Goal: Task Accomplishment & Management: Manage account settings

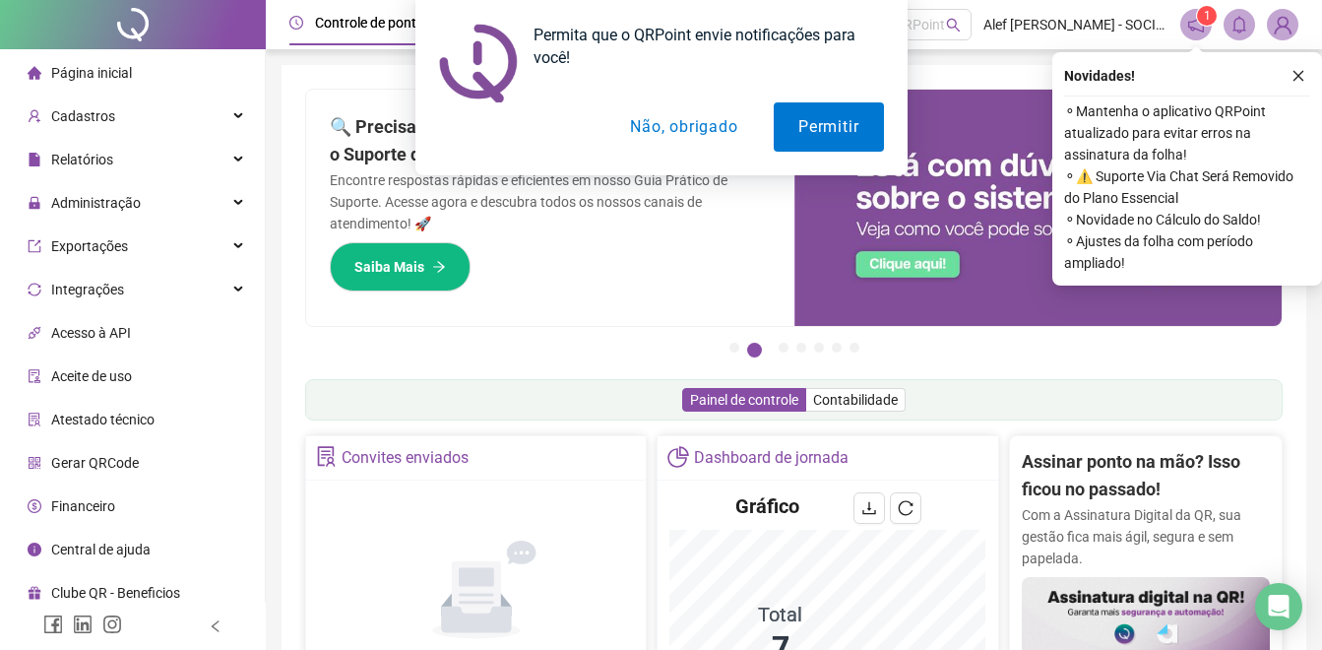
click at [649, 131] on button "Não, obrigado" at bounding box center [683, 126] width 157 height 49
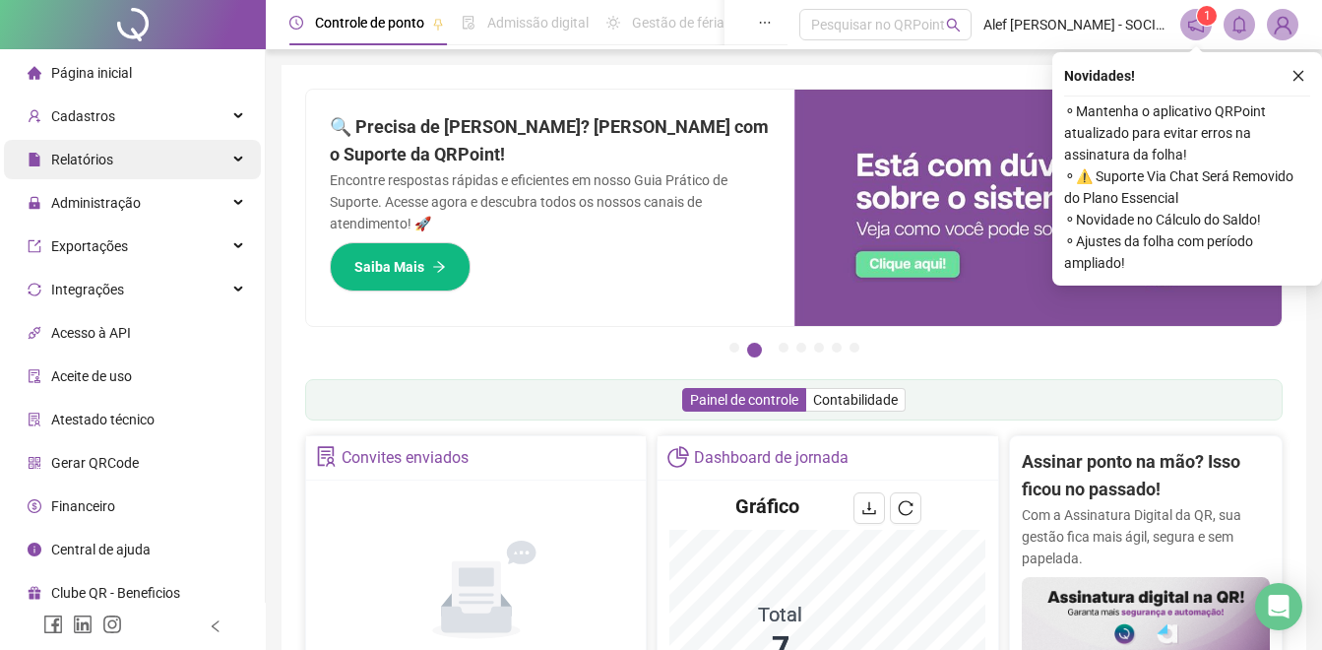
click at [155, 157] on div "Relatórios" at bounding box center [132, 159] width 257 height 39
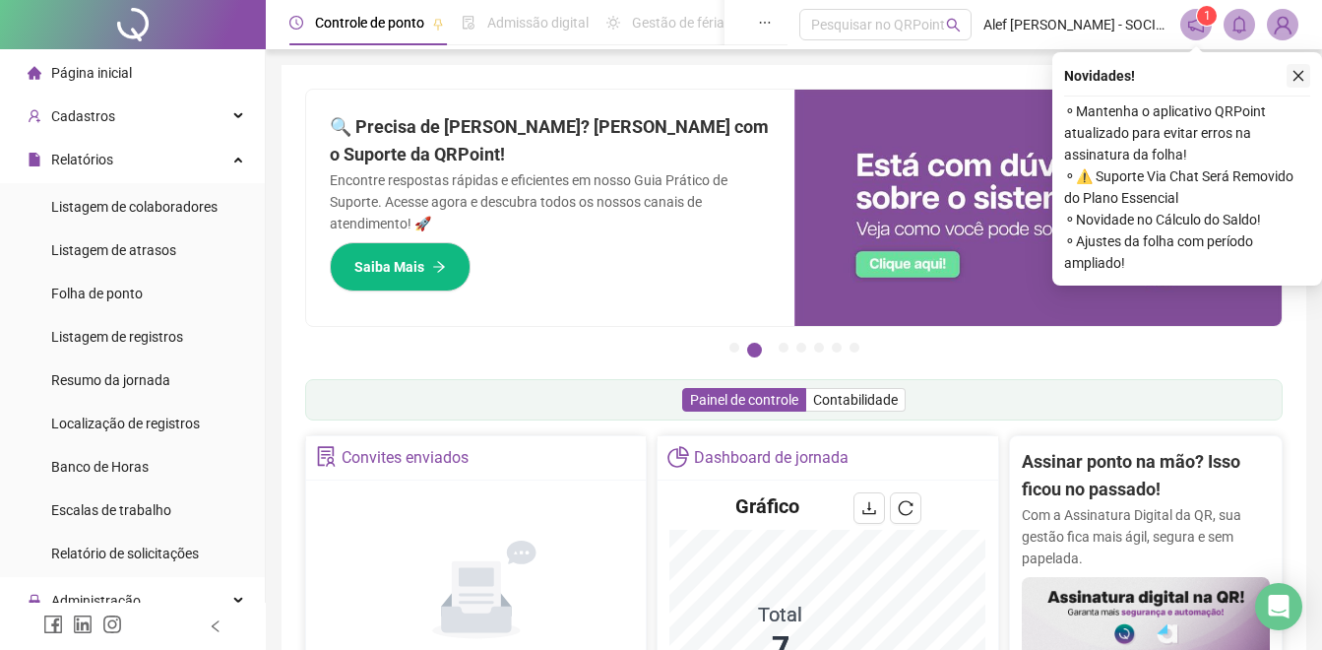
drag, startPoint x: 192, startPoint y: 303, endPoint x: 1300, endPoint y: 75, distance: 1131.6
click at [191, 301] on li "Folha de ponto" at bounding box center [132, 293] width 257 height 39
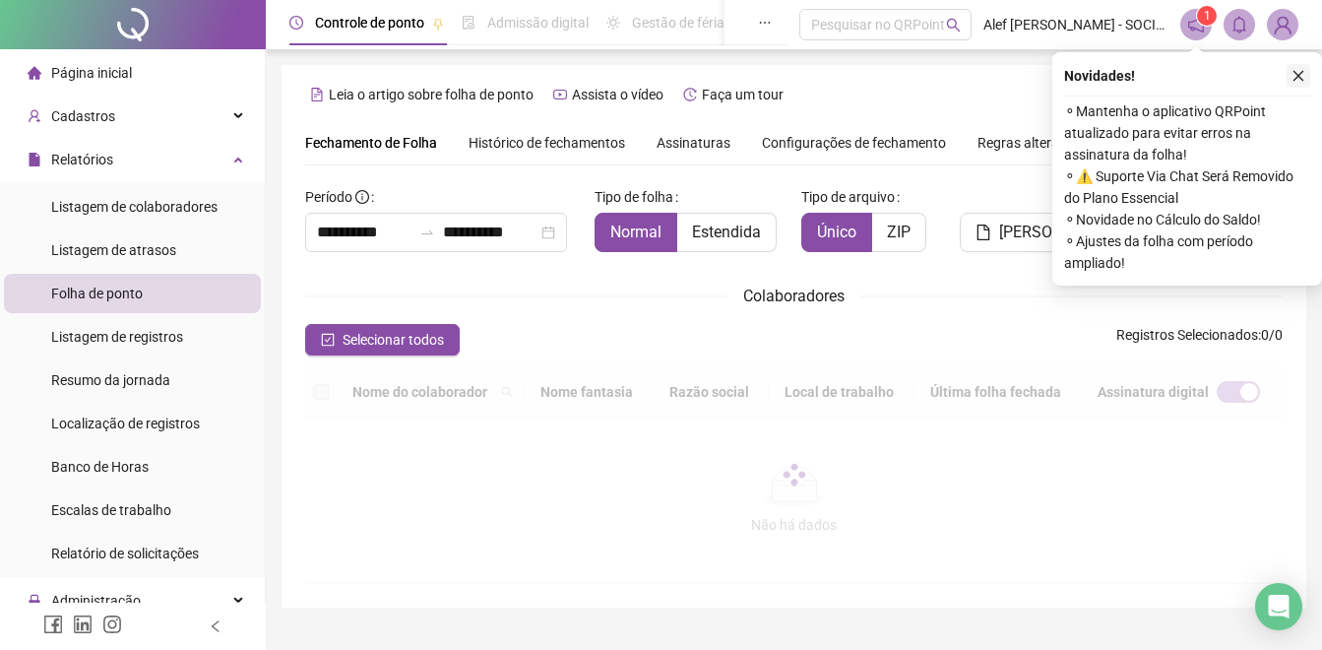
click at [1300, 75] on icon "close" at bounding box center [1298, 76] width 14 height 14
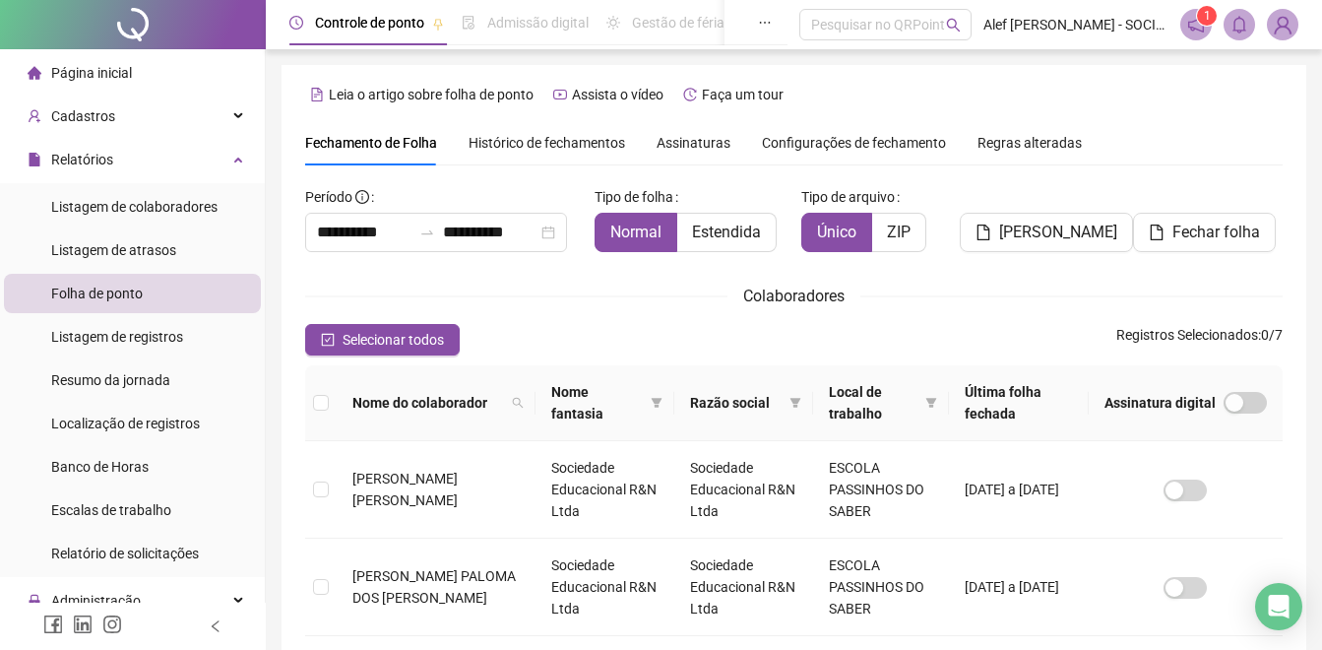
scroll to position [79, 0]
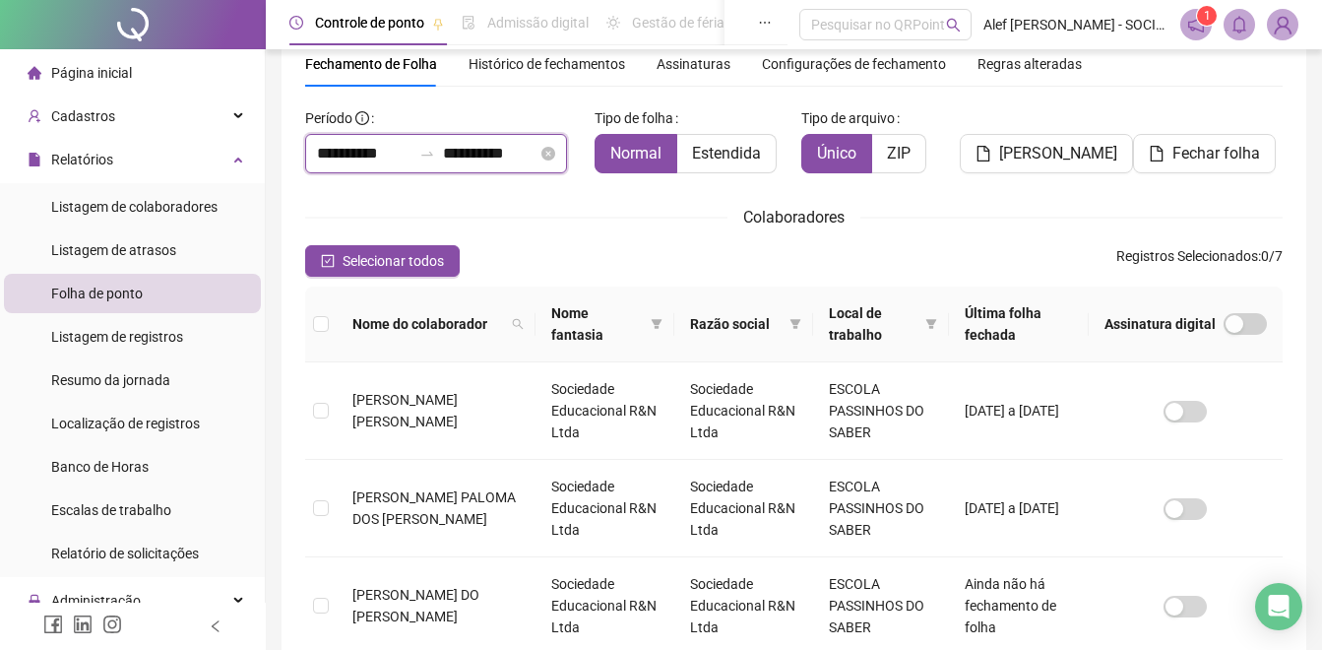
click at [409, 158] on input "**********" at bounding box center [364, 154] width 94 height 24
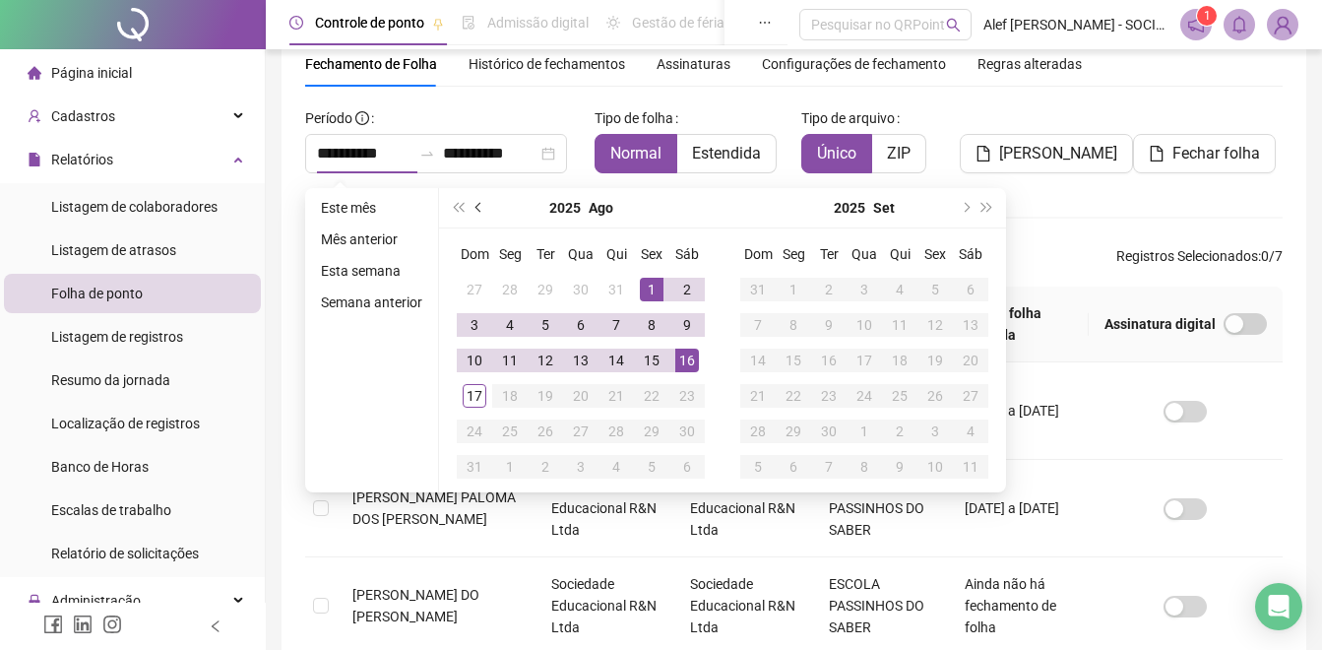
click at [475, 209] on span "prev-year" at bounding box center [480, 208] width 10 height 10
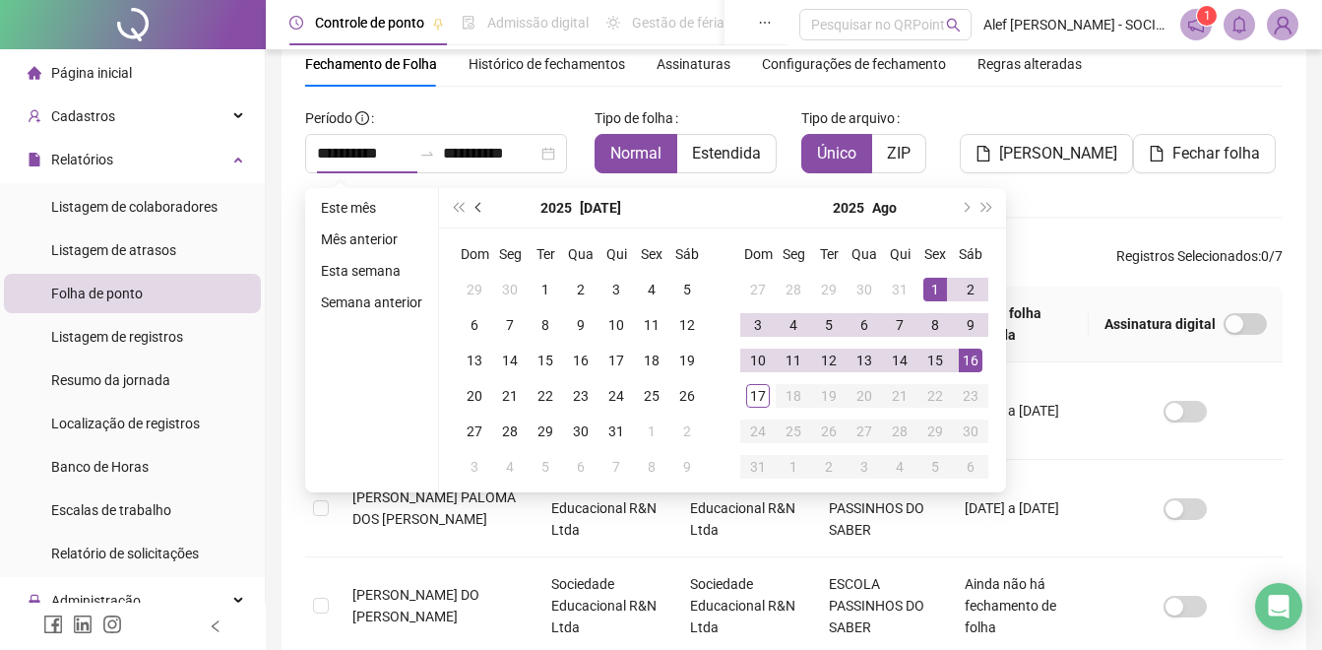
click at [475, 209] on span "prev-year" at bounding box center [480, 208] width 10 height 10
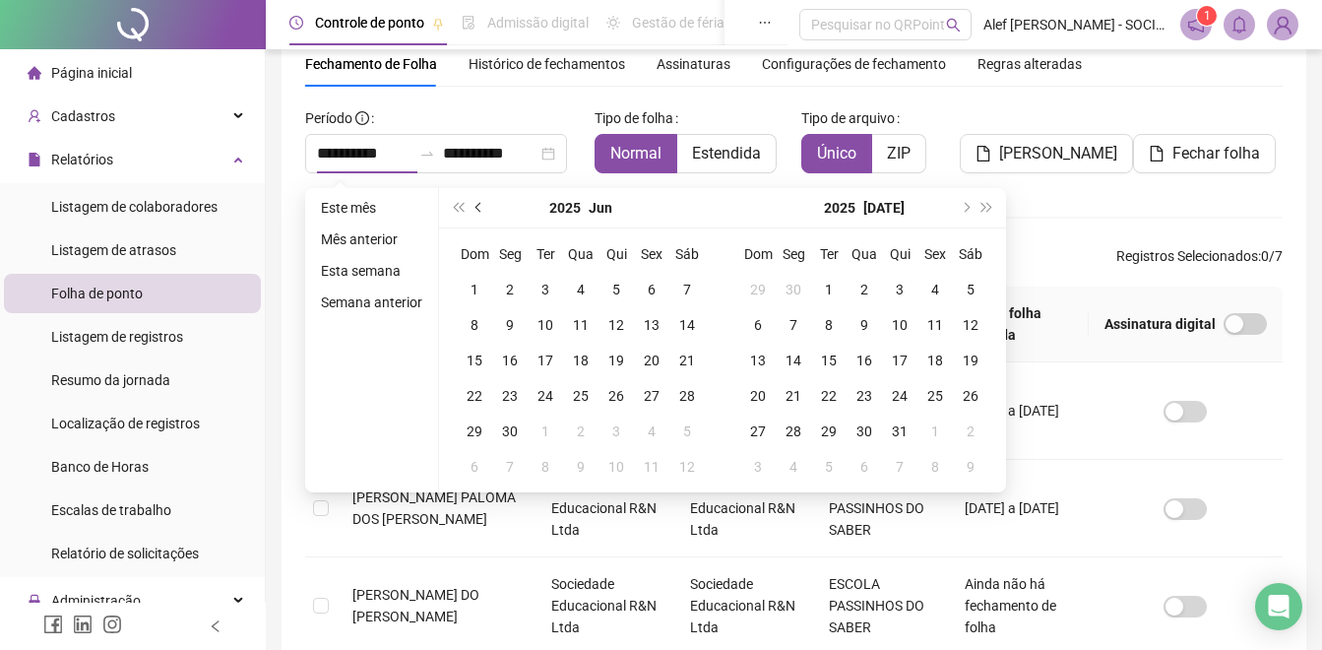
click at [475, 209] on span "prev-year" at bounding box center [480, 208] width 10 height 10
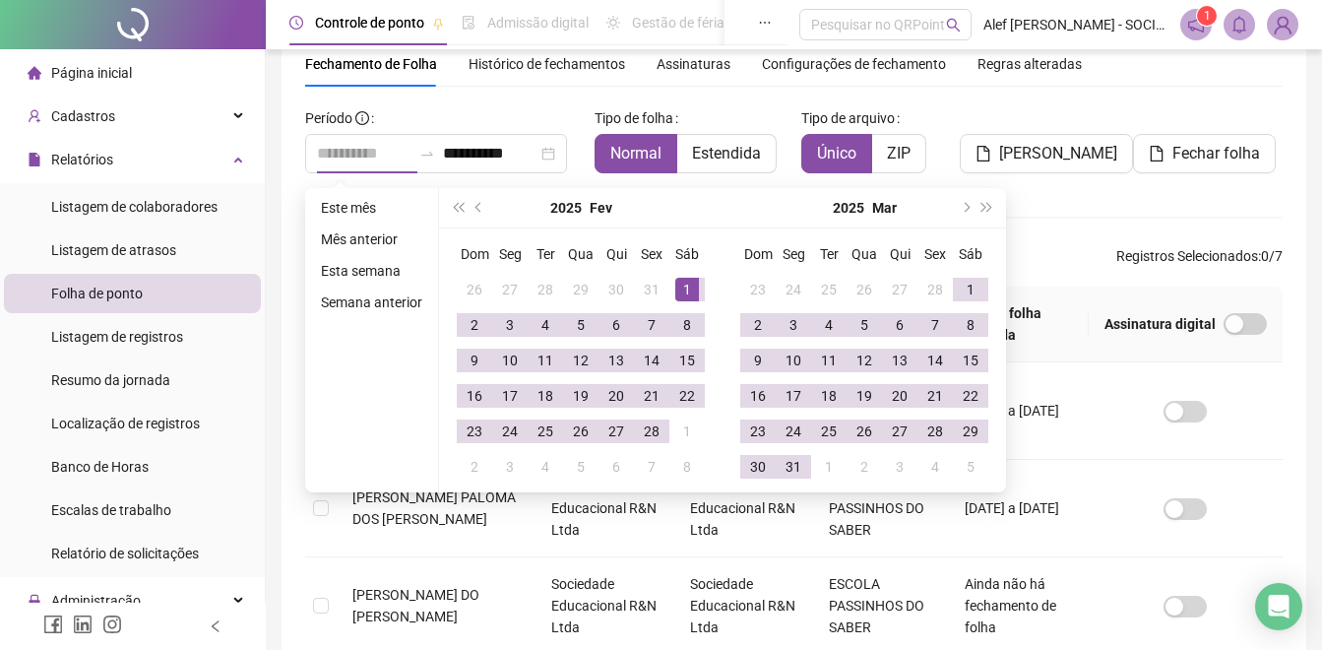
type input "**********"
click at [680, 292] on div "1" at bounding box center [687, 290] width 24 height 24
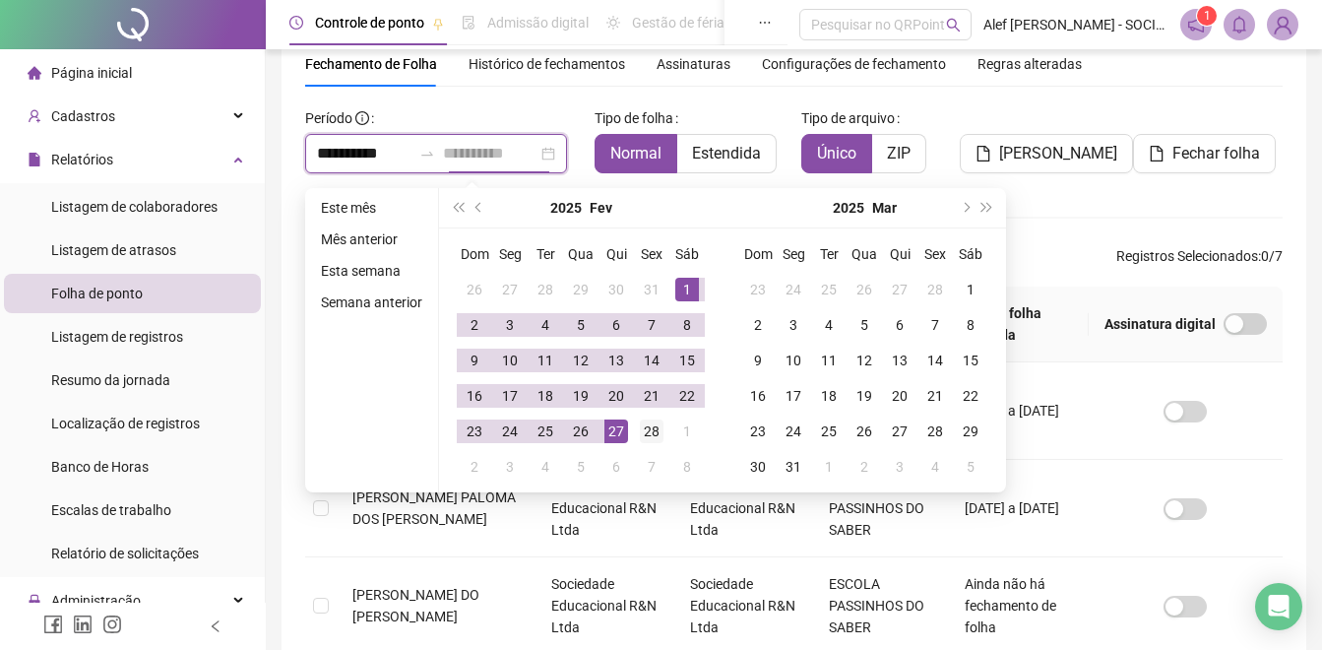
type input "**********"
click at [648, 426] on div "28" at bounding box center [652, 431] width 24 height 24
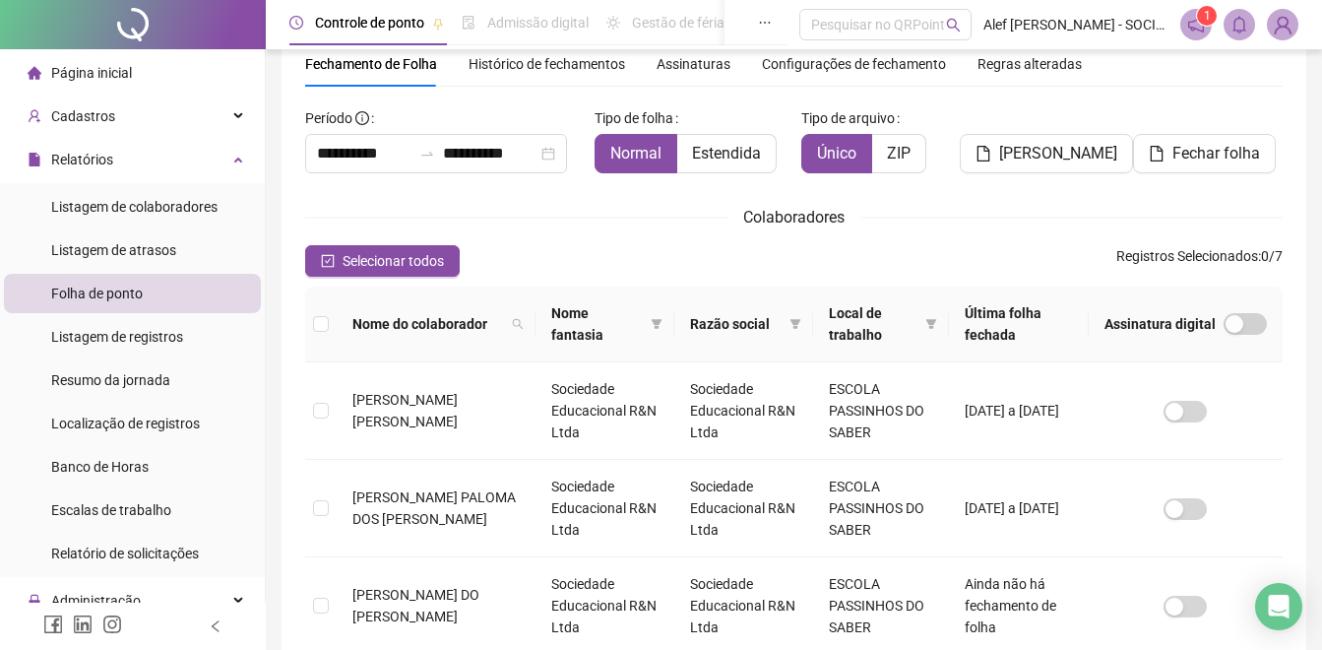
drag, startPoint x: 303, startPoint y: 316, endPoint x: 331, endPoint y: 321, distance: 28.0
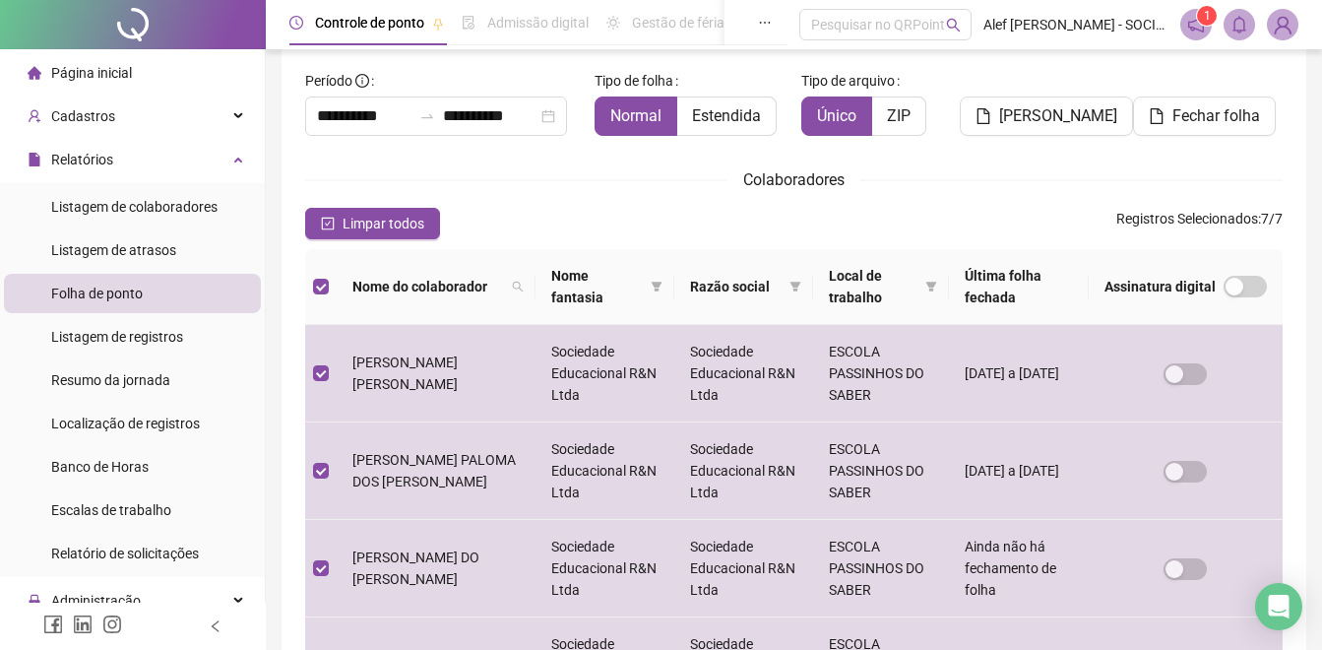
scroll to position [54, 0]
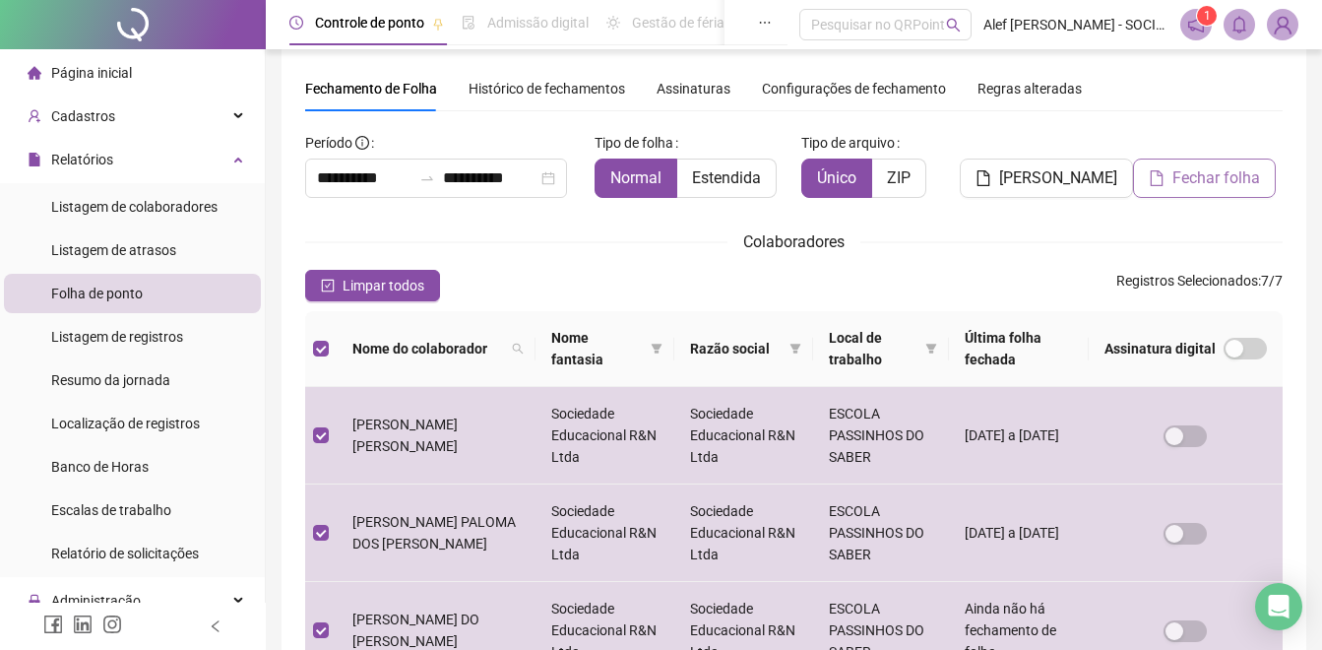
click at [1222, 179] on span "Fechar folha" at bounding box center [1216, 178] width 88 height 24
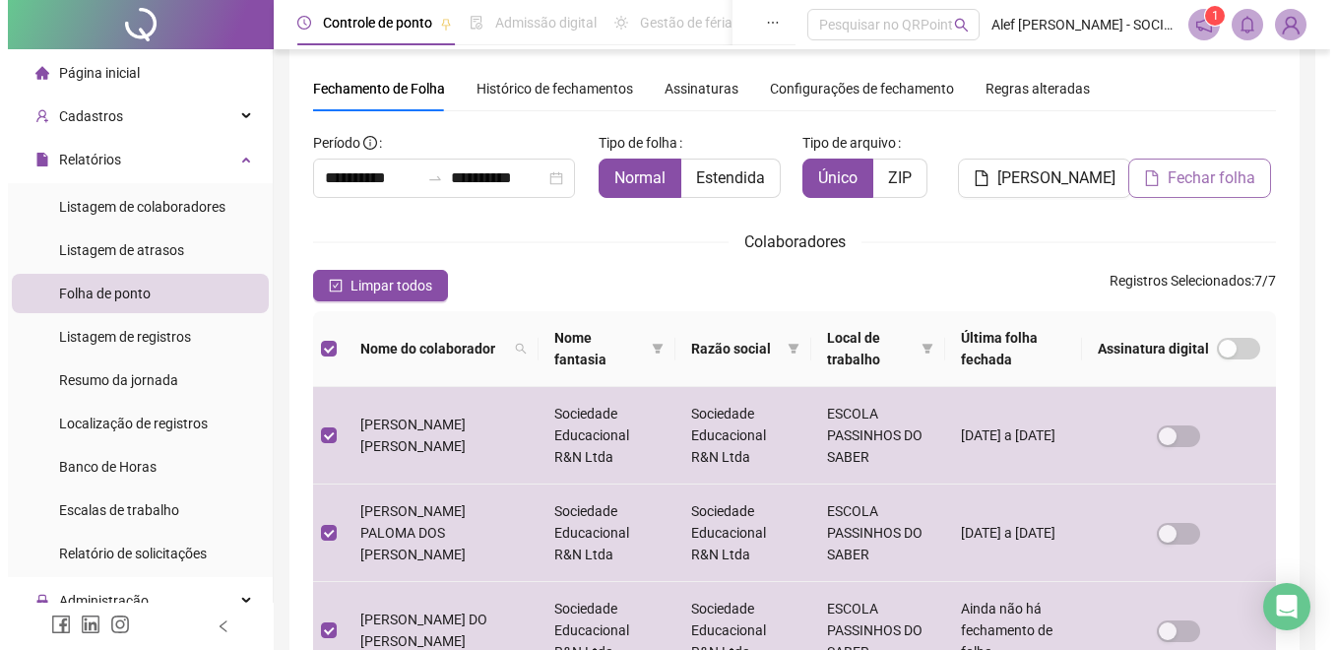
scroll to position [79, 0]
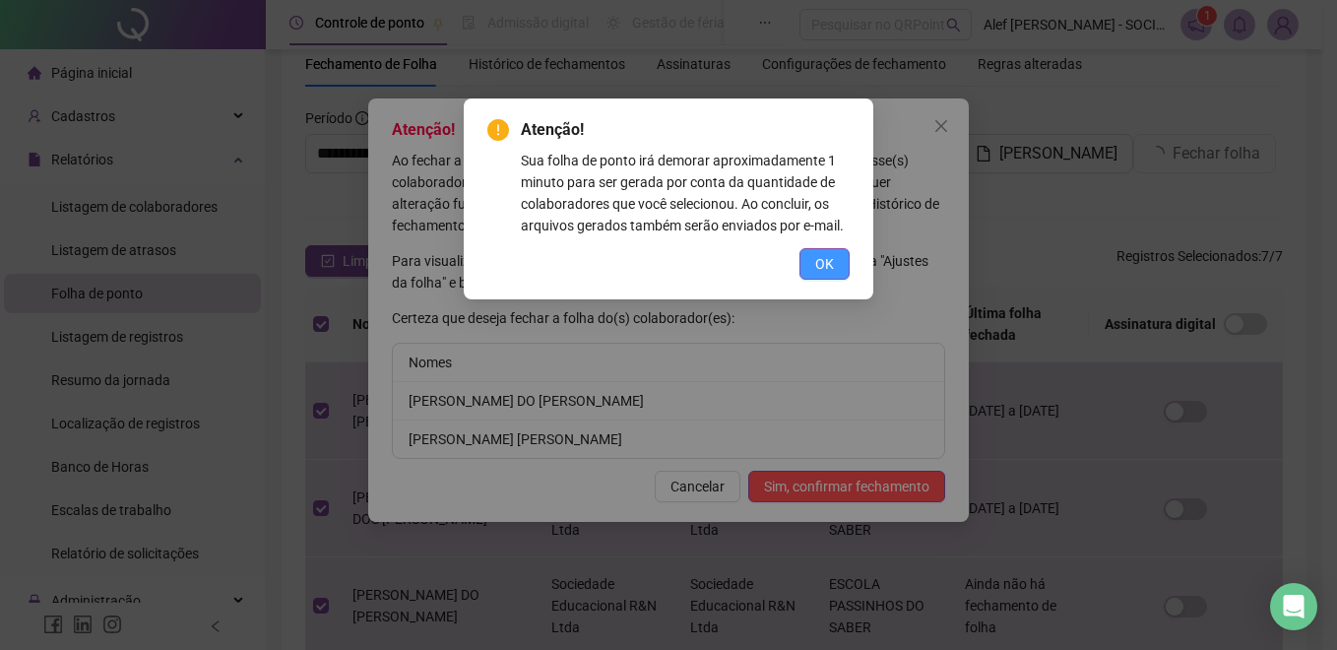
click at [826, 267] on span "OK" at bounding box center [824, 264] width 19 height 22
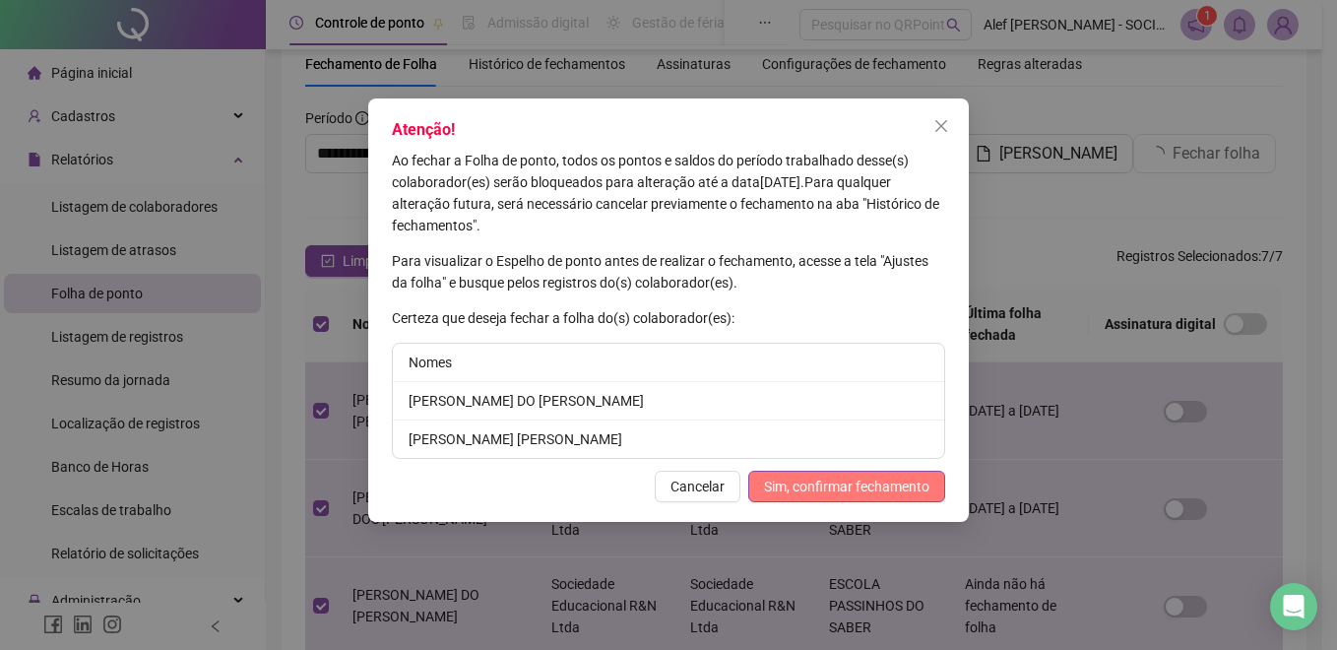
click at [839, 486] on span "Sim, confirmar fechamento" at bounding box center [846, 486] width 165 height 22
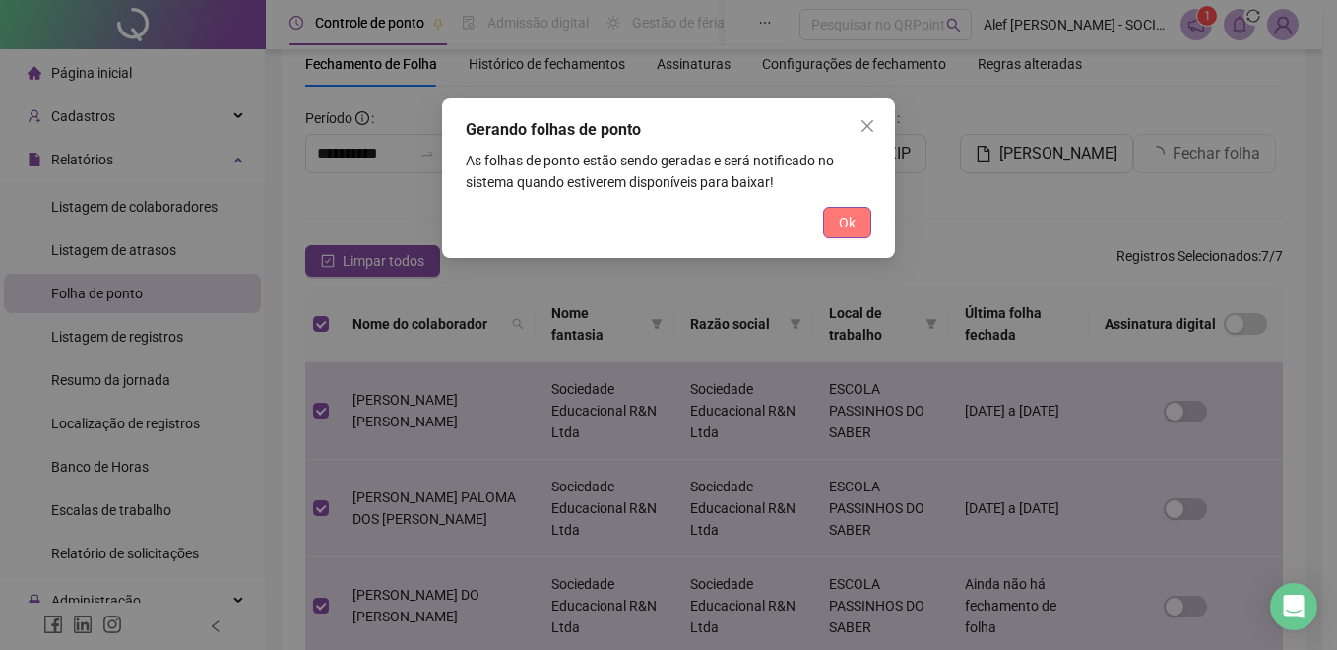
click at [852, 228] on span "Ok" at bounding box center [847, 223] width 17 height 22
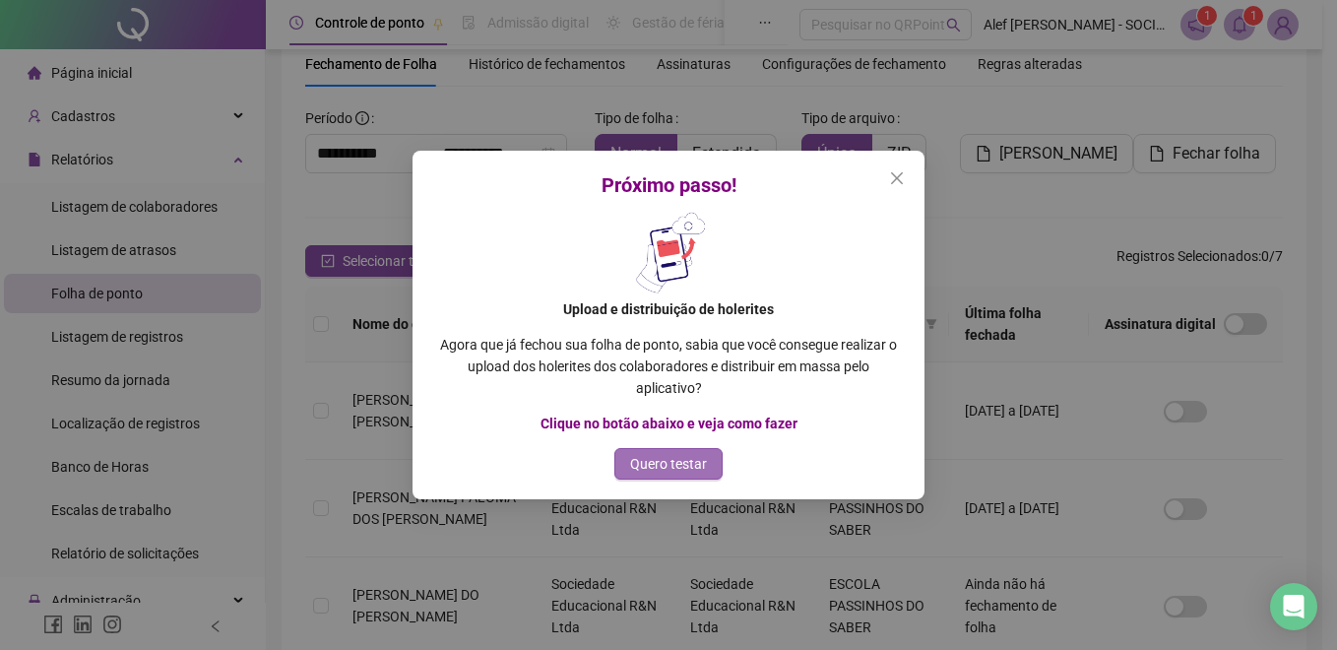
click at [666, 471] on span "Quero testar" at bounding box center [668, 464] width 77 height 22
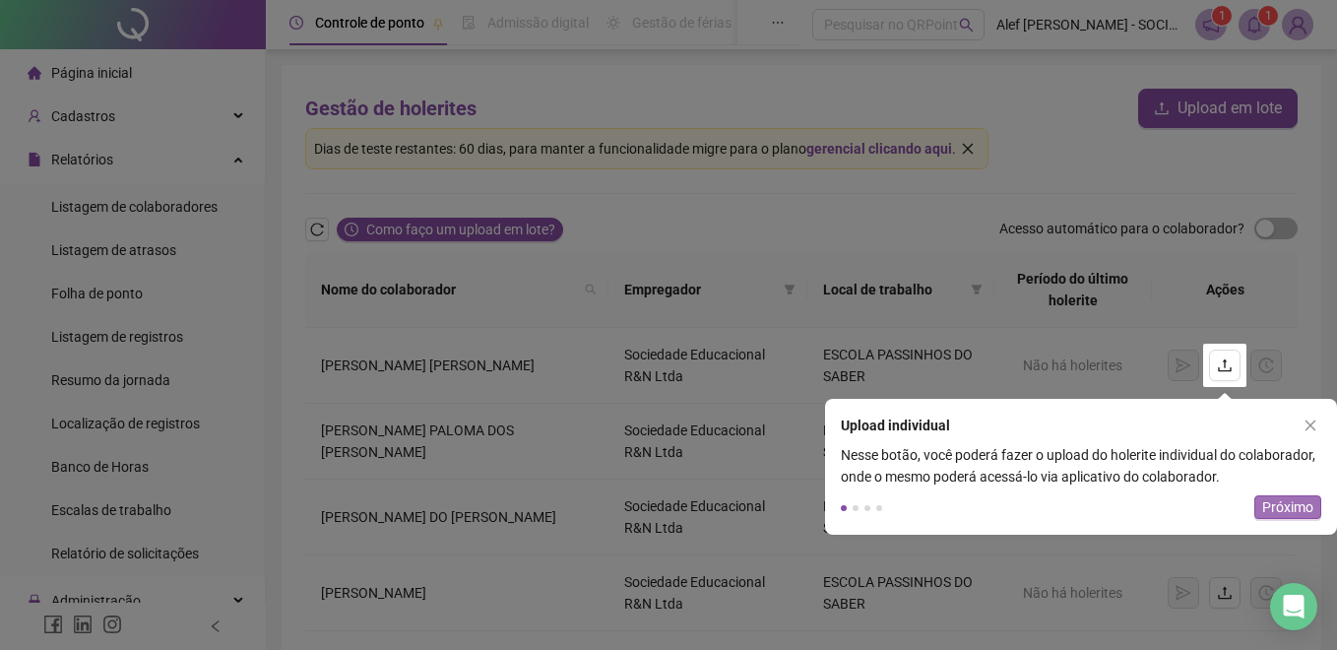
click at [1290, 499] on span "Próximo" at bounding box center [1287, 507] width 51 height 22
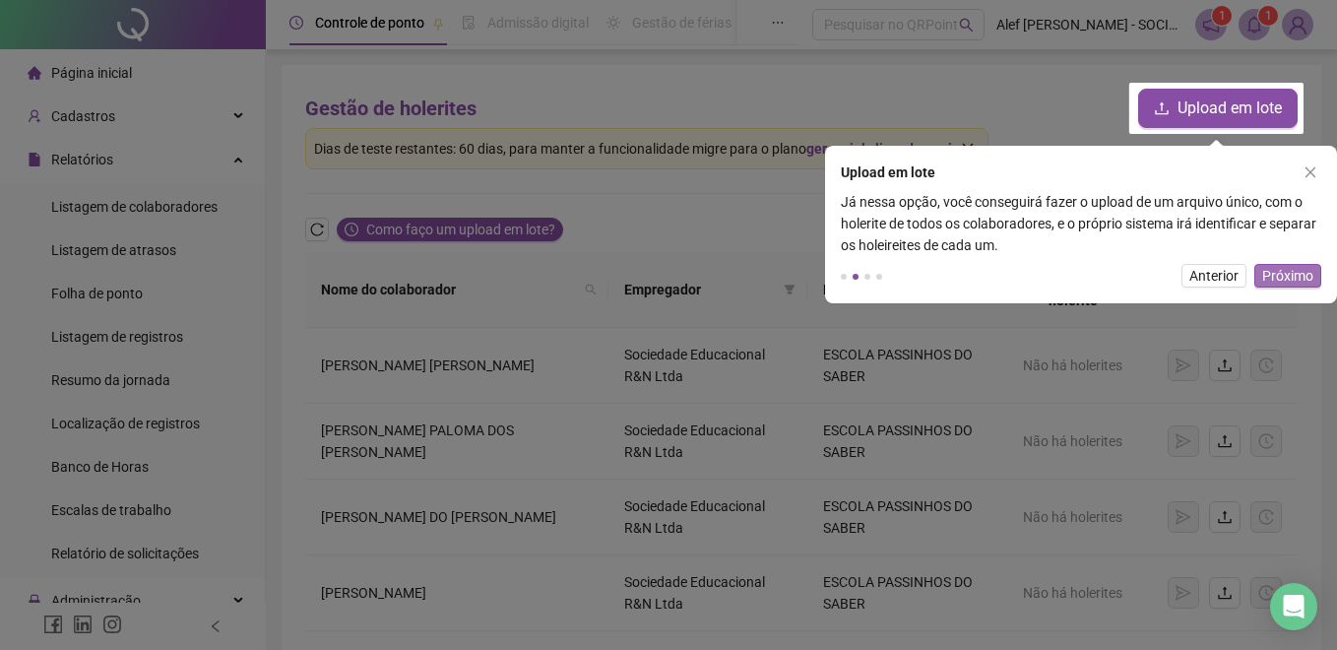
click at [1288, 270] on span "Próximo" at bounding box center [1287, 276] width 51 height 22
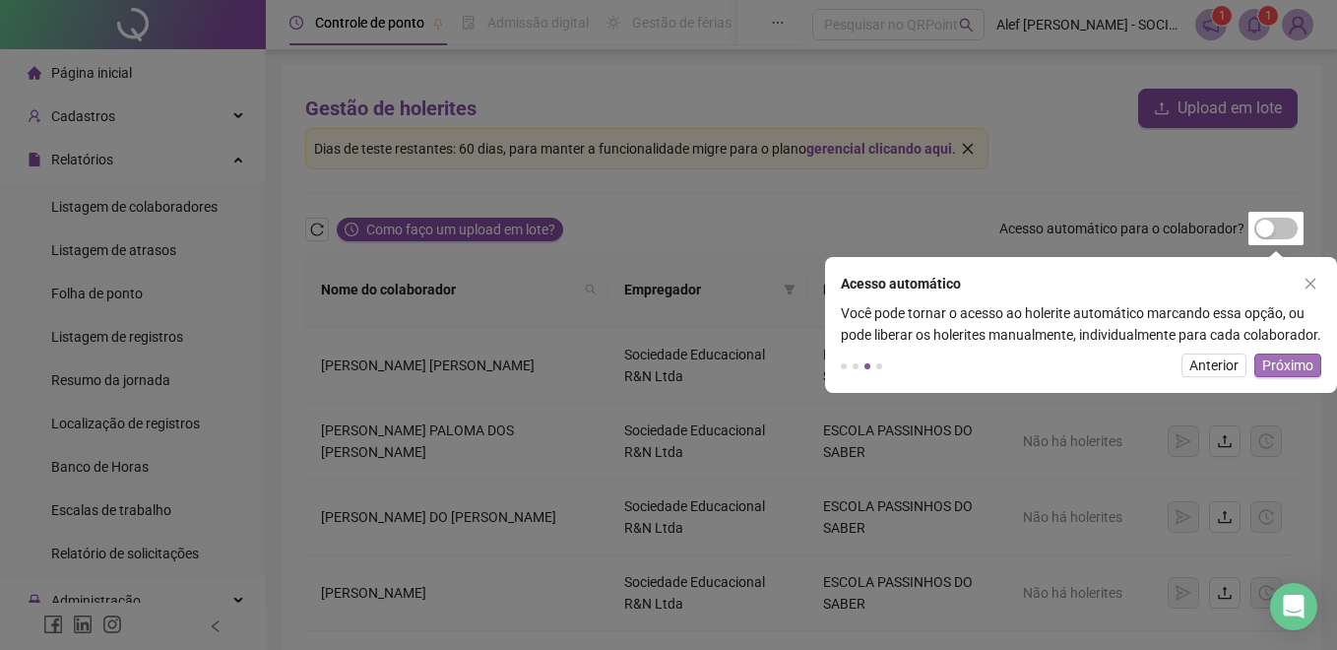
click at [1288, 376] on span "Próximo" at bounding box center [1287, 365] width 51 height 22
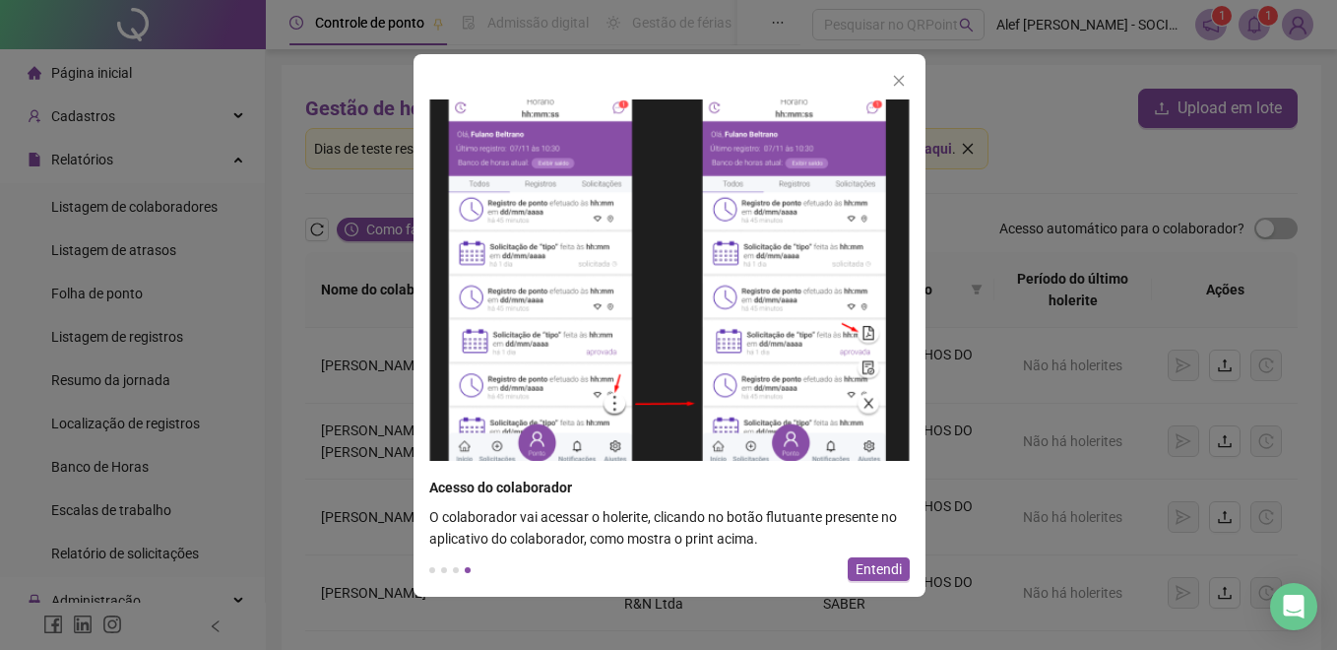
click at [876, 570] on span "Entendi" at bounding box center [878, 569] width 46 height 22
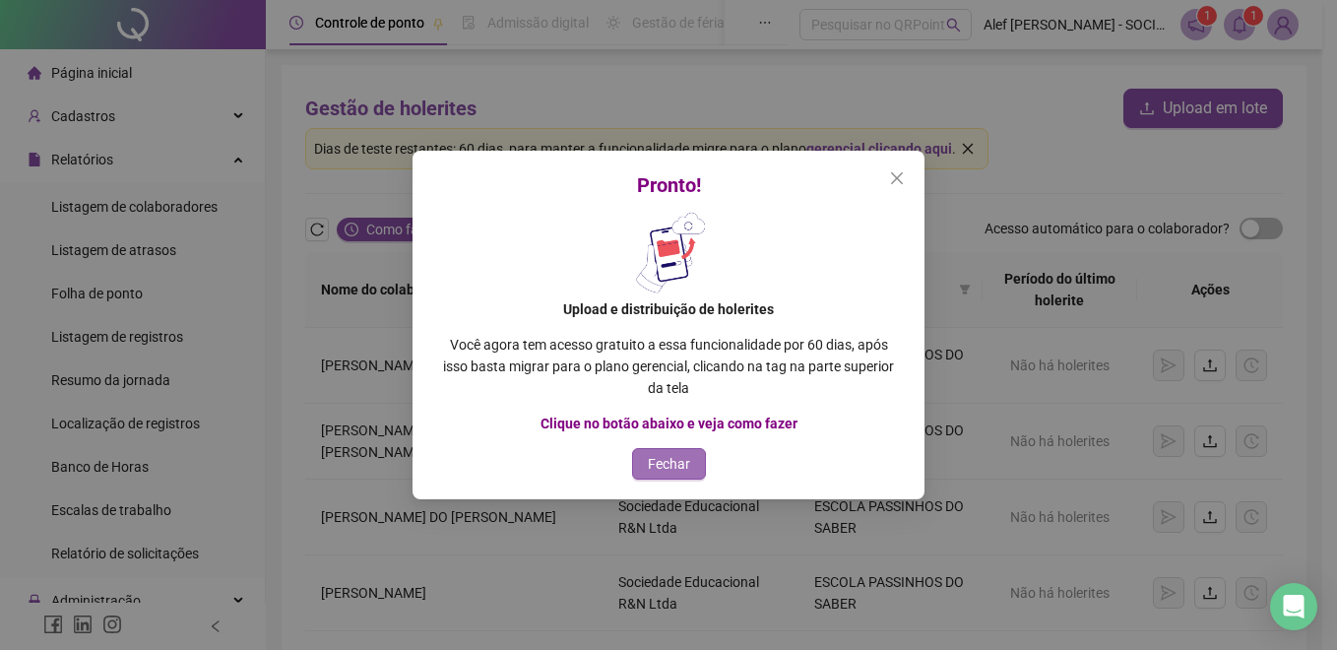
click at [674, 470] on span "Fechar" at bounding box center [669, 464] width 42 height 22
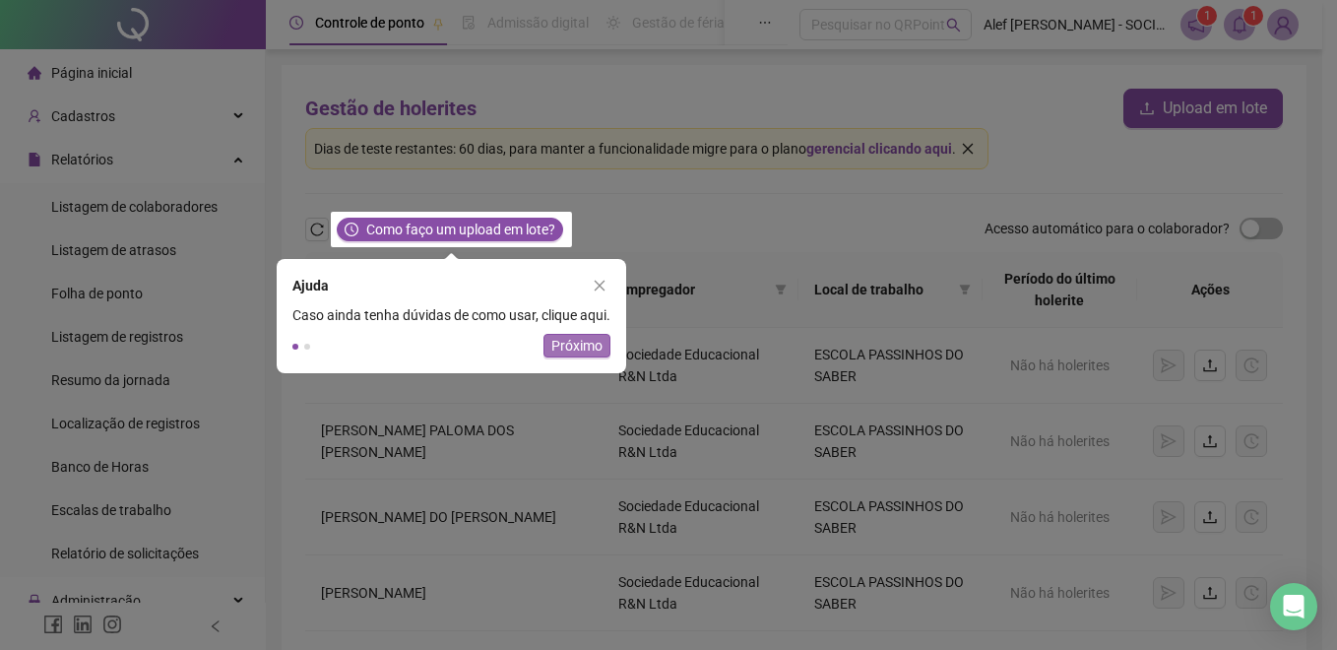
click at [586, 349] on span "Próximo" at bounding box center [576, 346] width 51 height 22
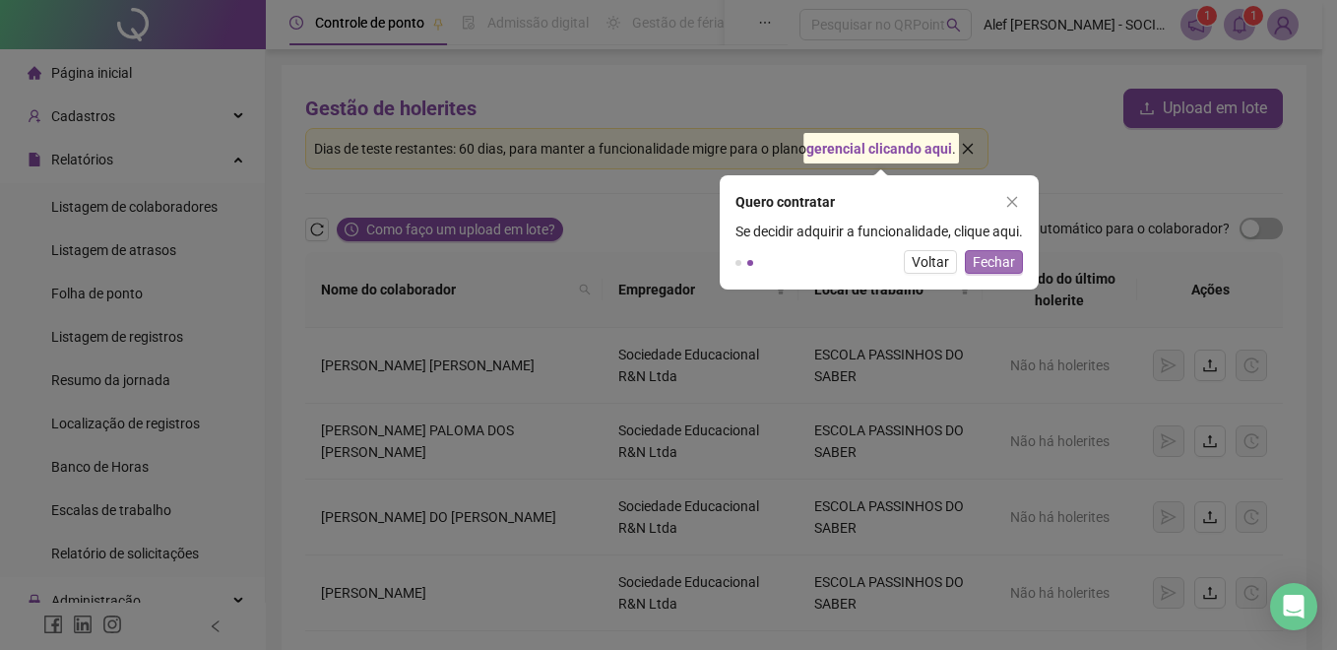
click at [1001, 263] on span "Fechar" at bounding box center [994, 262] width 42 height 22
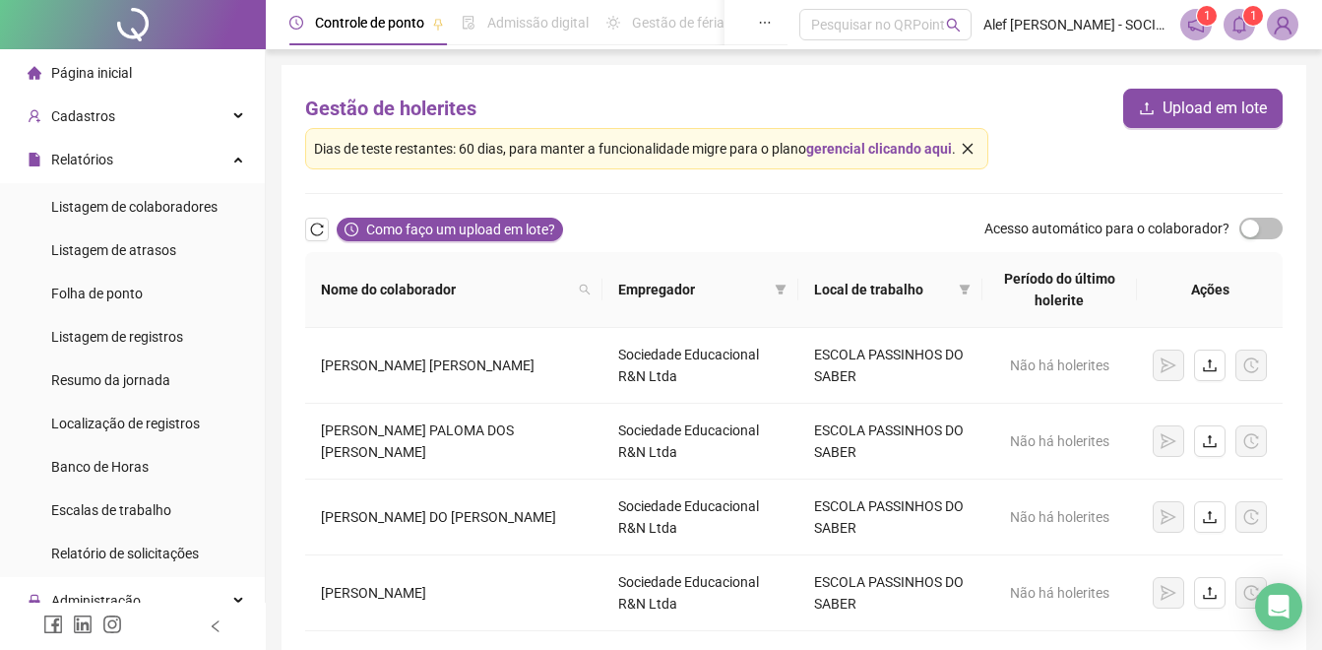
click at [122, 82] on div "Página inicial" at bounding box center [80, 72] width 104 height 39
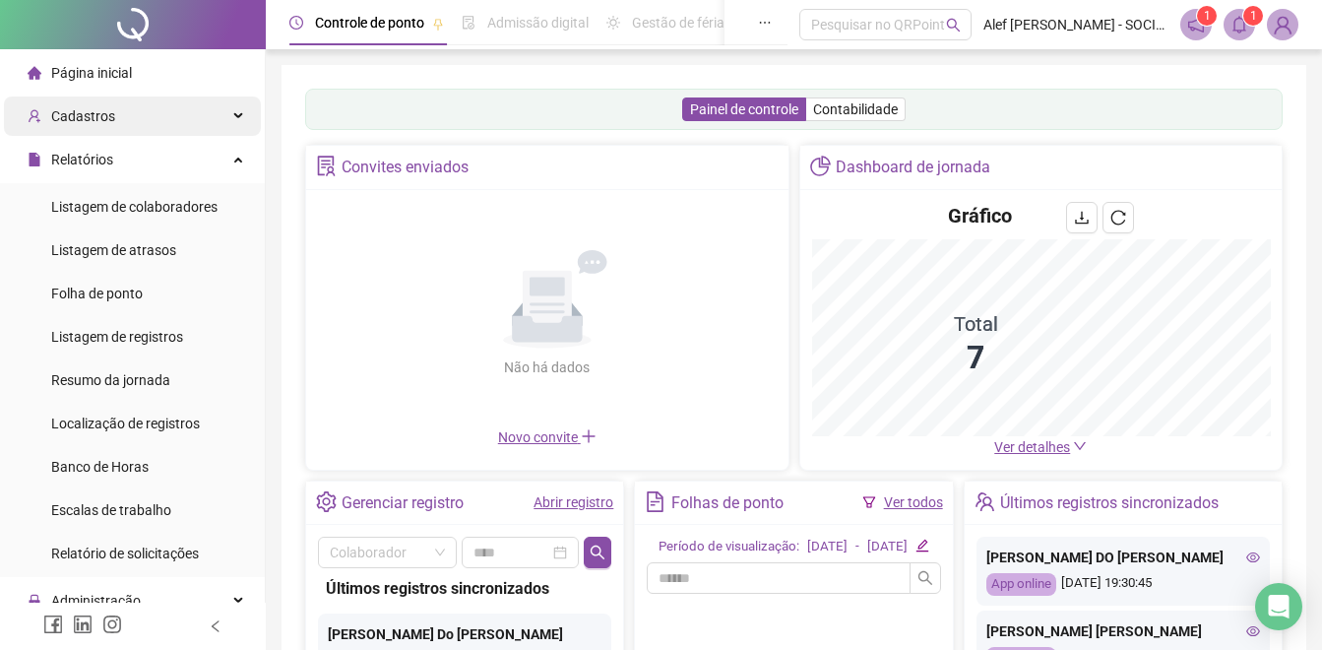
click at [155, 106] on div "Cadastros" at bounding box center [132, 115] width 257 height 39
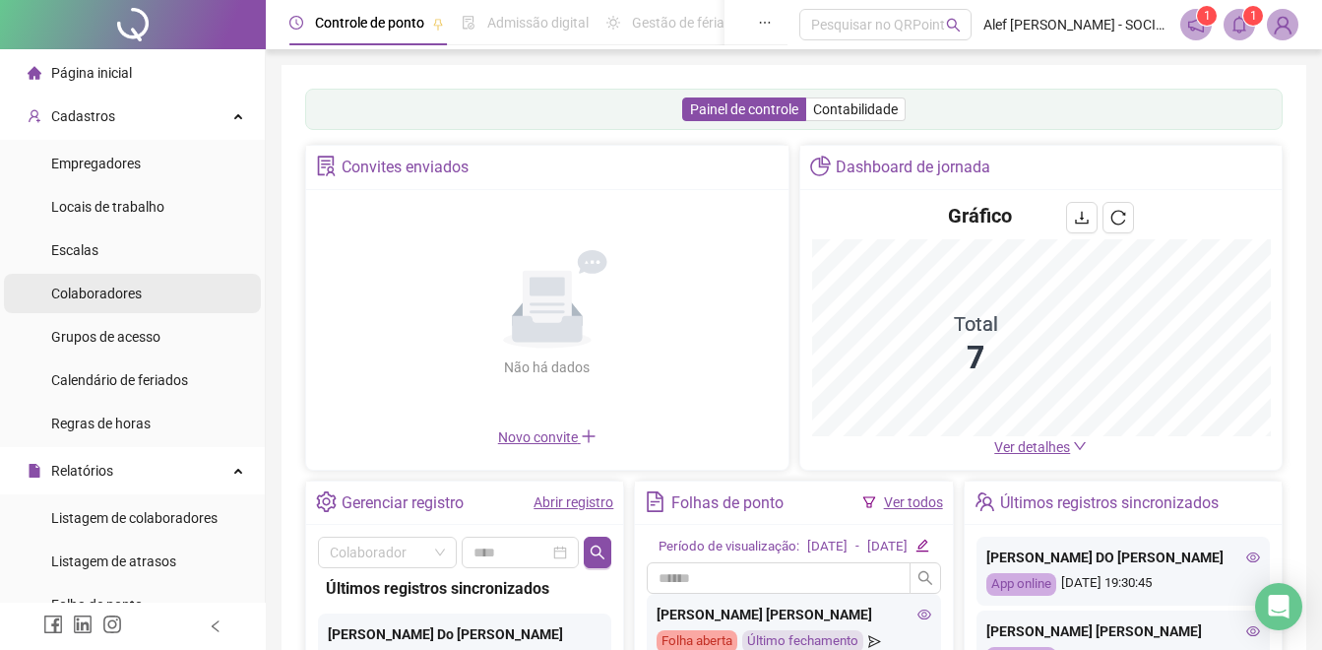
click at [166, 293] on li "Colaboradores" at bounding box center [132, 293] width 257 height 39
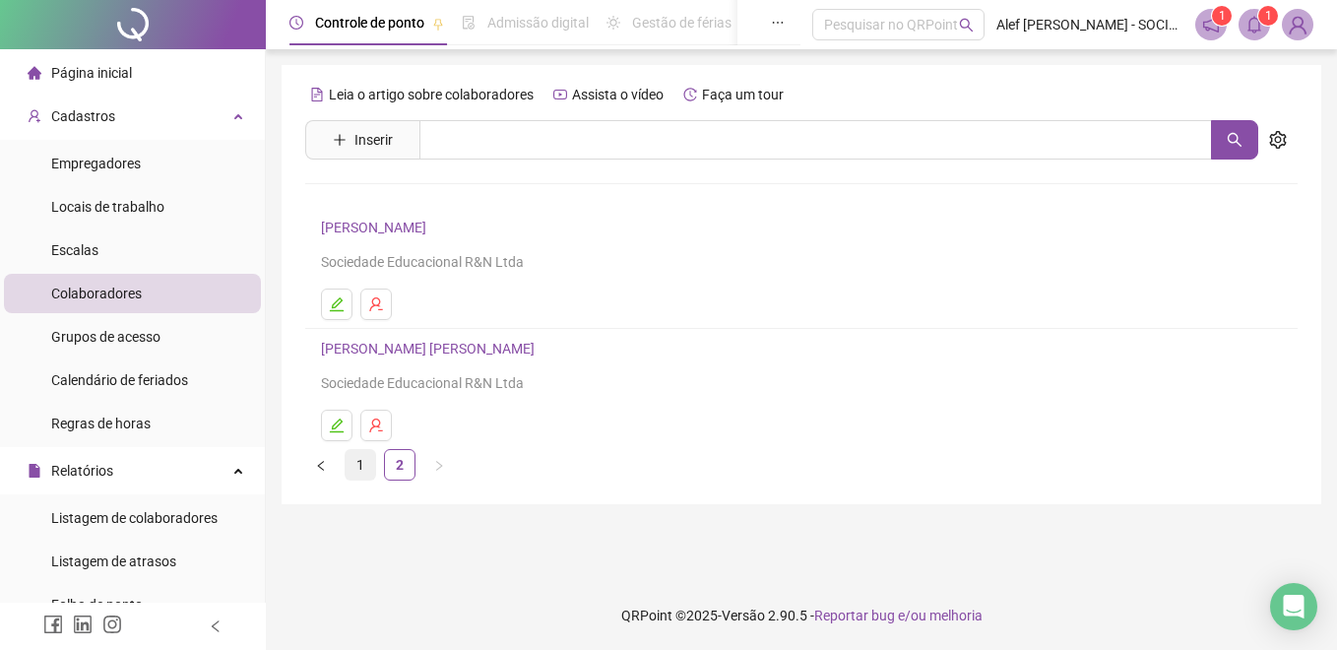
click at [362, 464] on link "1" at bounding box center [360, 465] width 30 height 30
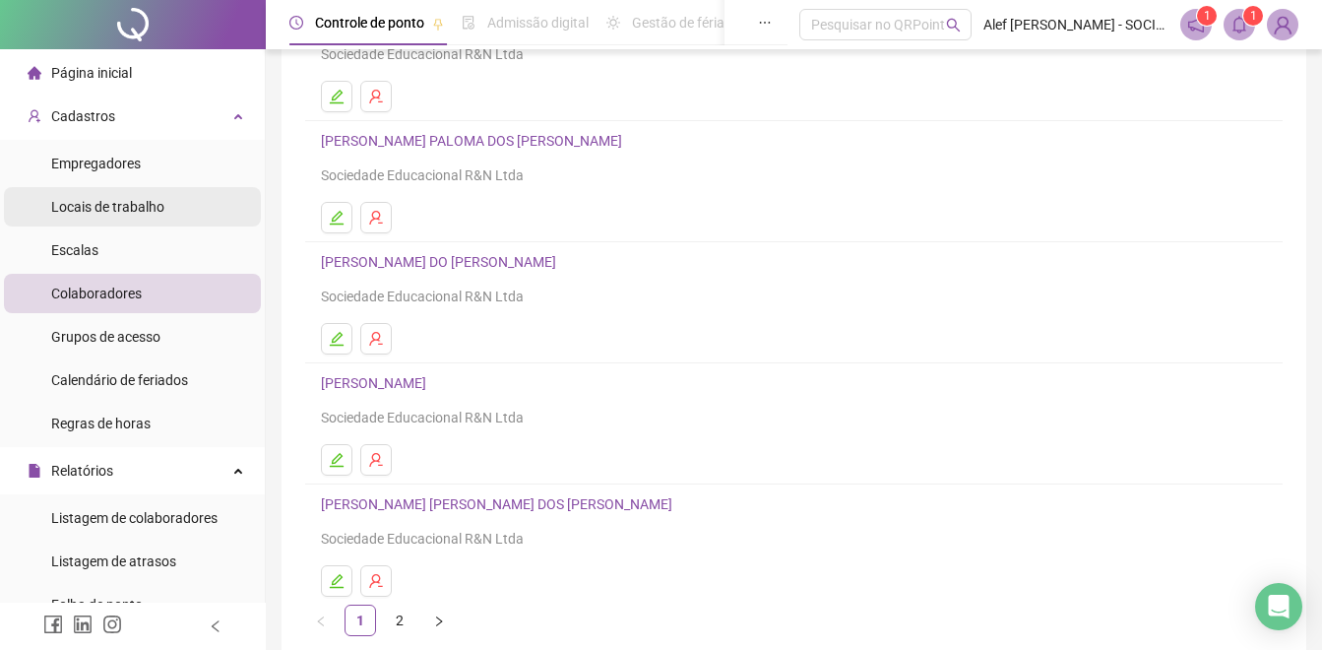
scroll to position [197, 0]
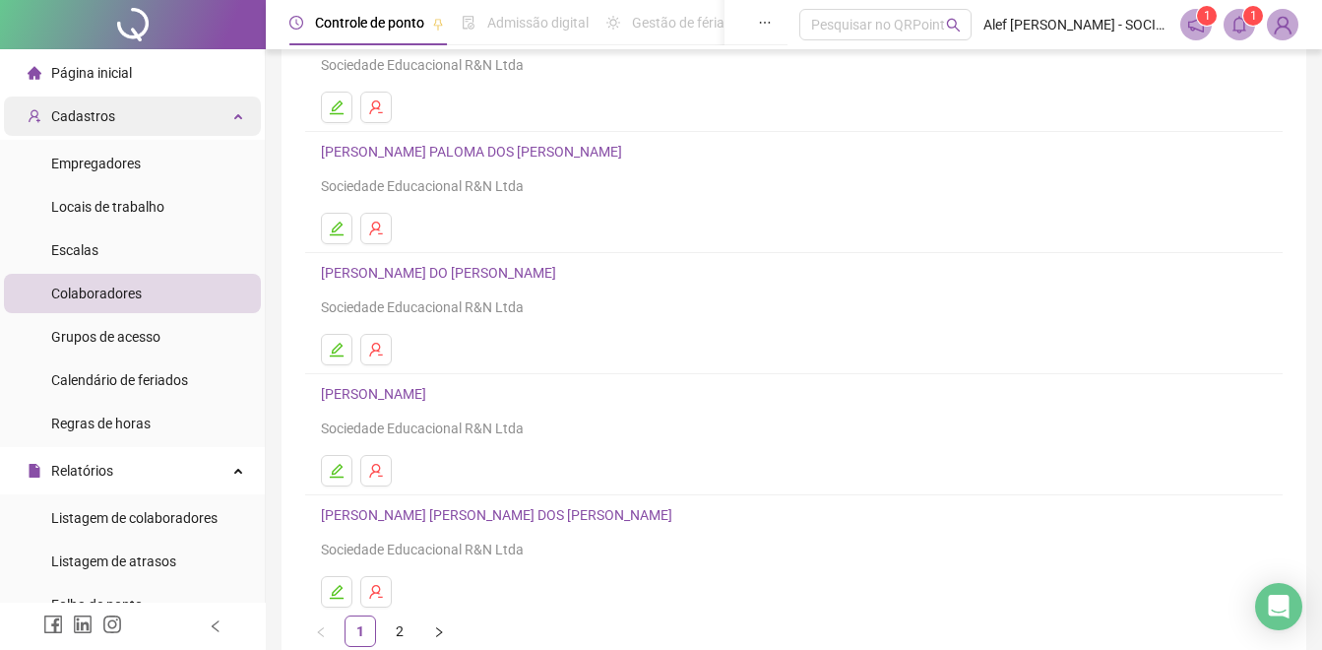
click at [144, 105] on div "Cadastros" at bounding box center [132, 115] width 257 height 39
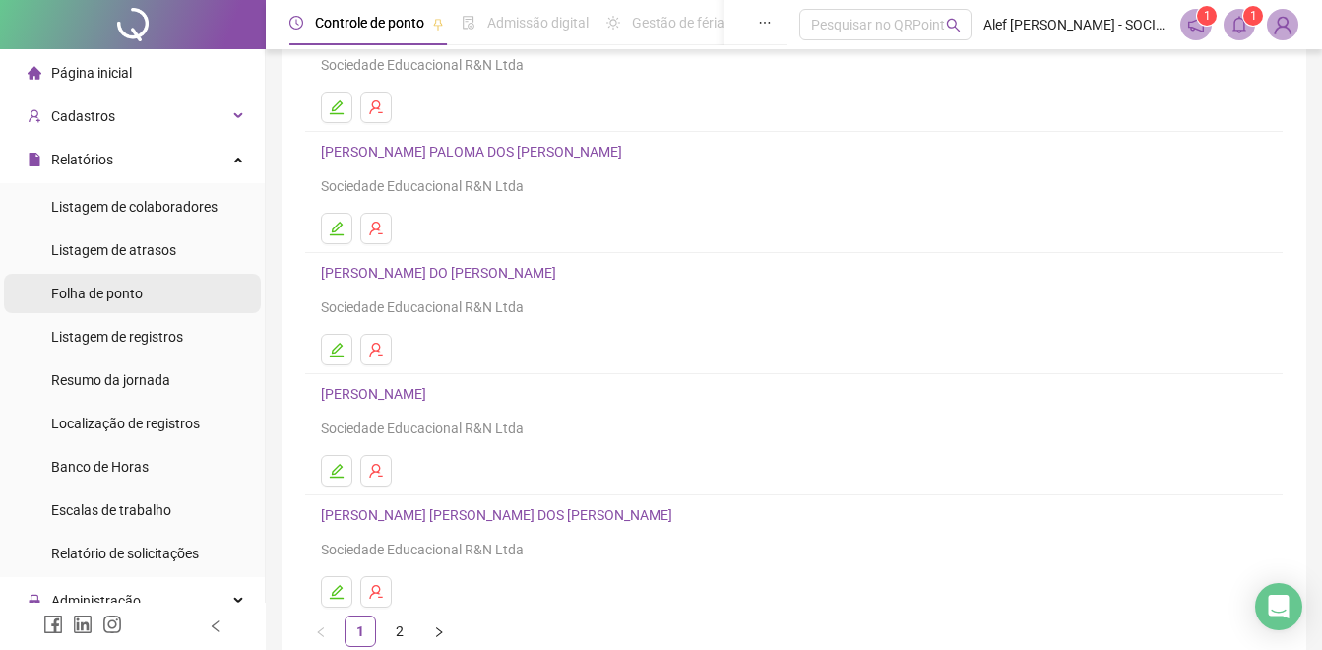
click at [133, 287] on span "Folha de ponto" at bounding box center [97, 293] width 92 height 16
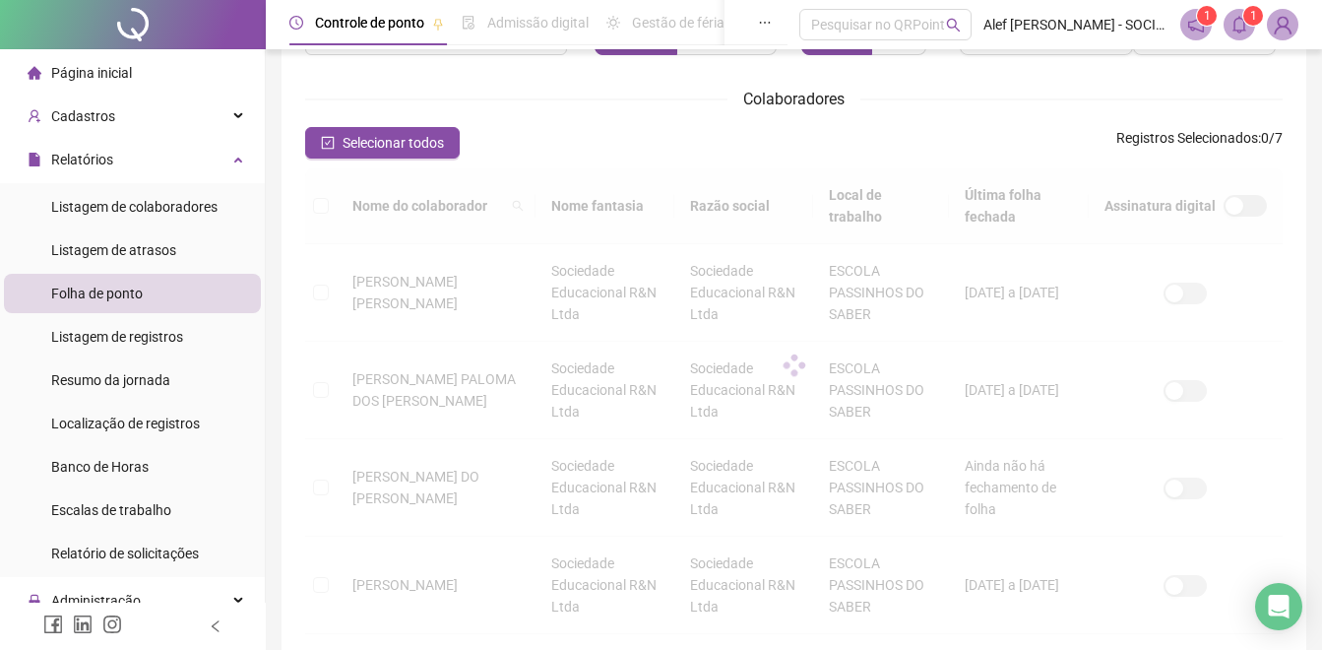
click at [386, 71] on div "**********" at bounding box center [441, 27] width 289 height 87
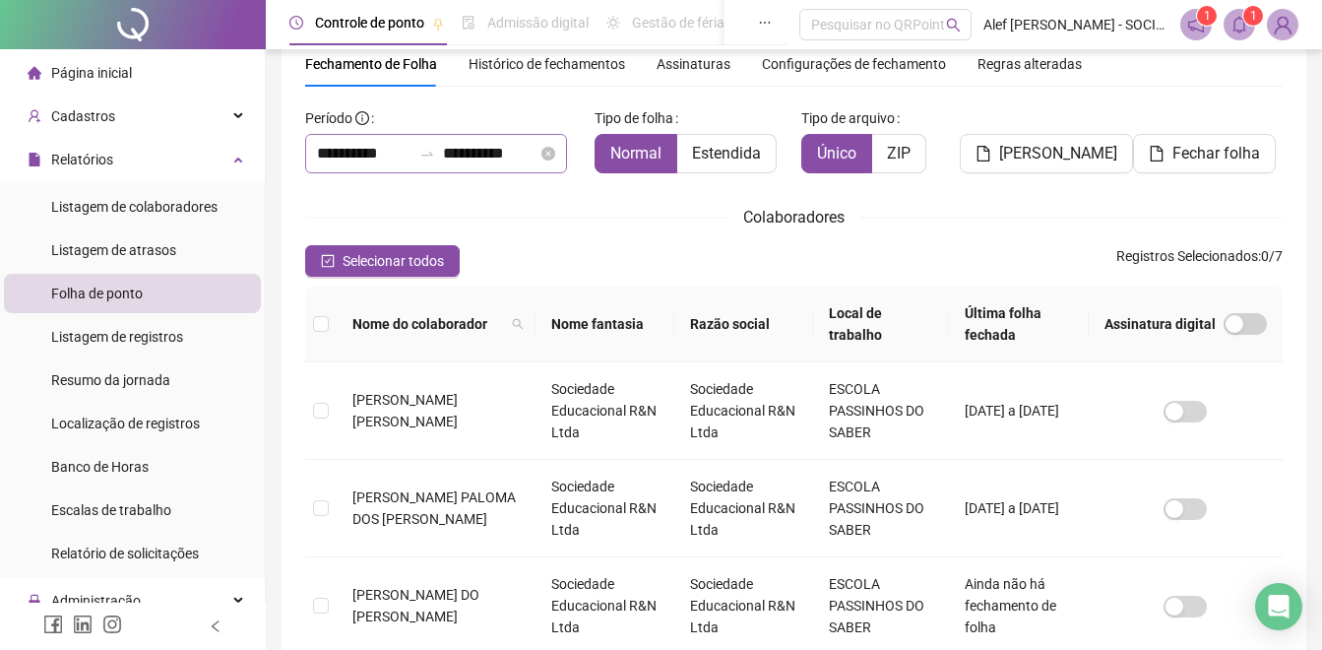
click at [395, 139] on div "**********" at bounding box center [436, 153] width 262 height 39
click at [401, 155] on input "**********" at bounding box center [364, 154] width 94 height 24
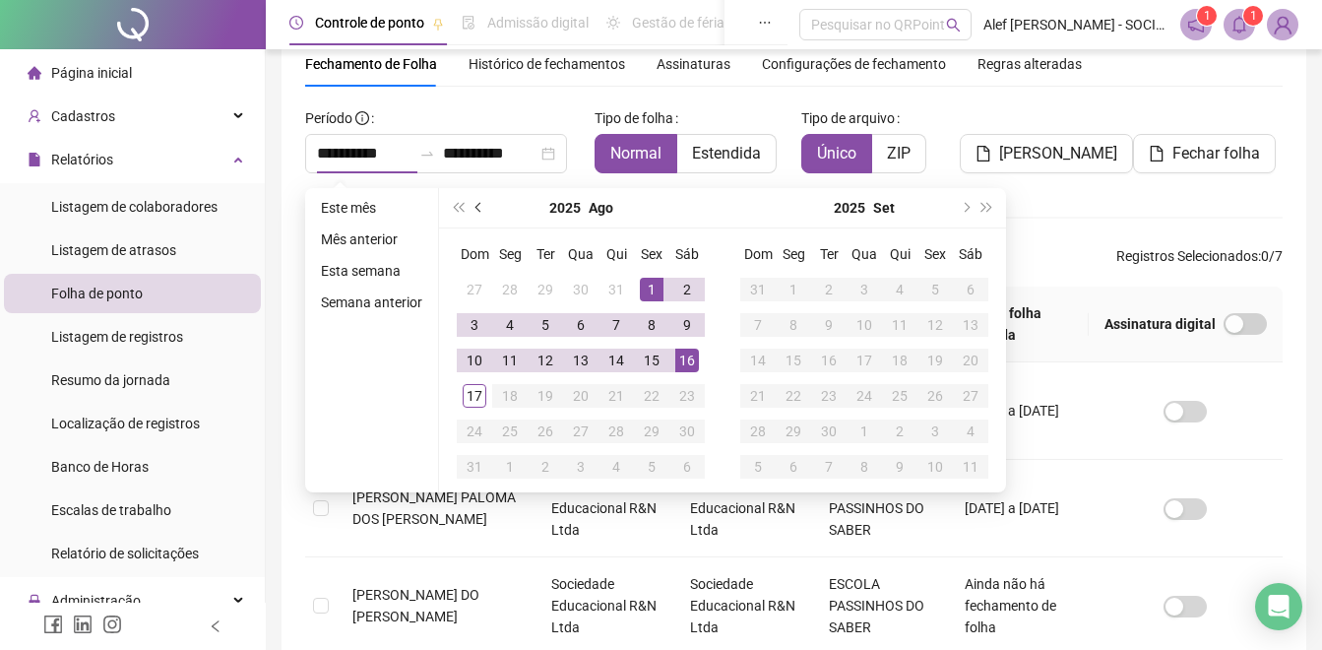
click at [474, 211] on button "prev-year" at bounding box center [480, 207] width 22 height 39
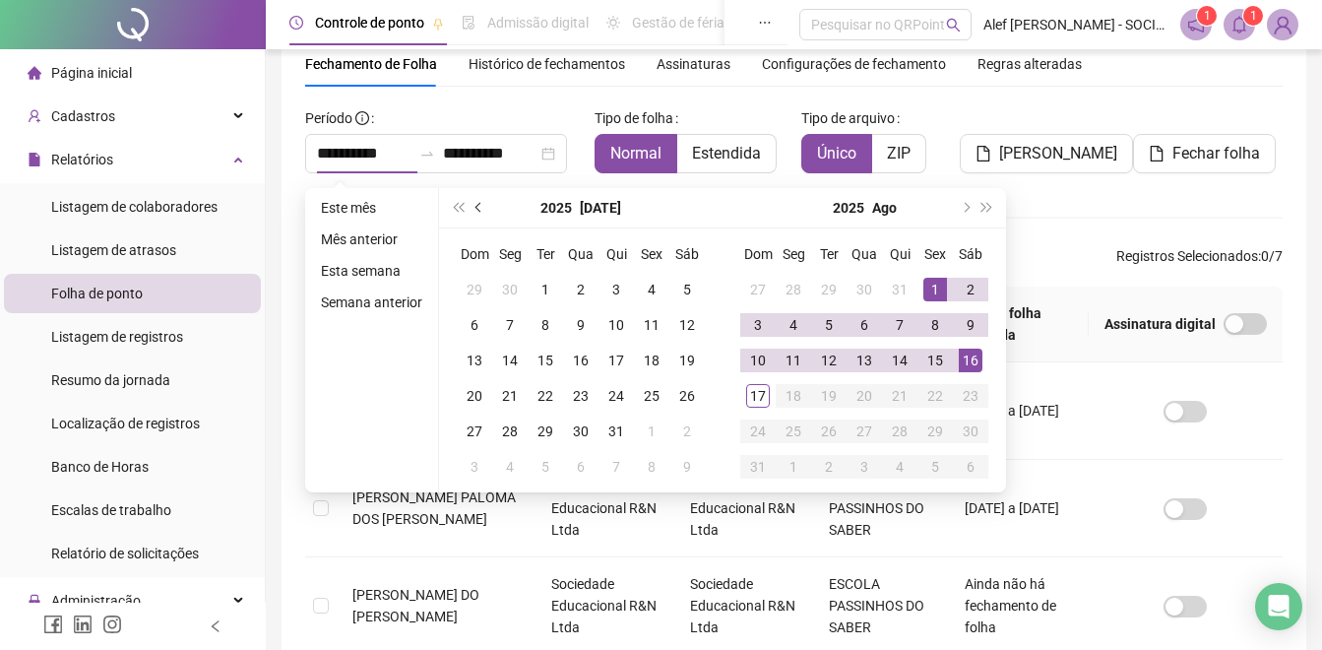
click at [474, 211] on button "prev-year" at bounding box center [480, 207] width 22 height 39
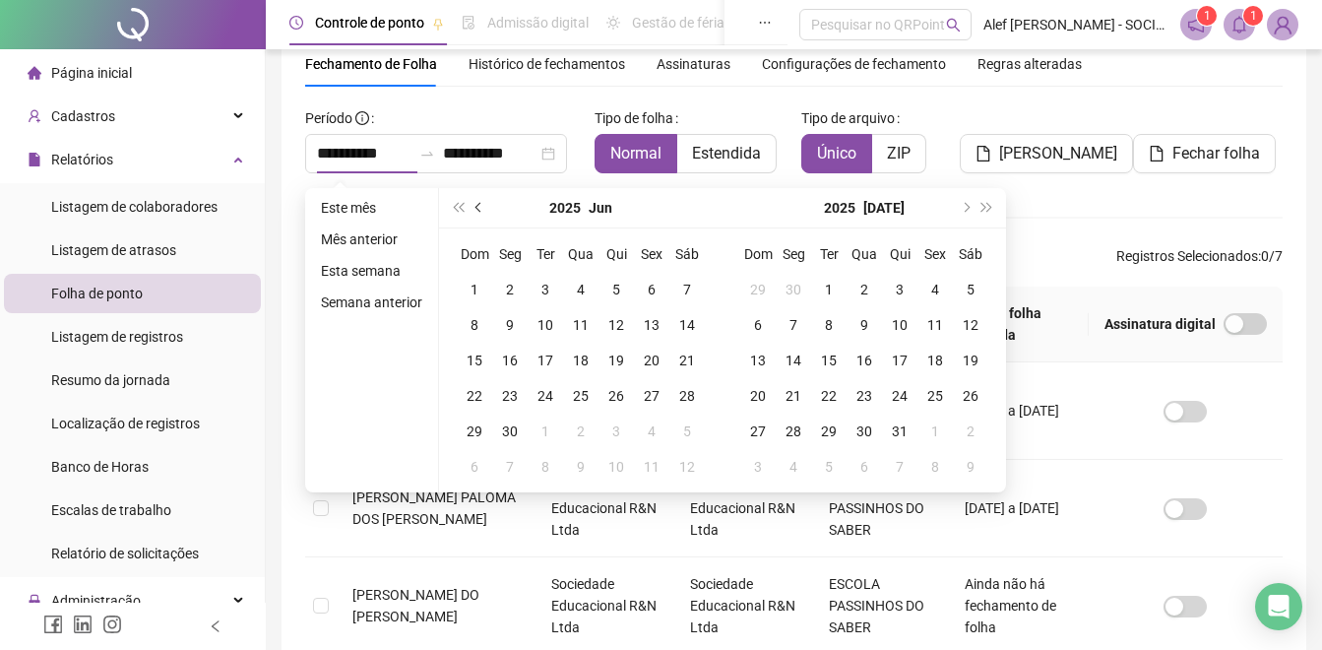
click at [474, 211] on button "prev-year" at bounding box center [480, 207] width 22 height 39
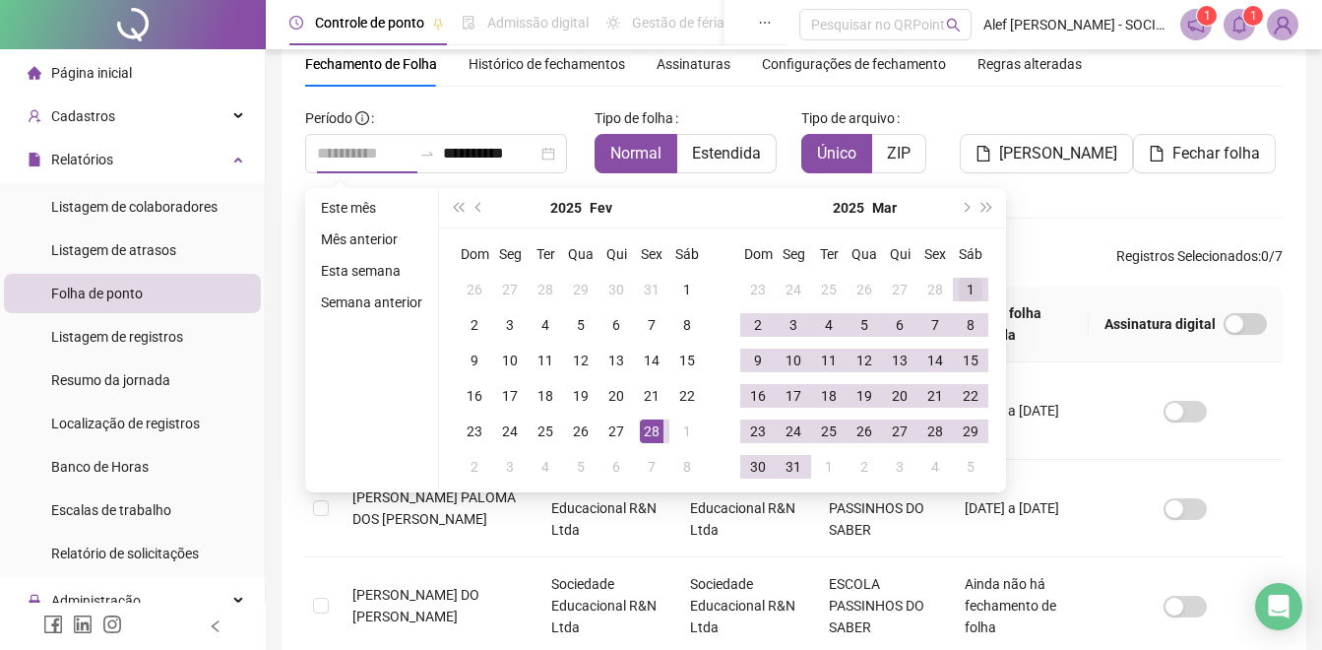
type input "**********"
click at [964, 287] on div "1" at bounding box center [971, 290] width 24 height 24
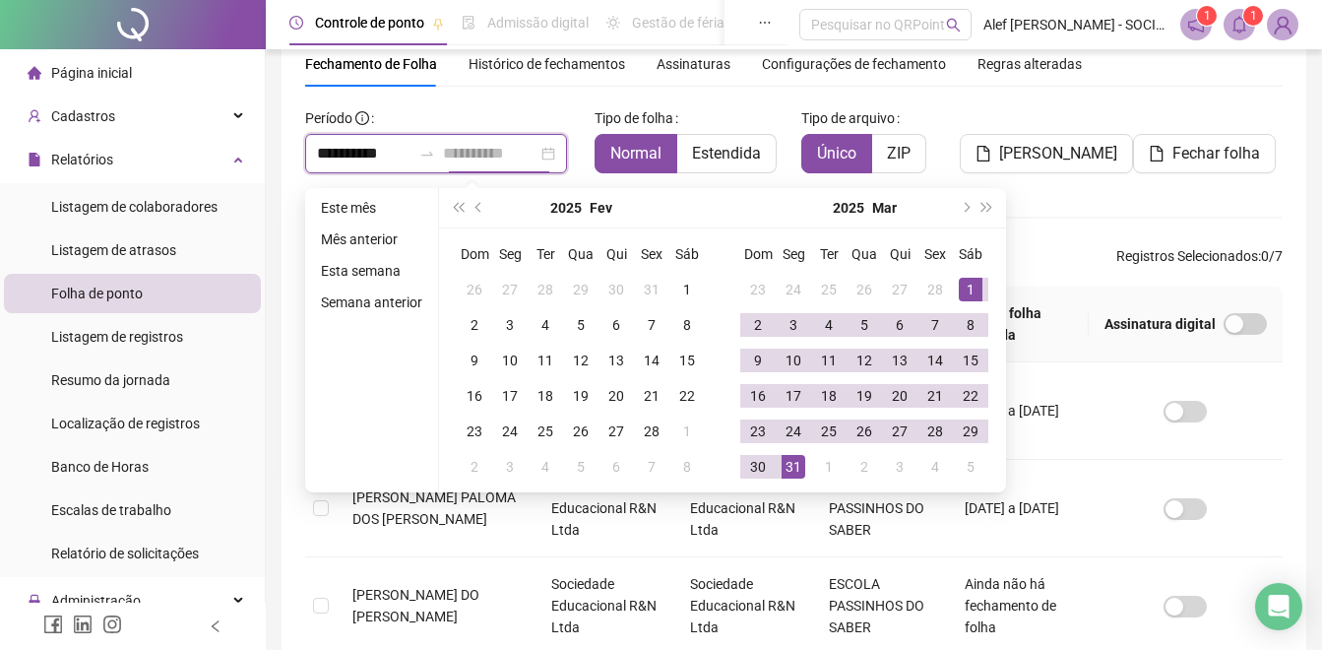
type input "**********"
click at [803, 465] on div "31" at bounding box center [794, 467] width 24 height 24
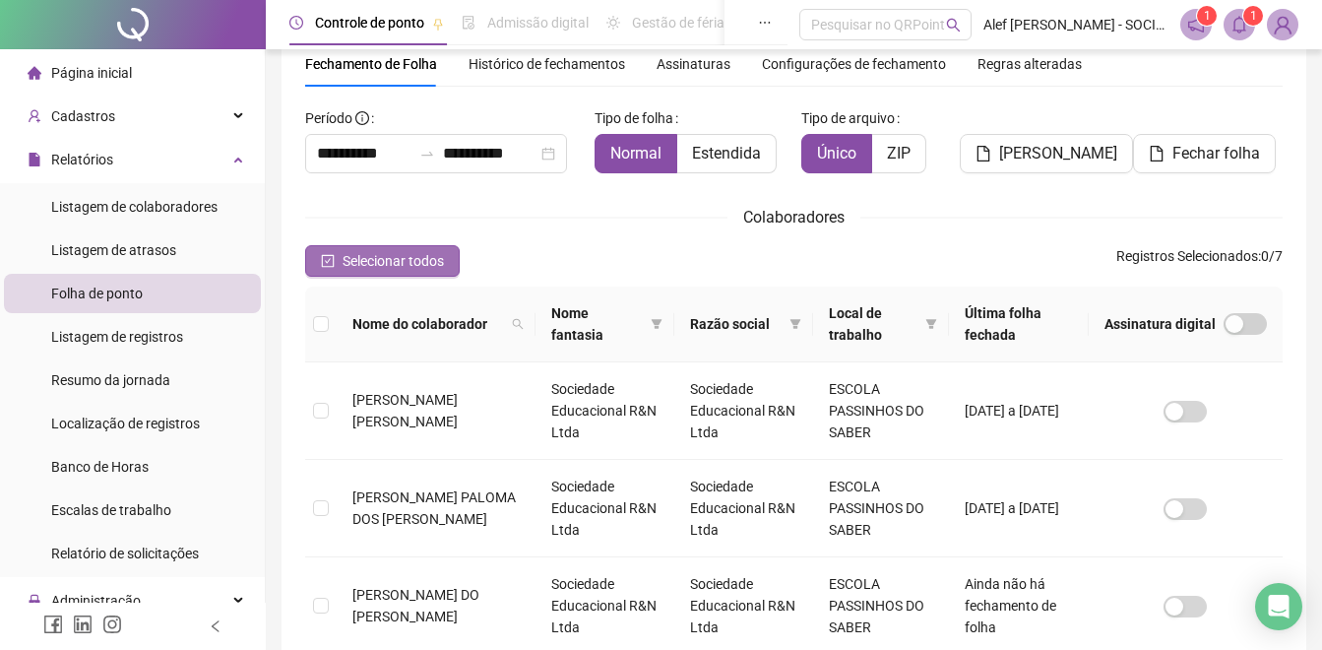
click at [323, 268] on icon "check-square" at bounding box center [328, 261] width 14 height 14
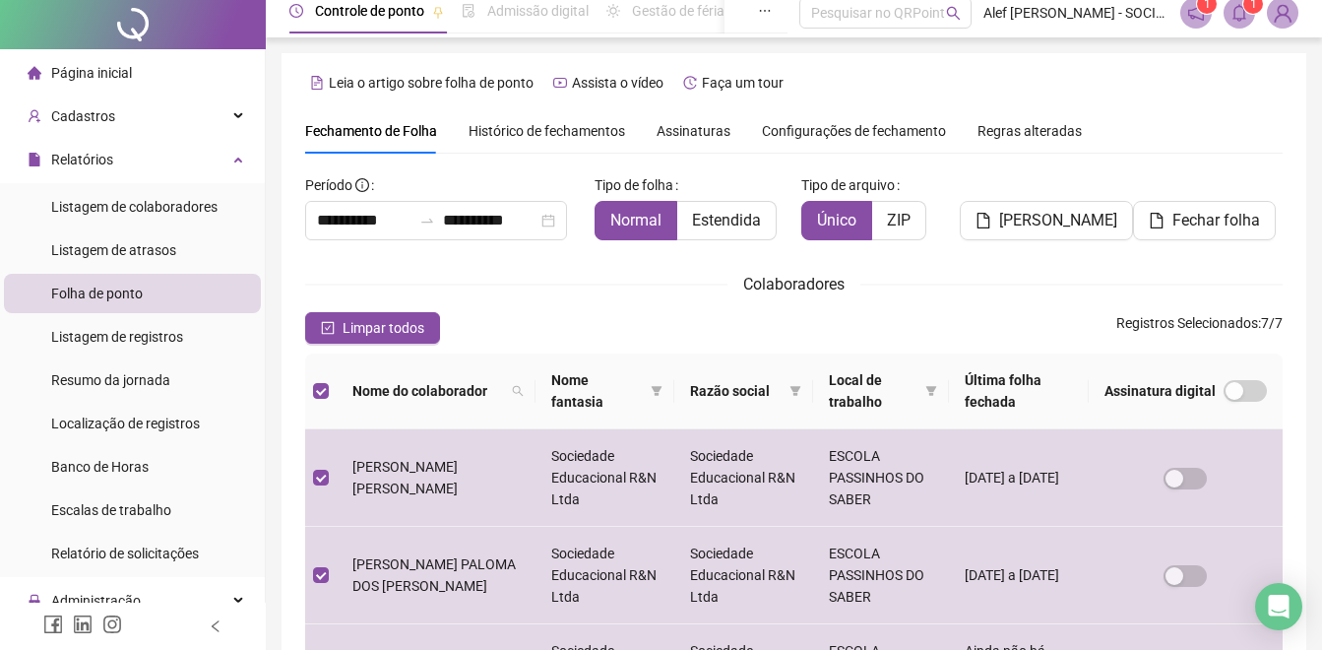
scroll to position [0, 0]
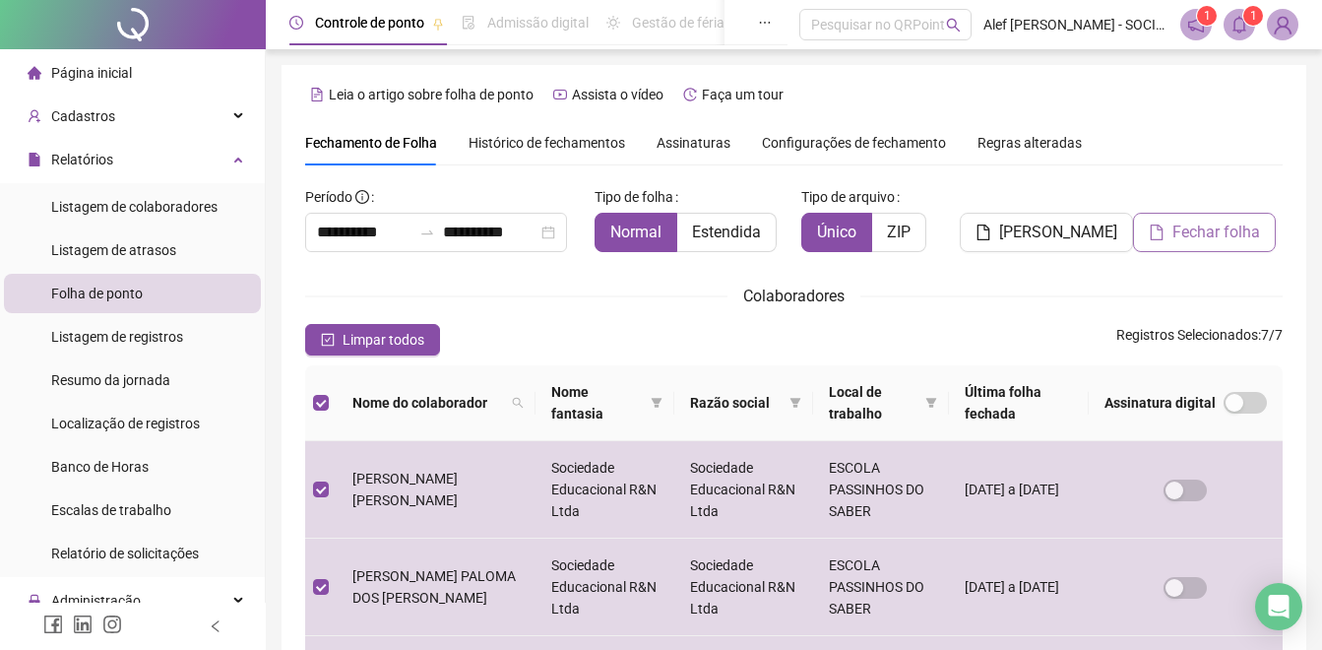
click at [1218, 240] on span "Fechar folha" at bounding box center [1216, 232] width 88 height 24
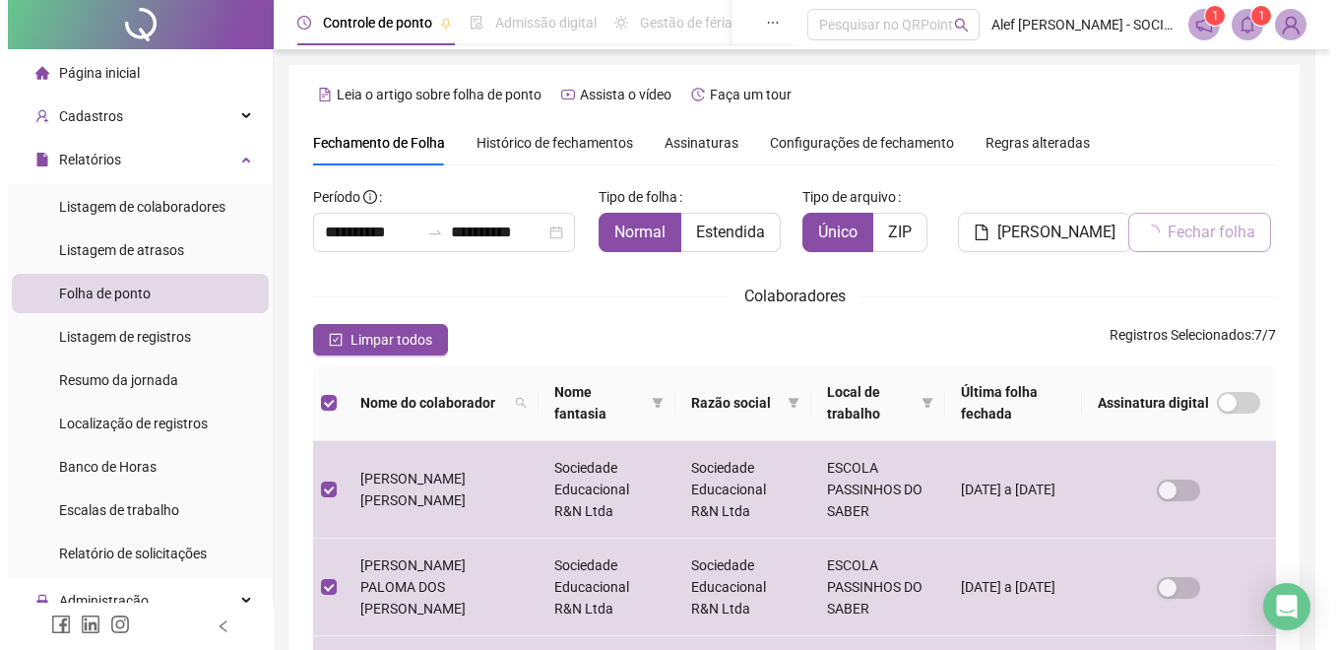
scroll to position [79, 0]
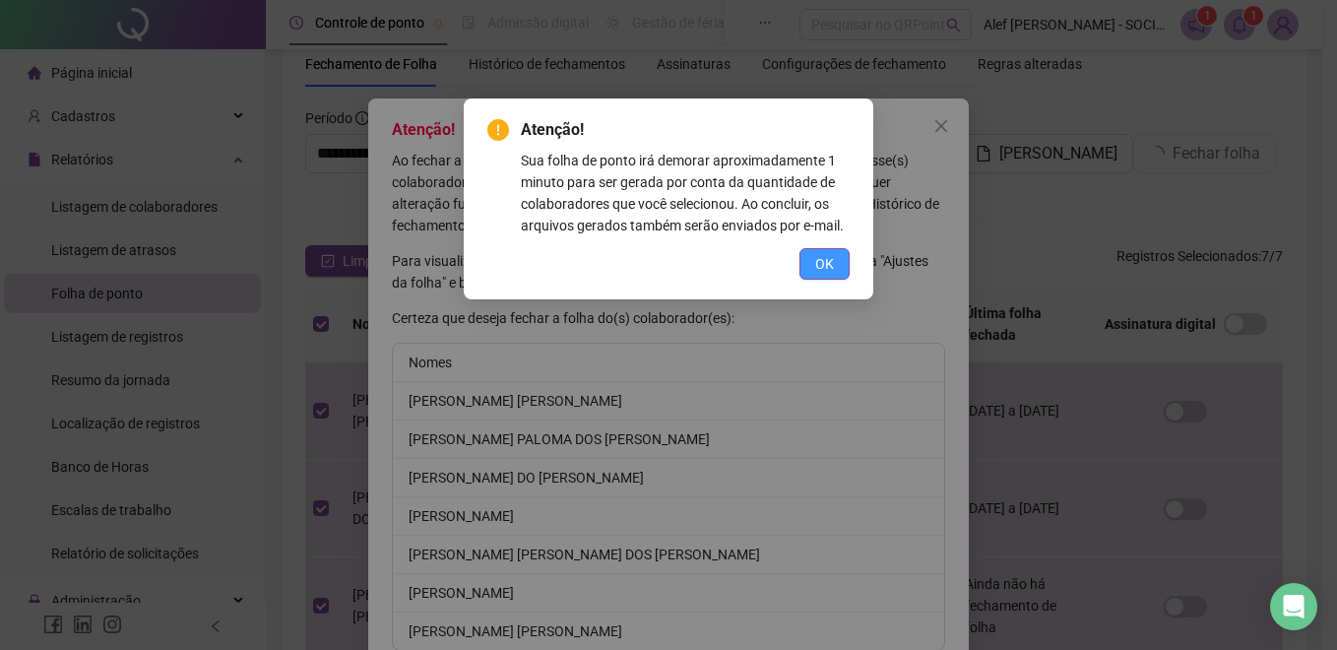
click at [837, 265] on button "OK" at bounding box center [824, 263] width 50 height 31
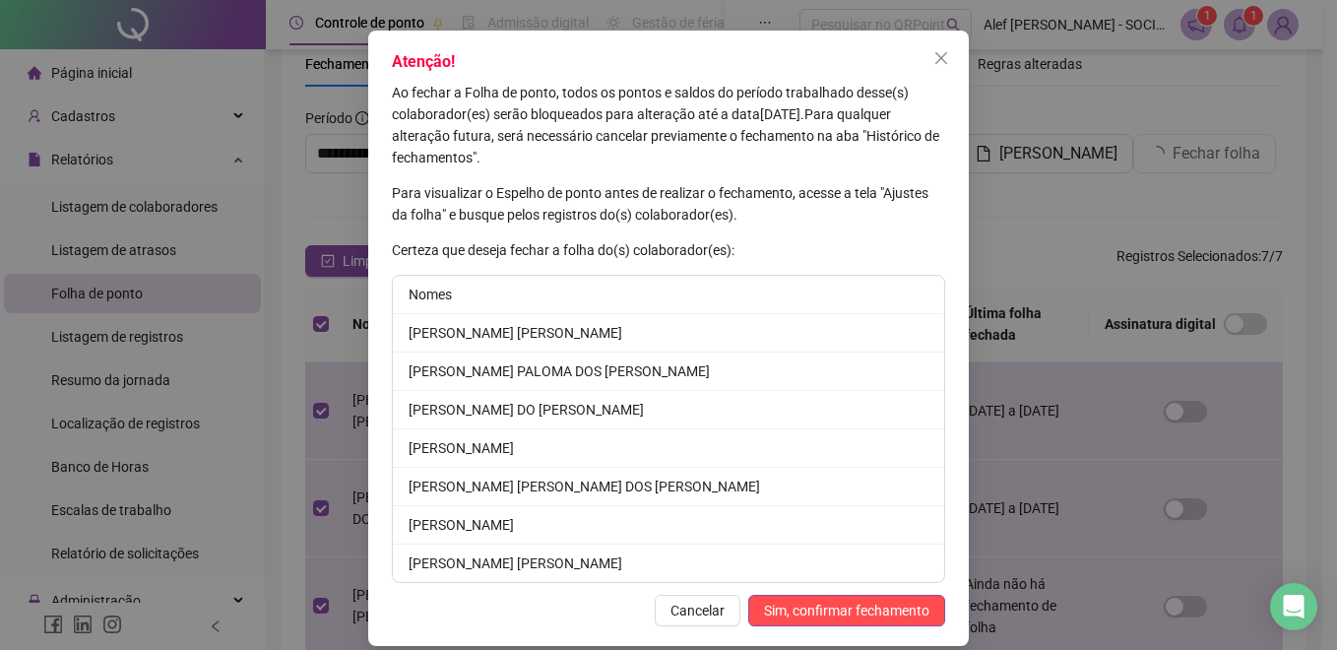
scroll to position [88, 0]
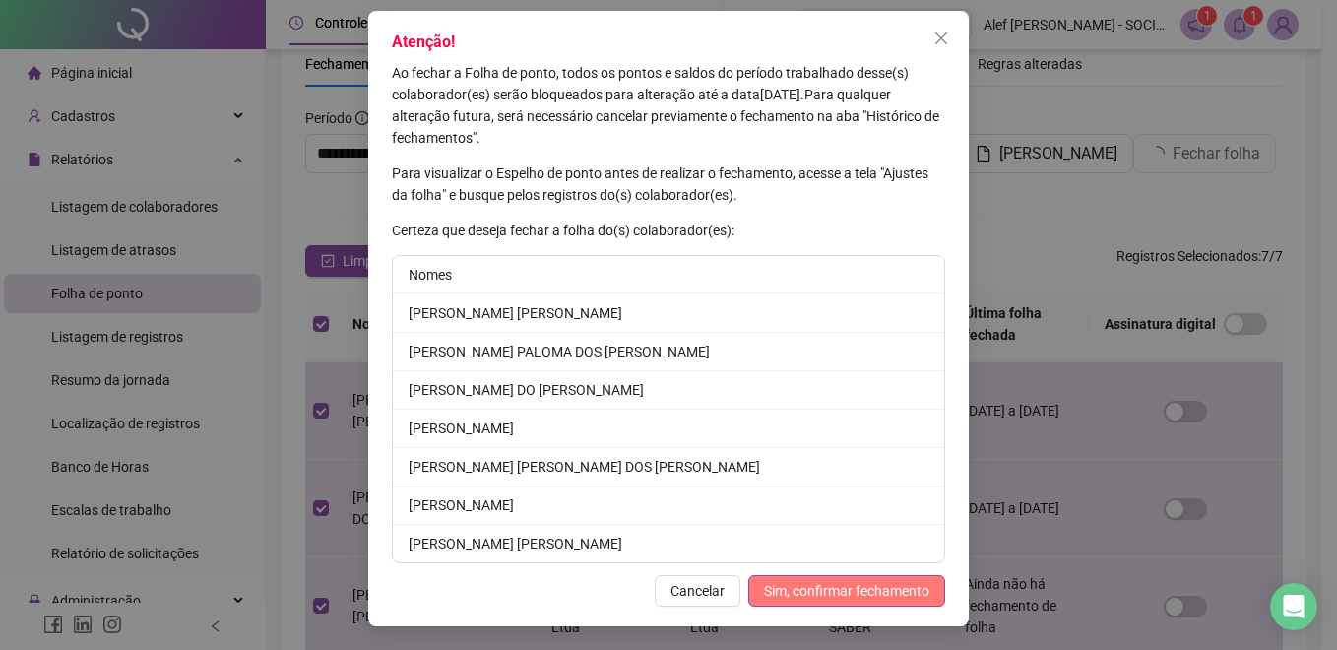
click at [845, 588] on span "Sim, confirmar fechamento" at bounding box center [846, 591] width 165 height 22
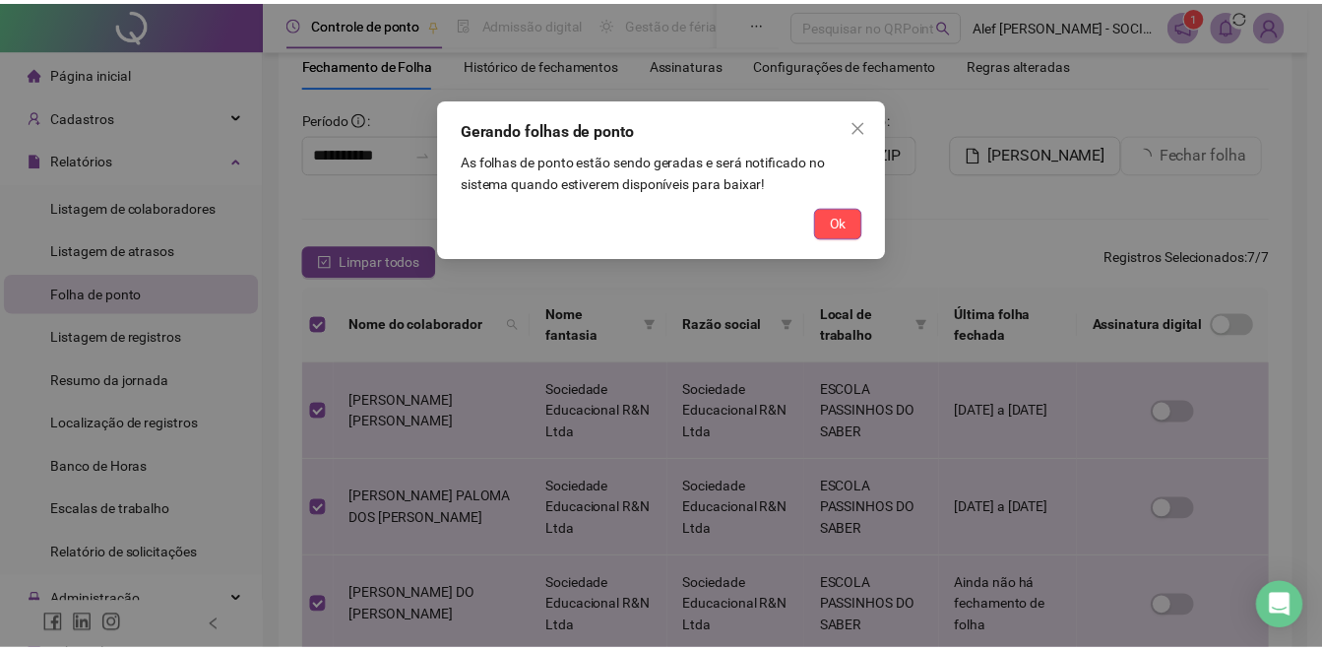
scroll to position [0, 0]
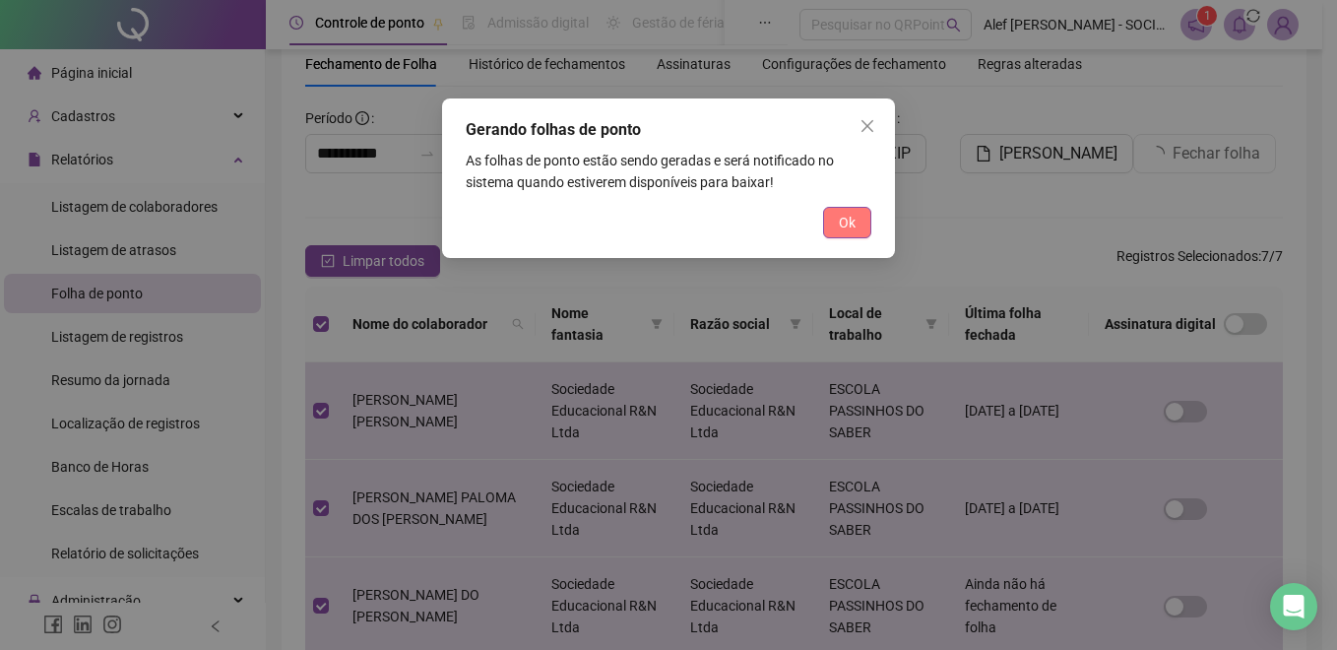
click at [848, 220] on span "Ok" at bounding box center [847, 223] width 17 height 22
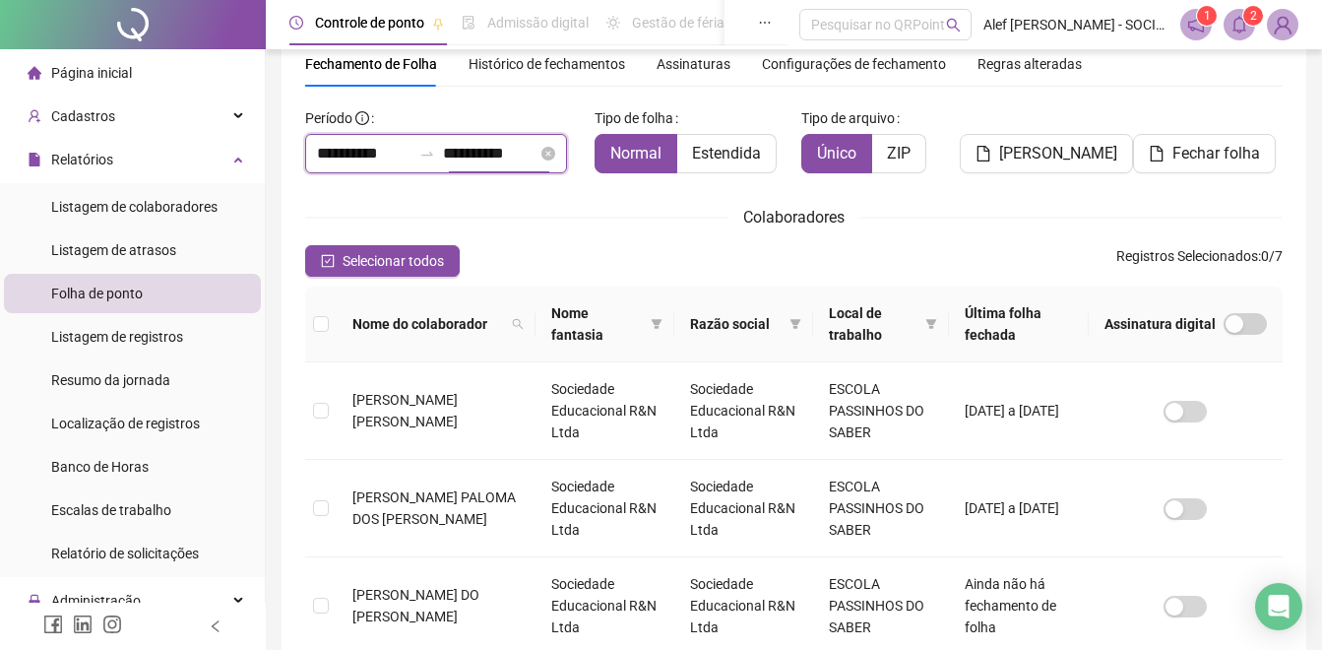
click at [411, 145] on input "**********" at bounding box center [364, 154] width 94 height 24
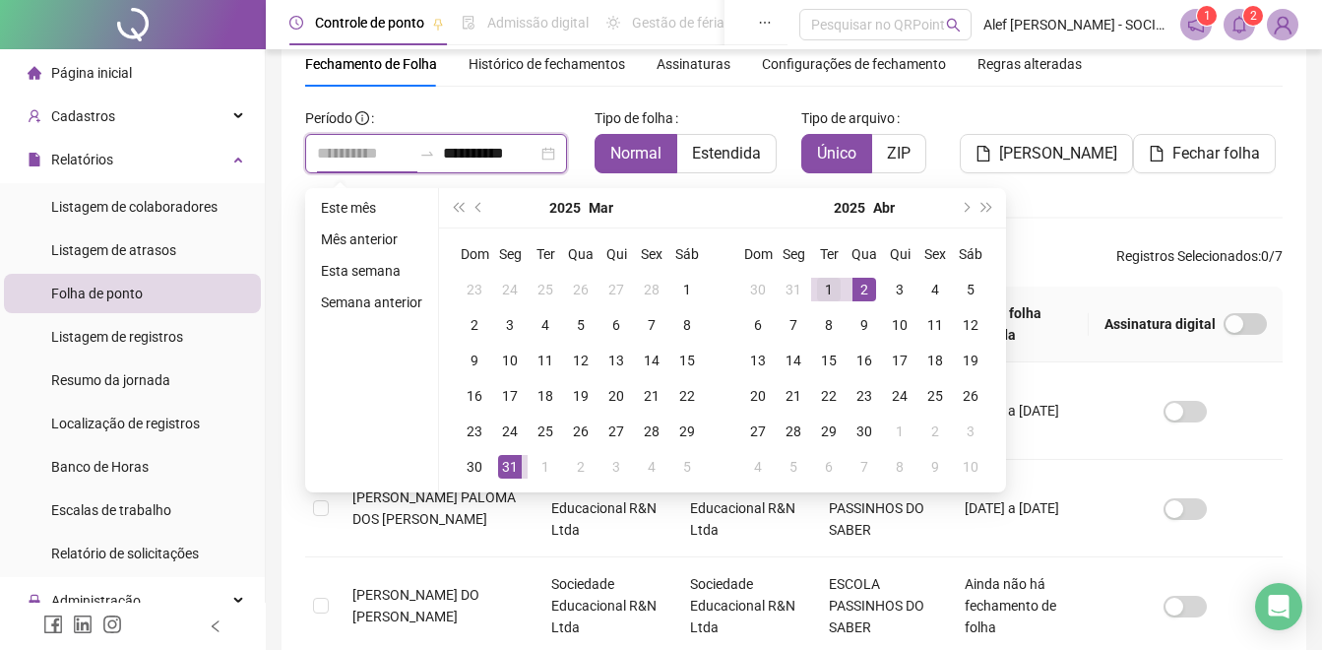
type input "**********"
click at [825, 287] on div "1" at bounding box center [829, 290] width 24 height 24
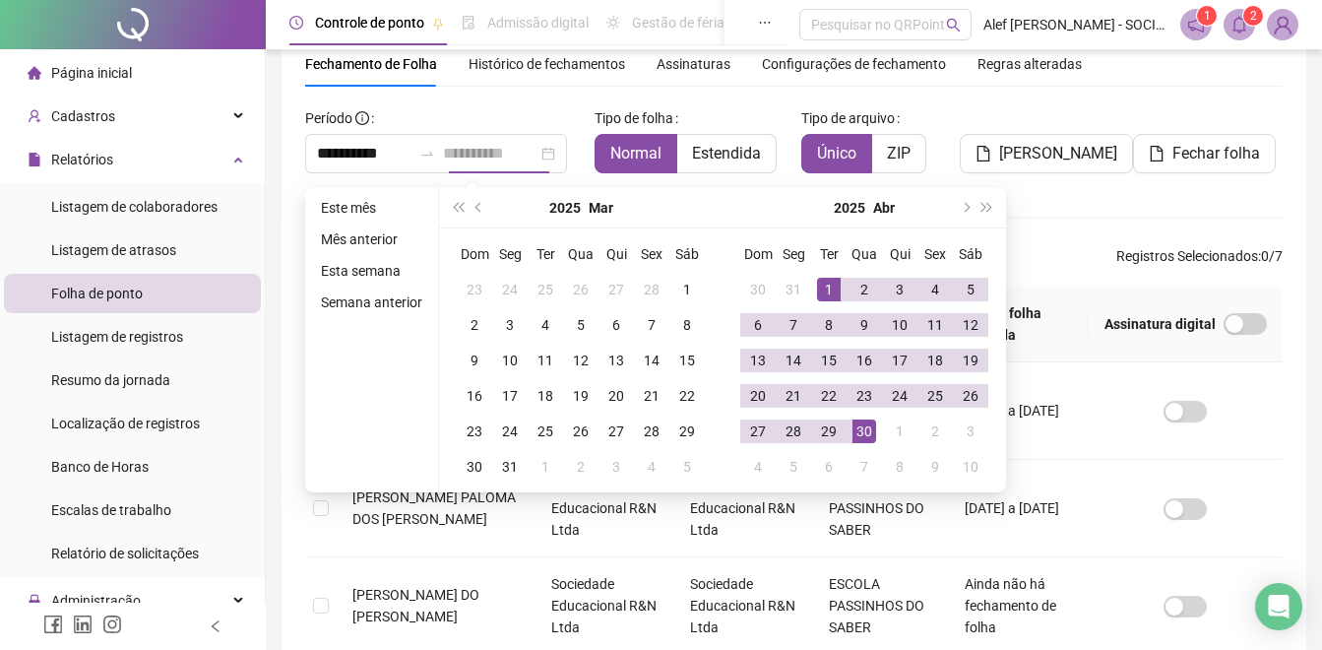
click at [869, 425] on div "30" at bounding box center [864, 431] width 24 height 24
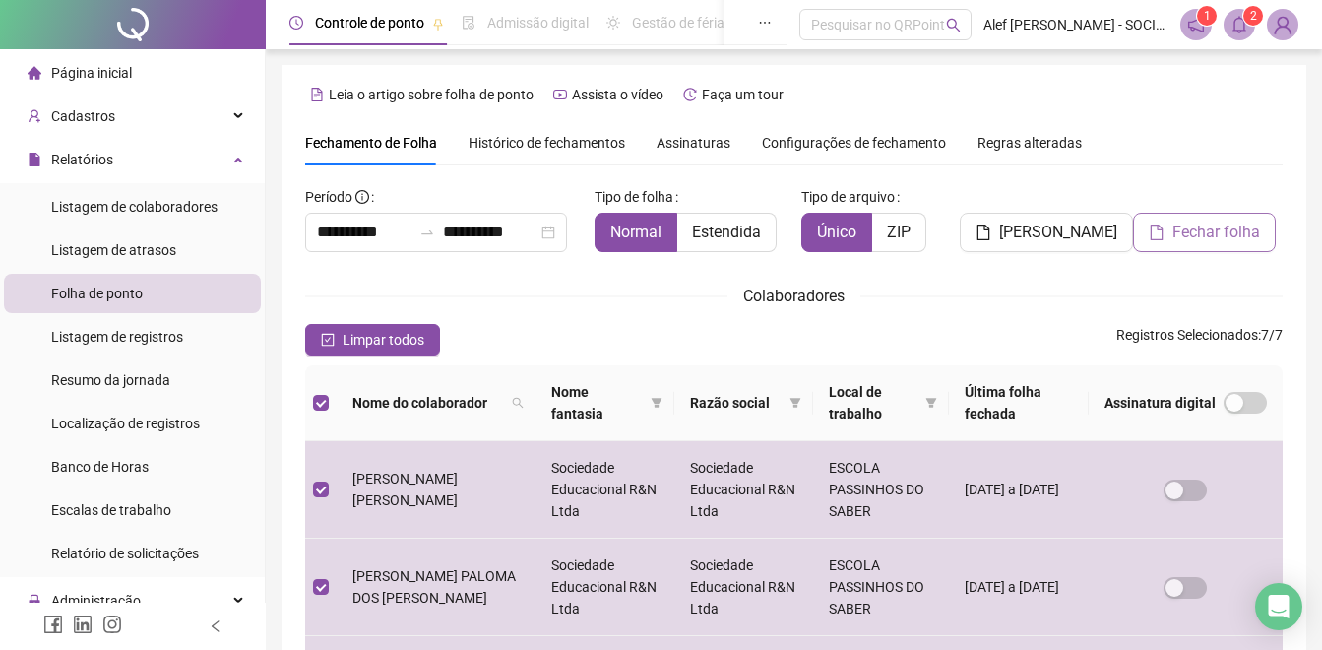
click at [1220, 242] on span "Fechar folha" at bounding box center [1216, 232] width 88 height 24
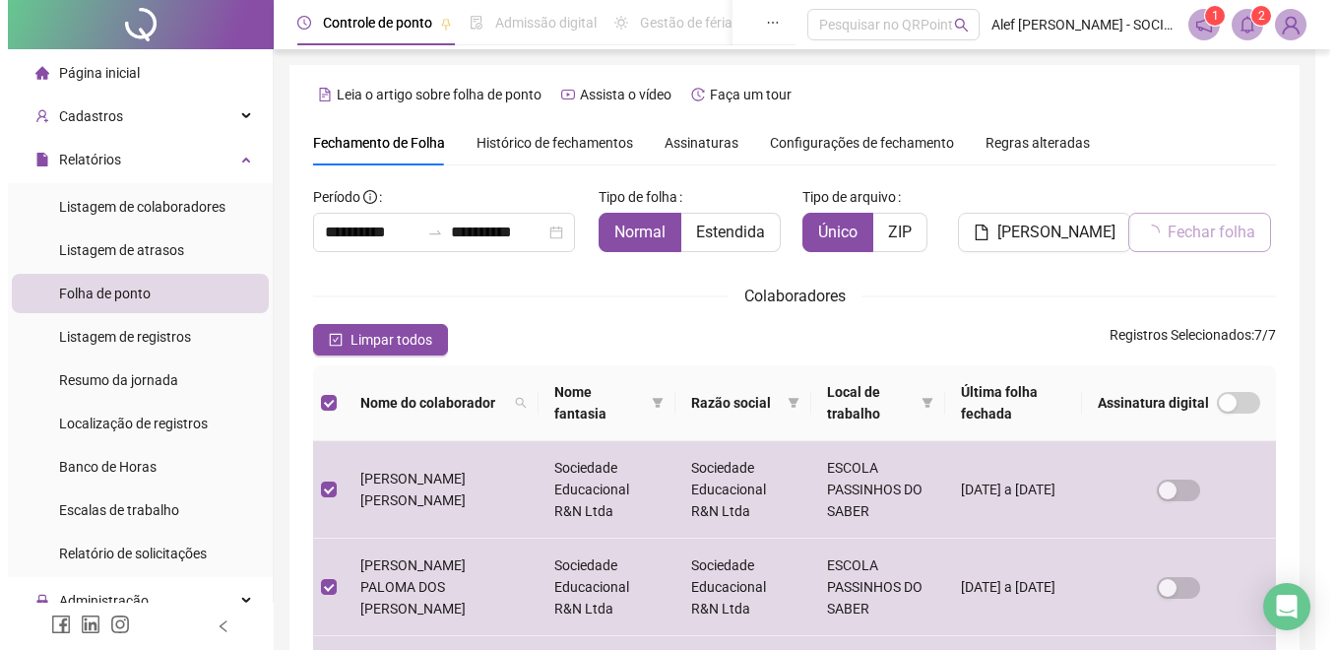
scroll to position [79, 0]
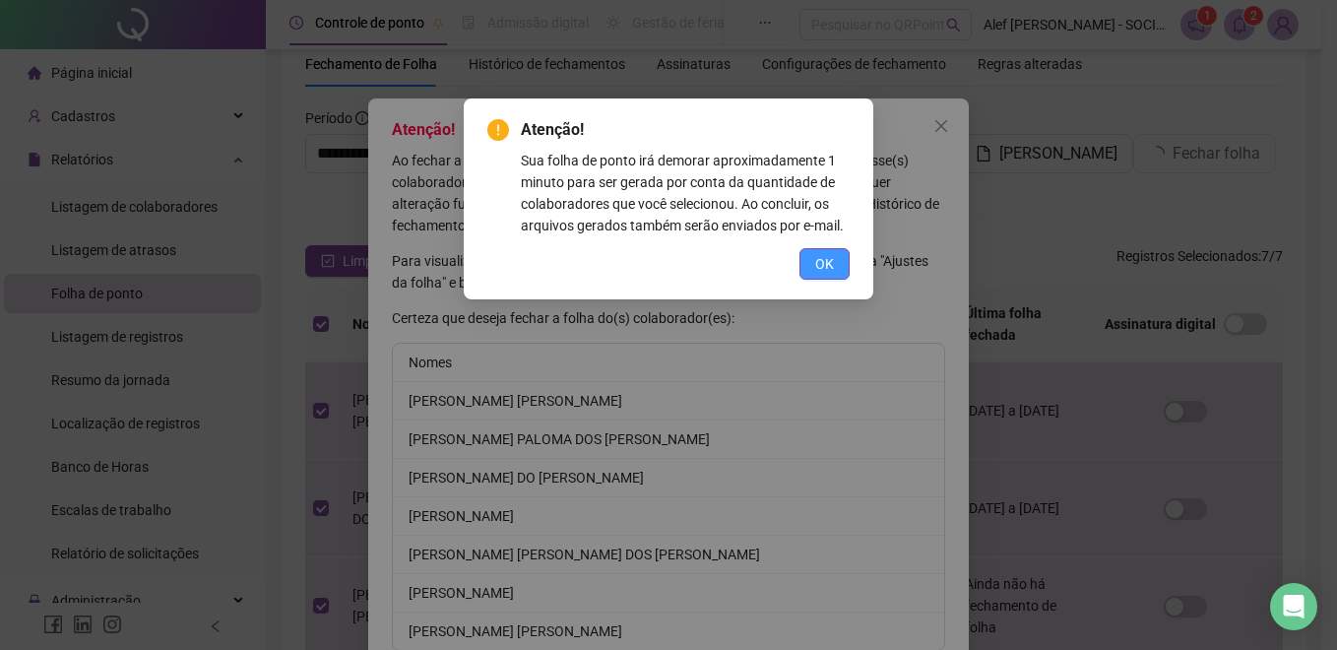
click at [826, 259] on span "OK" at bounding box center [824, 264] width 19 height 22
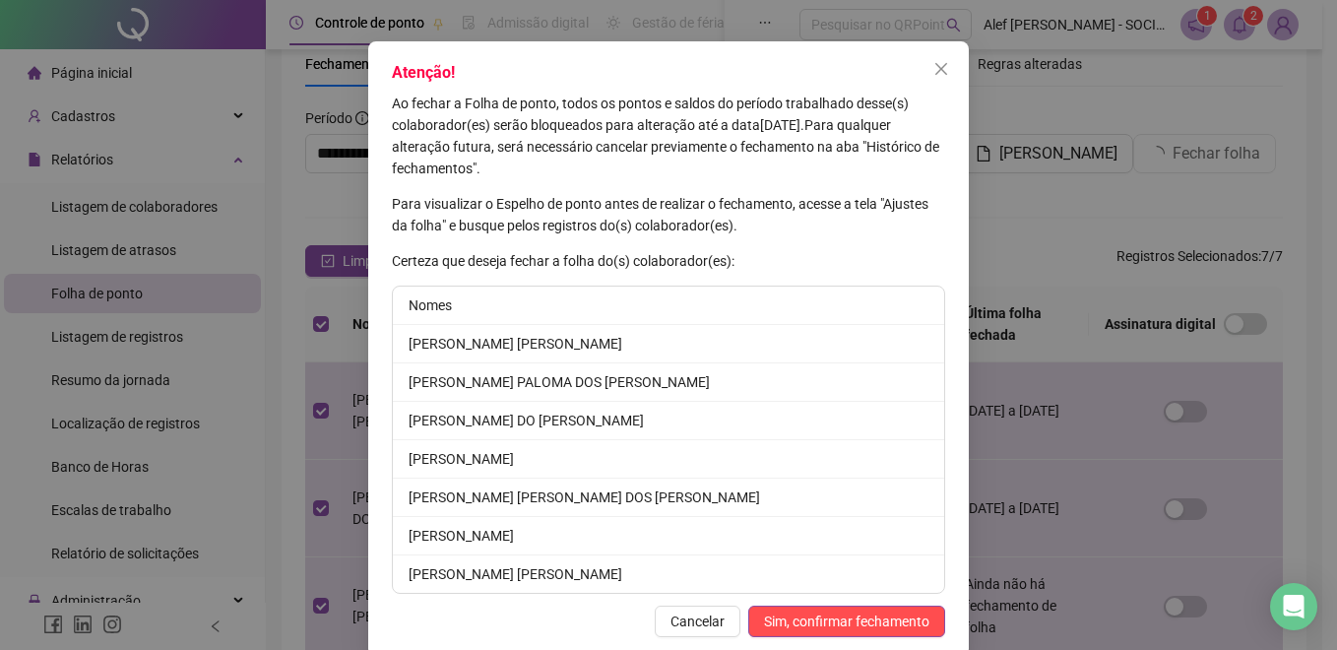
scroll to position [88, 0]
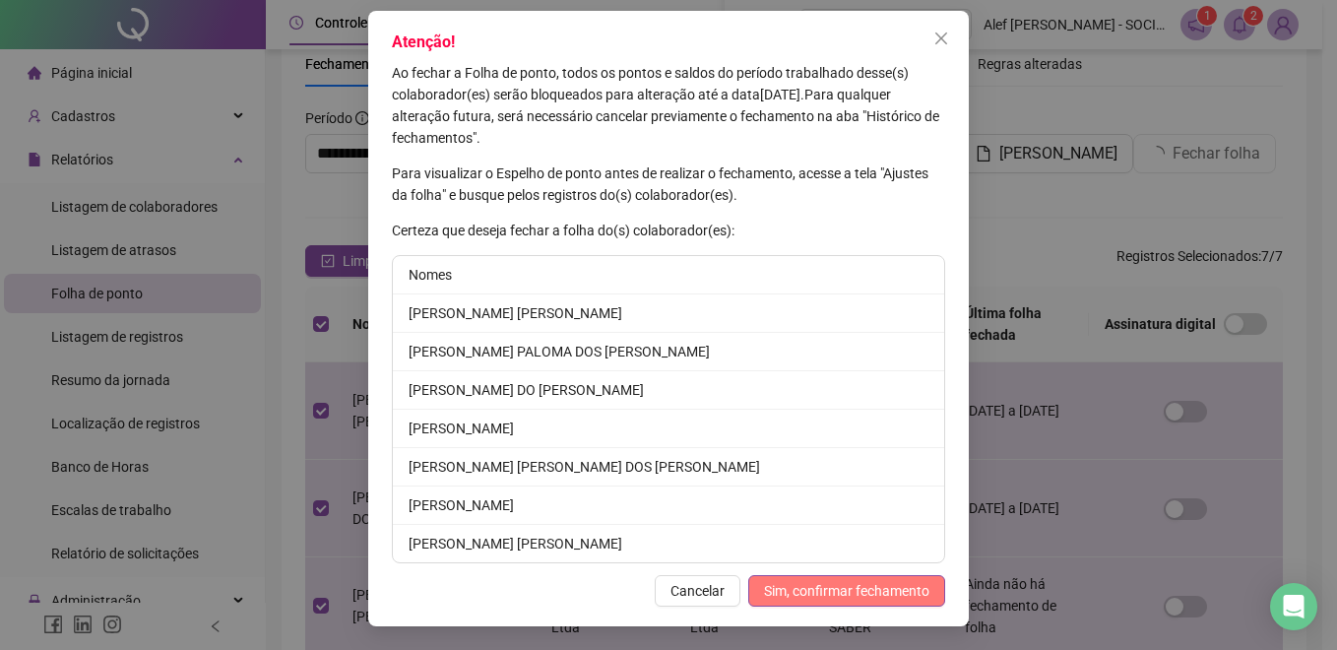
click at [827, 596] on span "Sim, confirmar fechamento" at bounding box center [846, 591] width 165 height 22
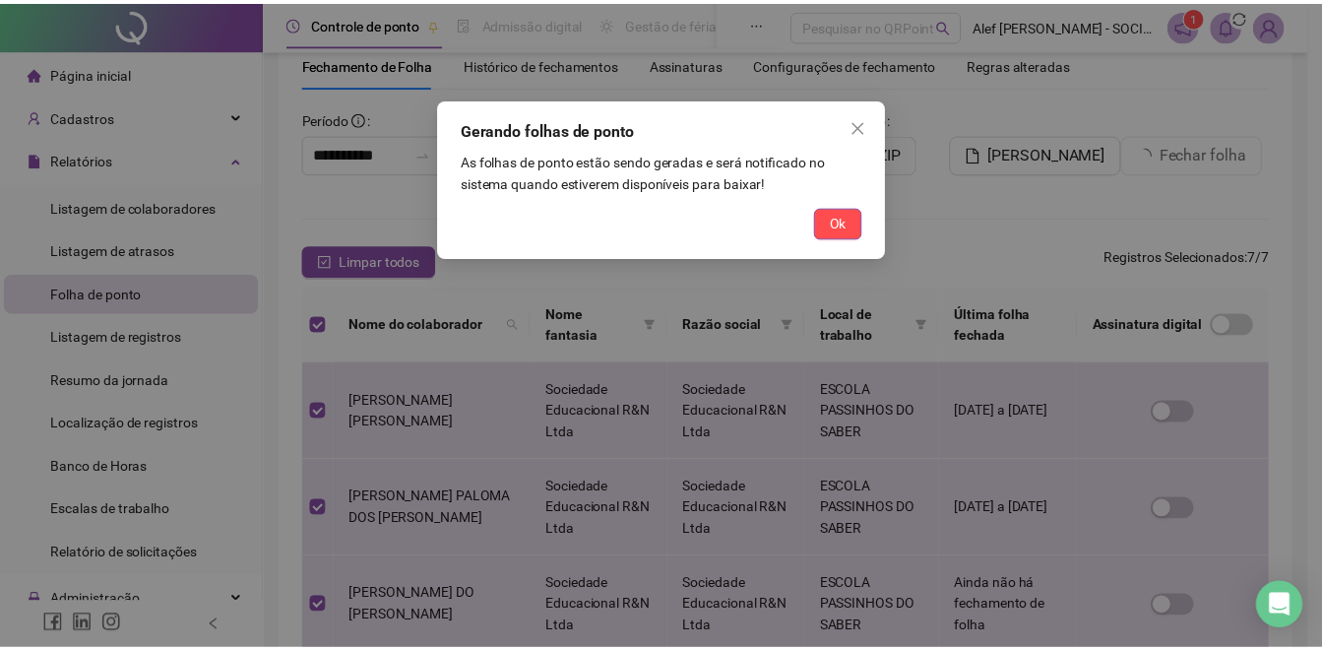
scroll to position [0, 0]
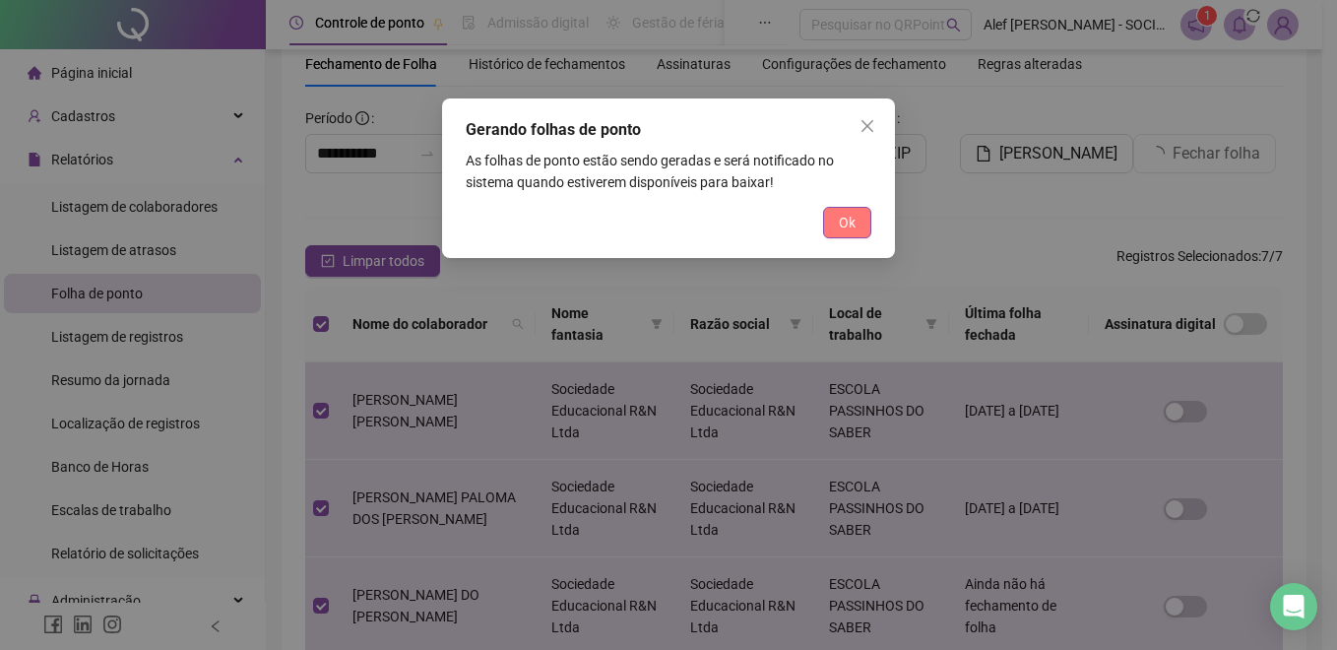
click at [848, 216] on span "Ok" at bounding box center [847, 223] width 17 height 22
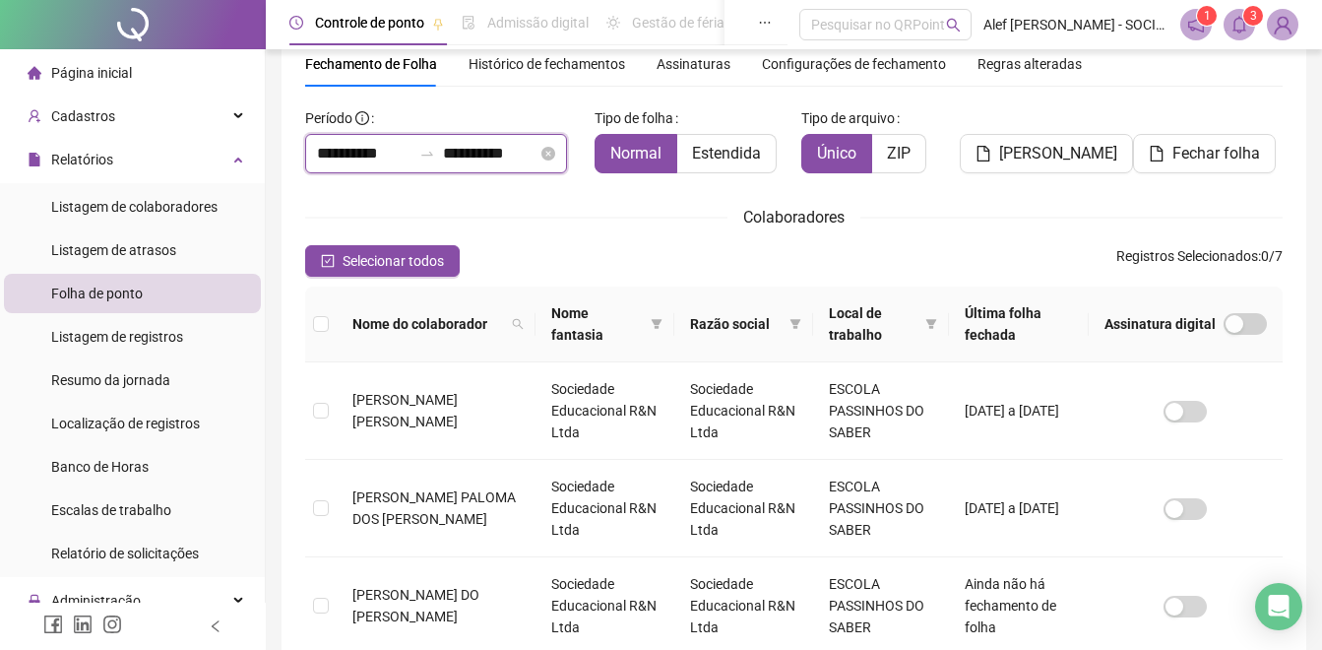
click at [521, 151] on input "**********" at bounding box center [490, 154] width 94 height 24
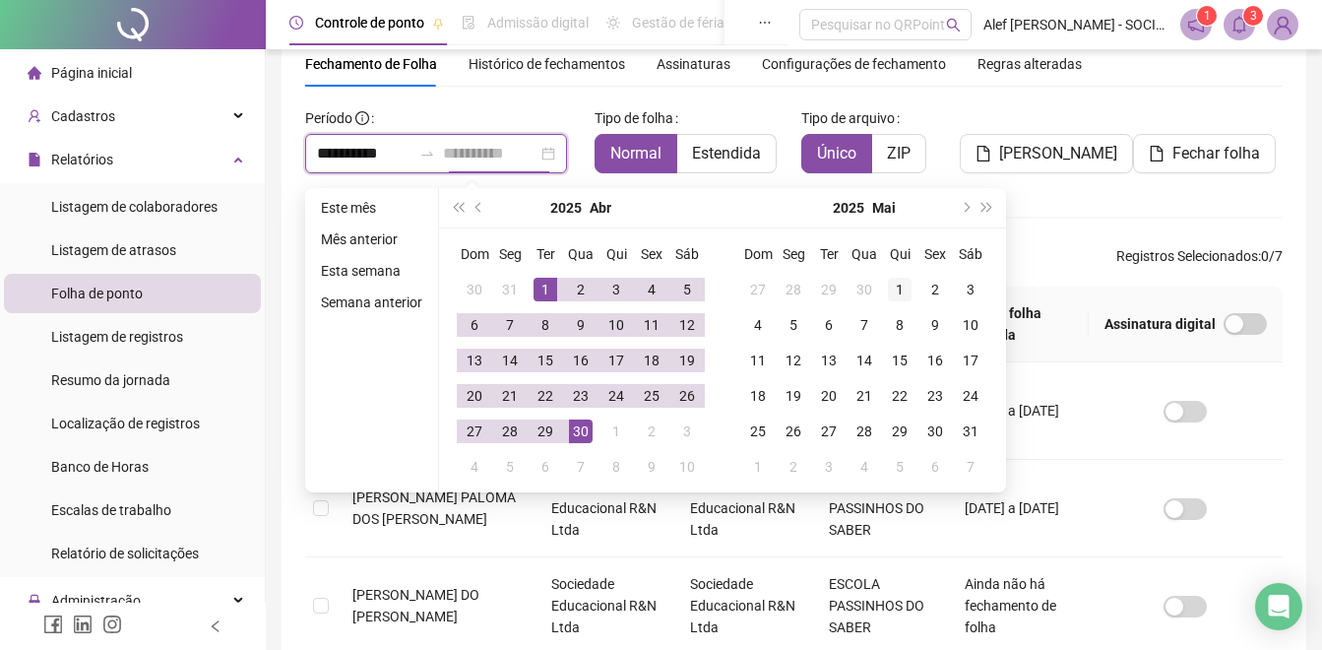
type input "**********"
click at [897, 292] on div "1" at bounding box center [900, 290] width 24 height 24
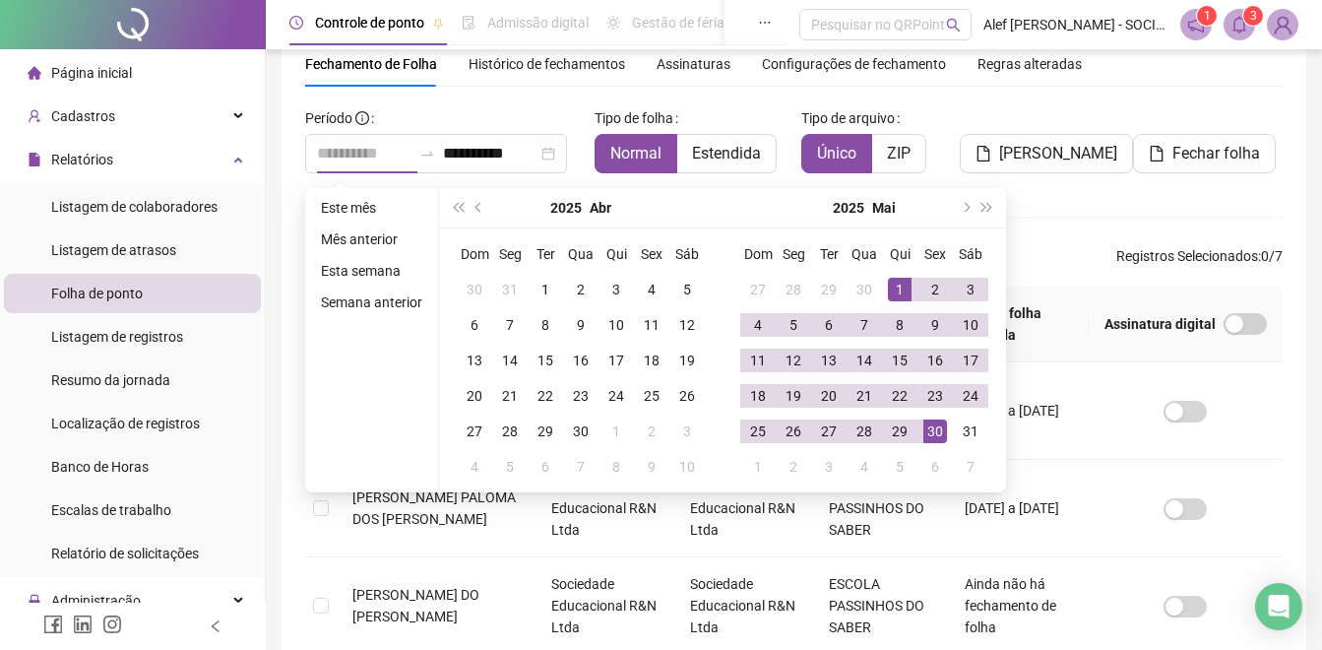
click at [934, 428] on div "30" at bounding box center [935, 431] width 24 height 24
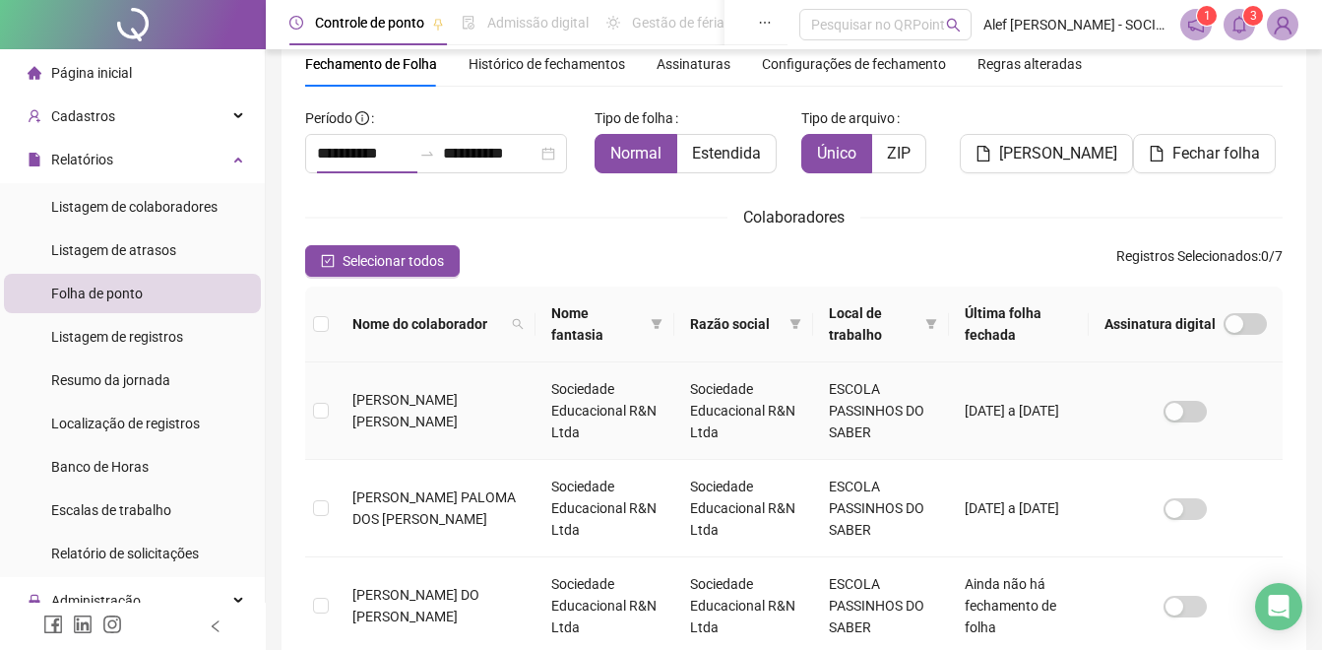
type input "**********"
click at [320, 315] on label at bounding box center [321, 324] width 16 height 22
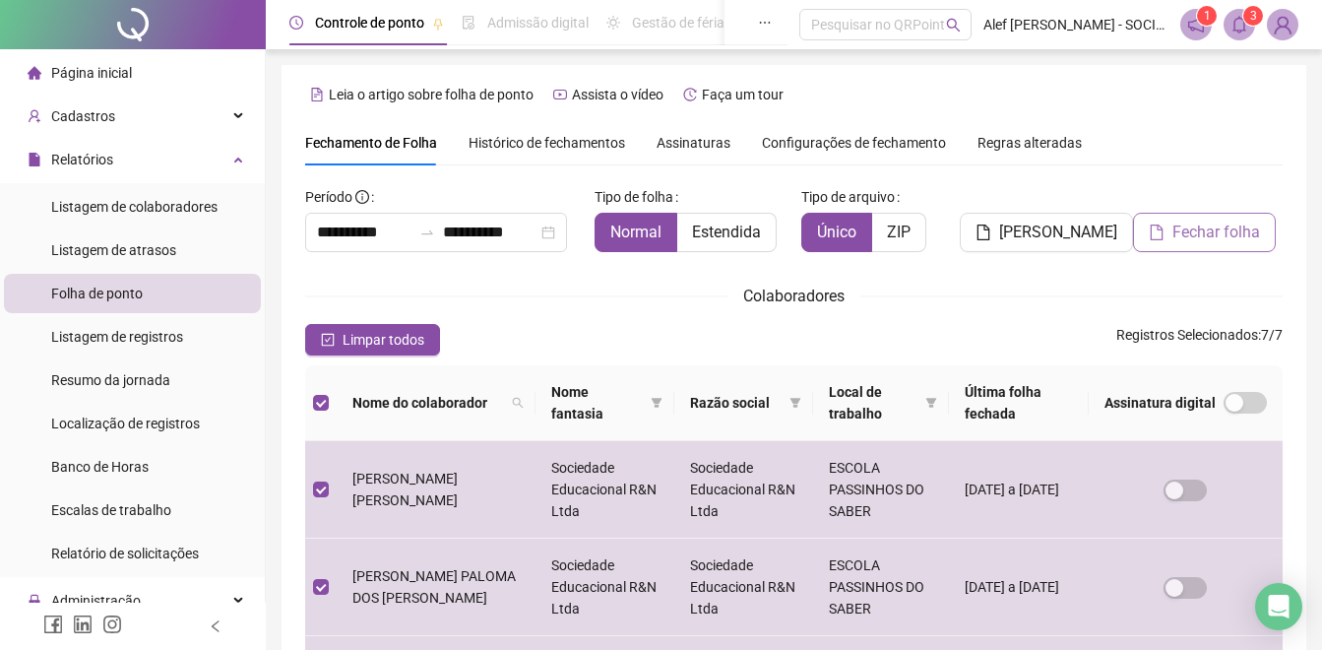
click at [1234, 235] on span "Fechar folha" at bounding box center [1216, 232] width 88 height 24
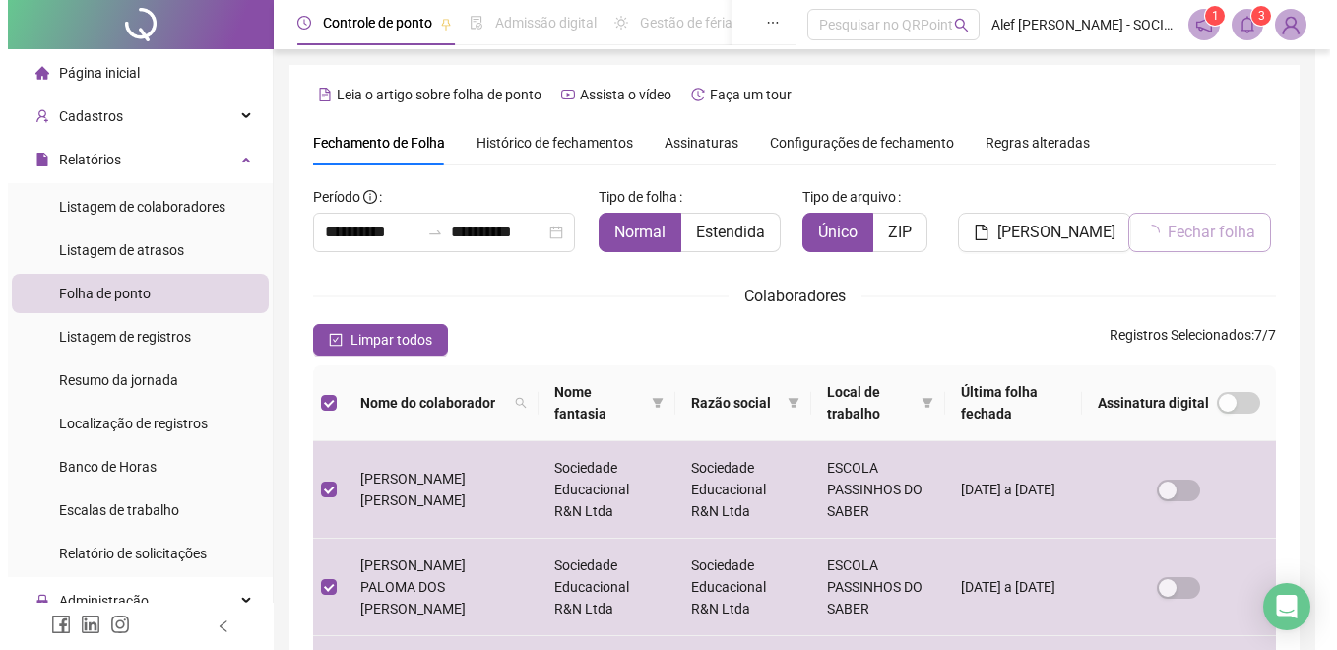
scroll to position [79, 0]
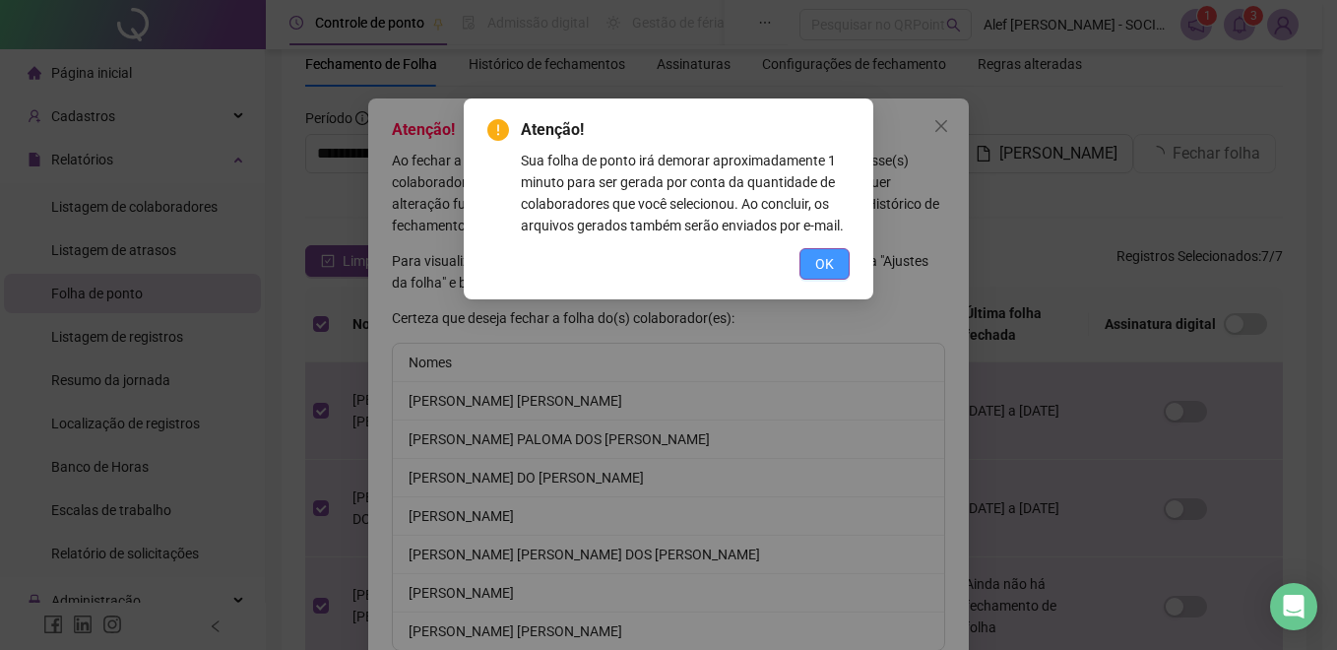
click at [832, 278] on button "OK" at bounding box center [824, 263] width 50 height 31
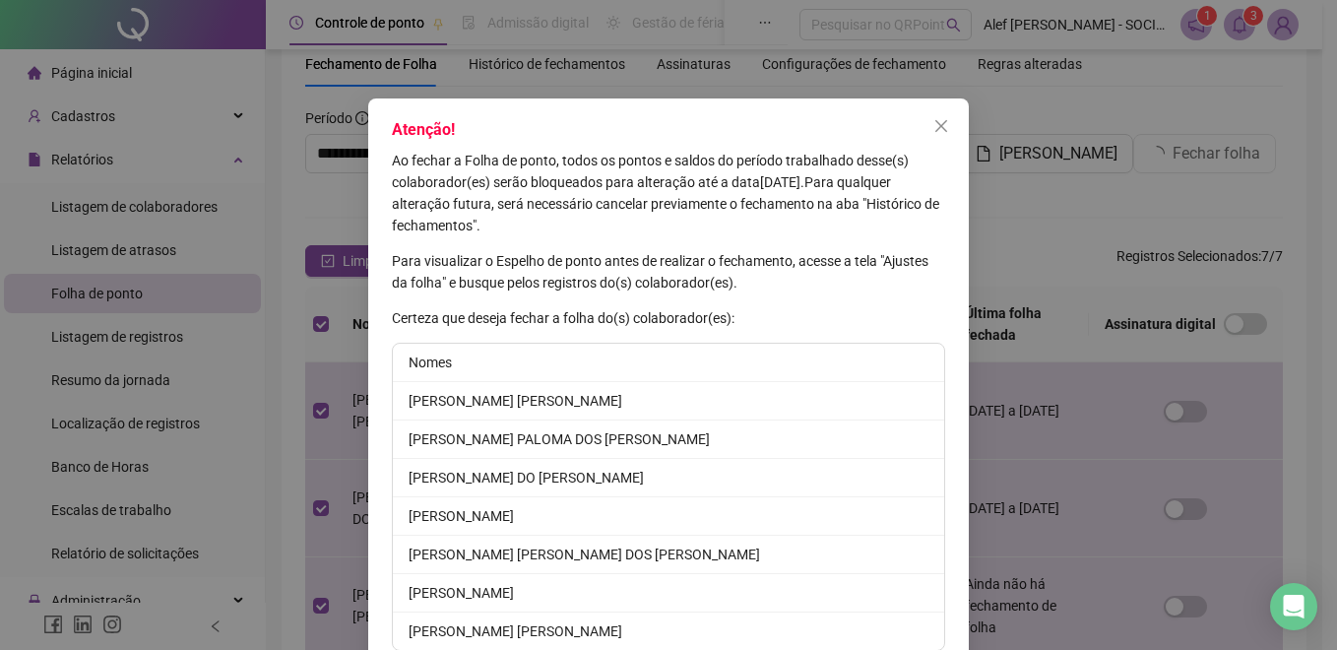
scroll to position [88, 0]
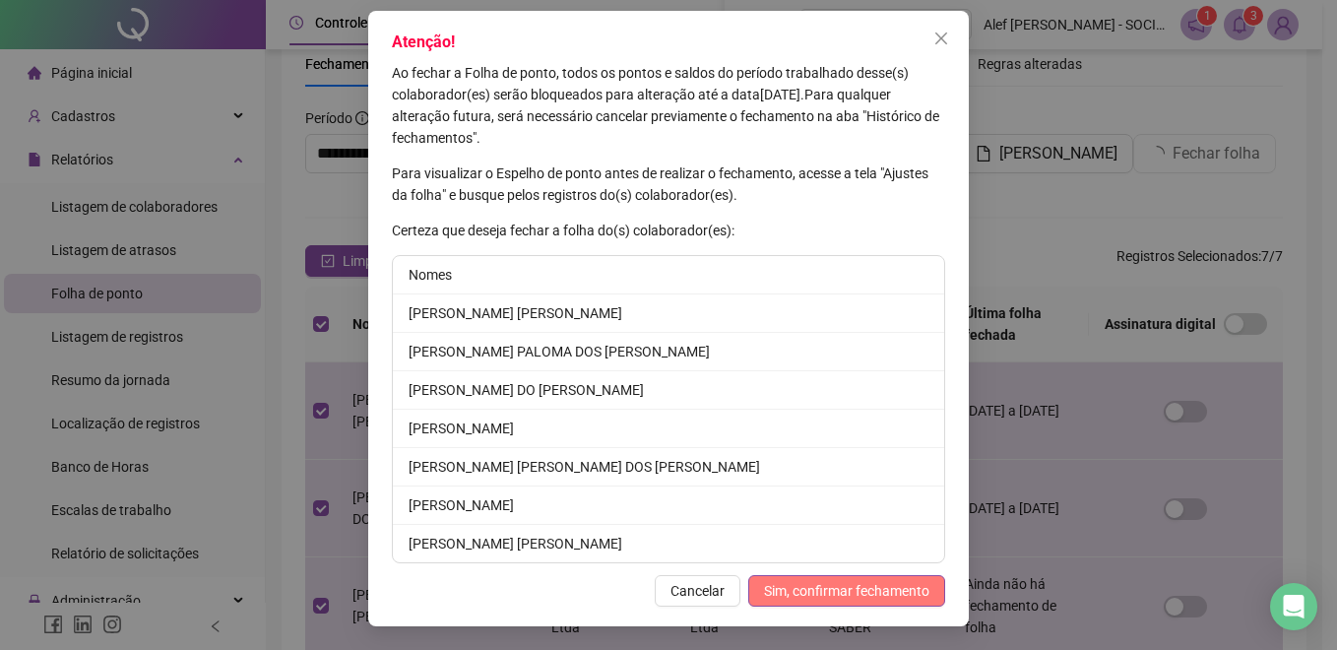
click at [819, 586] on span "Sim, confirmar fechamento" at bounding box center [846, 591] width 165 height 22
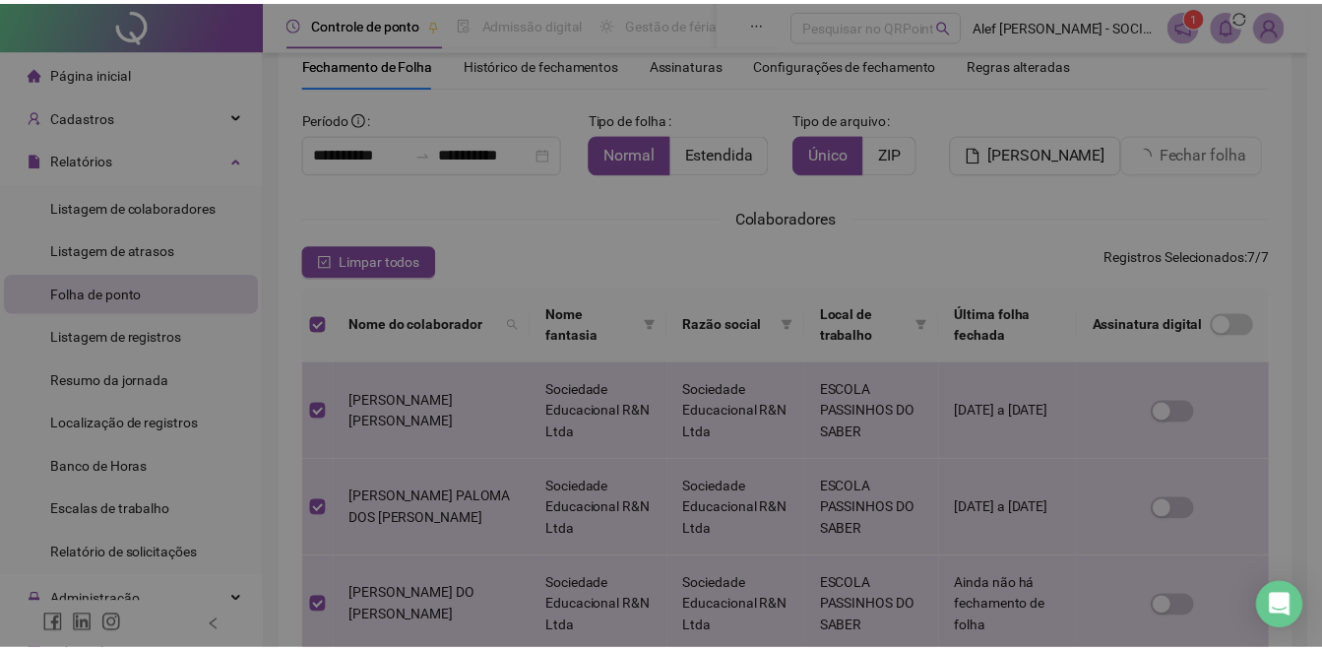
scroll to position [0, 0]
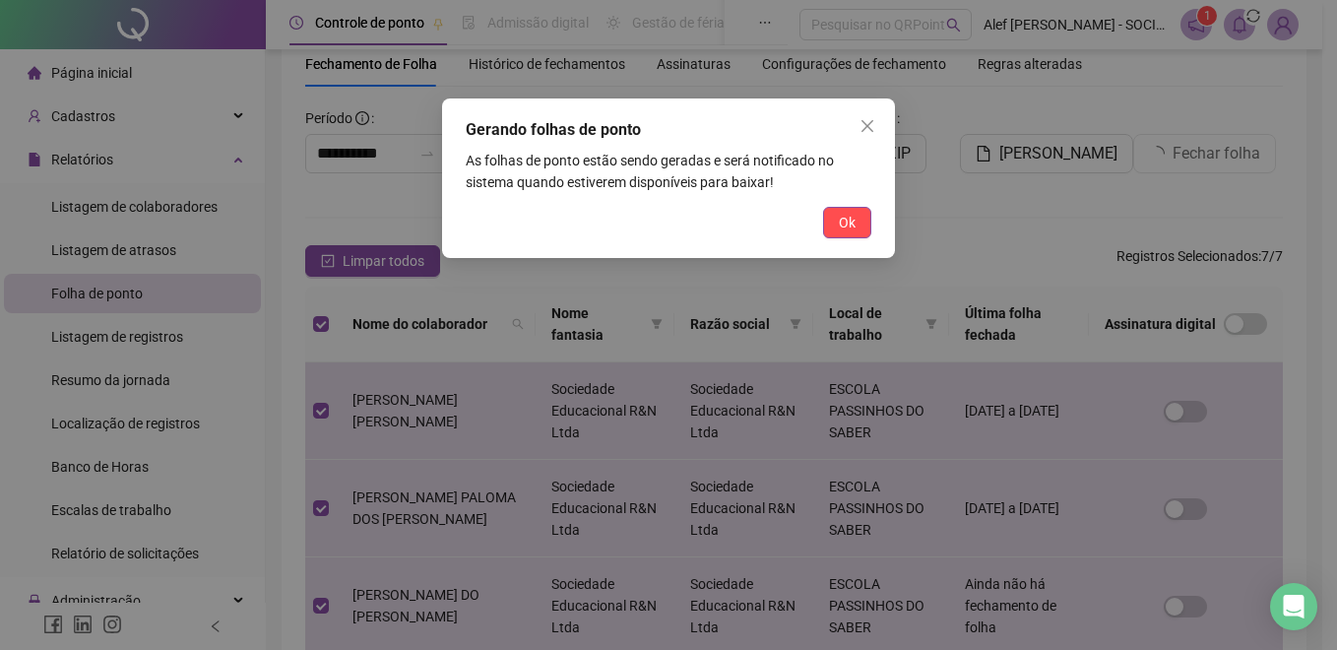
click at [834, 225] on button "Ok" at bounding box center [847, 222] width 48 height 31
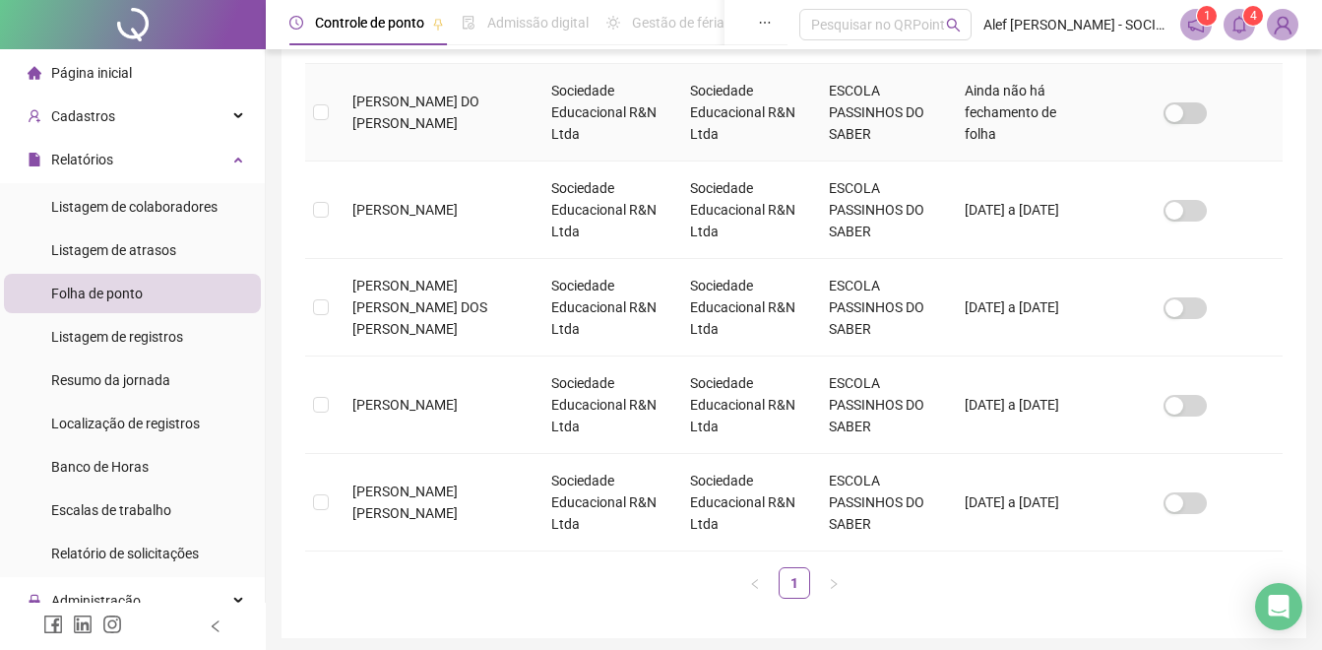
scroll to position [153, 0]
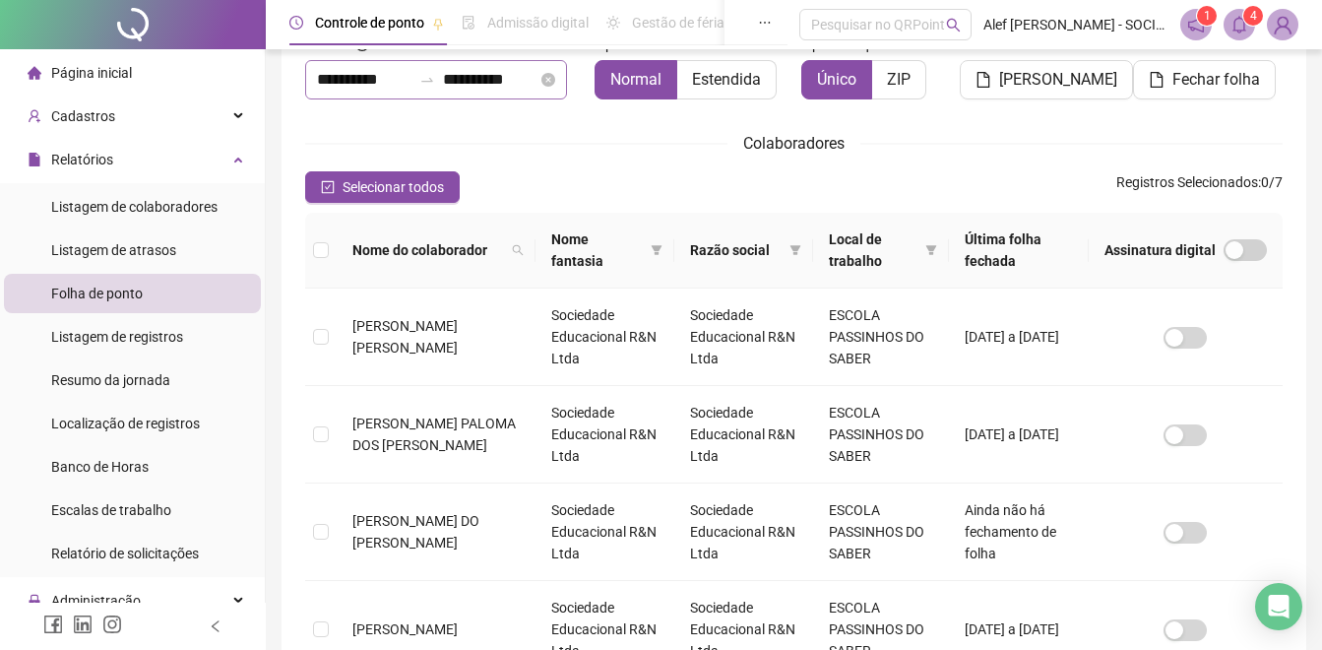
click at [435, 79] on icon "swap-right" at bounding box center [427, 80] width 16 height 16
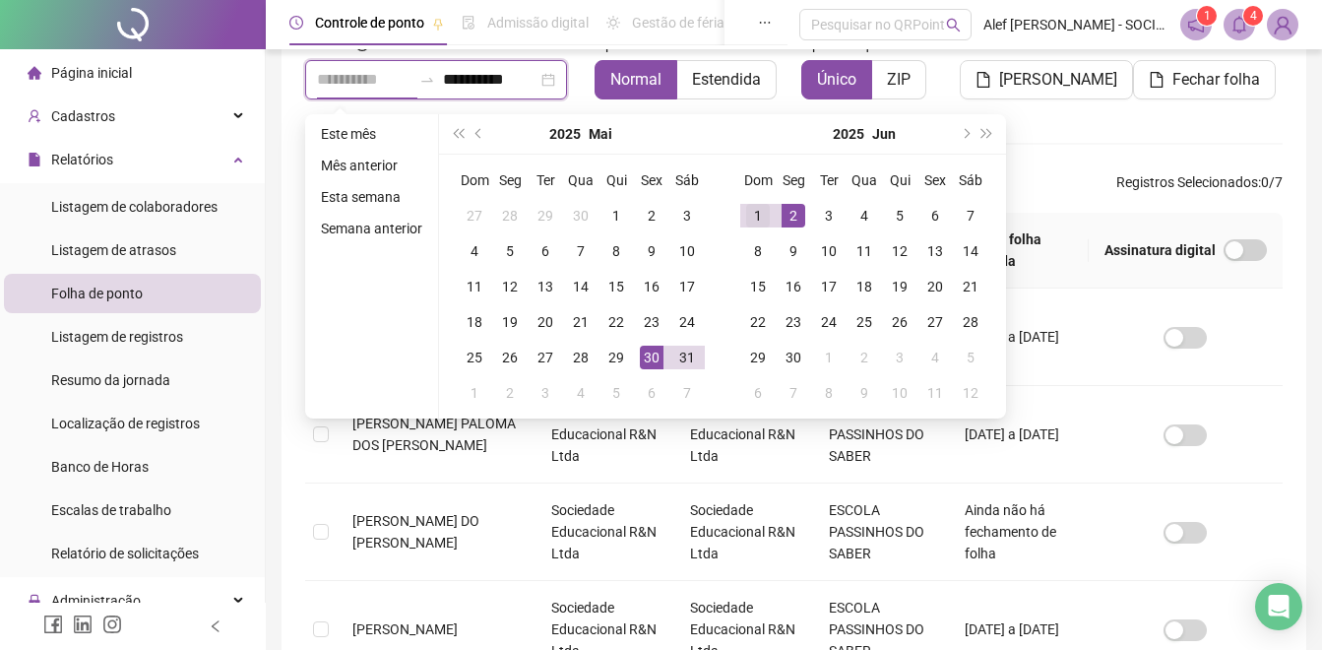
type input "**********"
drag, startPoint x: 747, startPoint y: 210, endPoint x: 774, endPoint y: 387, distance: 179.2
click at [761, 215] on div "1" at bounding box center [758, 216] width 24 height 24
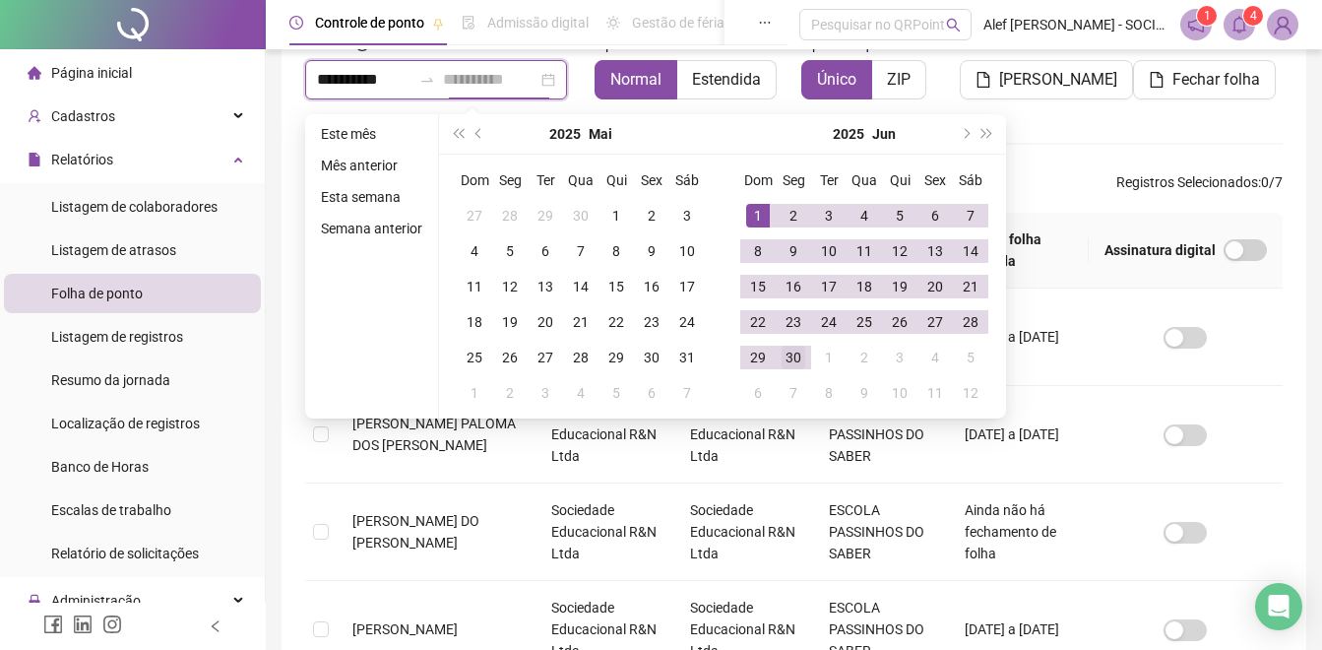
type input "**********"
click at [785, 354] on div "30" at bounding box center [794, 357] width 24 height 24
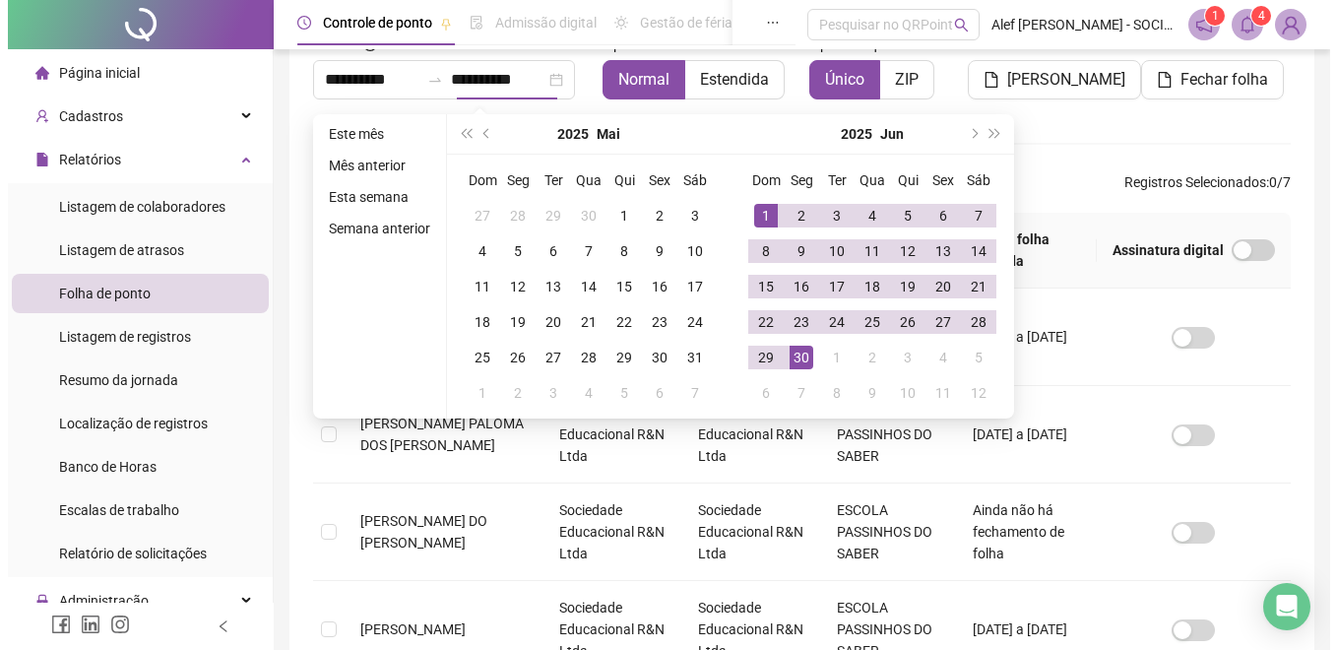
scroll to position [79, 0]
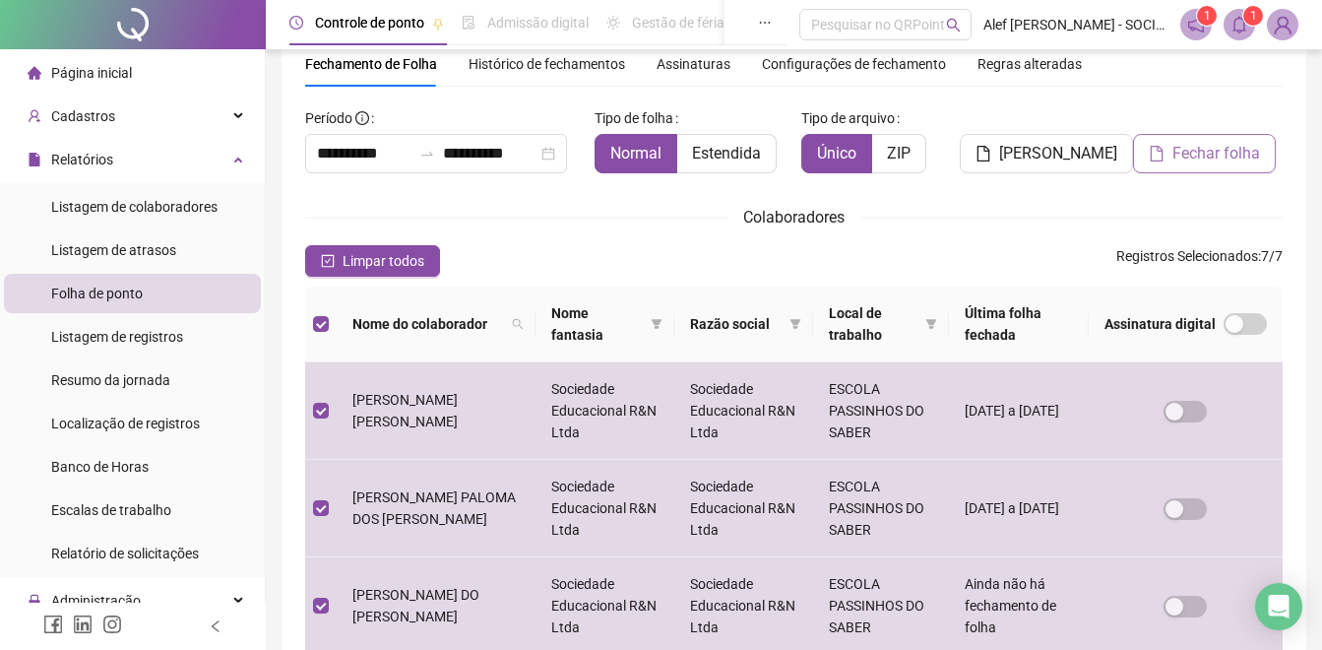
click at [1235, 154] on span "Fechar folha" at bounding box center [1216, 154] width 88 height 24
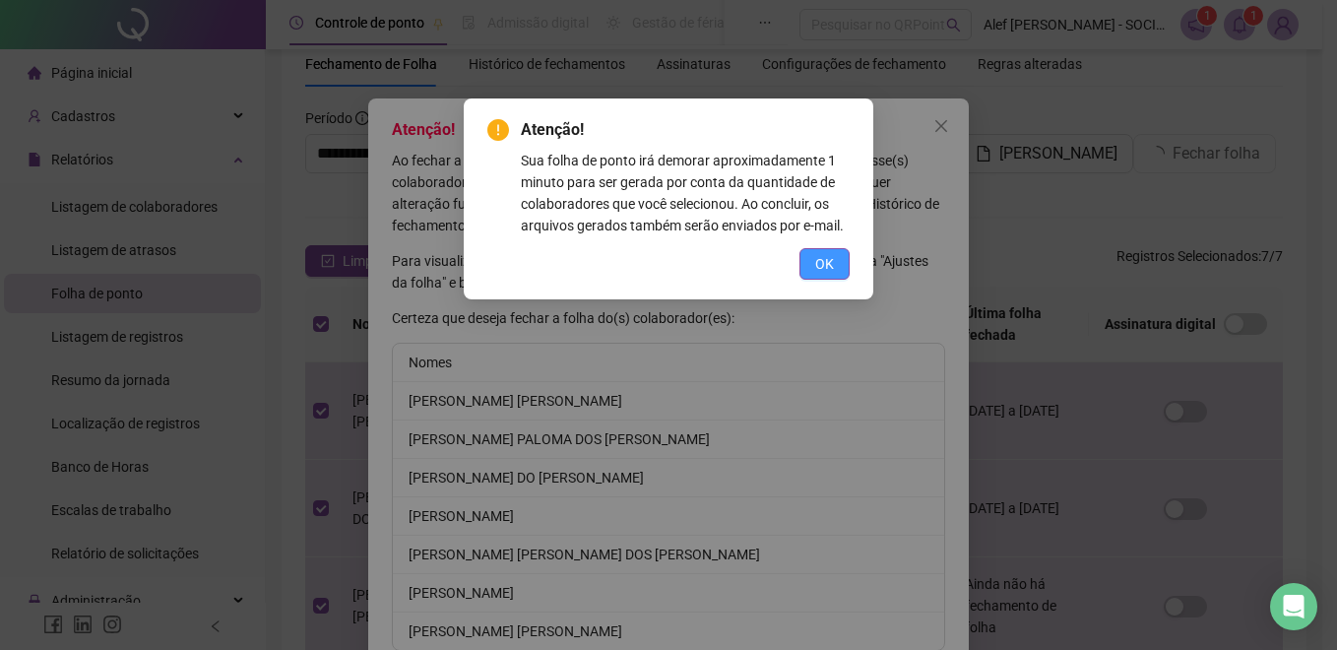
click at [833, 264] on span "OK" at bounding box center [824, 264] width 19 height 22
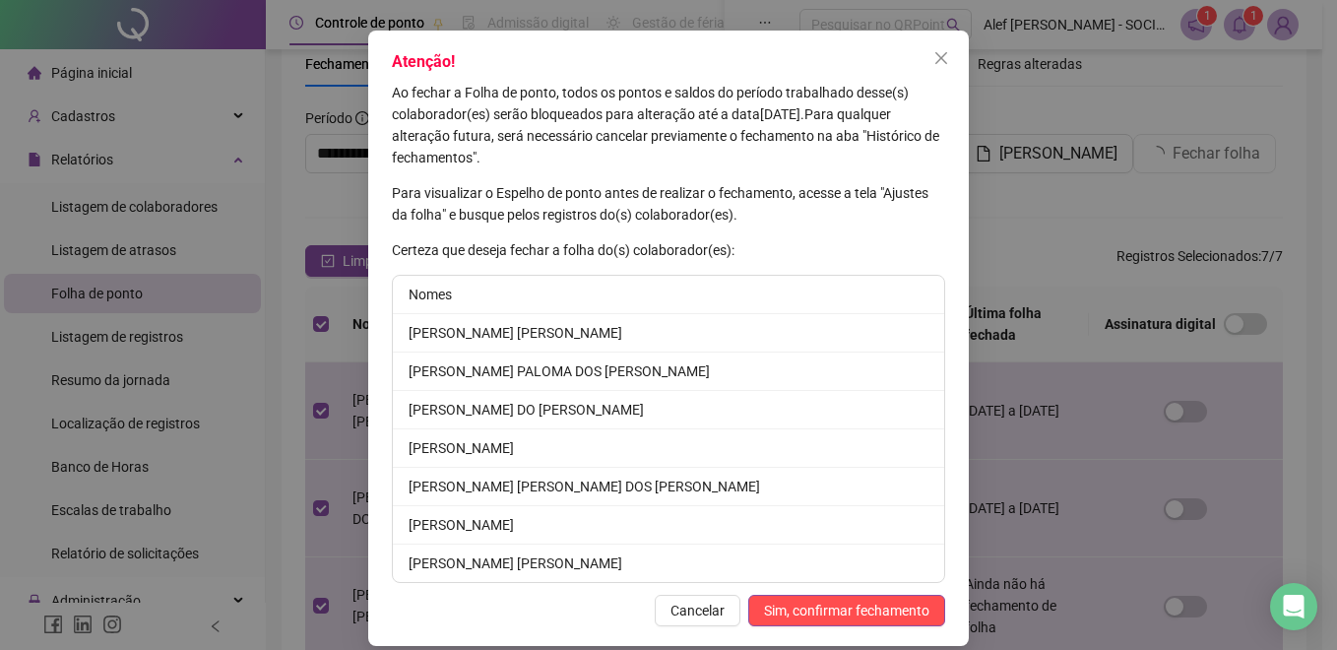
scroll to position [88, 0]
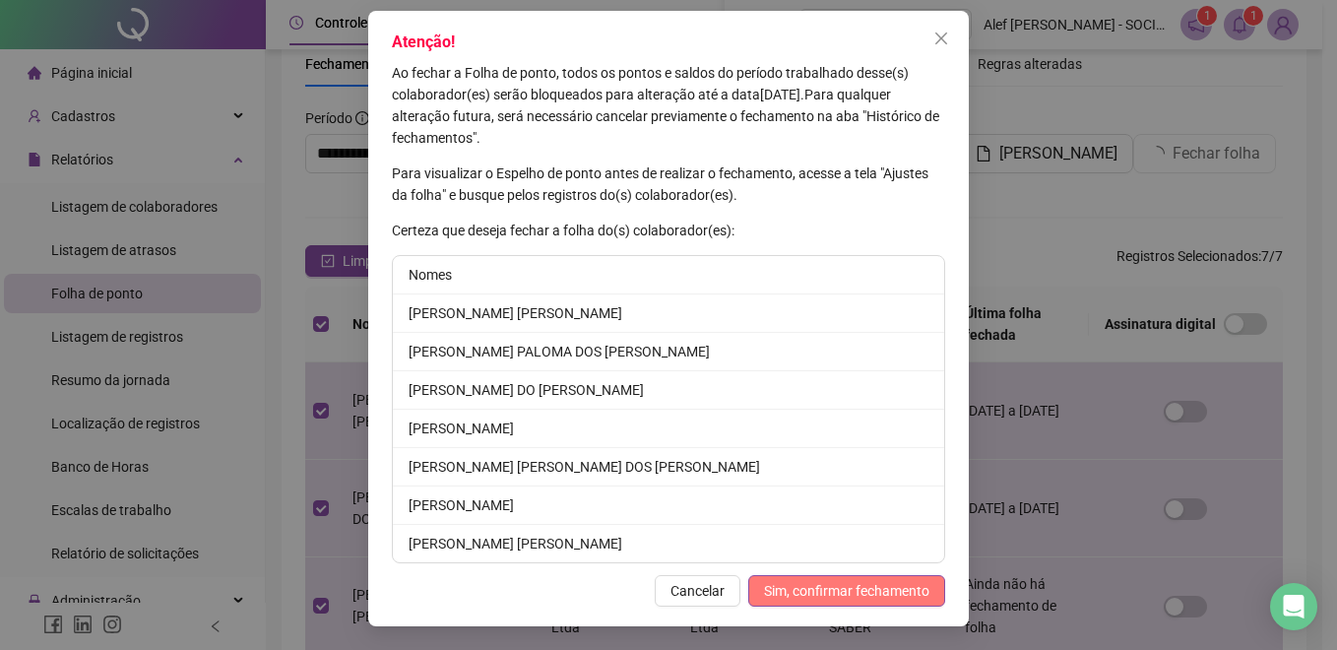
click at [844, 591] on span "Sim, confirmar fechamento" at bounding box center [846, 591] width 165 height 22
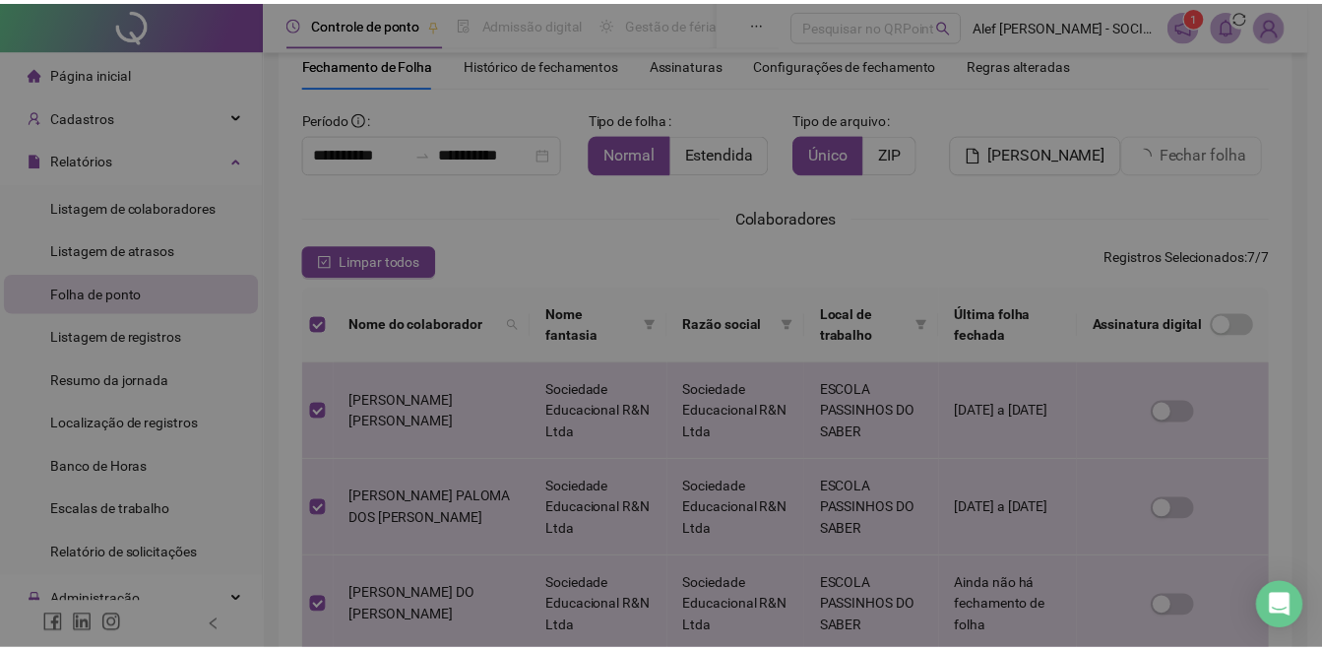
scroll to position [0, 0]
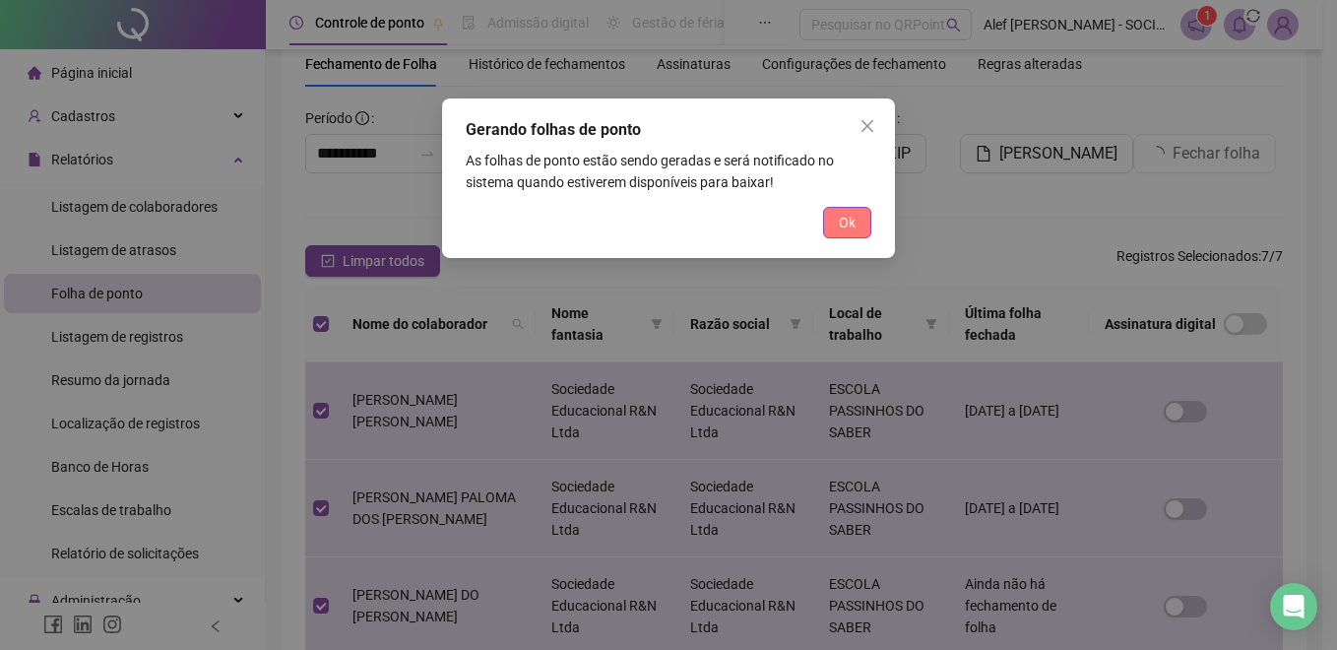
click at [858, 215] on button "Ok" at bounding box center [847, 222] width 48 height 31
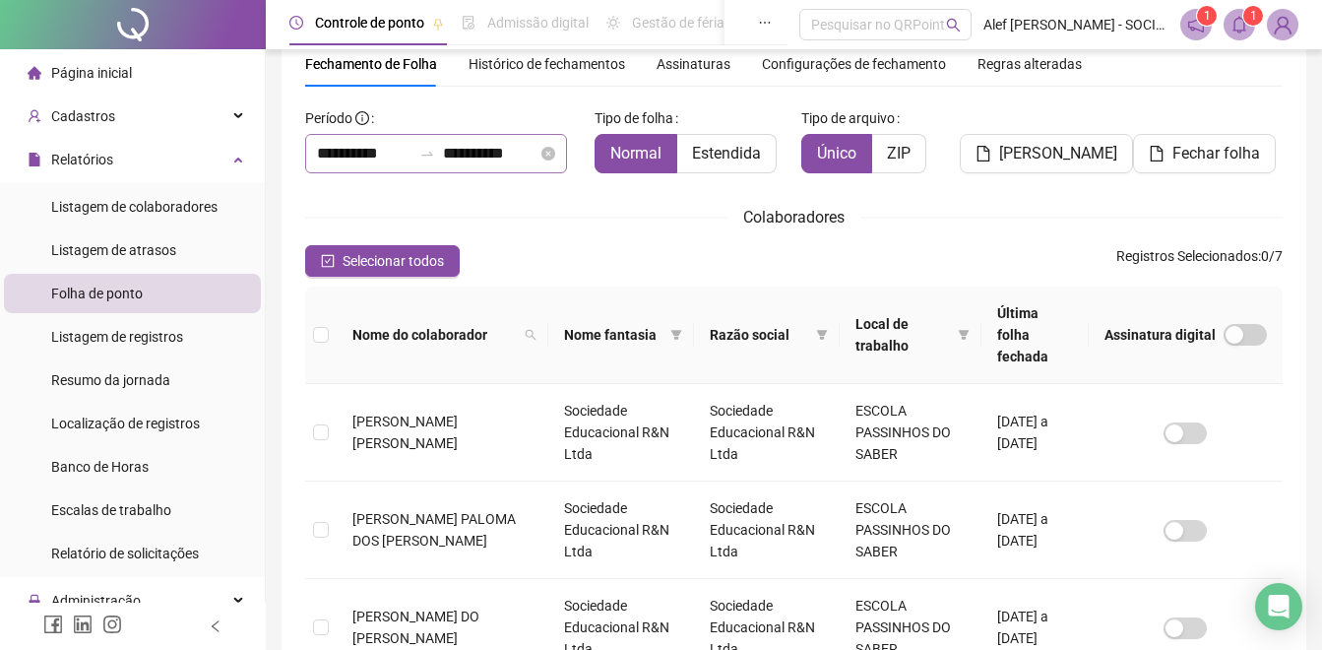
click at [412, 139] on div "**********" at bounding box center [436, 153] width 262 height 39
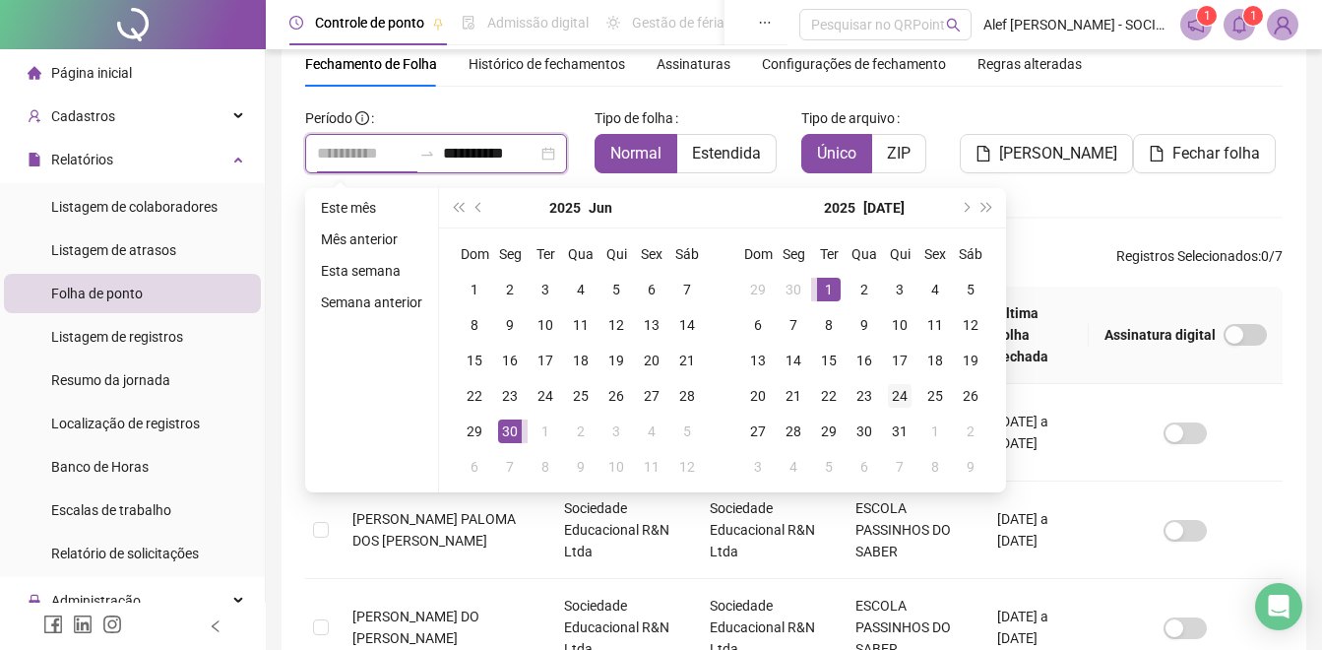
type input "**********"
click at [829, 288] on div "1" at bounding box center [829, 290] width 24 height 24
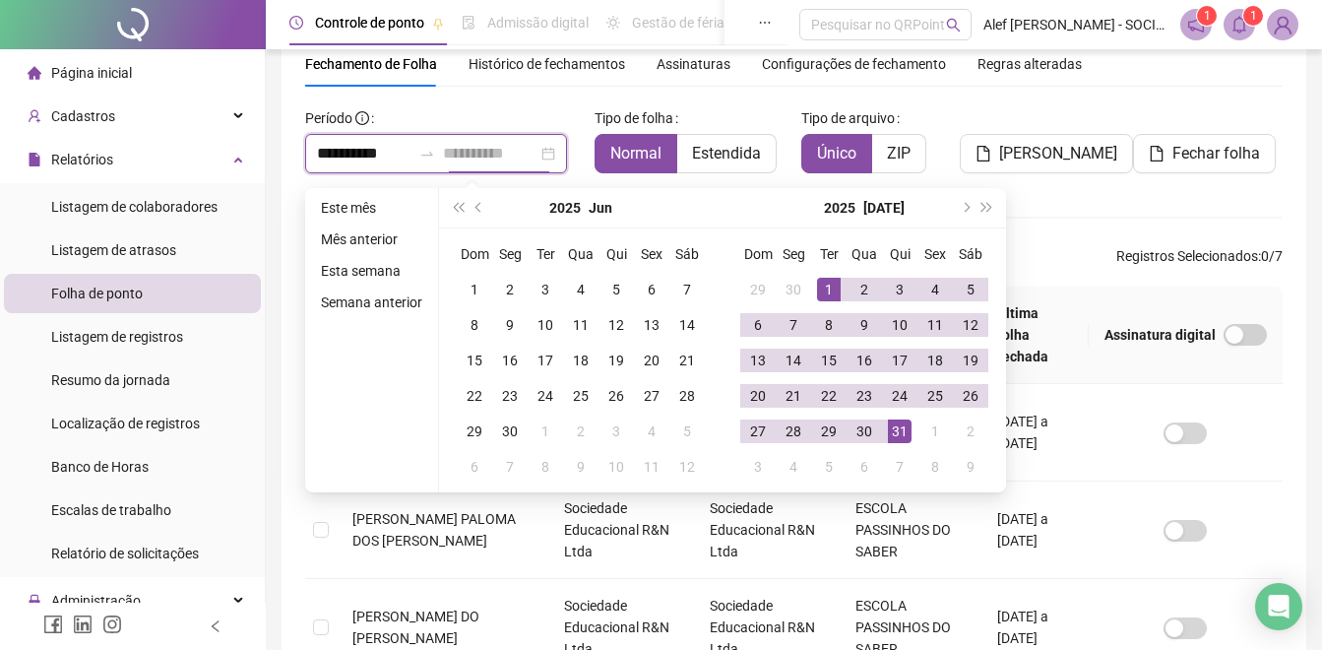
type input "**********"
click at [898, 427] on div "31" at bounding box center [900, 431] width 24 height 24
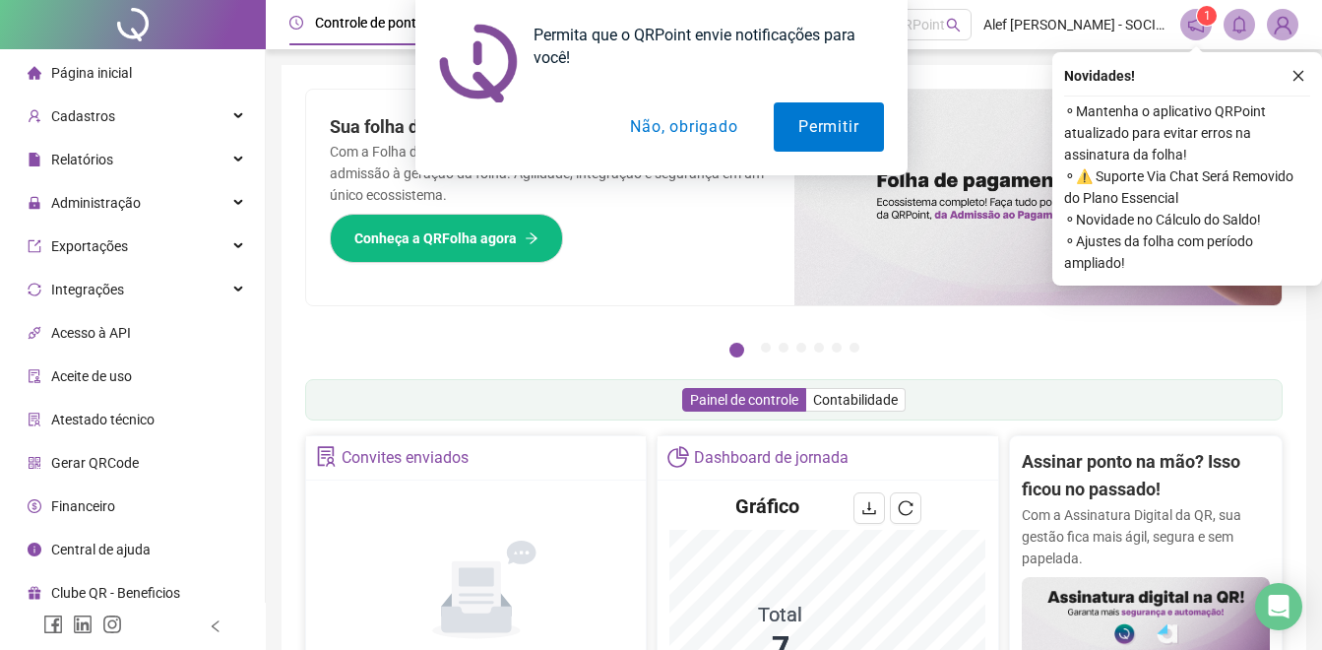
click at [678, 132] on button "Não, obrigado" at bounding box center [683, 126] width 157 height 49
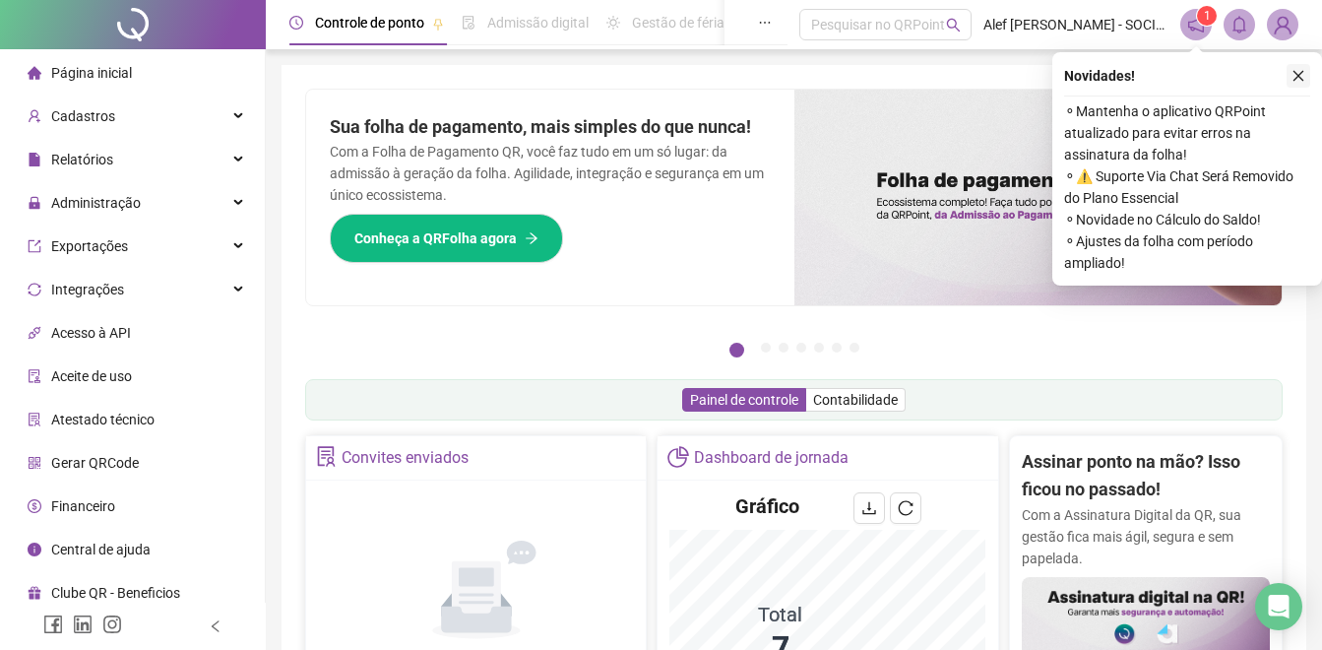
click at [1289, 75] on button "button" at bounding box center [1299, 76] width 24 height 24
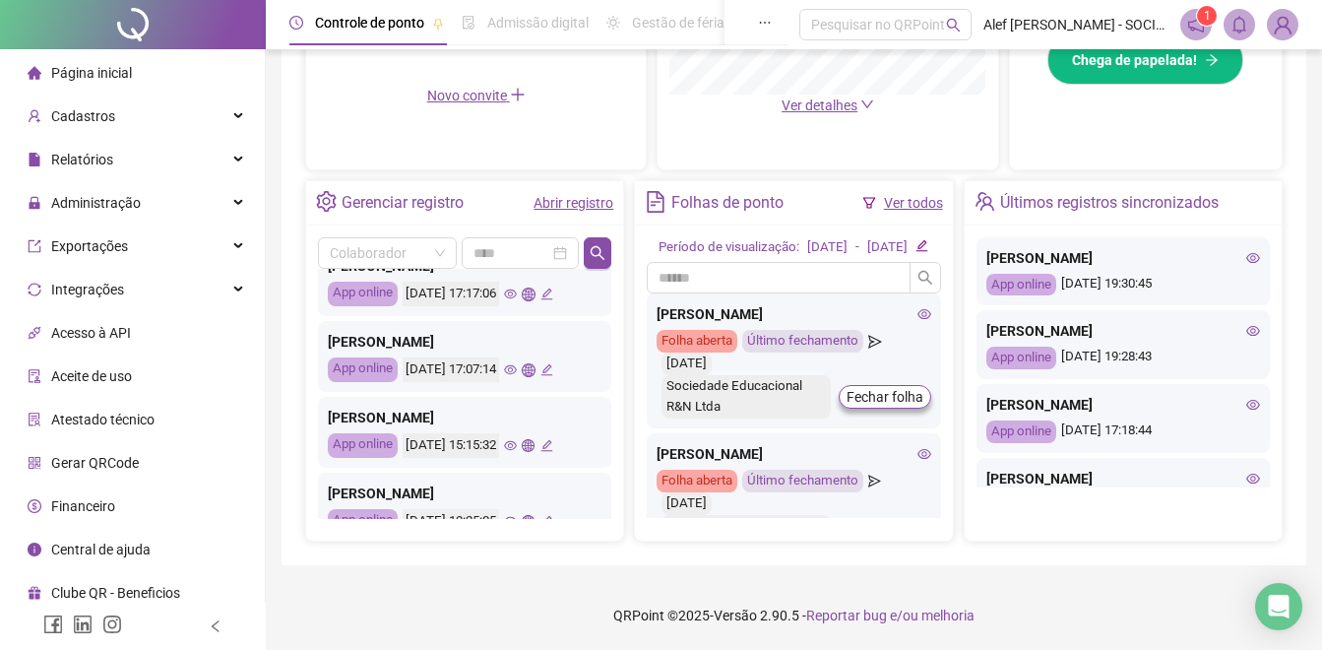
scroll to position [591, 0]
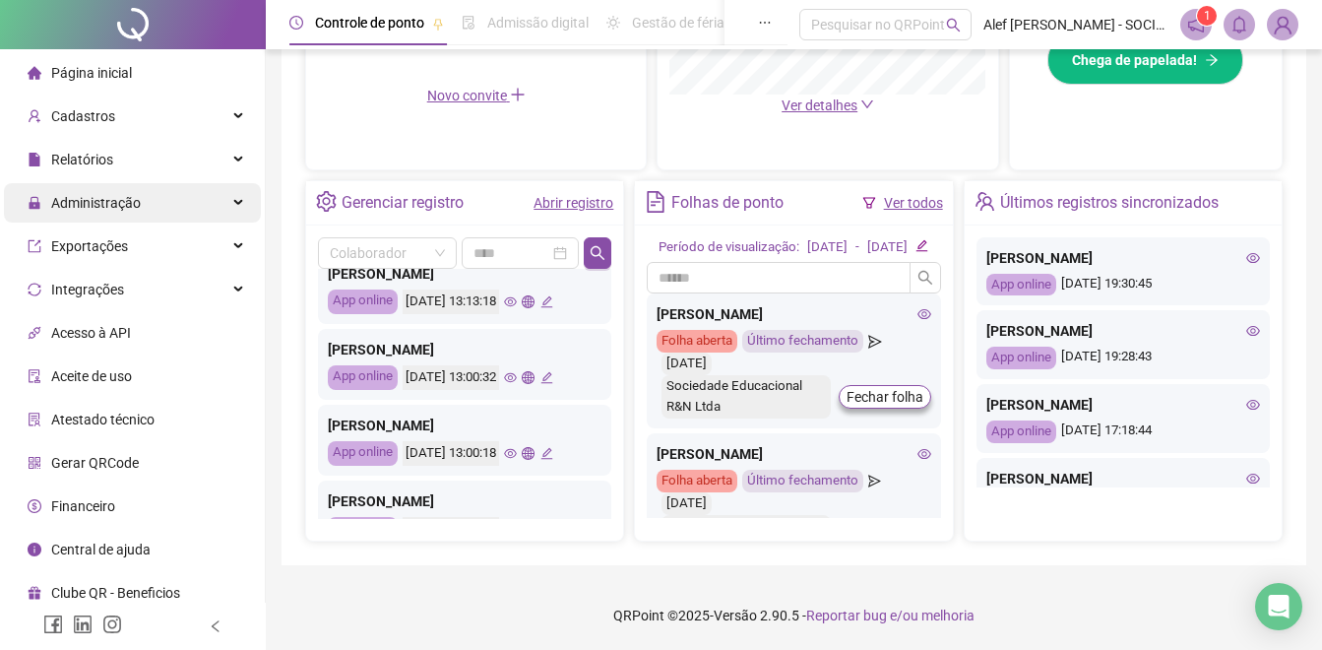
click at [122, 209] on span "Administração" at bounding box center [96, 203] width 90 height 16
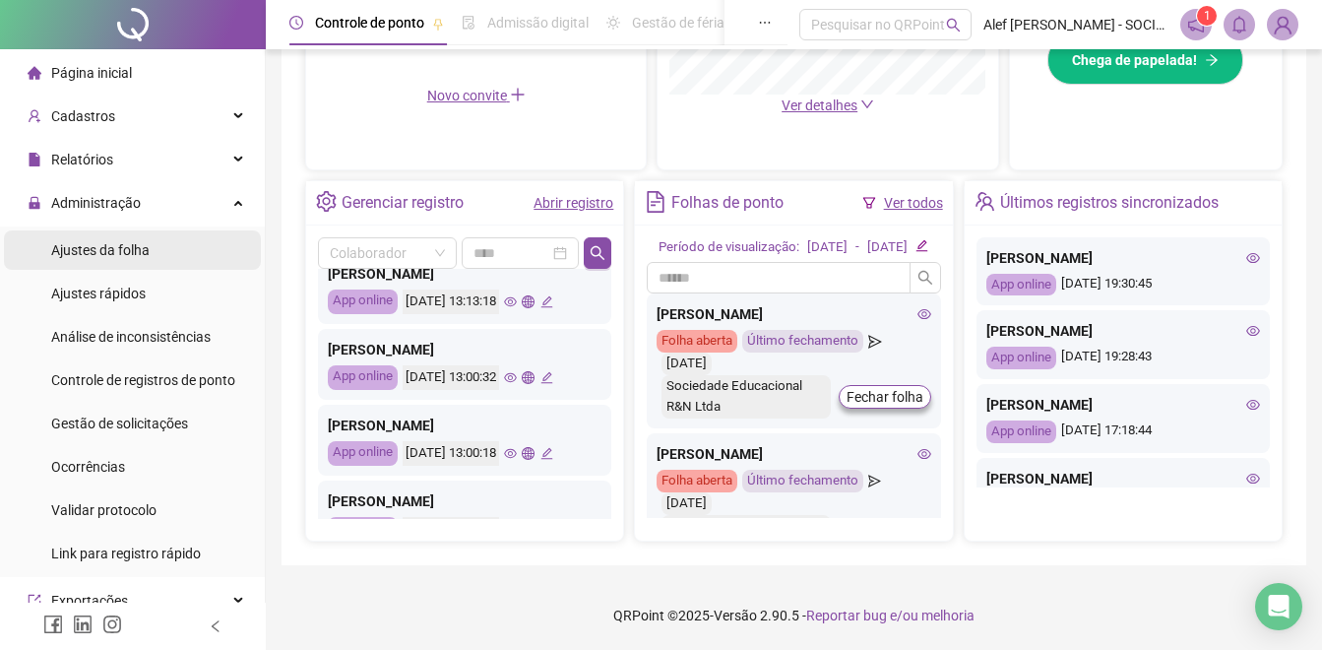
click at [143, 254] on span "Ajustes da folha" at bounding box center [100, 250] width 98 height 16
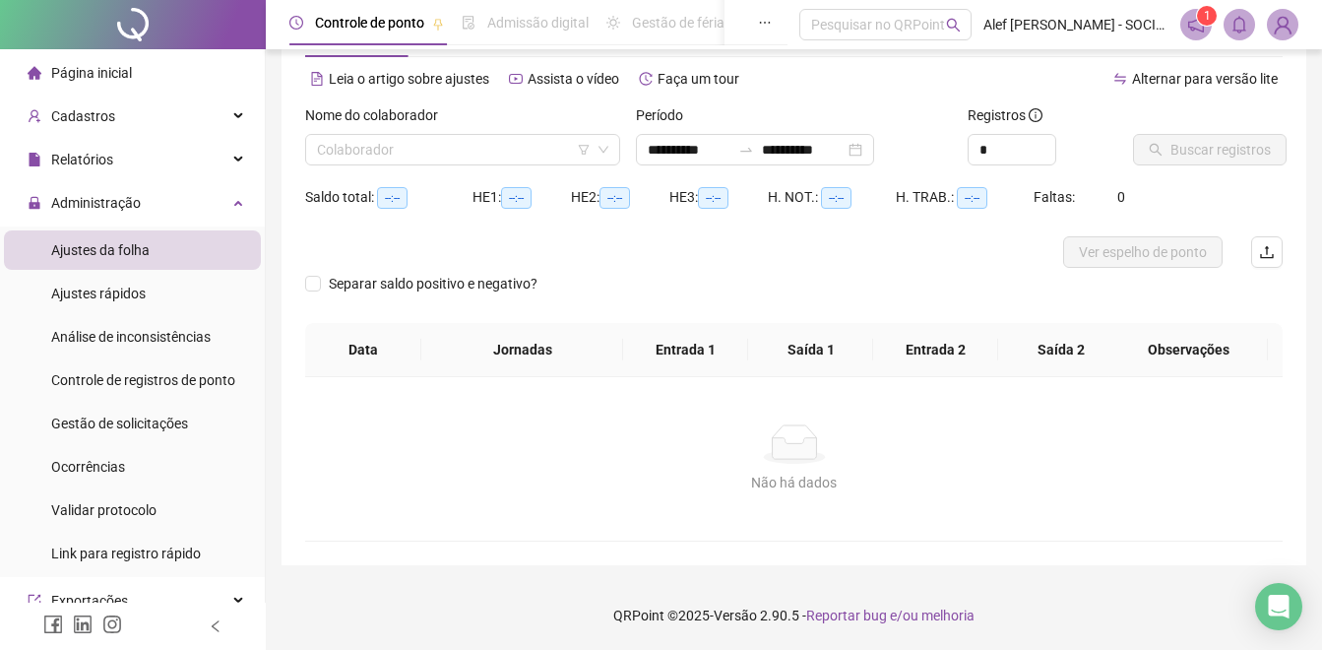
scroll to position [77, 0]
click at [845, 141] on input "**********" at bounding box center [803, 150] width 83 height 22
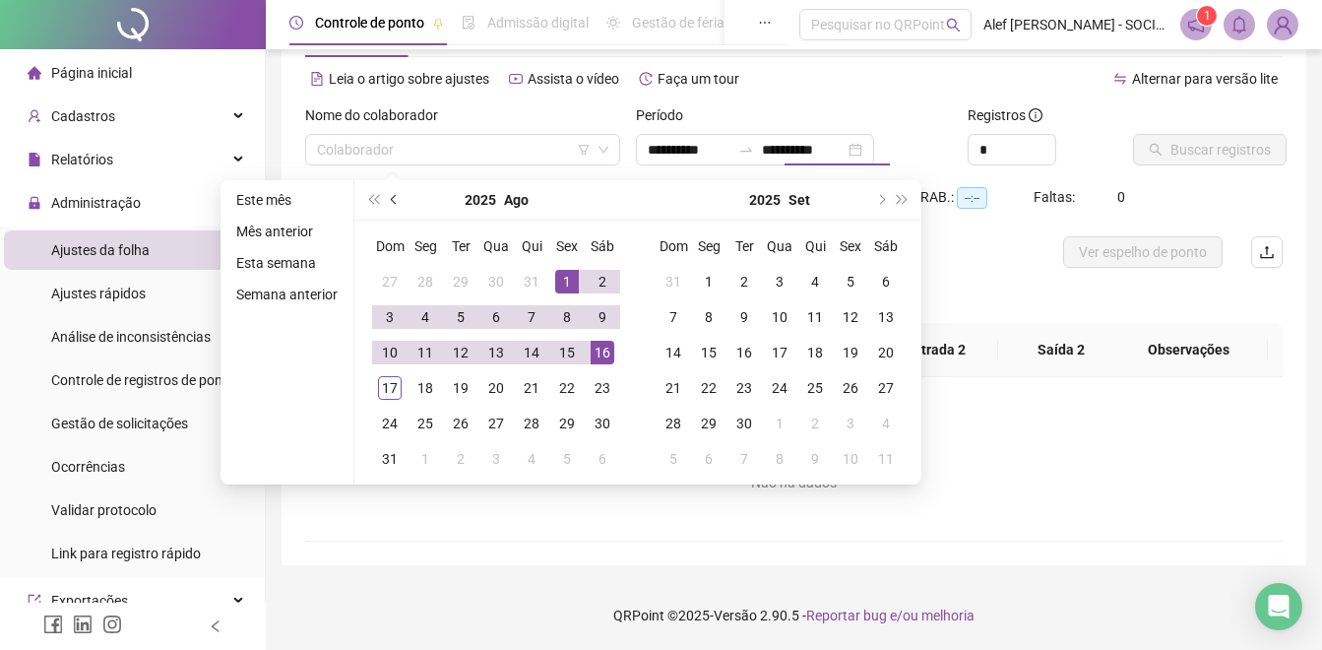
click at [391, 199] on span "prev-year" at bounding box center [396, 200] width 10 height 10
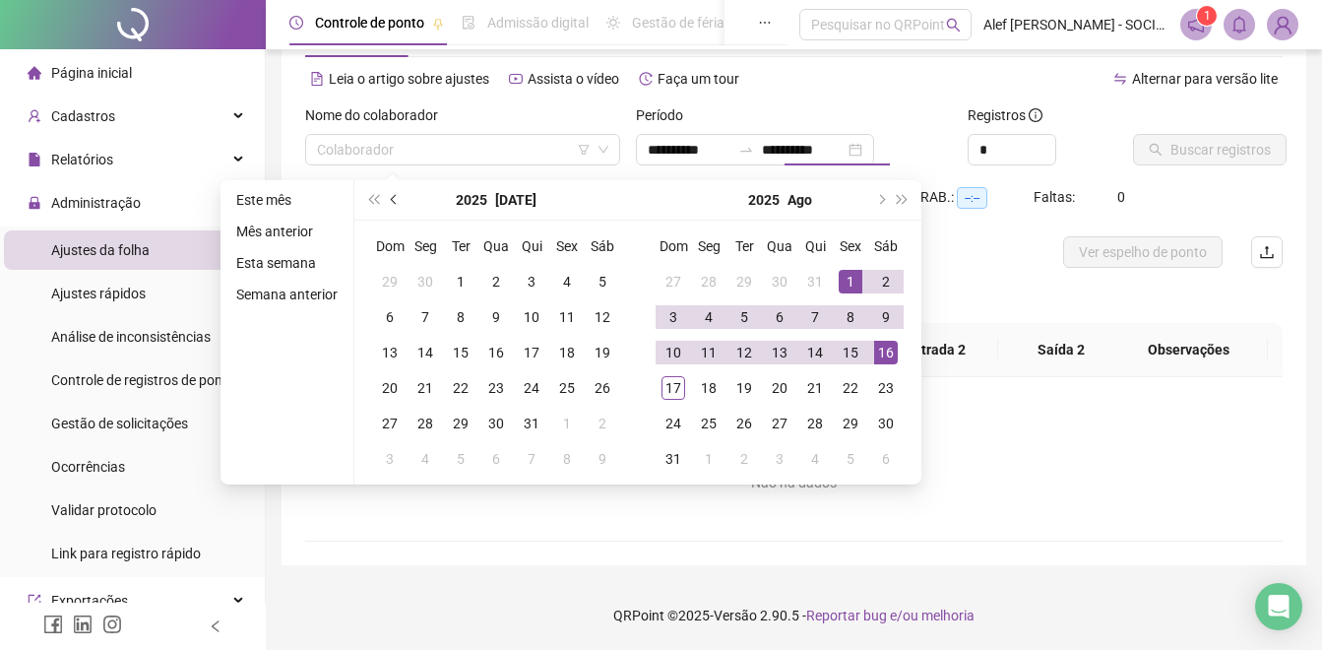
click at [391, 199] on span "prev-year" at bounding box center [396, 200] width 10 height 10
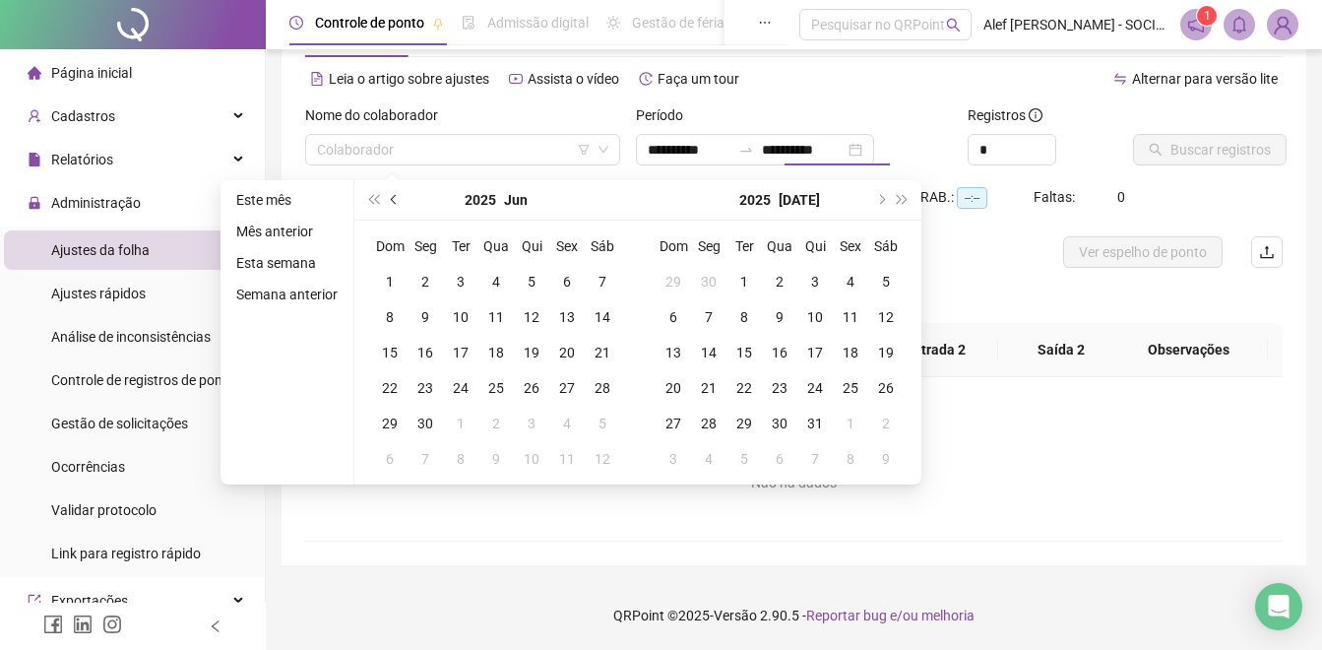
click at [391, 199] on span "prev-year" at bounding box center [396, 200] width 10 height 10
click at [391, 198] on span "prev-year" at bounding box center [396, 200] width 10 height 10
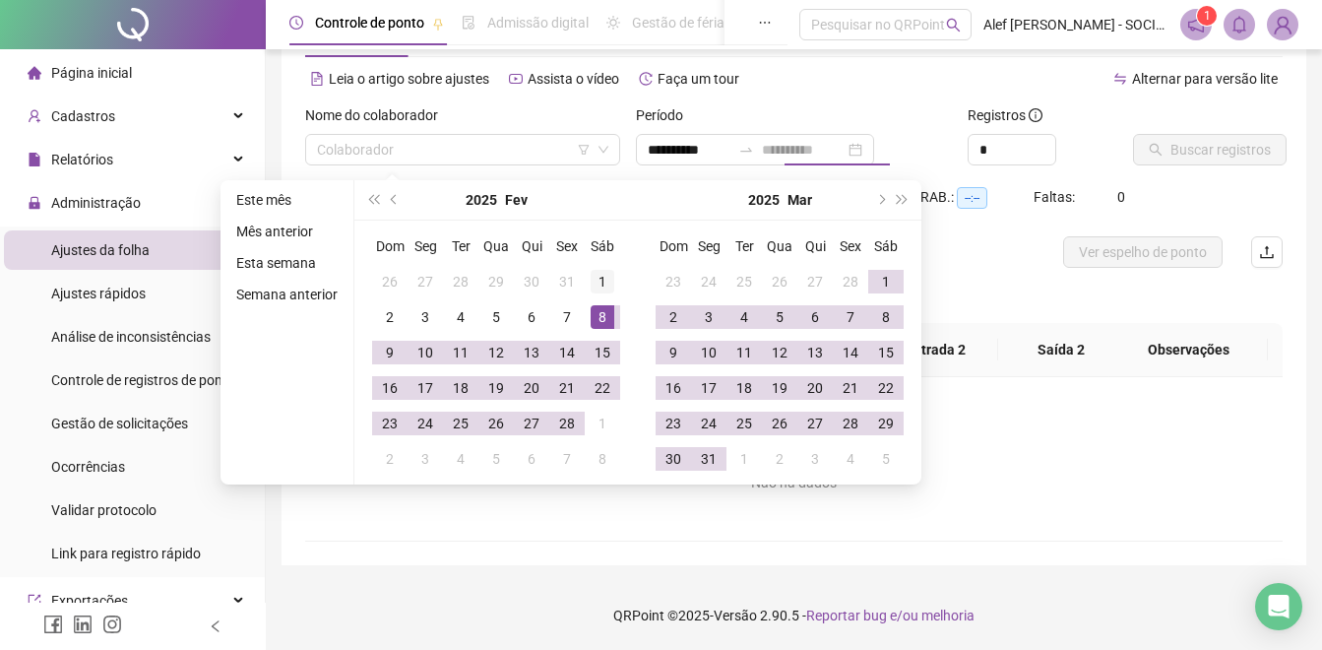
type input "**********"
click at [603, 277] on div "1" at bounding box center [603, 282] width 24 height 24
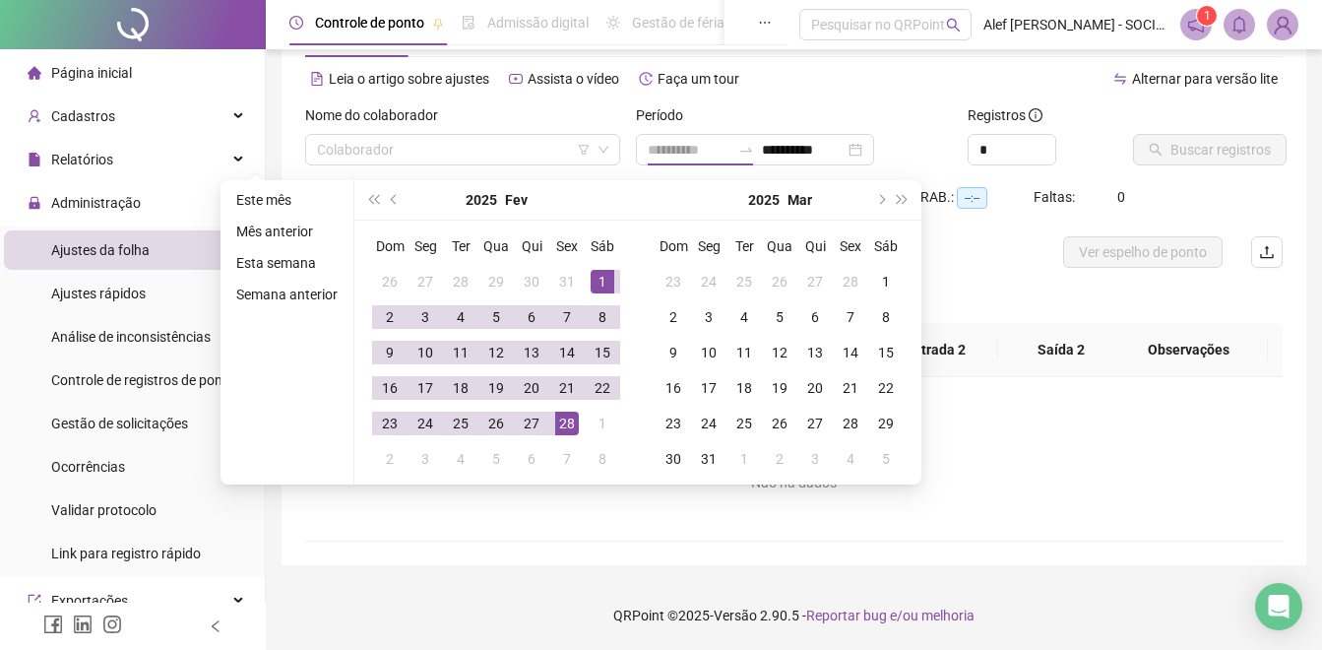
click at [568, 419] on div "28" at bounding box center [567, 423] width 24 height 24
type input "**********"
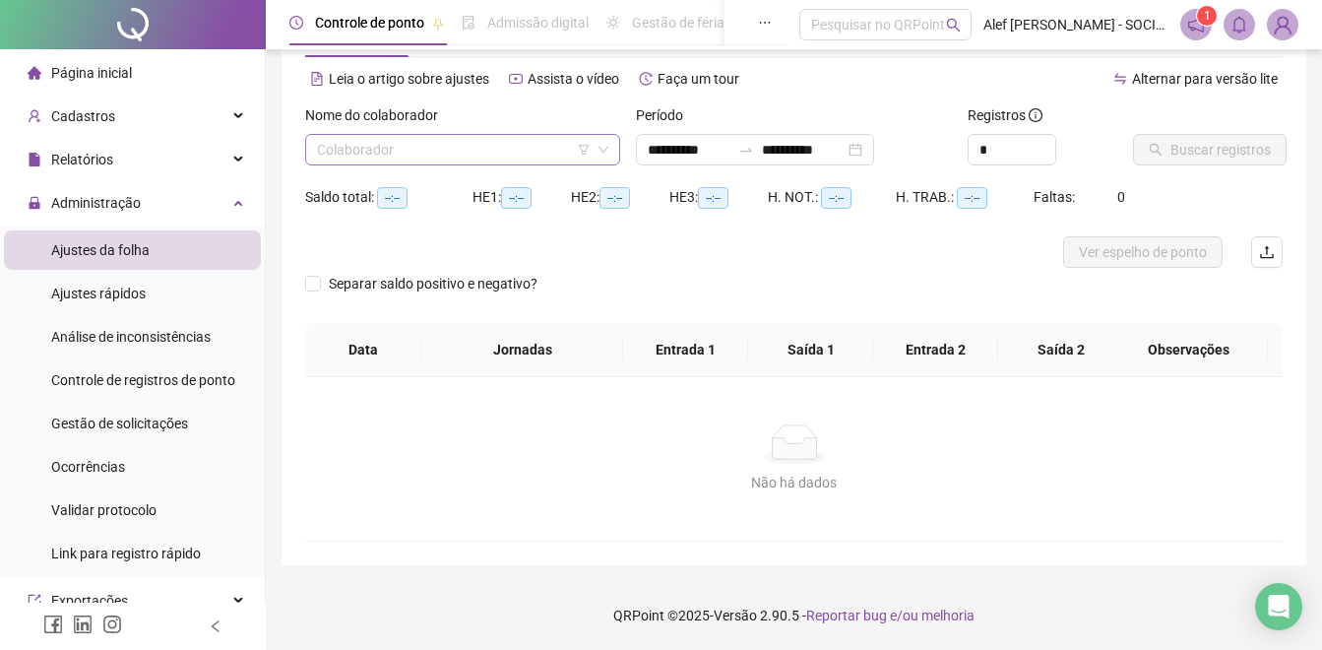
click at [447, 134] on div "Colaborador" at bounding box center [462, 149] width 315 height 31
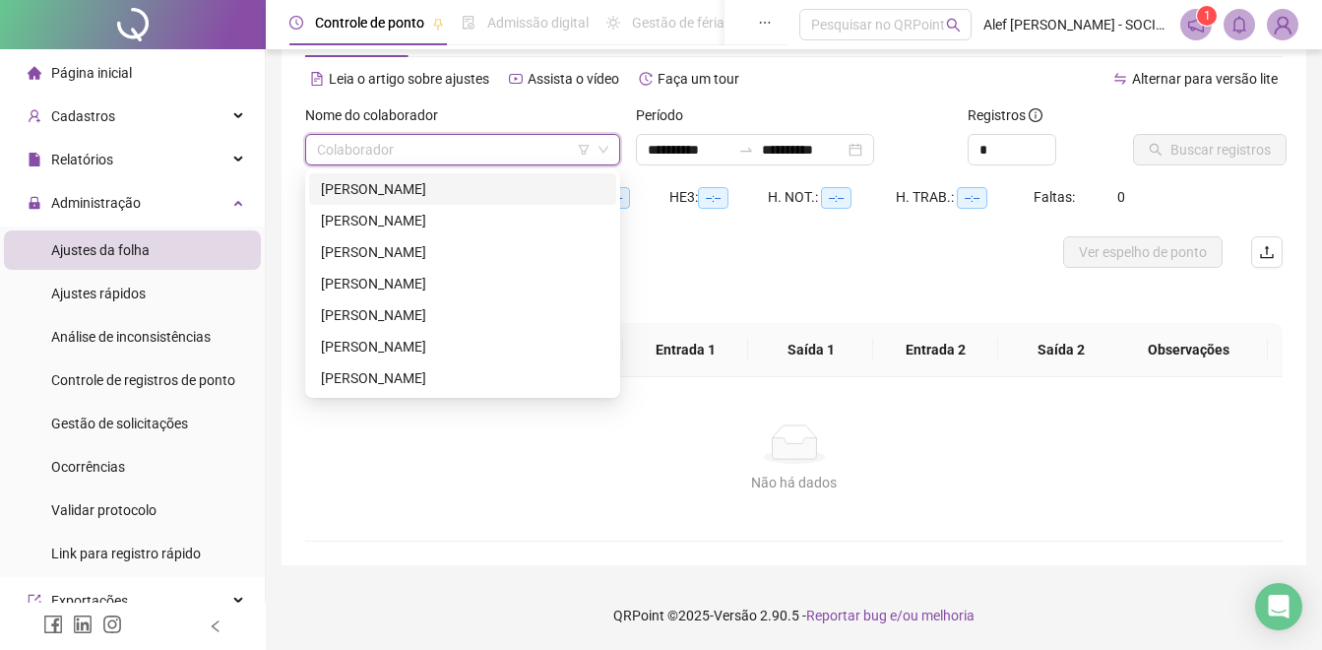
click at [432, 194] on div "[PERSON_NAME]" at bounding box center [462, 189] width 283 height 22
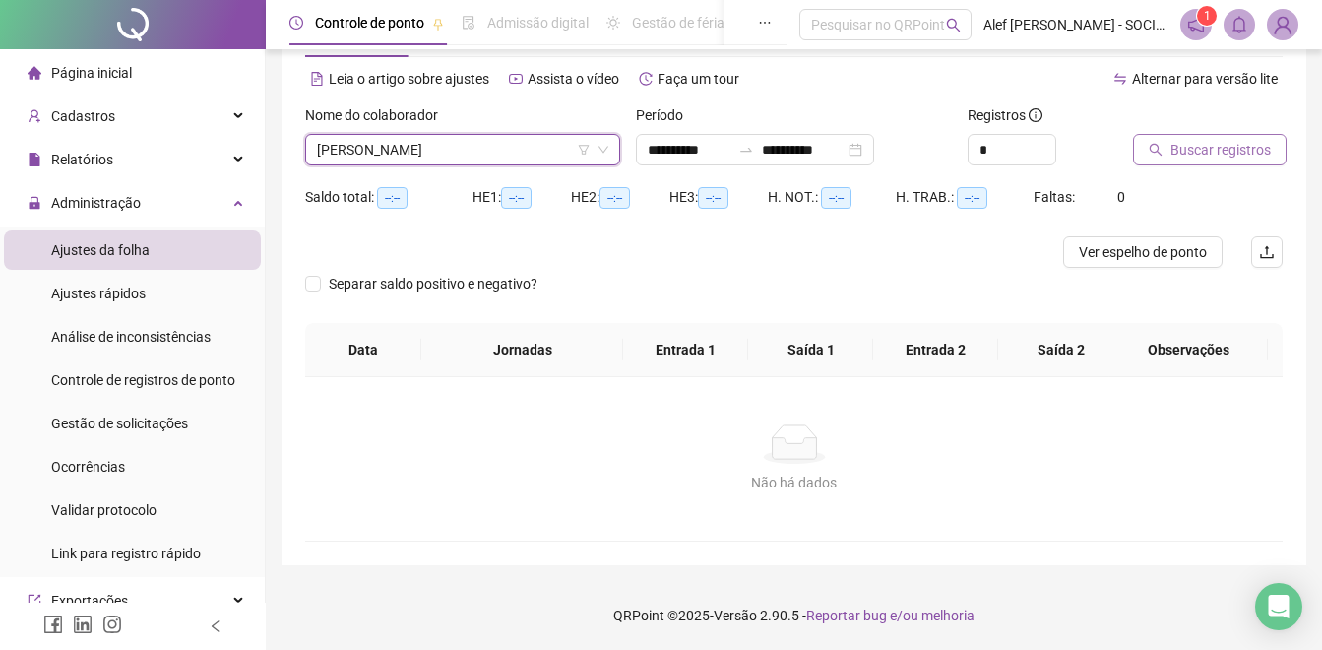
click at [1223, 151] on span "Buscar registros" at bounding box center [1220, 150] width 100 height 22
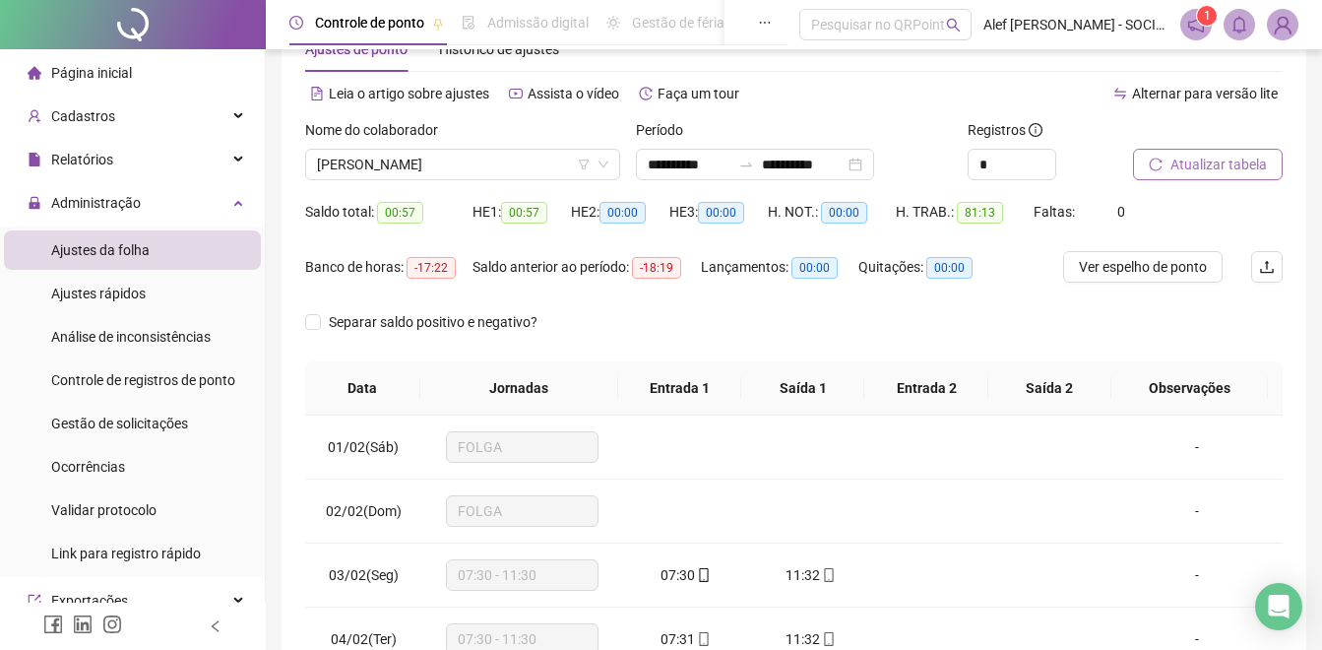
scroll to position [61, 0]
click at [467, 167] on span "[PERSON_NAME]" at bounding box center [462, 166] width 291 height 30
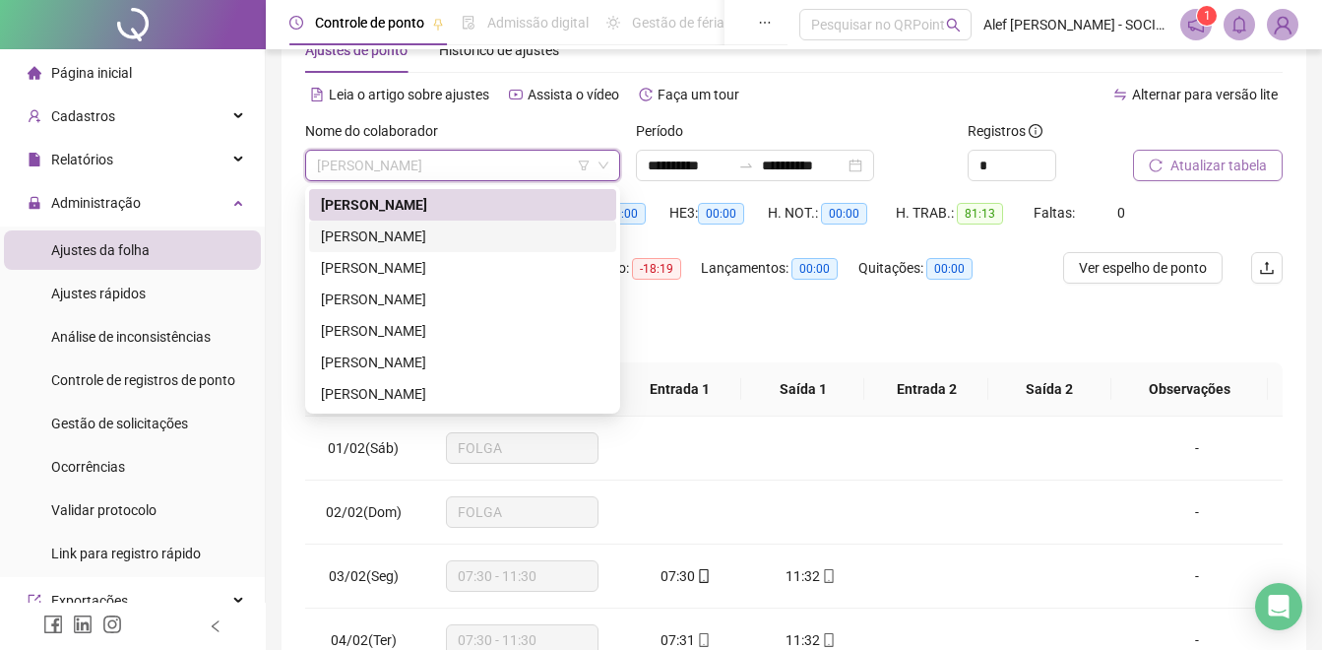
click at [416, 241] on div "[PERSON_NAME]" at bounding box center [462, 236] width 283 height 22
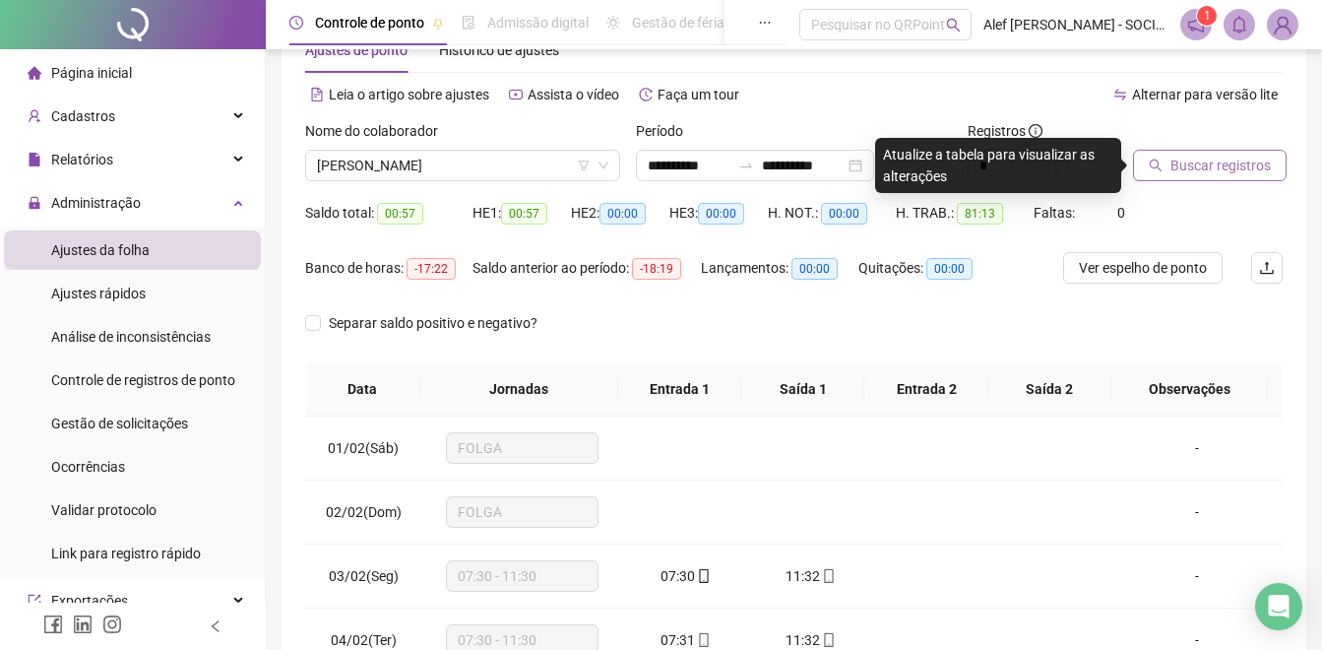
click at [1197, 170] on span "Buscar registros" at bounding box center [1220, 166] width 100 height 22
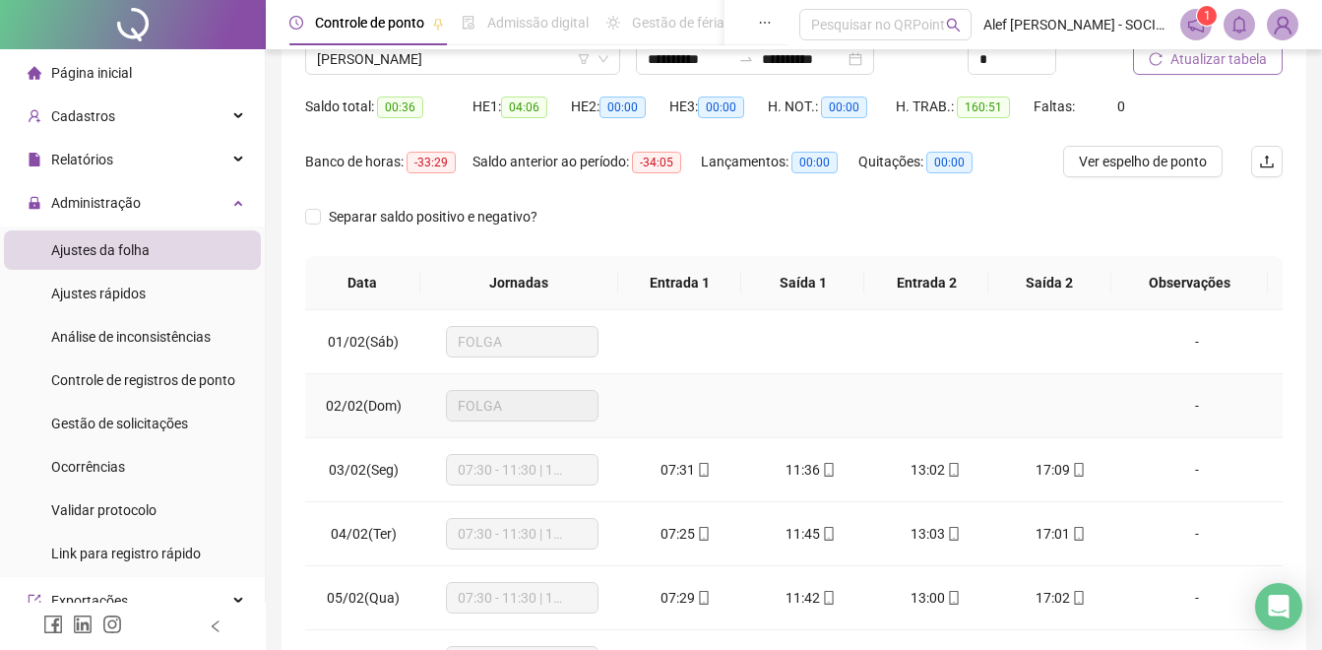
scroll to position [159, 0]
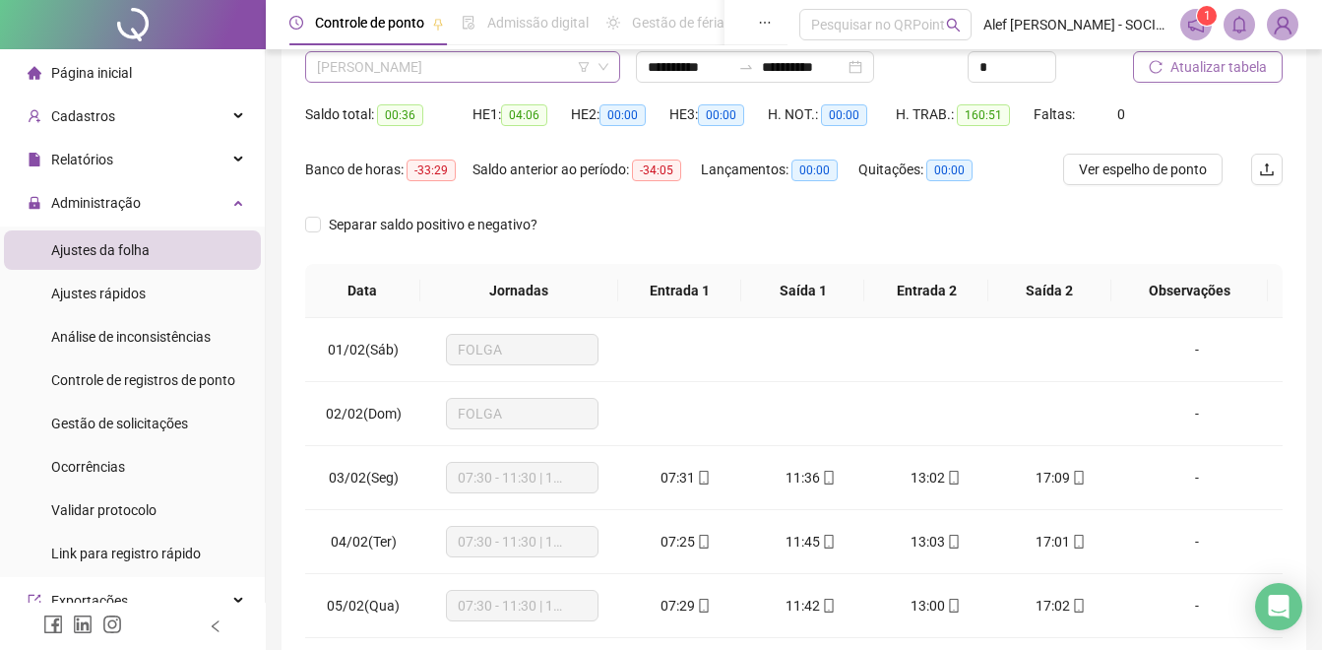
click at [494, 67] on span "[PERSON_NAME]" at bounding box center [462, 67] width 291 height 30
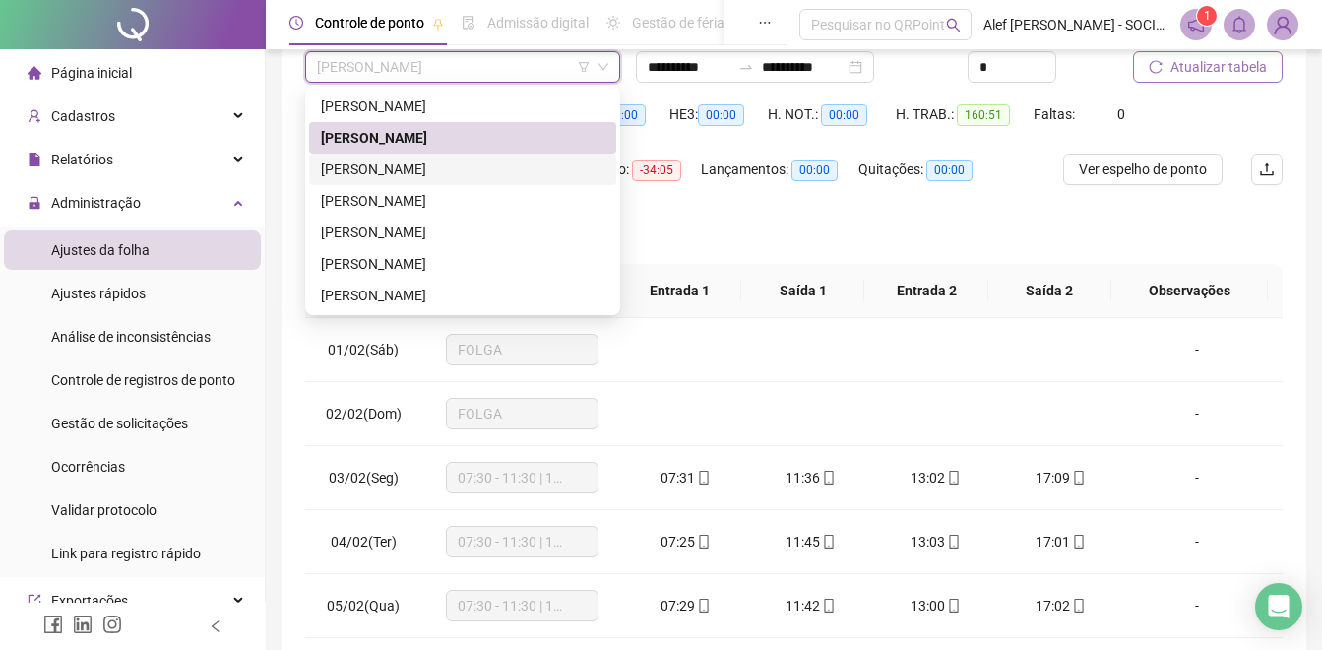
click at [457, 176] on div "[PERSON_NAME]" at bounding box center [462, 169] width 283 height 22
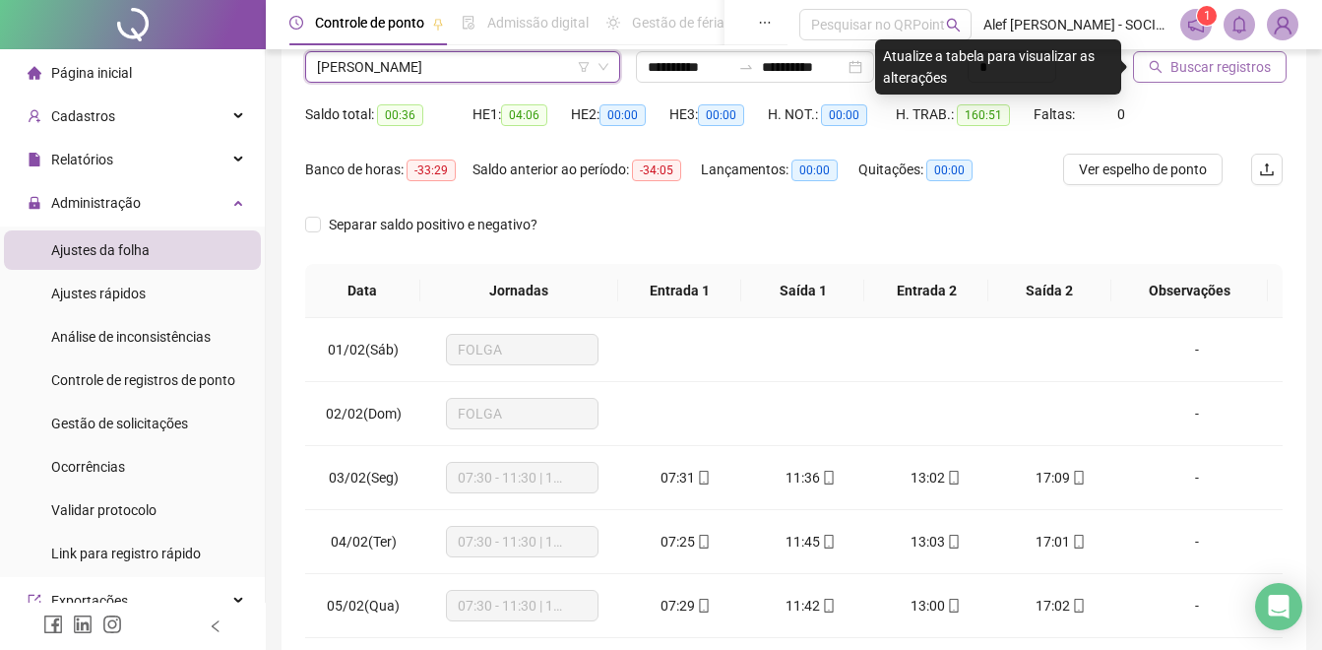
click at [1215, 69] on span "Buscar registros" at bounding box center [1220, 67] width 100 height 22
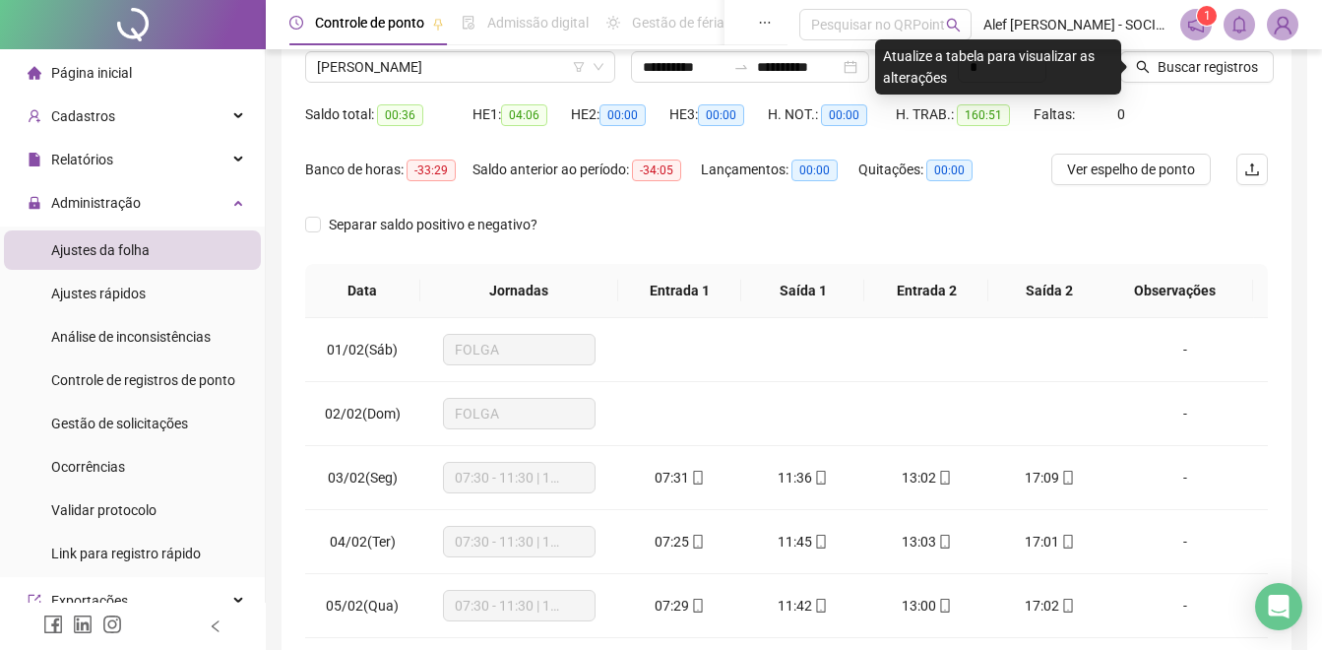
scroll to position [100, 0]
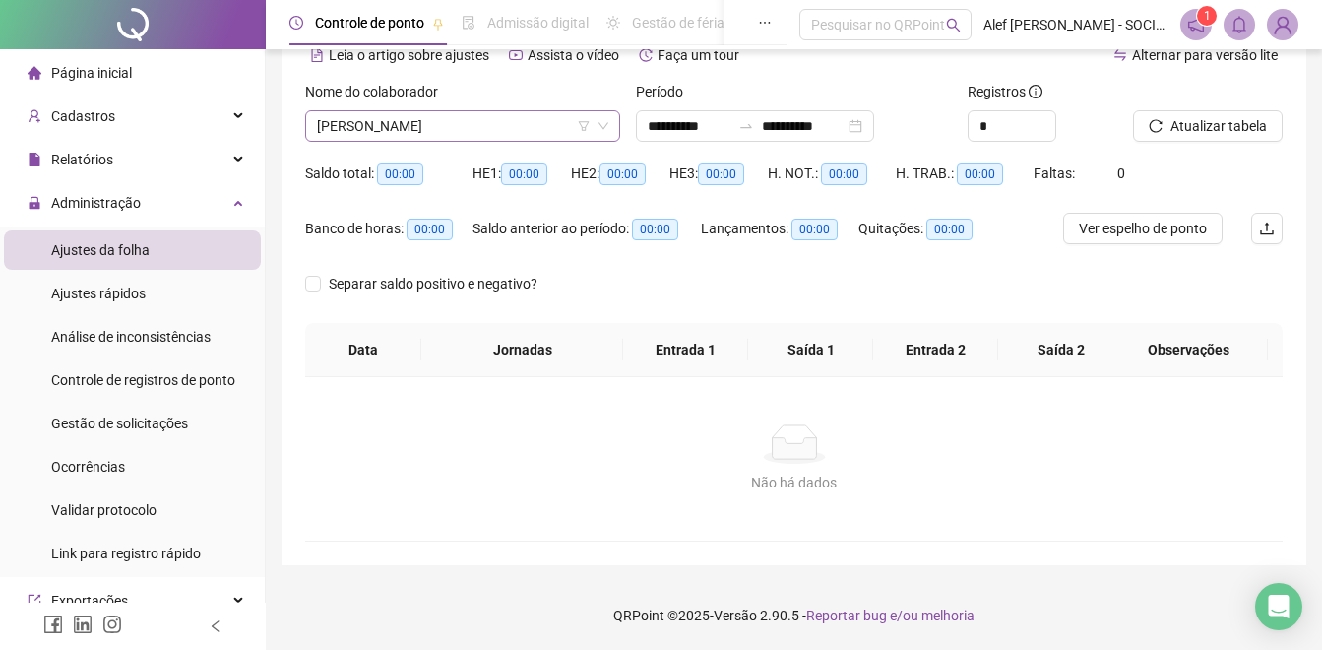
click at [486, 137] on span "[PERSON_NAME]" at bounding box center [462, 126] width 291 height 30
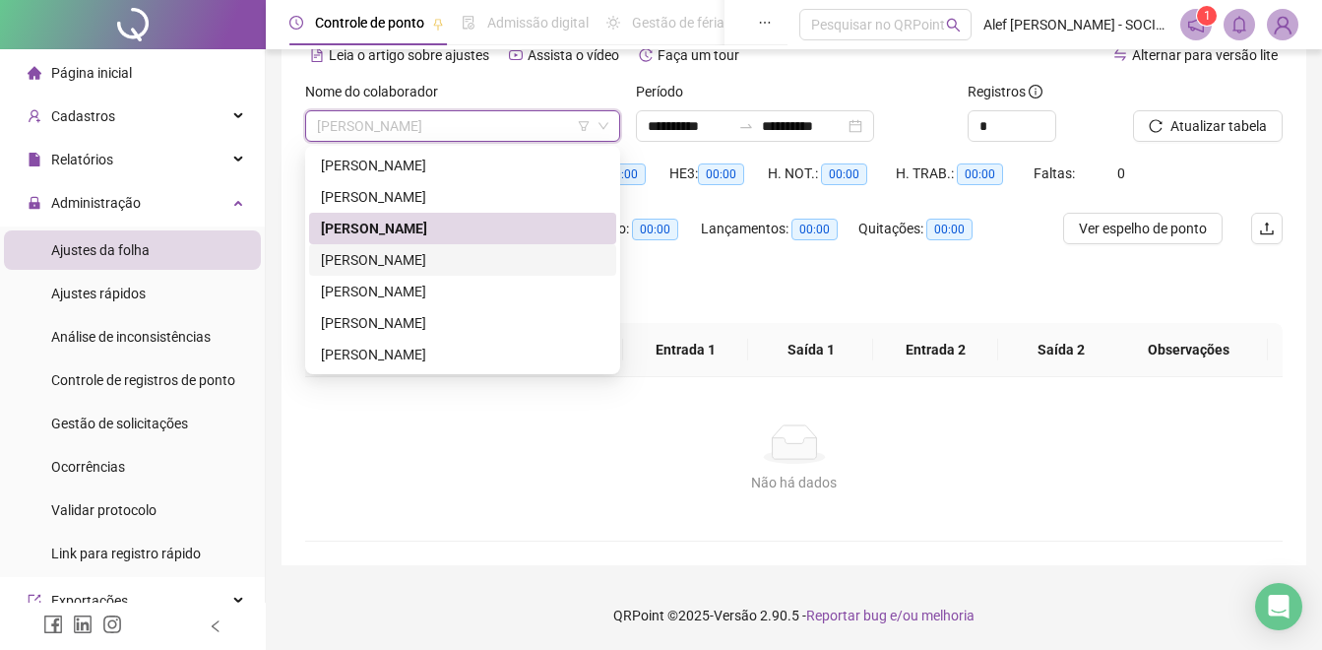
click at [390, 265] on div "[PERSON_NAME]" at bounding box center [462, 260] width 283 height 22
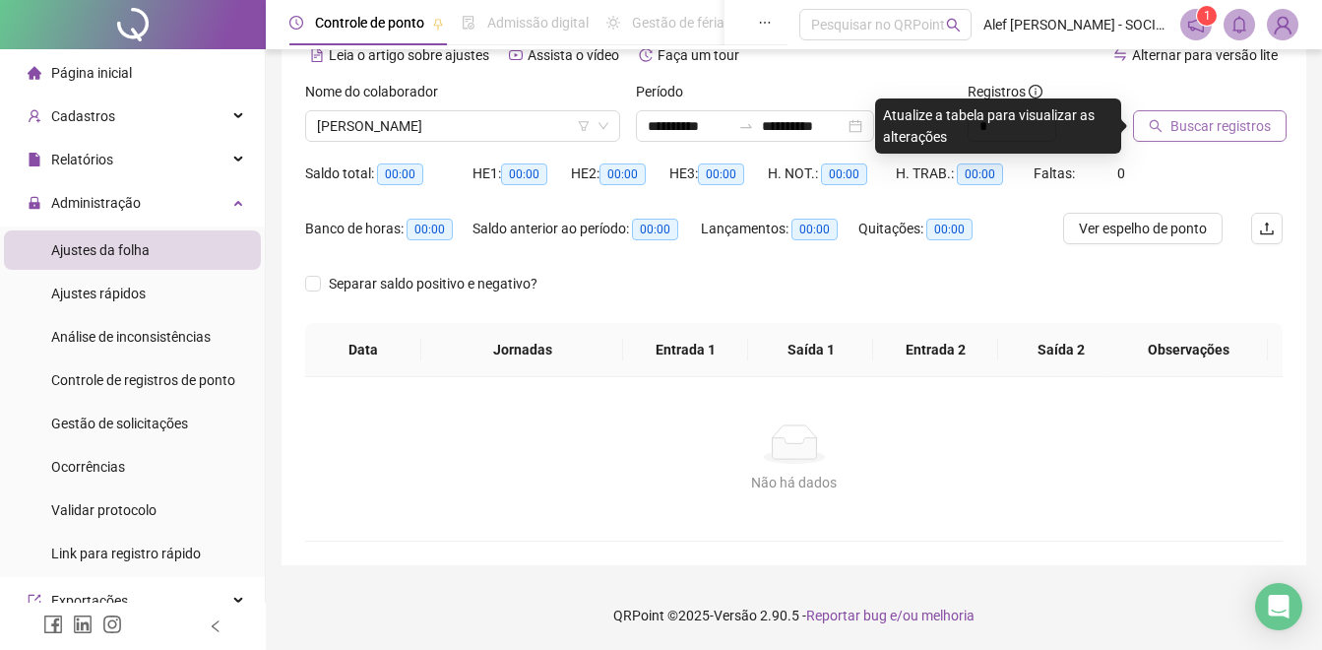
click at [1241, 126] on span "Buscar registros" at bounding box center [1220, 126] width 100 height 22
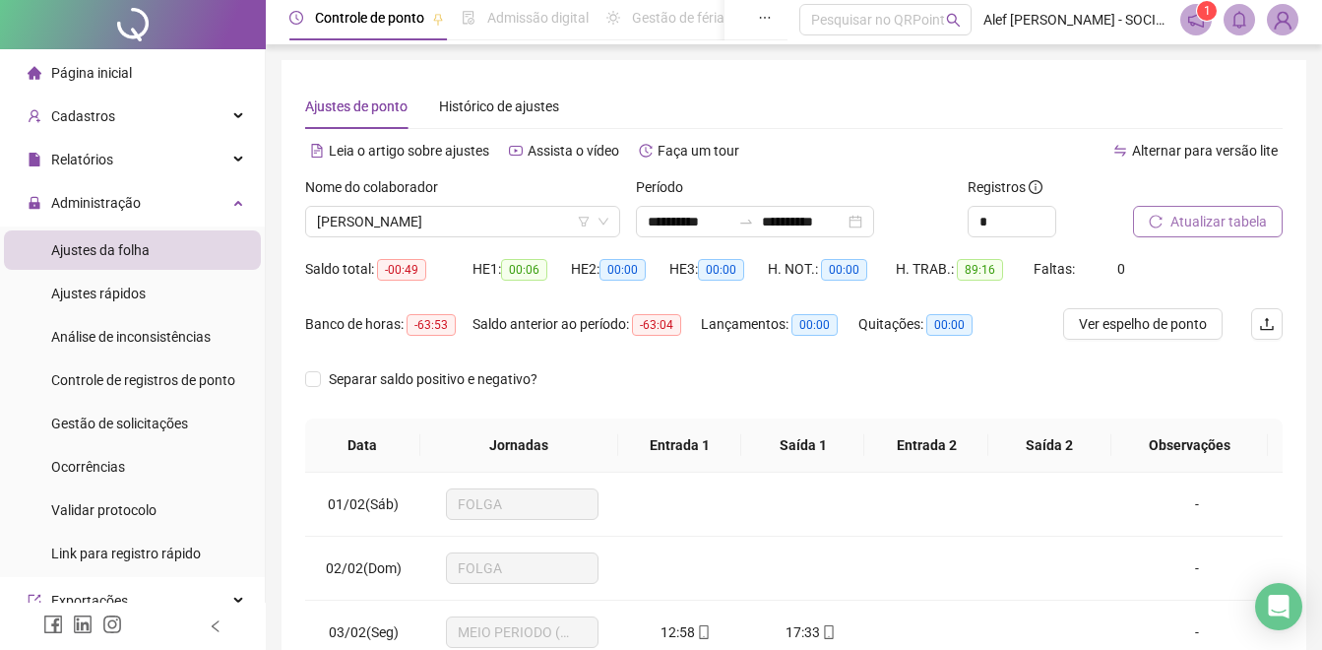
scroll to position [0, 0]
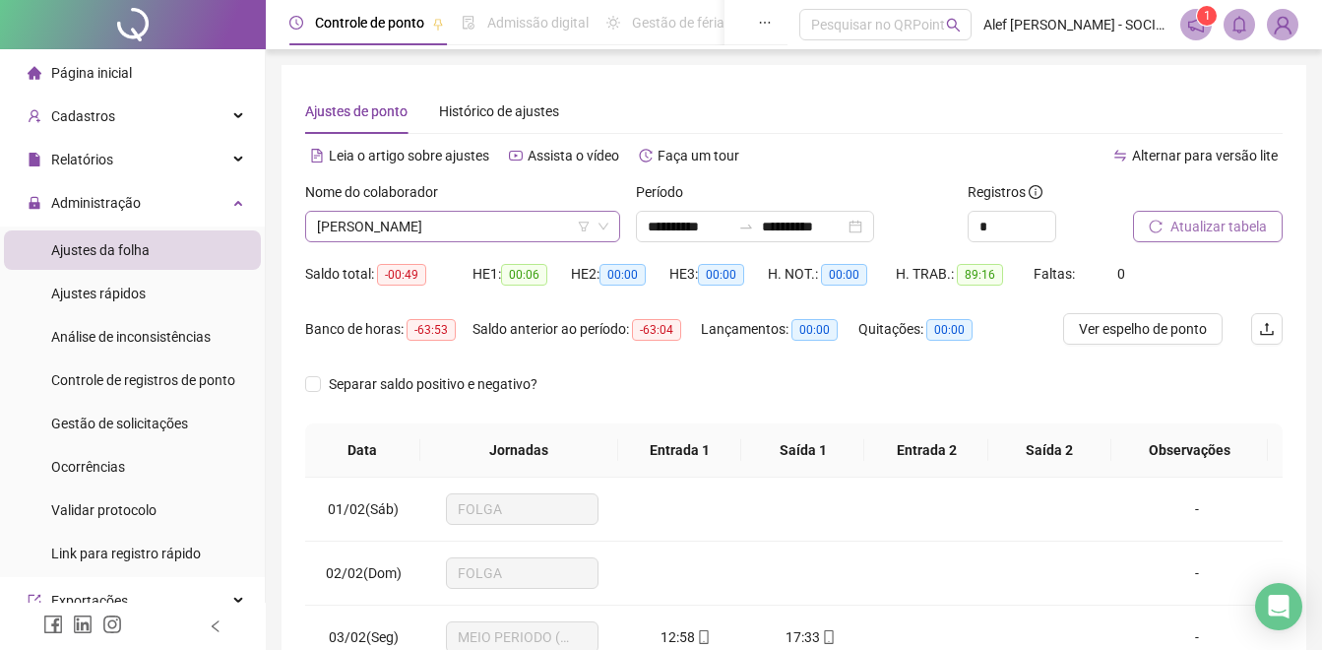
click at [505, 219] on span "[PERSON_NAME]" at bounding box center [462, 227] width 291 height 30
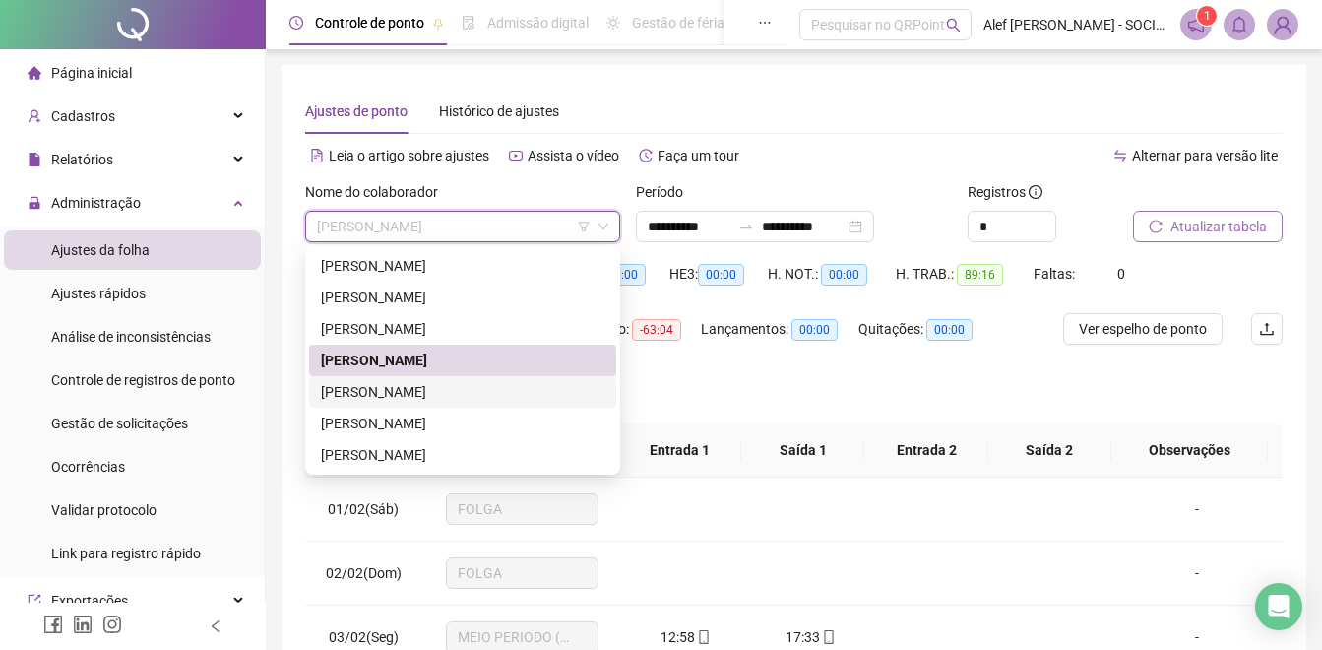
click at [431, 388] on div "[PERSON_NAME]" at bounding box center [462, 392] width 283 height 22
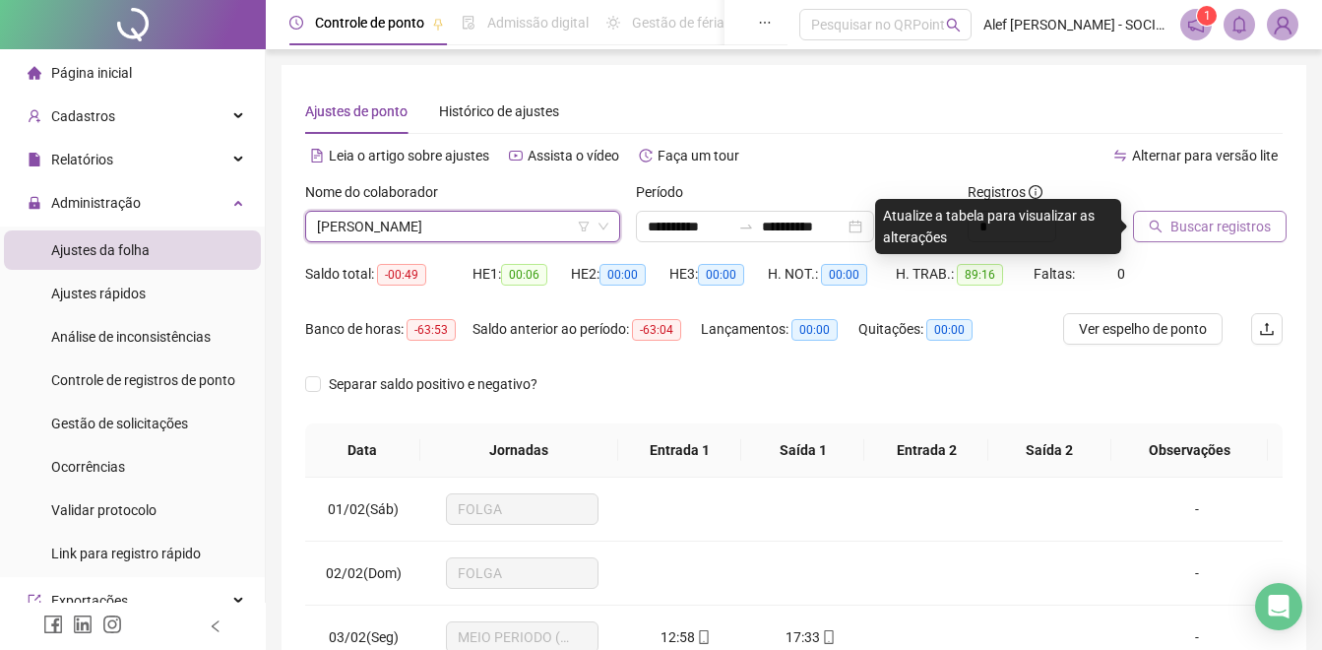
click at [1202, 227] on span "Buscar registros" at bounding box center [1220, 227] width 100 height 22
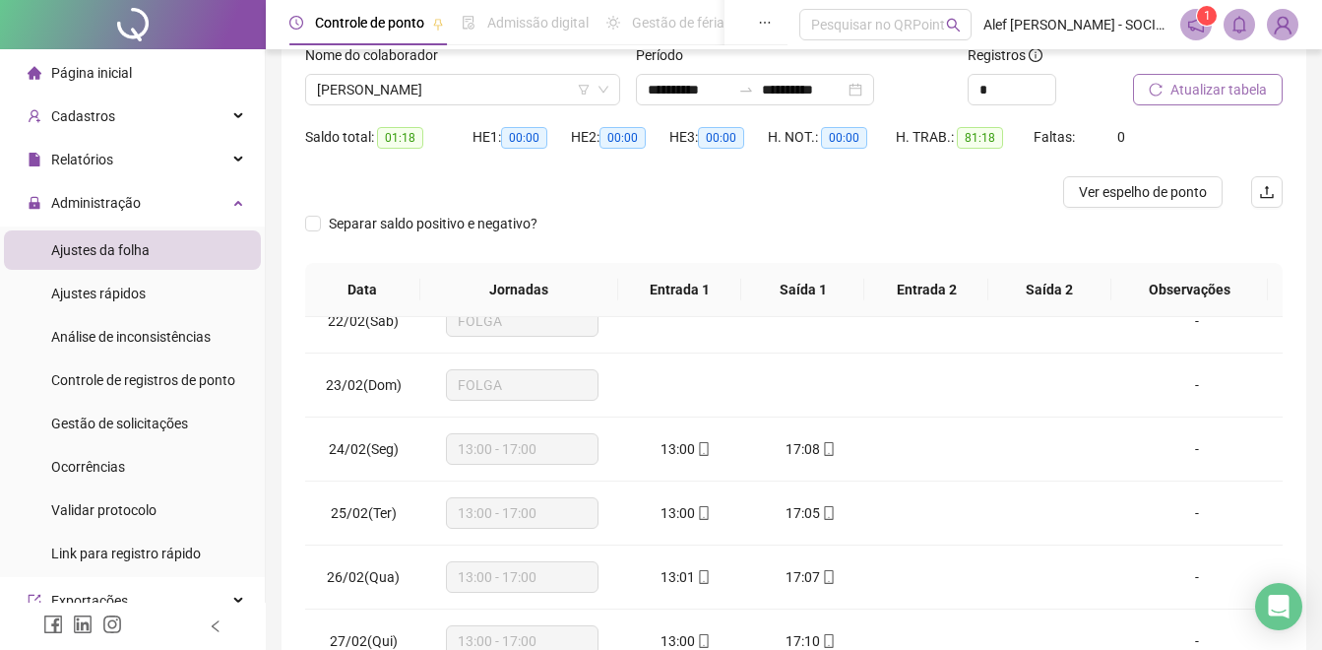
scroll to position [136, 0]
click at [426, 96] on span "[PERSON_NAME]" at bounding box center [462, 91] width 291 height 30
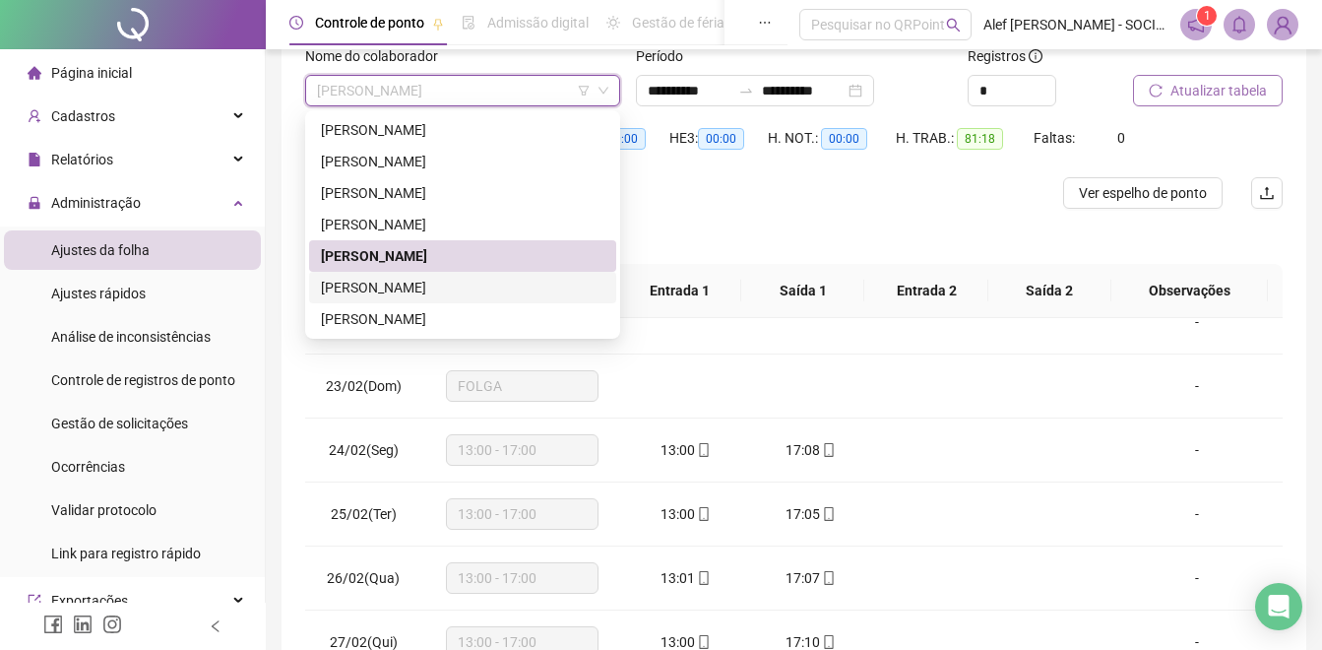
click at [412, 284] on div "[PERSON_NAME]" at bounding box center [462, 288] width 283 height 22
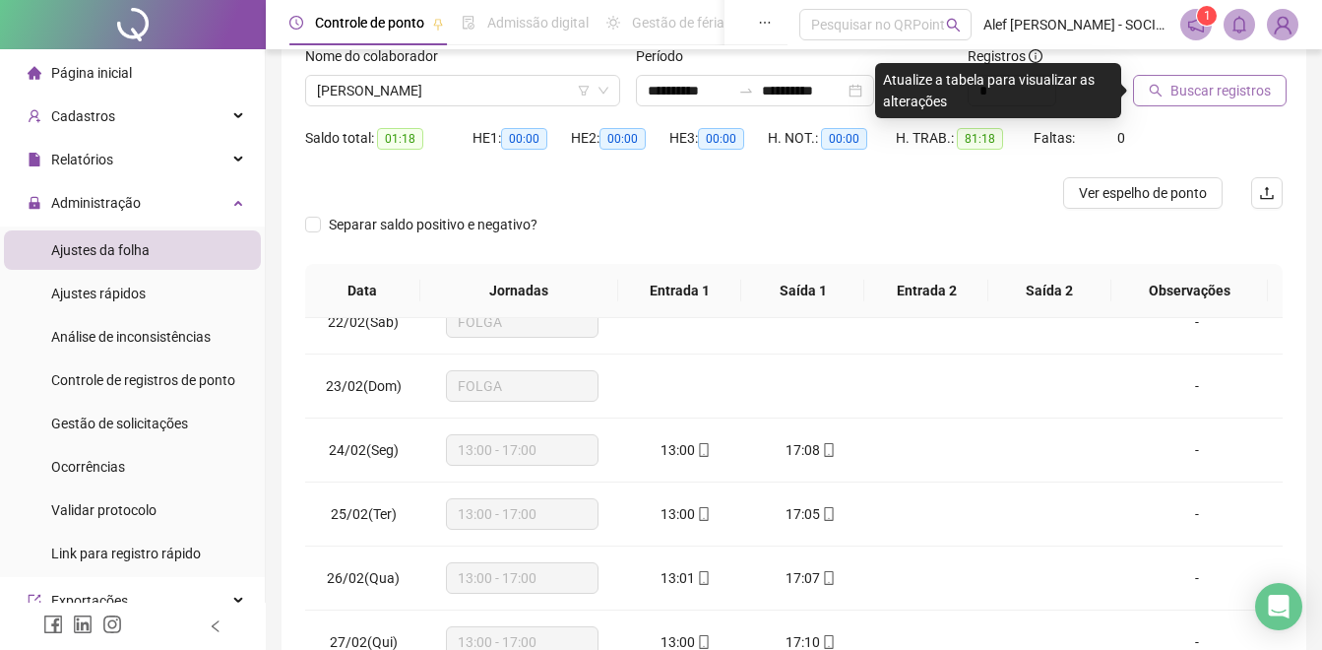
click at [1192, 85] on span "Buscar registros" at bounding box center [1220, 91] width 100 height 22
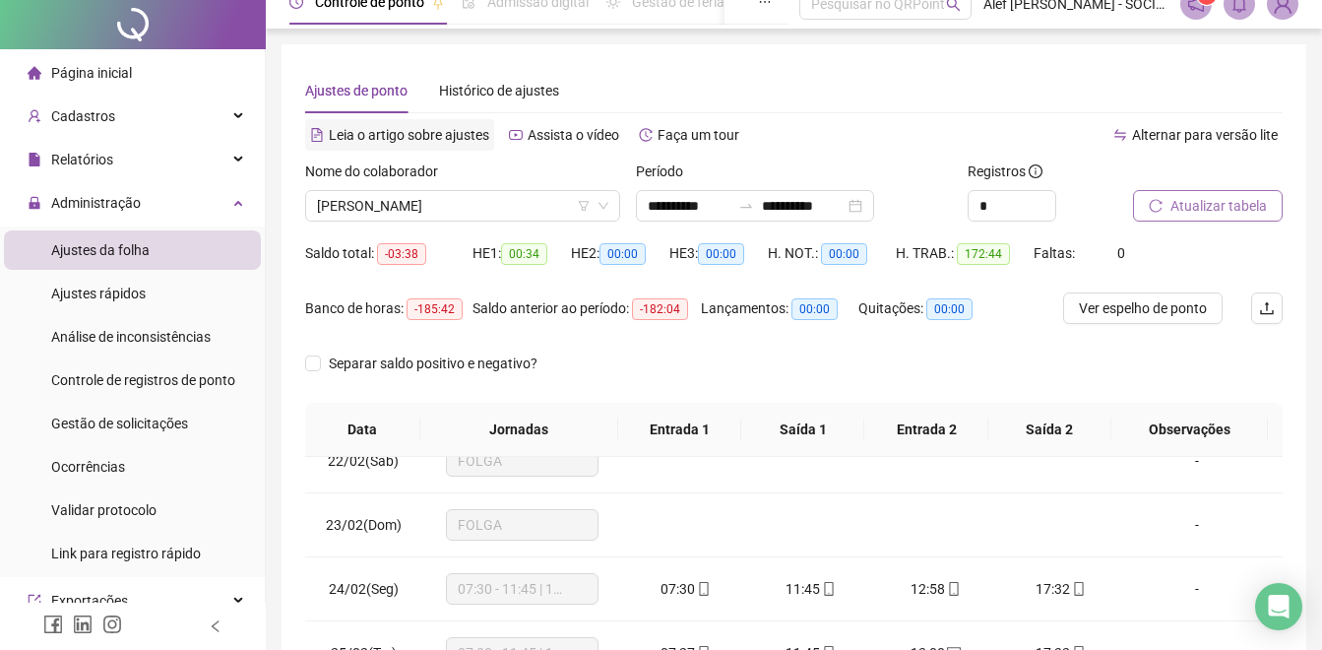
scroll to position [0, 0]
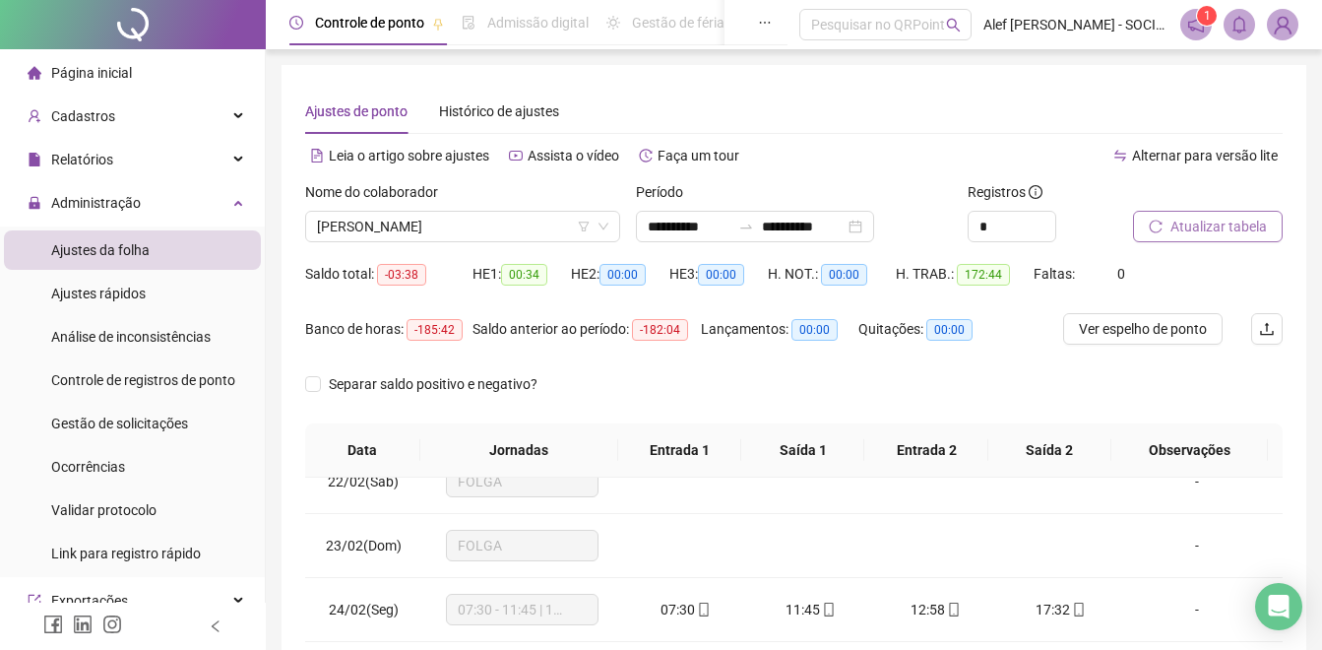
click at [414, 135] on div "**********" at bounding box center [793, 493] width 977 height 809
click at [234, 490] on li "Validar protocolo" at bounding box center [132, 509] width 257 height 39
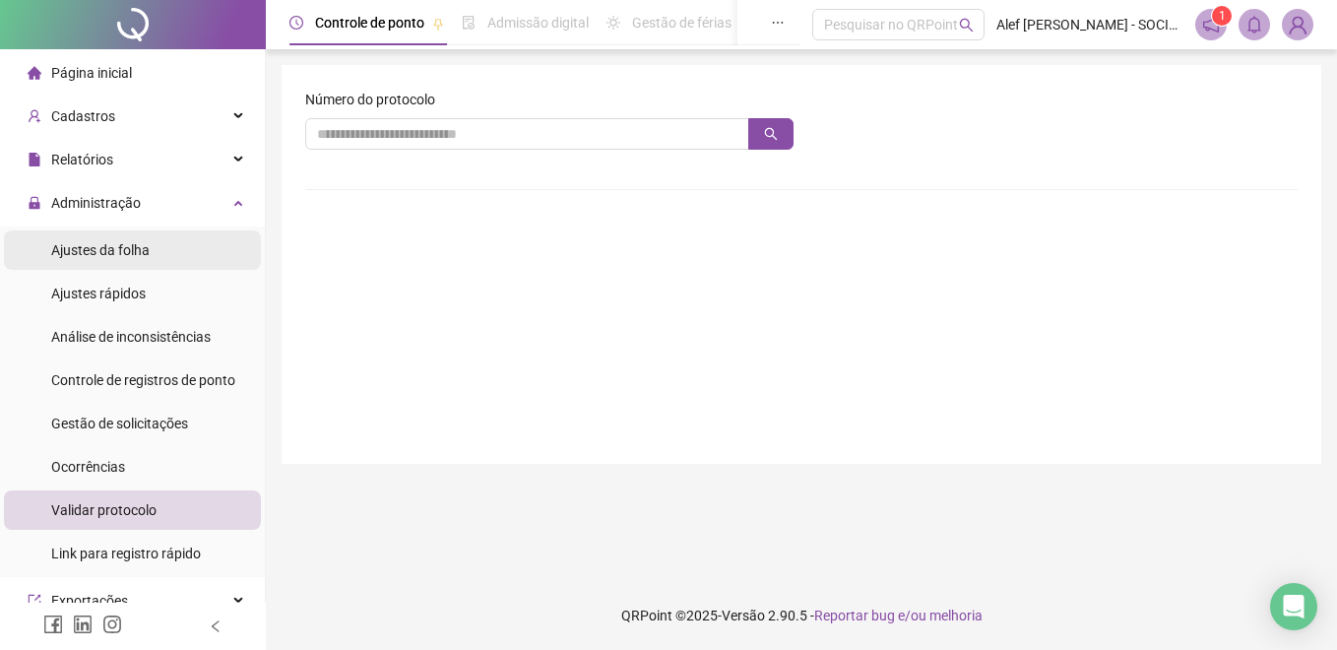
click at [157, 240] on li "Ajustes da folha" at bounding box center [132, 249] width 257 height 39
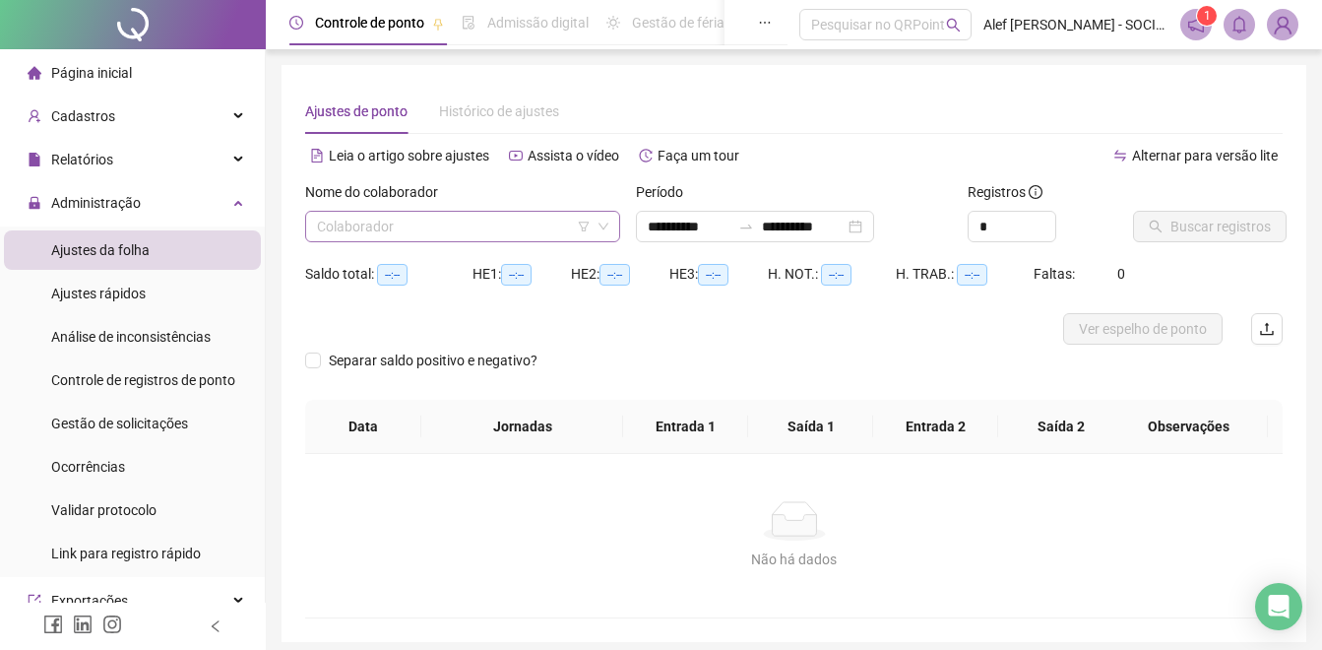
type input "**********"
click at [683, 224] on input "**********" at bounding box center [689, 227] width 83 height 22
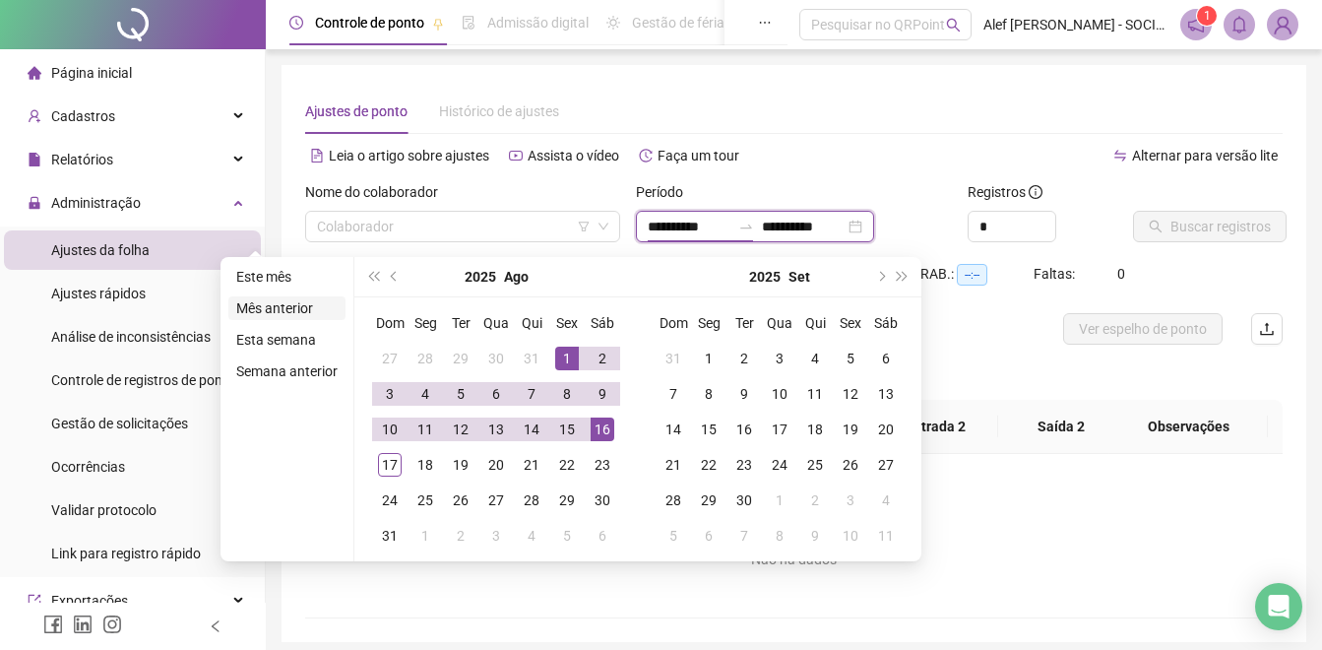
type input "**********"
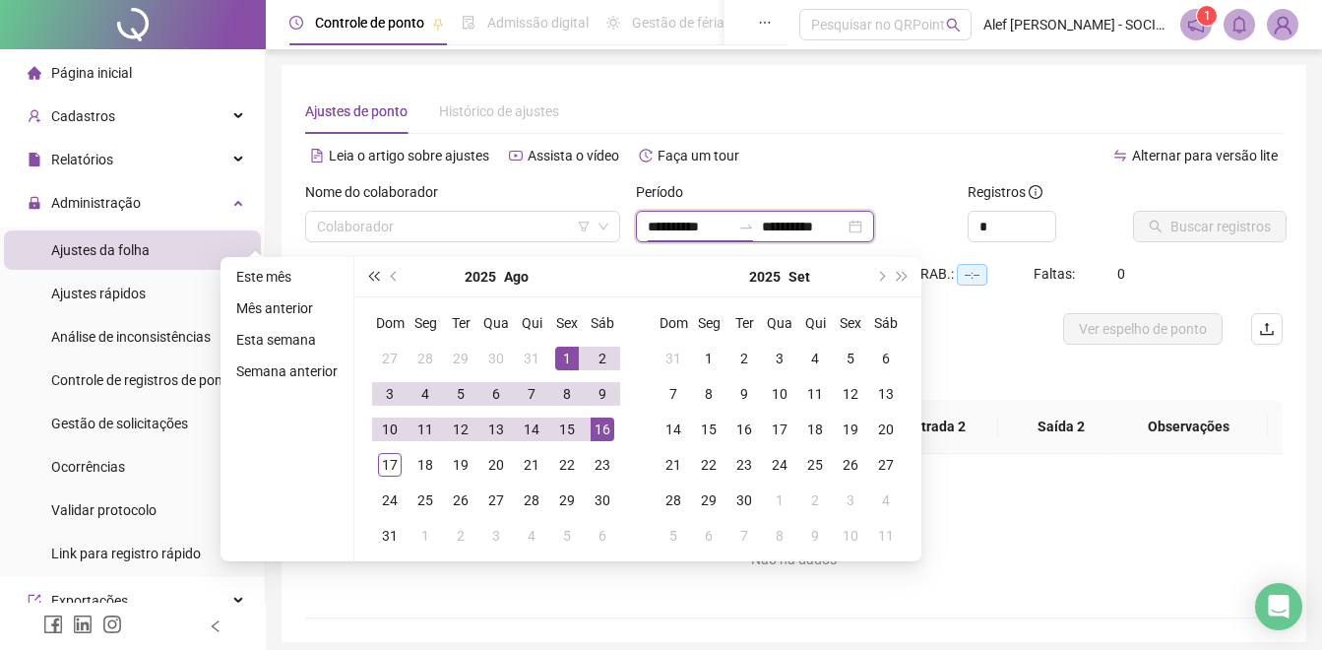
type input "**********"
click at [387, 278] on button "prev-year" at bounding box center [395, 276] width 22 height 39
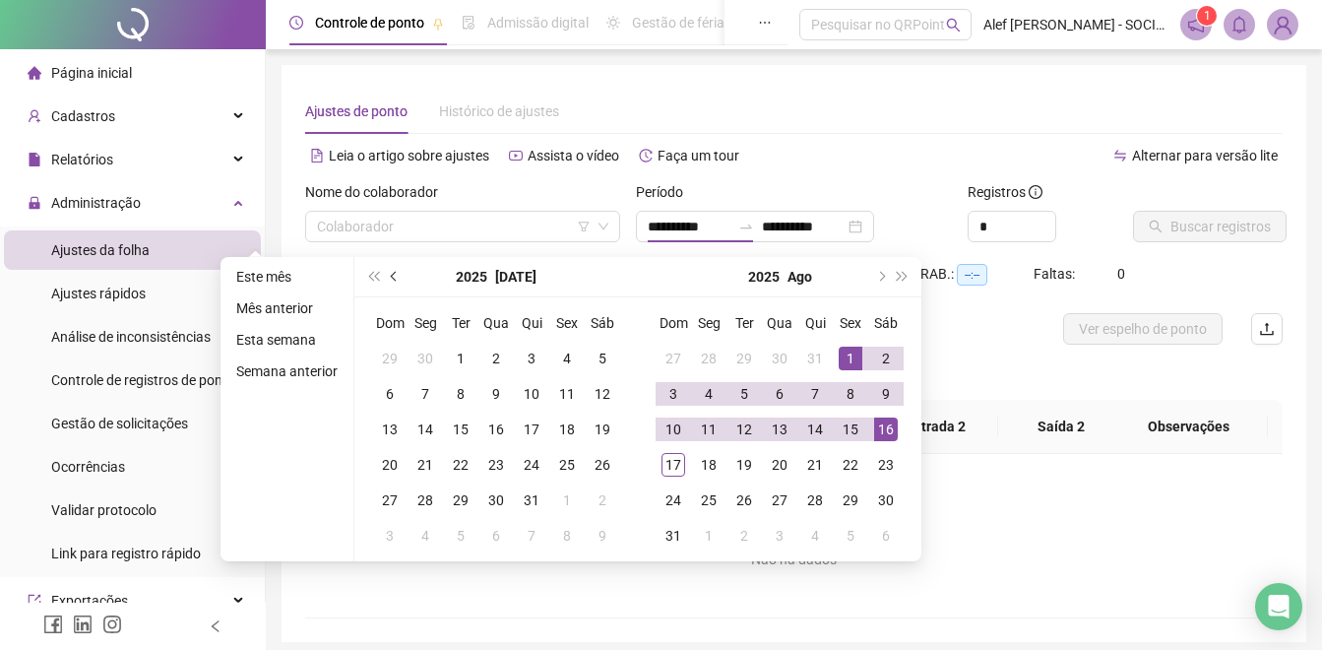
click at [390, 279] on button "prev-year" at bounding box center [395, 276] width 22 height 39
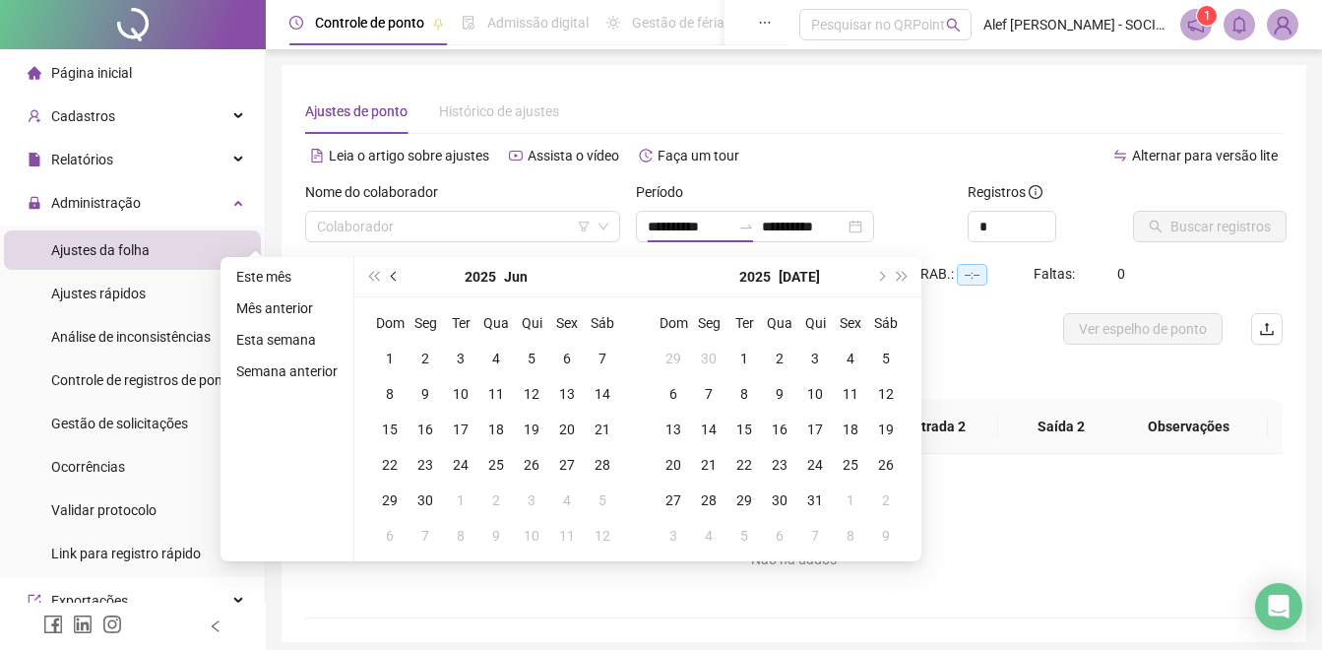
click at [390, 279] on button "prev-year" at bounding box center [395, 276] width 22 height 39
click at [390, 280] on button "prev-year" at bounding box center [395, 276] width 22 height 39
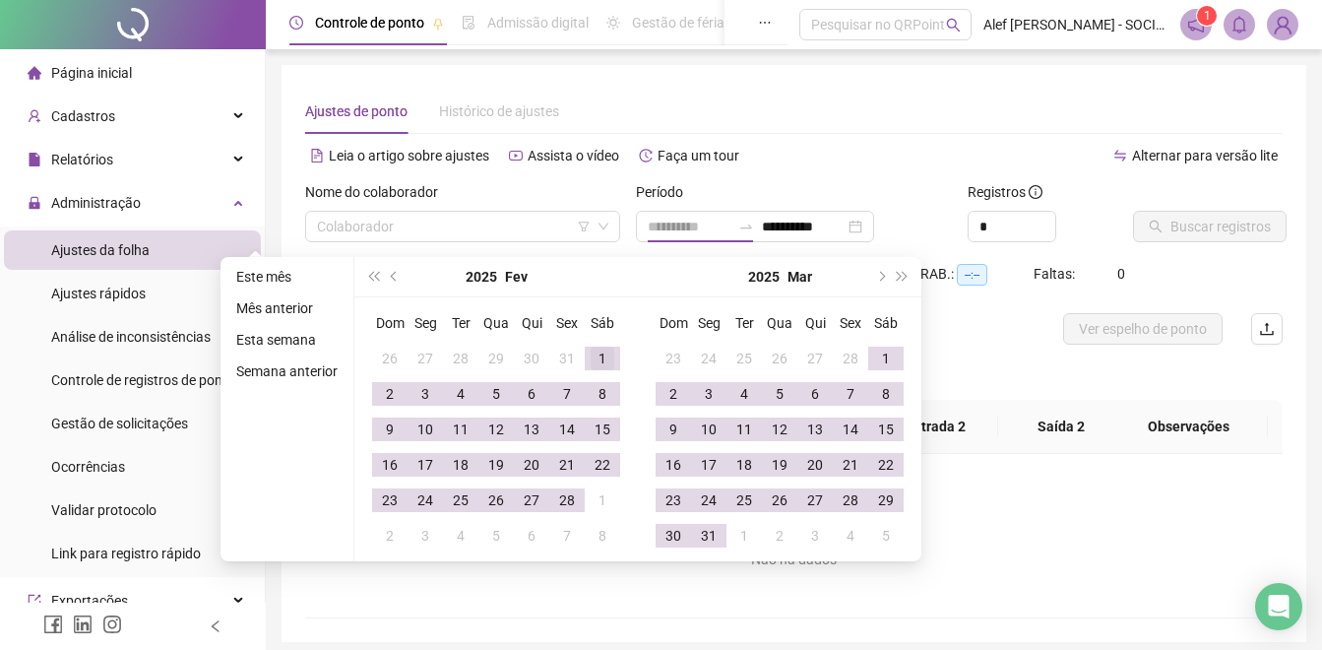
type input "**********"
drag, startPoint x: 593, startPoint y: 357, endPoint x: 558, endPoint y: 492, distance: 139.2
click at [593, 358] on div "1" at bounding box center [603, 358] width 24 height 24
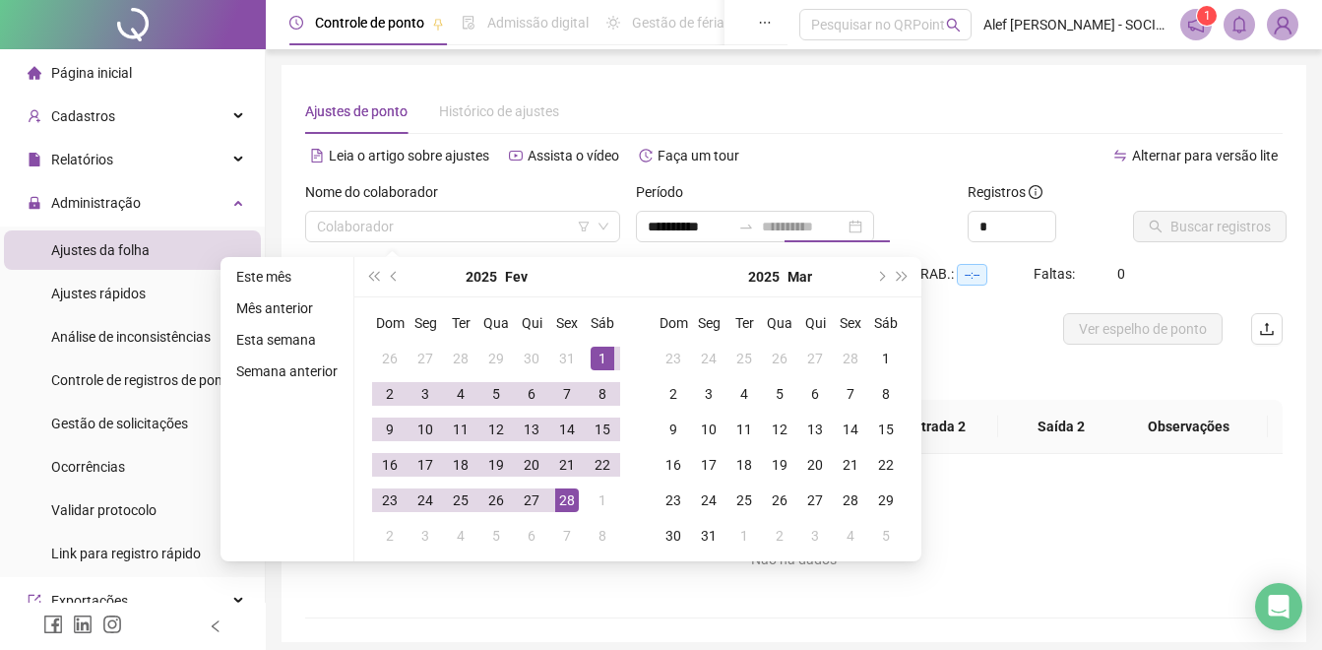
drag, startPoint x: 563, startPoint y: 497, endPoint x: 527, endPoint y: 280, distance: 220.6
click at [563, 495] on div "28" at bounding box center [567, 500] width 24 height 24
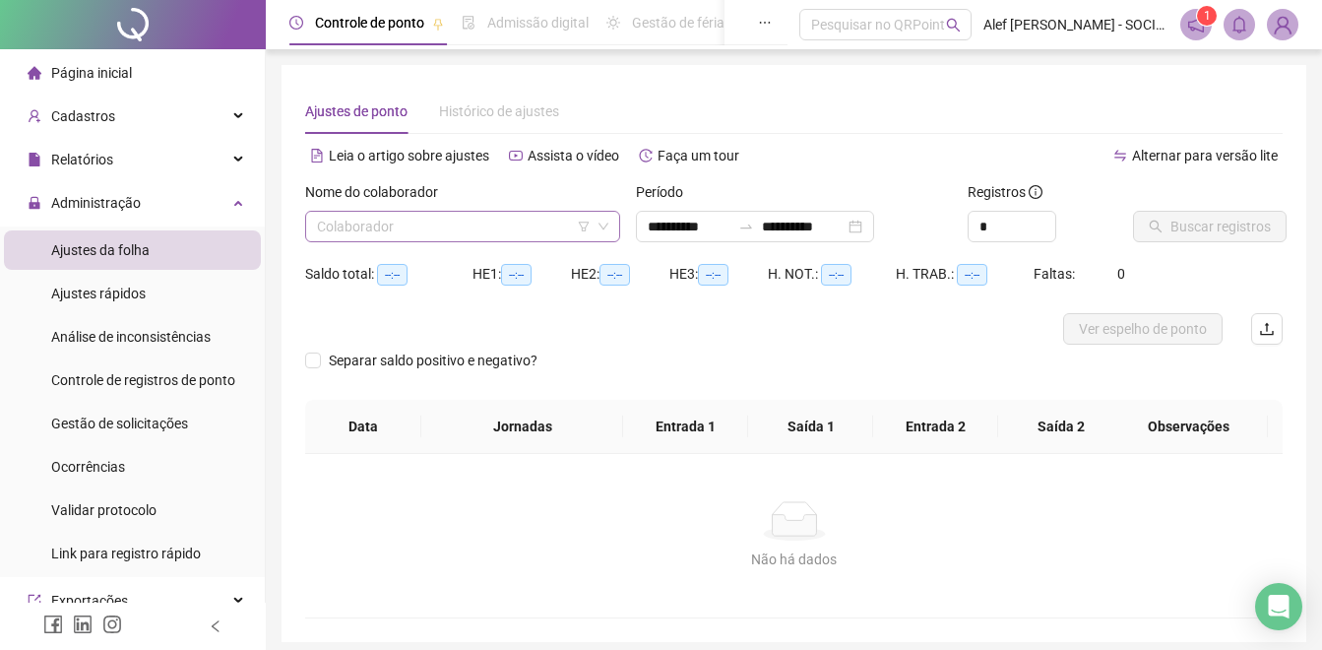
click at [435, 234] on input "search" at bounding box center [454, 227] width 274 height 30
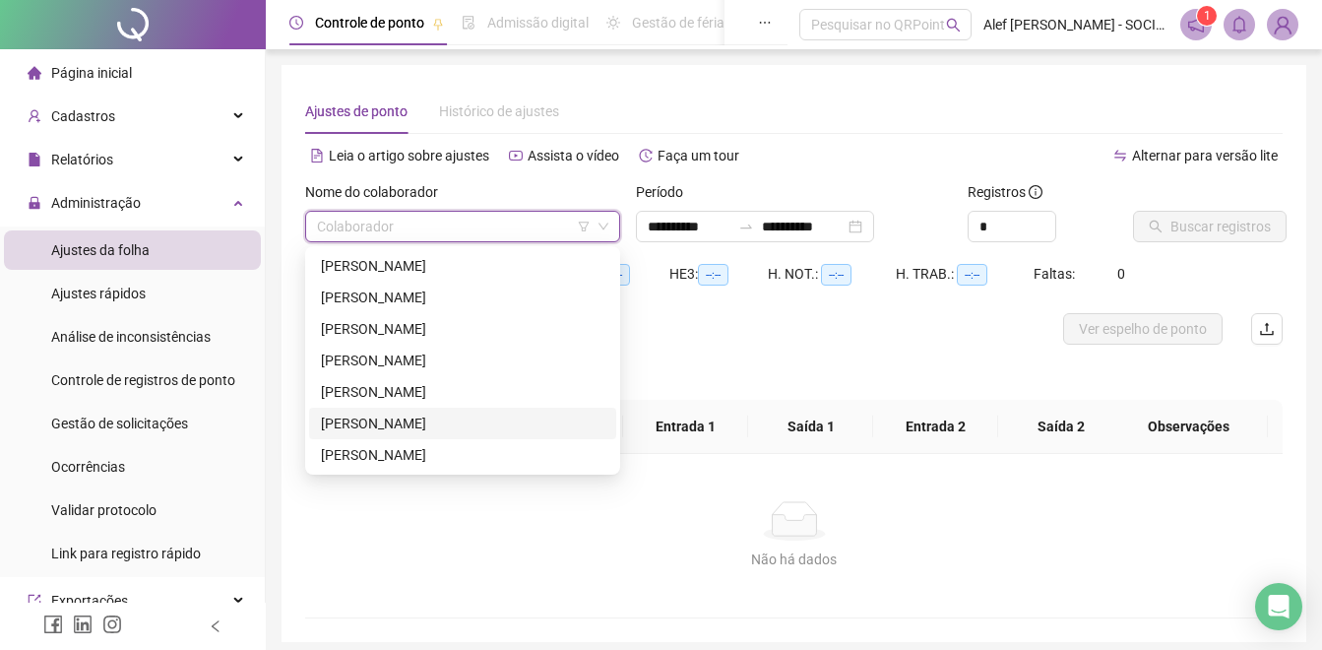
drag, startPoint x: 435, startPoint y: 433, endPoint x: 733, endPoint y: 344, distance: 311.4
click at [449, 425] on div "[PERSON_NAME]" at bounding box center [462, 423] width 283 height 22
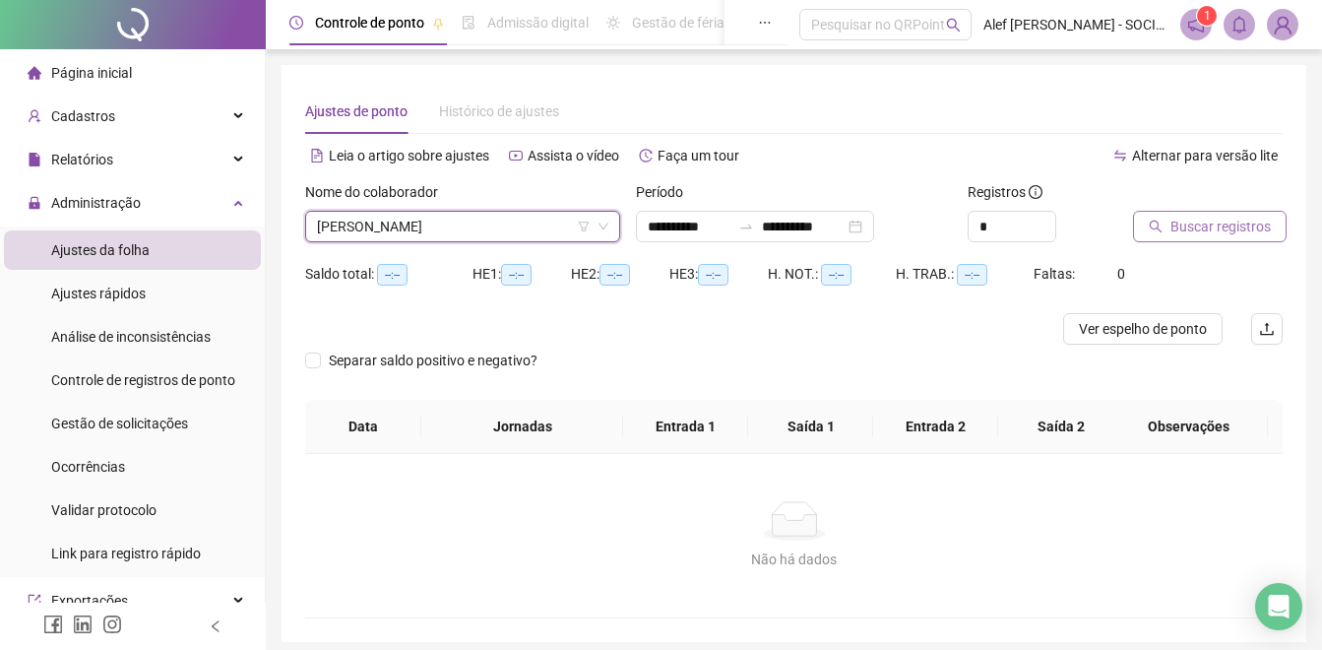
click at [1217, 232] on span "Buscar registros" at bounding box center [1220, 227] width 100 height 22
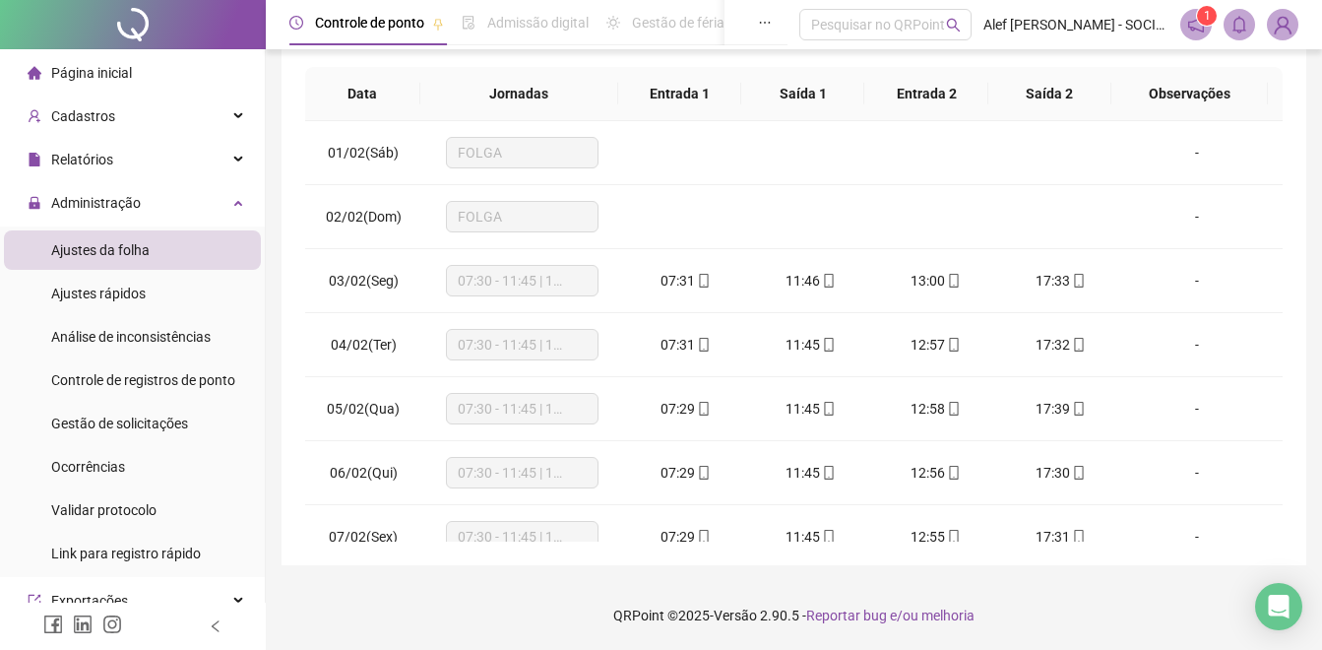
scroll to position [61, 0]
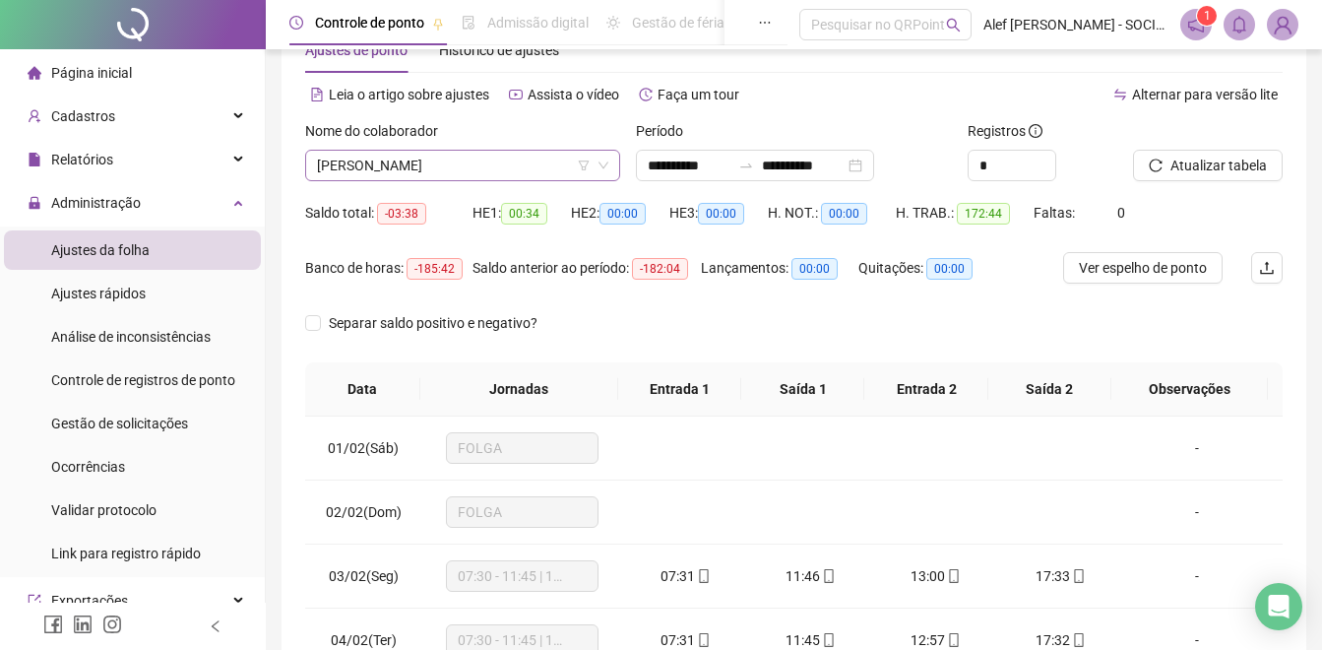
click at [500, 169] on span "[PERSON_NAME]" at bounding box center [462, 166] width 291 height 30
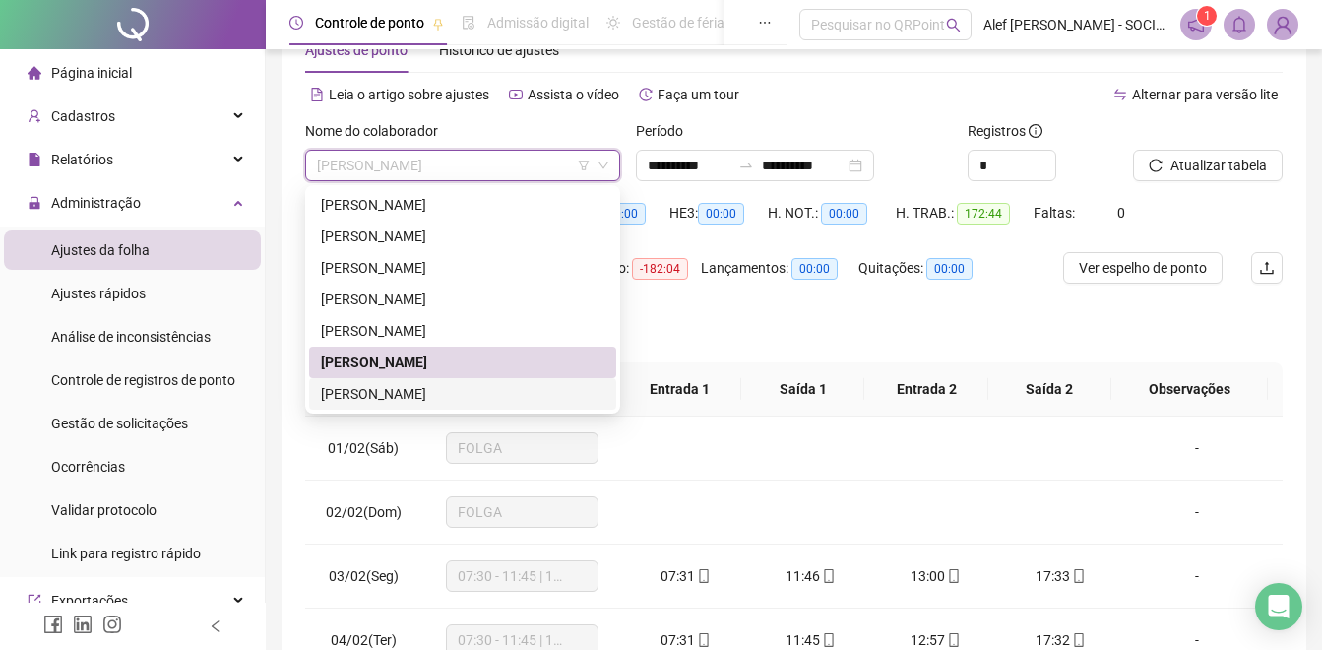
drag, startPoint x: 423, startPoint y: 391, endPoint x: 455, endPoint y: 361, distance: 43.2
click at [435, 374] on div "[PERSON_NAME] [PERSON_NAME] [PERSON_NAME]" at bounding box center [462, 299] width 307 height 220
click at [469, 367] on div "[PERSON_NAME]" at bounding box center [462, 362] width 283 height 22
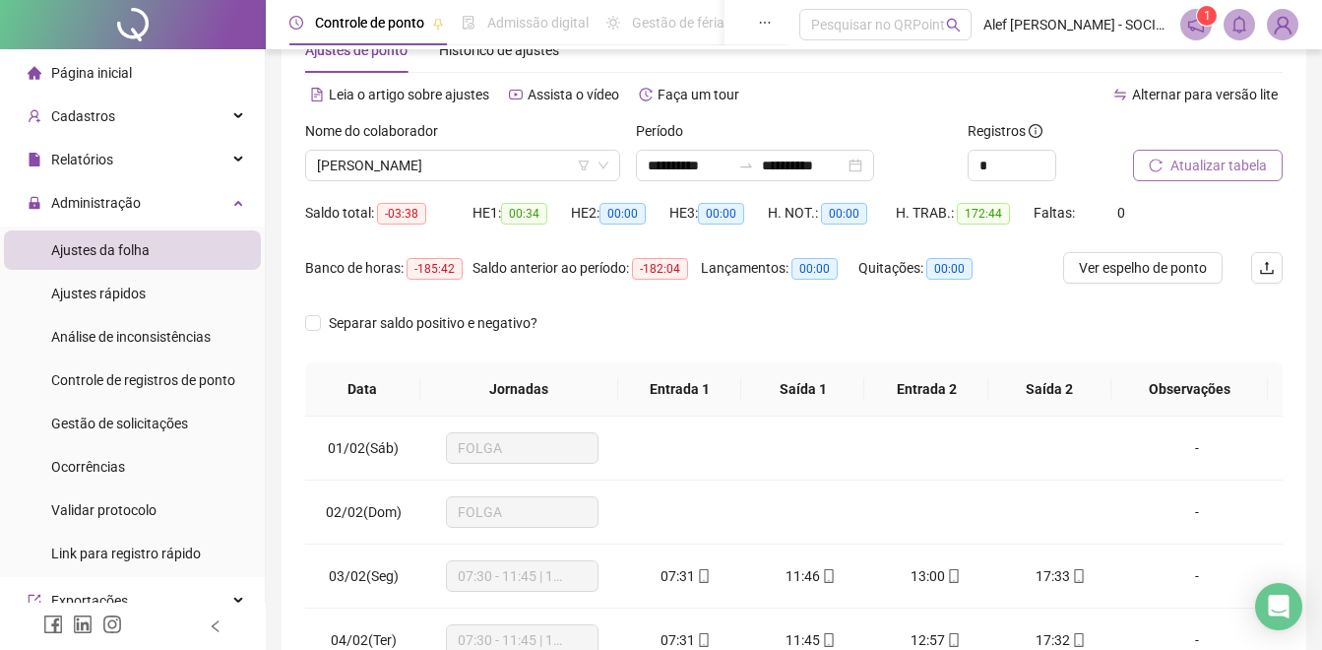
click at [1181, 168] on span "Atualizar tabela" at bounding box center [1218, 166] width 96 height 22
click at [491, 173] on span "[PERSON_NAME]" at bounding box center [462, 166] width 291 height 30
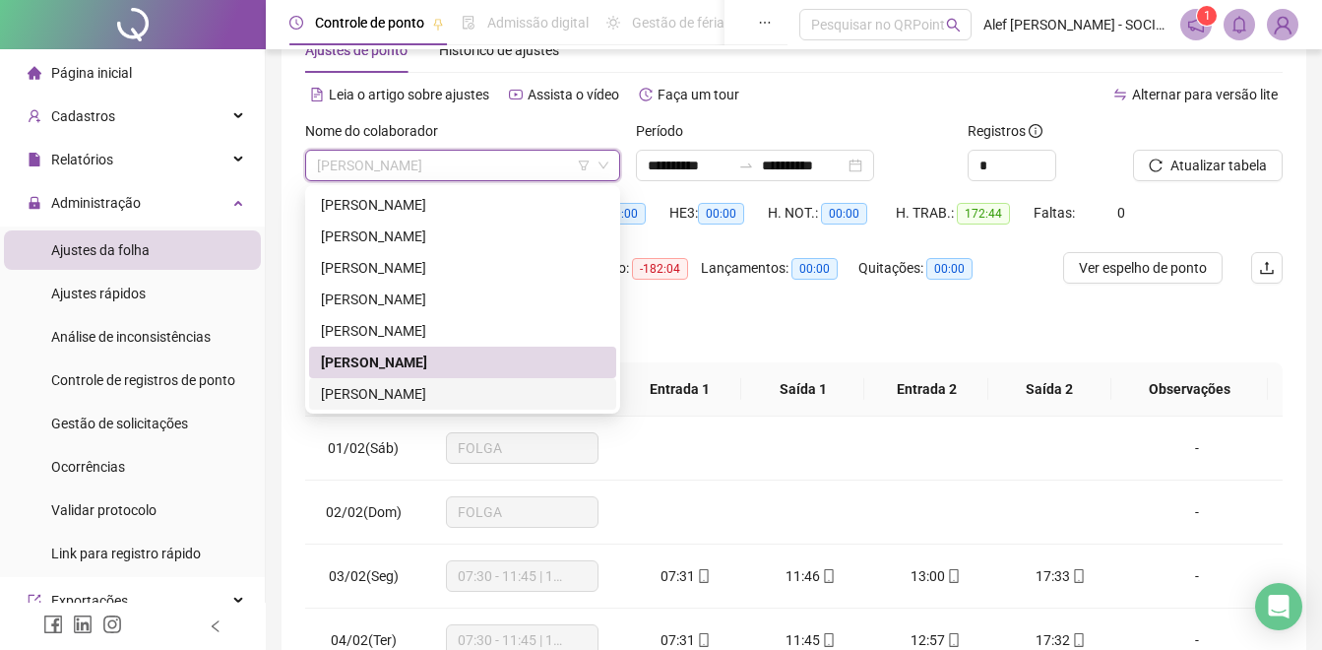
click at [391, 390] on div "[PERSON_NAME]" at bounding box center [462, 394] width 283 height 22
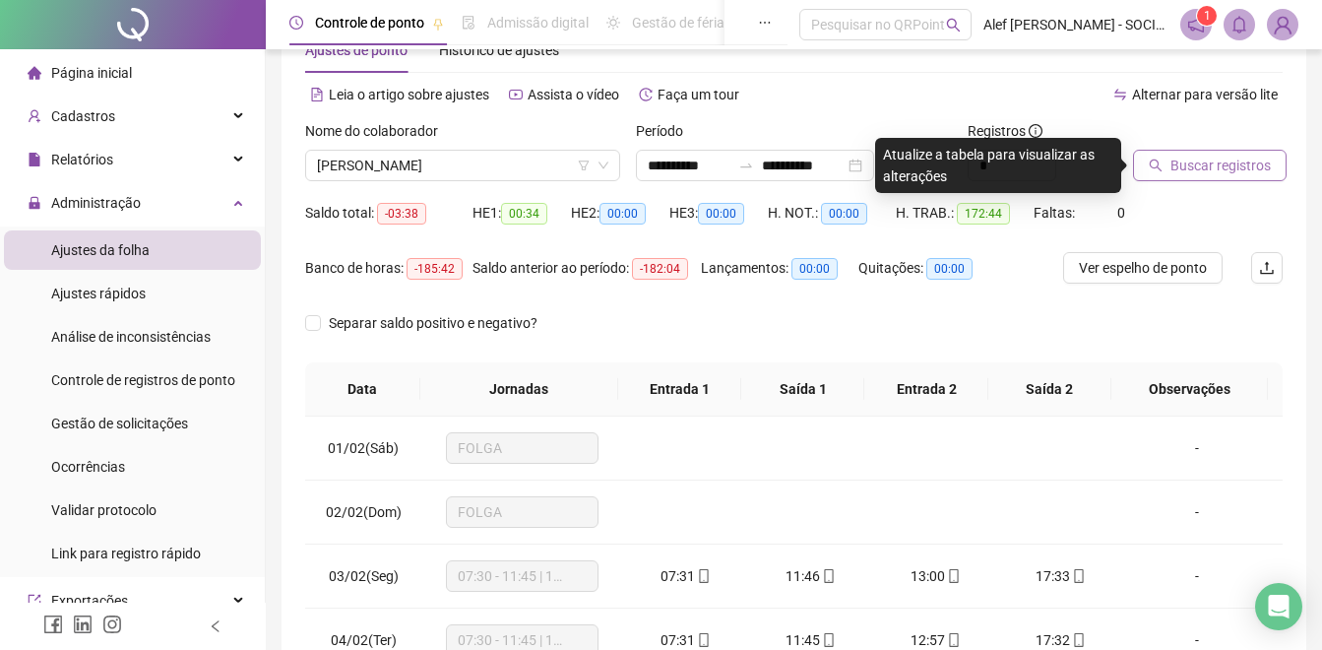
click at [1229, 163] on span "Buscar registros" at bounding box center [1220, 166] width 100 height 22
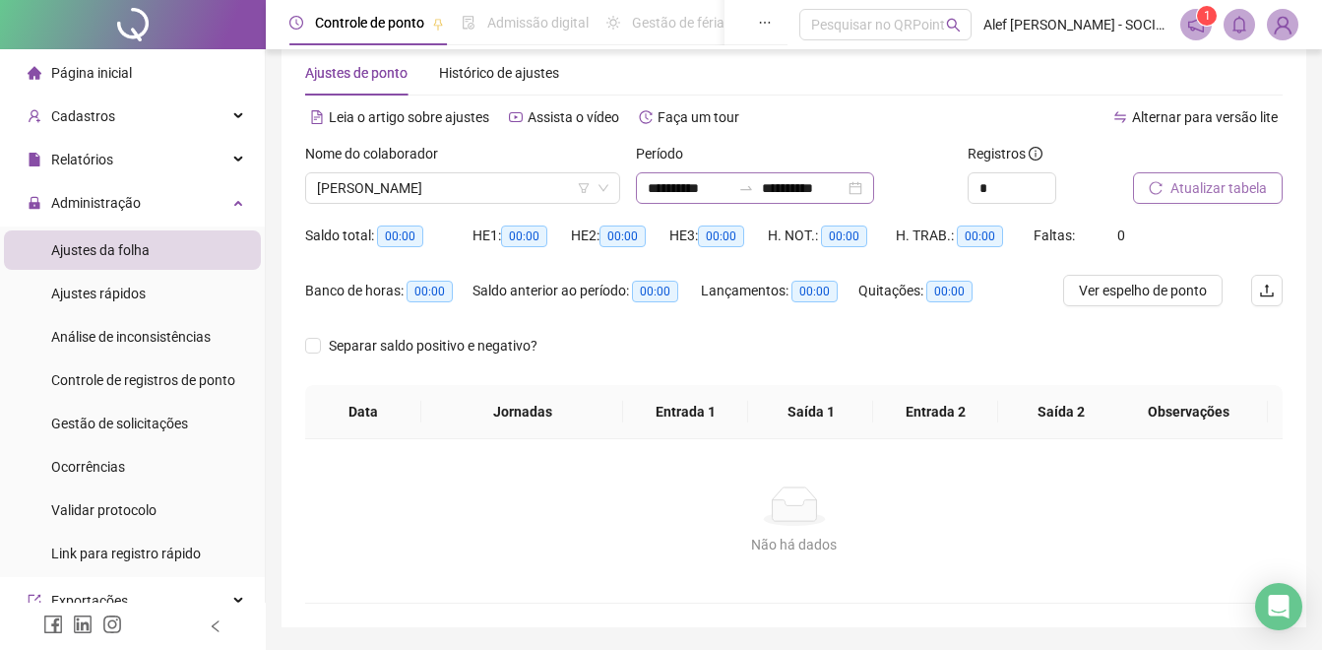
scroll to position [0, 0]
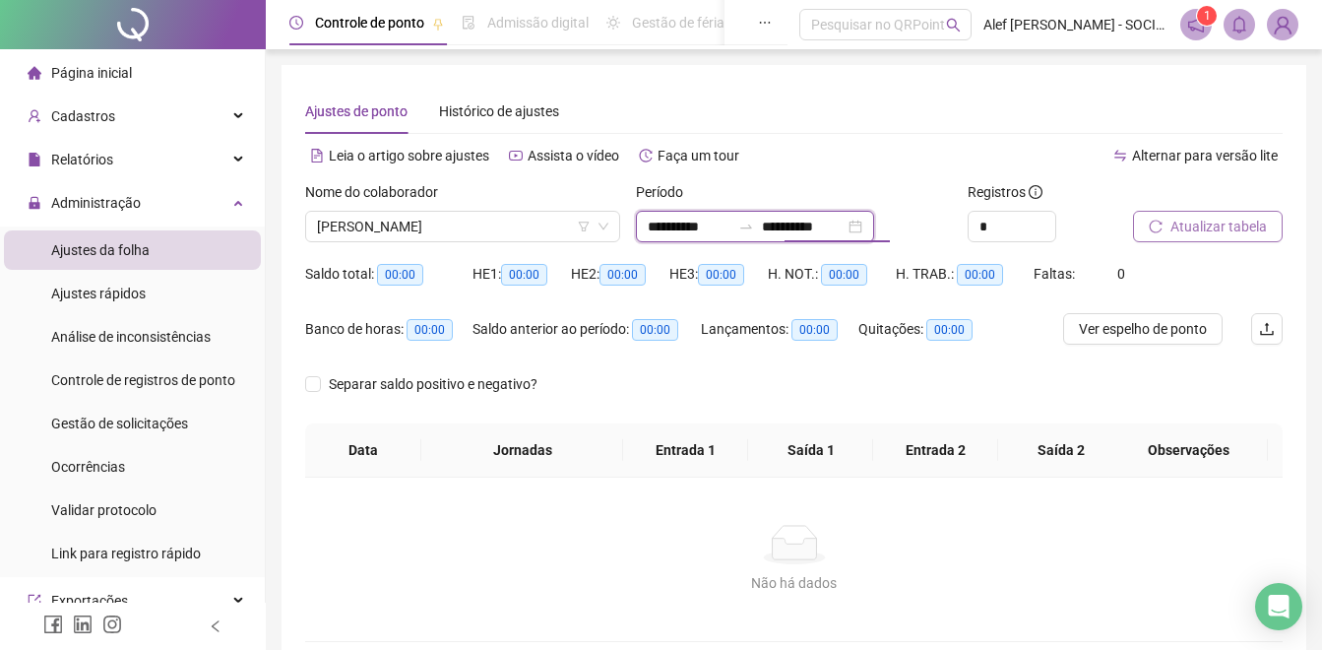
click at [814, 233] on input "**********" at bounding box center [803, 227] width 83 height 22
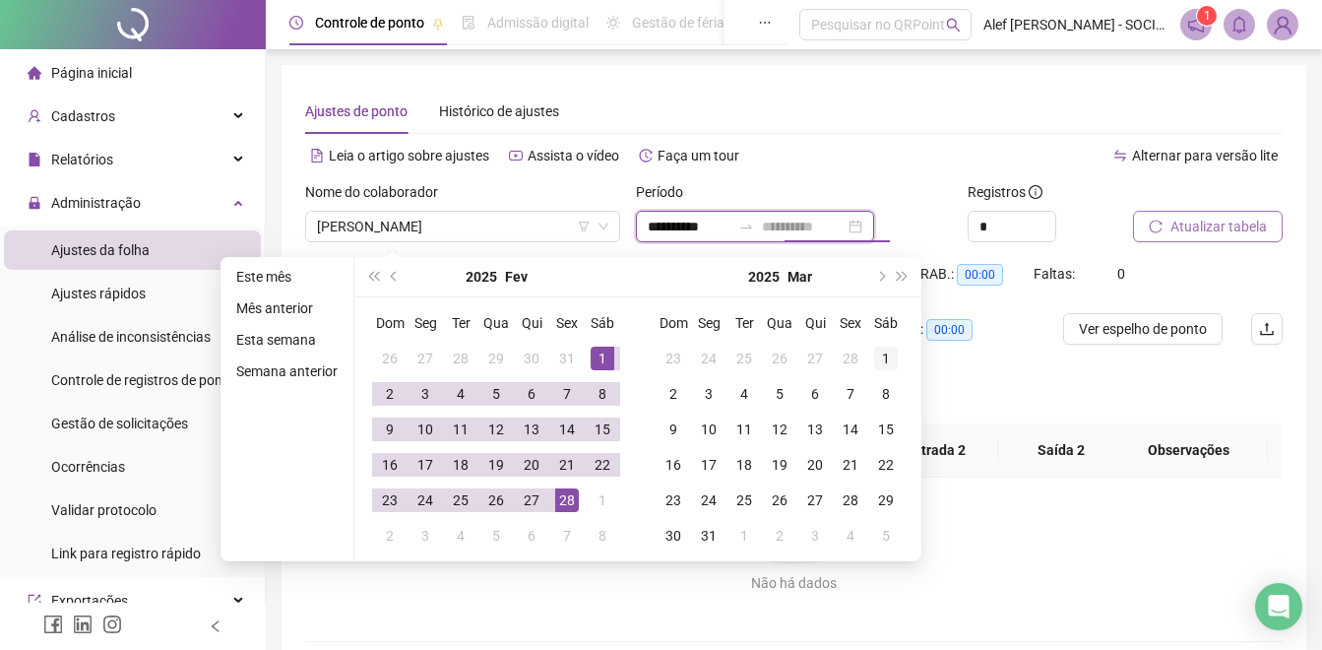
type input "**********"
click at [890, 354] on div "1" at bounding box center [886, 358] width 24 height 24
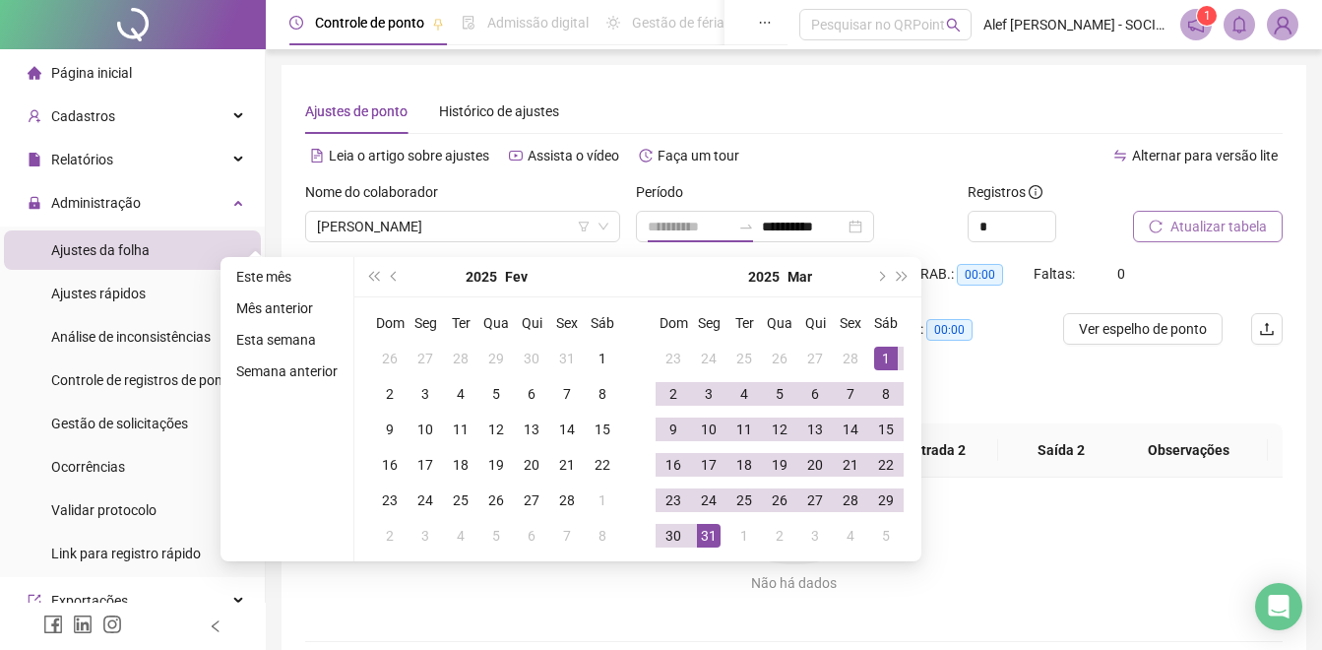
drag, startPoint x: 716, startPoint y: 535, endPoint x: 819, endPoint y: 431, distance: 146.9
click at [717, 534] on div "31" at bounding box center [709, 536] width 24 height 24
type input "**********"
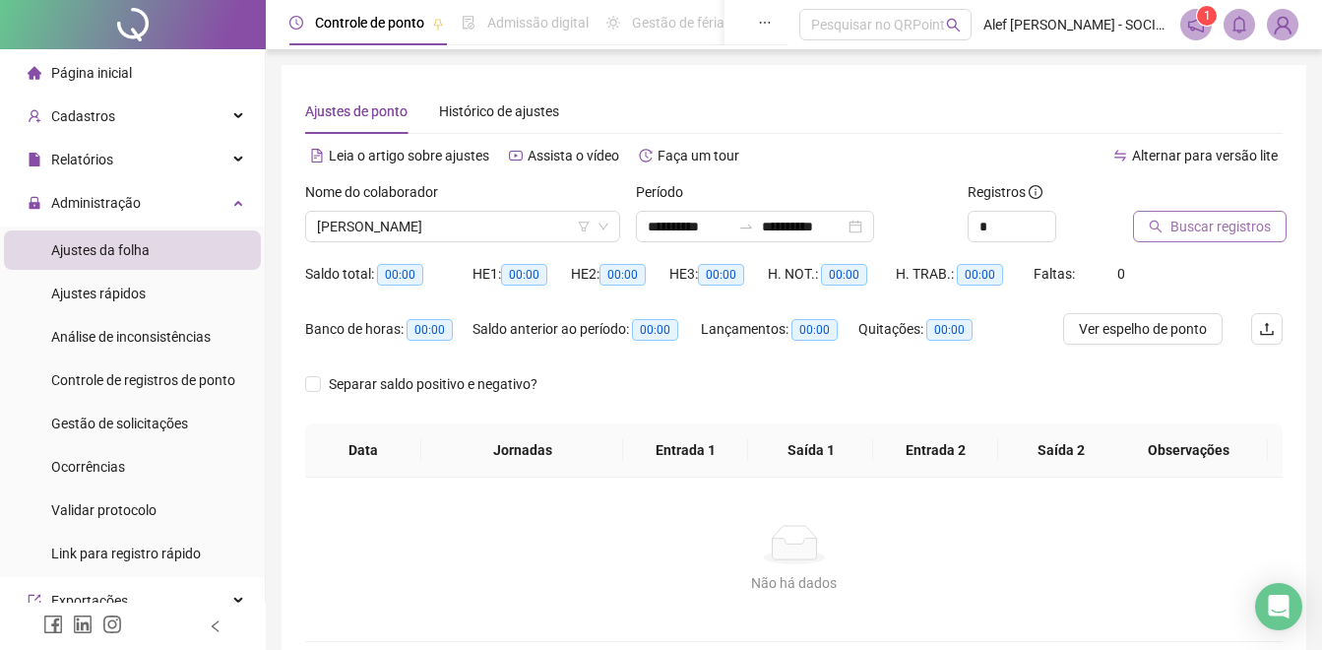
click at [1211, 237] on button "Buscar registros" at bounding box center [1210, 226] width 154 height 31
click at [491, 225] on span "[PERSON_NAME]" at bounding box center [462, 227] width 291 height 30
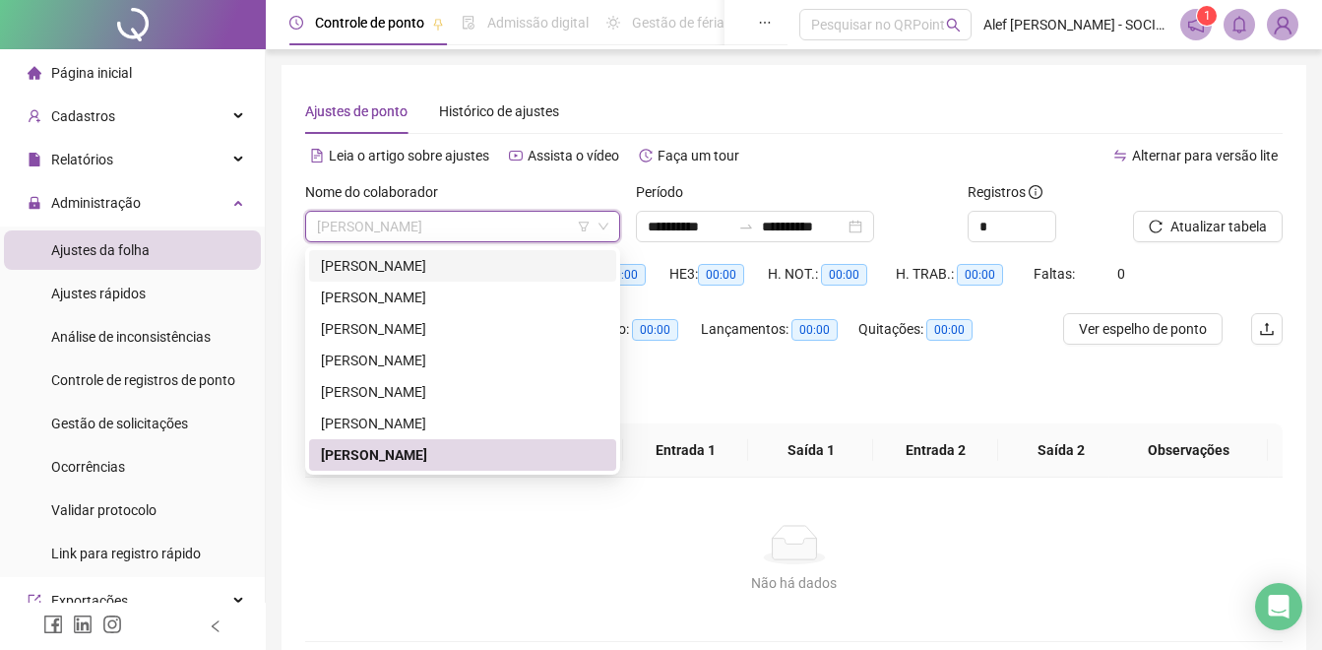
click at [444, 273] on div "[PERSON_NAME]" at bounding box center [462, 266] width 283 height 22
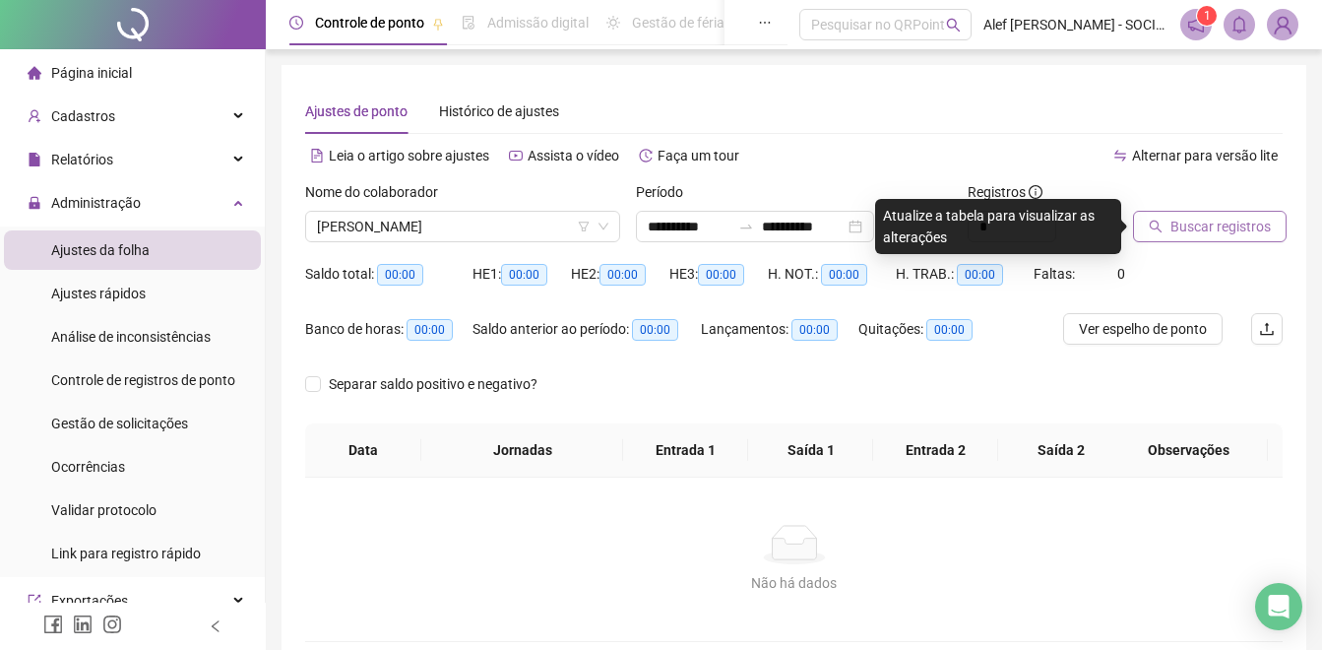
click at [1214, 234] on span "Buscar registros" at bounding box center [1220, 227] width 100 height 22
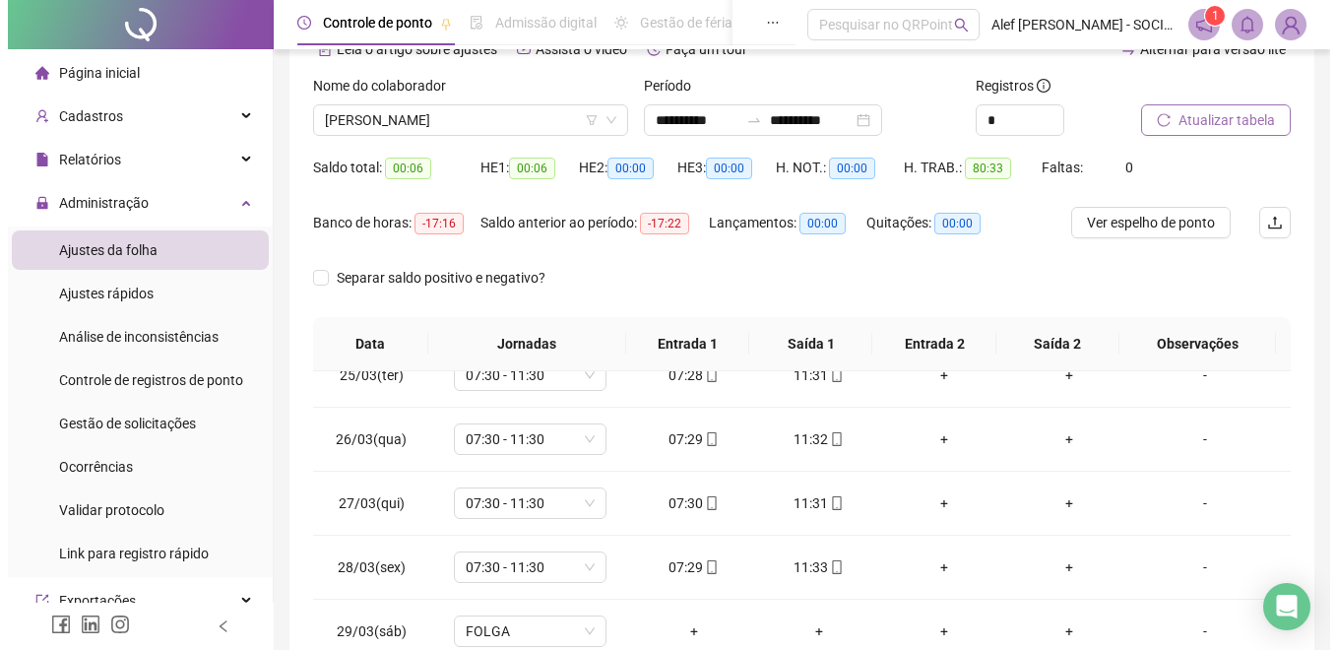
scroll to position [98, 0]
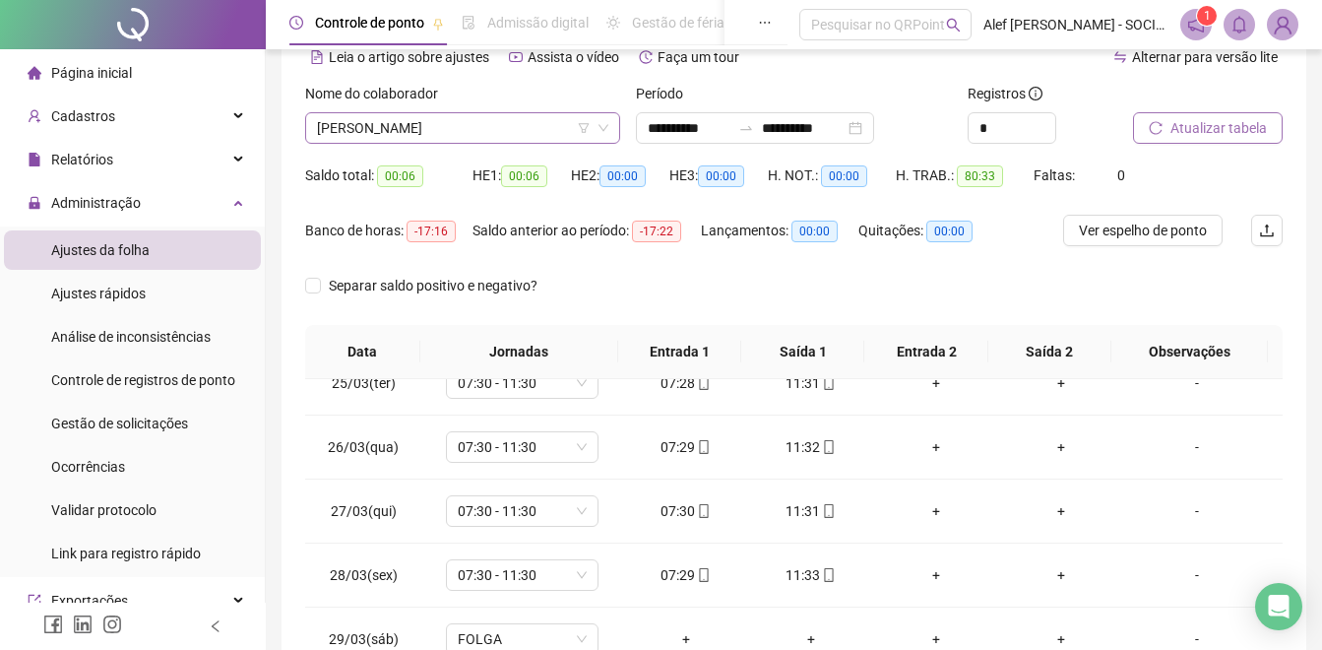
click at [450, 130] on span "[PERSON_NAME]" at bounding box center [462, 128] width 291 height 30
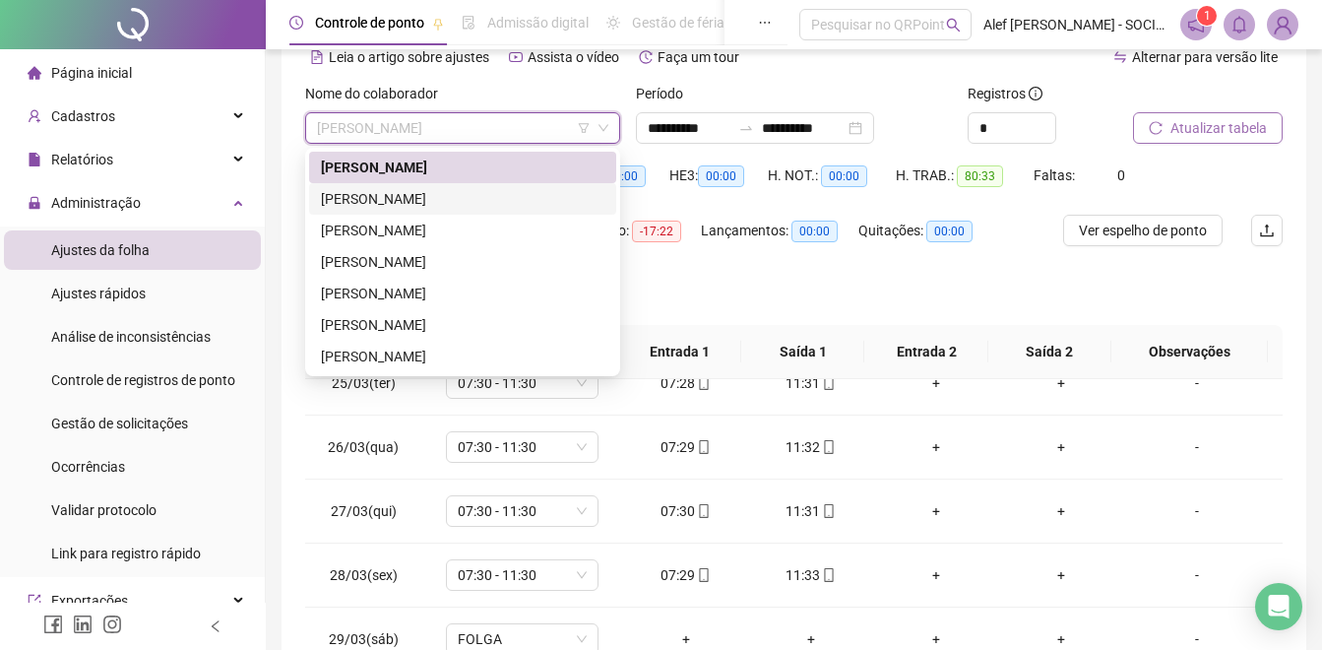
click at [401, 192] on div "[PERSON_NAME]" at bounding box center [462, 199] width 283 height 22
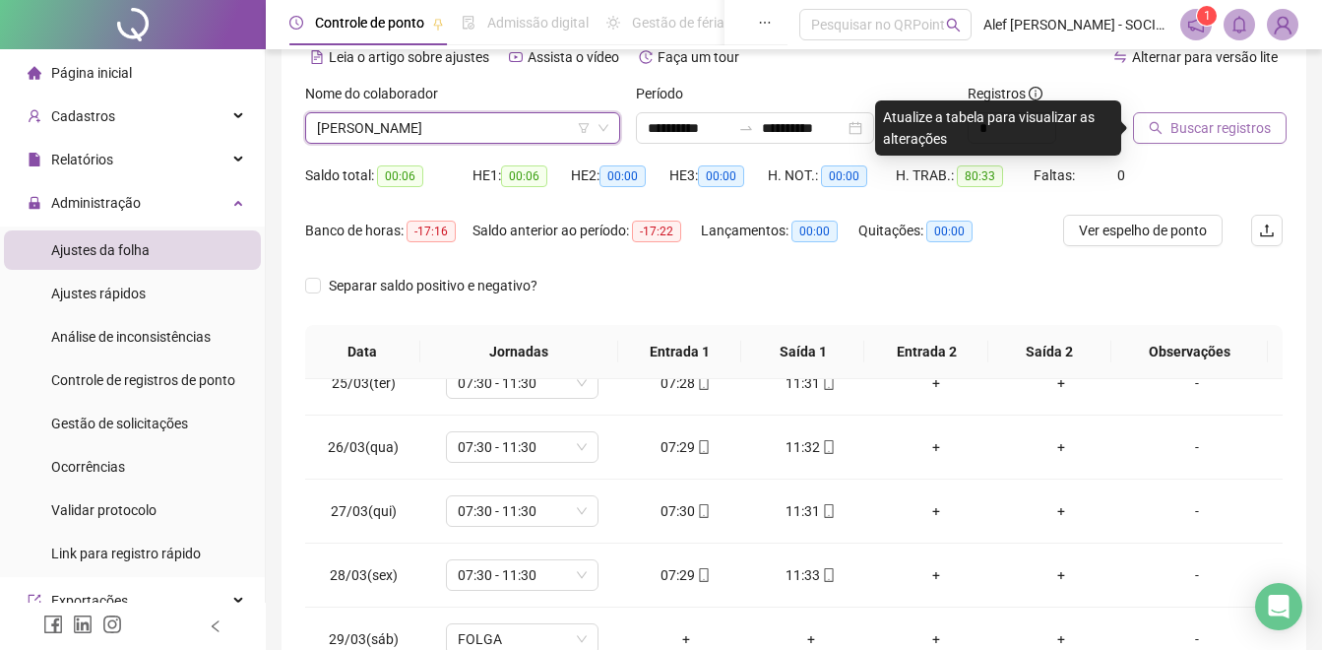
click at [1192, 133] on span "Buscar registros" at bounding box center [1220, 128] width 100 height 22
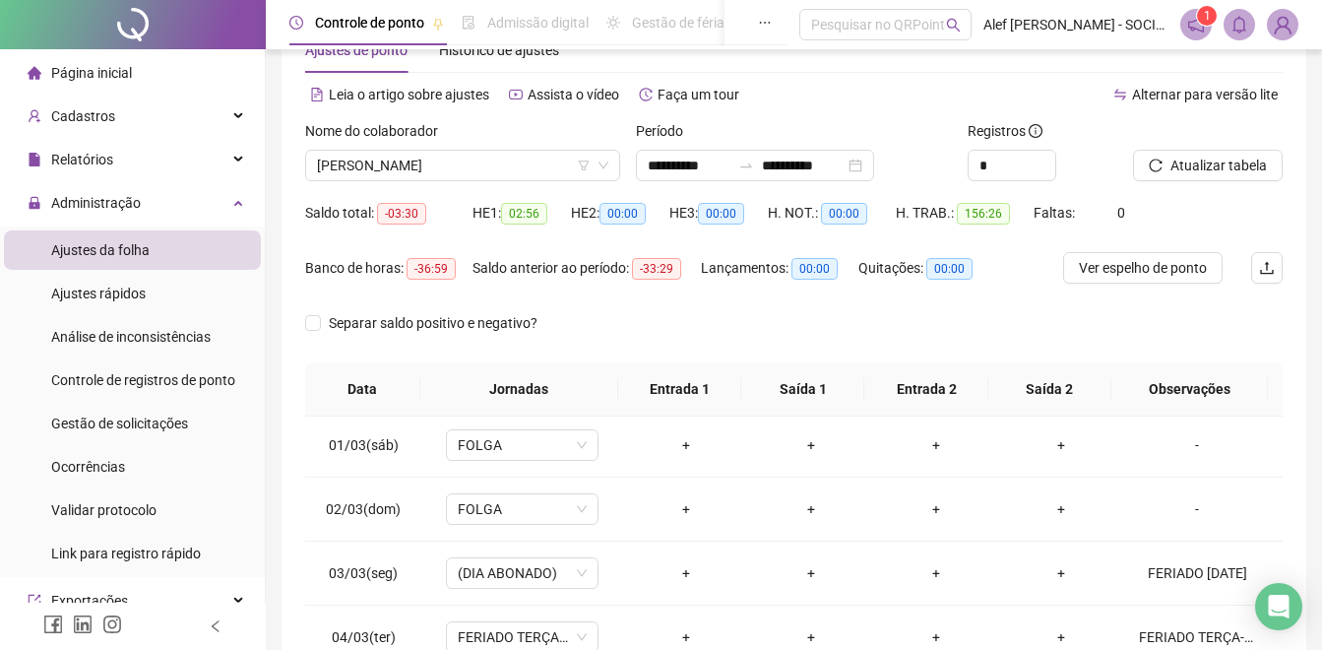
scroll to position [0, 0]
drag, startPoint x: 499, startPoint y: 164, endPoint x: 457, endPoint y: 141, distance: 48.5
click at [499, 163] on span "[PERSON_NAME]" at bounding box center [462, 166] width 291 height 30
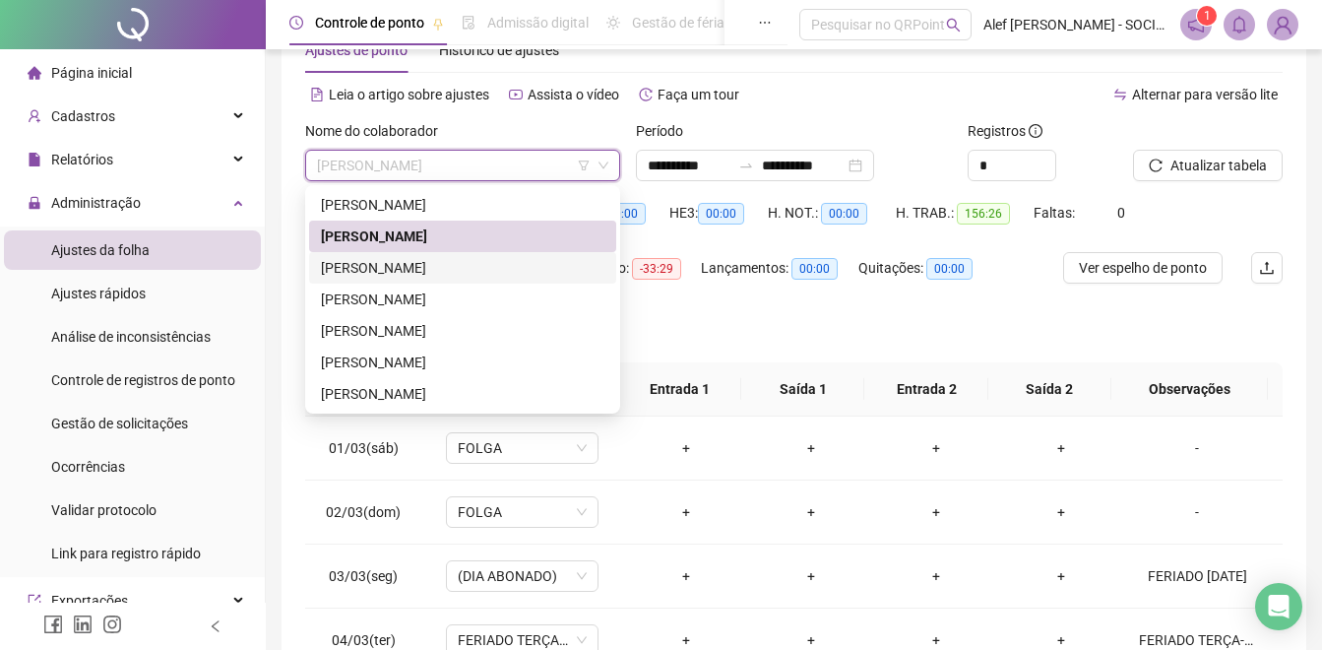
click at [416, 271] on div "[PERSON_NAME]" at bounding box center [462, 268] width 283 height 22
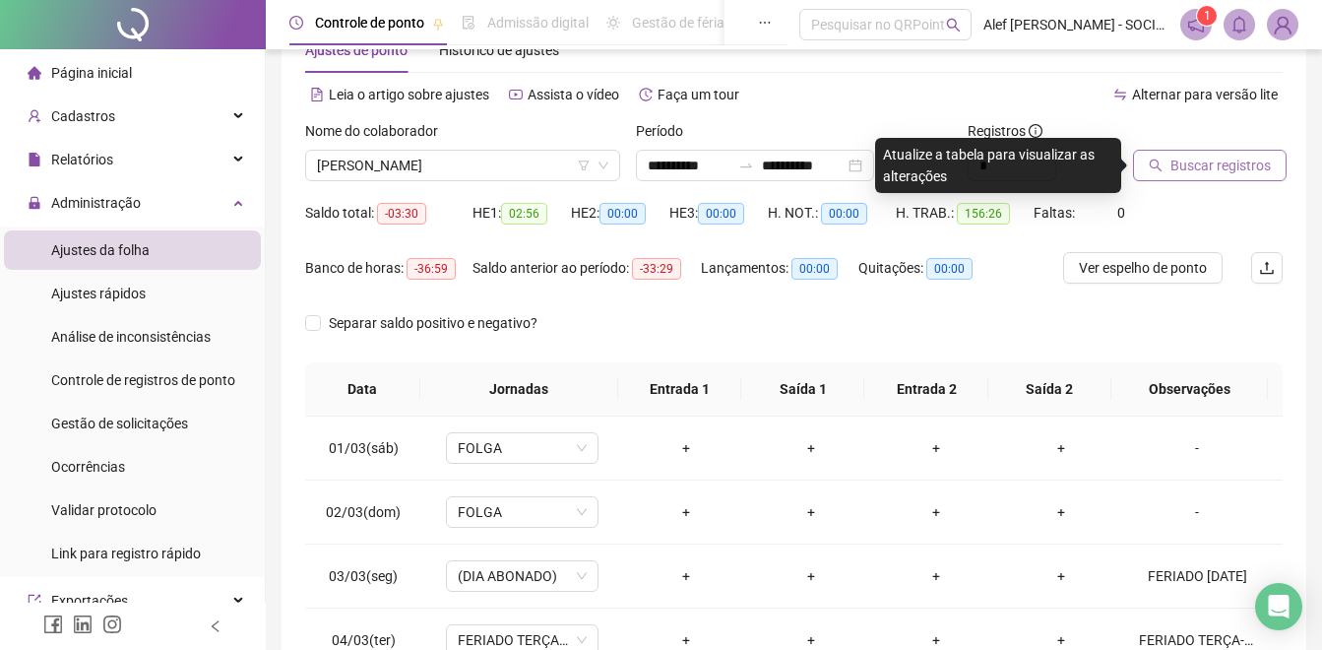
click at [1175, 178] on button "Buscar registros" at bounding box center [1210, 165] width 154 height 31
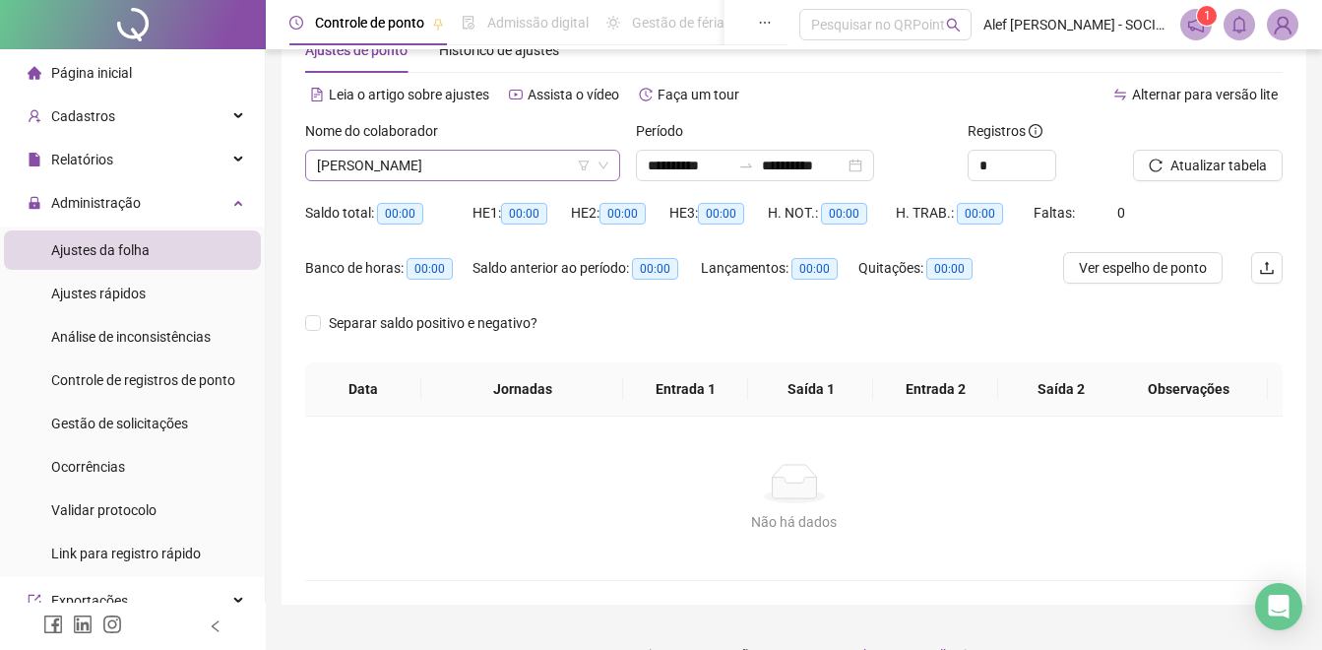
click at [463, 163] on span "[PERSON_NAME]" at bounding box center [462, 166] width 291 height 30
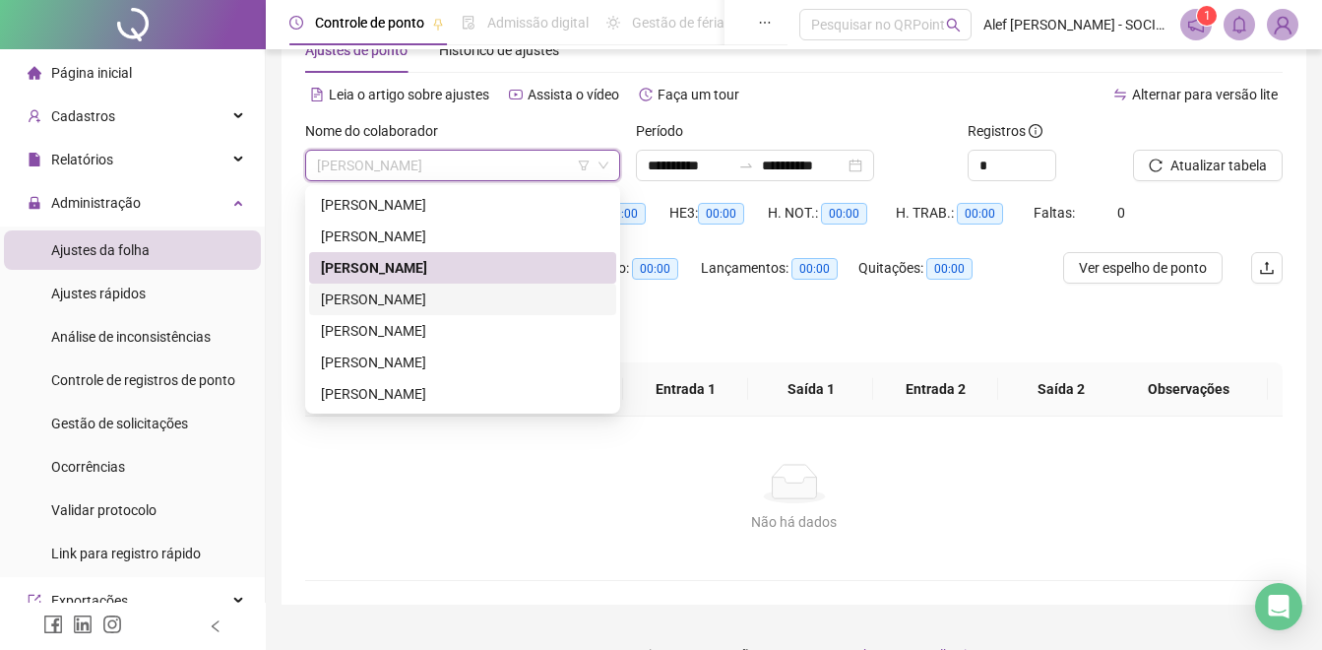
click at [361, 293] on div "[PERSON_NAME]" at bounding box center [462, 299] width 283 height 22
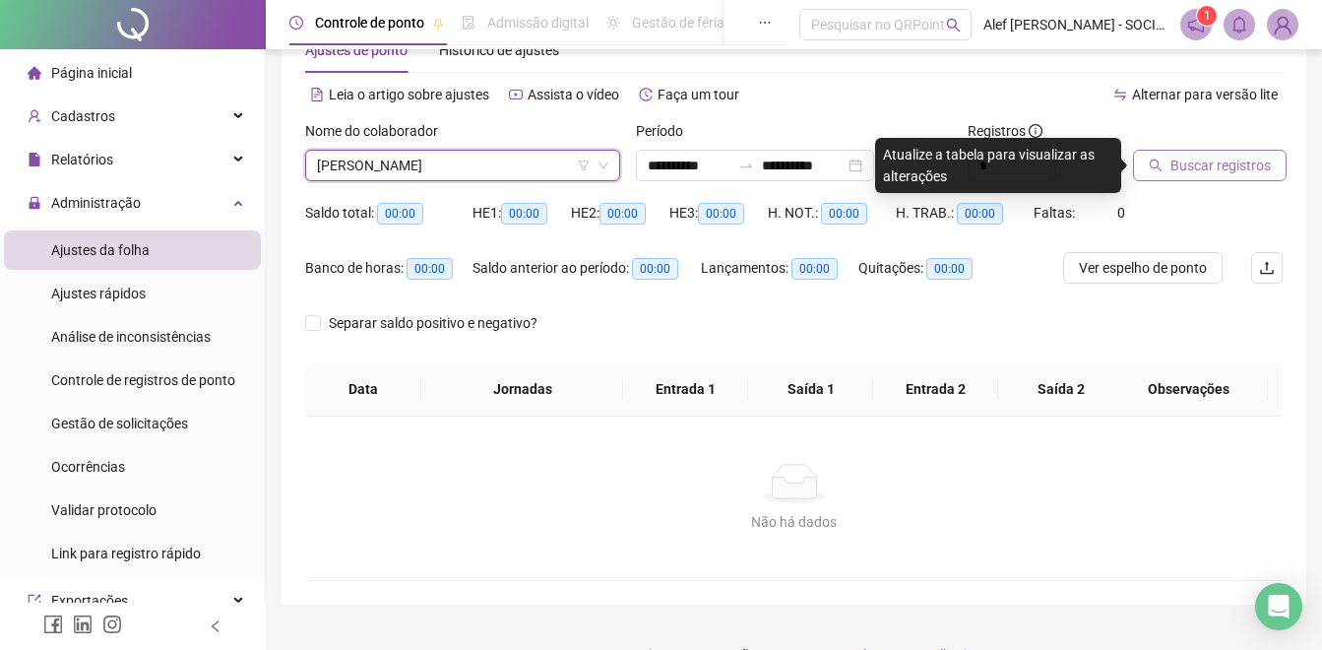
click at [1198, 164] on span "Buscar registros" at bounding box center [1220, 166] width 100 height 22
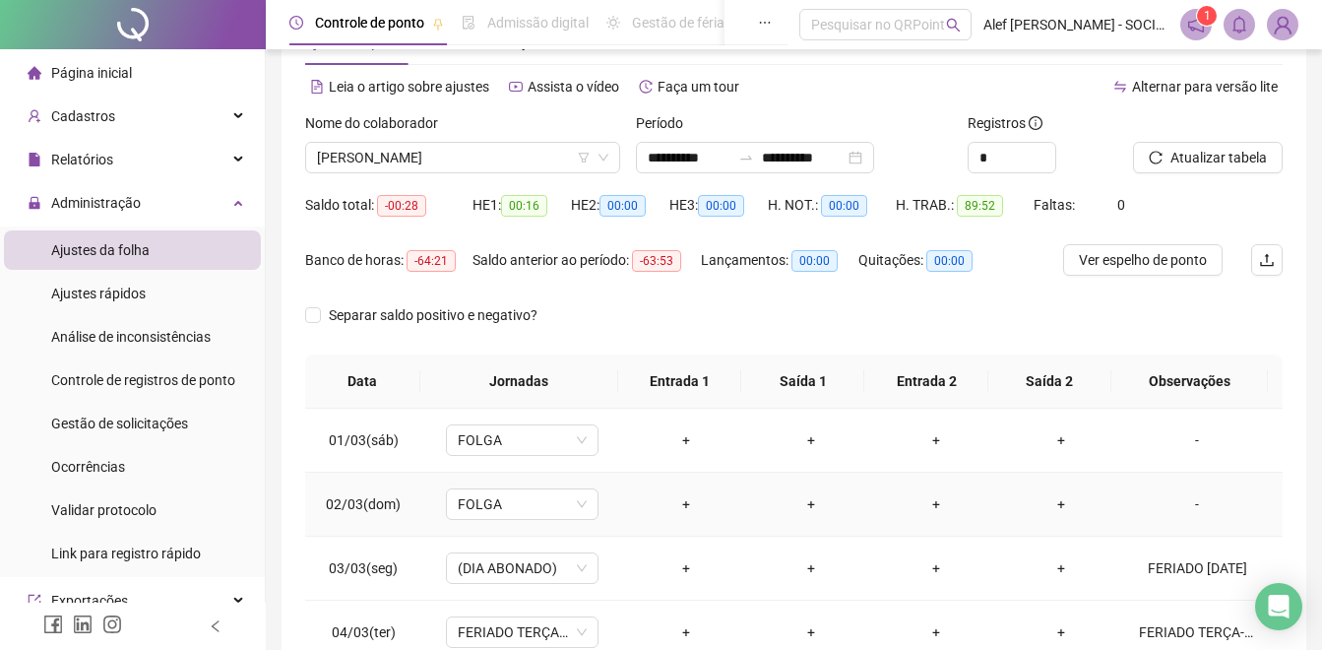
scroll to position [61, 0]
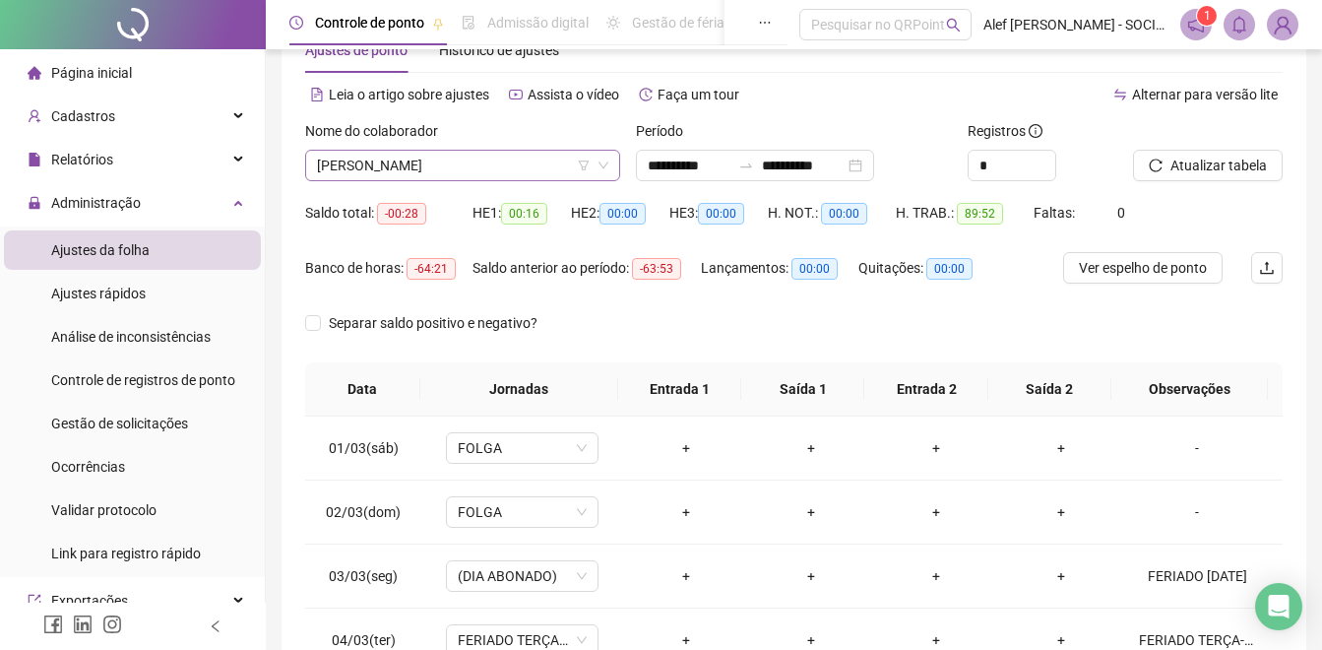
click at [471, 157] on span "[PERSON_NAME]" at bounding box center [462, 166] width 291 height 30
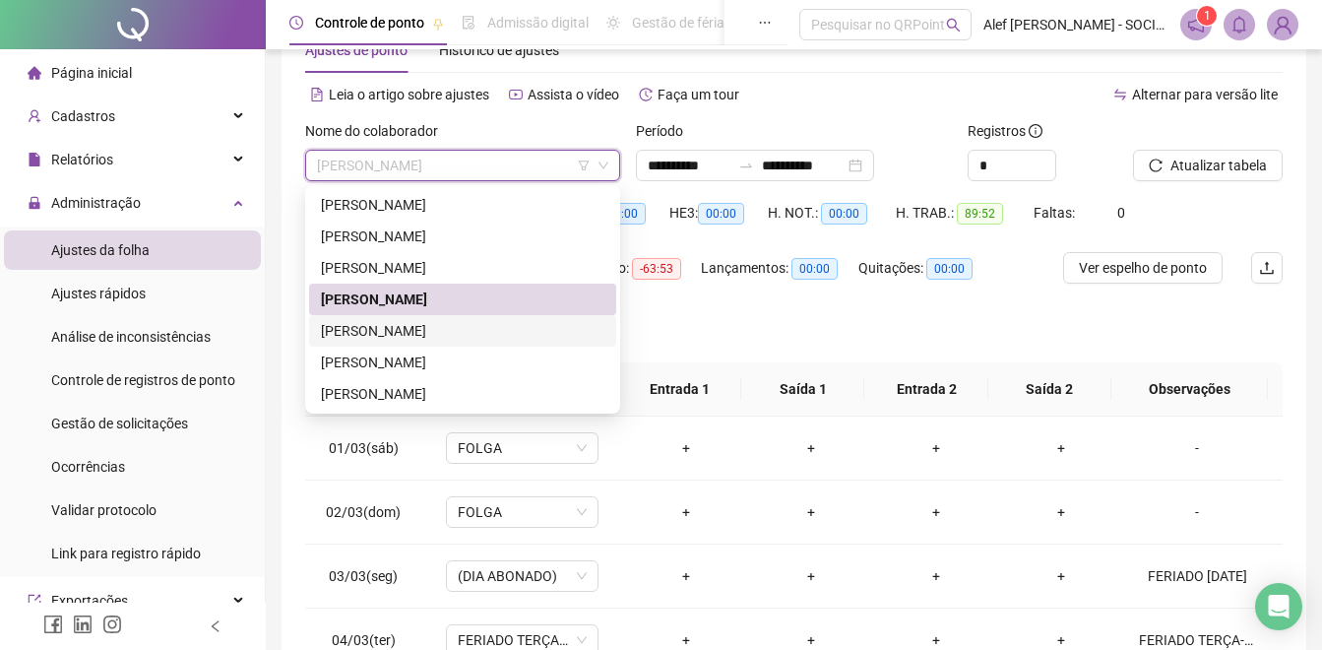
drag, startPoint x: 441, startPoint y: 326, endPoint x: 466, endPoint y: 312, distance: 28.2
click at [441, 325] on div "[PERSON_NAME]" at bounding box center [462, 331] width 283 height 22
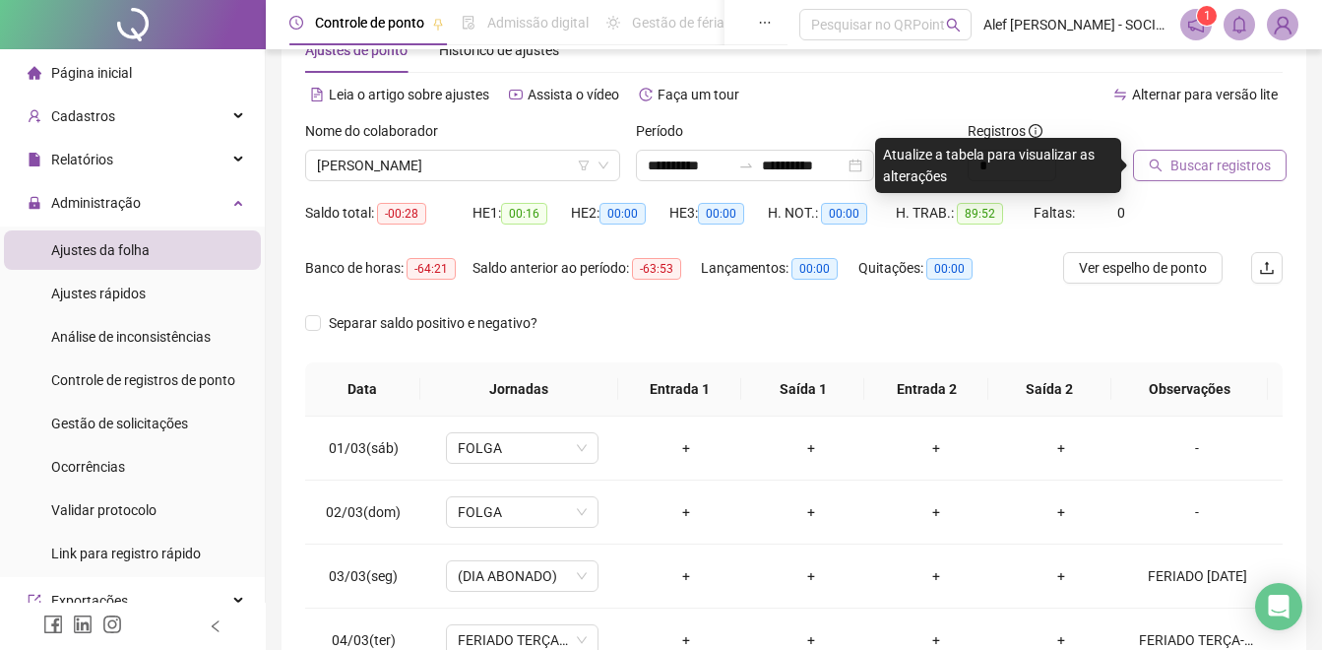
click at [1182, 160] on span "Buscar registros" at bounding box center [1220, 166] width 100 height 22
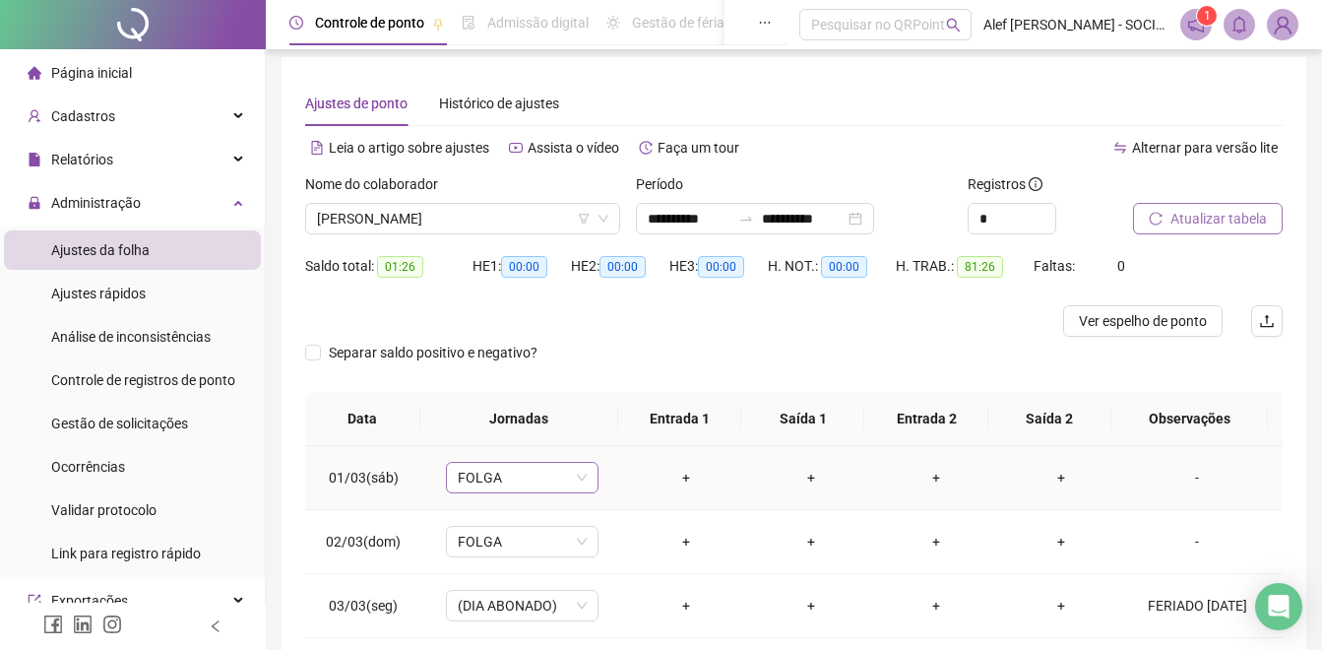
scroll to position [0, 0]
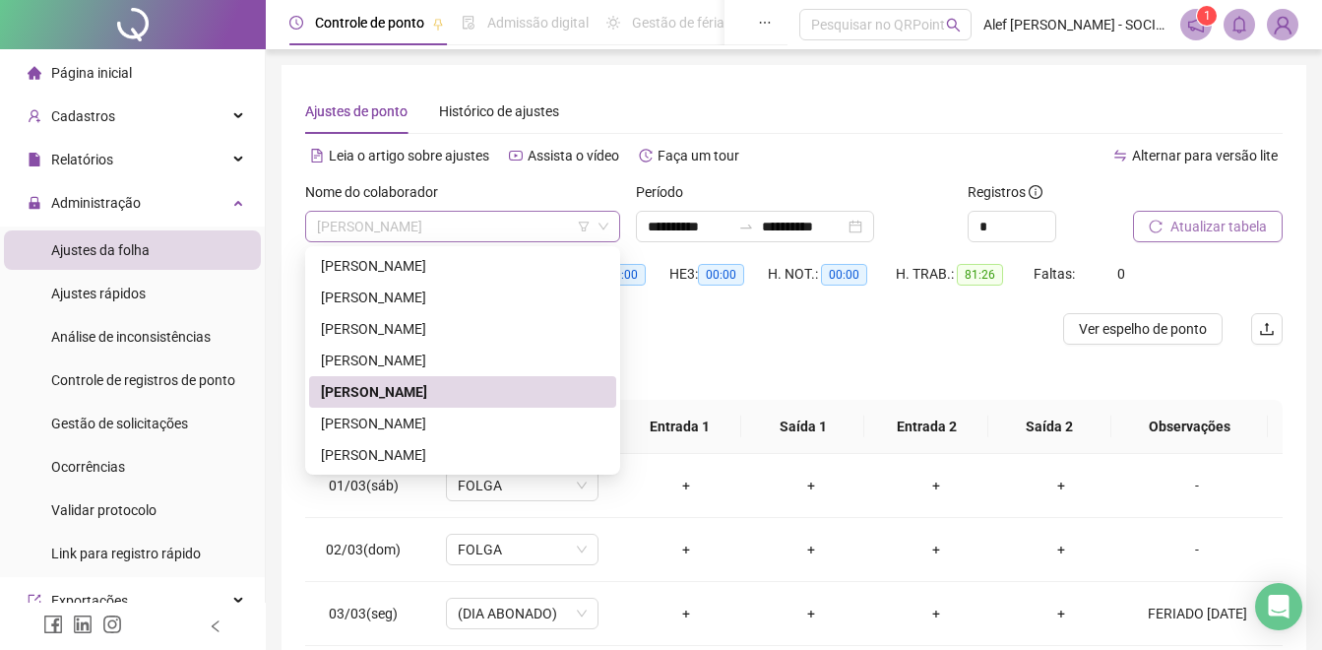
click at [537, 227] on span "[PERSON_NAME]" at bounding box center [462, 227] width 291 height 30
drag, startPoint x: 479, startPoint y: 418, endPoint x: 1124, endPoint y: 237, distance: 669.7
click at [479, 416] on div "[PERSON_NAME]" at bounding box center [462, 423] width 283 height 22
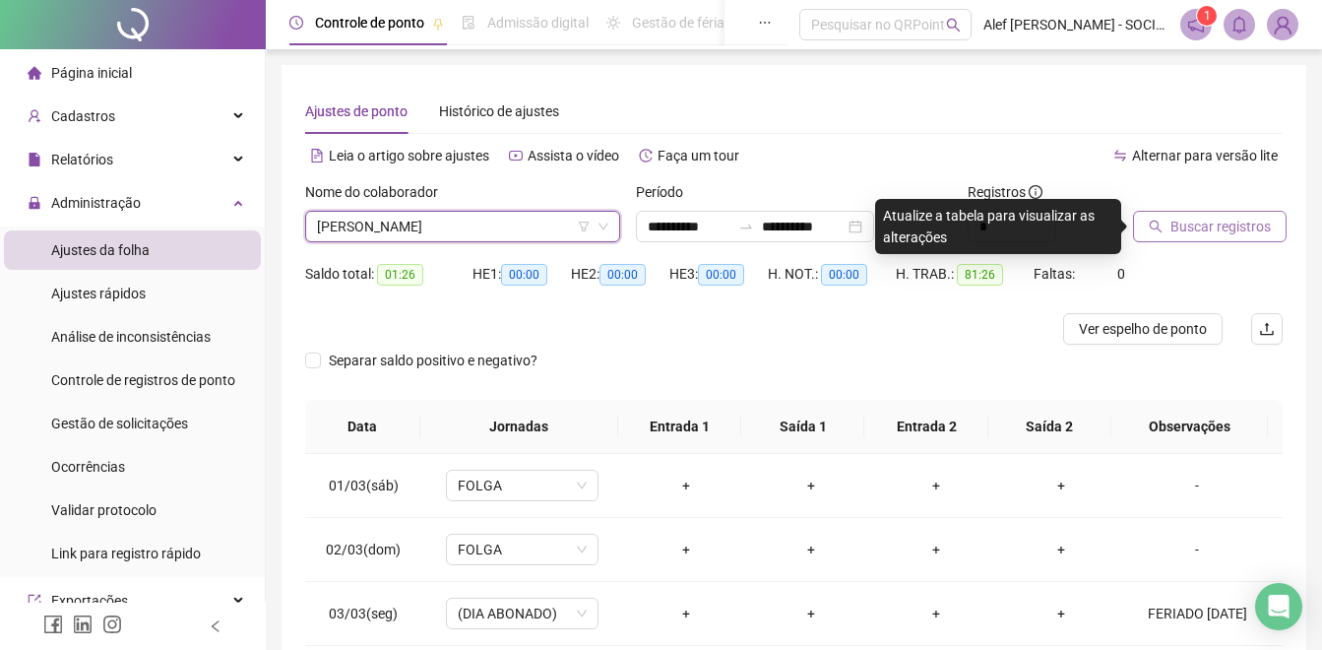
click at [1195, 230] on span "Buscar registros" at bounding box center [1220, 227] width 100 height 22
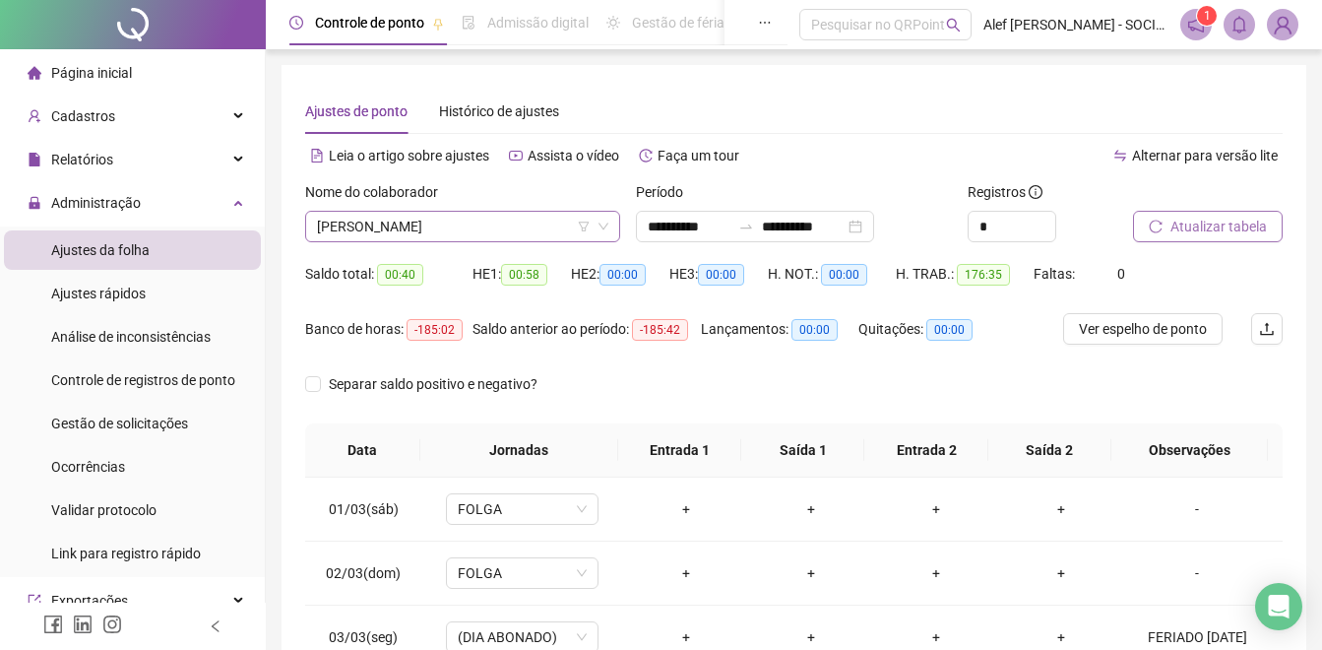
click at [487, 219] on span "[PERSON_NAME]" at bounding box center [462, 227] width 291 height 30
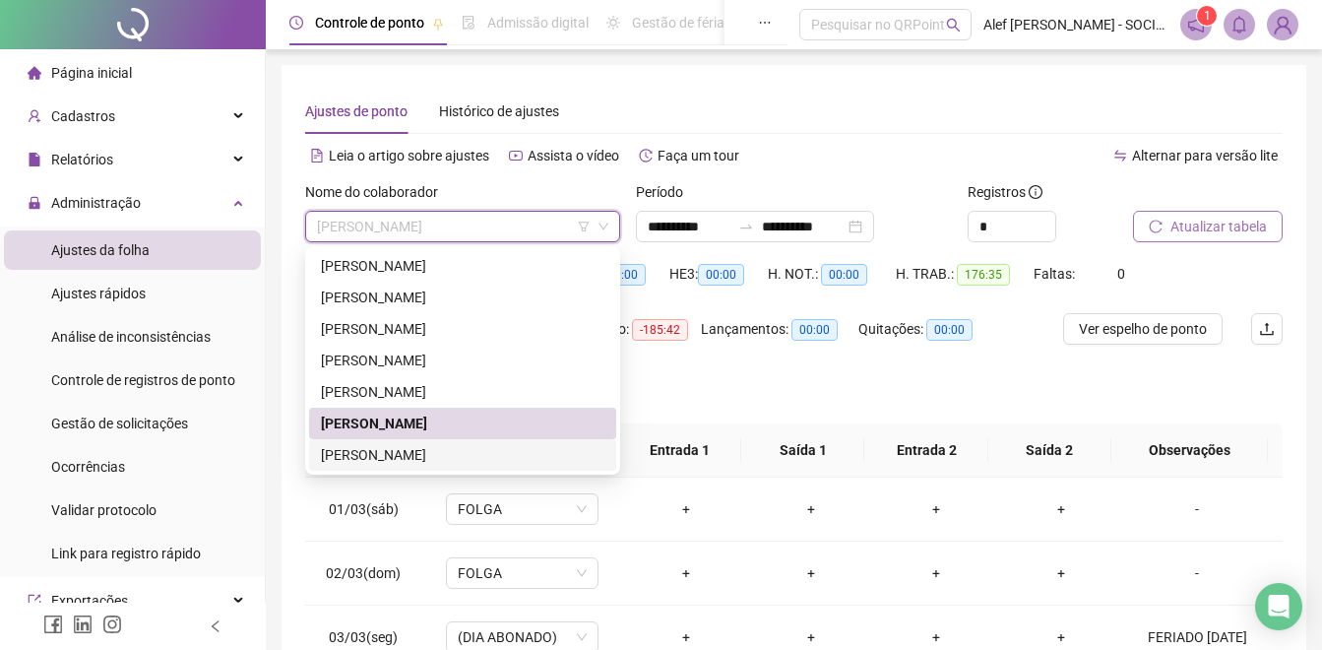
click at [431, 448] on div "[PERSON_NAME]" at bounding box center [462, 455] width 283 height 22
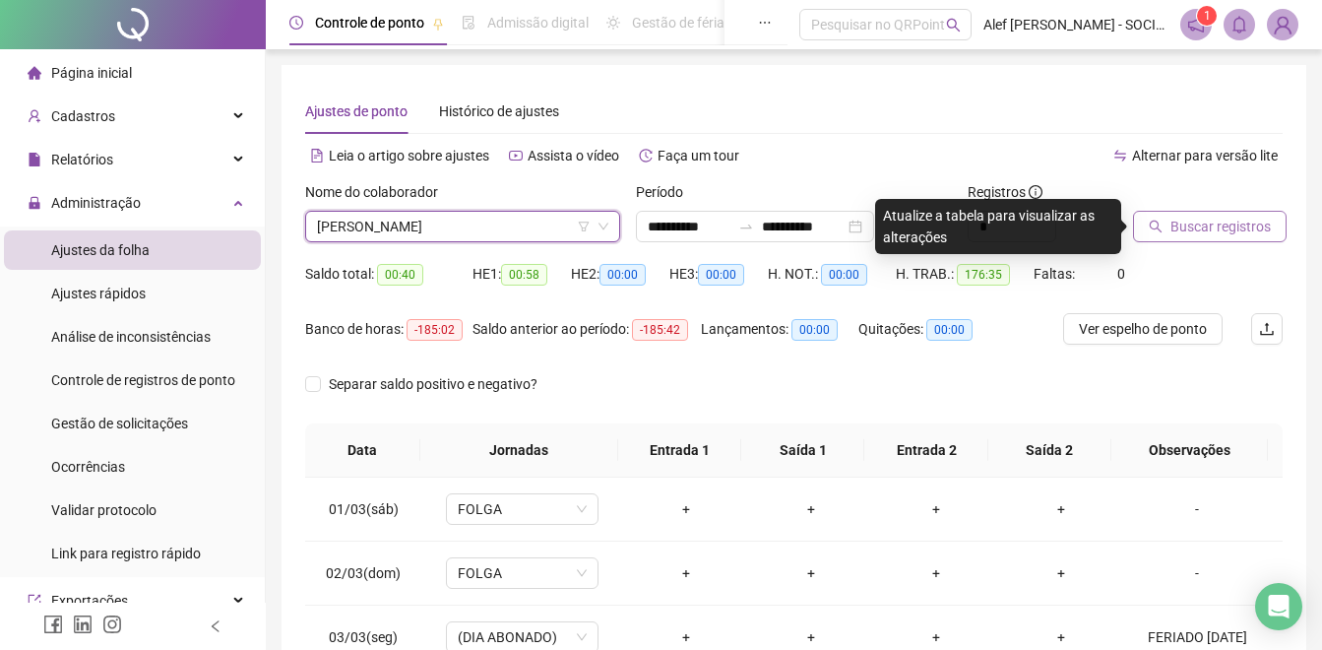
click at [1205, 224] on span "Buscar registros" at bounding box center [1220, 227] width 100 height 22
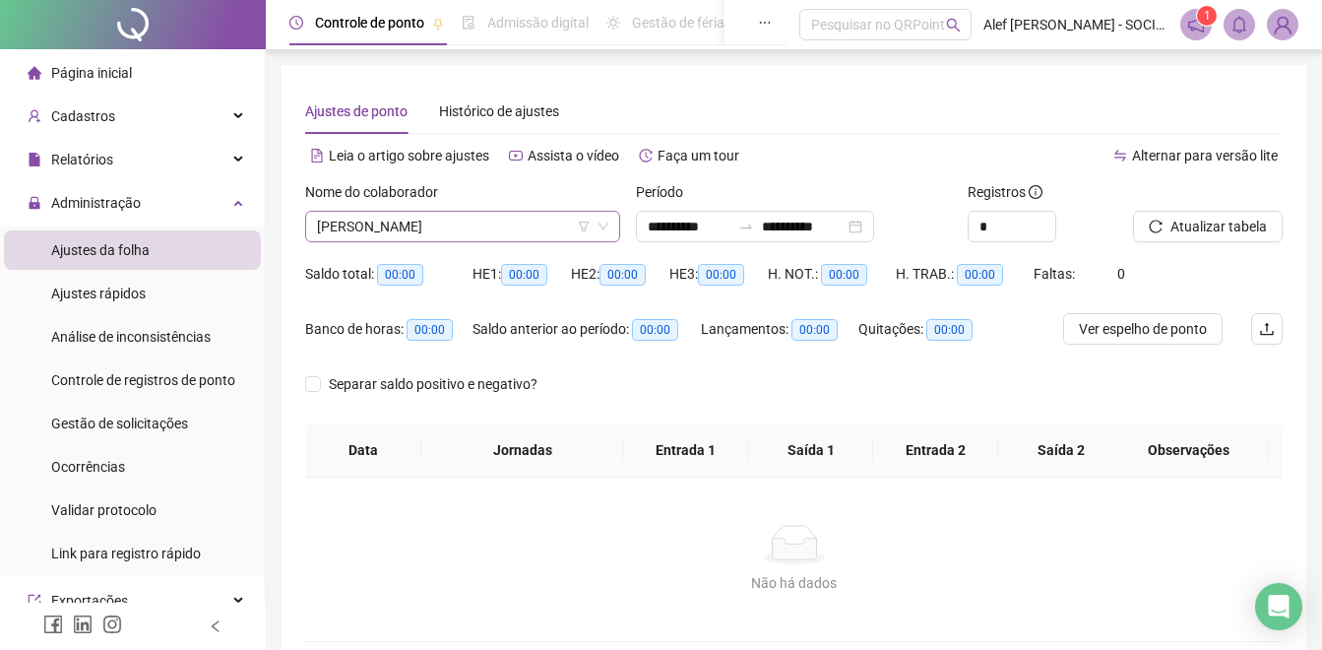
click at [479, 239] on span "[PERSON_NAME]" at bounding box center [462, 227] width 291 height 30
click at [845, 223] on input "**********" at bounding box center [803, 227] width 83 height 22
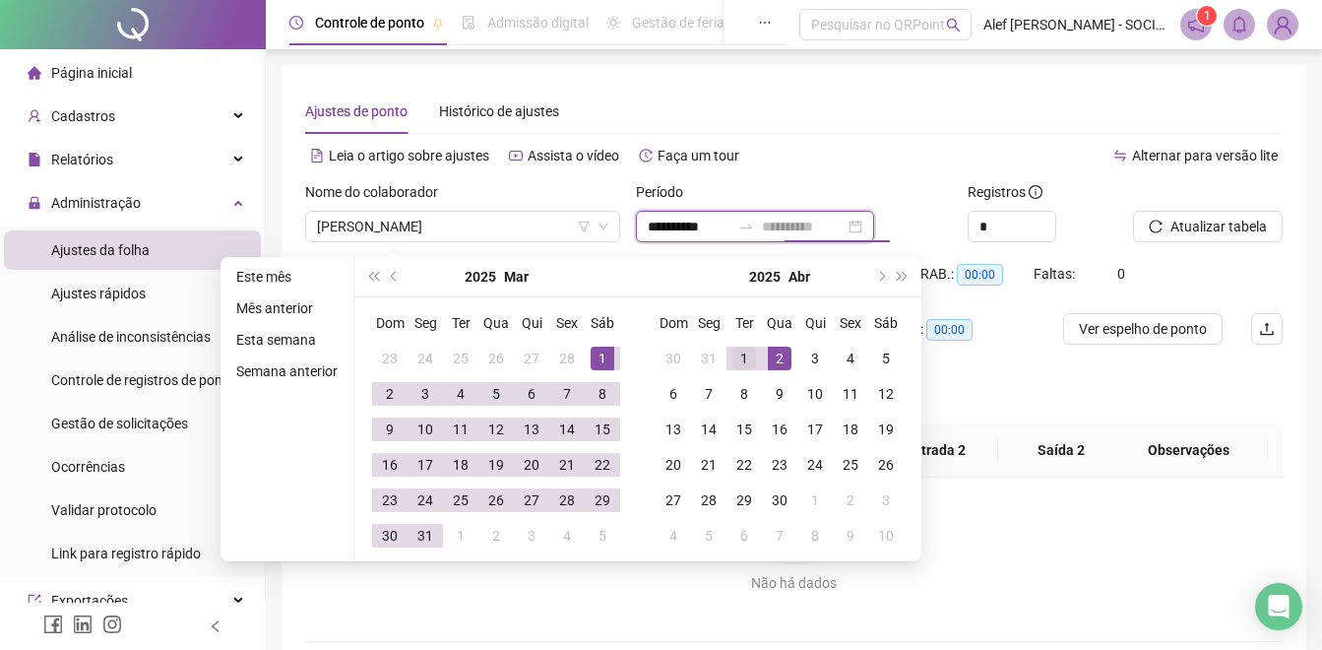
type input "**********"
click at [733, 355] on div "1" at bounding box center [744, 358] width 24 height 24
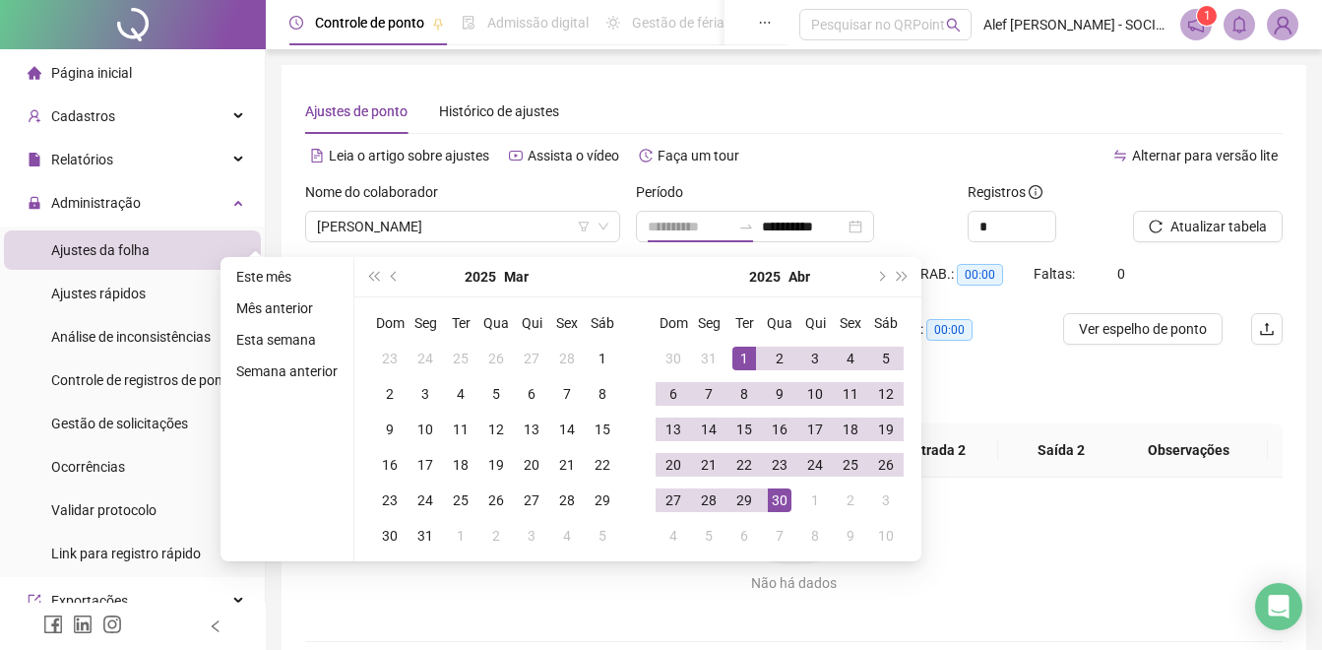
click at [783, 493] on div "30" at bounding box center [780, 500] width 24 height 24
type input "**********"
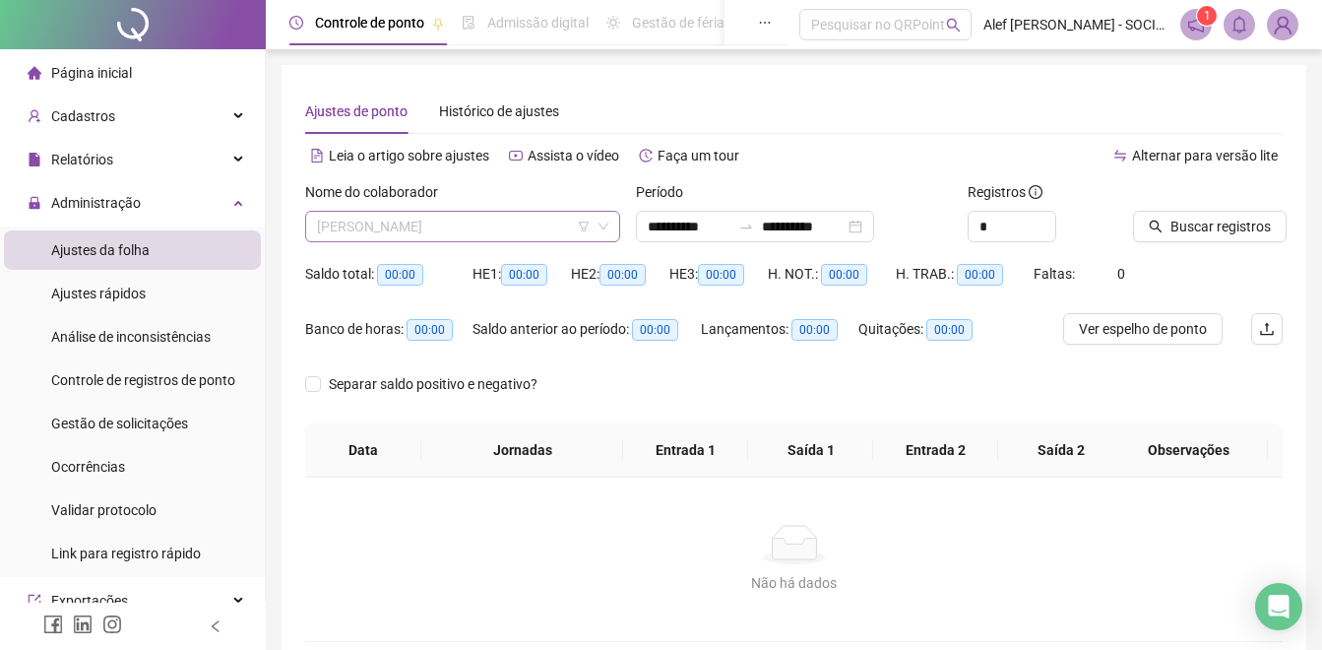
click at [523, 224] on span "[PERSON_NAME]" at bounding box center [462, 227] width 291 height 30
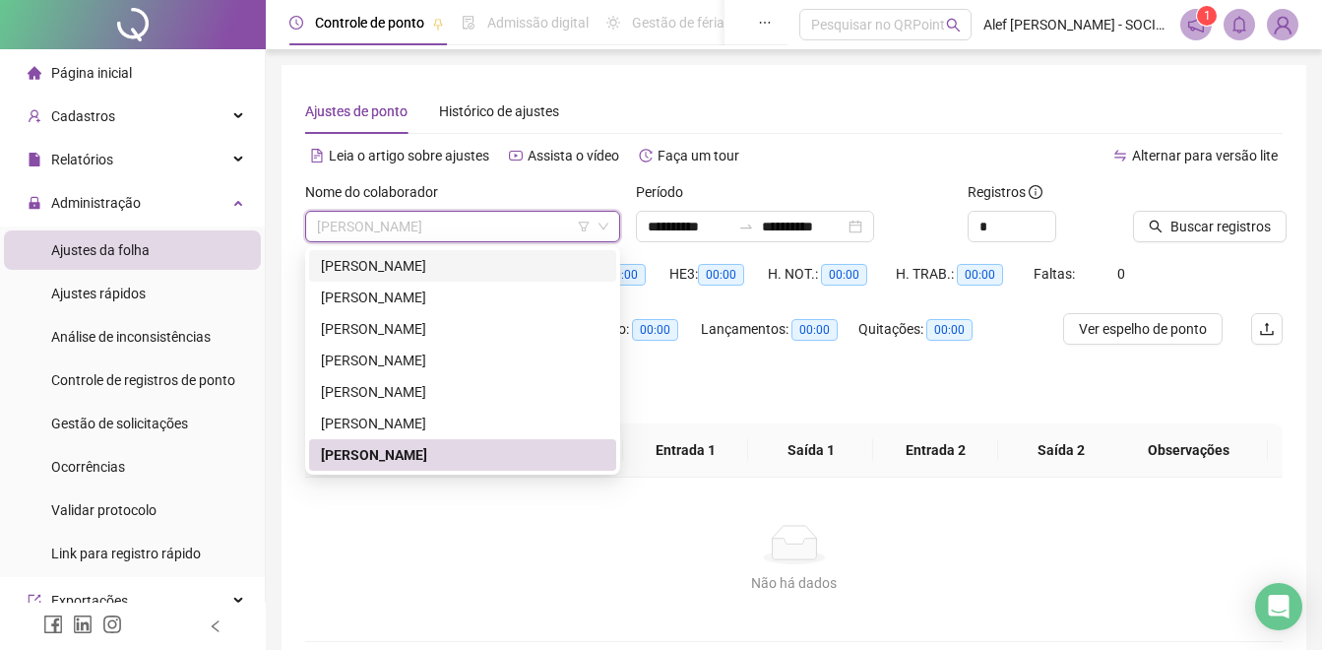
click at [480, 277] on div "[PERSON_NAME]" at bounding box center [462, 265] width 307 height 31
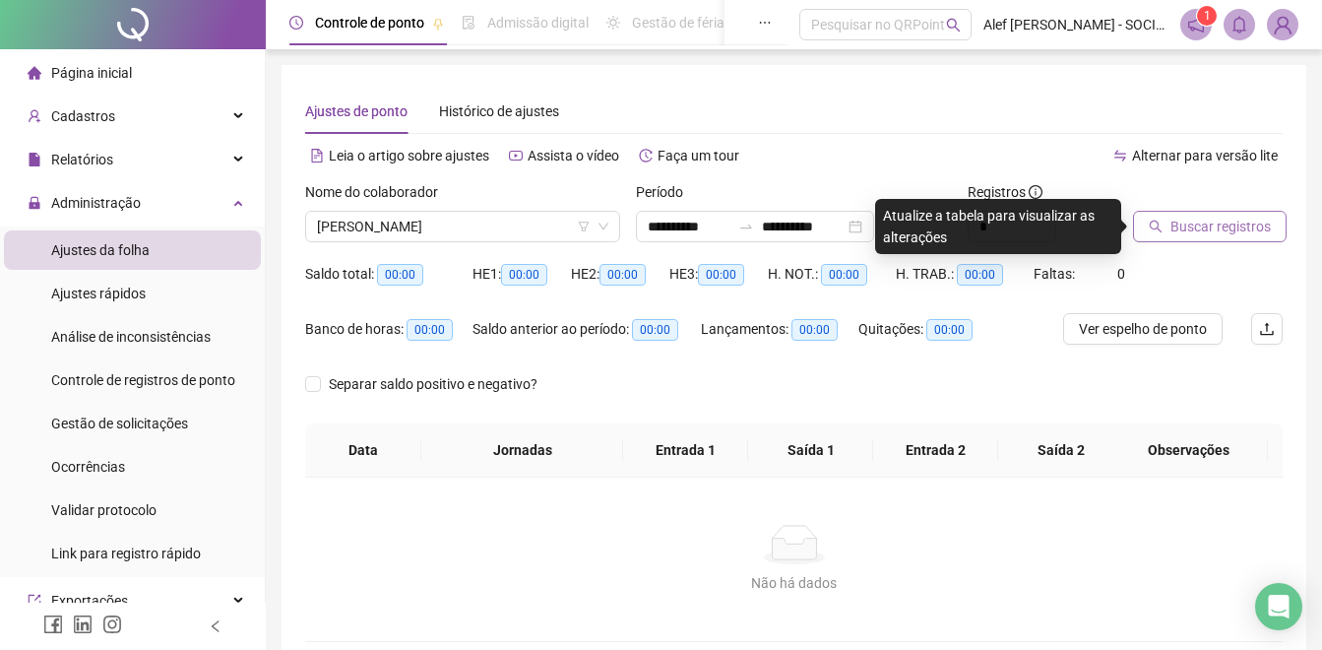
click at [1227, 232] on span "Buscar registros" at bounding box center [1220, 227] width 100 height 22
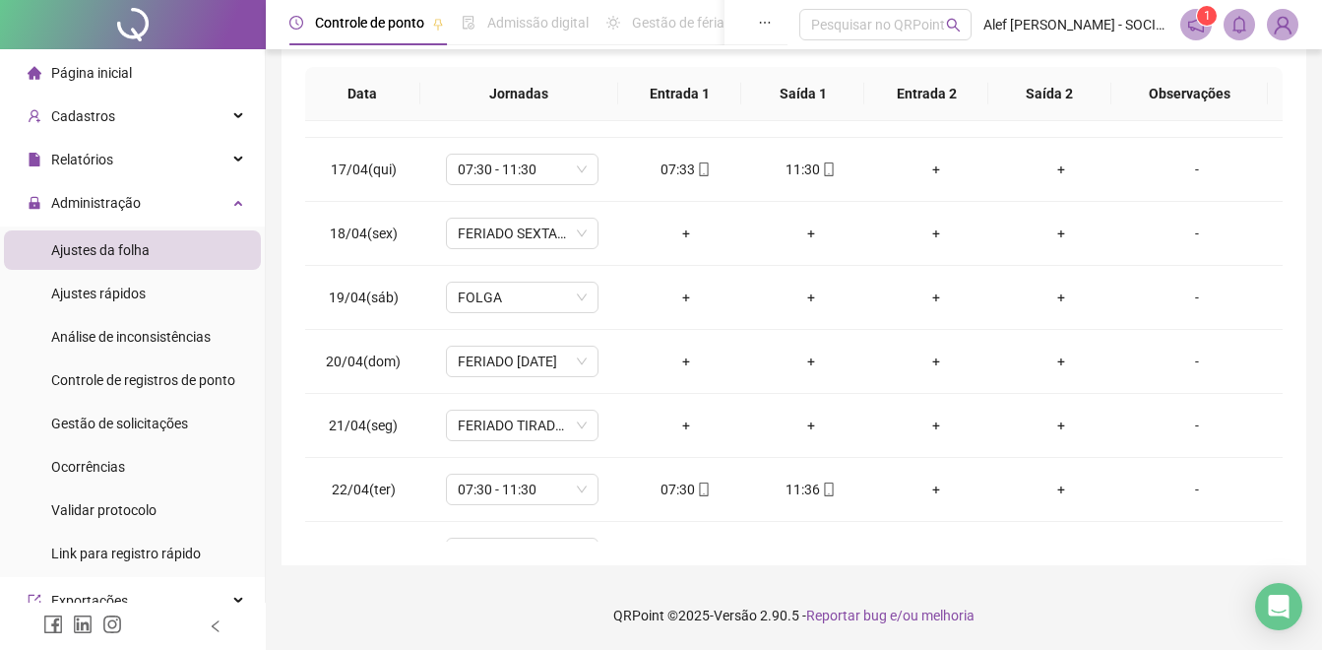
scroll to position [159, 0]
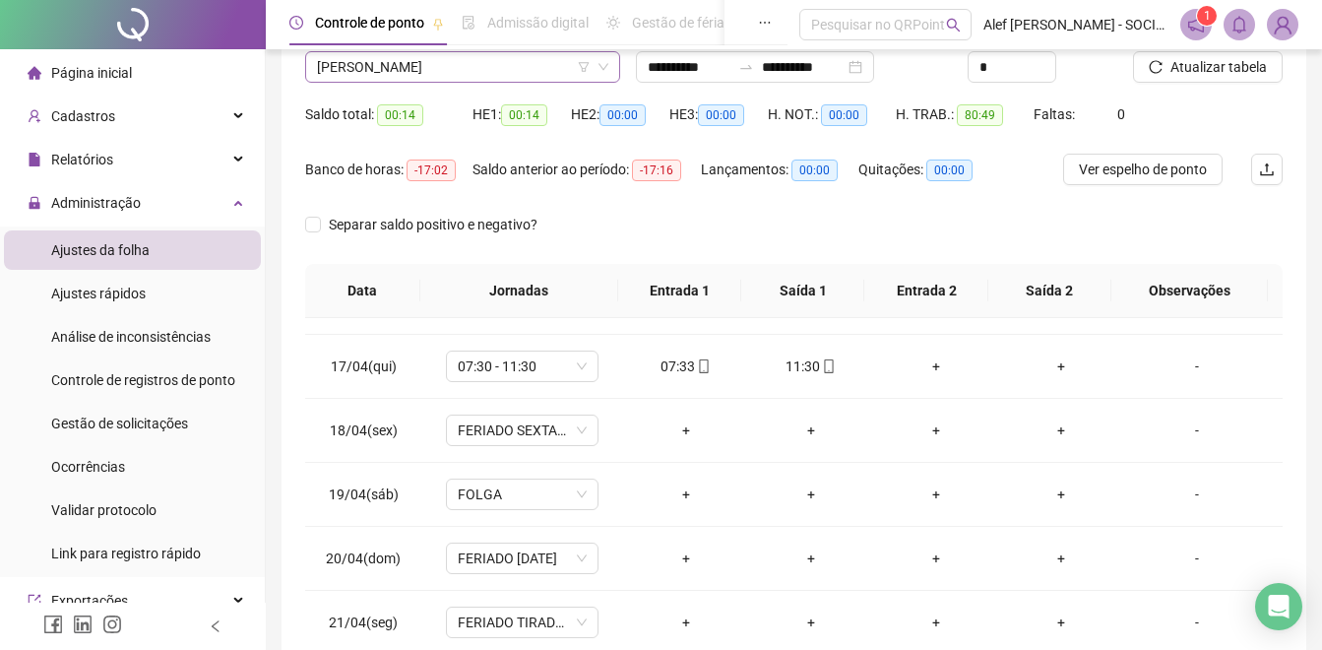
click at [559, 72] on span "[PERSON_NAME]" at bounding box center [462, 67] width 291 height 30
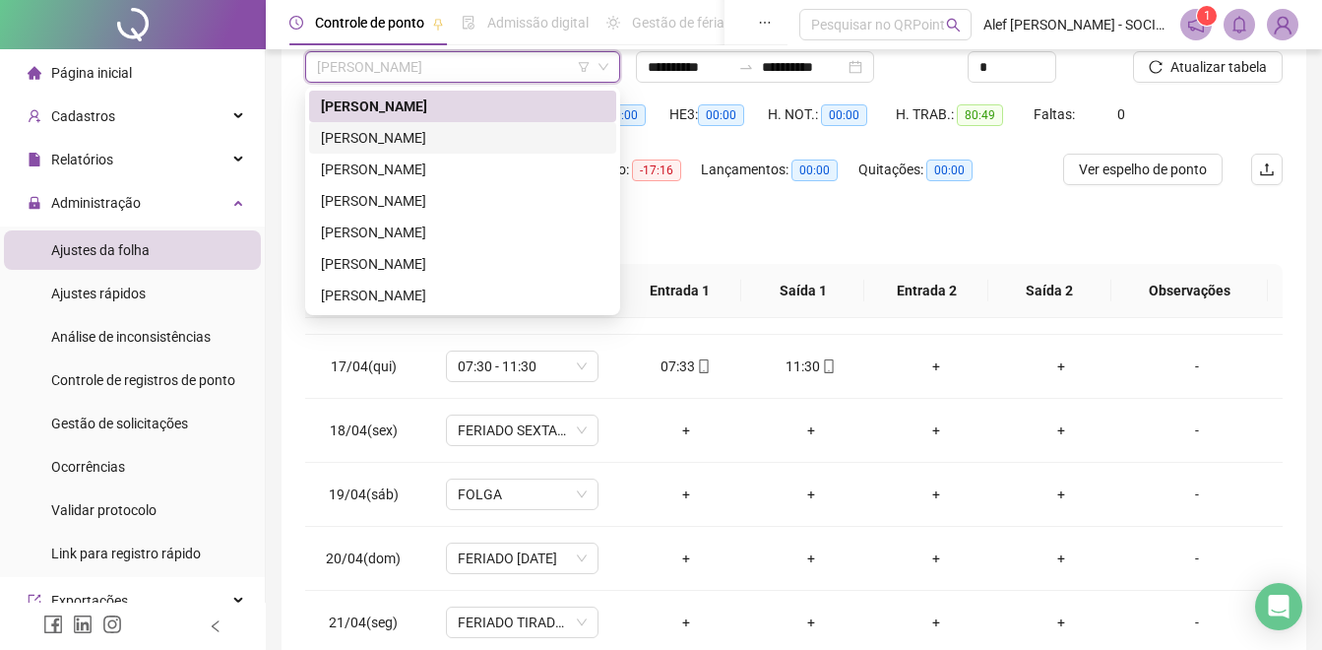
click at [432, 129] on div "[PERSON_NAME]" at bounding box center [462, 138] width 283 height 22
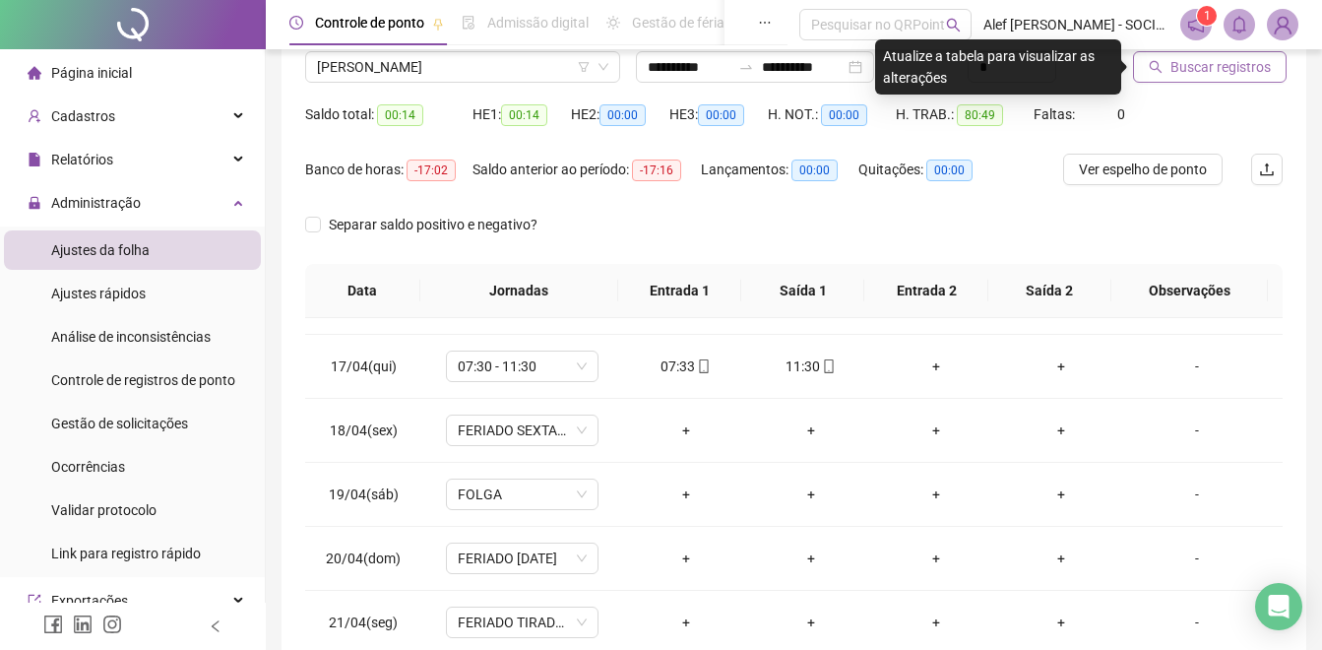
click at [1197, 60] on span "Buscar registros" at bounding box center [1220, 67] width 100 height 22
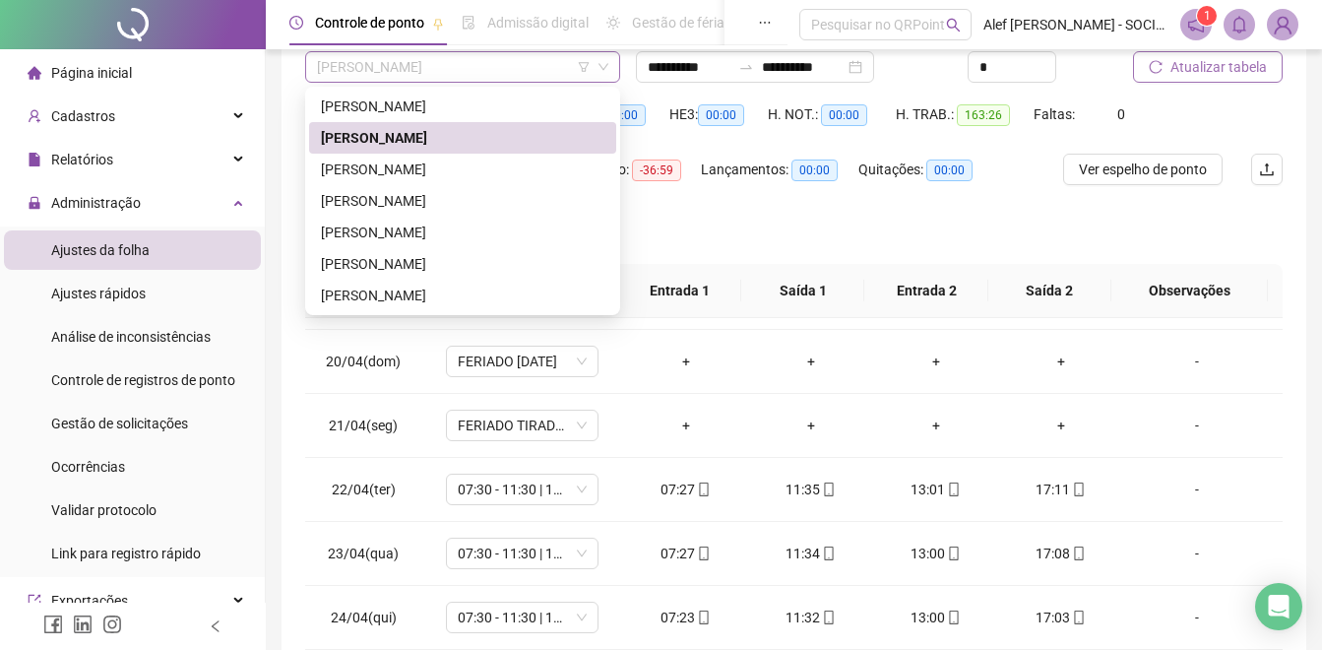
click at [508, 74] on span "[PERSON_NAME]" at bounding box center [462, 67] width 291 height 30
click at [433, 173] on div "[PERSON_NAME]" at bounding box center [462, 169] width 283 height 22
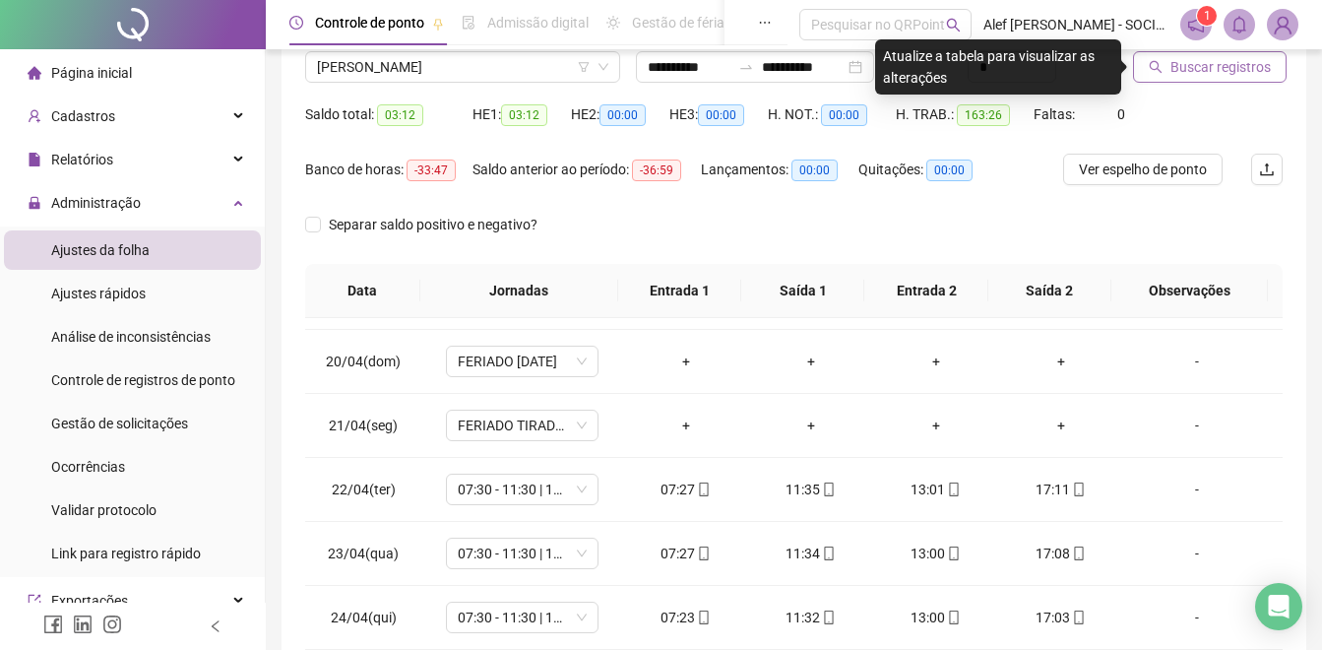
click at [1200, 77] on span "Buscar registros" at bounding box center [1220, 67] width 100 height 22
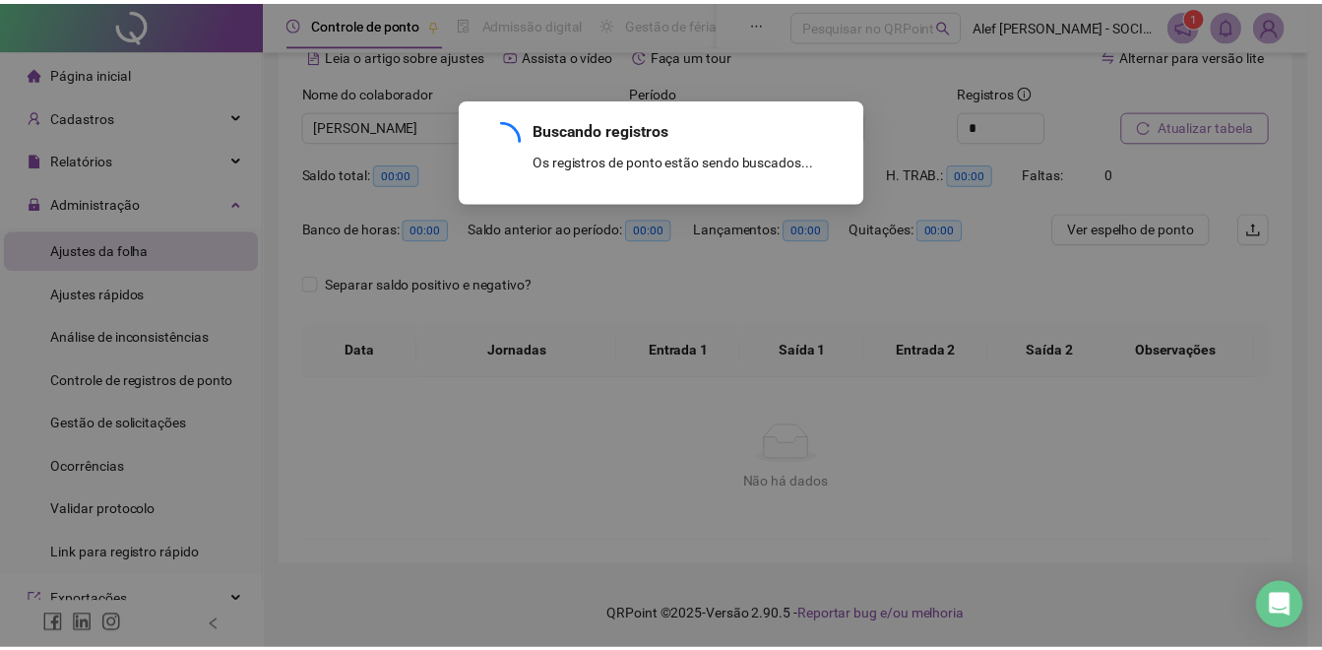
scroll to position [0, 0]
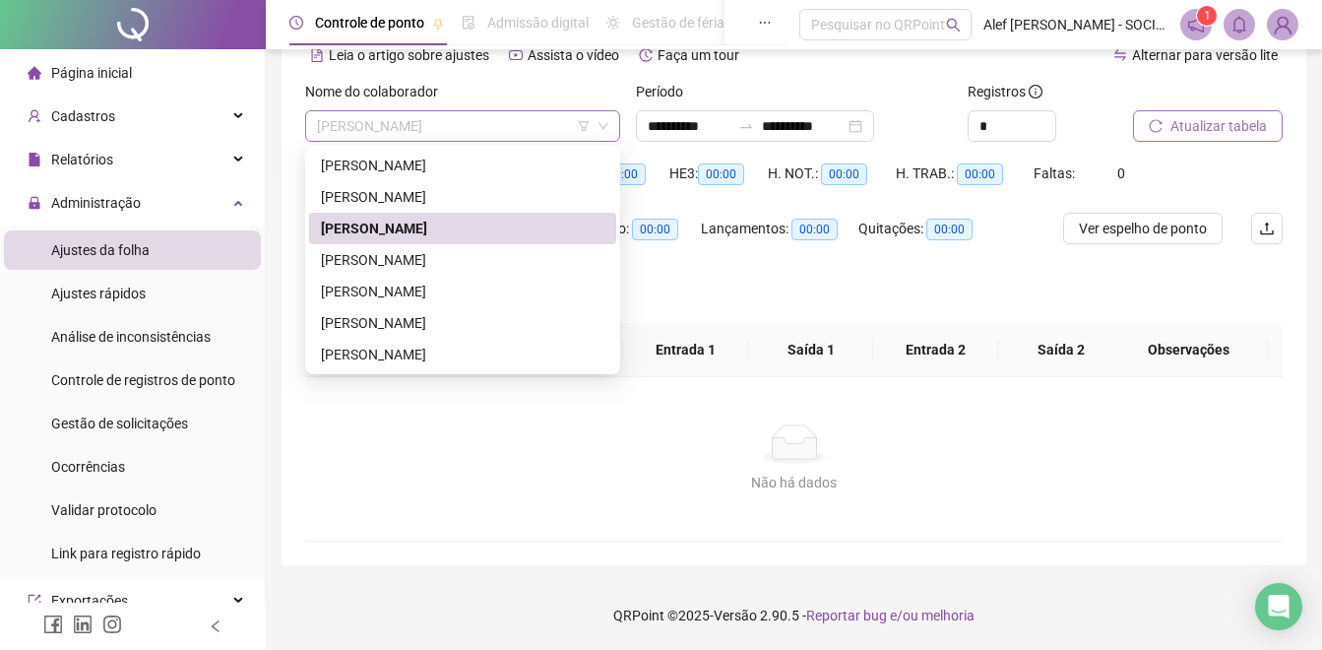
click at [484, 134] on span "[PERSON_NAME]" at bounding box center [462, 126] width 291 height 30
click at [405, 259] on div "[PERSON_NAME]" at bounding box center [462, 260] width 283 height 22
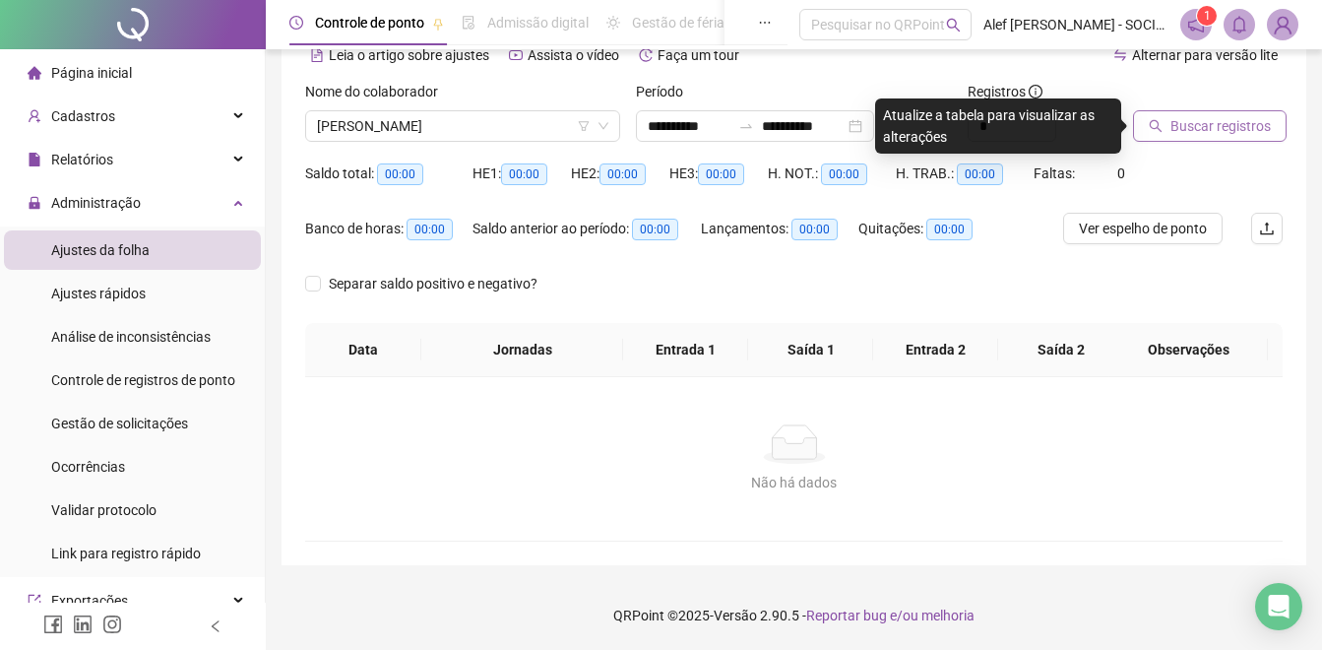
click at [1243, 127] on span "Buscar registros" at bounding box center [1220, 126] width 100 height 22
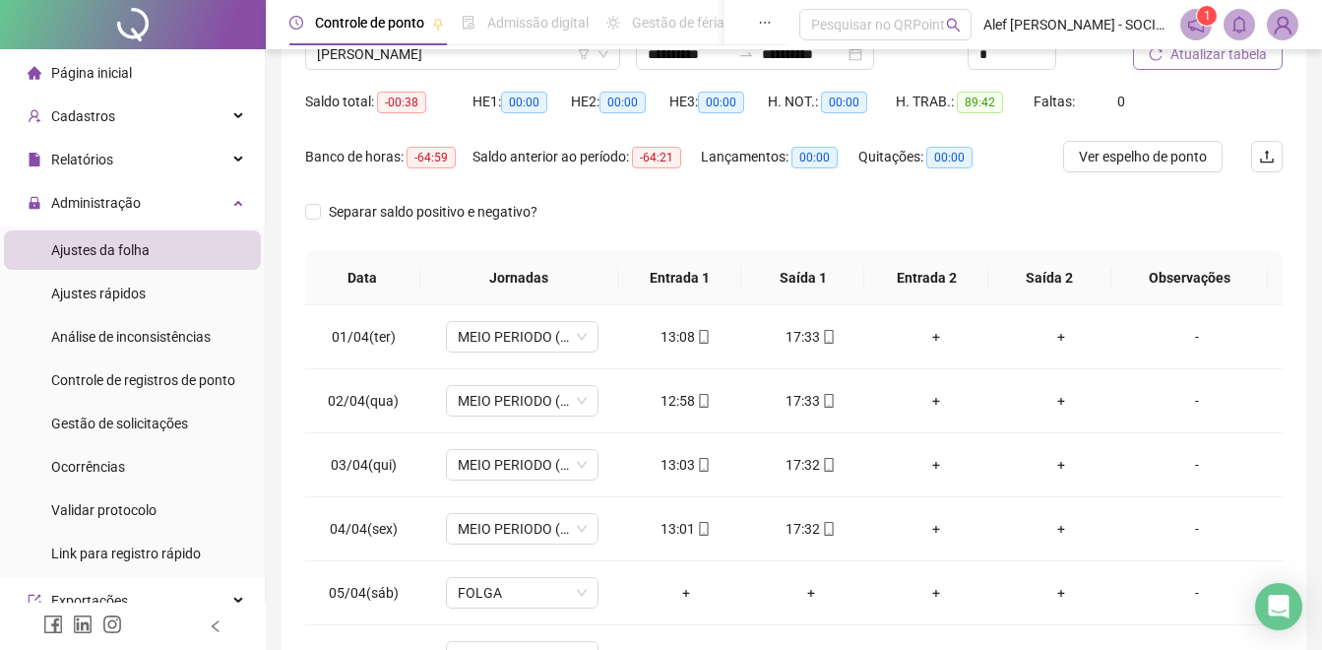
scroll to position [159, 0]
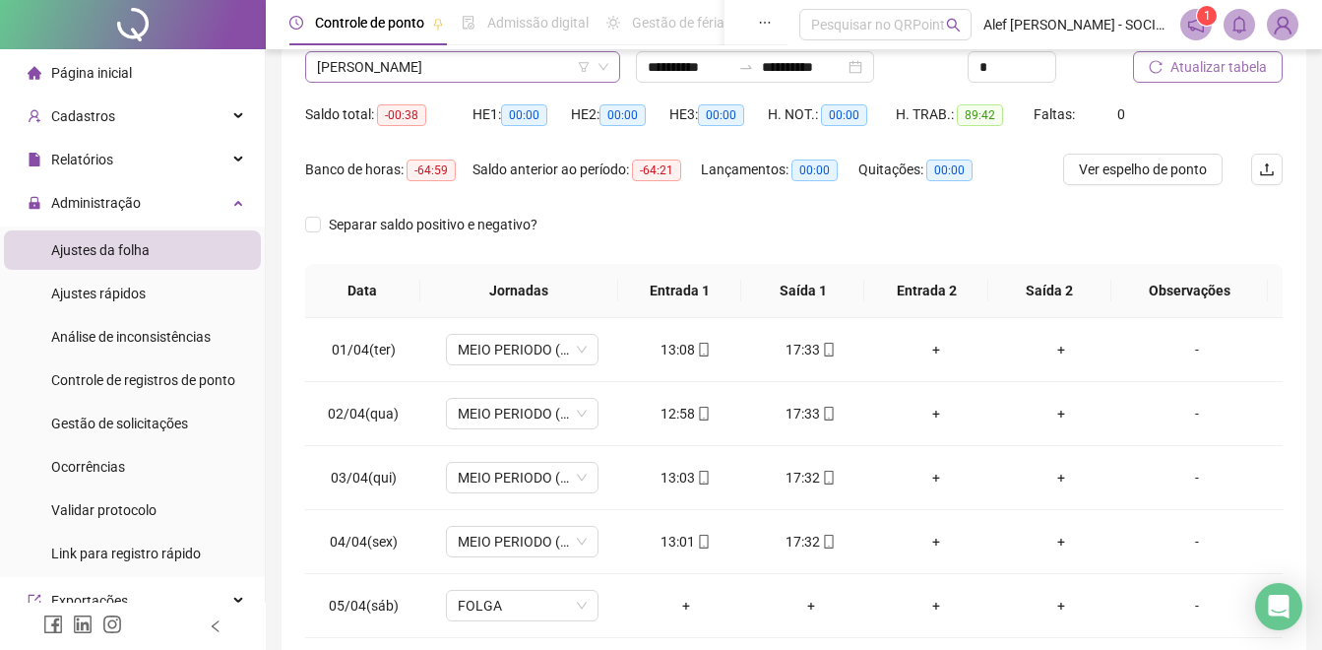
click at [507, 59] on span "[PERSON_NAME]" at bounding box center [462, 67] width 291 height 30
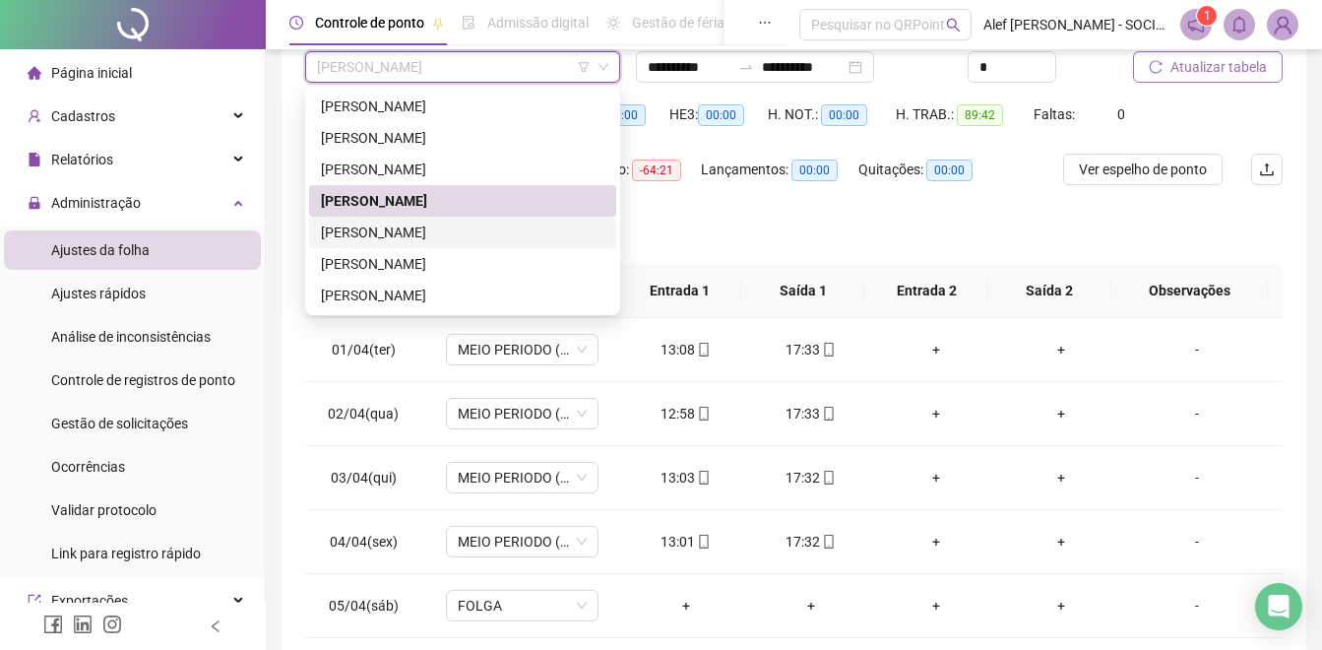
click at [390, 235] on div "[PERSON_NAME]" at bounding box center [462, 232] width 283 height 22
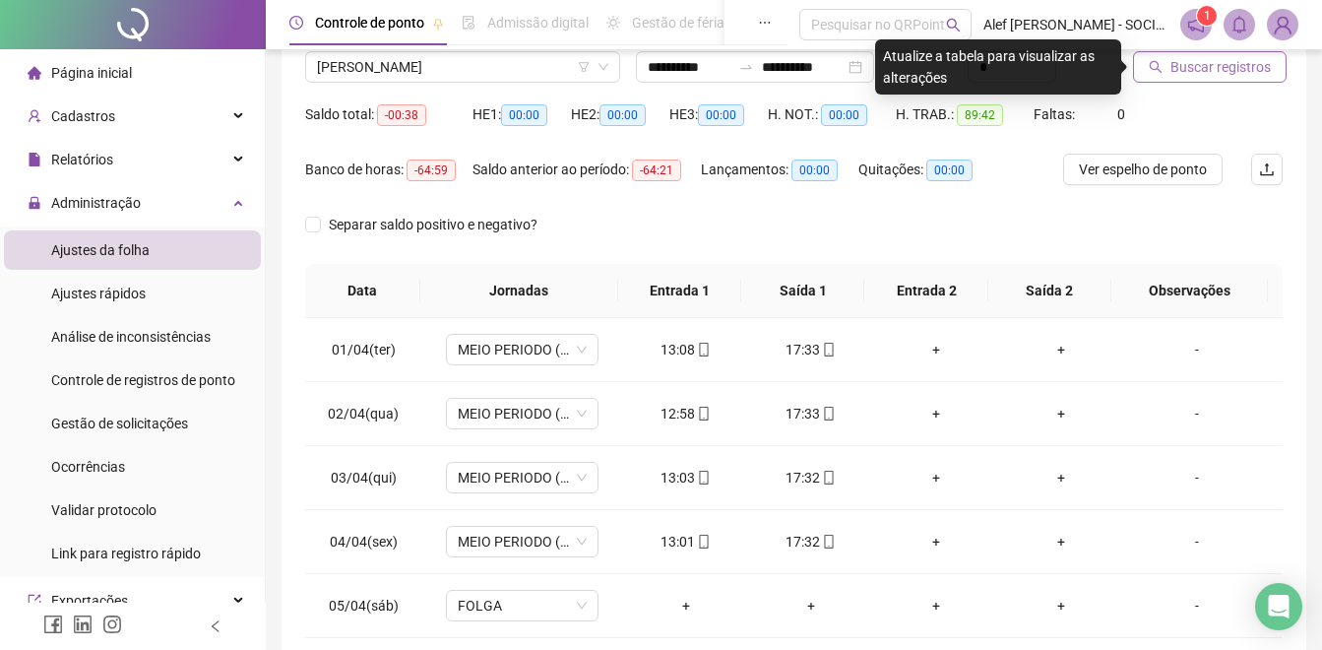
click at [1198, 68] on span "Buscar registros" at bounding box center [1220, 67] width 100 height 22
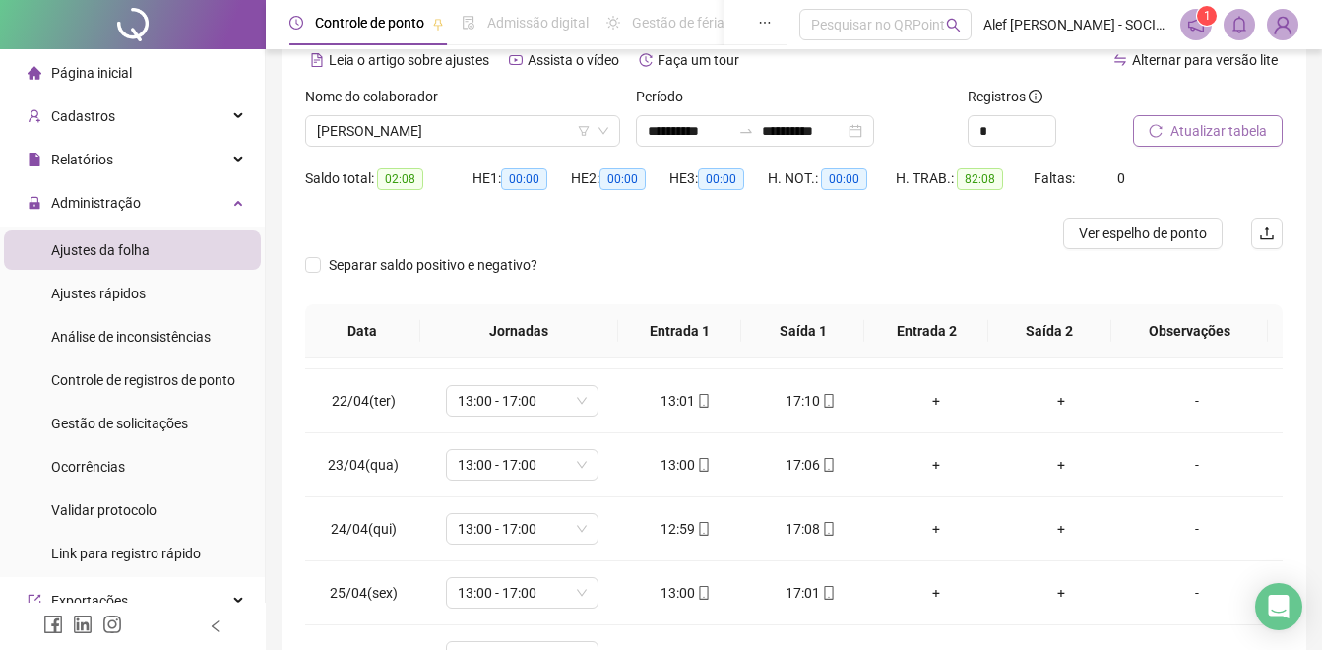
scroll to position [61, 0]
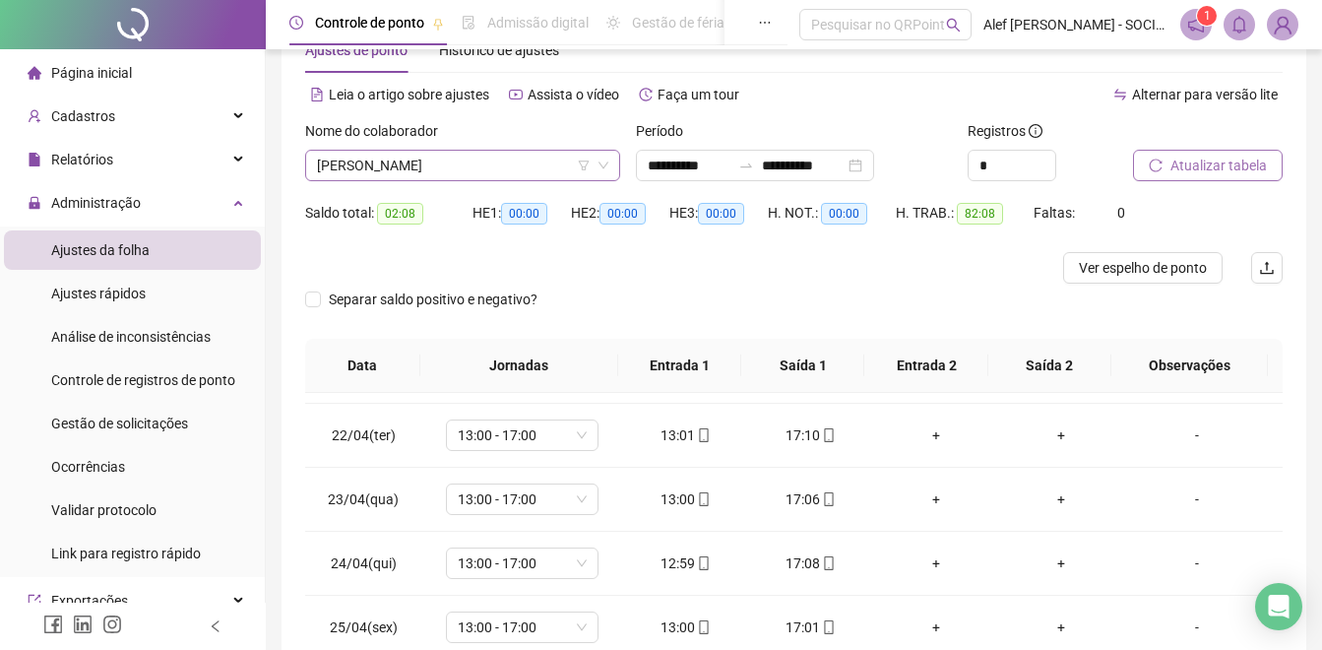
click at [470, 171] on span "[PERSON_NAME]" at bounding box center [462, 166] width 291 height 30
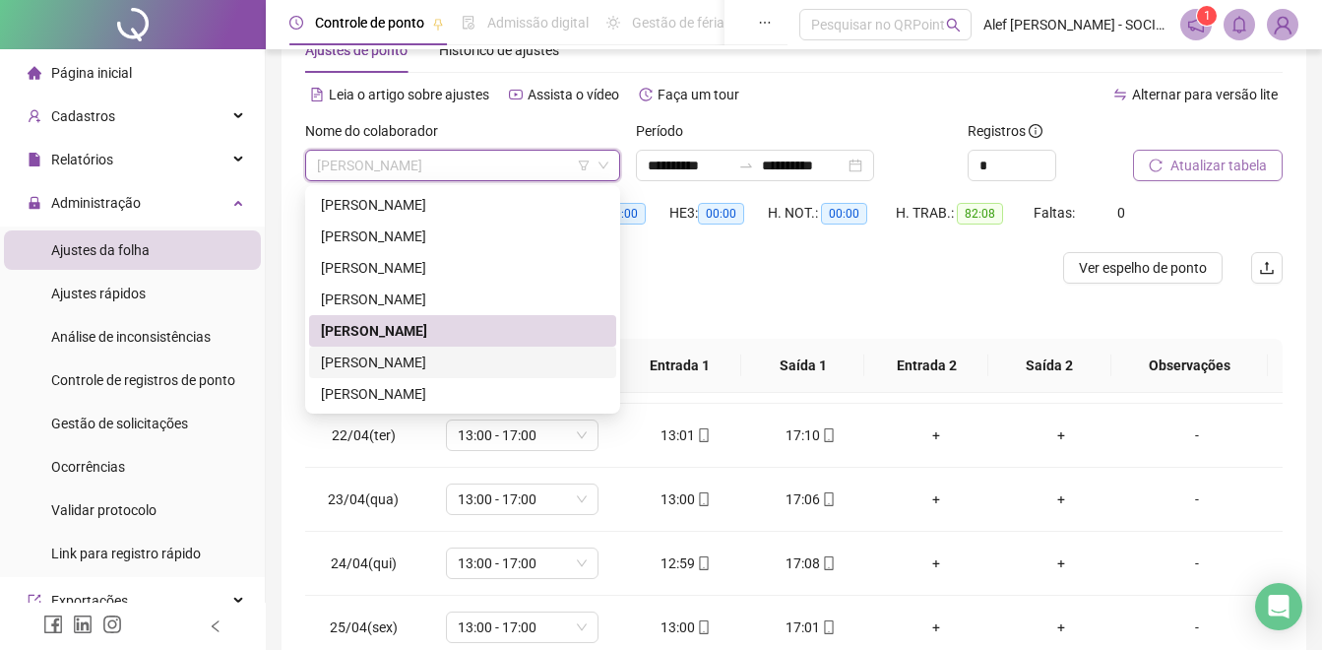
click at [397, 363] on div "[PERSON_NAME]" at bounding box center [462, 362] width 283 height 22
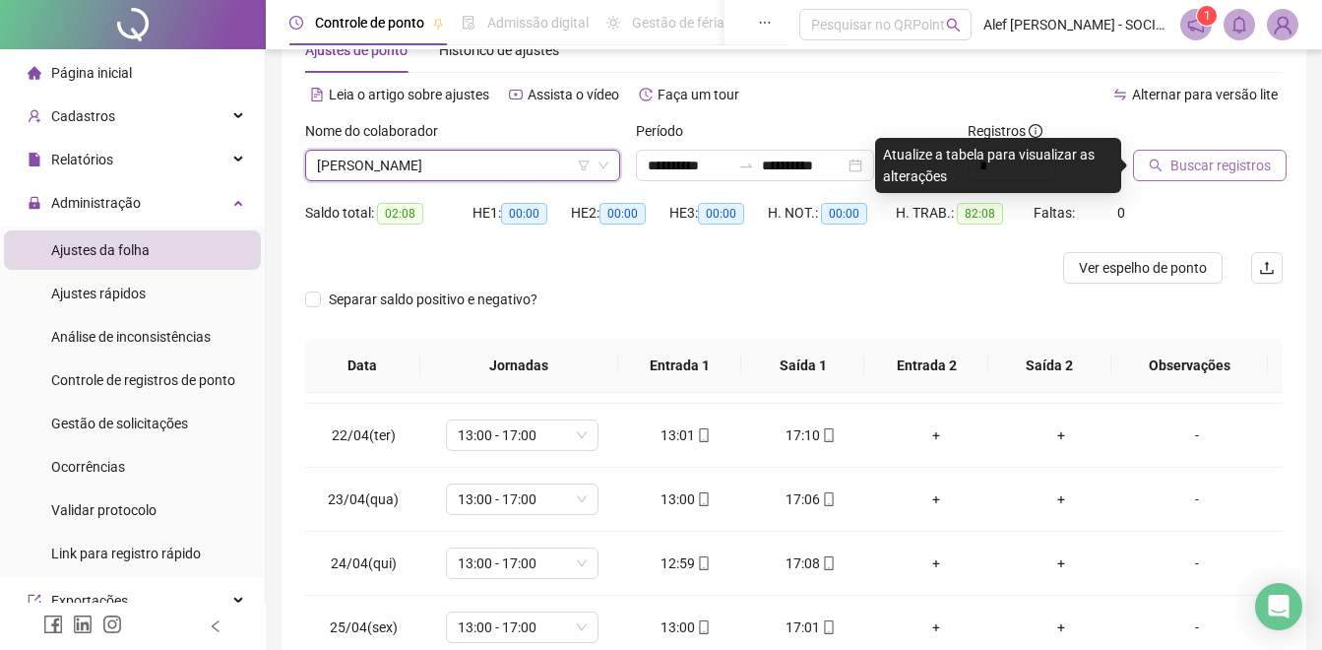
click at [1196, 173] on span "Buscar registros" at bounding box center [1220, 166] width 100 height 22
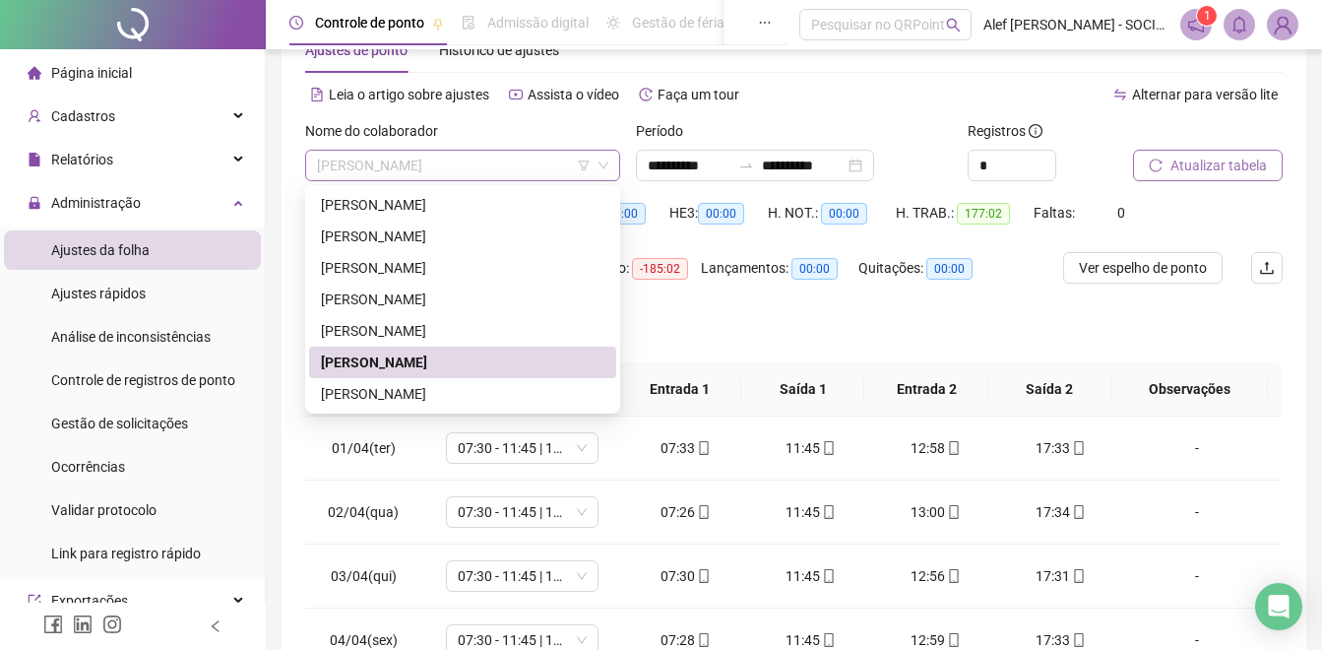
click at [525, 171] on span "[PERSON_NAME]" at bounding box center [462, 166] width 291 height 30
click at [458, 388] on div "[PERSON_NAME]" at bounding box center [462, 394] width 283 height 22
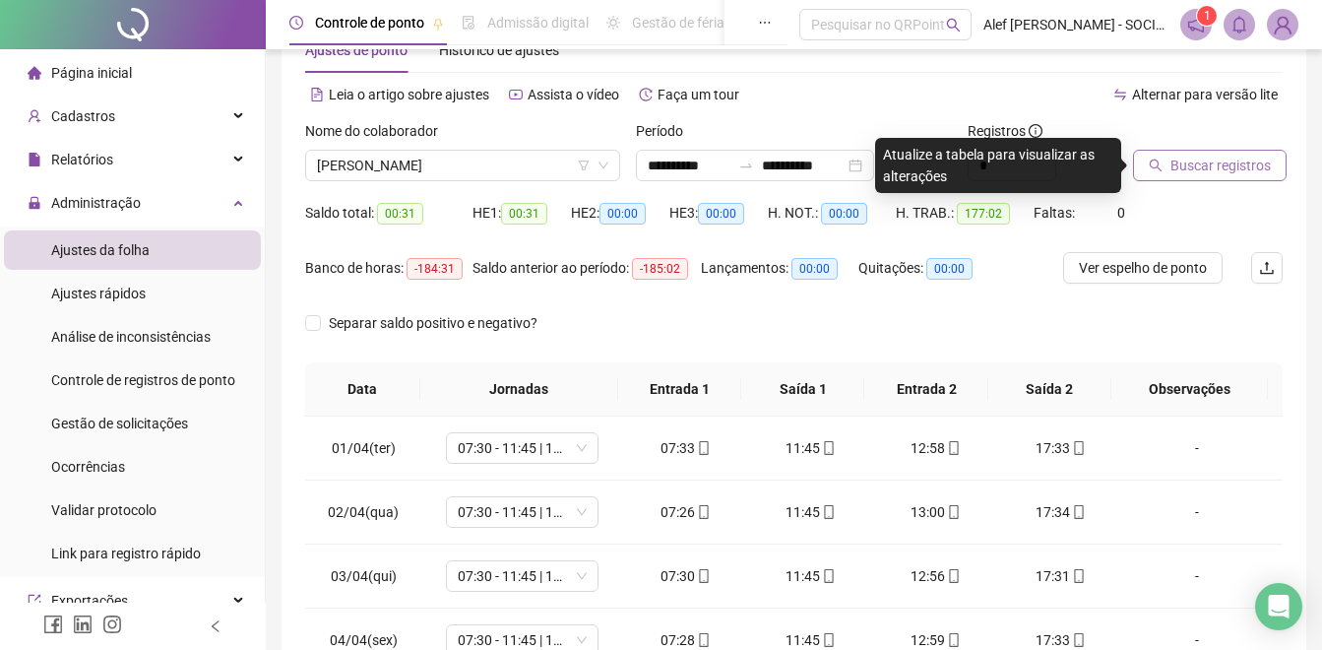
click at [1191, 175] on span "Buscar registros" at bounding box center [1220, 166] width 100 height 22
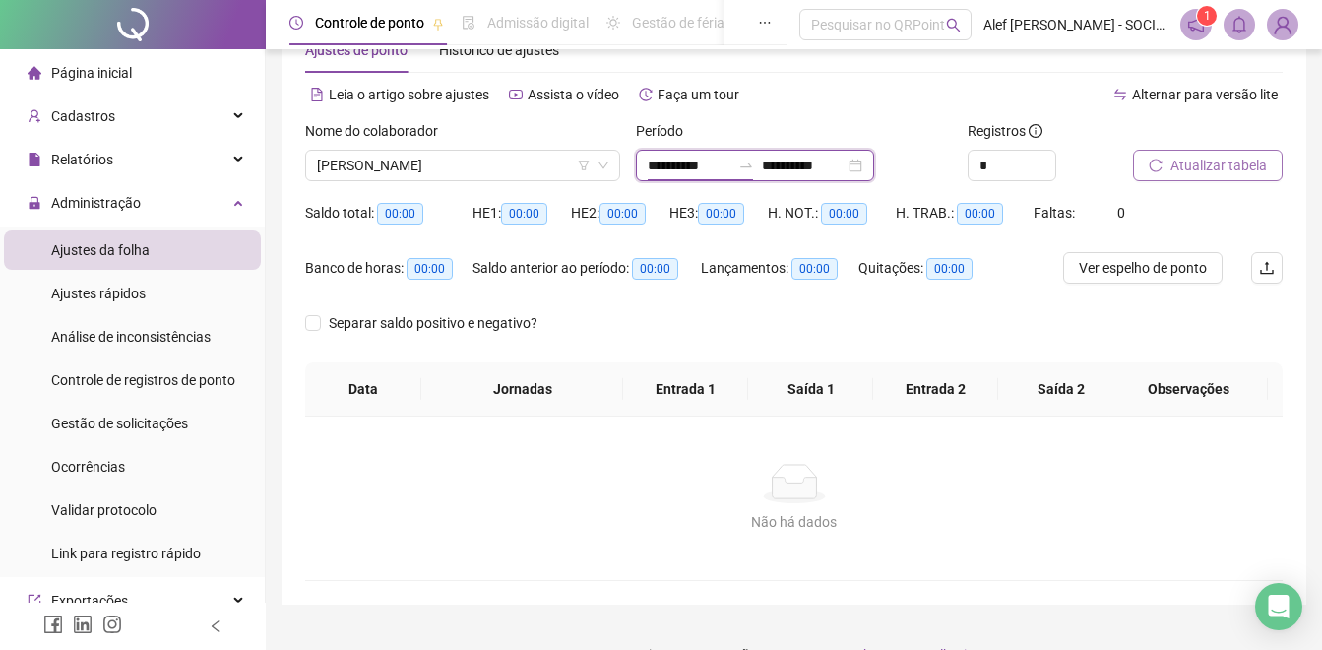
click at [730, 165] on input "**********" at bounding box center [689, 166] width 83 height 22
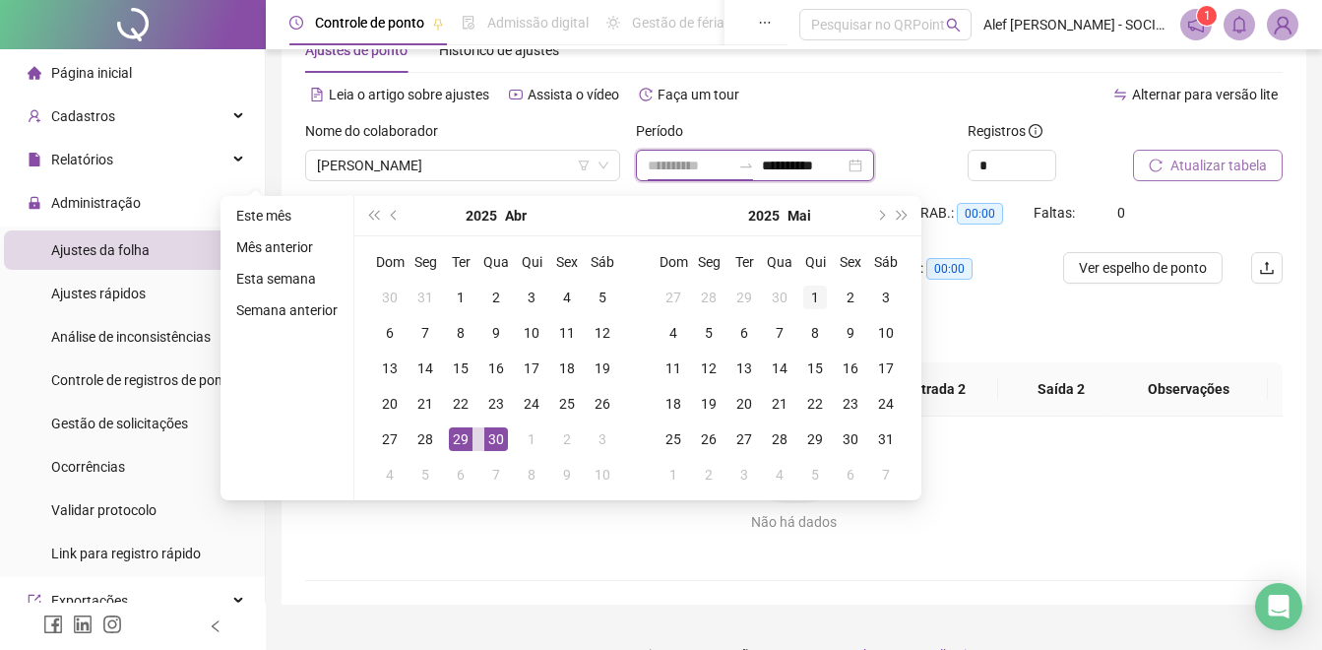
type input "**********"
click at [821, 299] on div "1" at bounding box center [815, 297] width 24 height 24
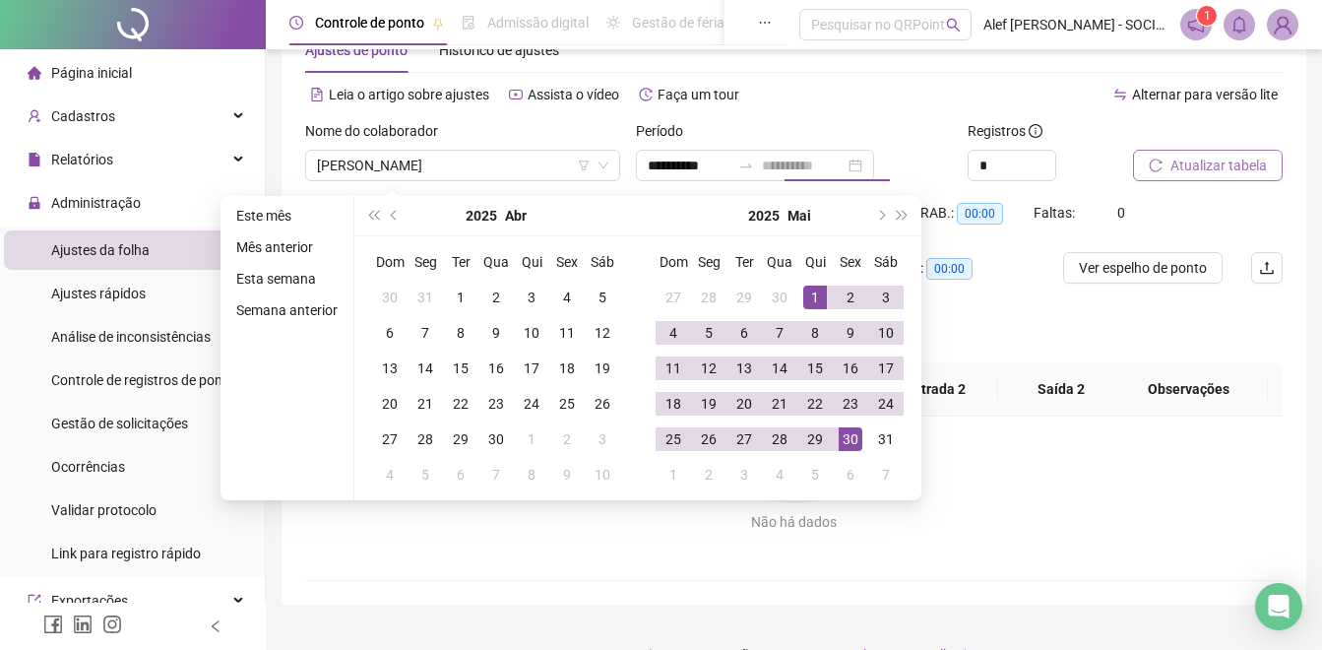
click at [851, 430] on div "30" at bounding box center [851, 439] width 24 height 24
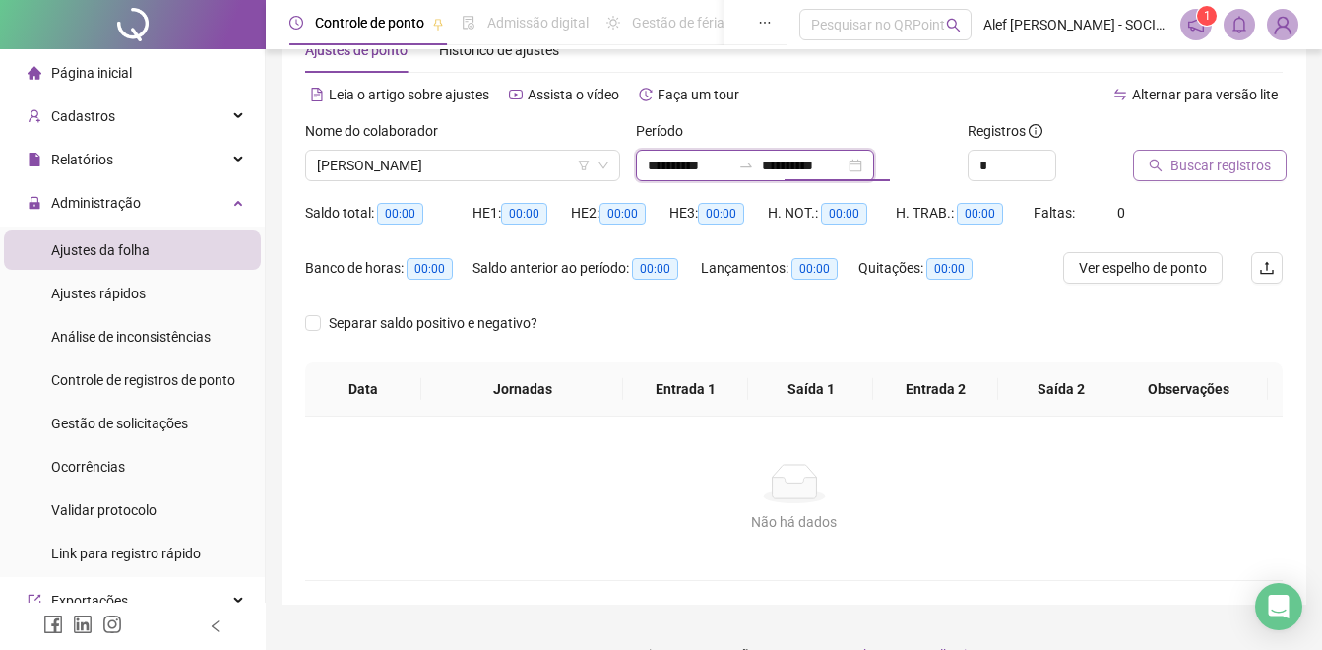
click at [822, 165] on input "**********" at bounding box center [803, 166] width 83 height 22
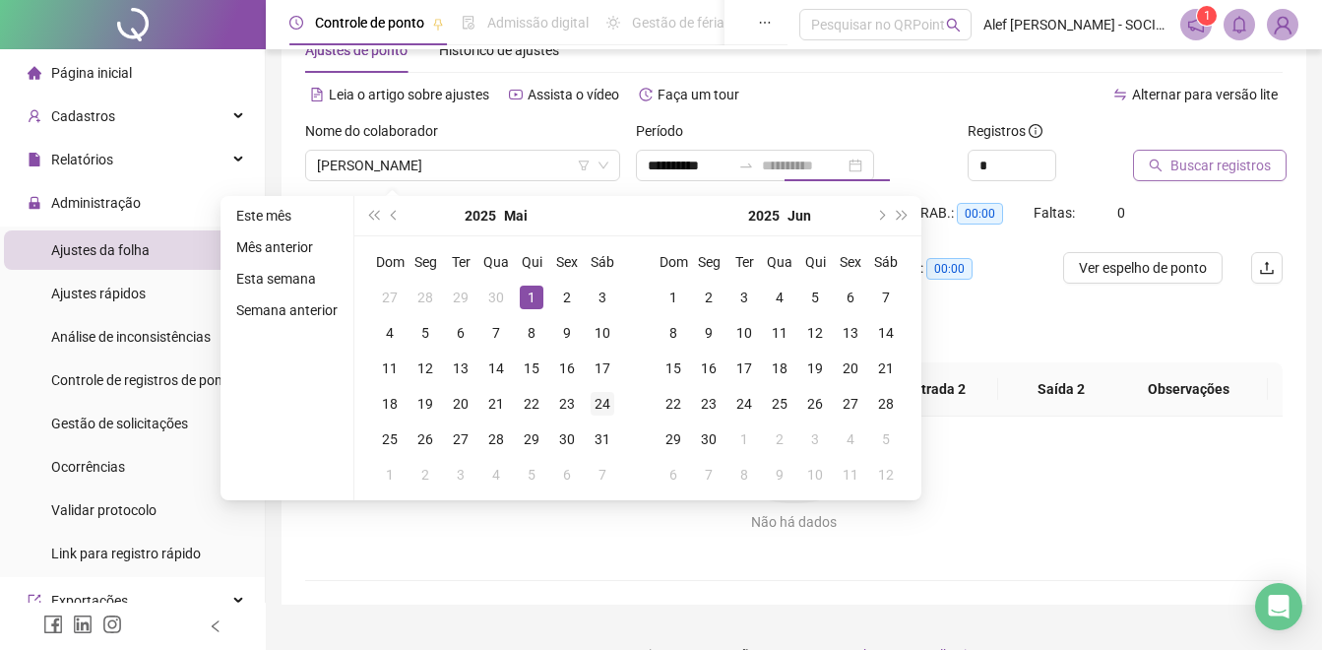
drag, startPoint x: 534, startPoint y: 291, endPoint x: 604, endPoint y: 412, distance: 140.3
click at [550, 310] on tr "27 28 29 30 1 2 3" at bounding box center [496, 297] width 248 height 35
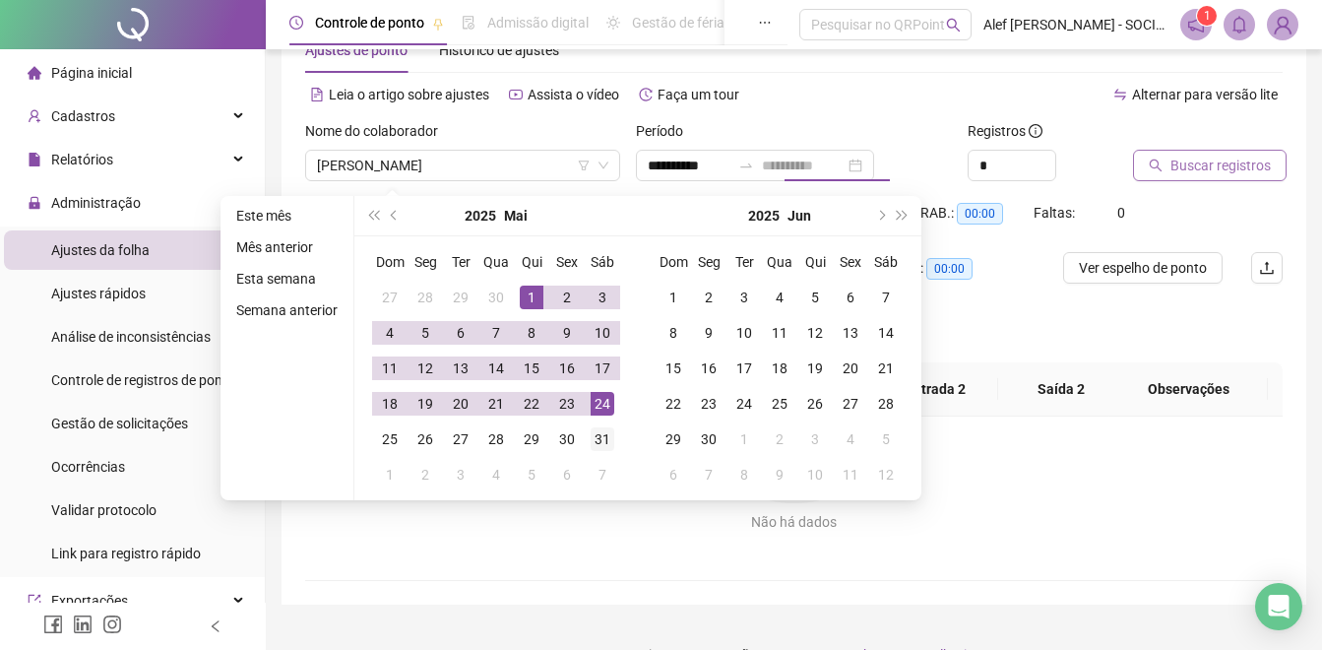
type input "**********"
click at [600, 436] on div "31" at bounding box center [603, 439] width 24 height 24
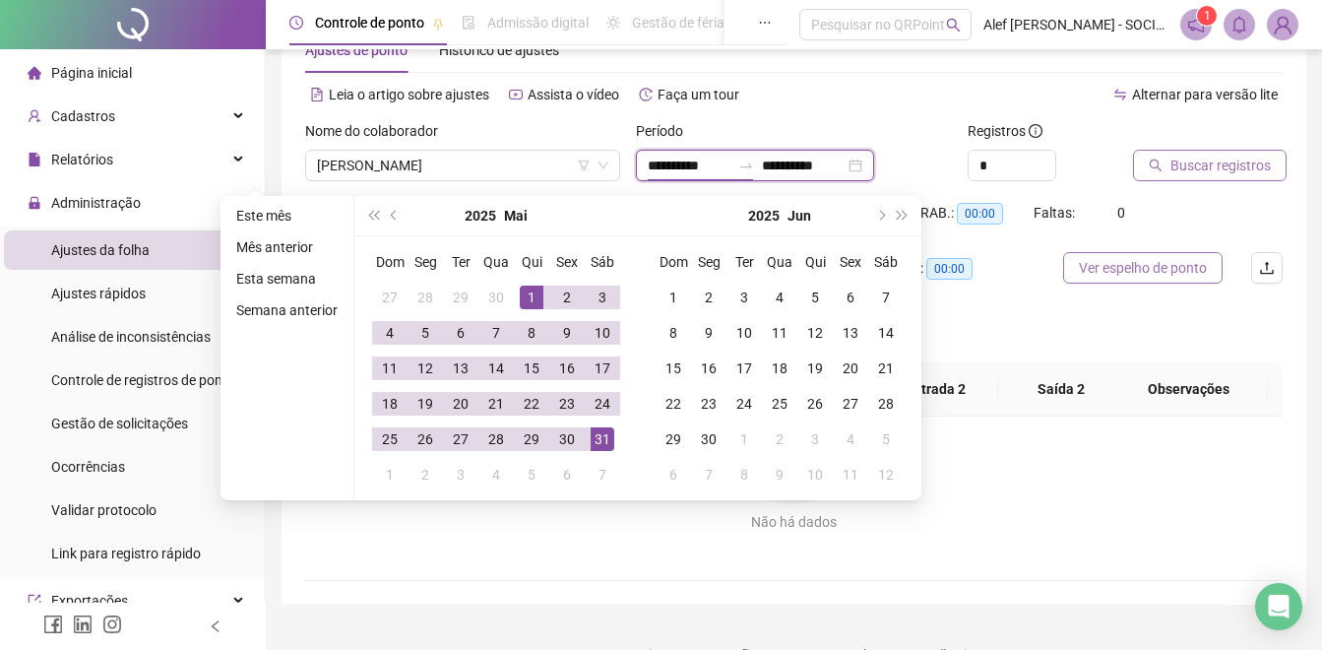
type input "**********"
click at [1205, 167] on span "Buscar registros" at bounding box center [1220, 166] width 100 height 22
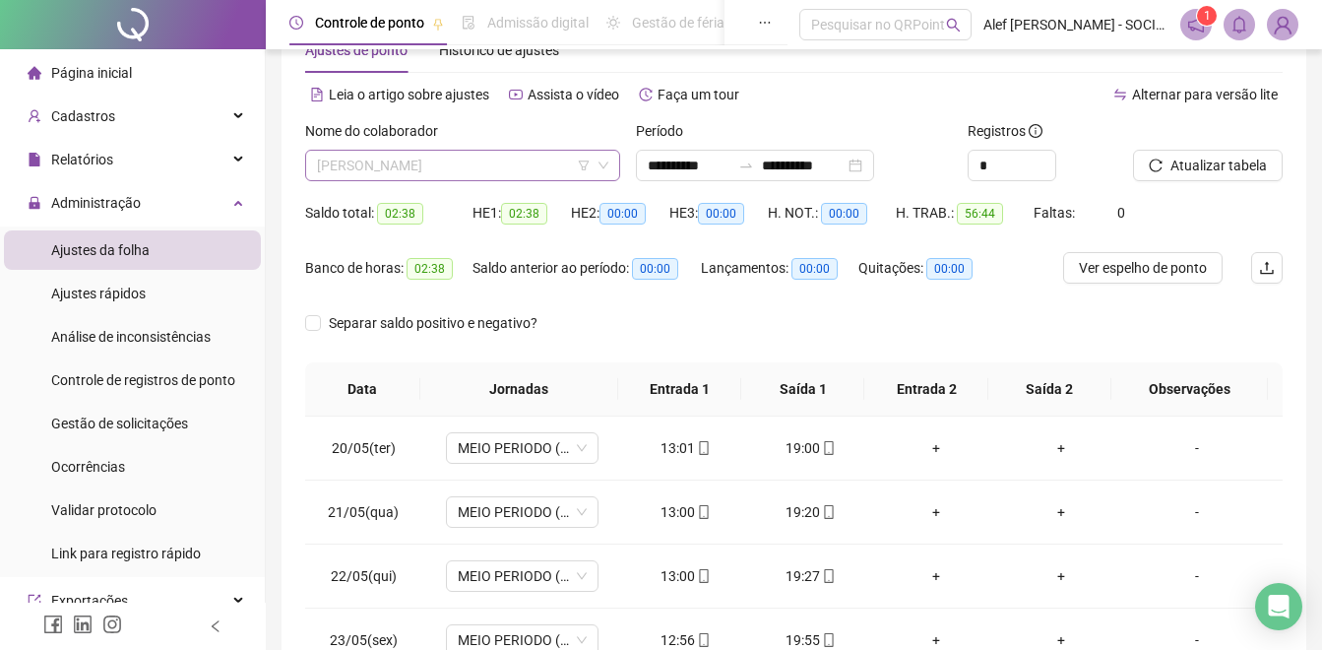
click at [355, 161] on span "[PERSON_NAME]" at bounding box center [462, 166] width 291 height 30
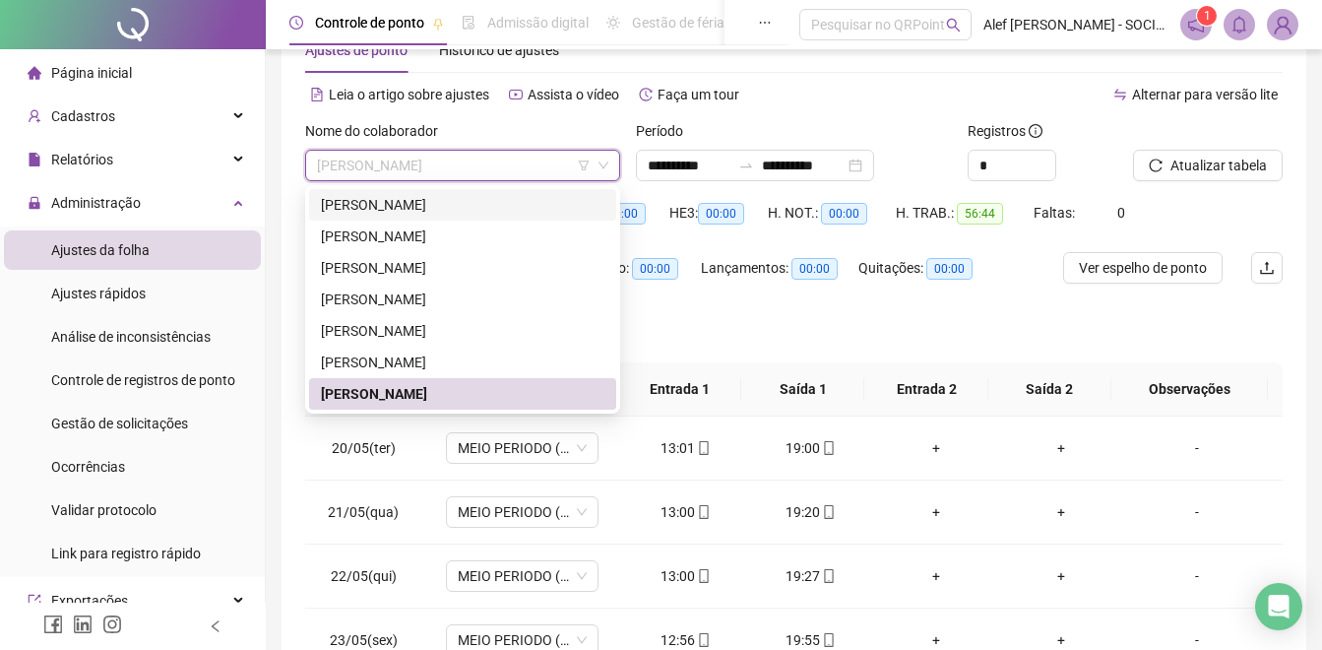
click at [429, 202] on div "[PERSON_NAME]" at bounding box center [462, 205] width 283 height 22
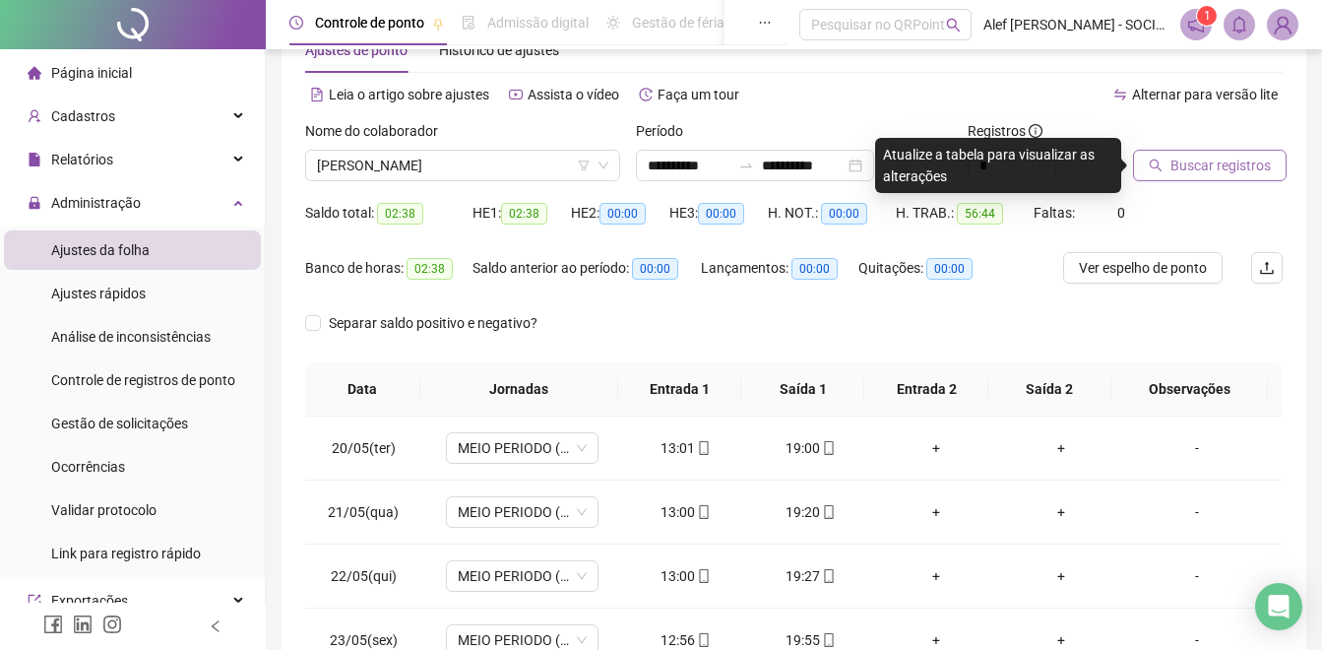
click at [1187, 165] on span "Buscar registros" at bounding box center [1220, 166] width 100 height 22
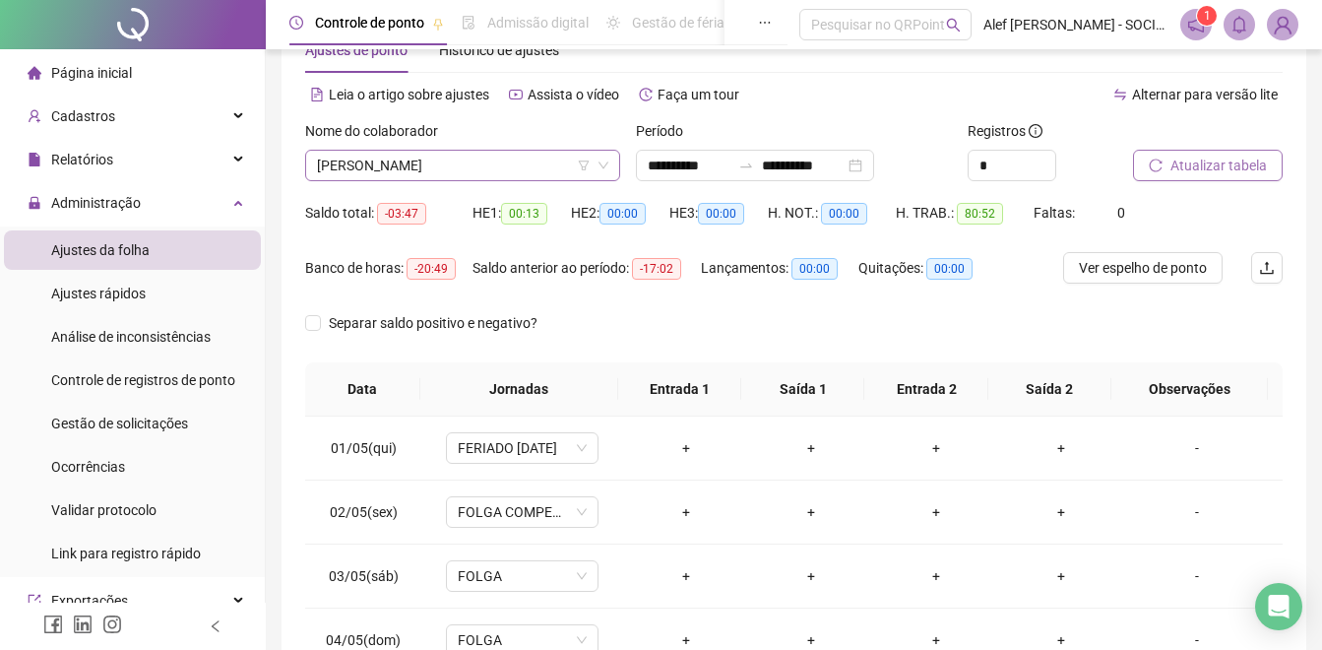
click at [498, 160] on span "[PERSON_NAME]" at bounding box center [462, 166] width 291 height 30
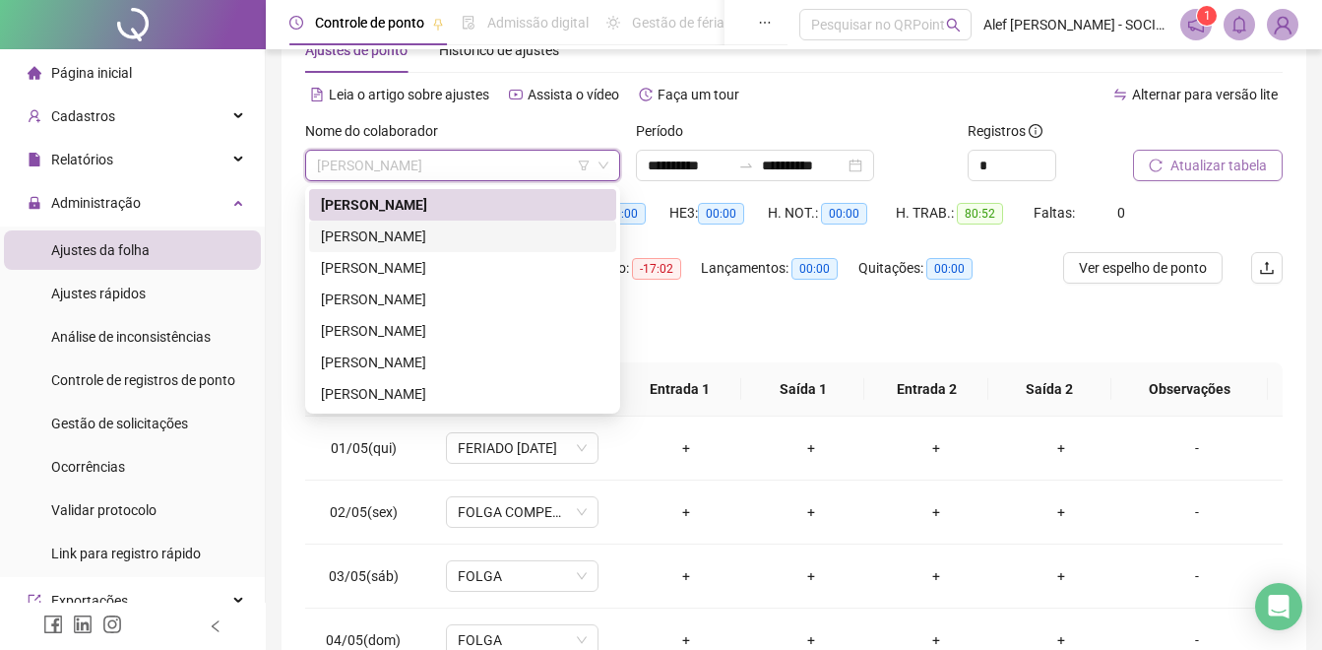
click at [494, 235] on div "[PERSON_NAME]" at bounding box center [462, 236] width 283 height 22
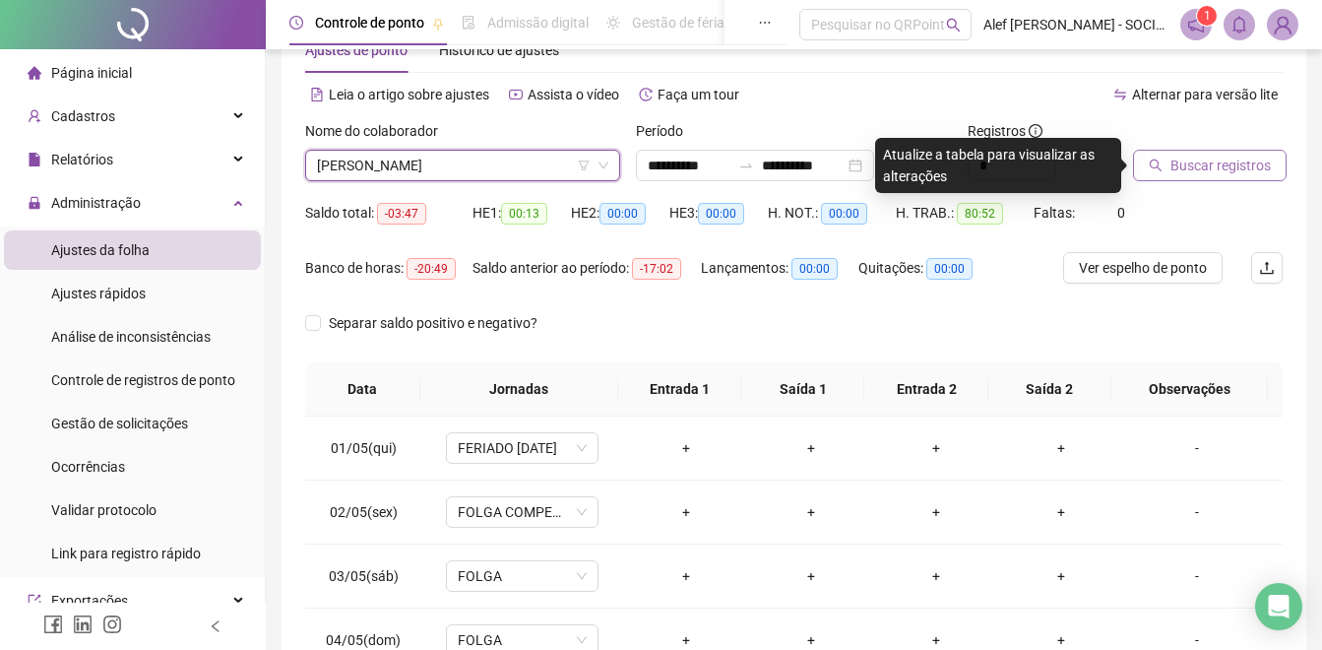
click at [1200, 178] on button "Buscar registros" at bounding box center [1210, 165] width 154 height 31
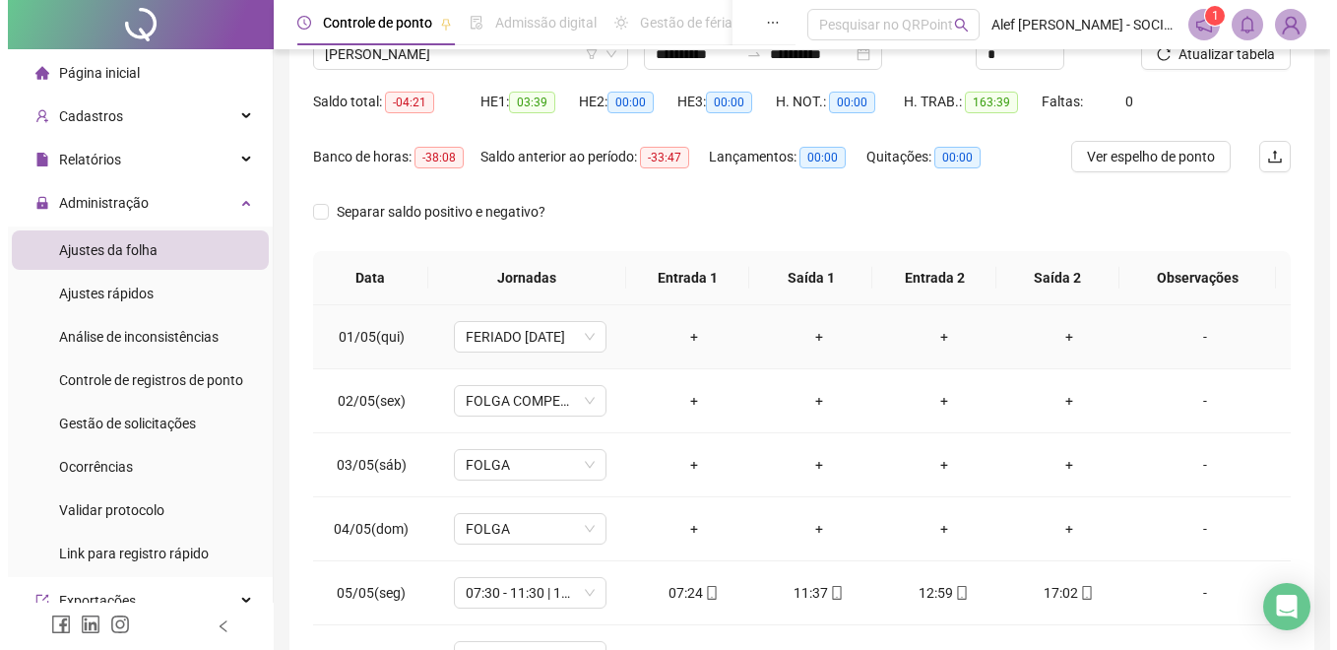
scroll to position [159, 0]
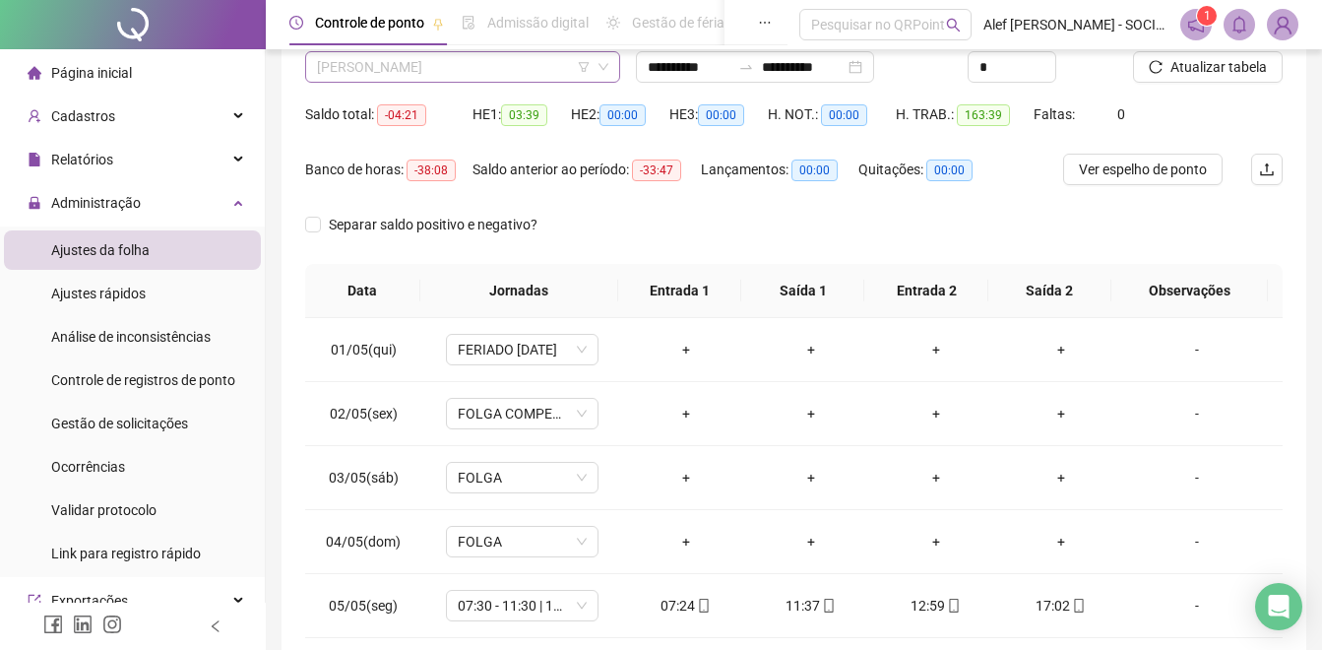
click at [528, 70] on span "[PERSON_NAME]" at bounding box center [462, 67] width 291 height 30
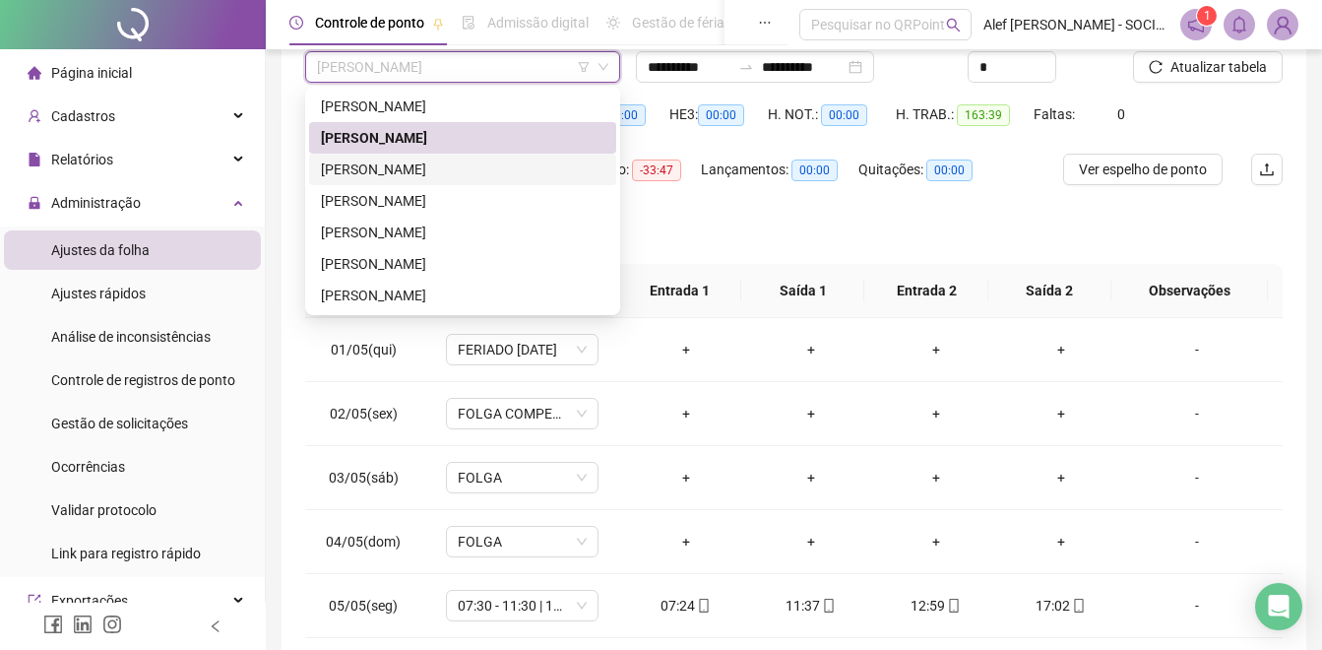
click at [425, 169] on div "[PERSON_NAME]" at bounding box center [462, 169] width 283 height 22
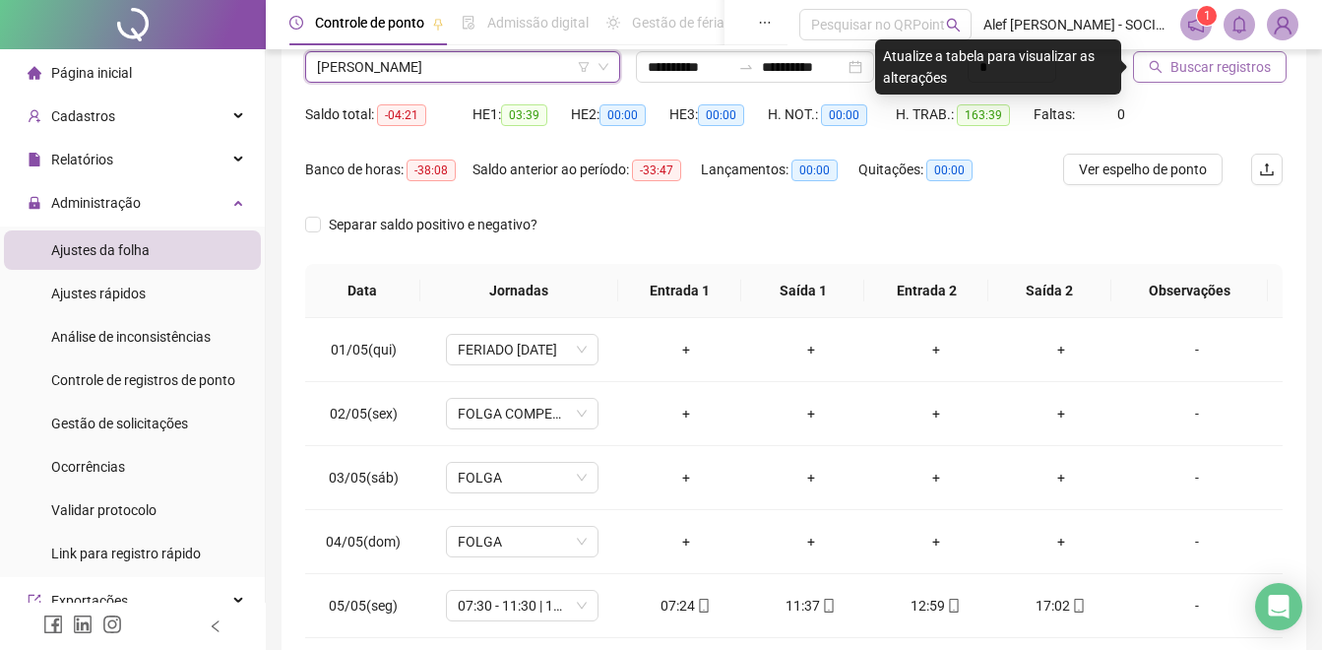
click at [1224, 71] on span "Buscar registros" at bounding box center [1220, 67] width 100 height 22
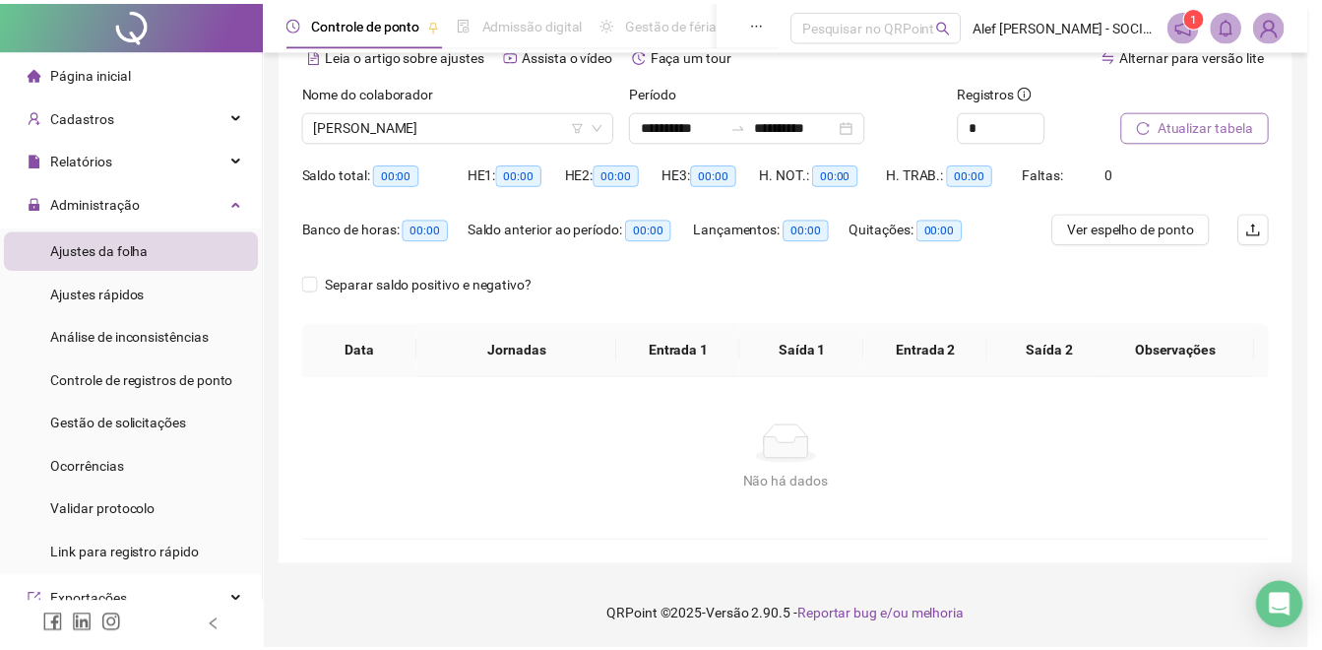
scroll to position [100, 0]
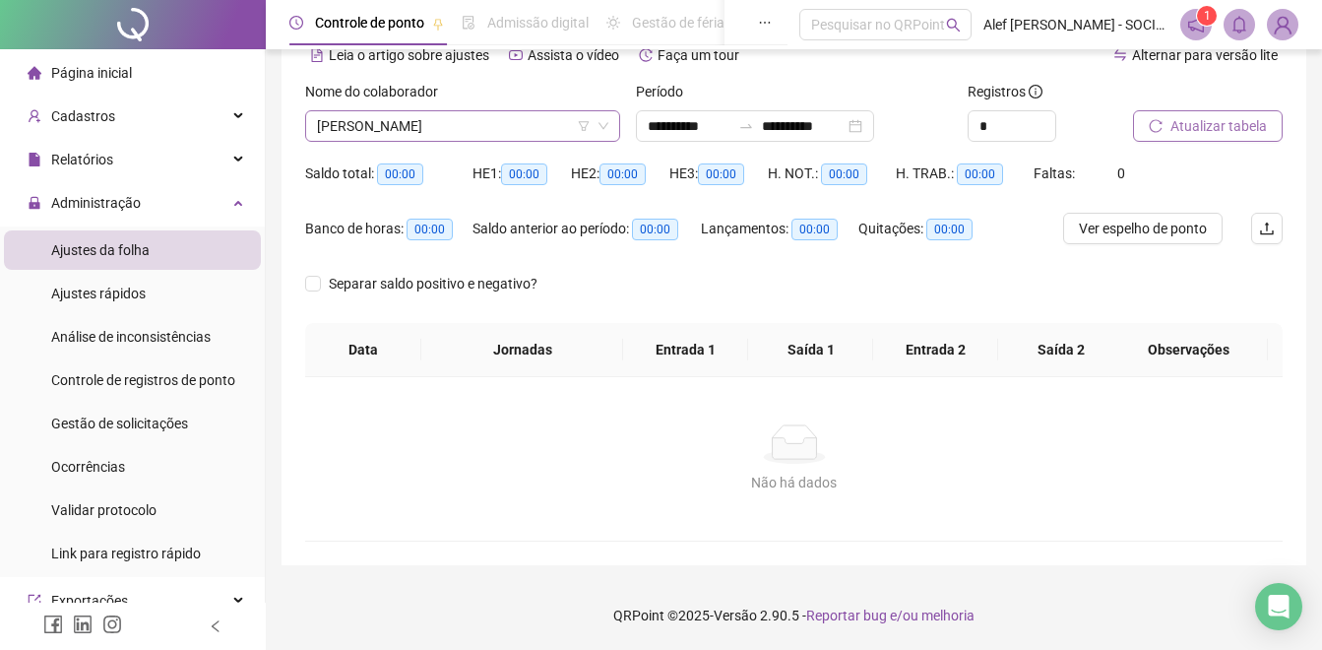
click at [471, 126] on span "[PERSON_NAME]" at bounding box center [462, 126] width 291 height 30
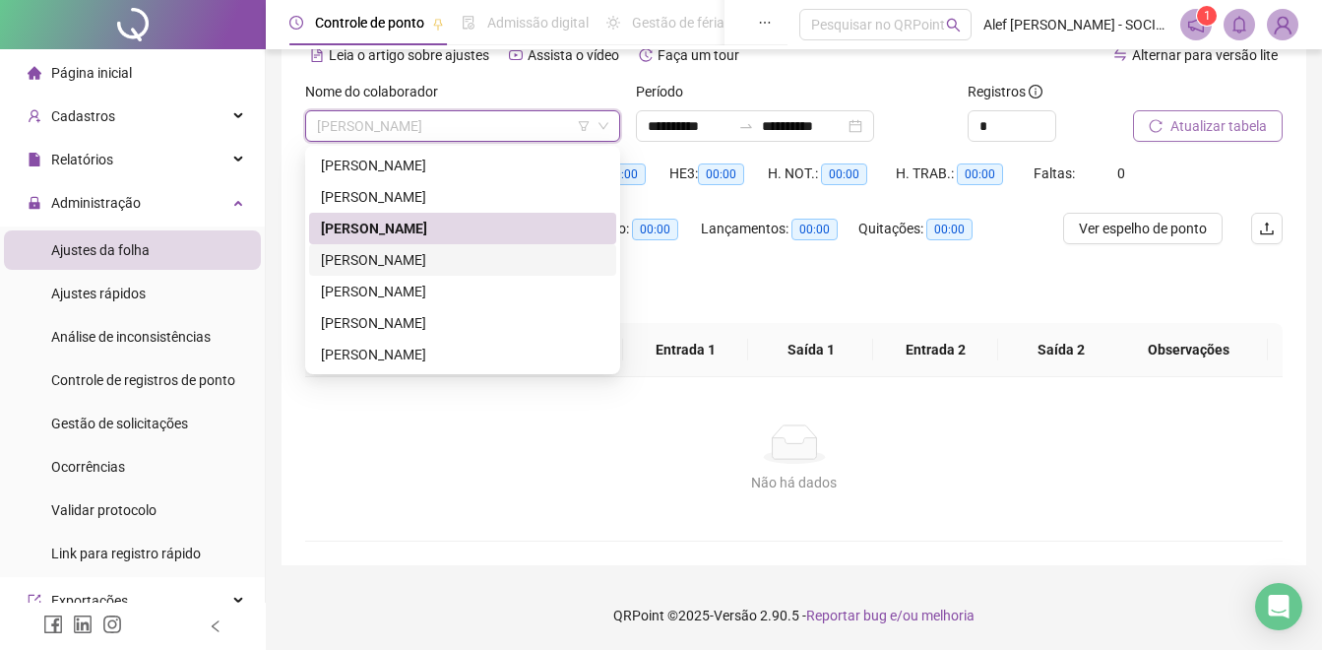
click at [425, 263] on div "[PERSON_NAME]" at bounding box center [462, 260] width 283 height 22
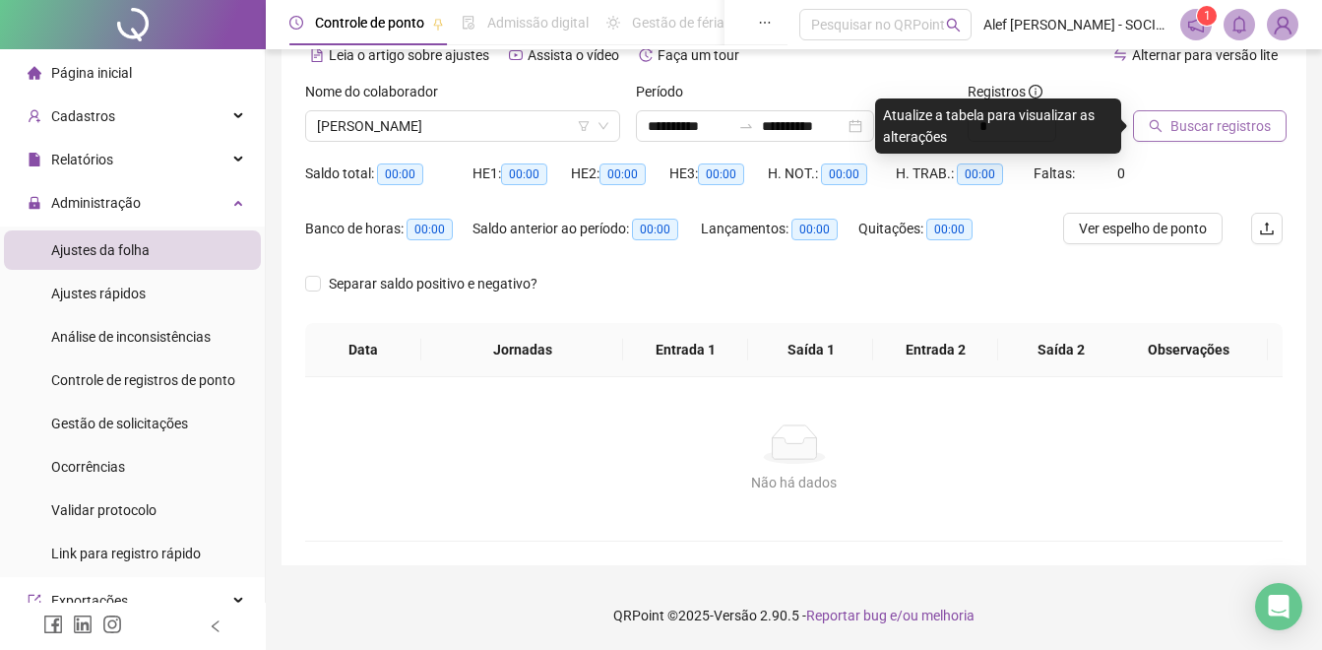
click at [1238, 134] on span "Buscar registros" at bounding box center [1220, 126] width 100 height 22
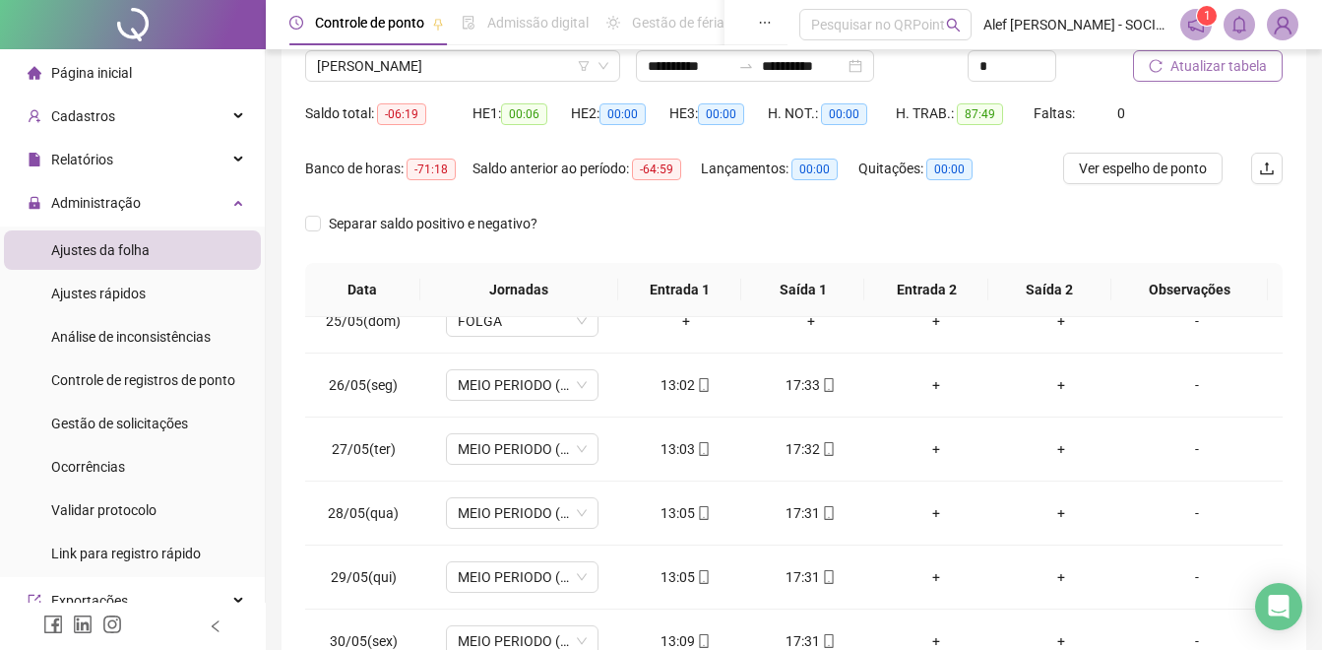
scroll to position [61, 0]
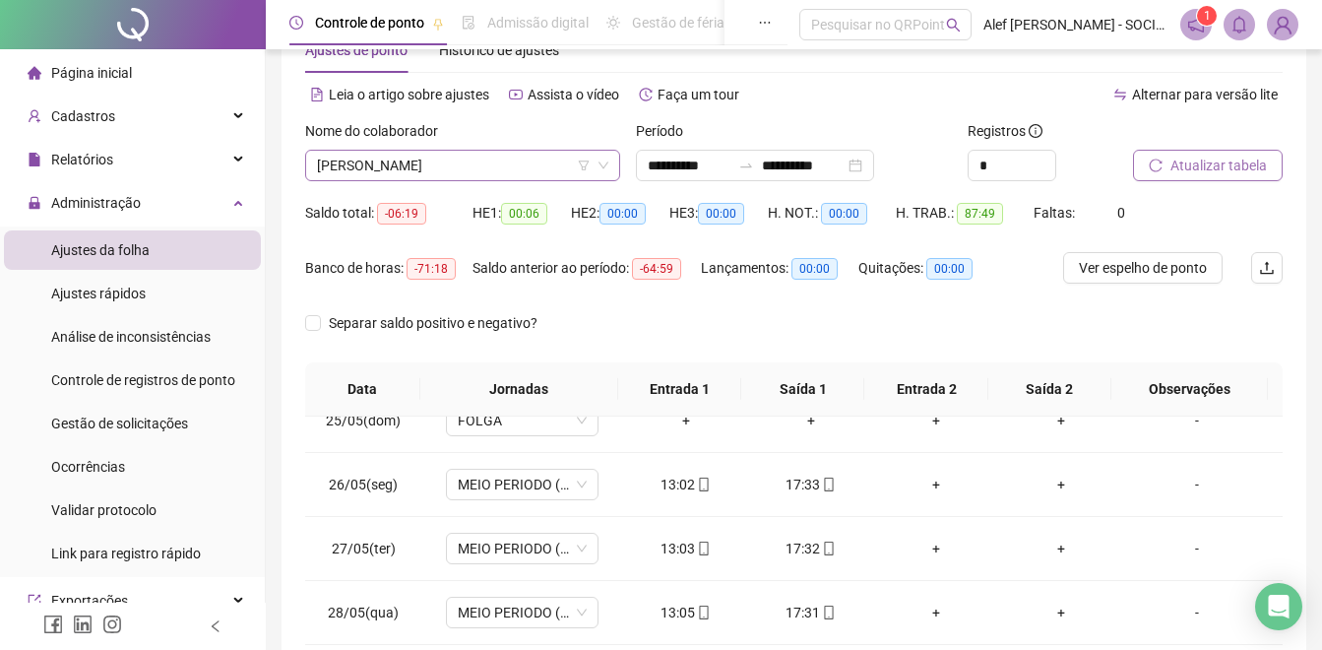
click at [458, 165] on span "[PERSON_NAME]" at bounding box center [462, 166] width 291 height 30
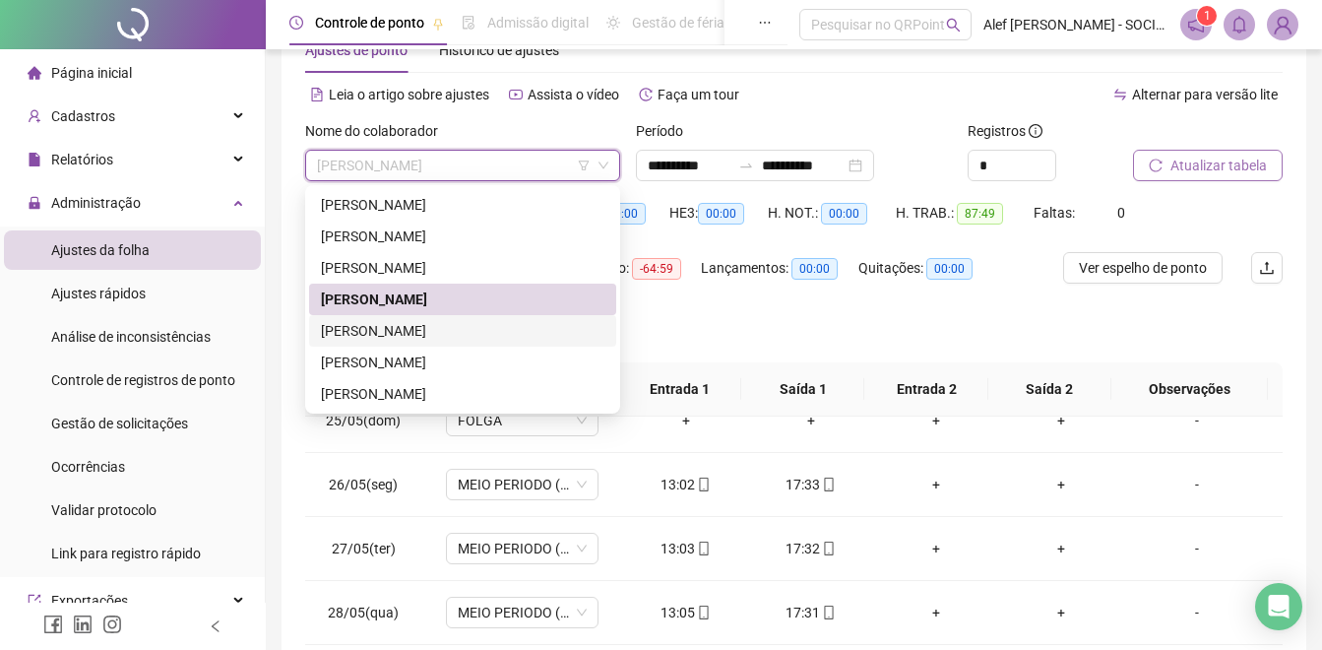
click at [417, 336] on div "[PERSON_NAME]" at bounding box center [462, 331] width 283 height 22
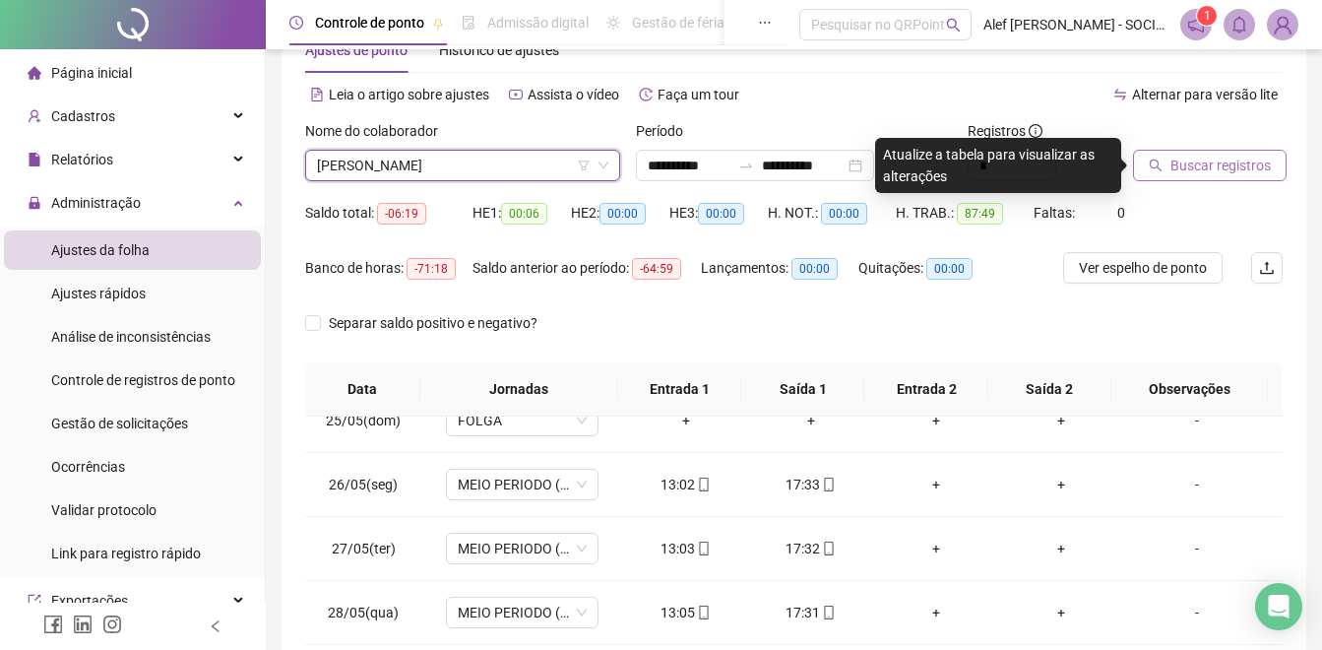
click at [1206, 163] on span "Buscar registros" at bounding box center [1220, 166] width 100 height 22
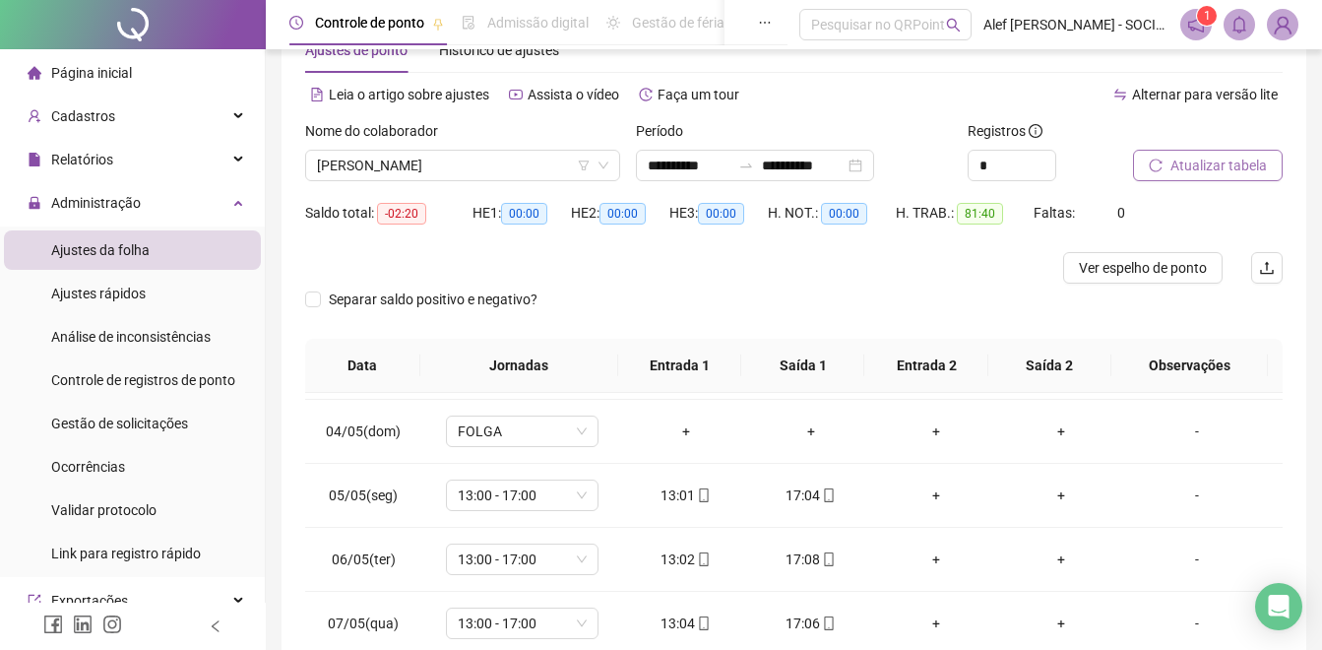
scroll to position [0, 0]
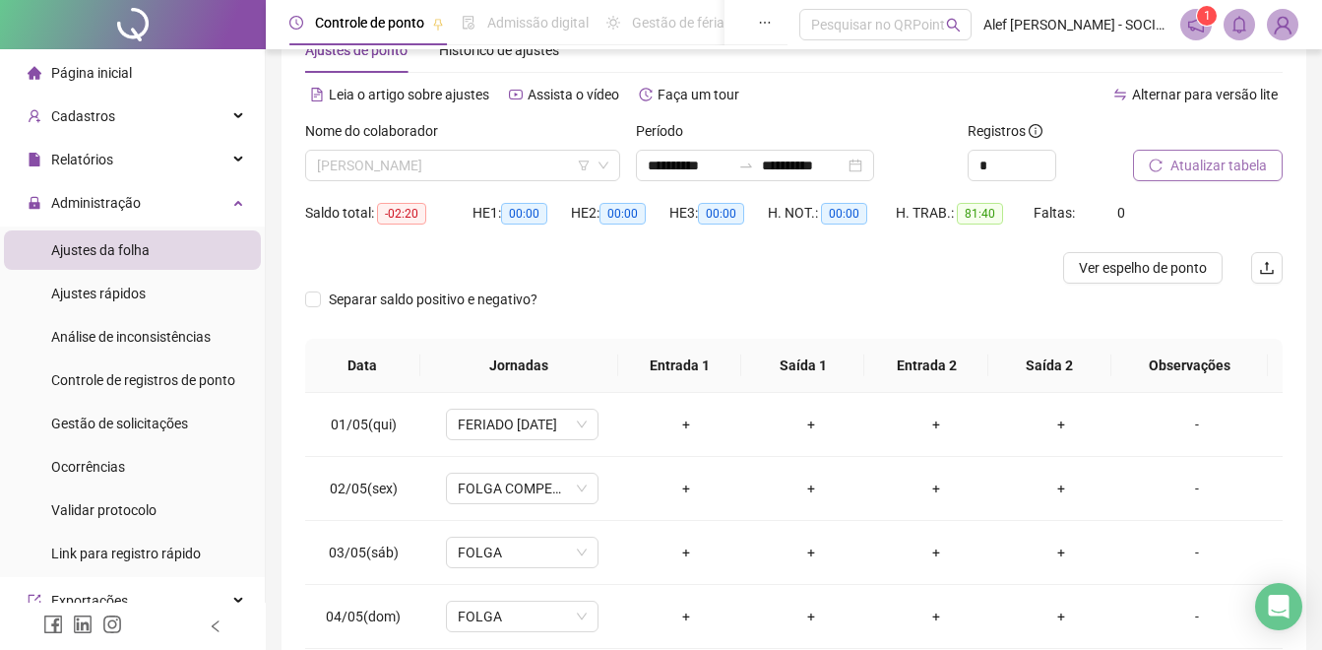
drag, startPoint x: 423, startPoint y: 173, endPoint x: 405, endPoint y: 183, distance: 21.1
click at [419, 174] on span "[PERSON_NAME]" at bounding box center [462, 166] width 291 height 30
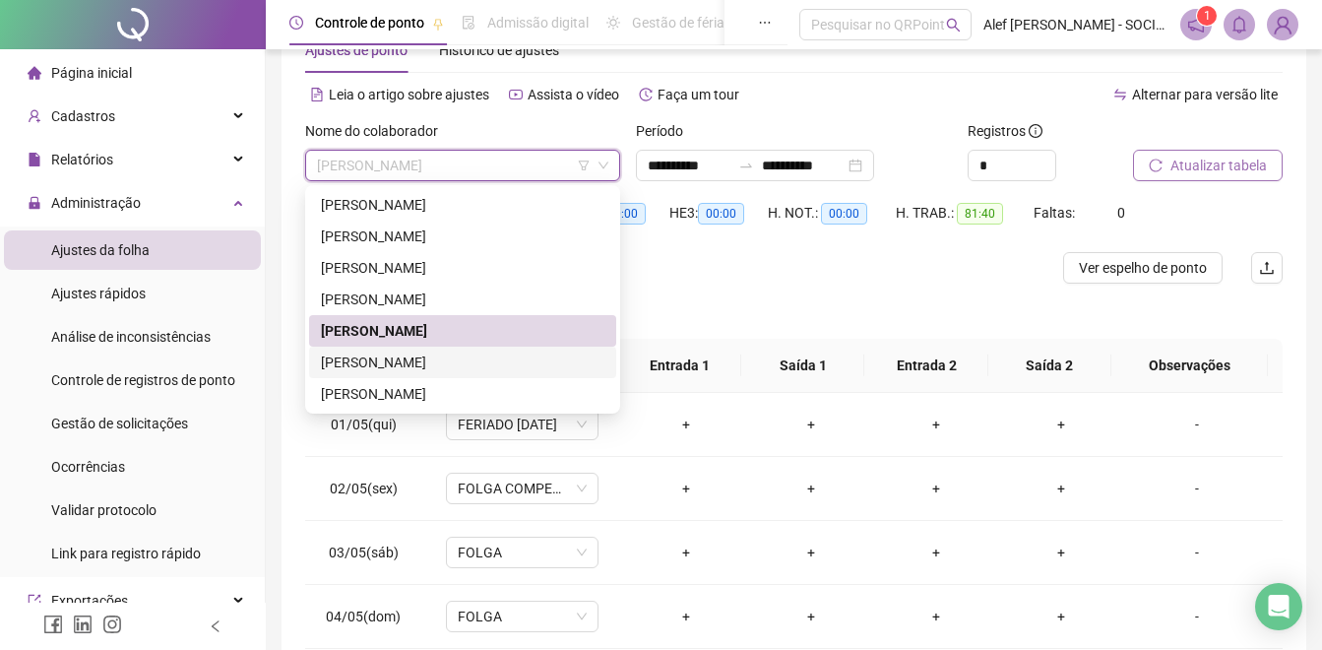
click at [351, 361] on div "[PERSON_NAME]" at bounding box center [462, 362] width 283 height 22
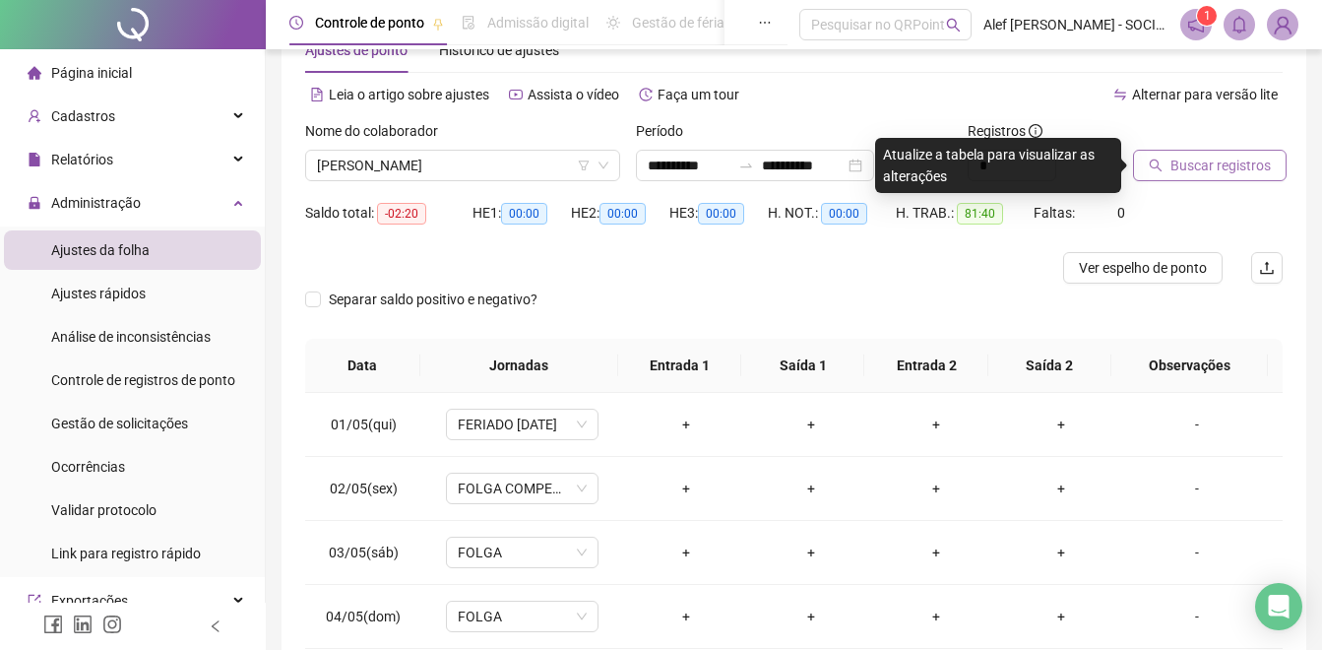
click at [1205, 161] on span "Buscar registros" at bounding box center [1220, 166] width 100 height 22
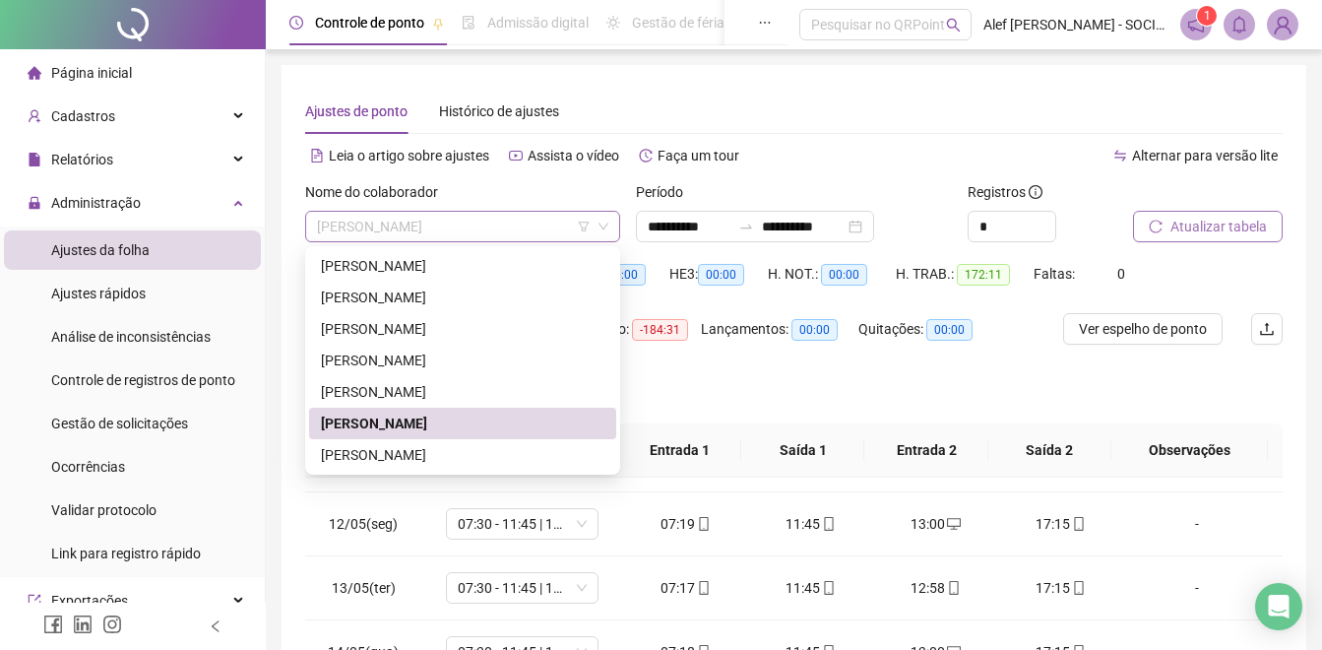
click at [537, 225] on span "[PERSON_NAME]" at bounding box center [462, 227] width 291 height 30
click at [440, 447] on div "[PERSON_NAME]" at bounding box center [462, 455] width 283 height 22
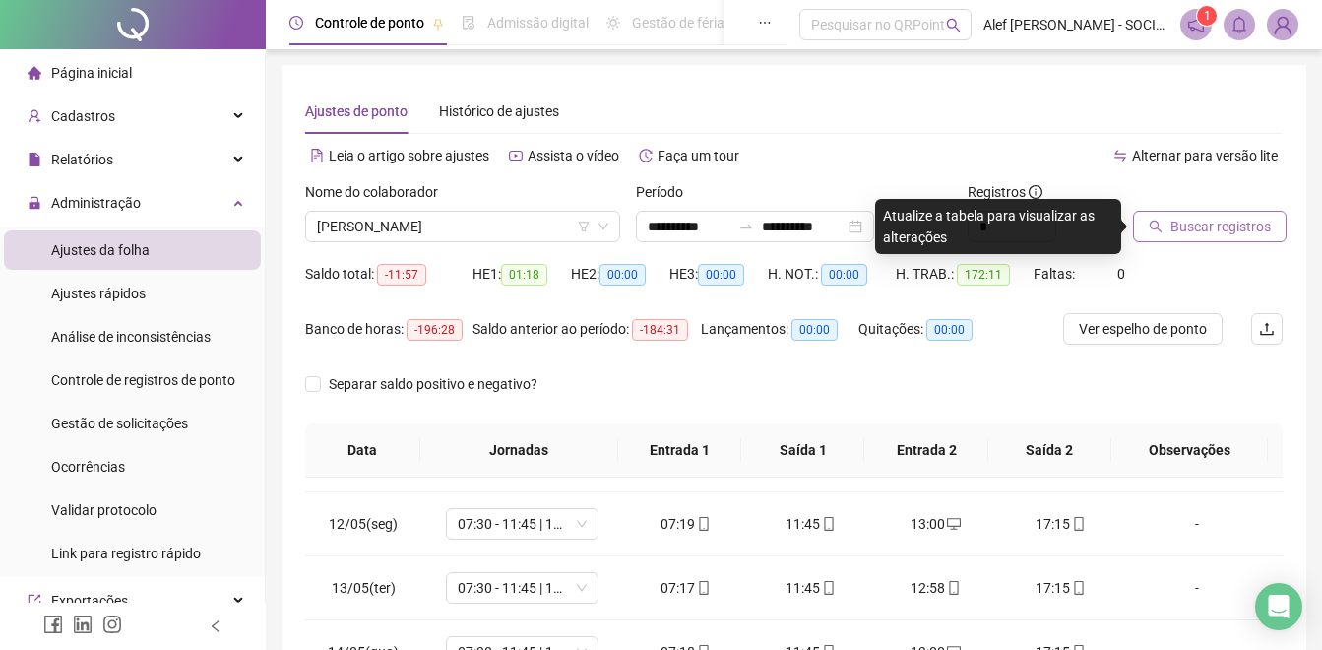
click at [1209, 233] on span "Buscar registros" at bounding box center [1220, 227] width 100 height 22
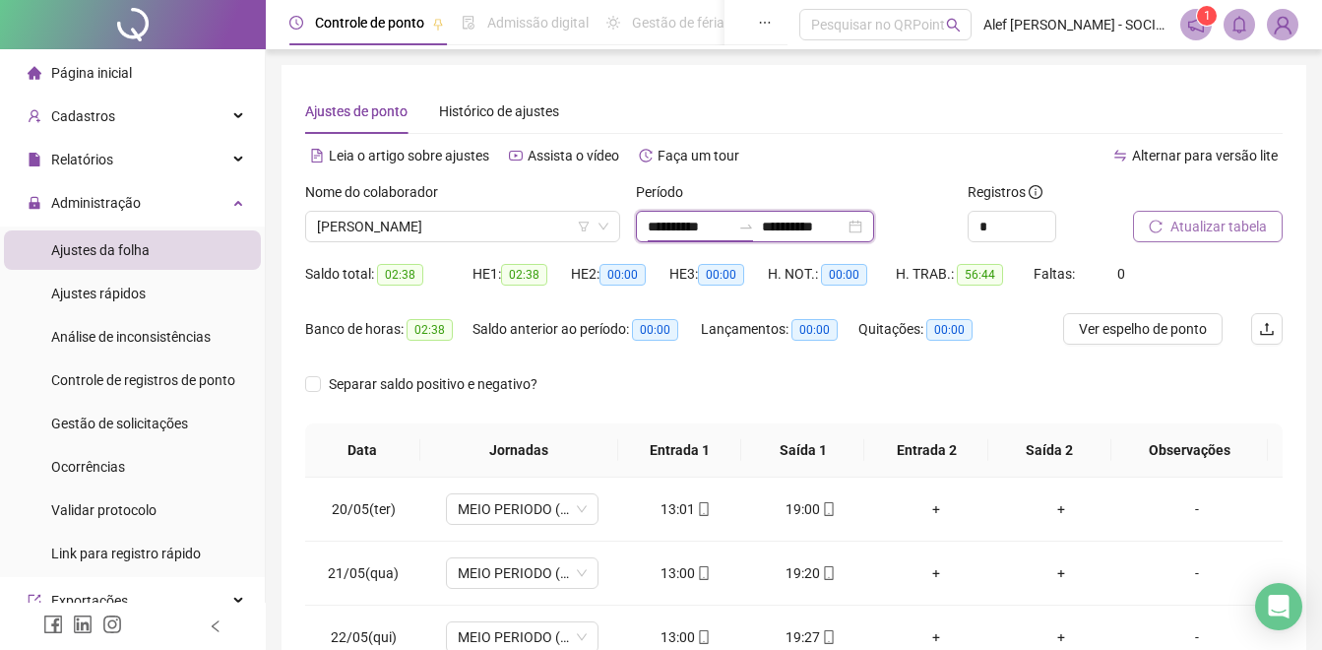
click at [830, 228] on input "**********" at bounding box center [803, 227] width 83 height 22
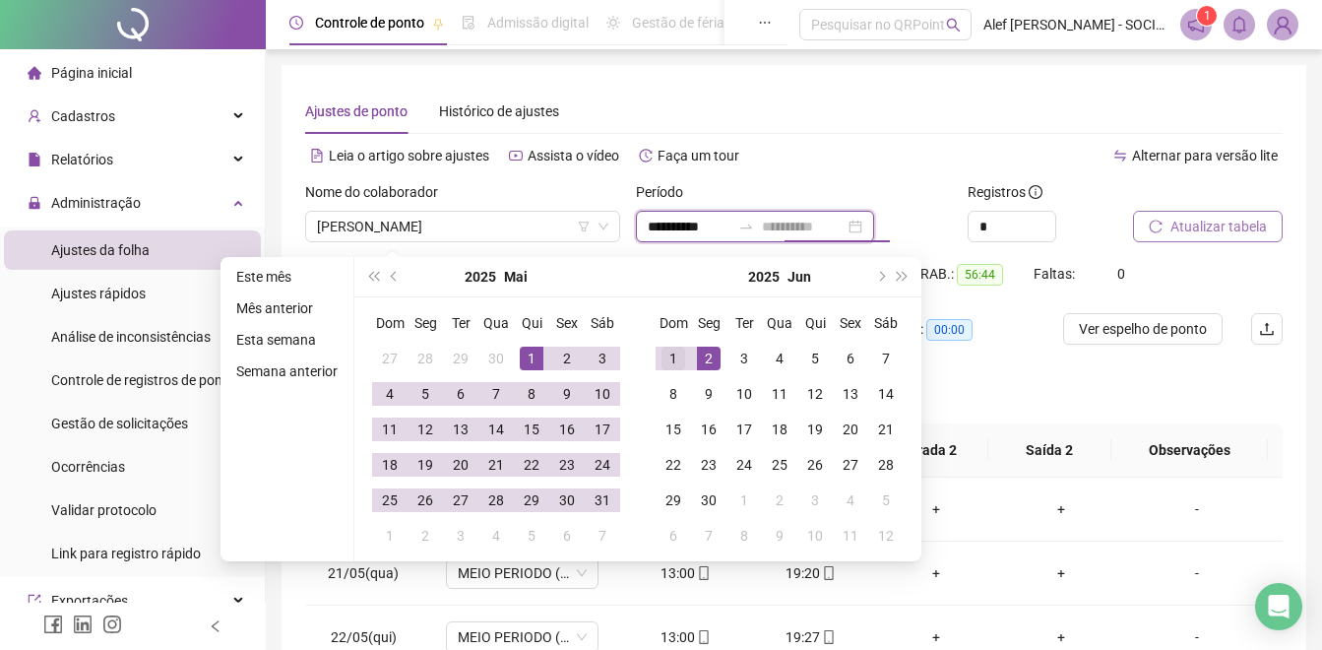
type input "**********"
click at [672, 350] on div "1" at bounding box center [673, 358] width 24 height 24
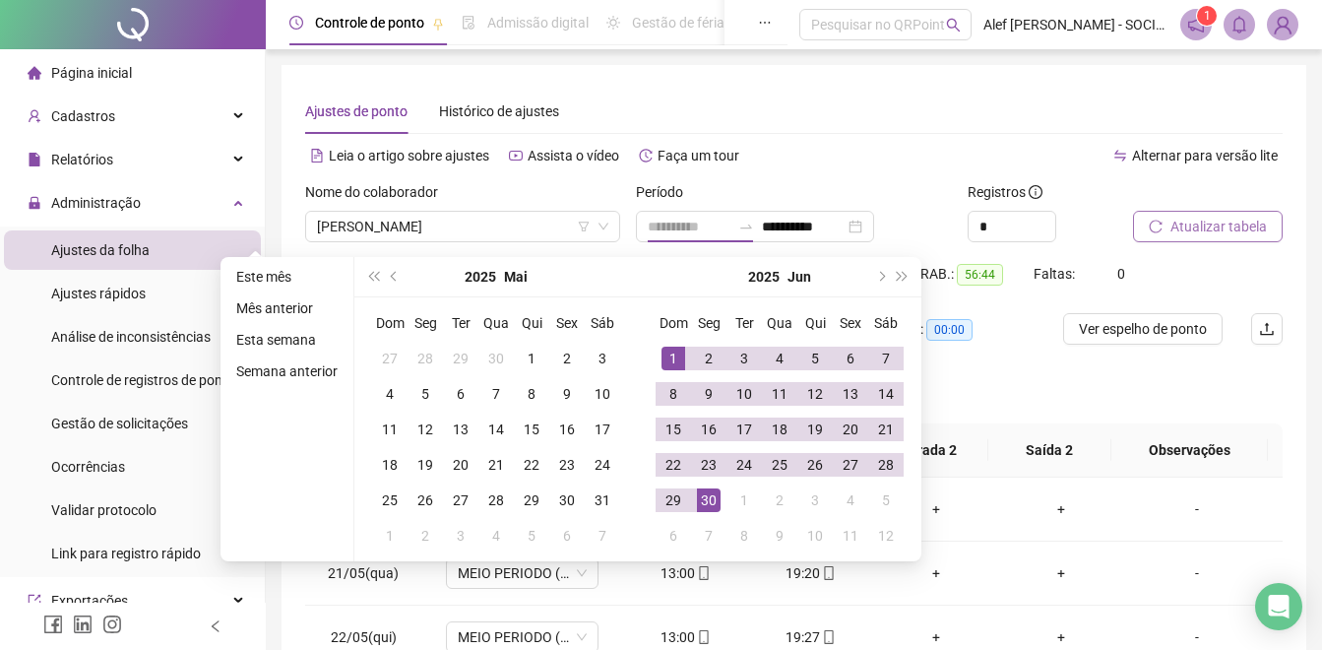
click at [698, 508] on div "30" at bounding box center [709, 500] width 24 height 24
type input "**********"
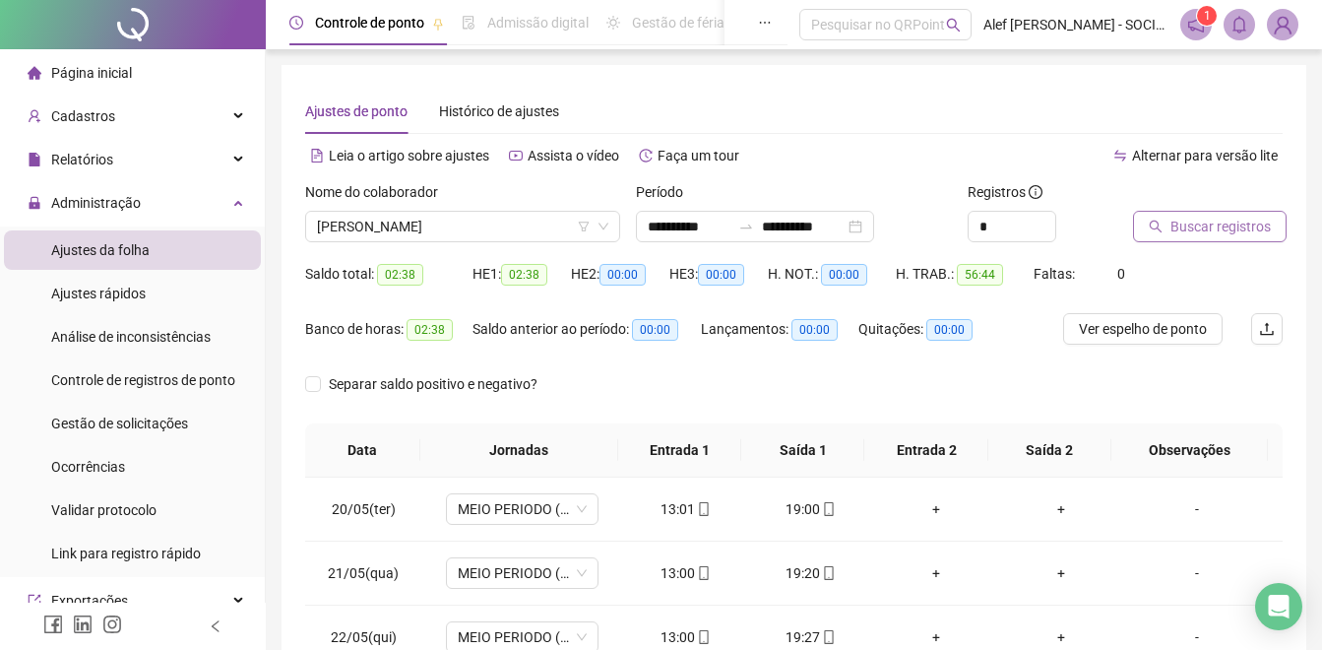
click at [1179, 223] on span "Buscar registros" at bounding box center [1220, 227] width 100 height 22
click at [477, 226] on span "[PERSON_NAME]" at bounding box center [462, 227] width 291 height 30
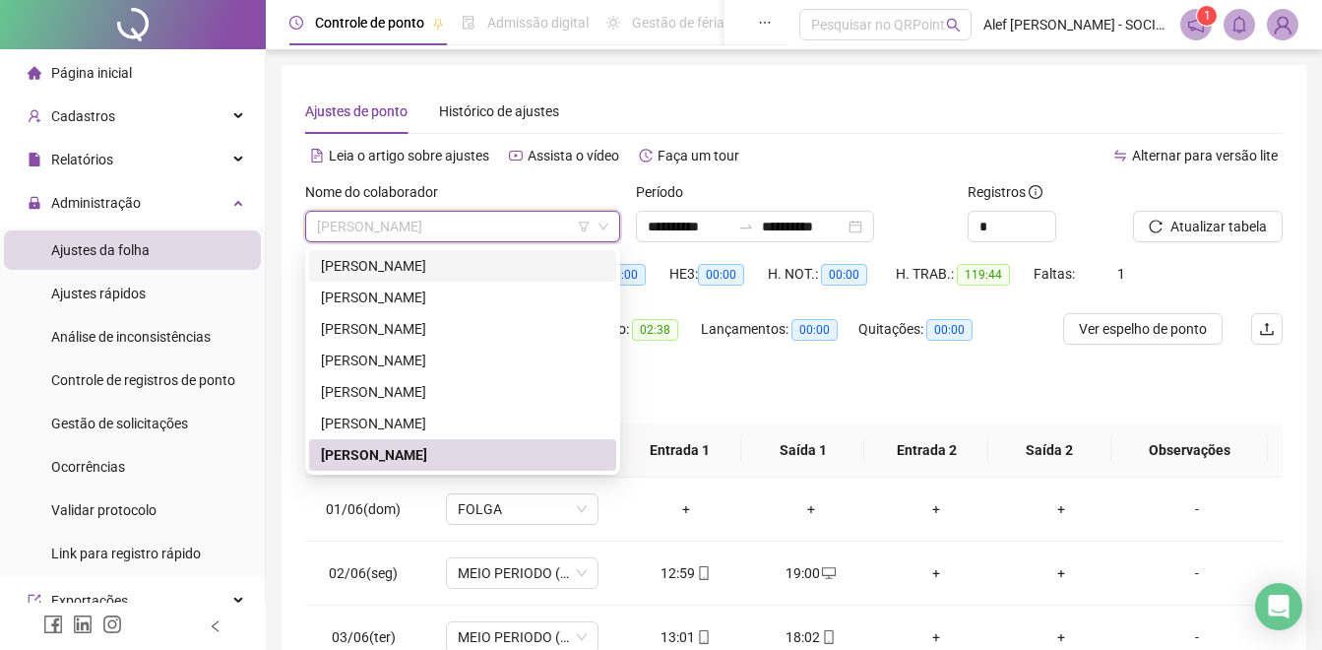
click at [418, 267] on div "[PERSON_NAME]" at bounding box center [462, 266] width 283 height 22
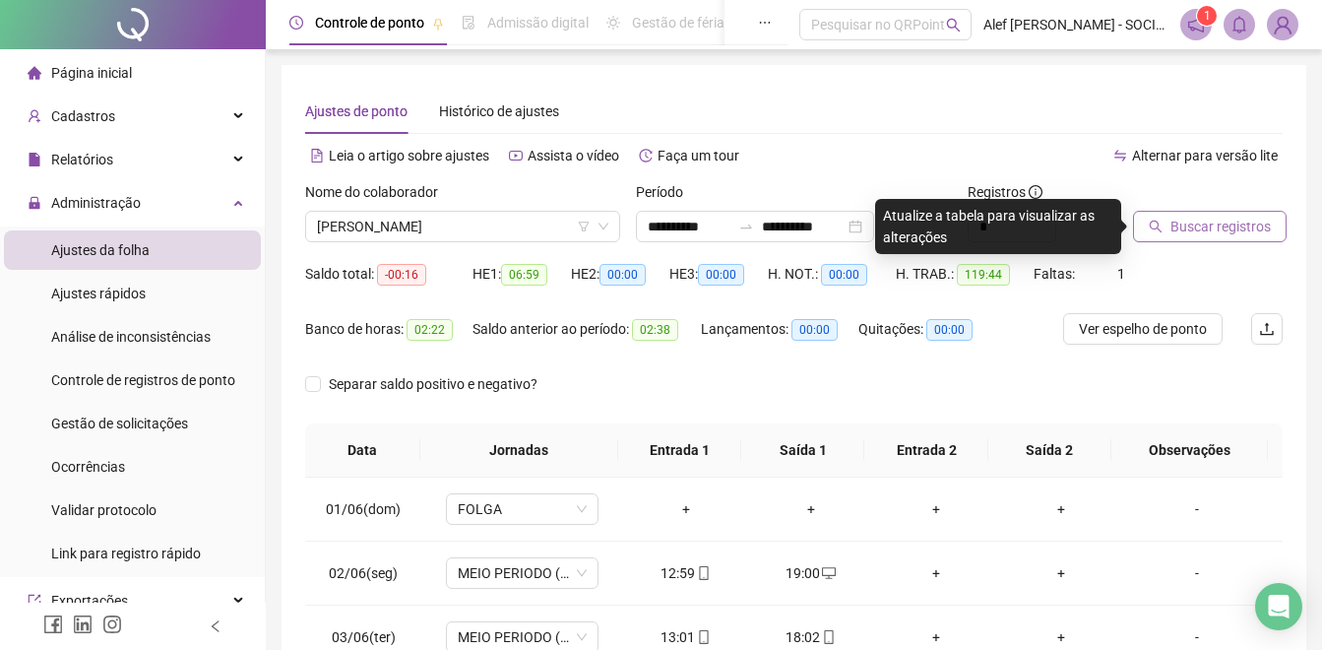
click at [1198, 231] on span "Buscar registros" at bounding box center [1220, 227] width 100 height 22
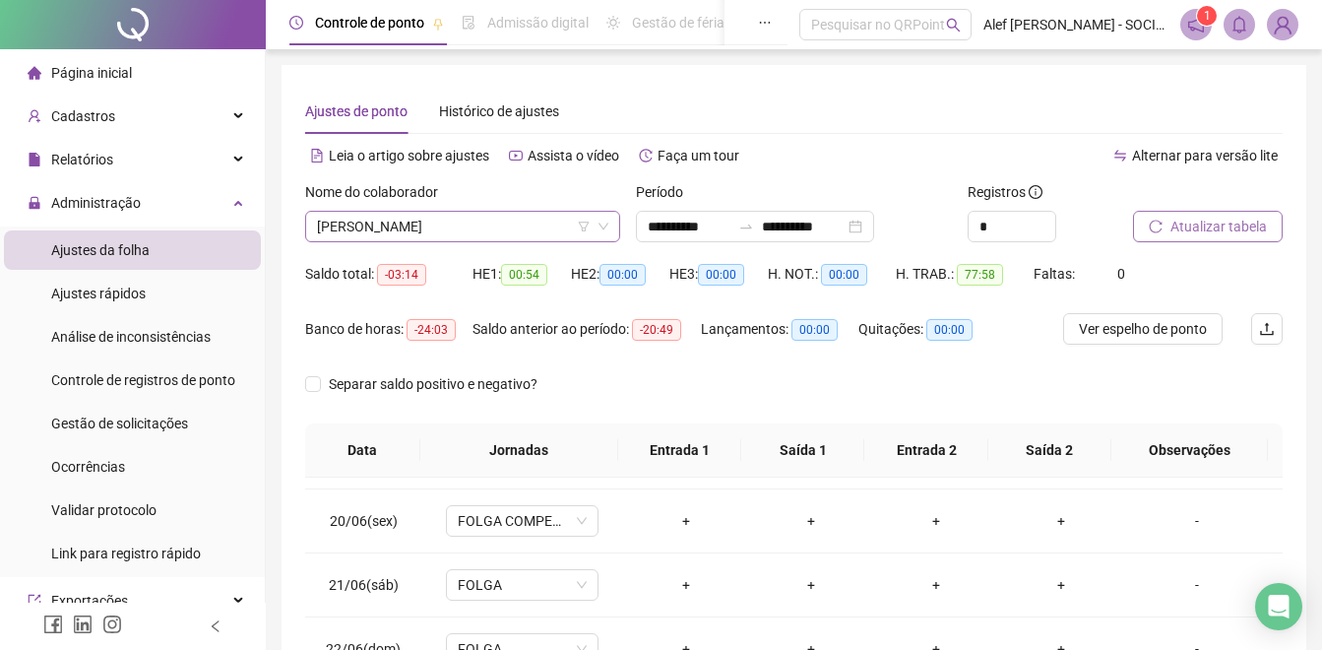
click at [508, 228] on span "[PERSON_NAME]" at bounding box center [462, 227] width 291 height 30
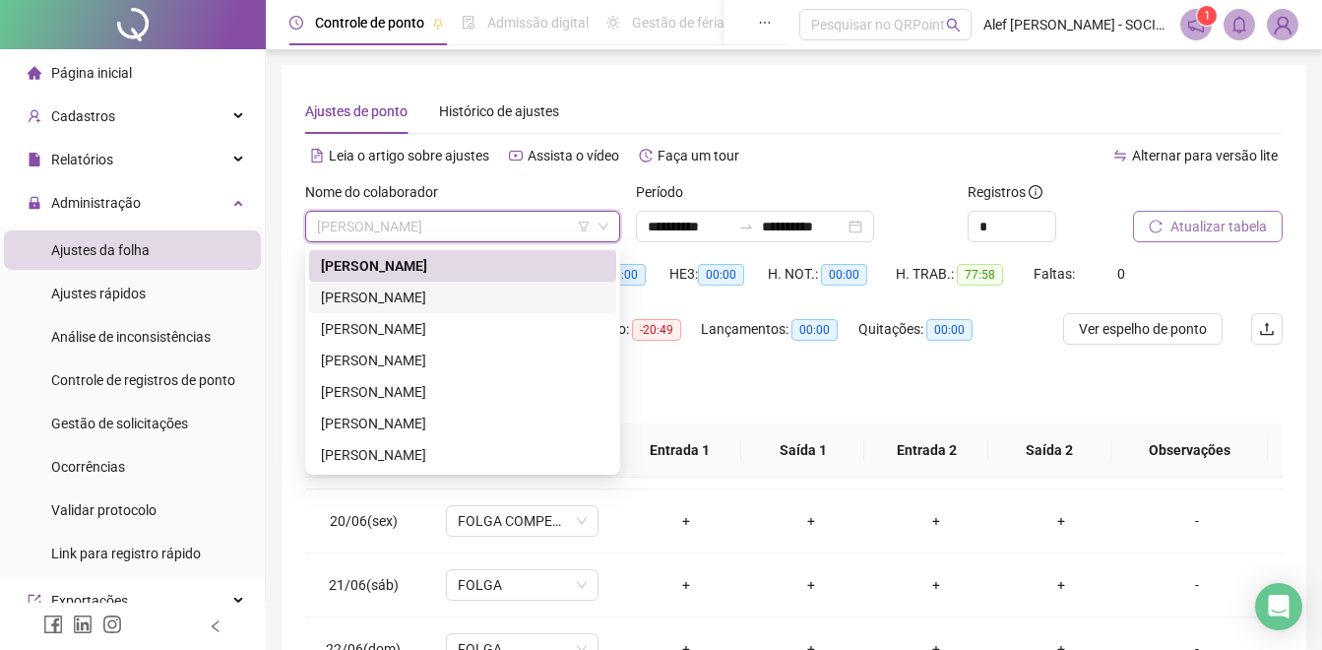
click at [459, 300] on div "[PERSON_NAME]" at bounding box center [462, 297] width 283 height 22
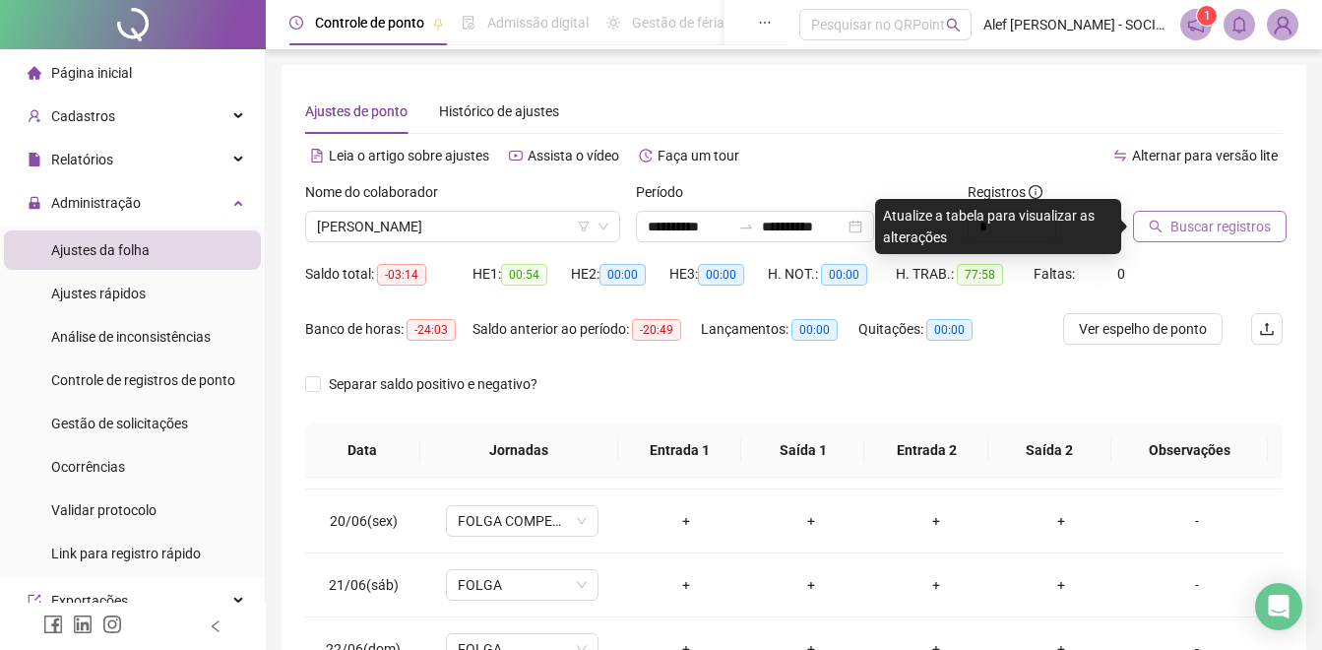
click at [1205, 229] on span "Buscar registros" at bounding box center [1220, 227] width 100 height 22
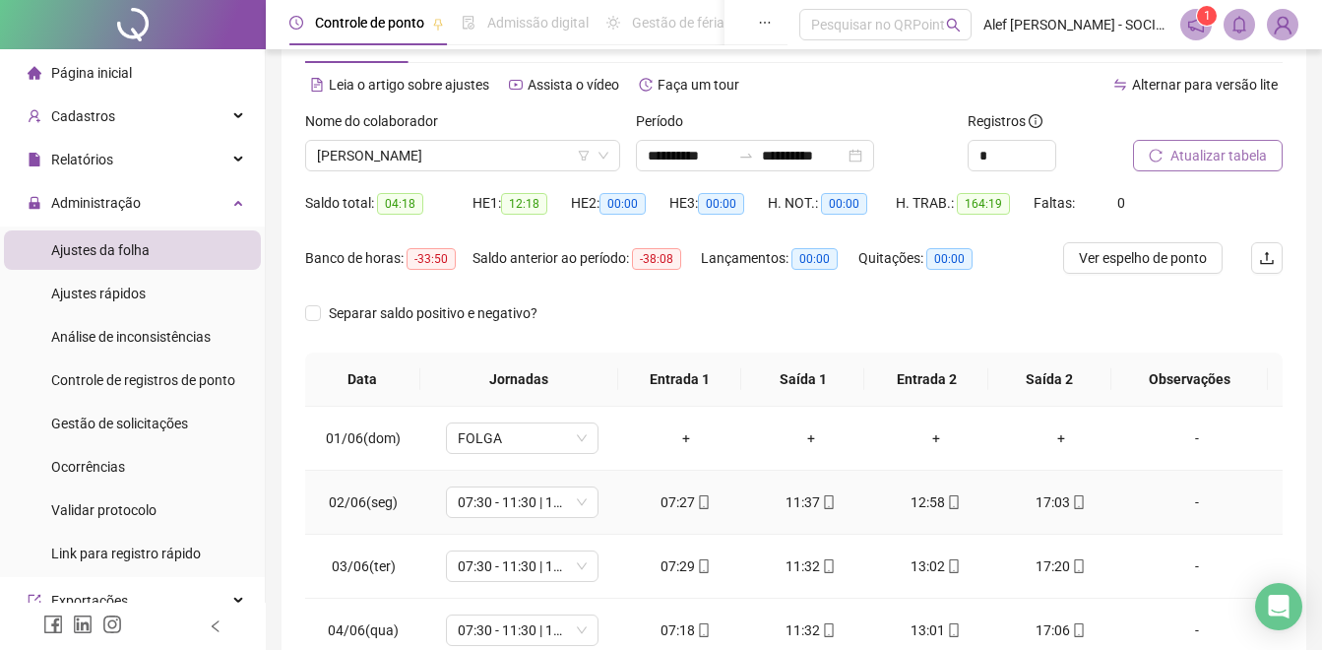
scroll to position [61, 0]
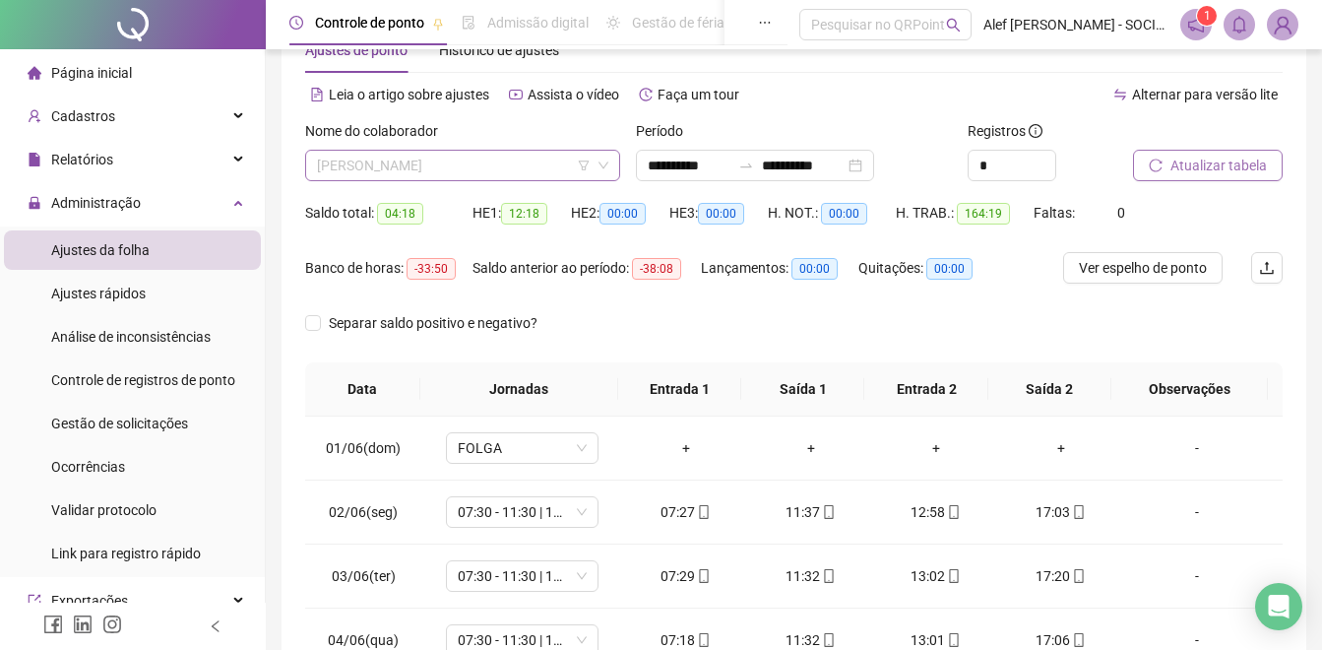
click at [471, 163] on span "[PERSON_NAME]" at bounding box center [462, 166] width 291 height 30
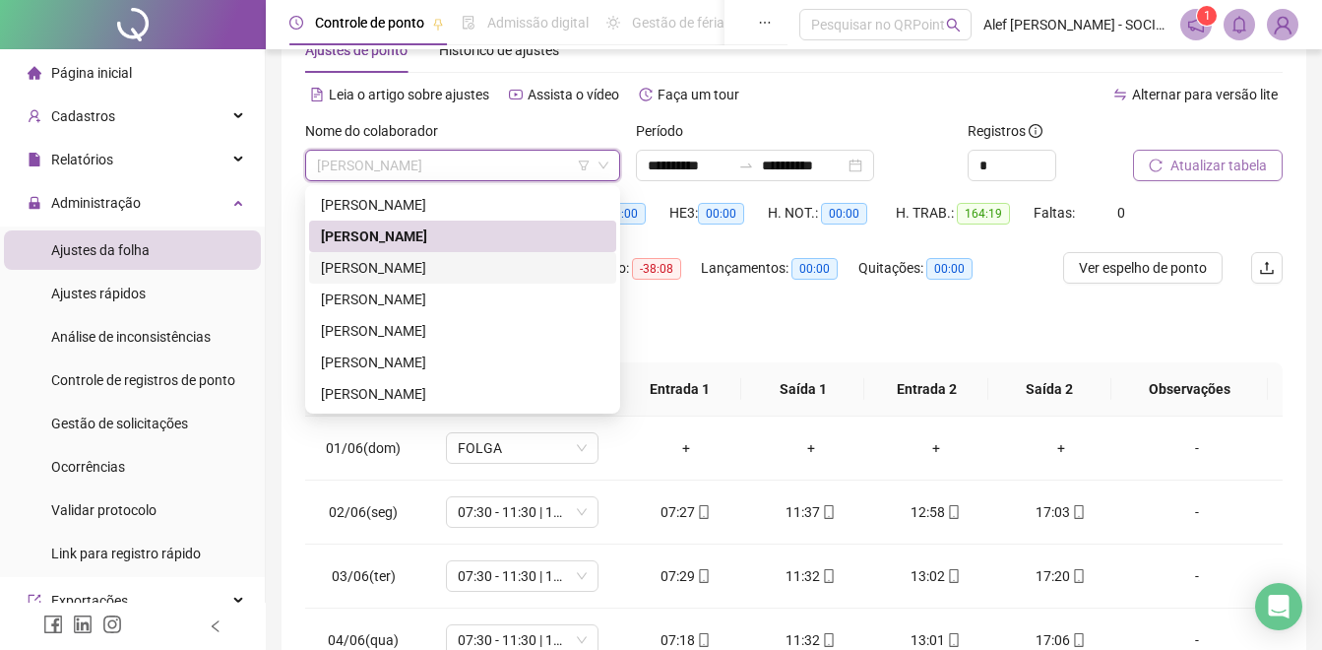
click at [393, 275] on div "[PERSON_NAME]" at bounding box center [462, 268] width 283 height 22
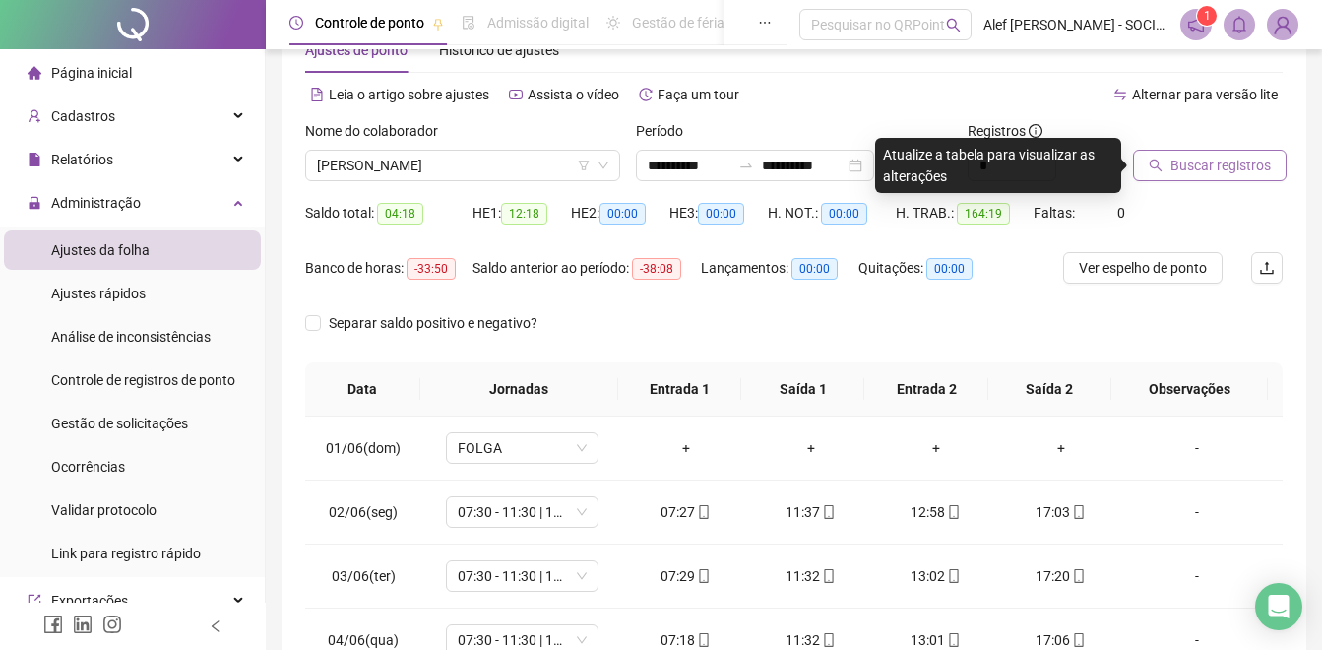
click at [1195, 148] on div at bounding box center [1183, 135] width 100 height 30
click at [1195, 166] on span "Buscar registros" at bounding box center [1220, 166] width 100 height 22
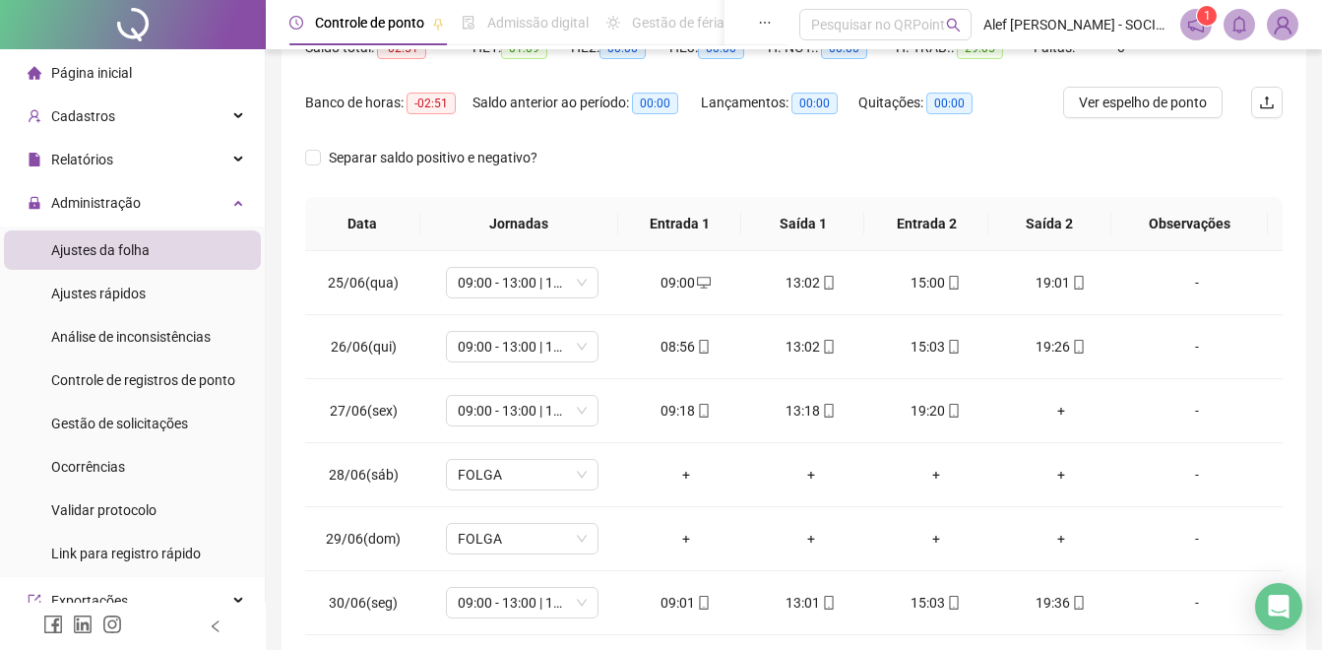
scroll to position [320, 0]
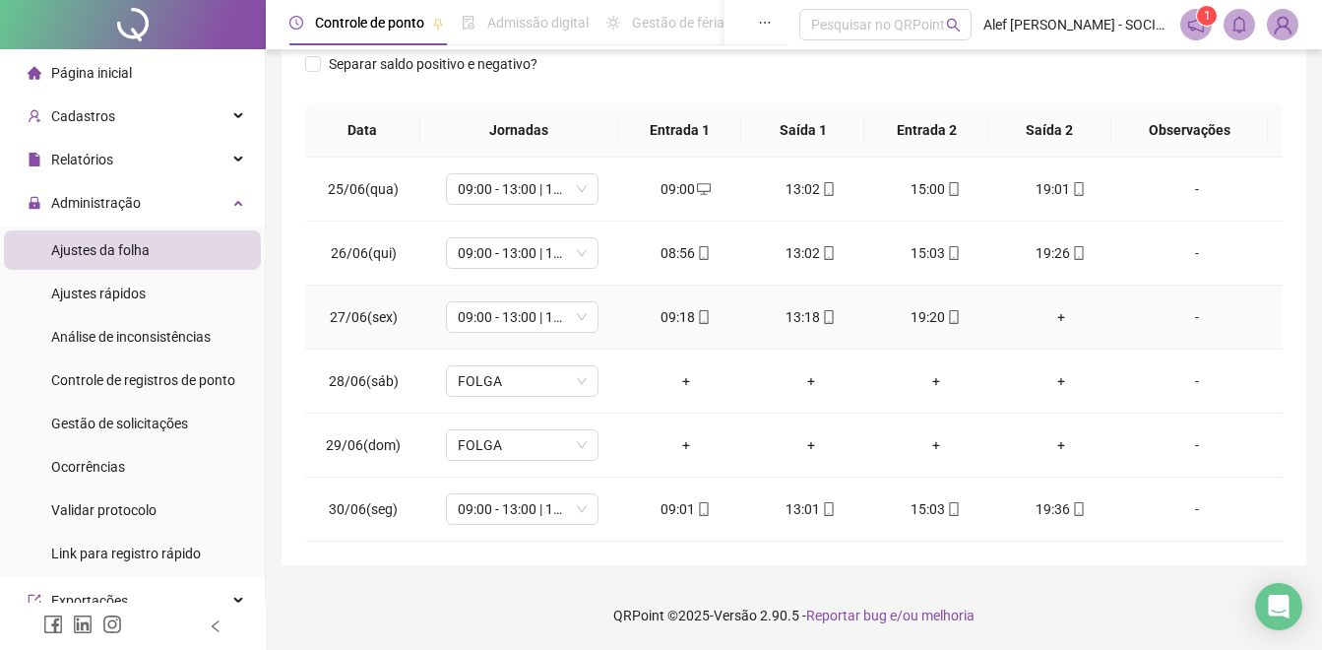
click at [1046, 320] on div "+" at bounding box center [1061, 317] width 94 height 22
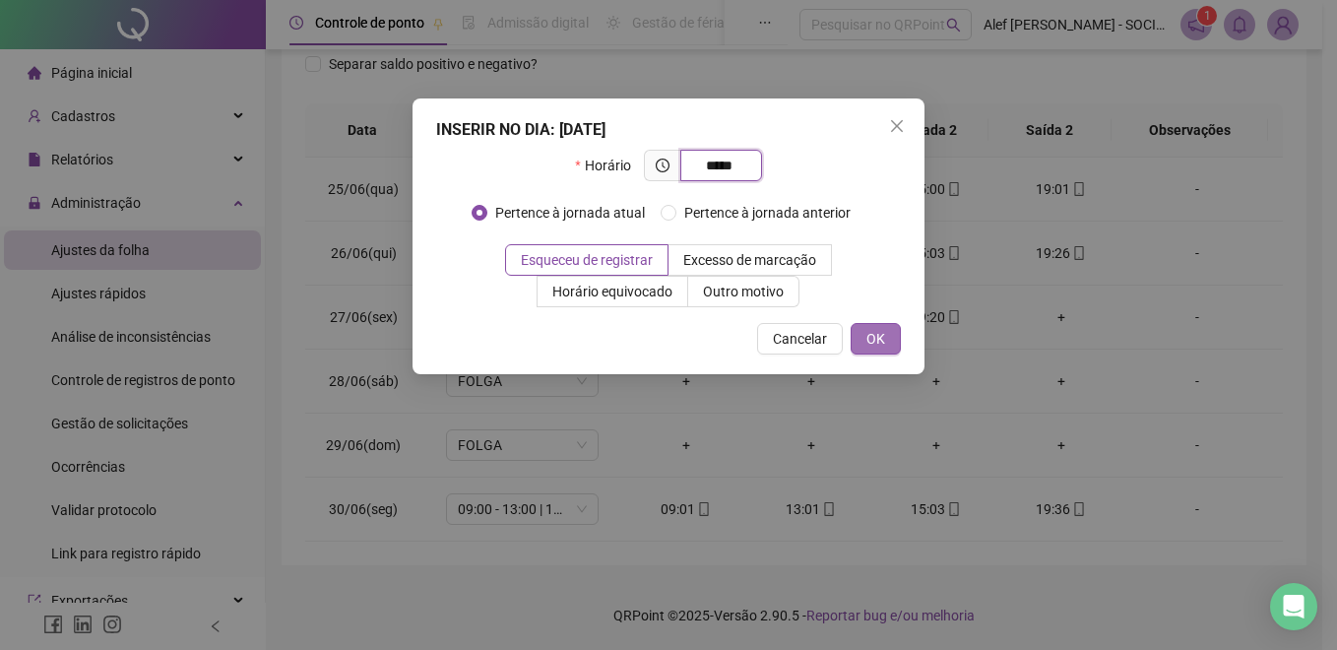
type input "*****"
click at [884, 335] on span "OK" at bounding box center [875, 339] width 19 height 22
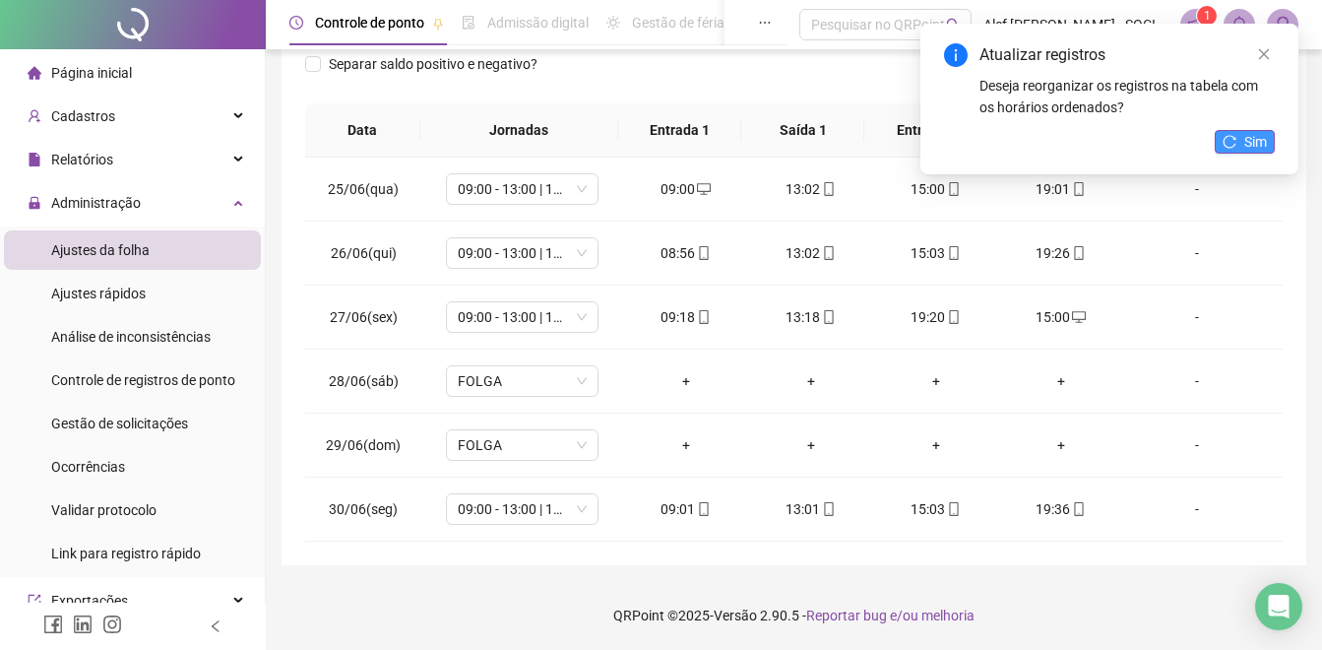
click at [1246, 148] on span "Sim" at bounding box center [1255, 142] width 23 height 22
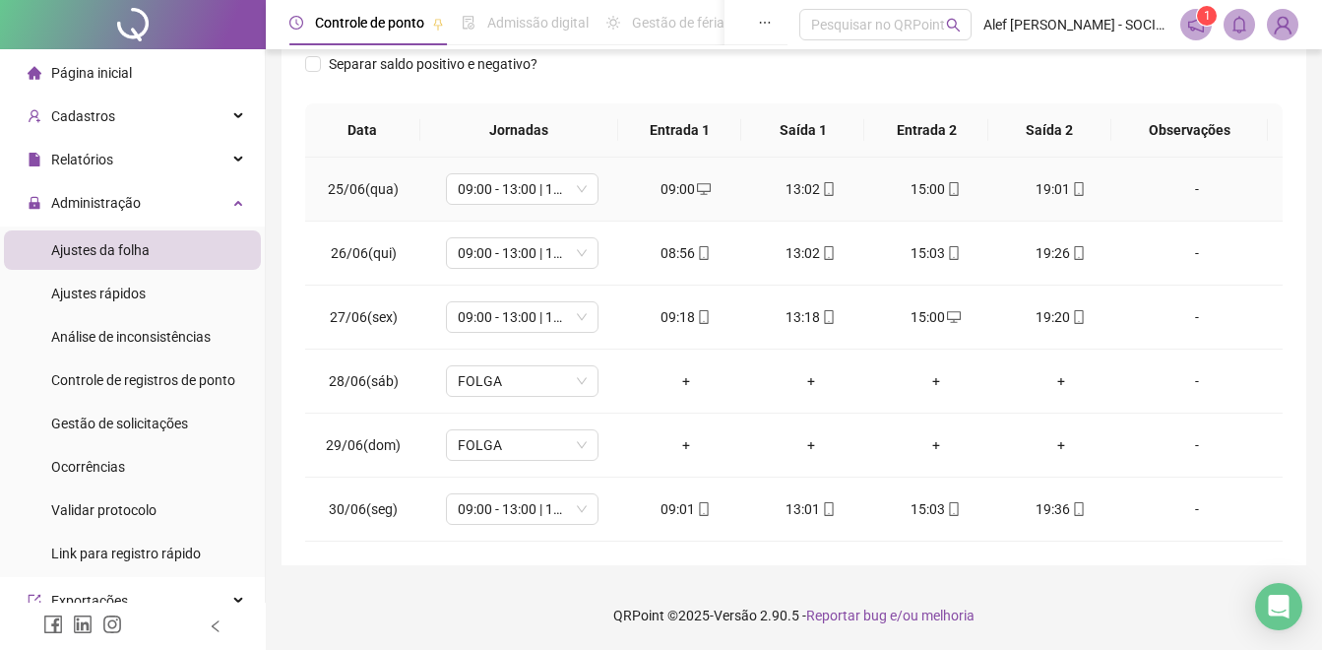
click at [1123, 198] on td "-" at bounding box center [1202, 189] width 159 height 64
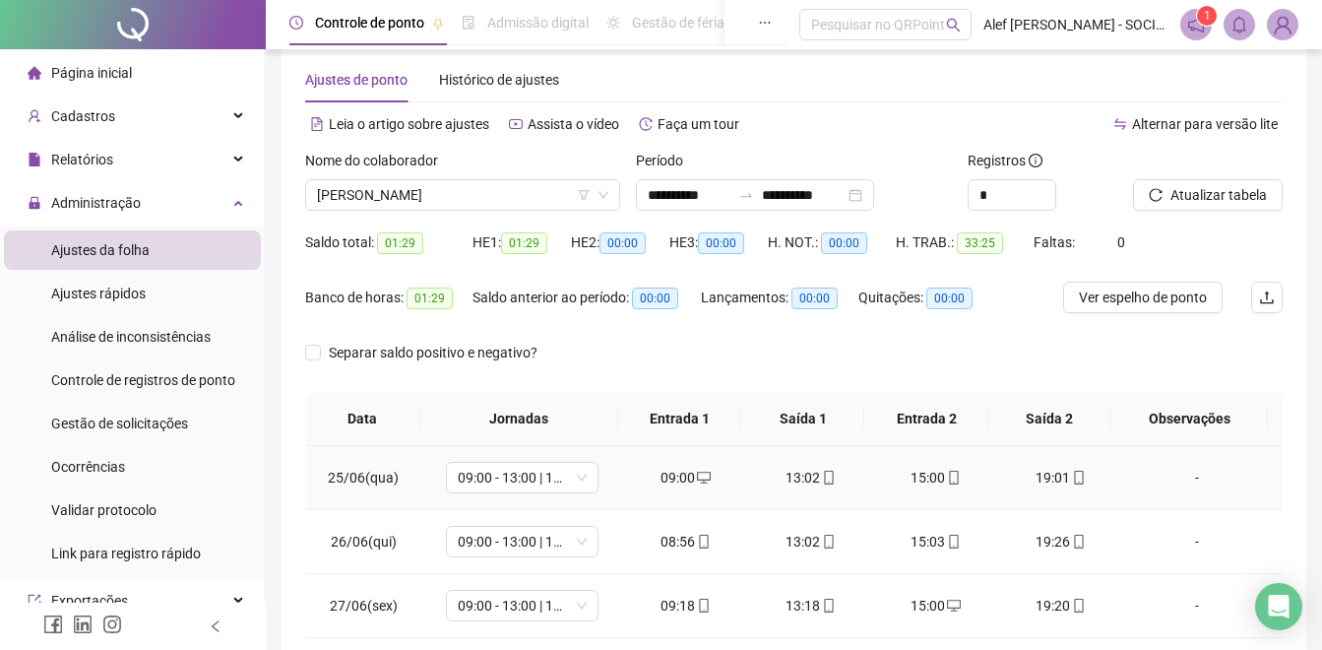
scroll to position [25, 0]
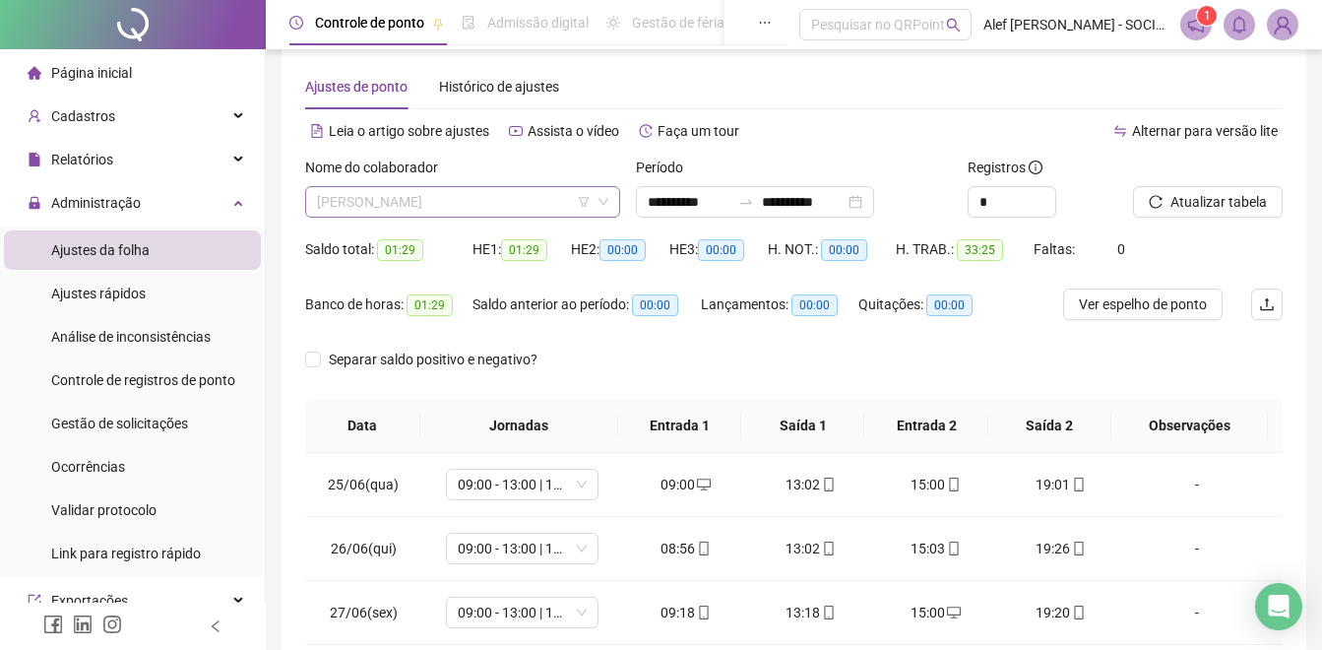
click at [444, 207] on span "[PERSON_NAME]" at bounding box center [462, 202] width 291 height 30
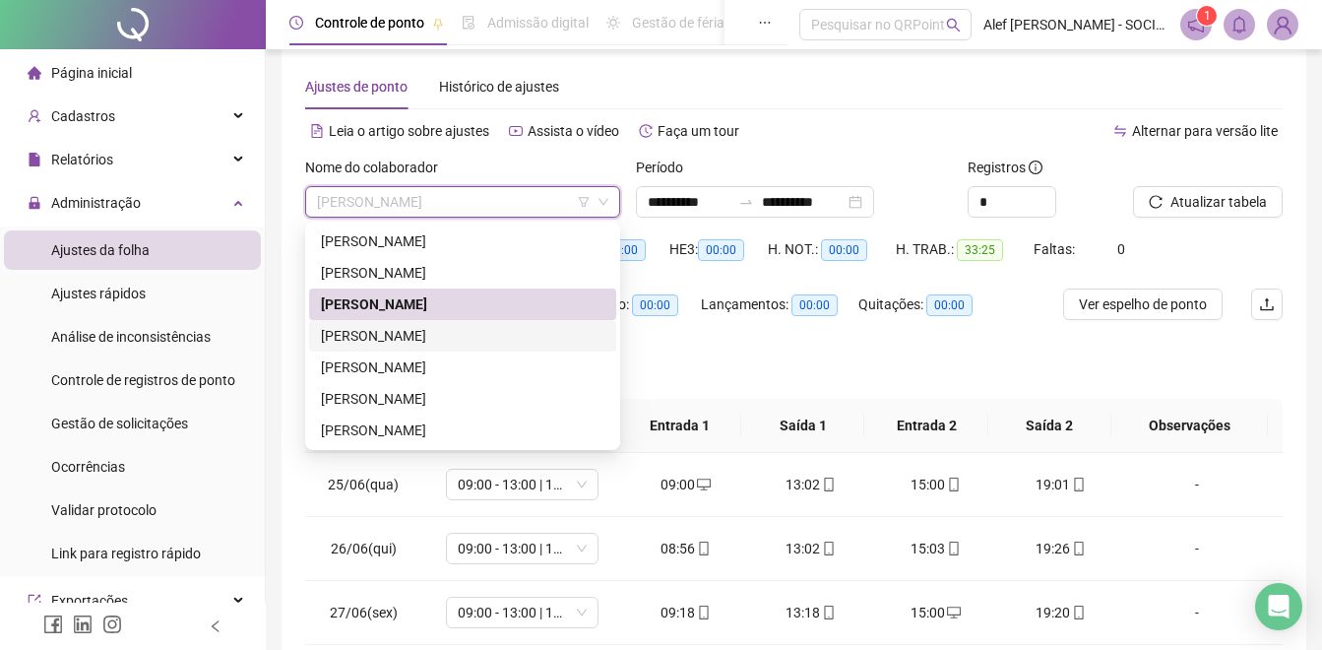
click at [357, 330] on div "[PERSON_NAME]" at bounding box center [462, 336] width 283 height 22
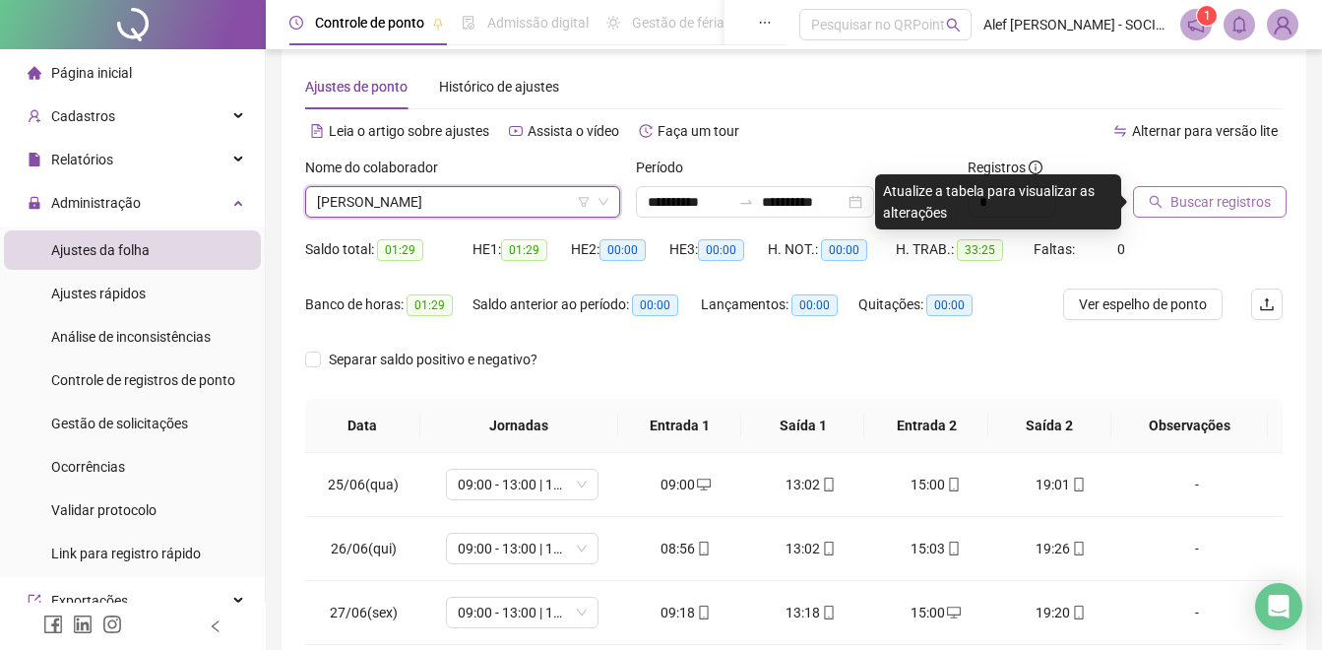
click at [1186, 202] on span "Buscar registros" at bounding box center [1220, 202] width 100 height 22
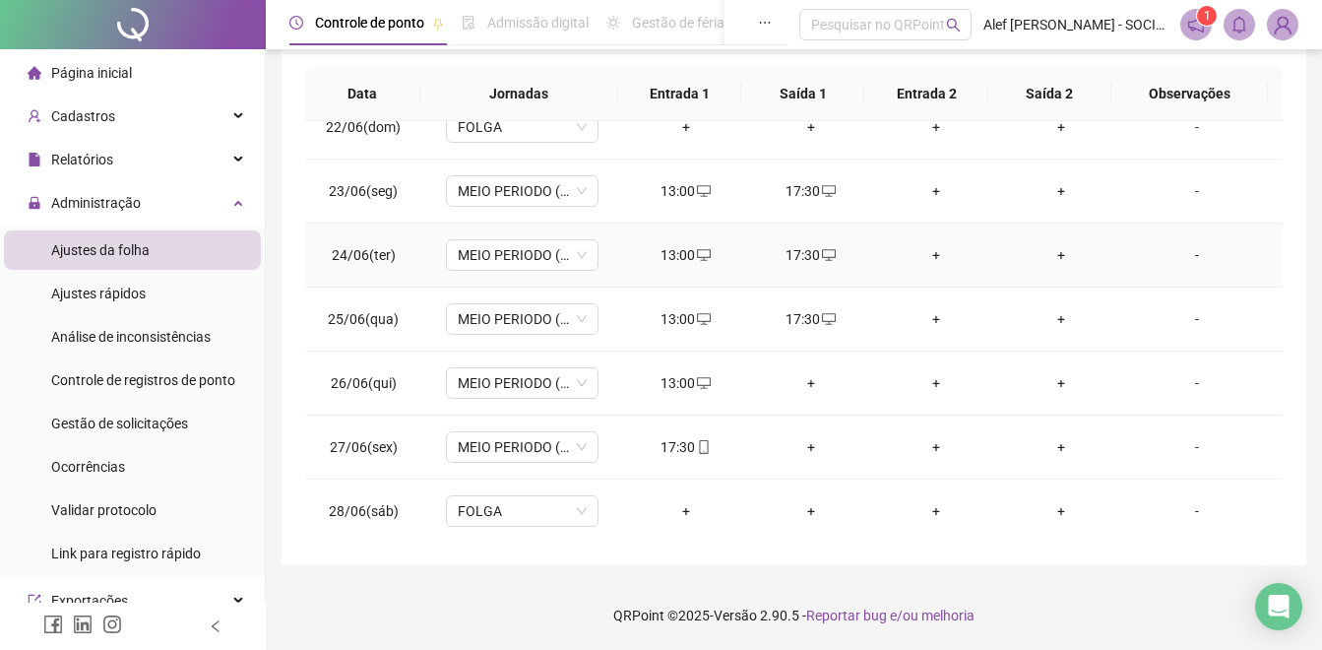
scroll to position [1378, 0]
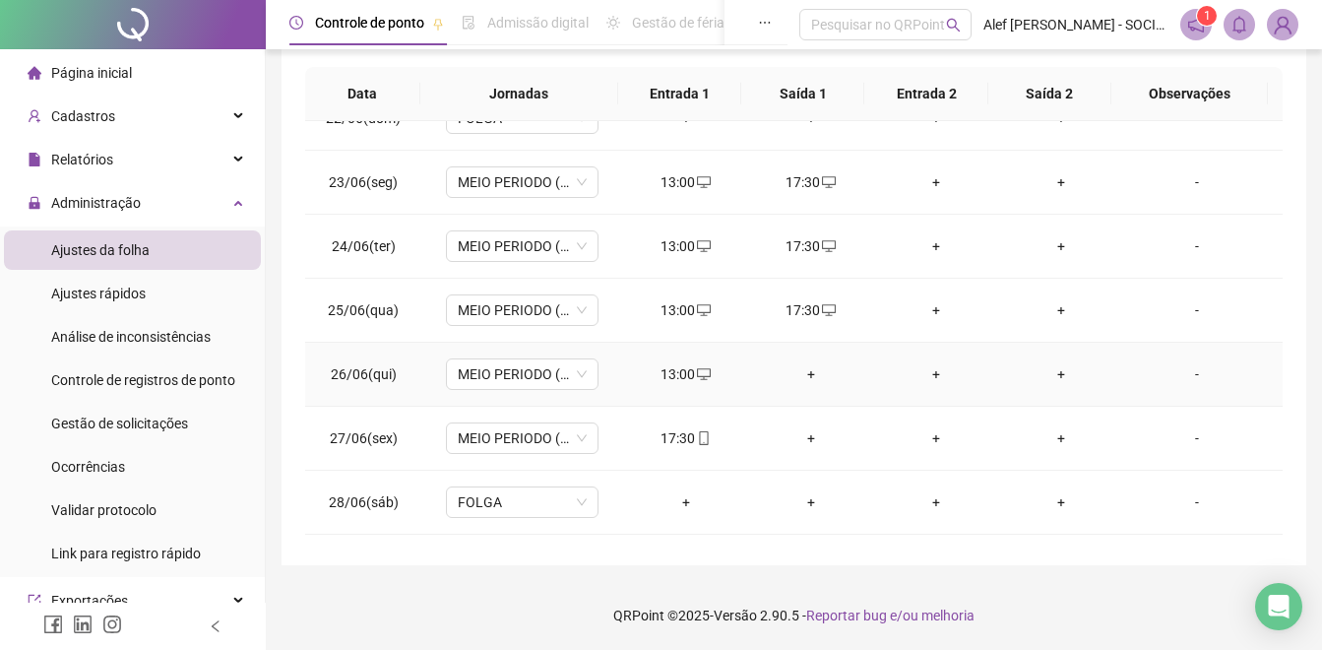
click at [800, 367] on div "+" at bounding box center [811, 374] width 94 height 22
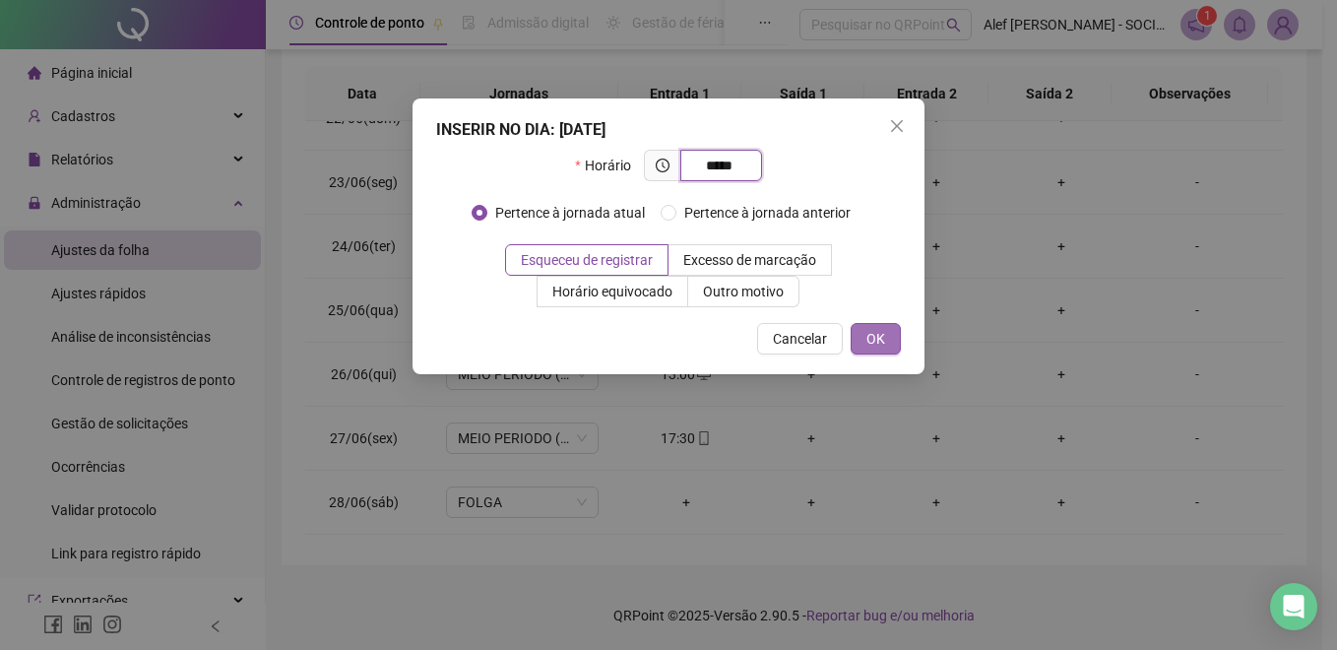
type input "*****"
click at [872, 344] on span "OK" at bounding box center [875, 339] width 19 height 22
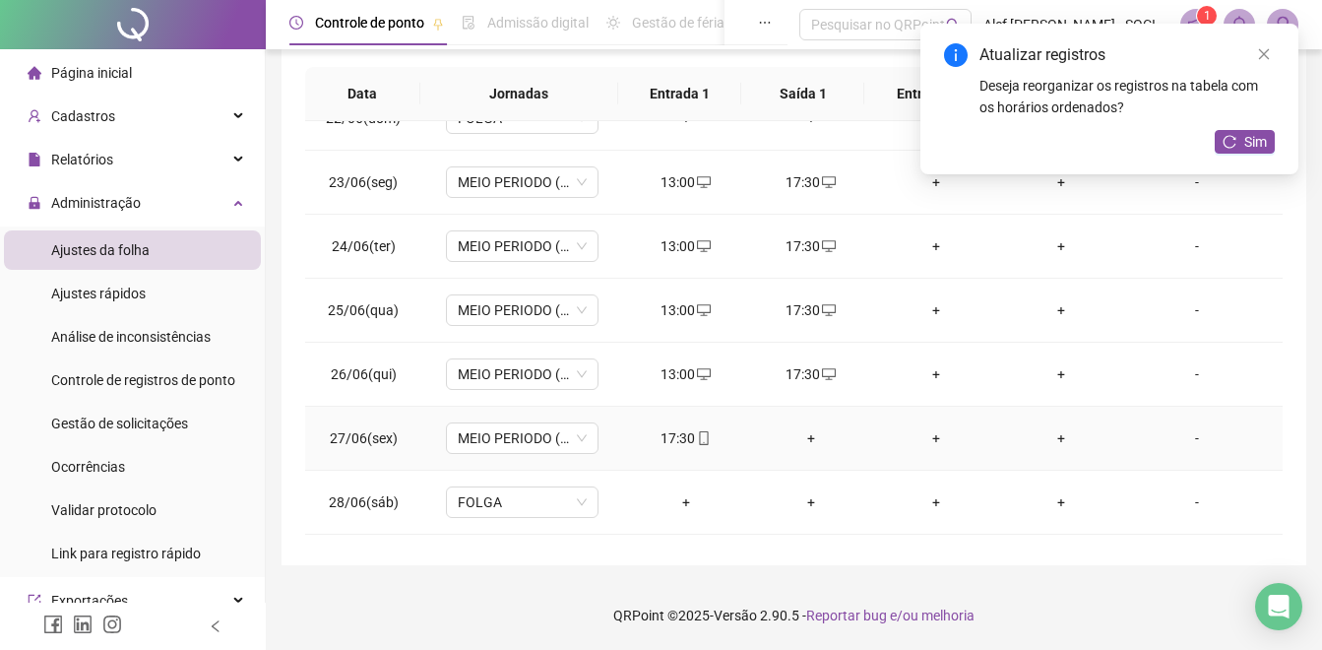
click at [798, 439] on div "+" at bounding box center [811, 438] width 94 height 22
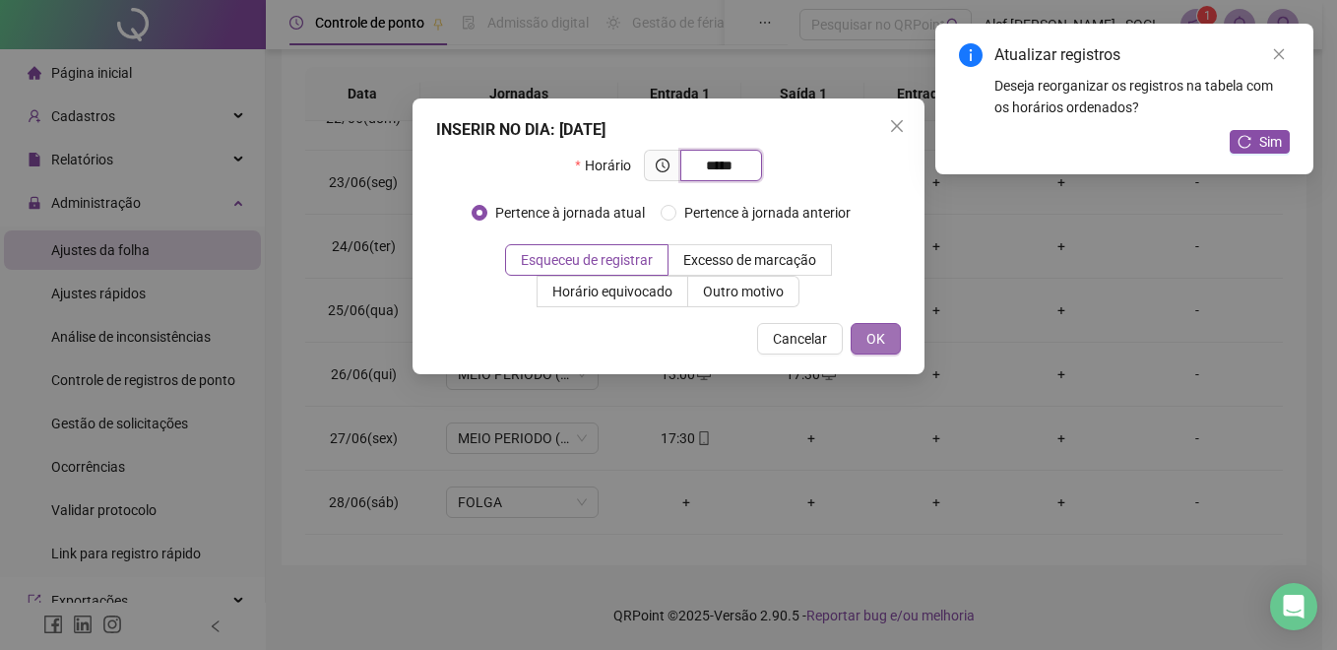
type input "*****"
click at [874, 336] on span "OK" at bounding box center [875, 339] width 19 height 22
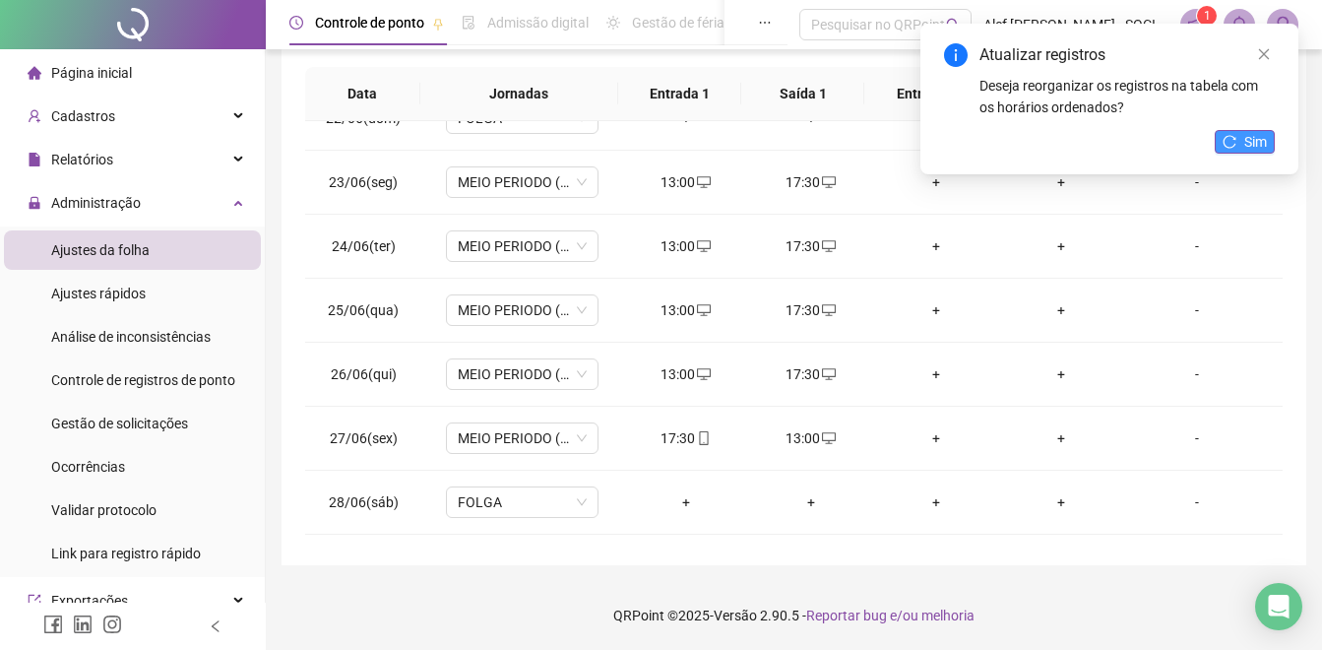
click at [1232, 136] on icon "reload" at bounding box center [1230, 142] width 14 height 14
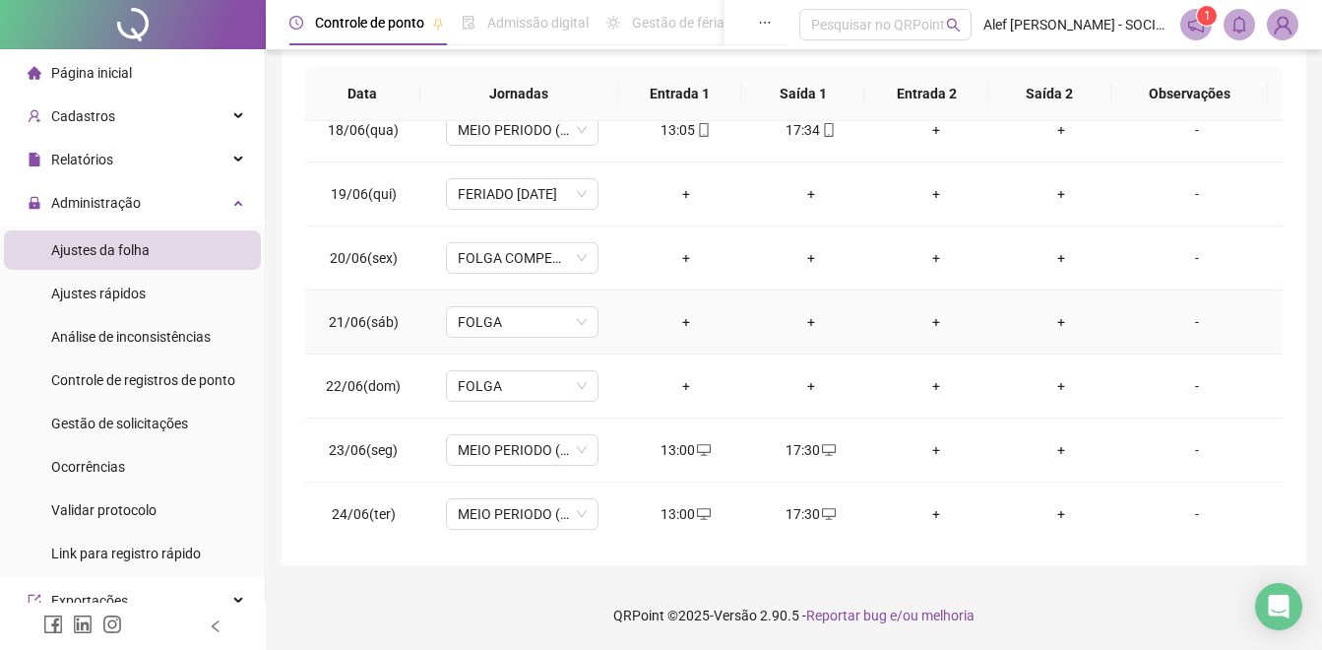
scroll to position [984, 0]
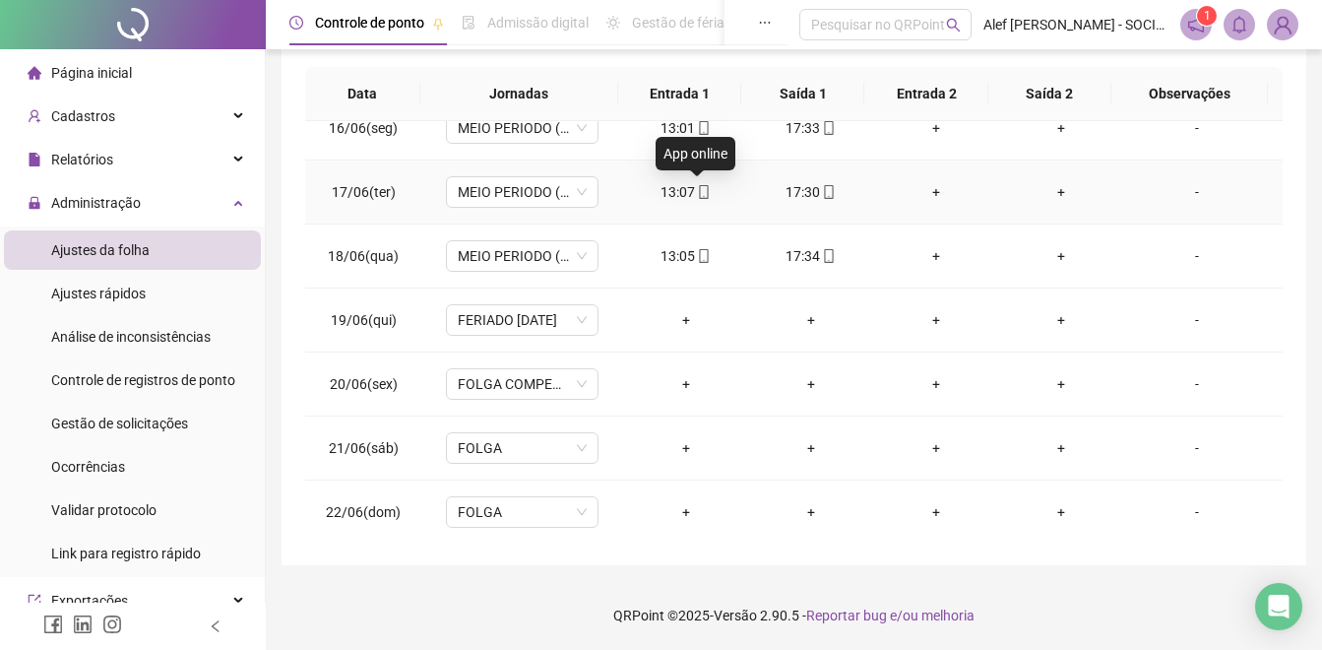
click at [697, 194] on icon "mobile" at bounding box center [704, 192] width 14 height 14
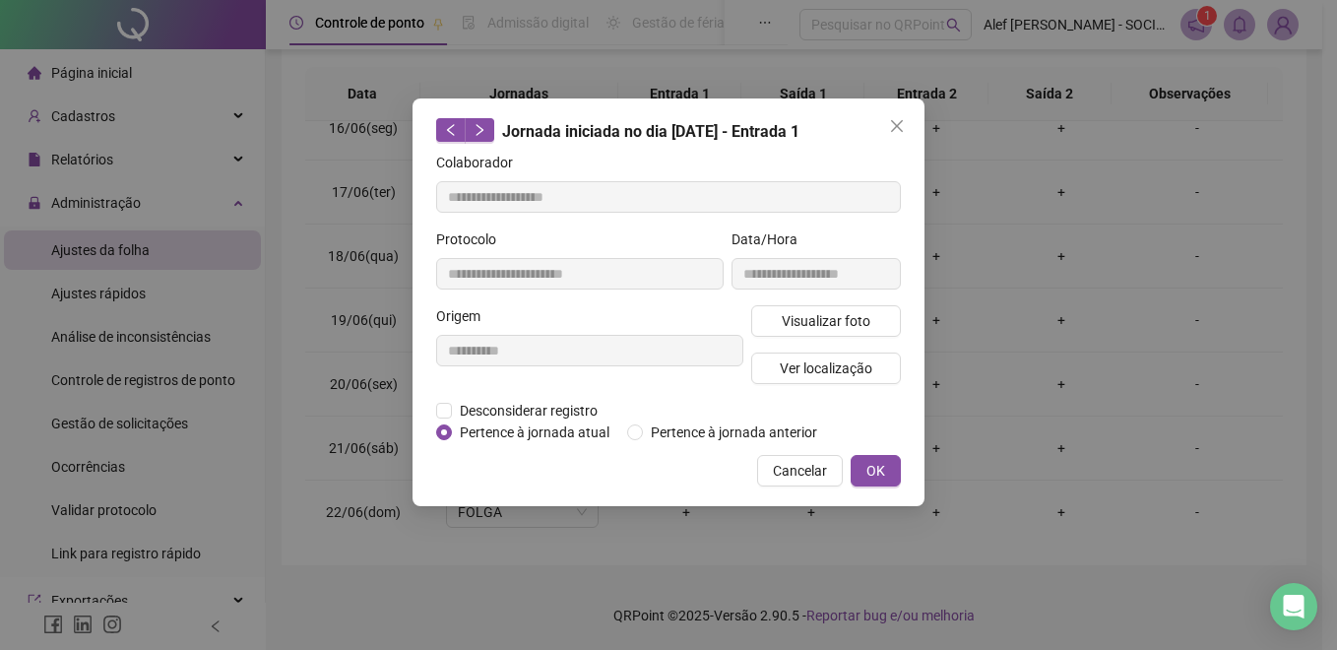
type input "**********"
click at [809, 318] on span "Visualizar foto" at bounding box center [826, 321] width 89 height 22
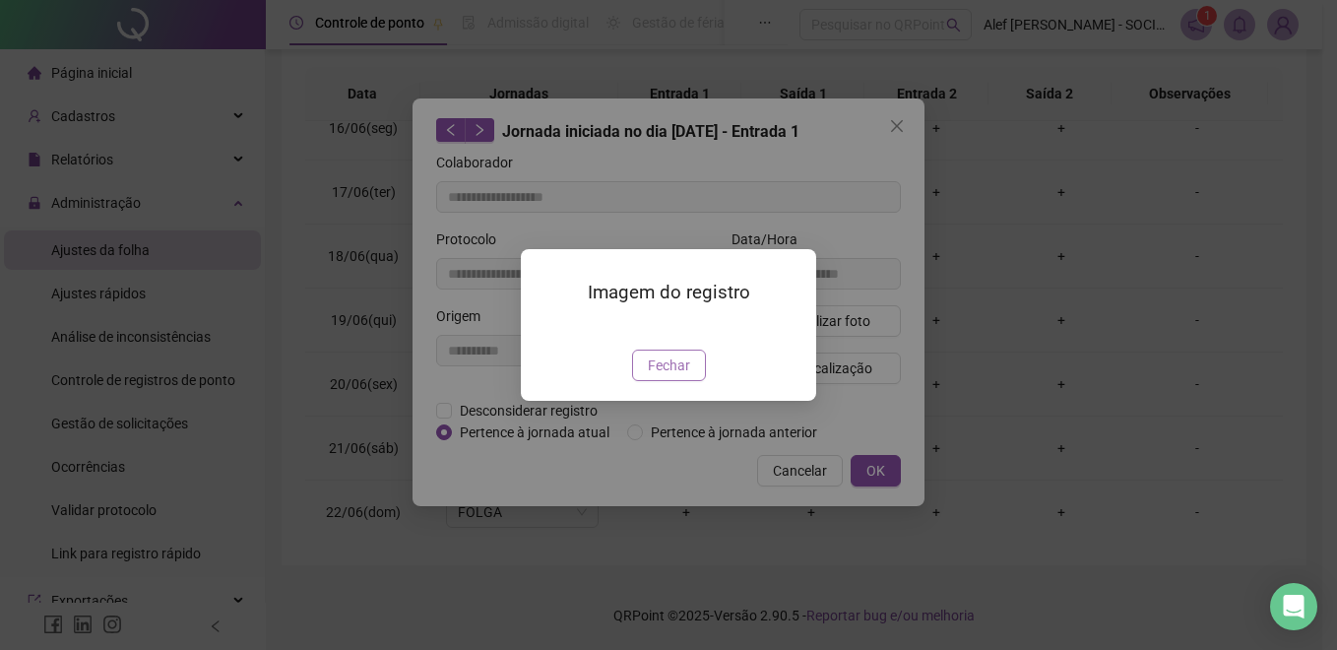
click at [655, 376] on span "Fechar" at bounding box center [669, 365] width 42 height 22
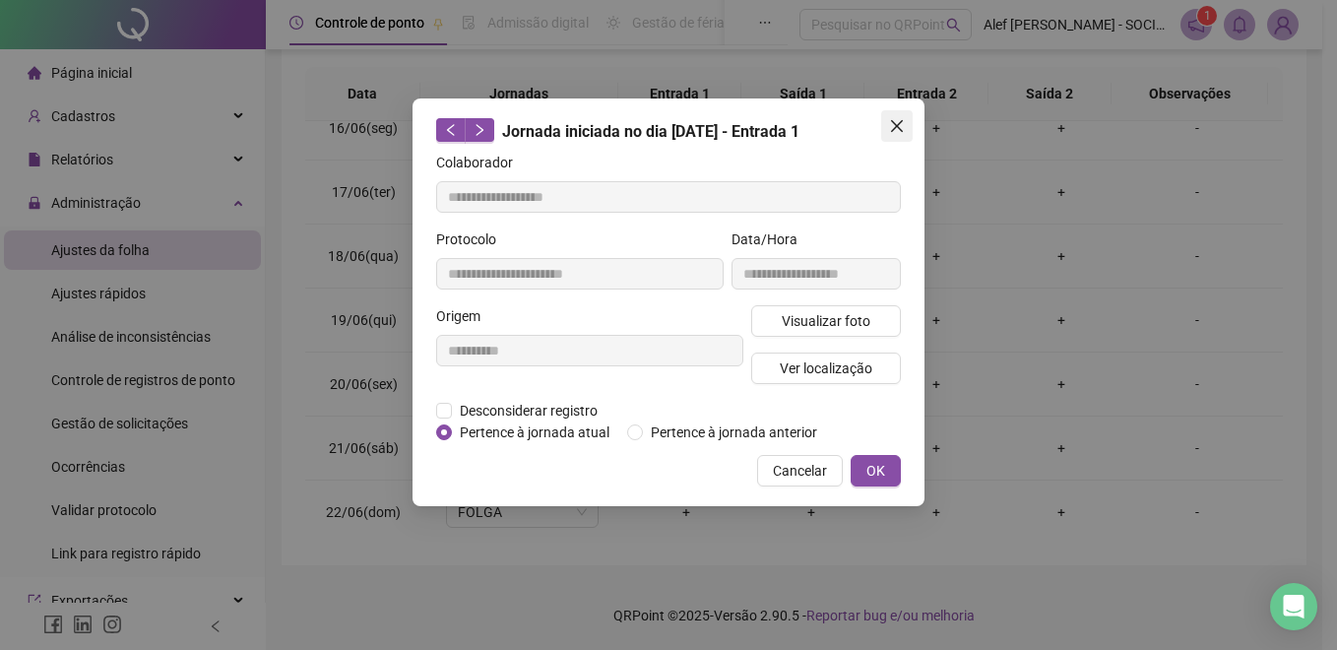
click at [892, 131] on icon "close" at bounding box center [897, 126] width 12 height 12
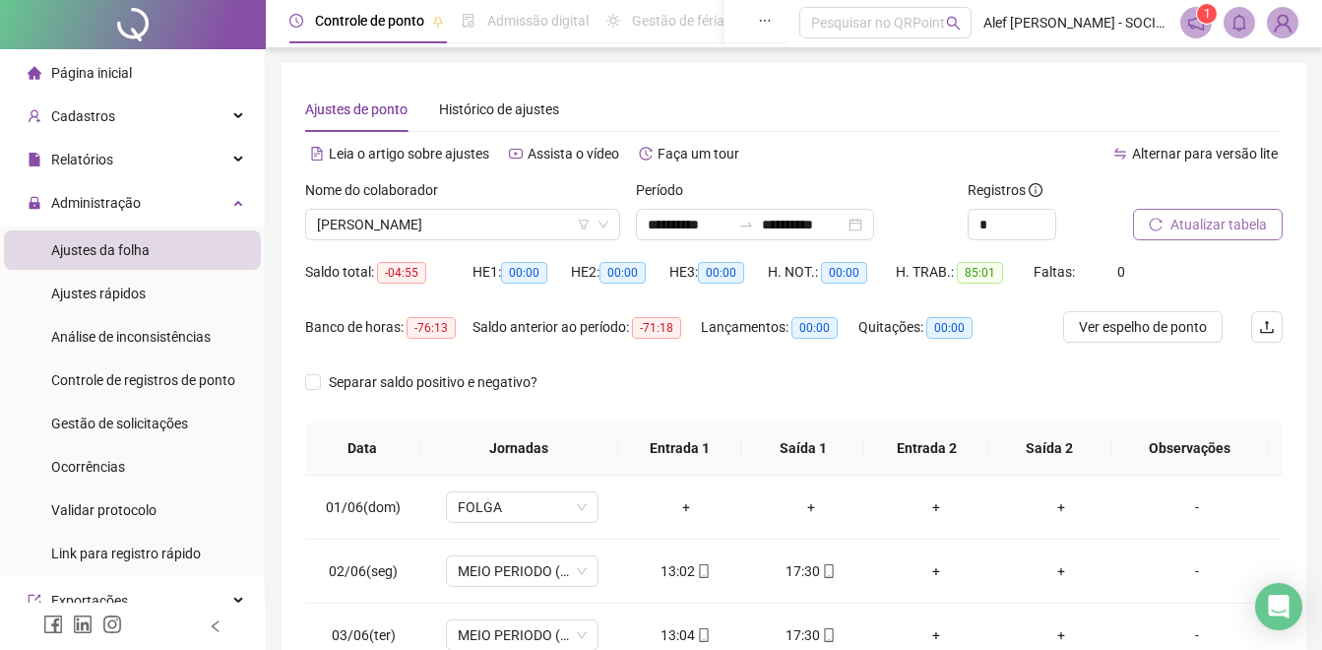
scroll to position [0, 0]
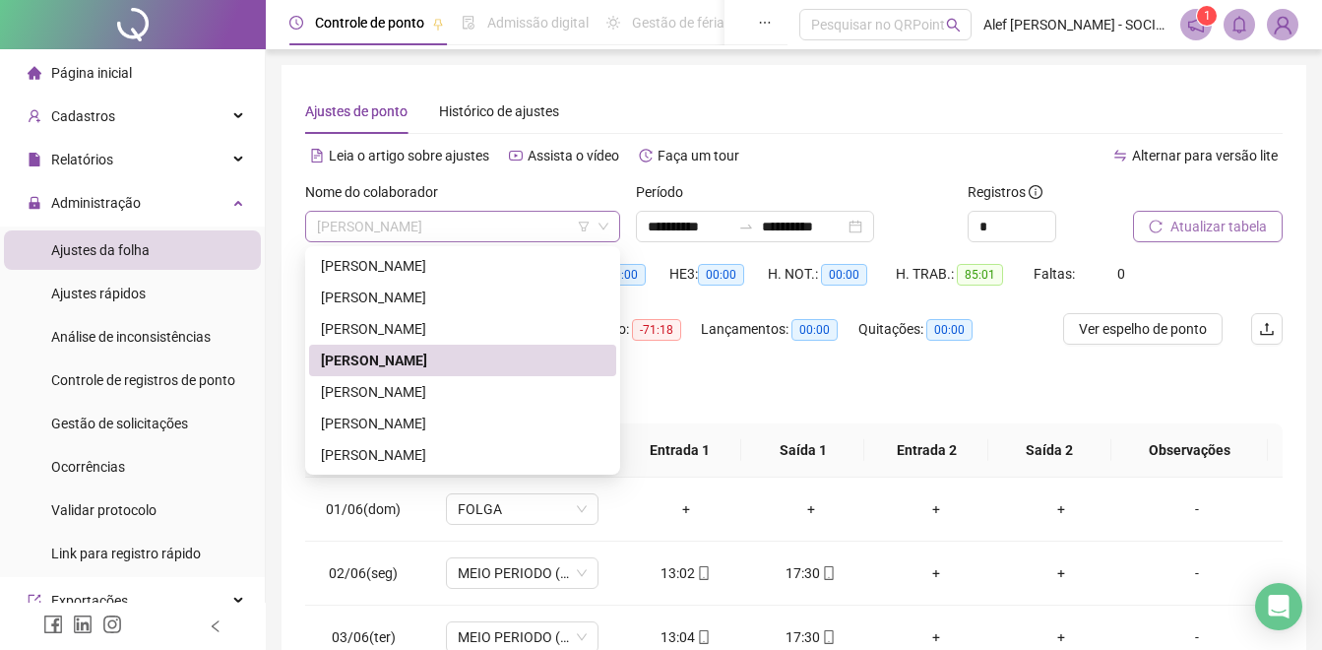
click at [432, 220] on span "[PERSON_NAME]" at bounding box center [462, 227] width 291 height 30
click at [360, 388] on div "[PERSON_NAME]" at bounding box center [462, 392] width 283 height 22
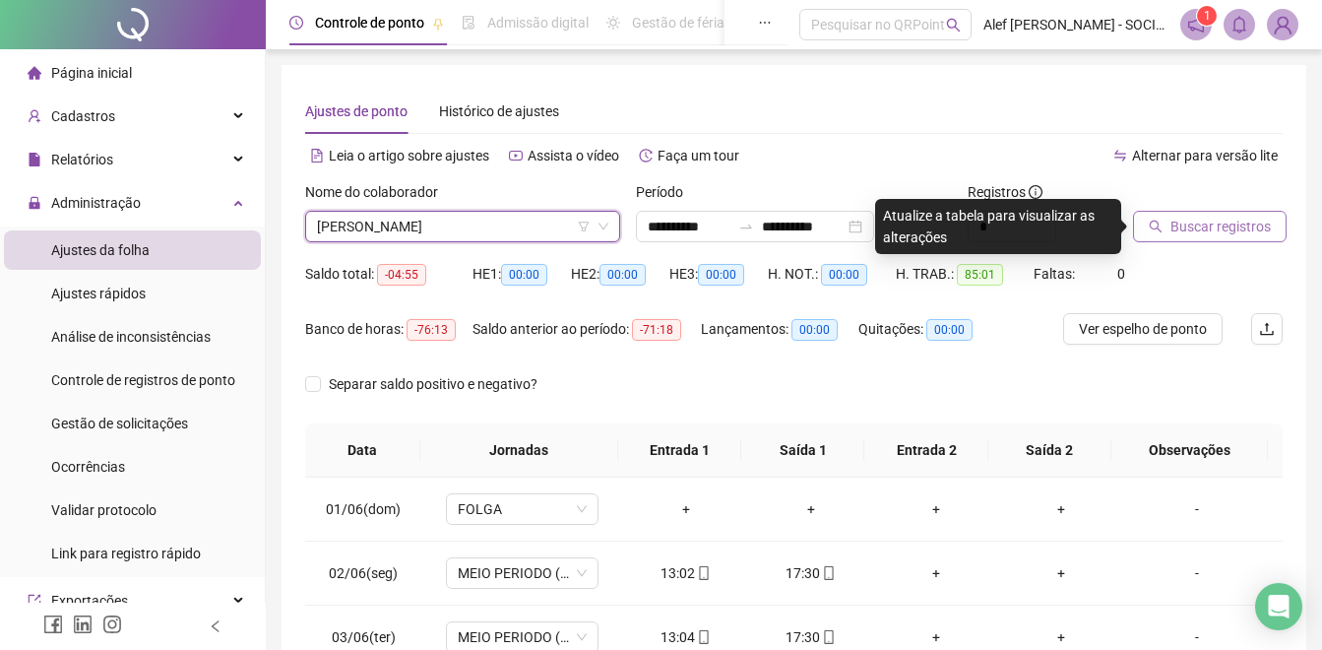
click at [1195, 223] on span "Buscar registros" at bounding box center [1220, 227] width 100 height 22
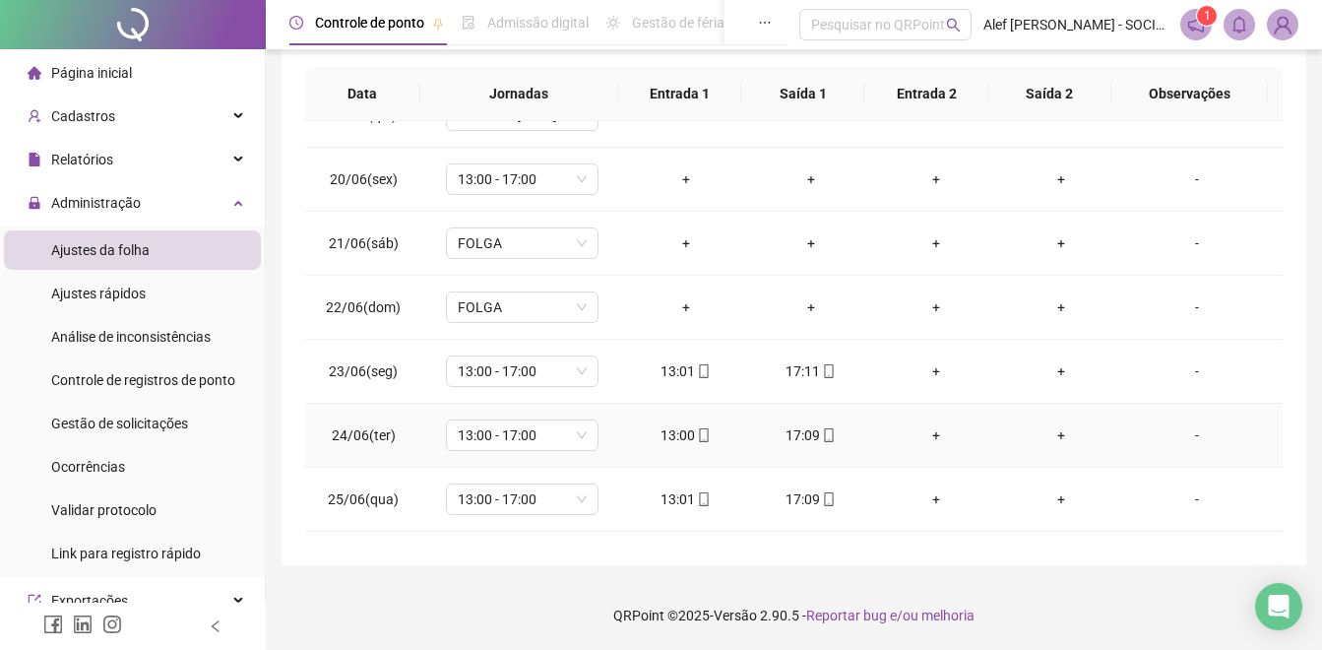
scroll to position [1204, 0]
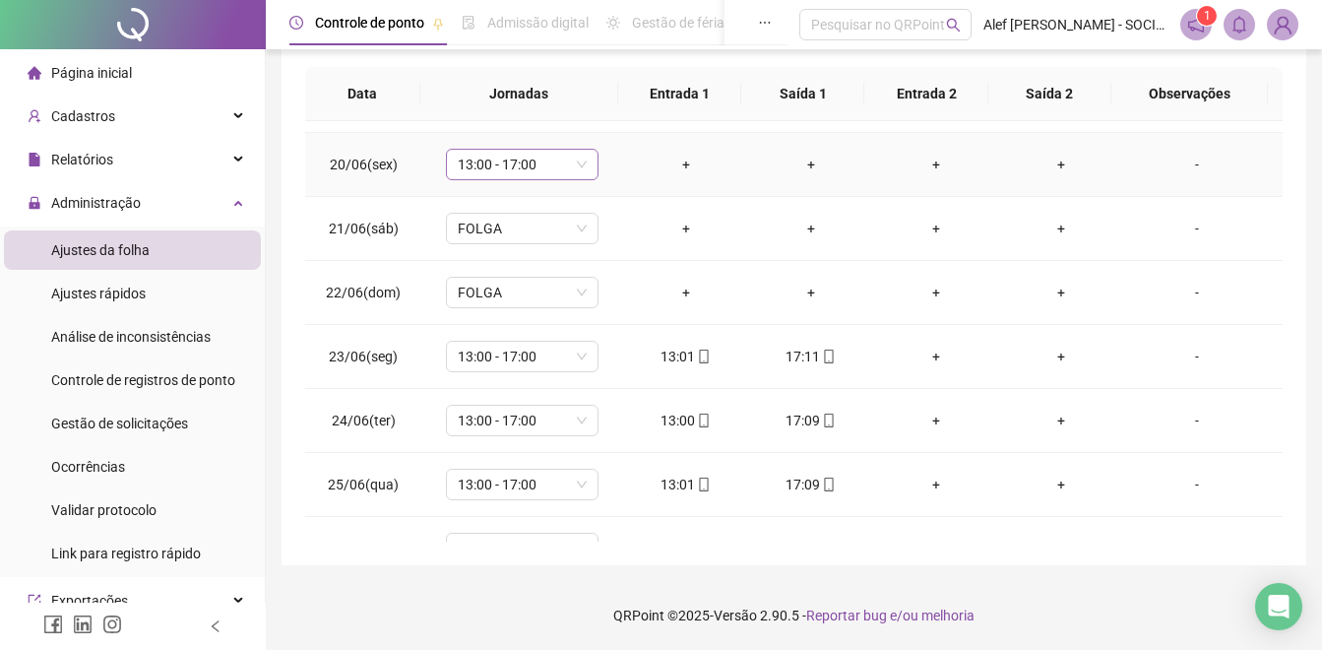
click at [543, 166] on span "13:00 - 17:00" at bounding box center [522, 165] width 129 height 30
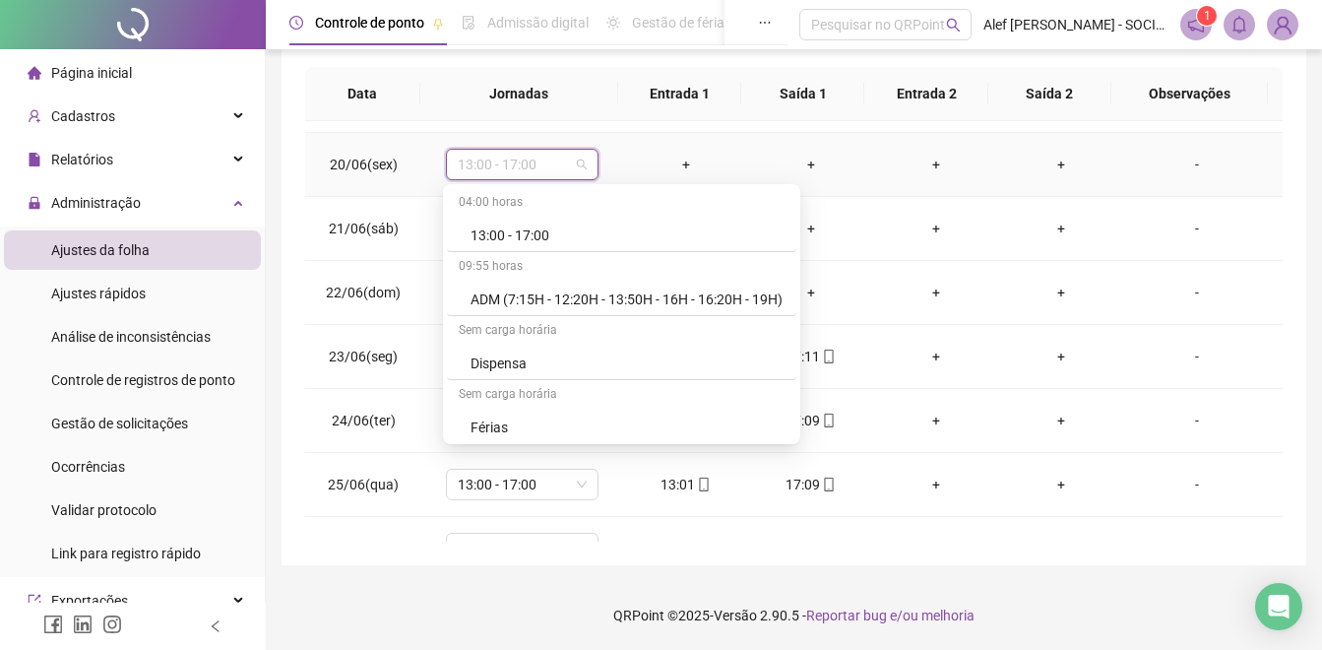
scroll to position [689, 0]
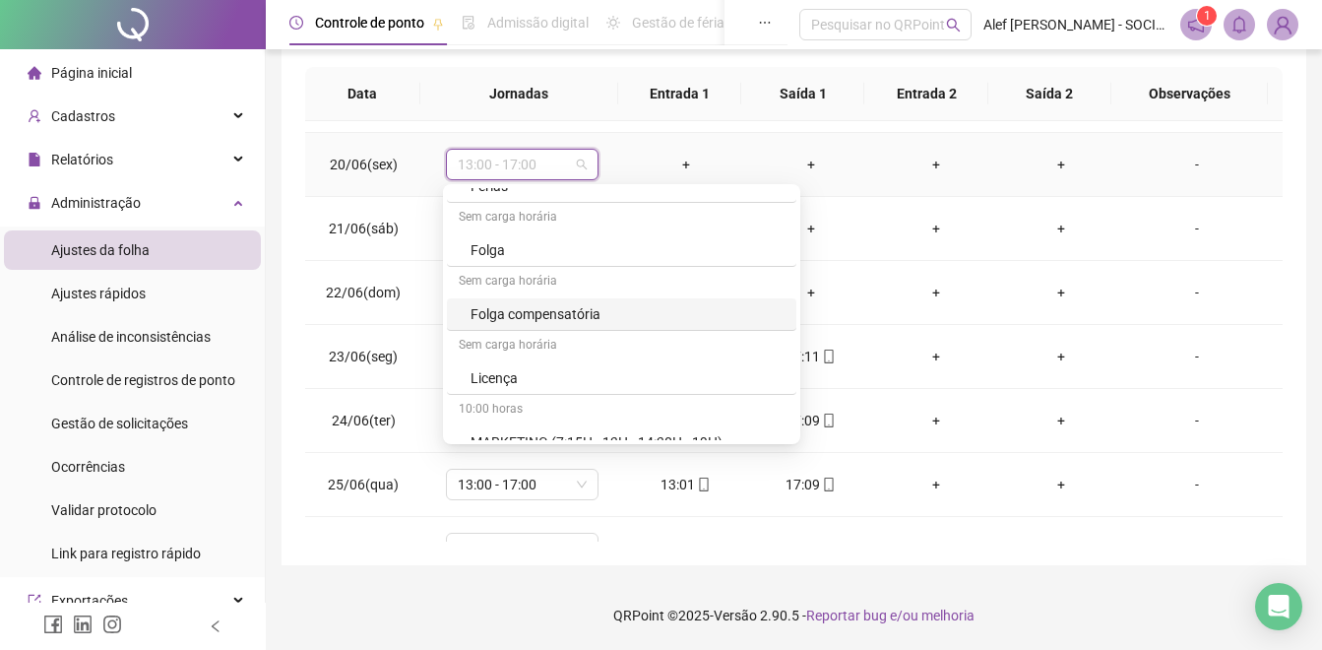
click at [568, 313] on div "Folga compensatória" at bounding box center [628, 314] width 314 height 22
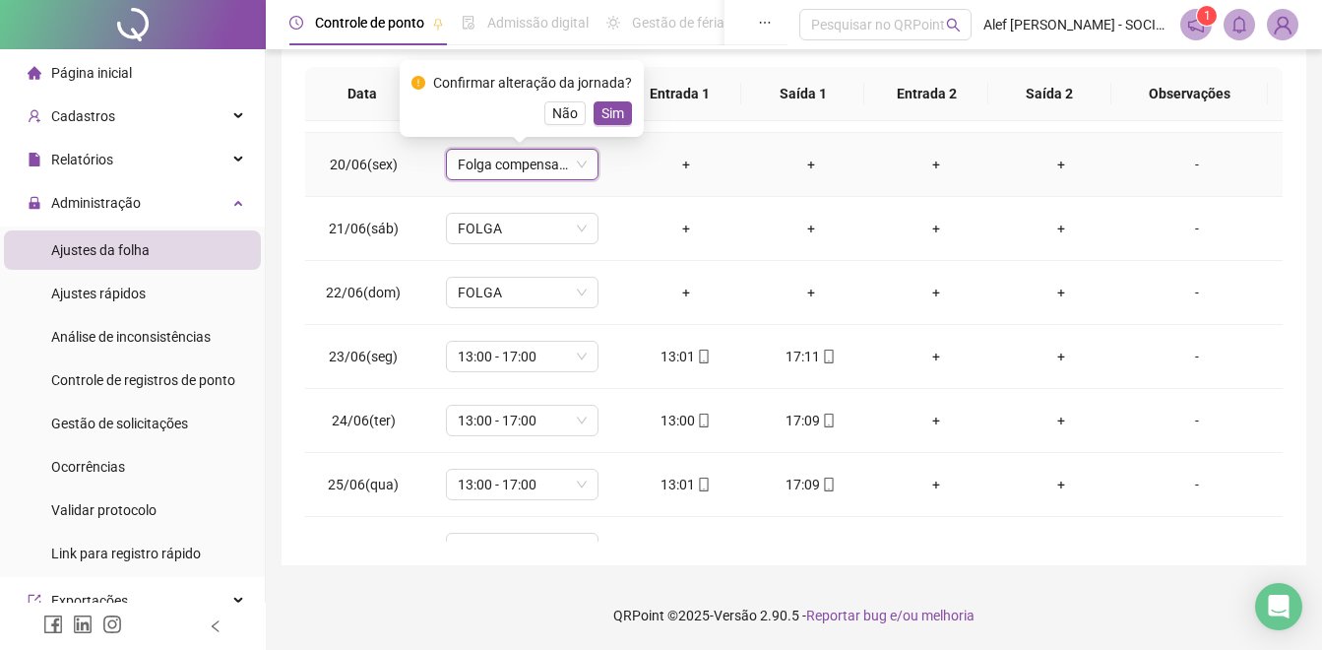
drag, startPoint x: 604, startPoint y: 115, endPoint x: 601, endPoint y: 134, distance: 18.9
click at [603, 115] on span "Sim" at bounding box center [612, 113] width 23 height 22
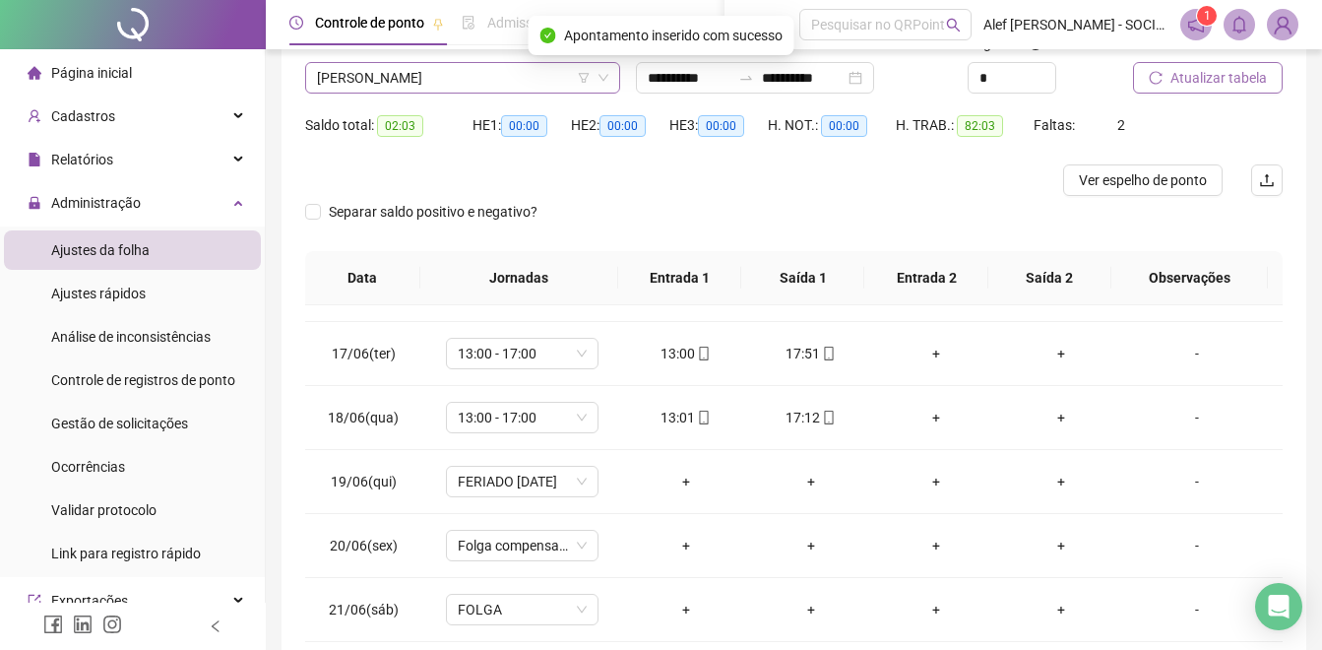
scroll to position [136, 0]
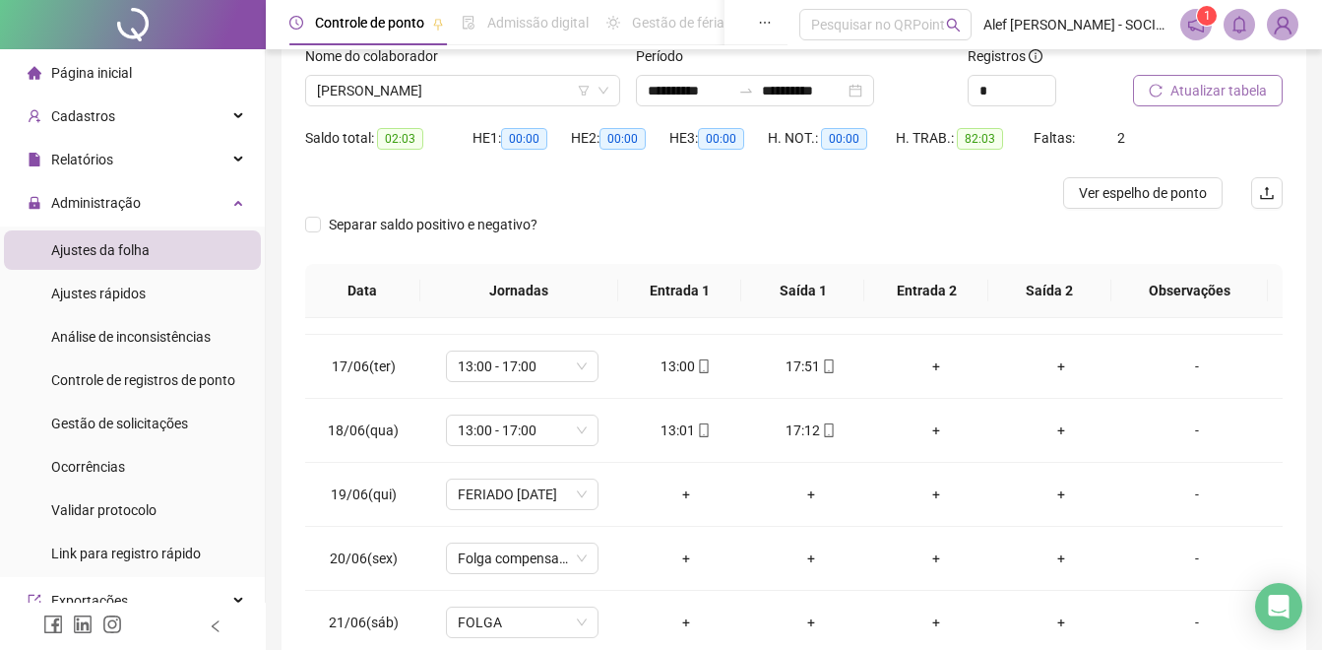
click at [1218, 97] on span "Atualizar tabela" at bounding box center [1218, 91] width 96 height 22
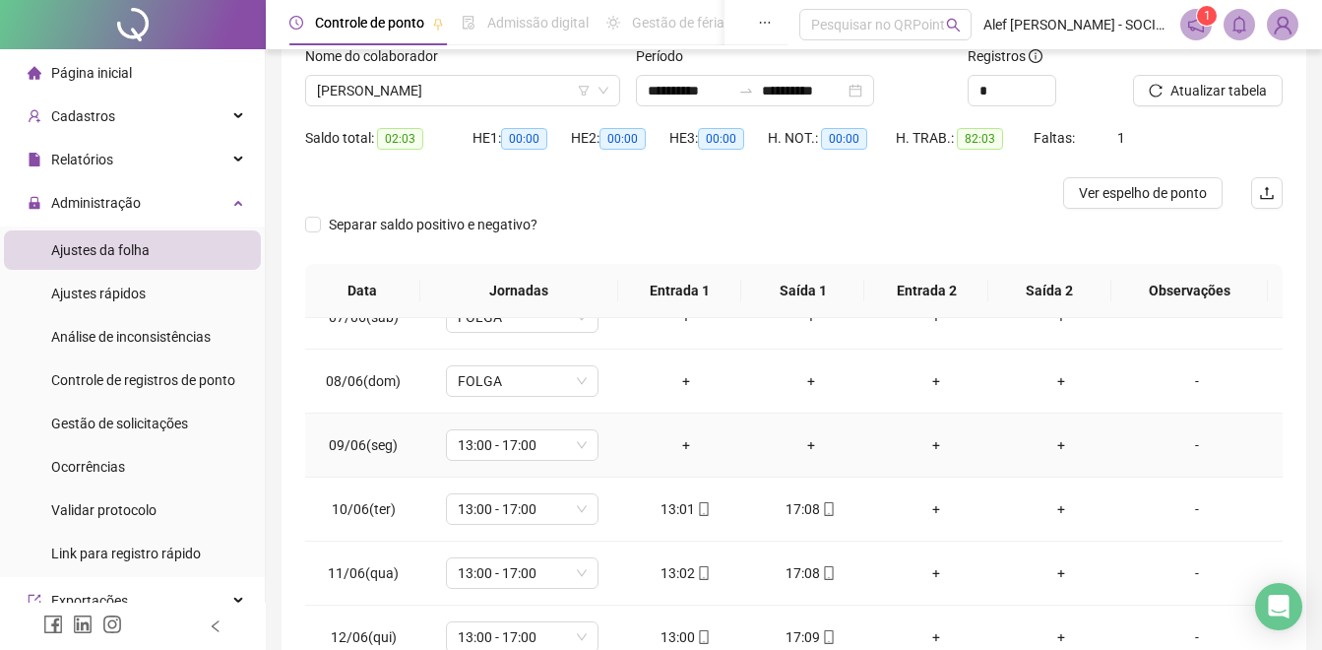
click at [678, 448] on div "+" at bounding box center [686, 445] width 94 height 22
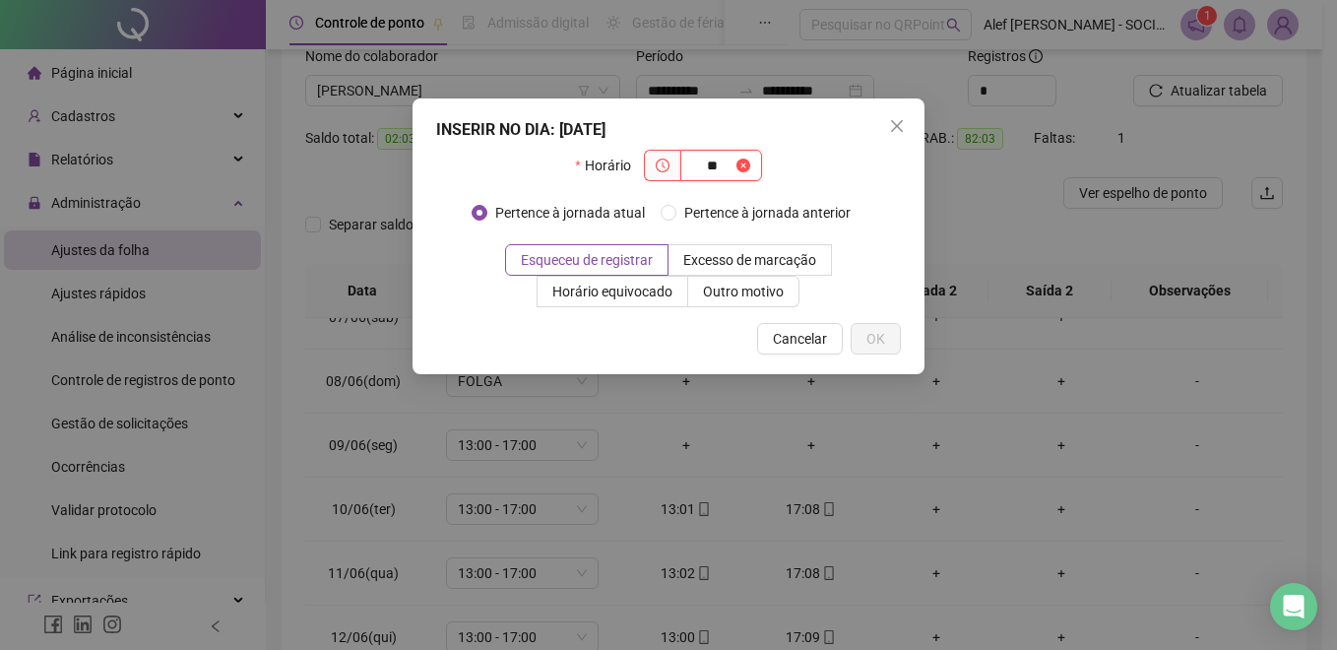
type input "*"
type input "*****"
click at [878, 340] on span "OK" at bounding box center [875, 339] width 19 height 22
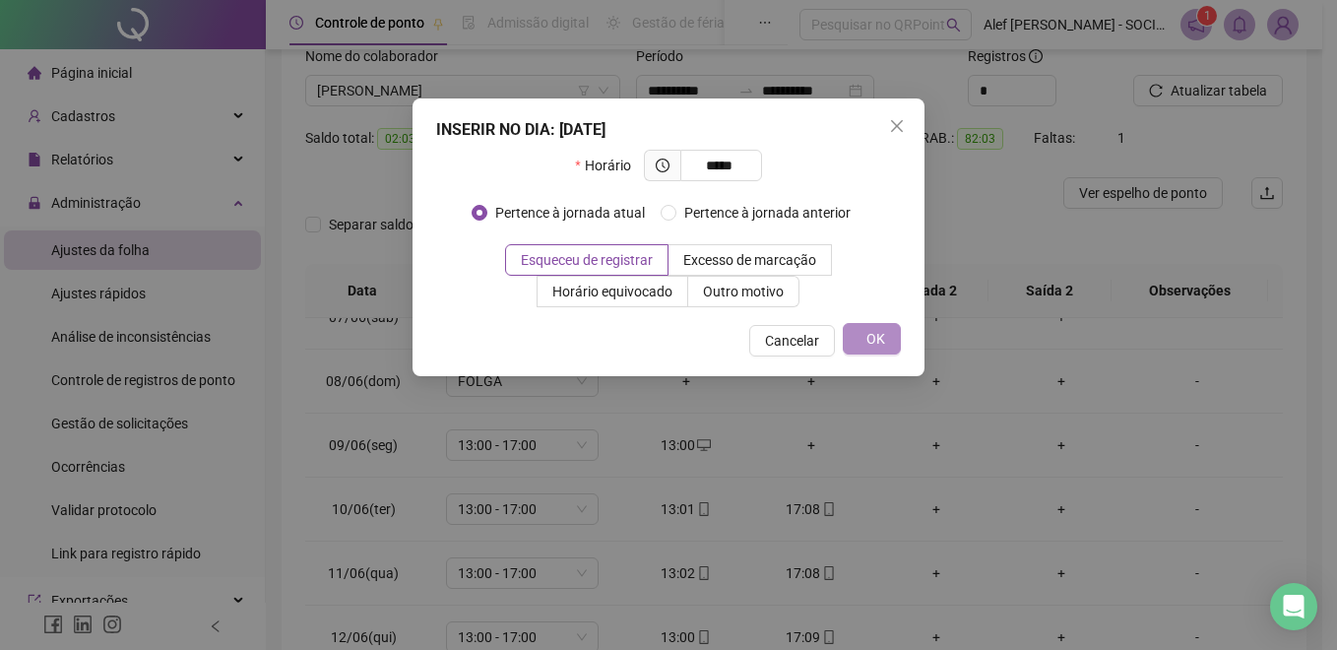
click at [800, 443] on div "INSERIR NO DIA : [DATE] Horário ***** Pertence à jornada atual Pertence à jorna…" at bounding box center [668, 325] width 1337 height 650
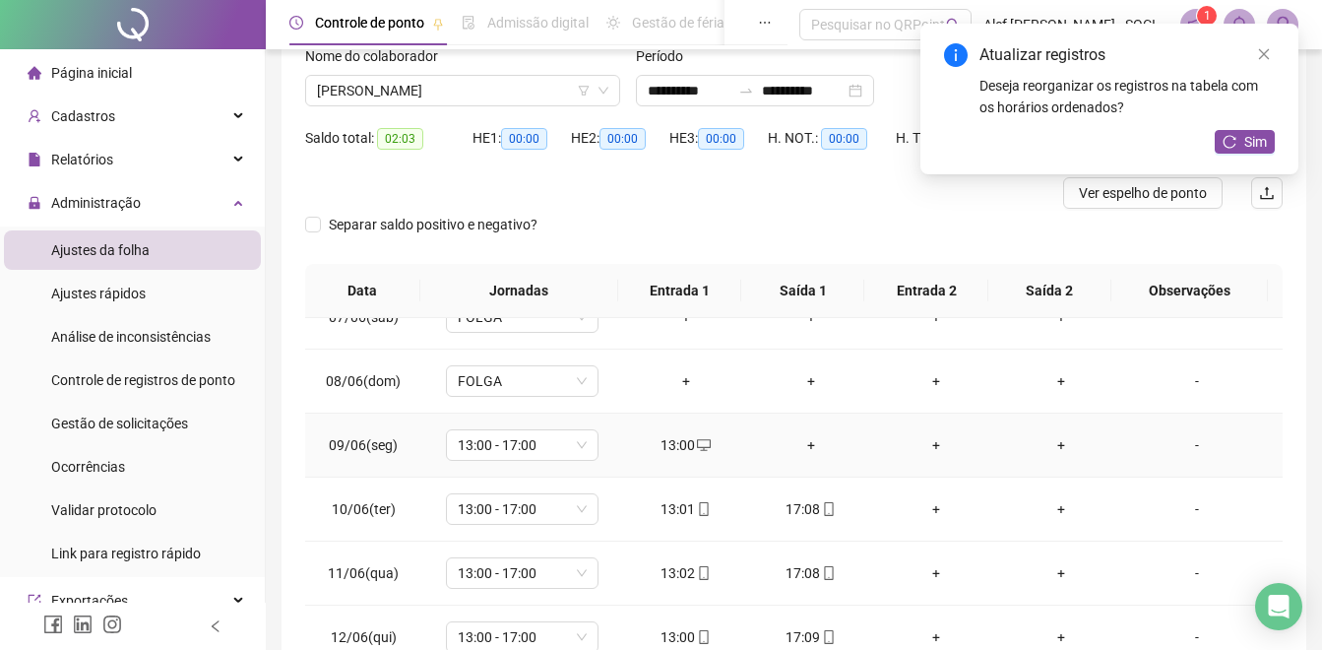
click at [803, 446] on div "+" at bounding box center [811, 445] width 94 height 22
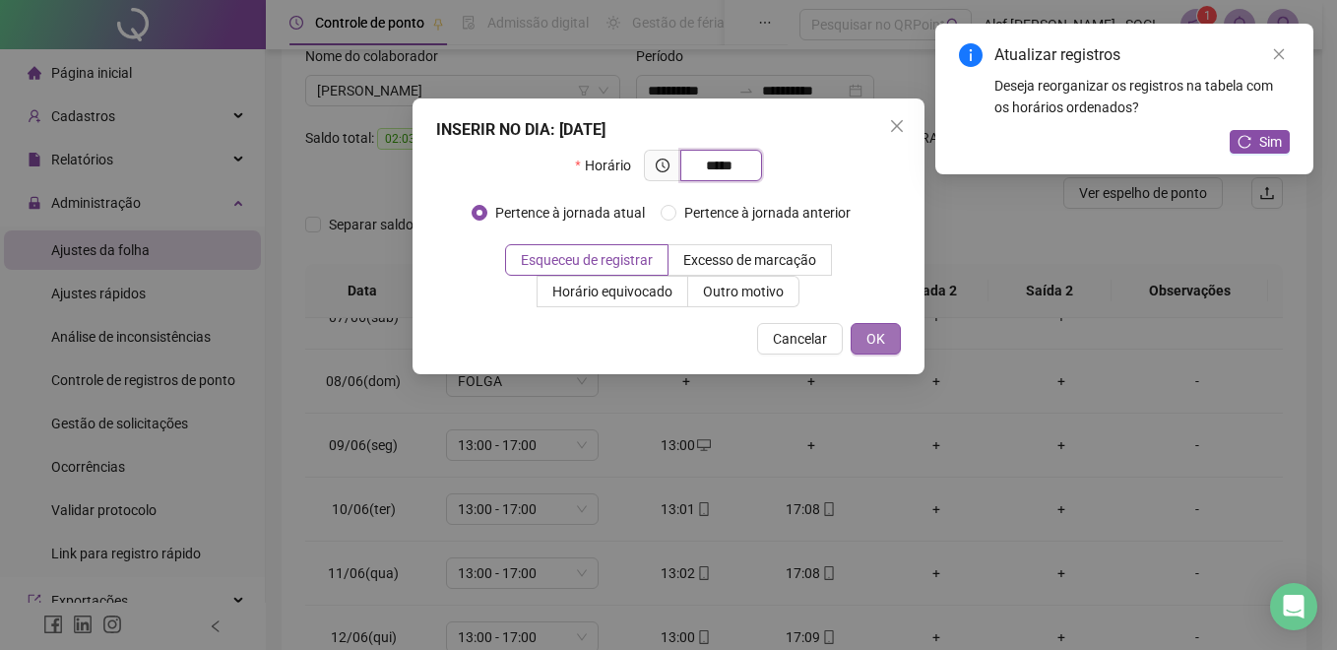
type input "*****"
click at [882, 338] on span "OK" at bounding box center [875, 339] width 19 height 22
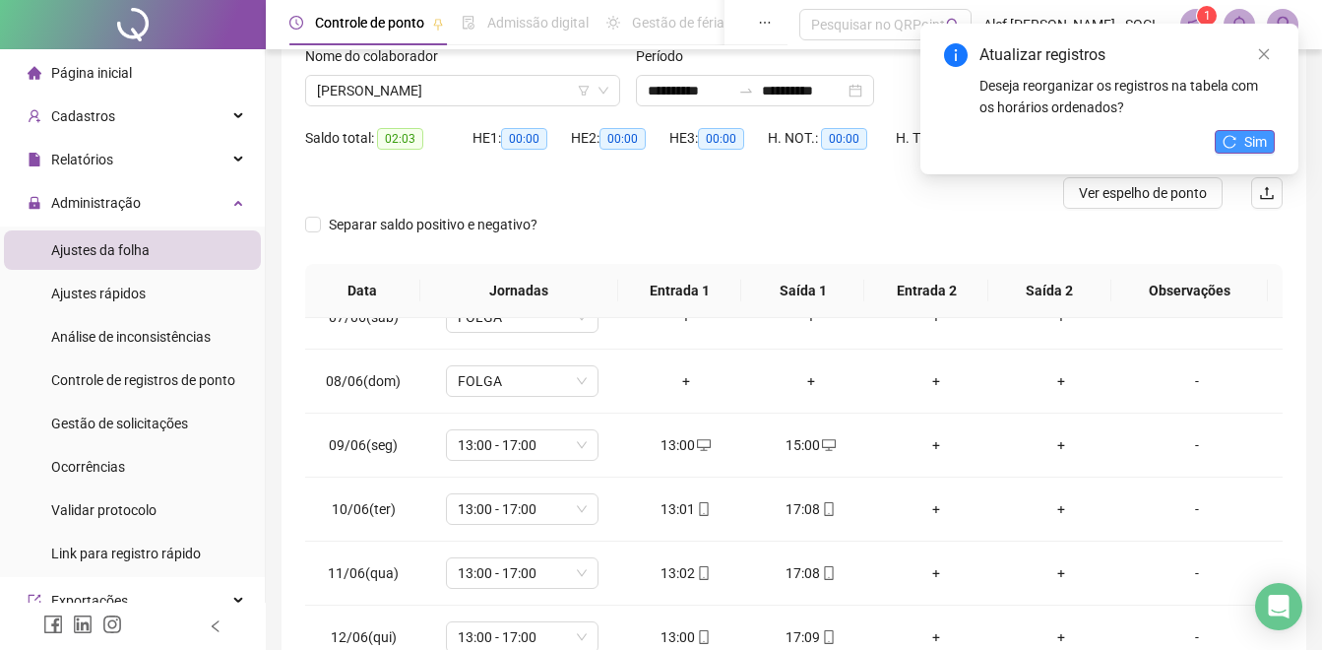
click at [1242, 136] on button "Sim" at bounding box center [1245, 142] width 60 height 24
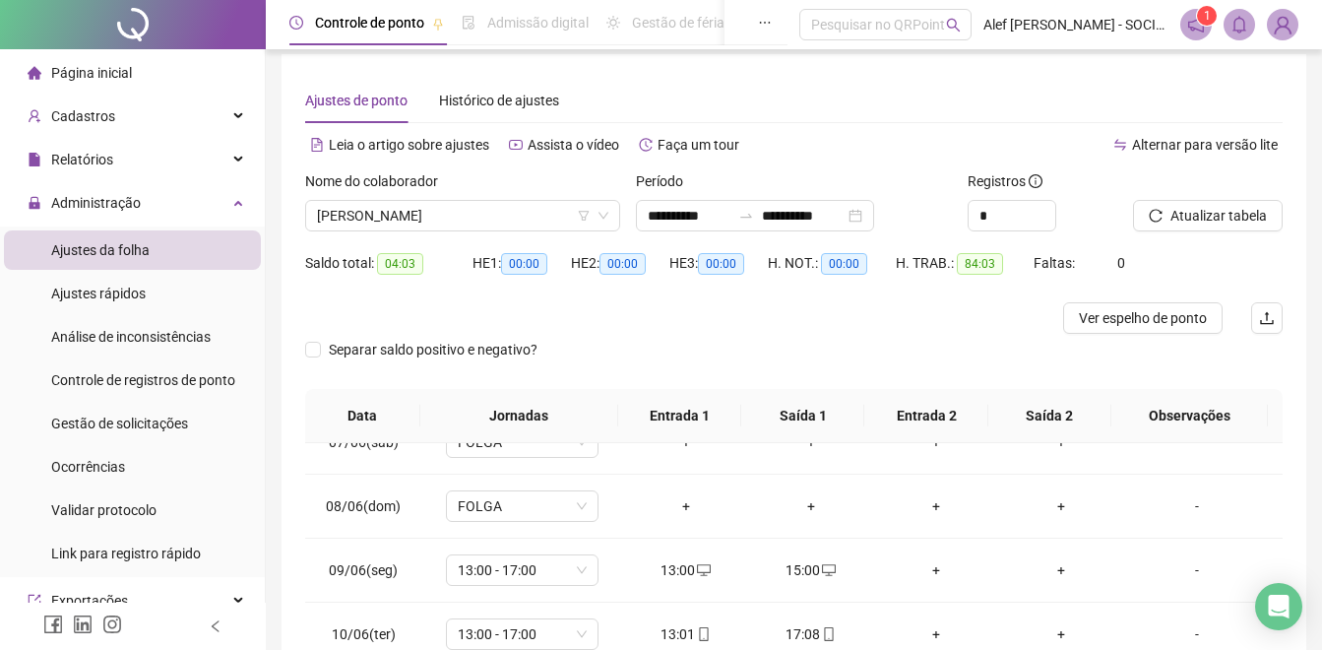
scroll to position [0, 0]
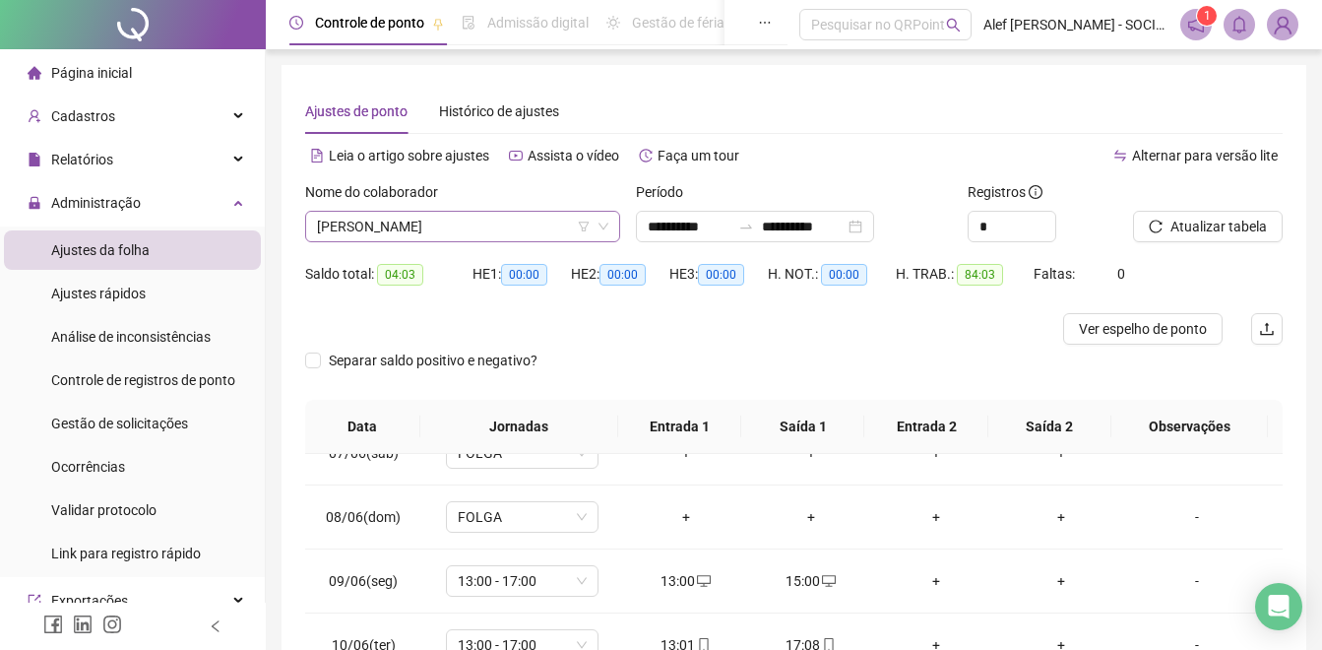
click at [499, 230] on span "[PERSON_NAME]" at bounding box center [462, 227] width 291 height 30
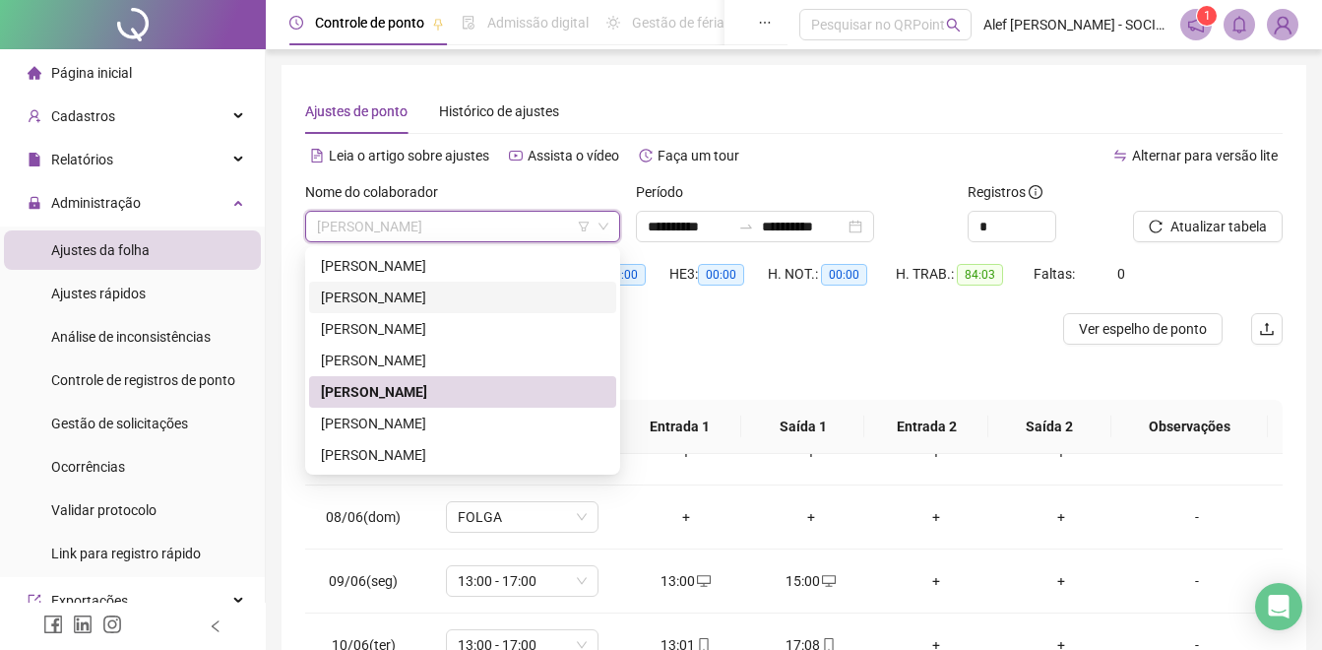
drag, startPoint x: 485, startPoint y: 293, endPoint x: 1128, endPoint y: 256, distance: 643.9
click at [487, 292] on div "[PERSON_NAME]" at bounding box center [462, 297] width 283 height 22
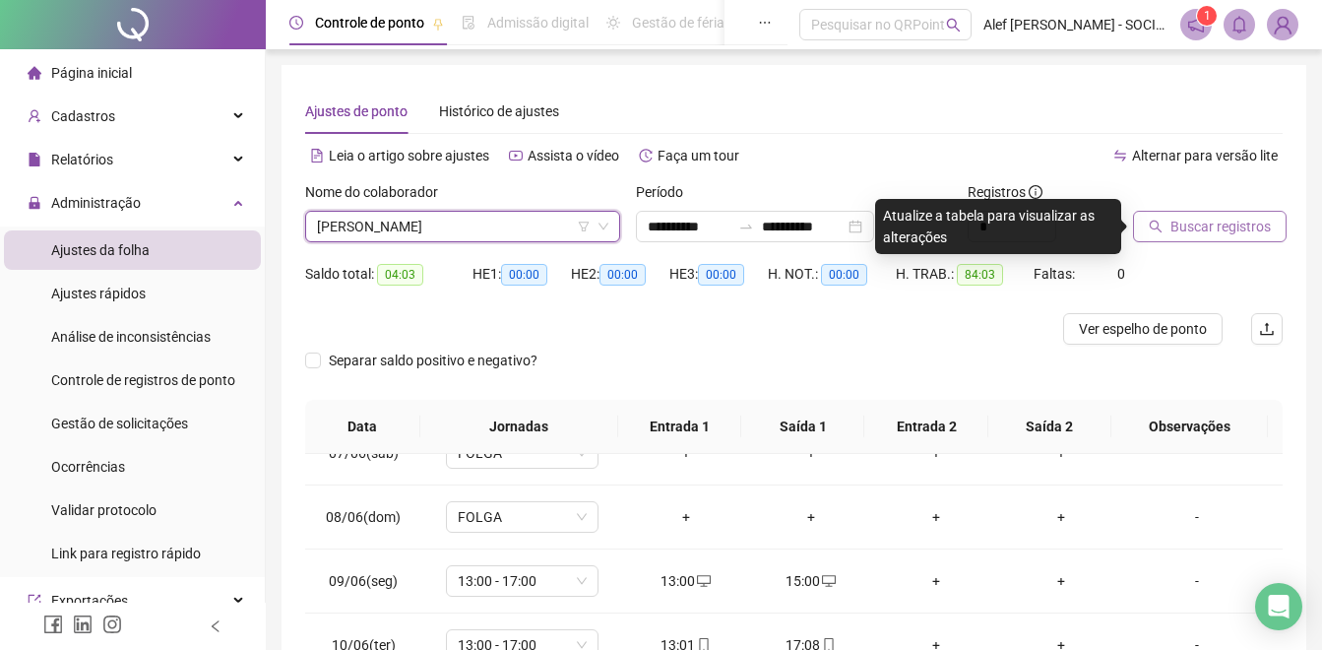
click at [1203, 220] on span "Buscar registros" at bounding box center [1220, 227] width 100 height 22
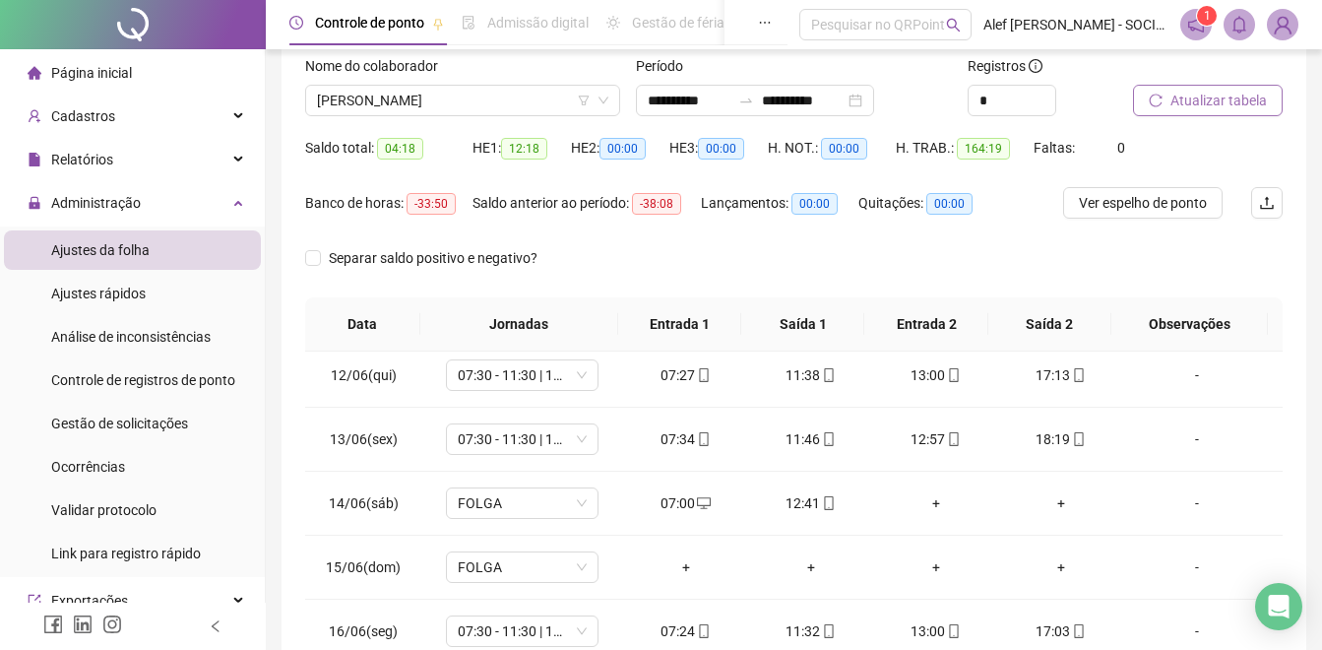
scroll to position [61, 0]
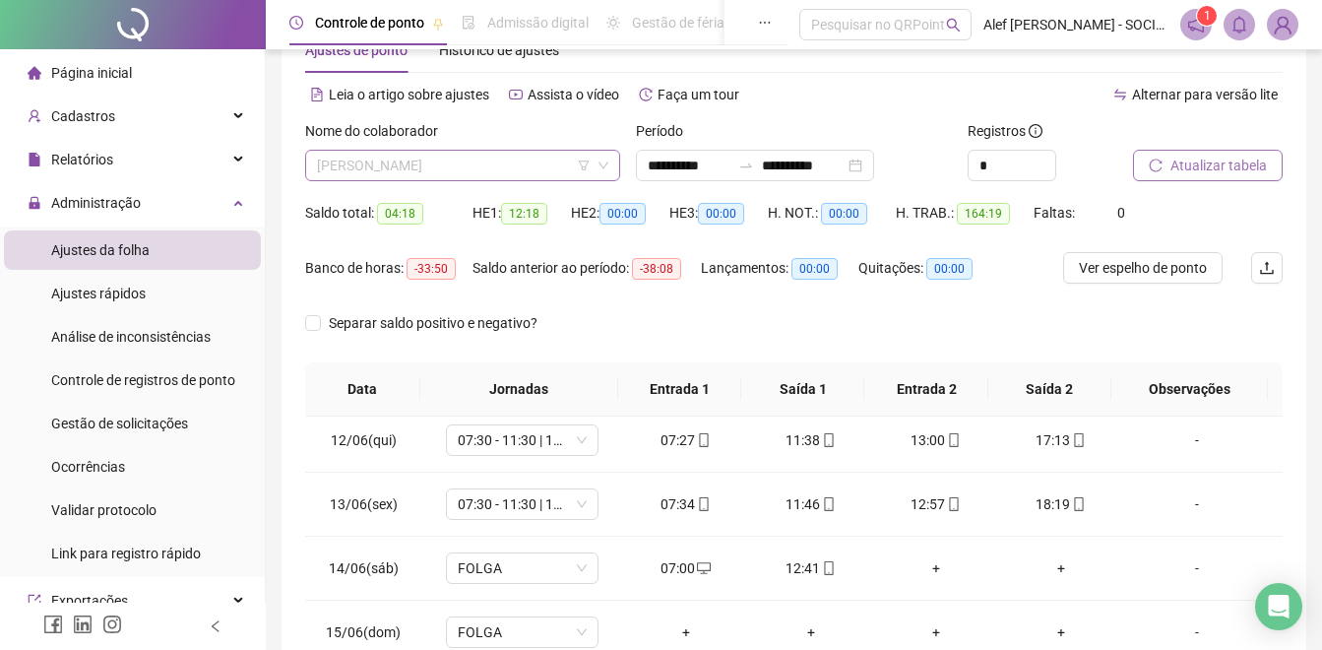
click at [469, 160] on span "[PERSON_NAME]" at bounding box center [462, 166] width 291 height 30
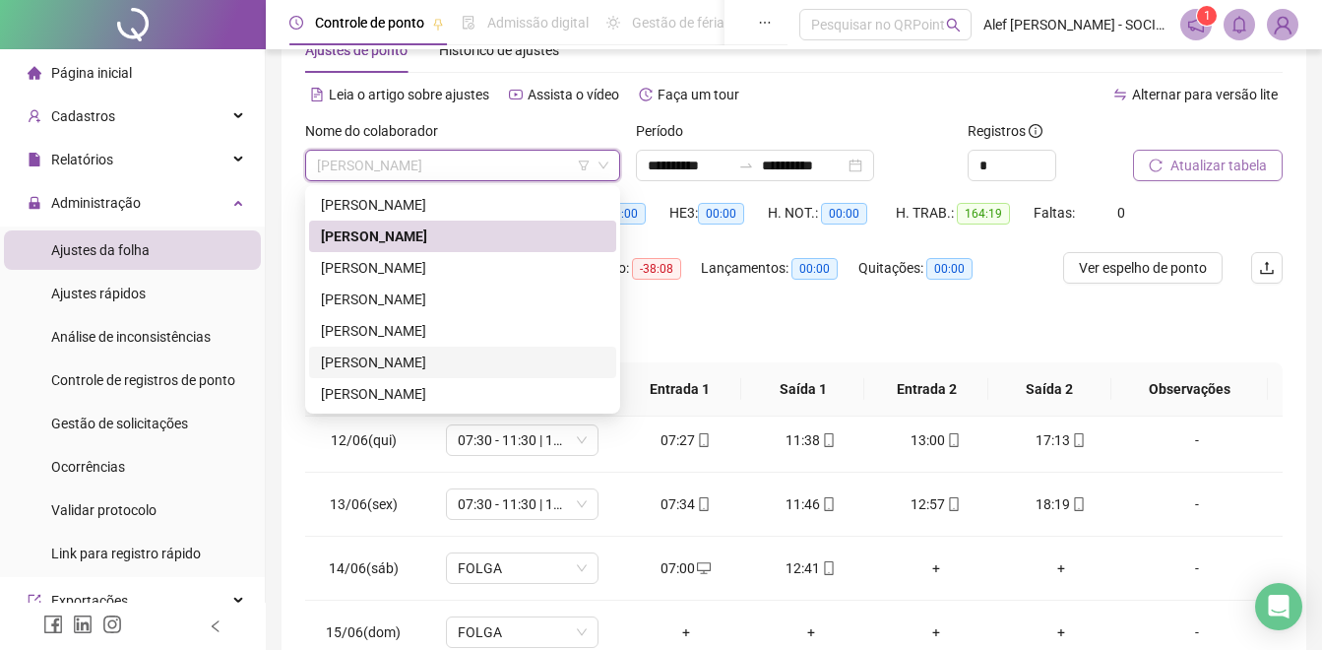
click at [410, 346] on div "[PERSON_NAME]" at bounding box center [462, 361] width 307 height 31
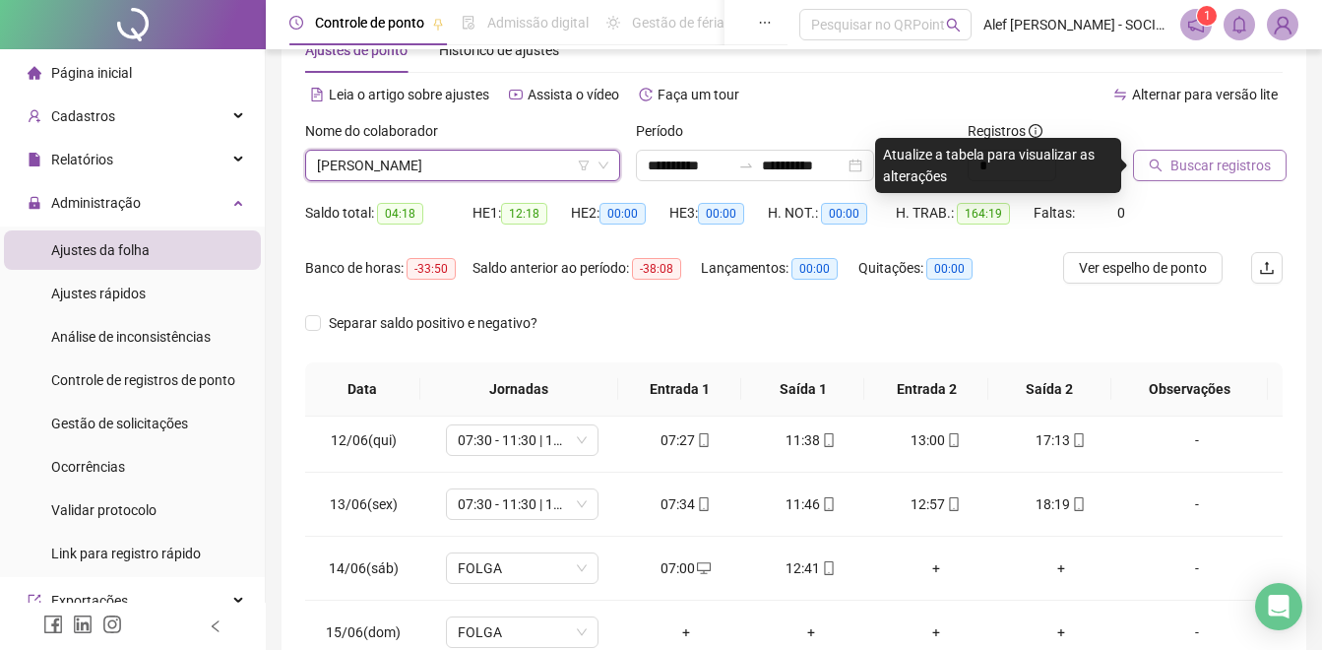
click at [1205, 169] on span "Buscar registros" at bounding box center [1220, 166] width 100 height 22
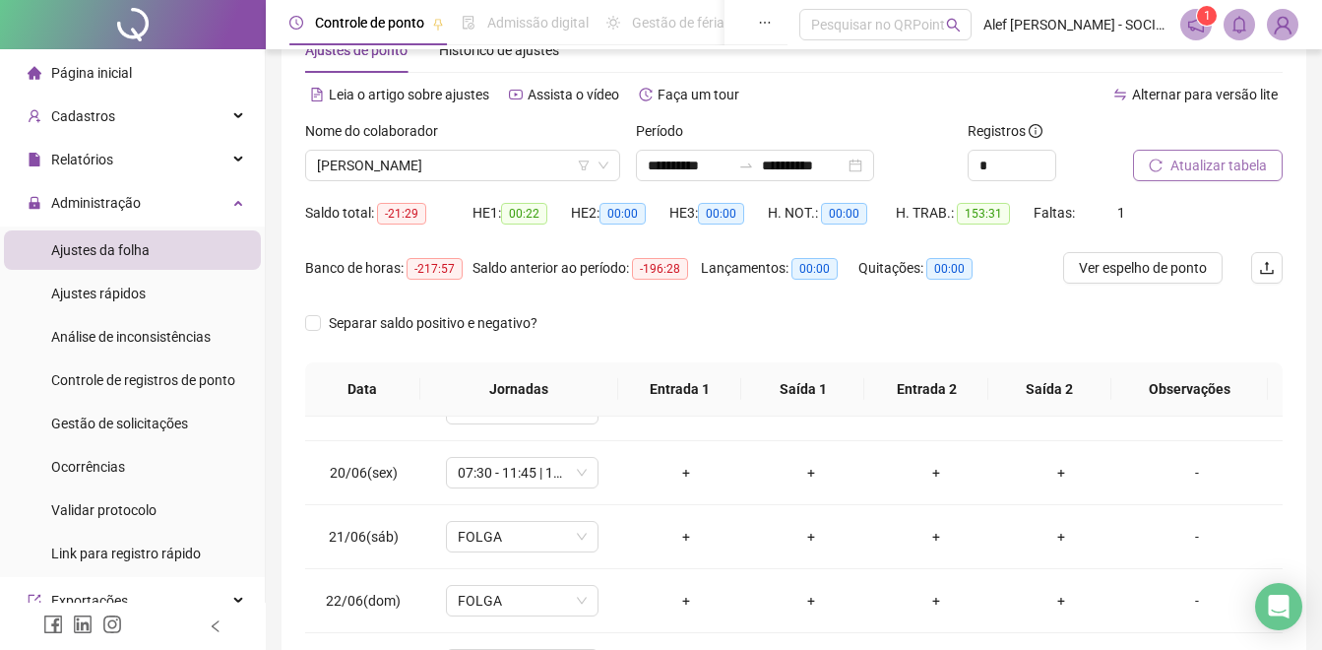
scroll to position [1204, 0]
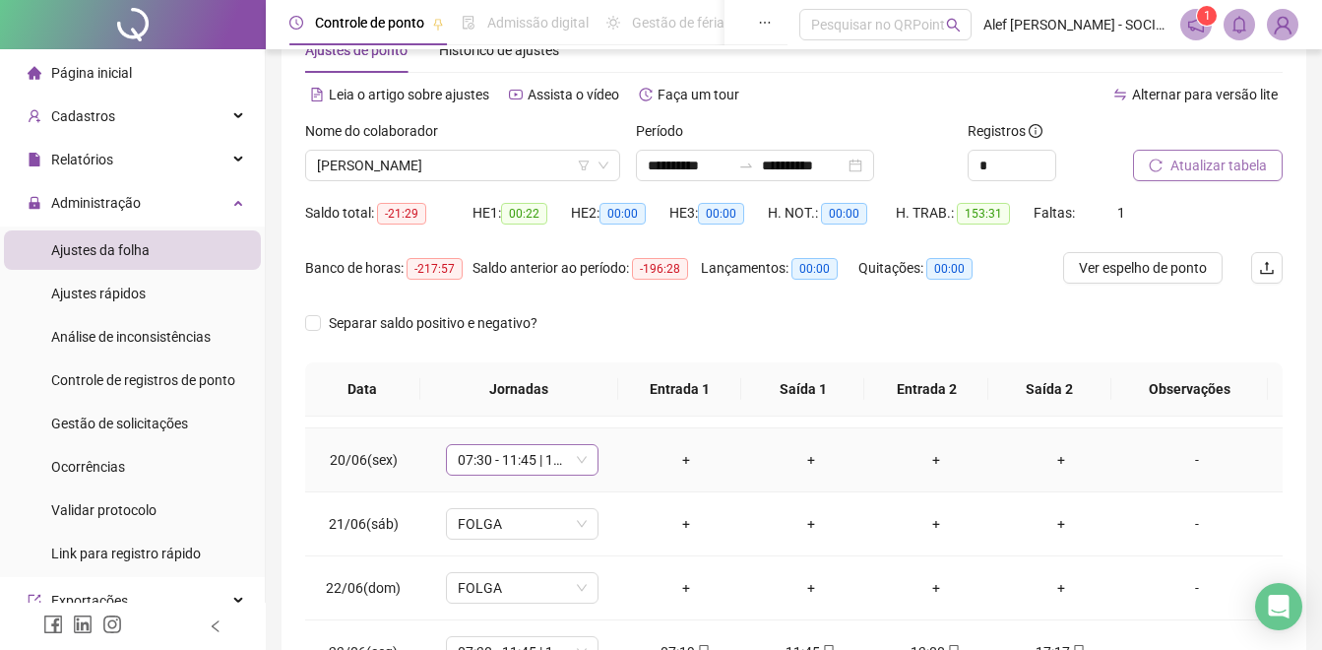
click at [492, 456] on span "07:30 - 11:45 | 13:00 - 17:30" at bounding box center [522, 460] width 129 height 30
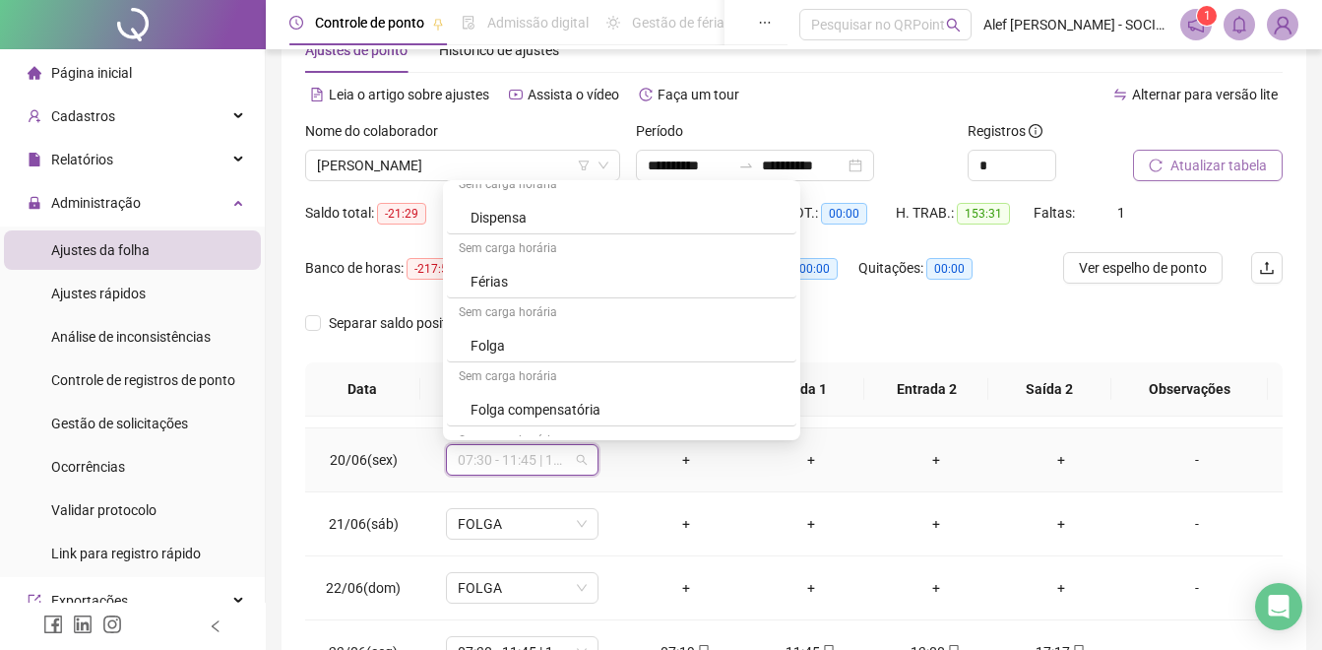
scroll to position [591, 0]
click at [531, 417] on div "Folga compensatória" at bounding box center [628, 409] width 314 height 22
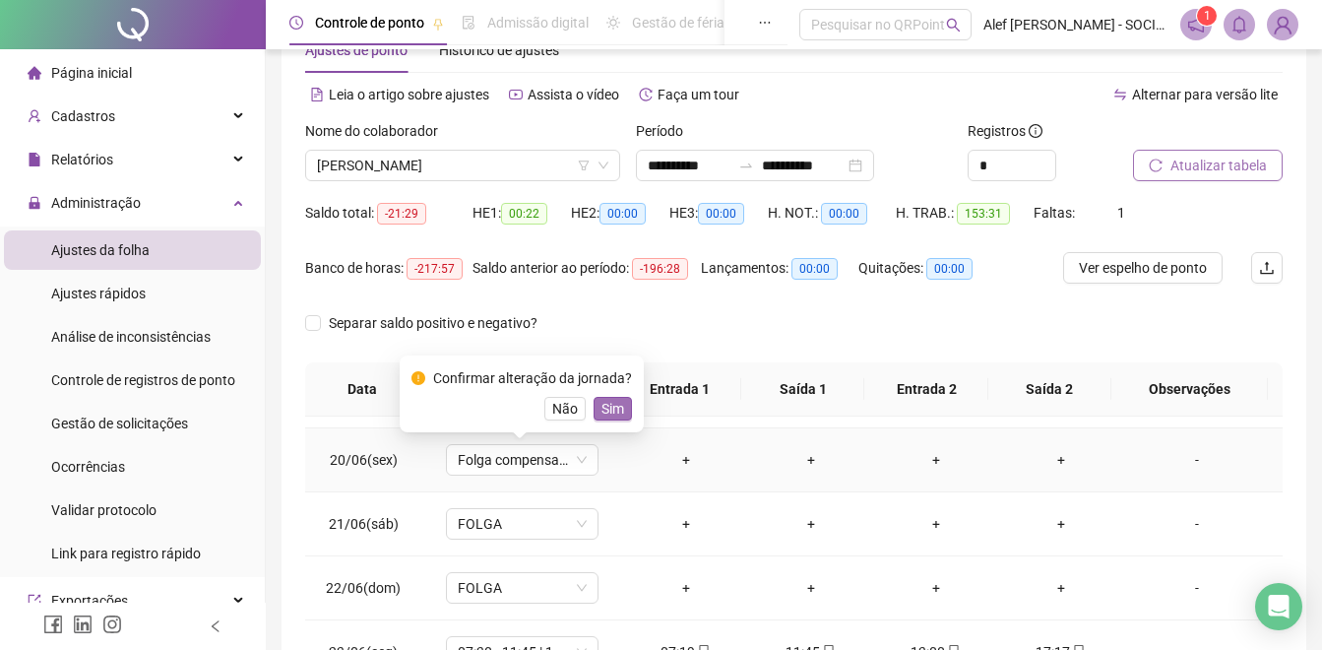
click at [613, 403] on span "Sim" at bounding box center [612, 409] width 23 height 22
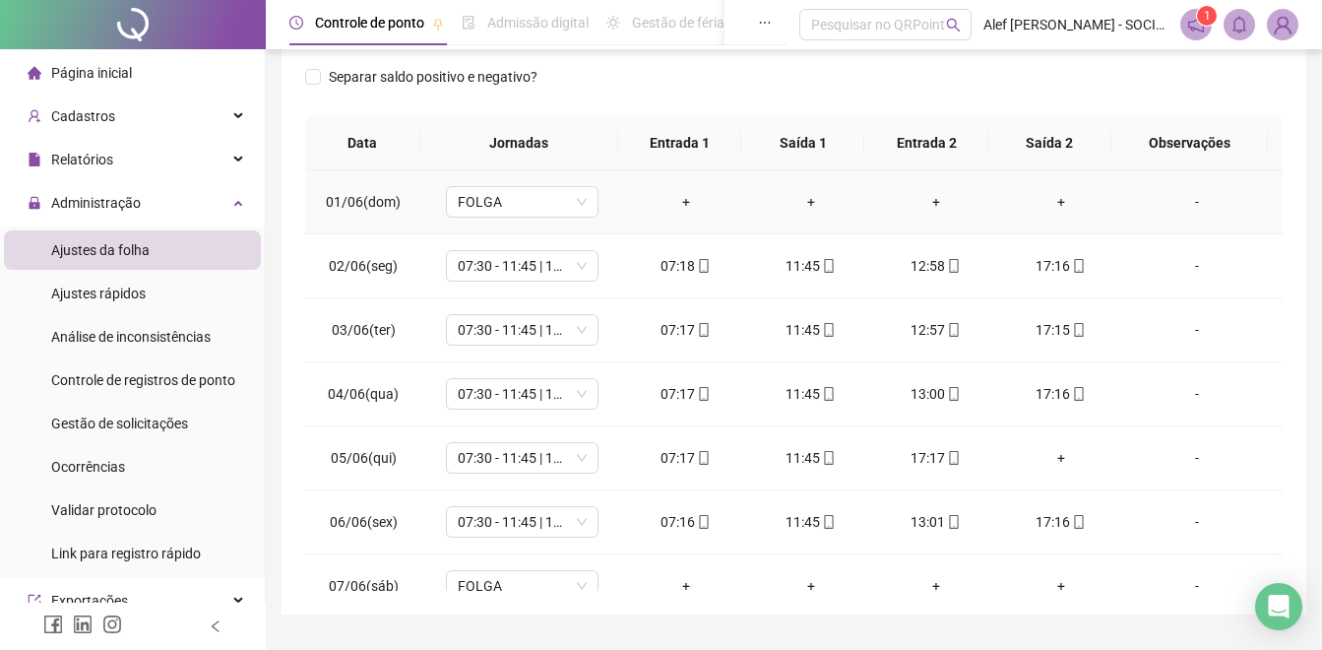
scroll to position [61, 0]
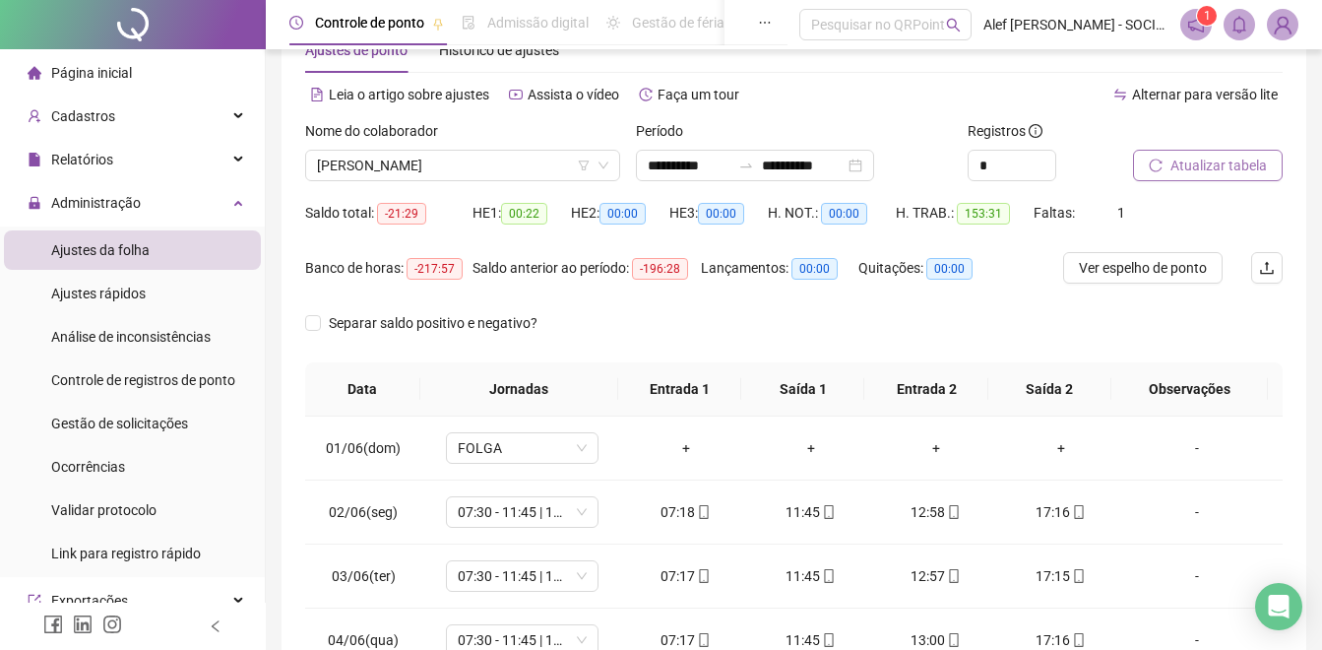
click at [1204, 158] on span "Atualizar tabela" at bounding box center [1218, 166] width 96 height 22
click at [363, 163] on span "[PERSON_NAME]" at bounding box center [462, 166] width 291 height 30
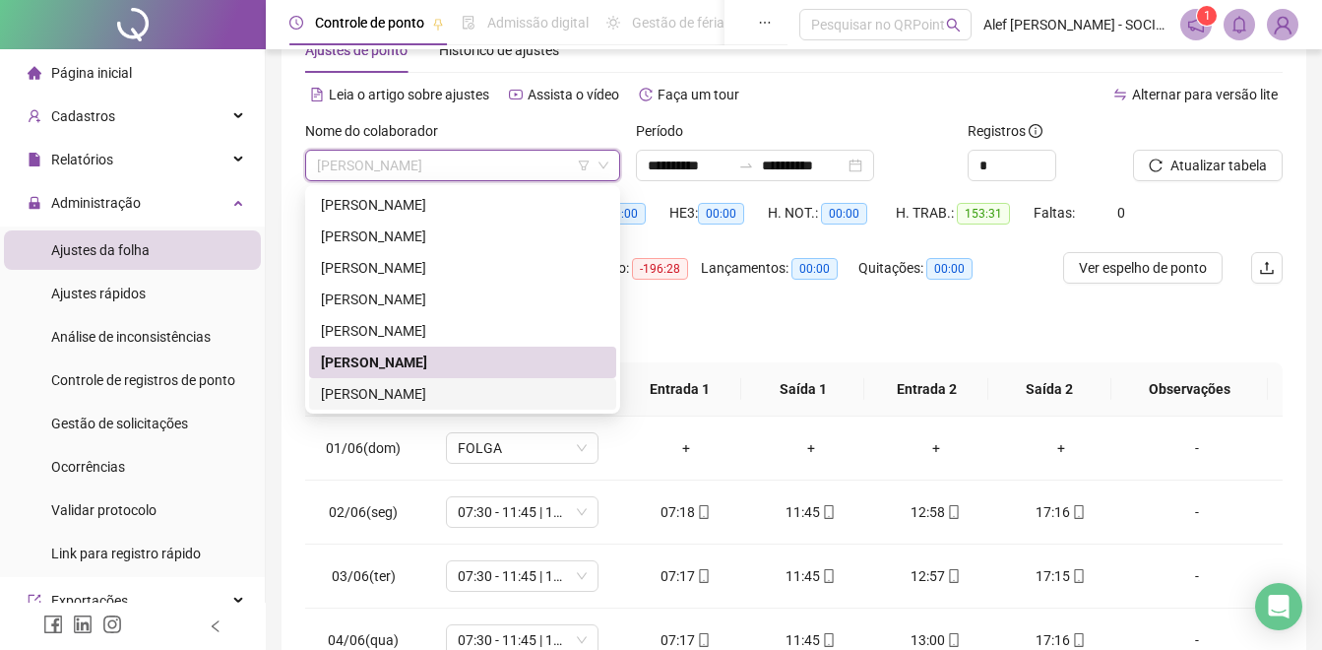
click at [357, 389] on div "[PERSON_NAME]" at bounding box center [462, 394] width 283 height 22
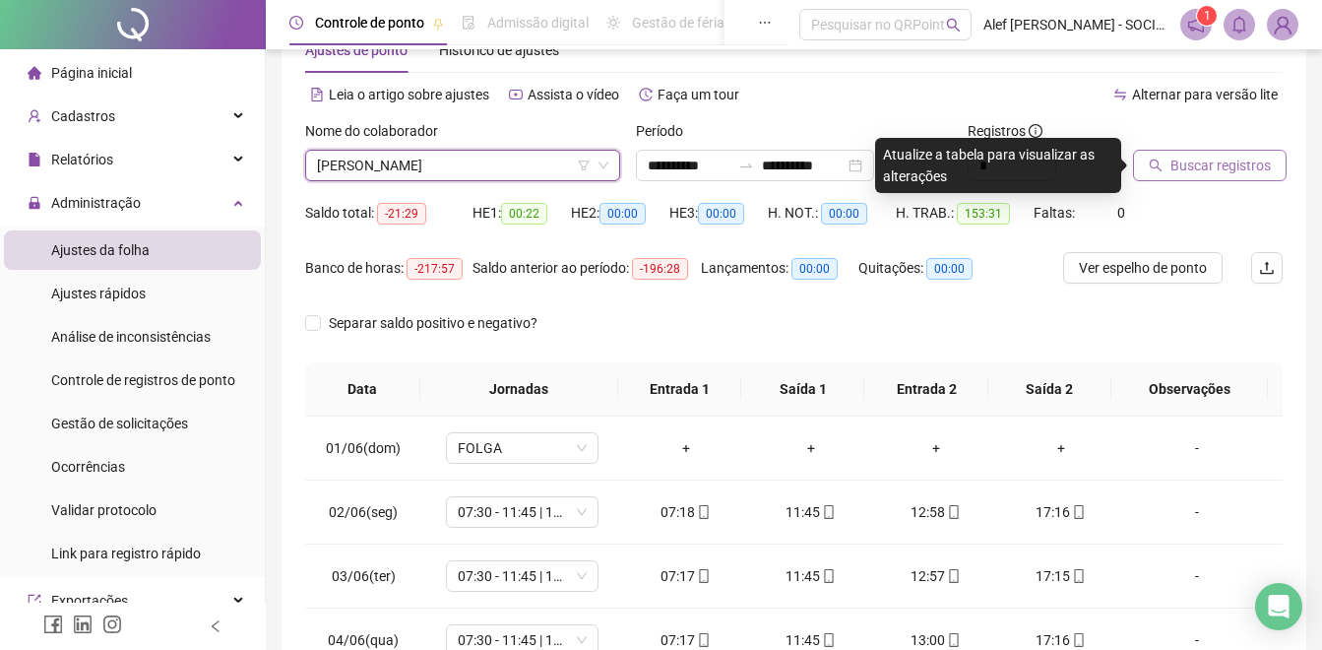
click at [1188, 151] on button "Buscar registros" at bounding box center [1210, 165] width 154 height 31
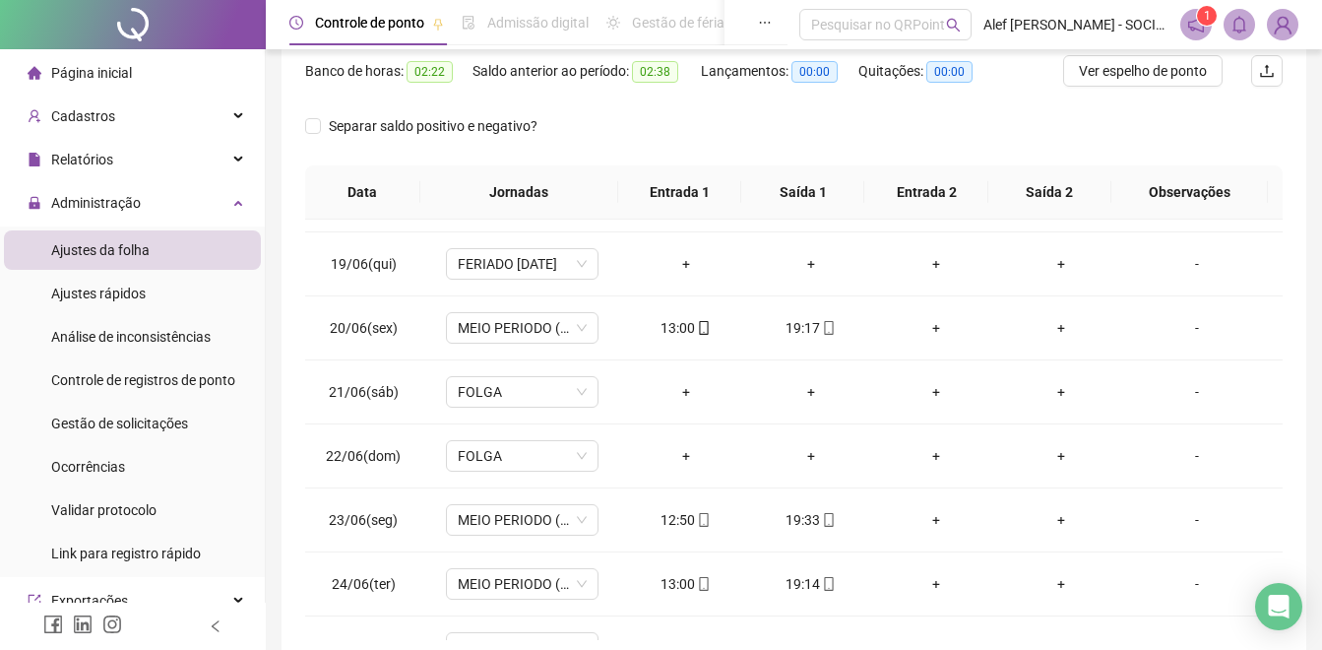
scroll to position [1105, 0]
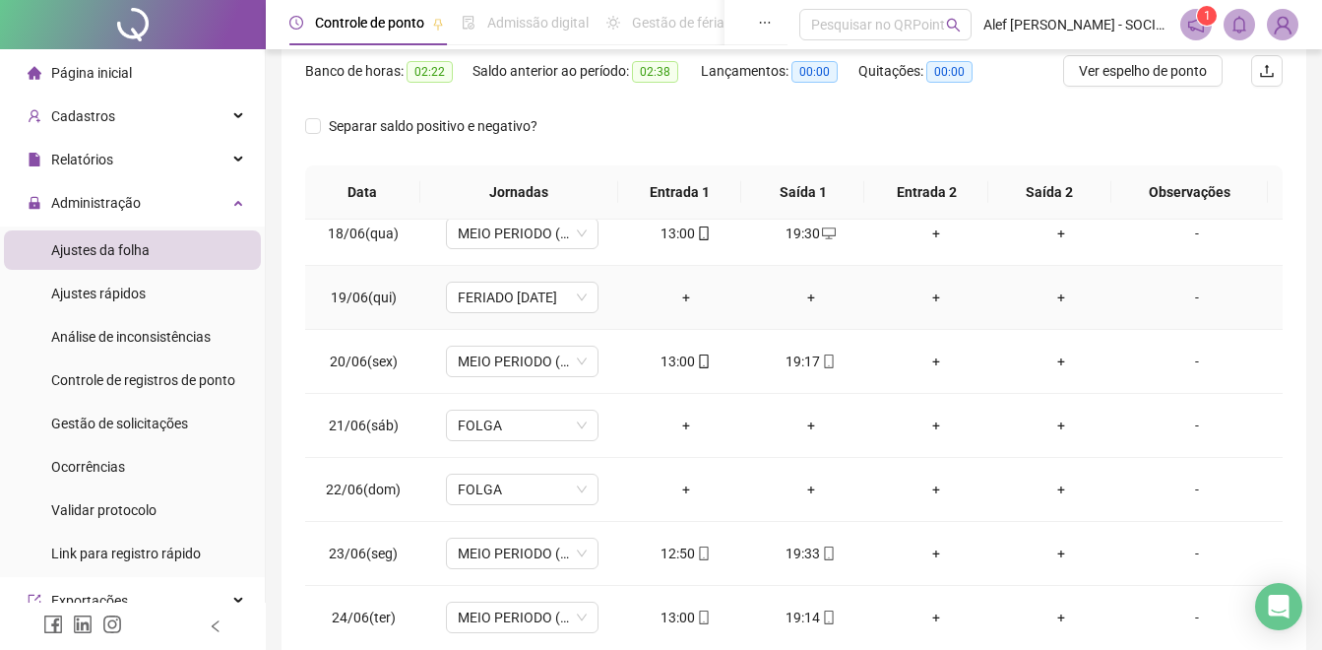
click at [676, 295] on div "+" at bounding box center [686, 297] width 94 height 22
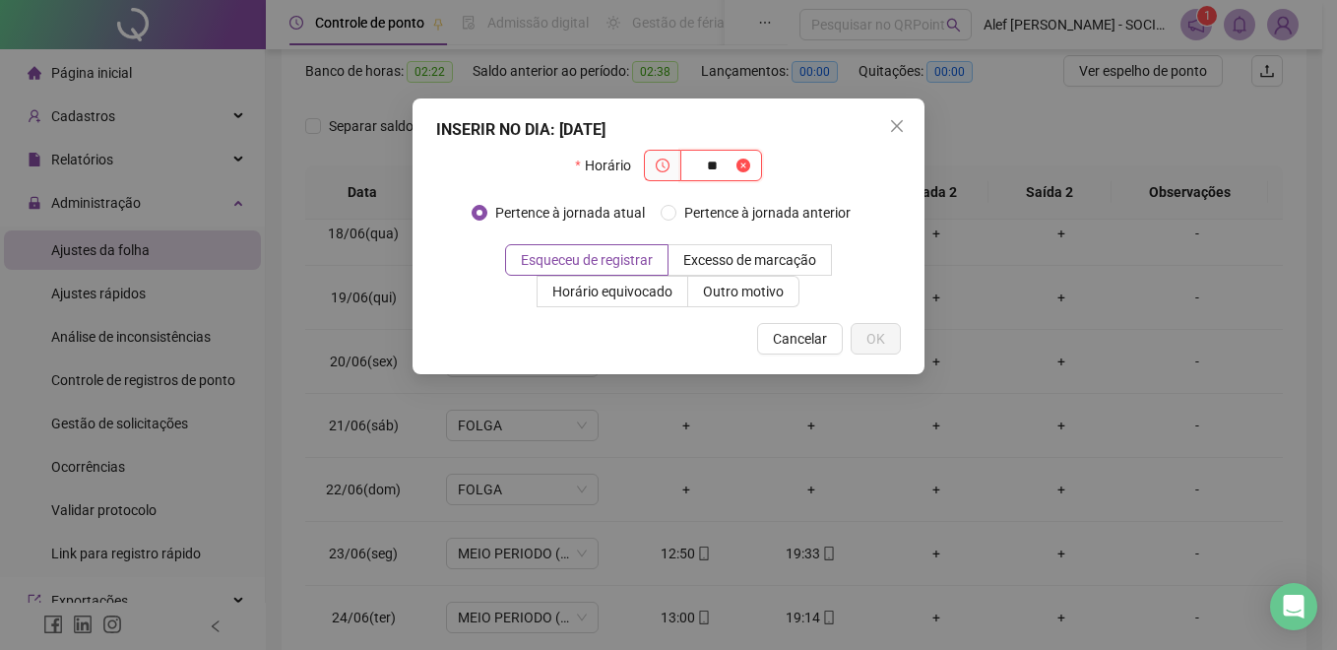
type input "*"
type input "*****"
click at [872, 341] on span "OK" at bounding box center [875, 339] width 19 height 22
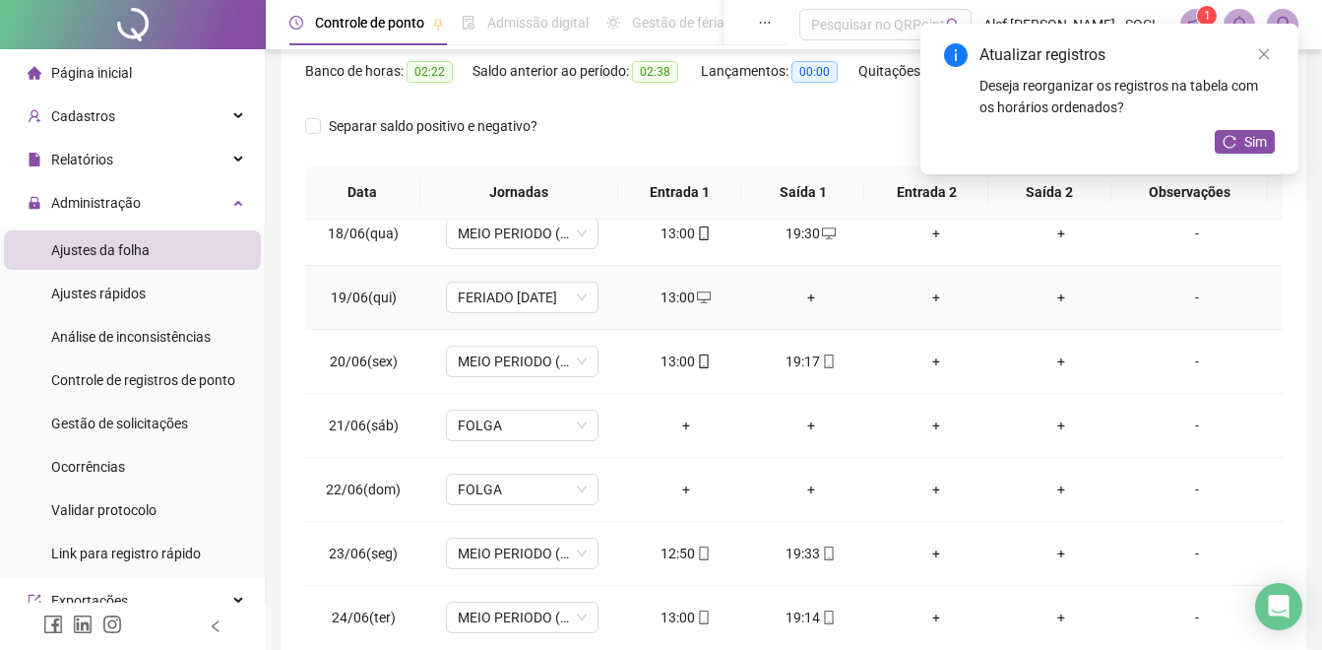
click at [793, 291] on div "+" at bounding box center [811, 297] width 94 height 22
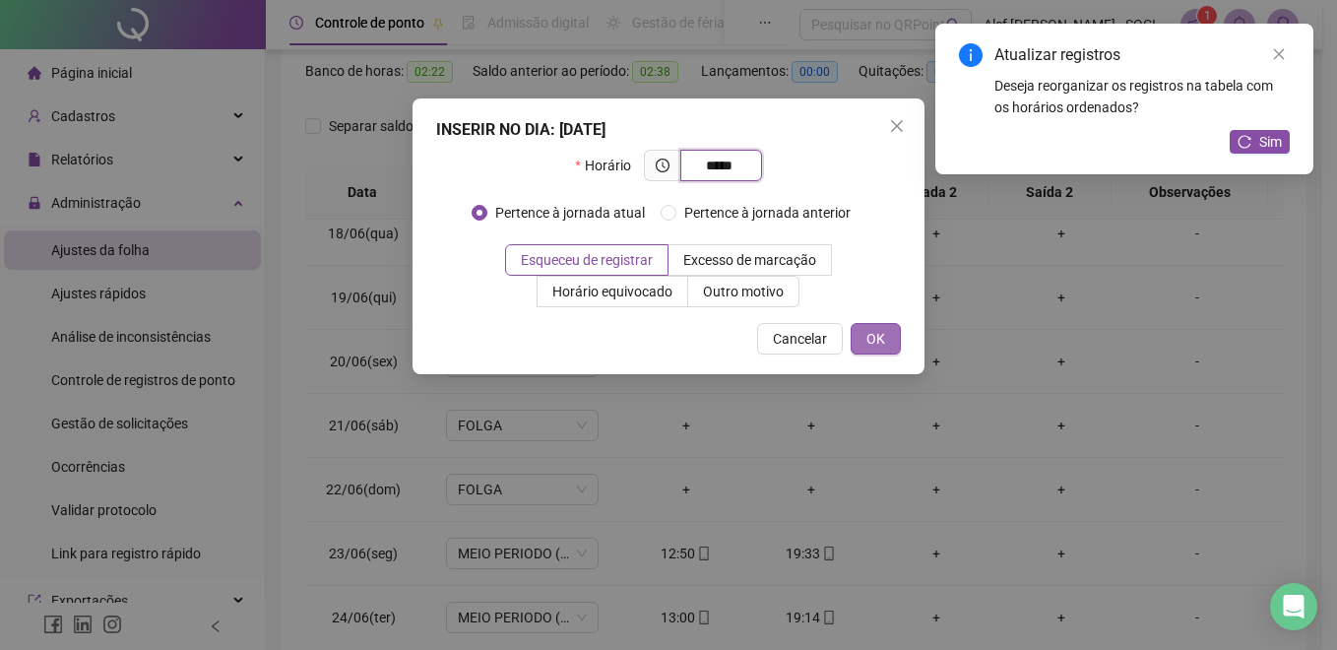
type input "*****"
click at [879, 329] on span "OK" at bounding box center [875, 339] width 19 height 22
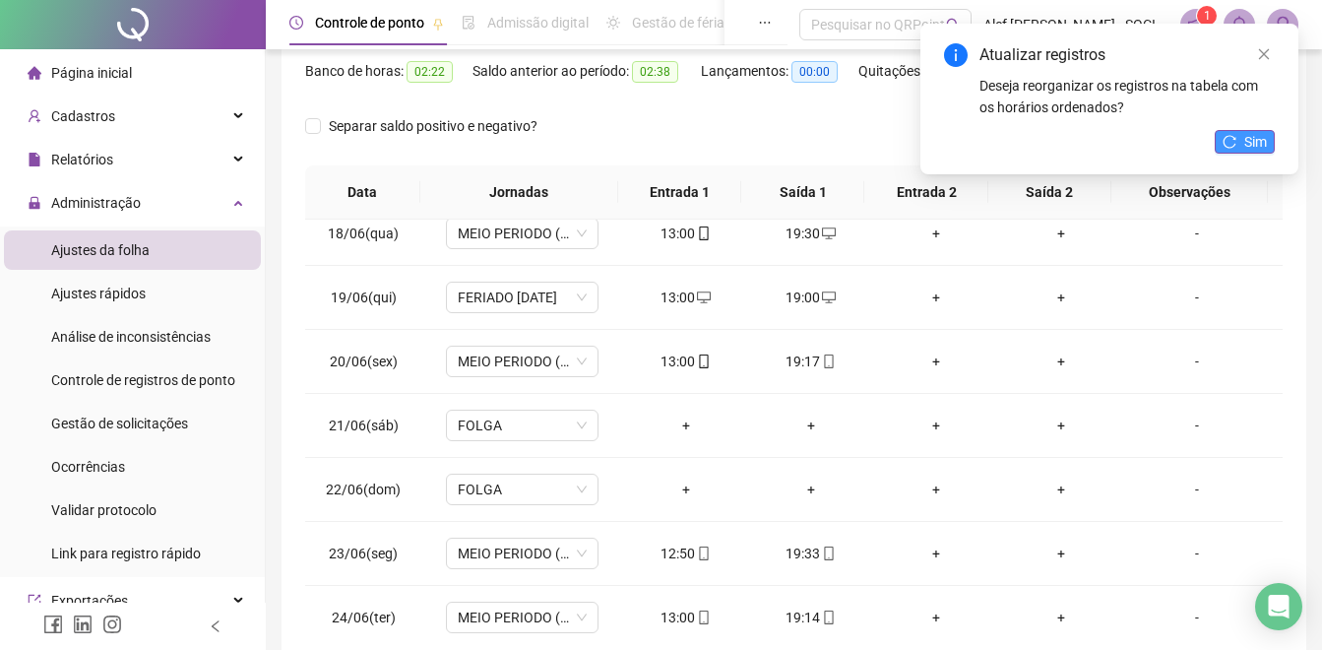
click at [1240, 142] on button "Sim" at bounding box center [1245, 142] width 60 height 24
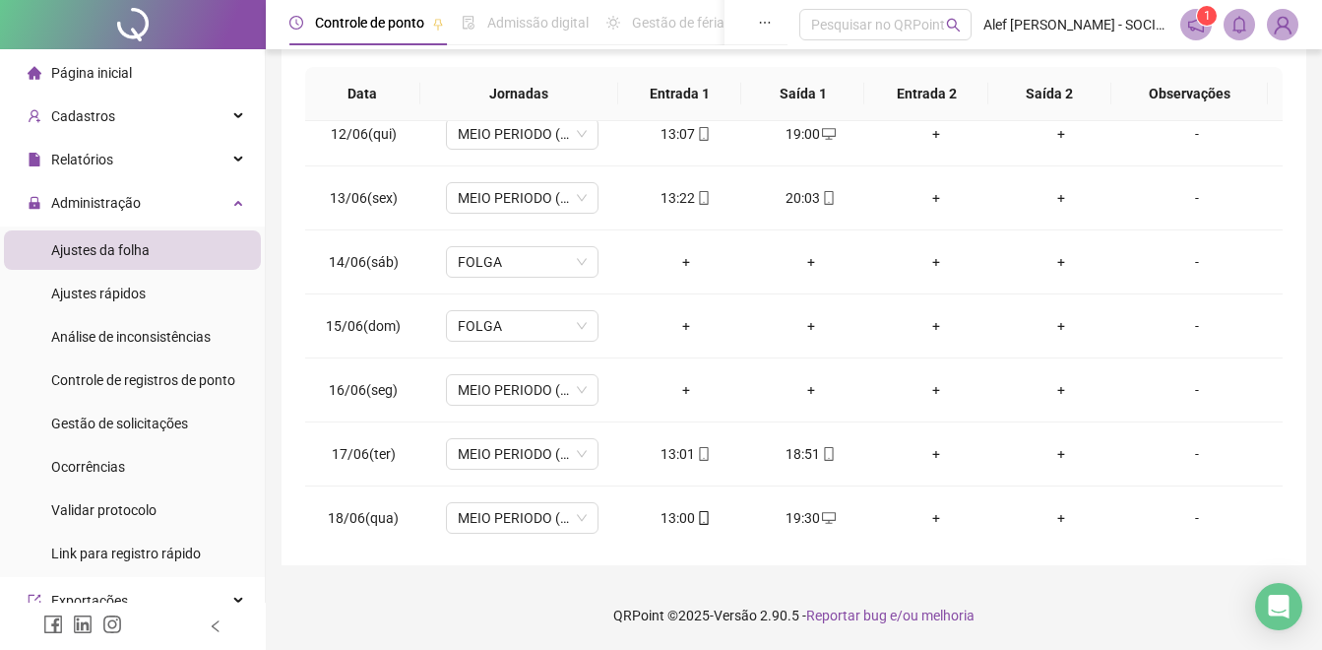
scroll to position [712, 0]
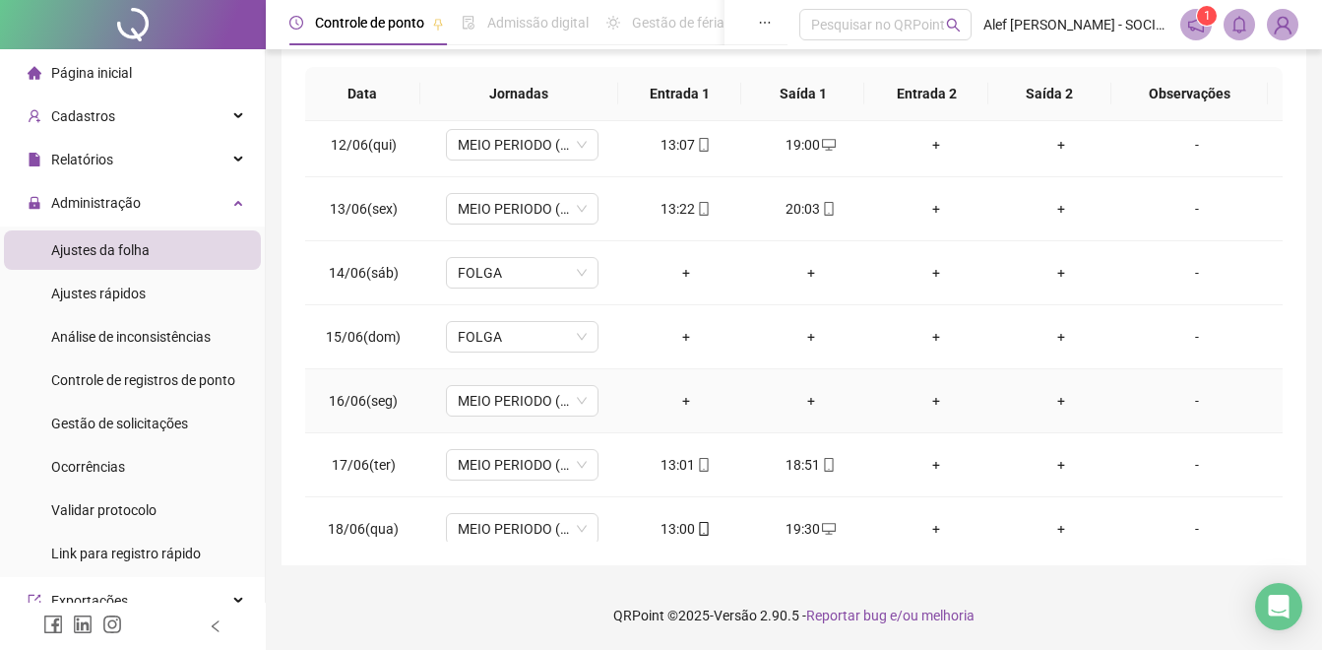
click at [675, 398] on div "+" at bounding box center [686, 401] width 94 height 22
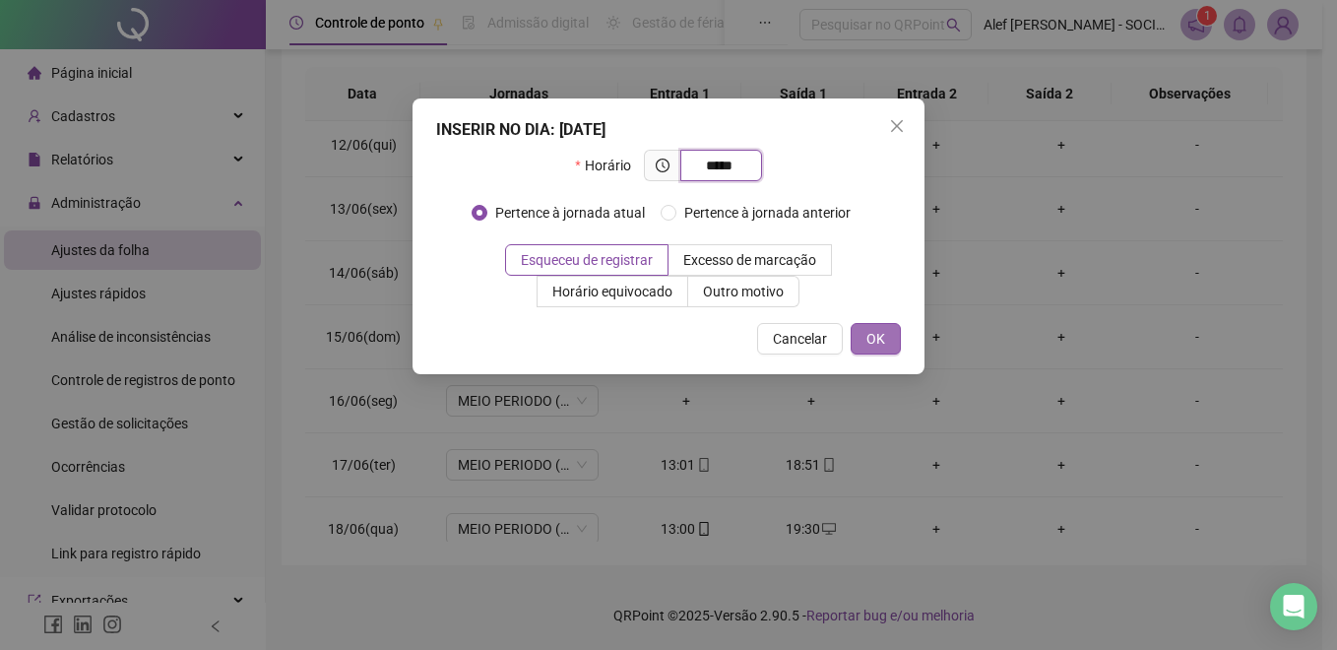
type input "*****"
click at [881, 343] on span "OK" at bounding box center [875, 339] width 19 height 22
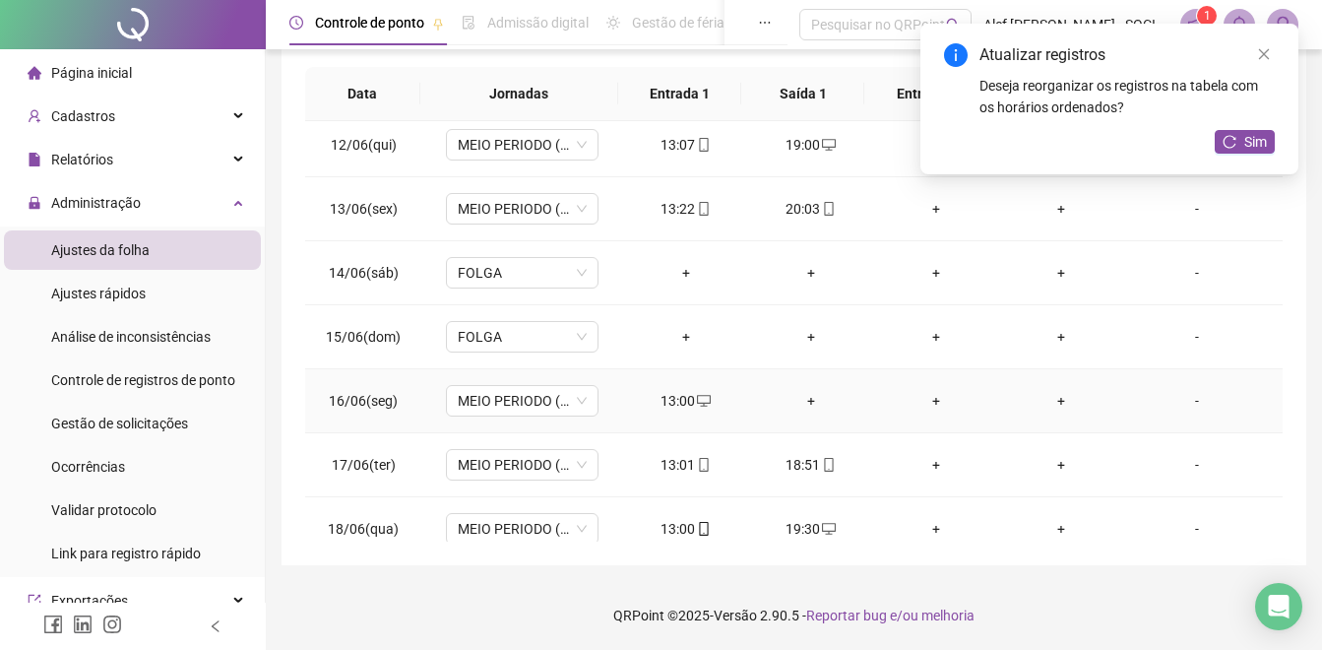
click at [800, 403] on div "+" at bounding box center [811, 401] width 94 height 22
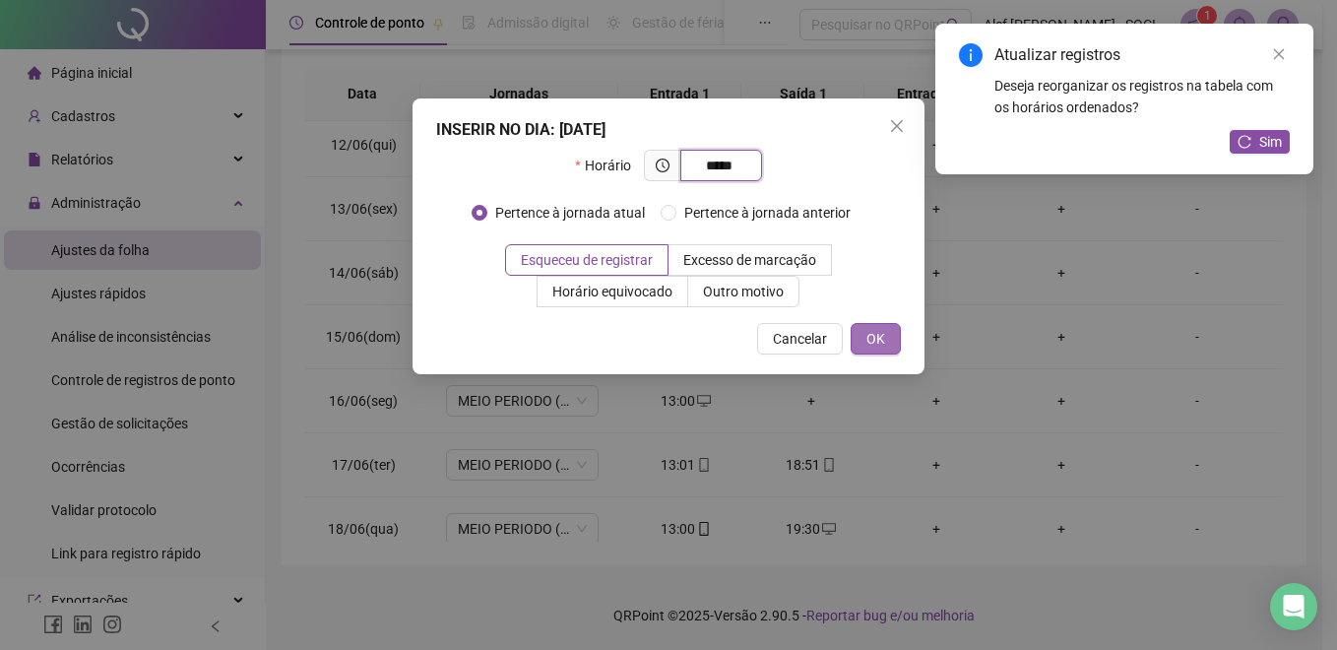
type input "*****"
click at [882, 335] on span "OK" at bounding box center [875, 339] width 19 height 22
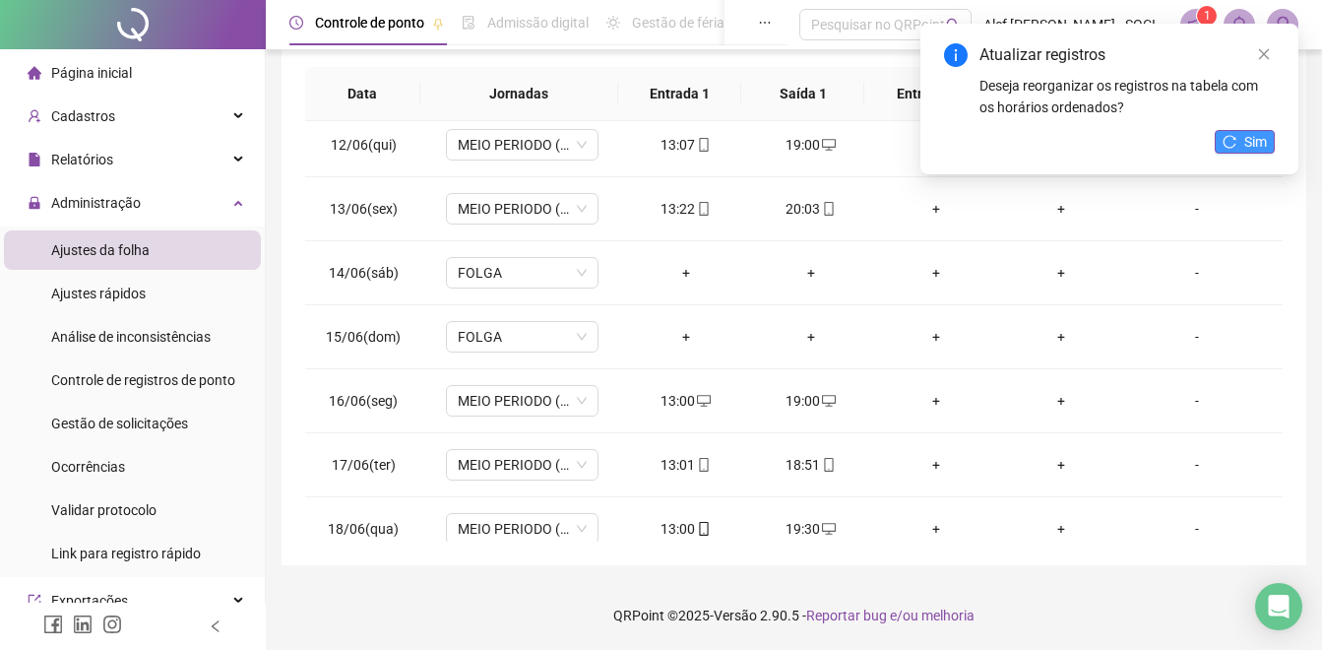
click at [1254, 142] on span "Sim" at bounding box center [1255, 142] width 23 height 22
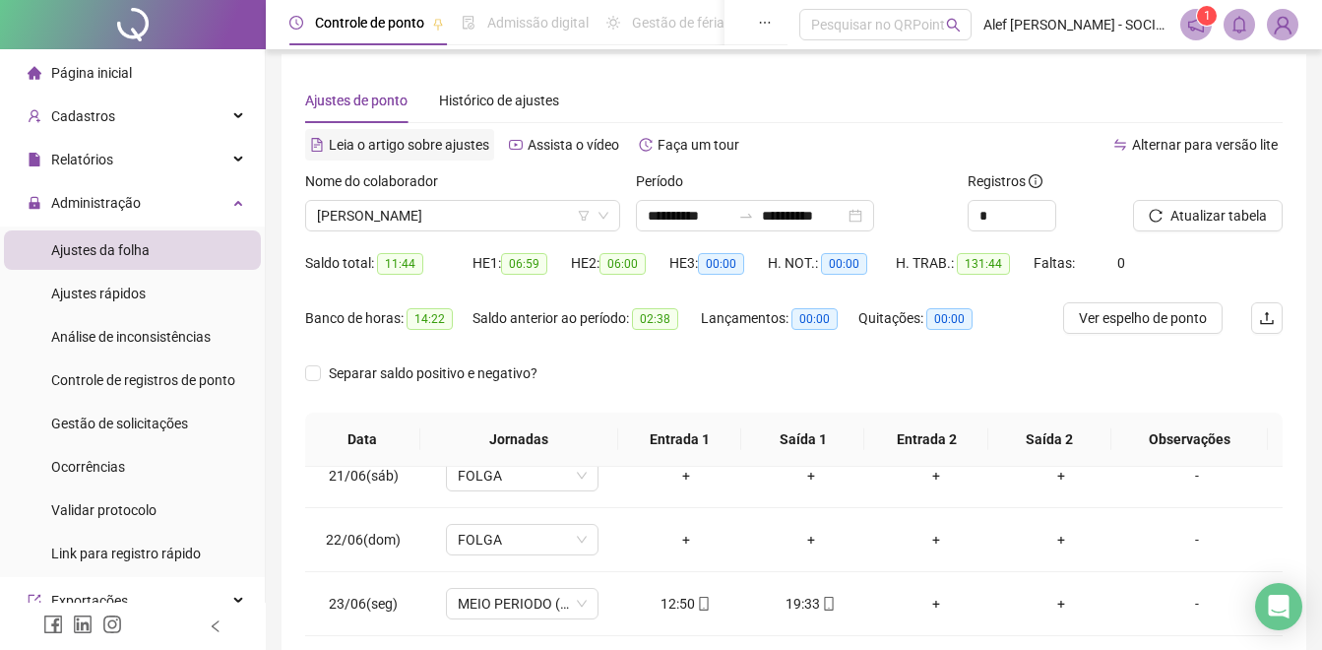
scroll to position [0, 0]
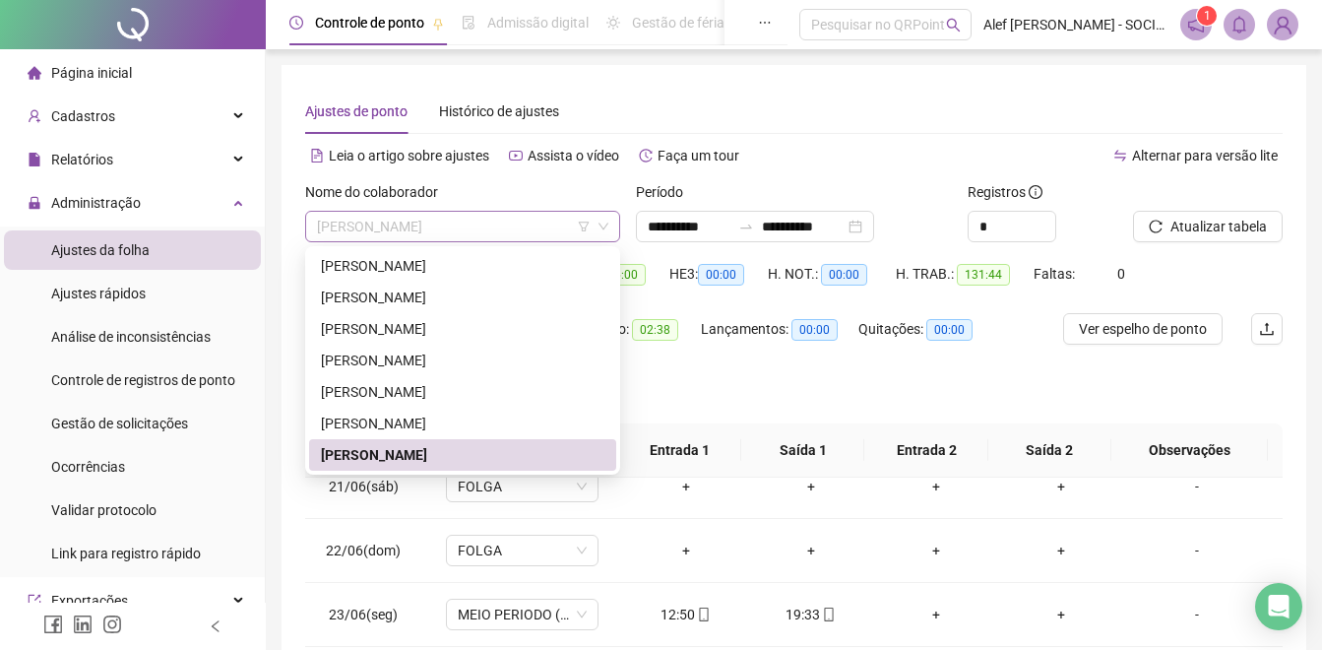
click at [408, 225] on span "[PERSON_NAME]" at bounding box center [462, 227] width 291 height 30
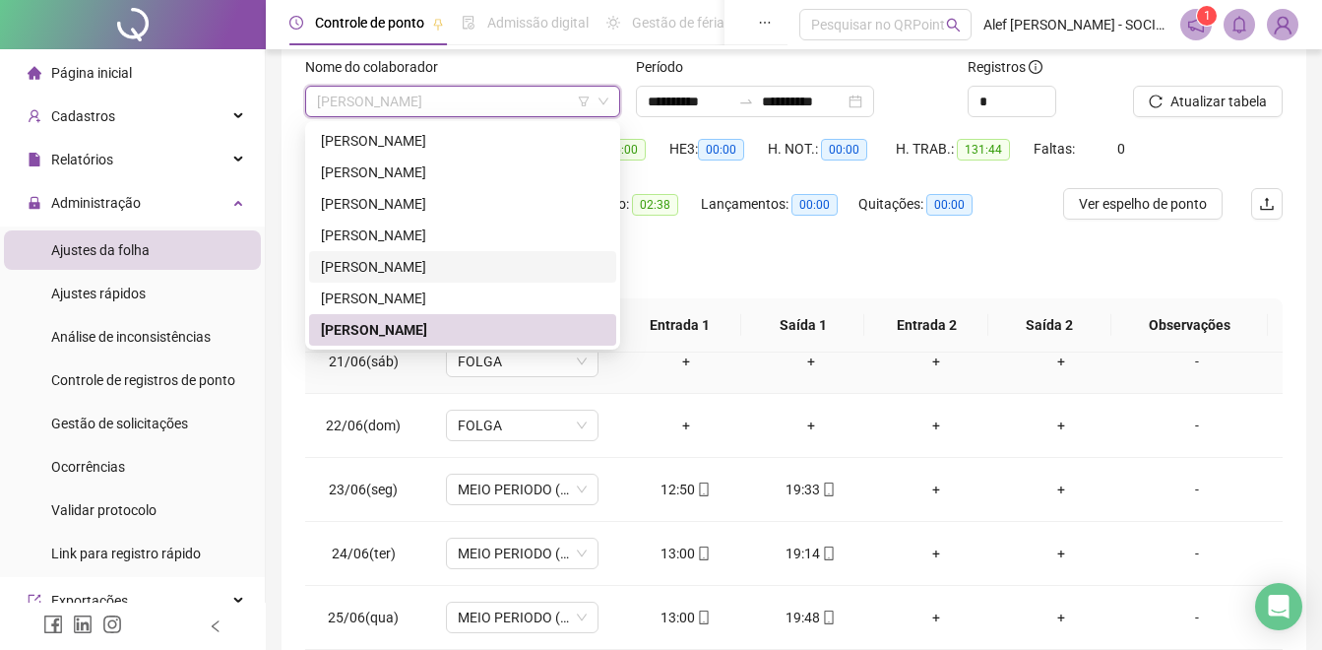
scroll to position [197, 0]
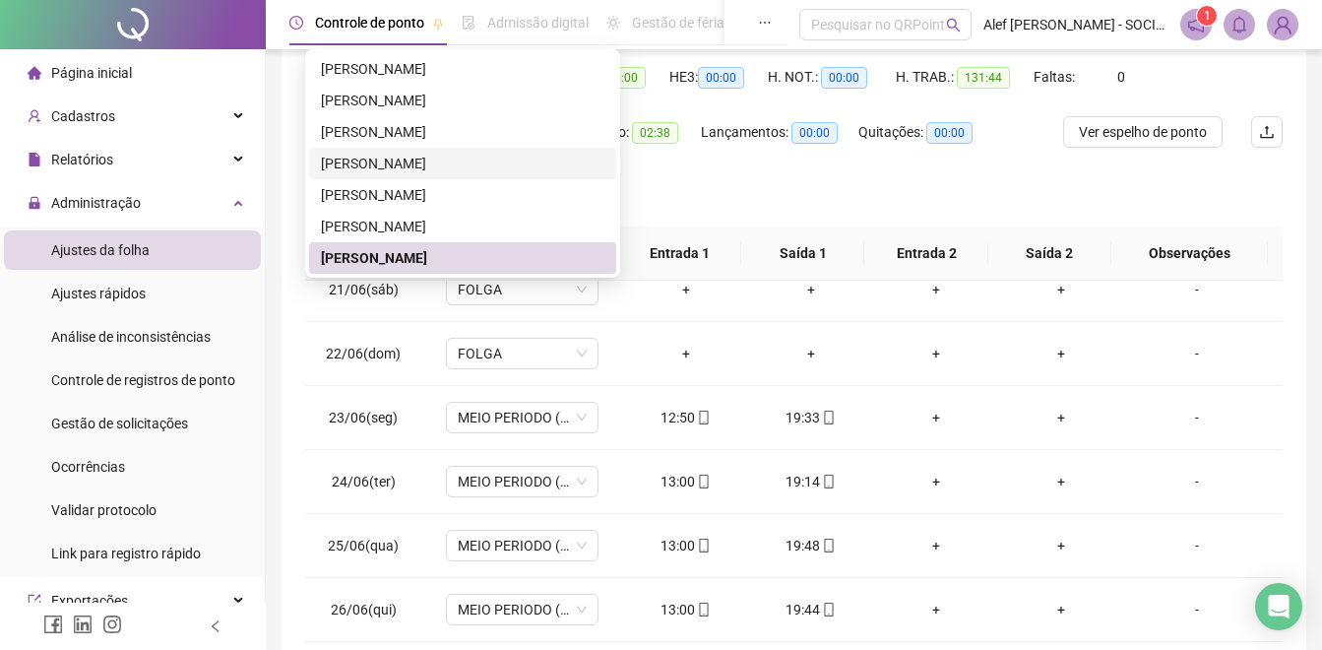
click at [424, 158] on div "[PERSON_NAME]" at bounding box center [462, 164] width 283 height 22
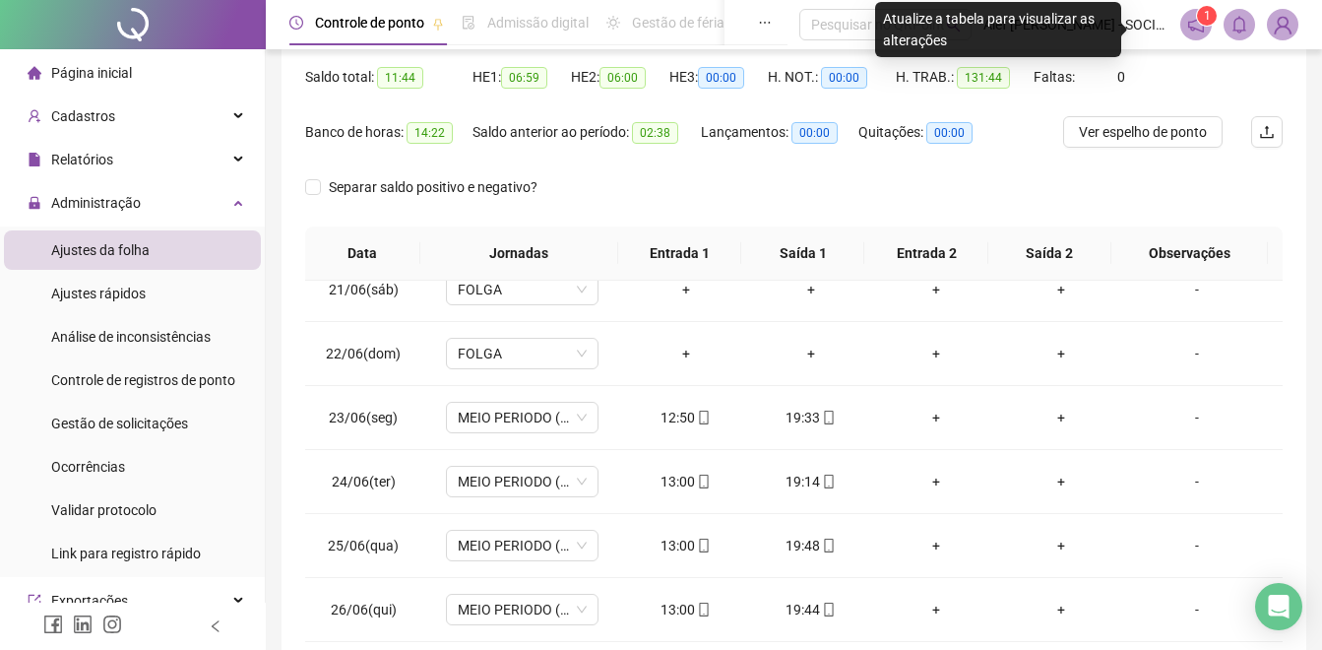
scroll to position [0, 0]
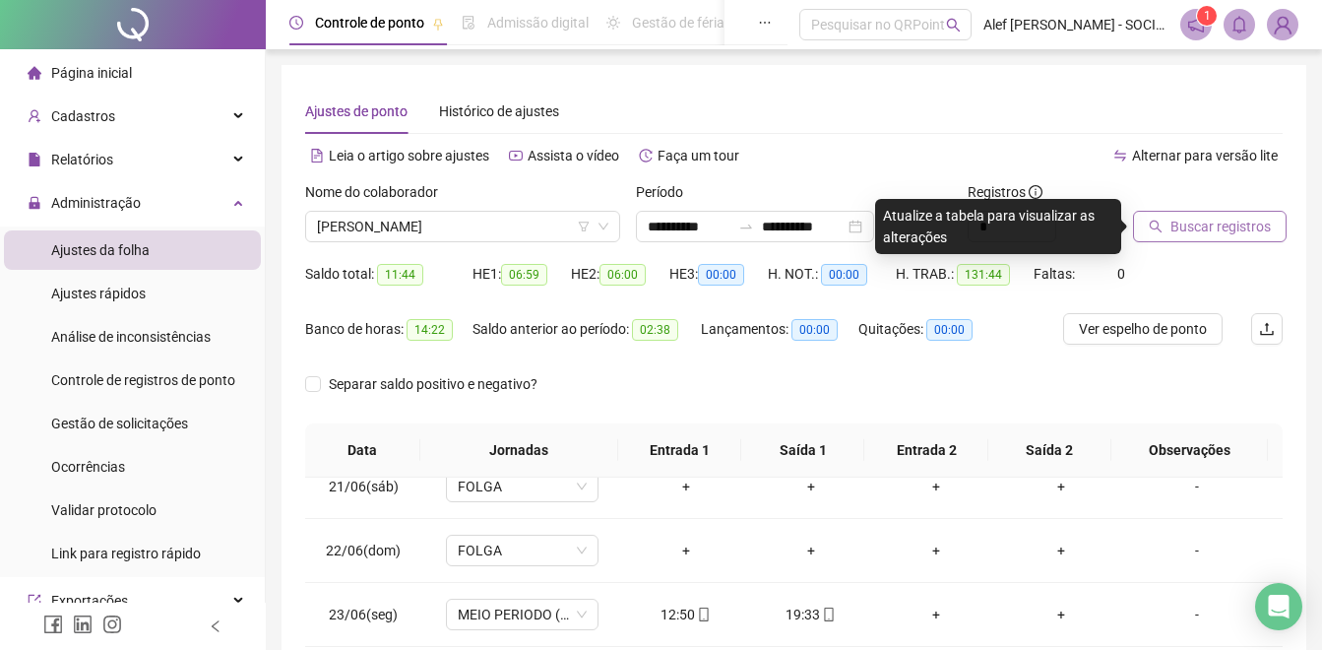
click at [1212, 226] on span "Buscar registros" at bounding box center [1220, 227] width 100 height 22
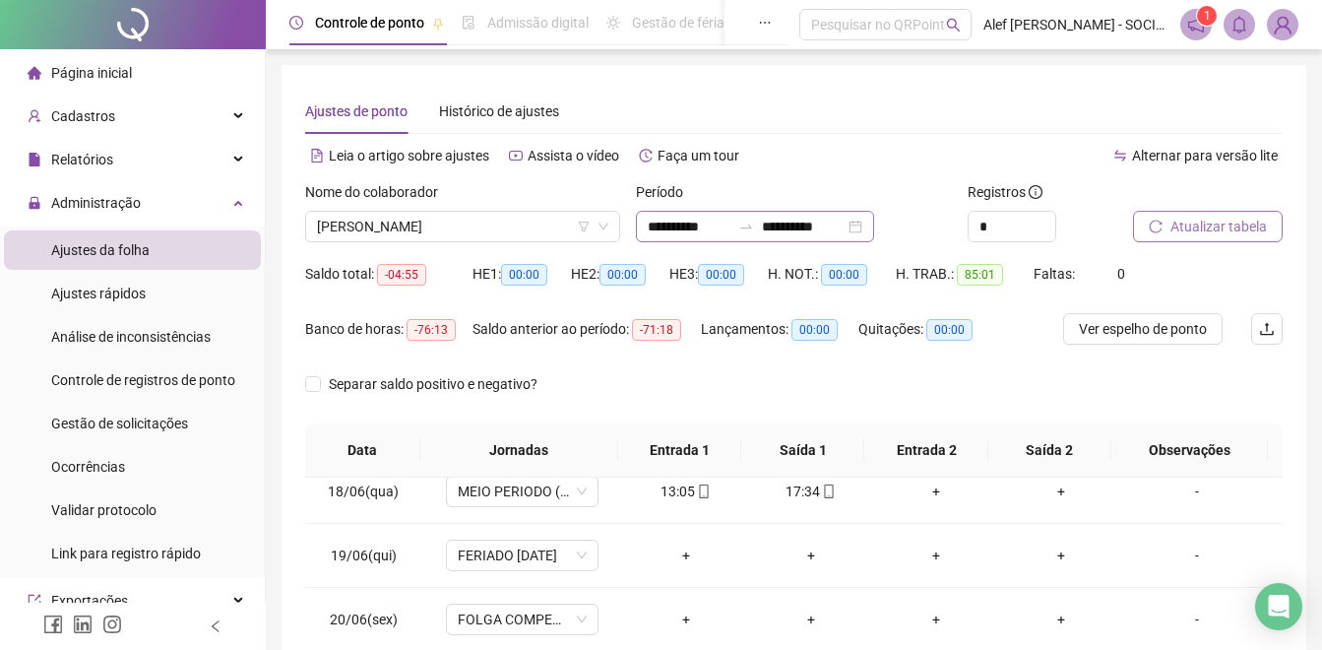
click at [855, 237] on div "**********" at bounding box center [755, 226] width 238 height 31
click at [845, 219] on input "**********" at bounding box center [803, 227] width 83 height 22
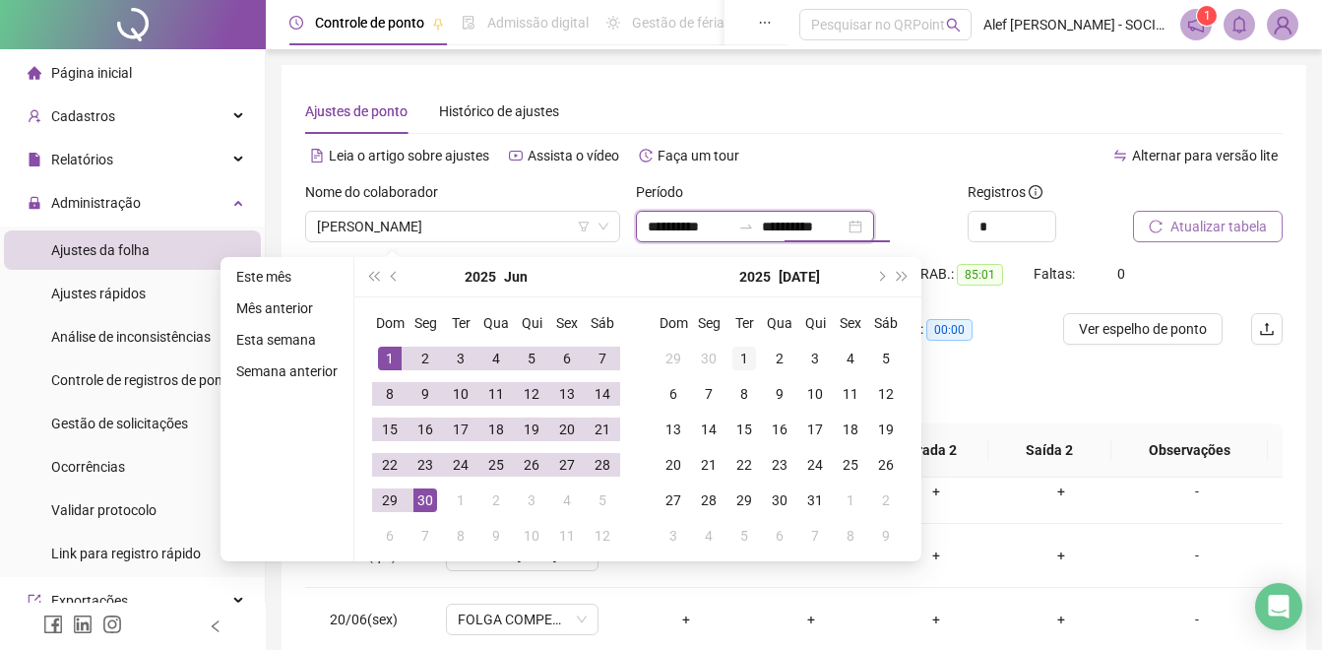
type input "**********"
drag, startPoint x: 746, startPoint y: 348, endPoint x: 812, endPoint y: 495, distance: 160.8
click at [747, 350] on div "1" at bounding box center [744, 358] width 24 height 24
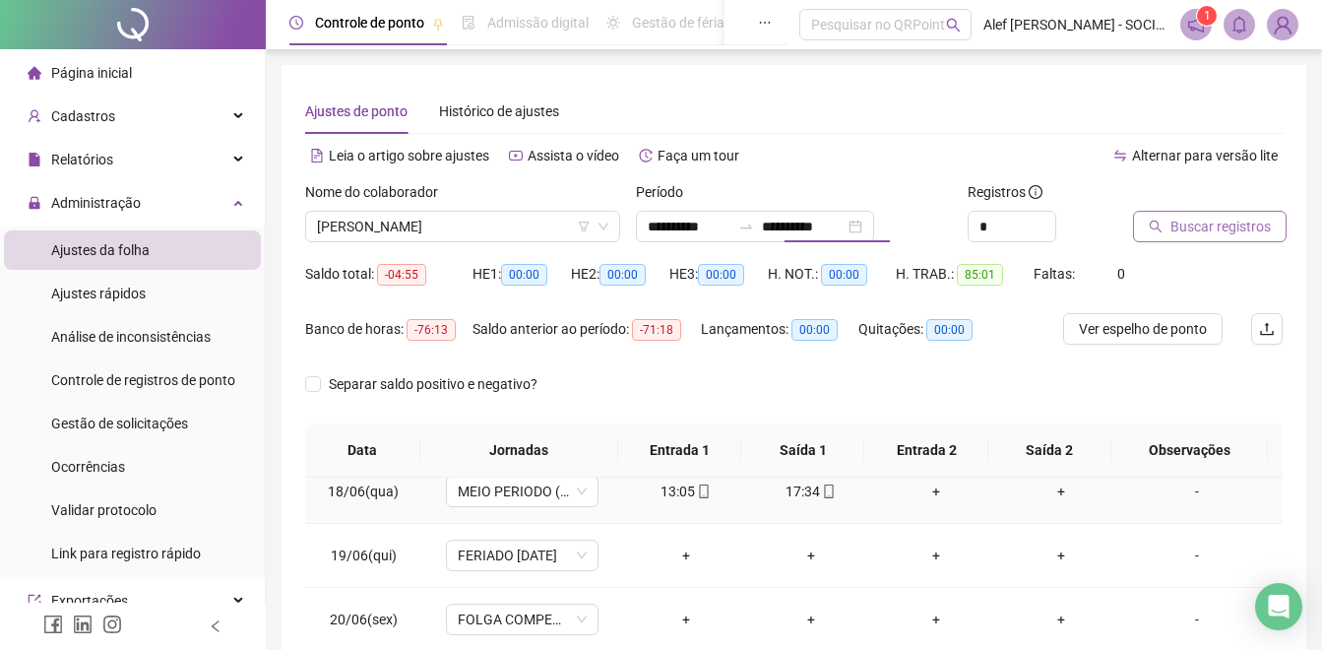
click at [820, 496] on span "mobile" at bounding box center [828, 491] width 16 height 14
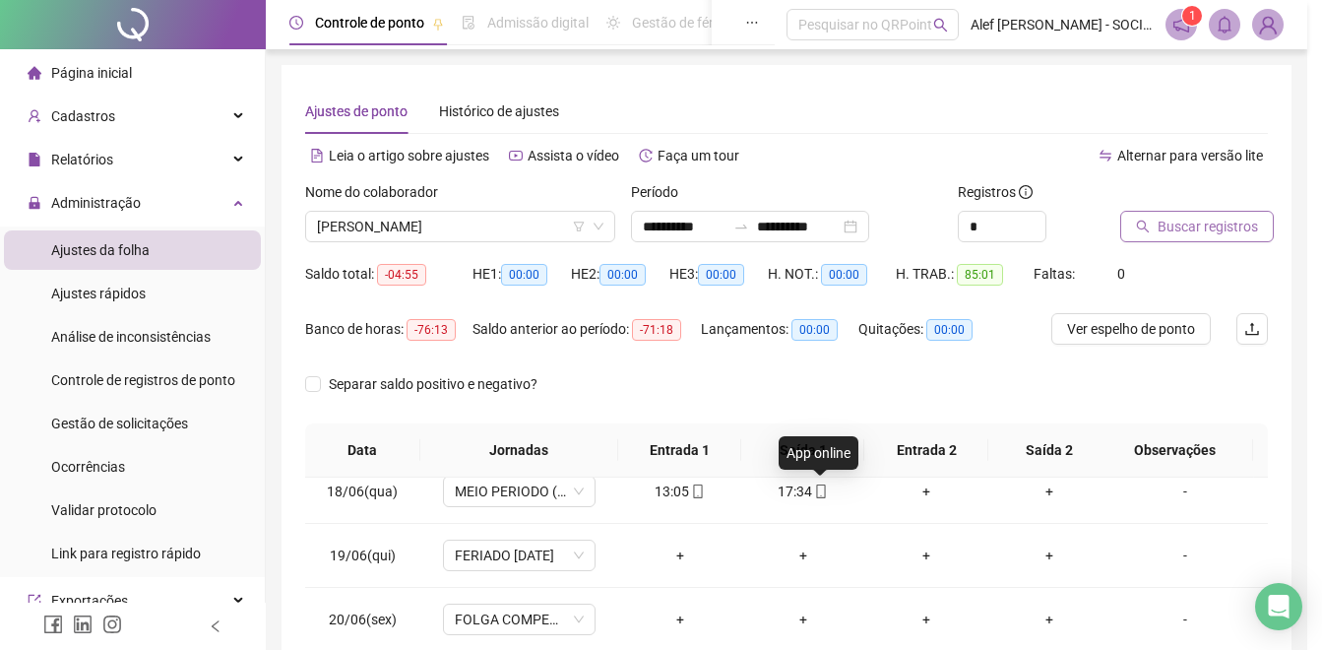
type input "**********"
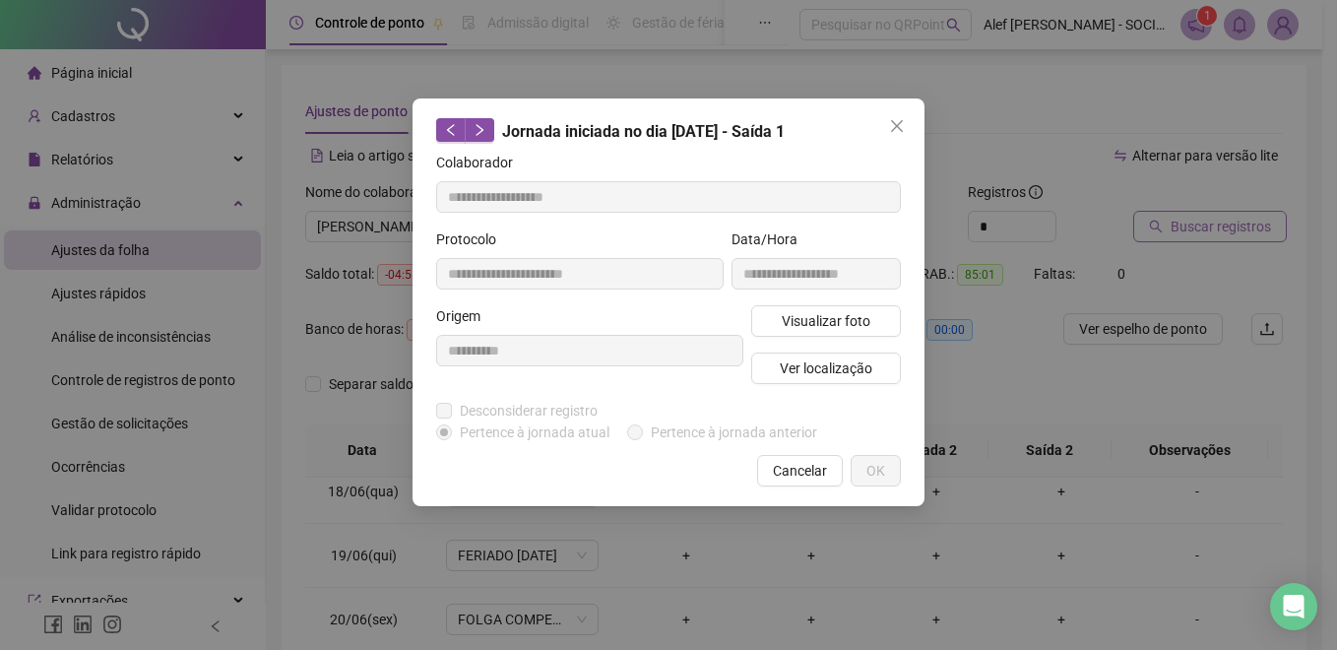
click at [1212, 226] on div "**********" at bounding box center [668, 325] width 1337 height 650
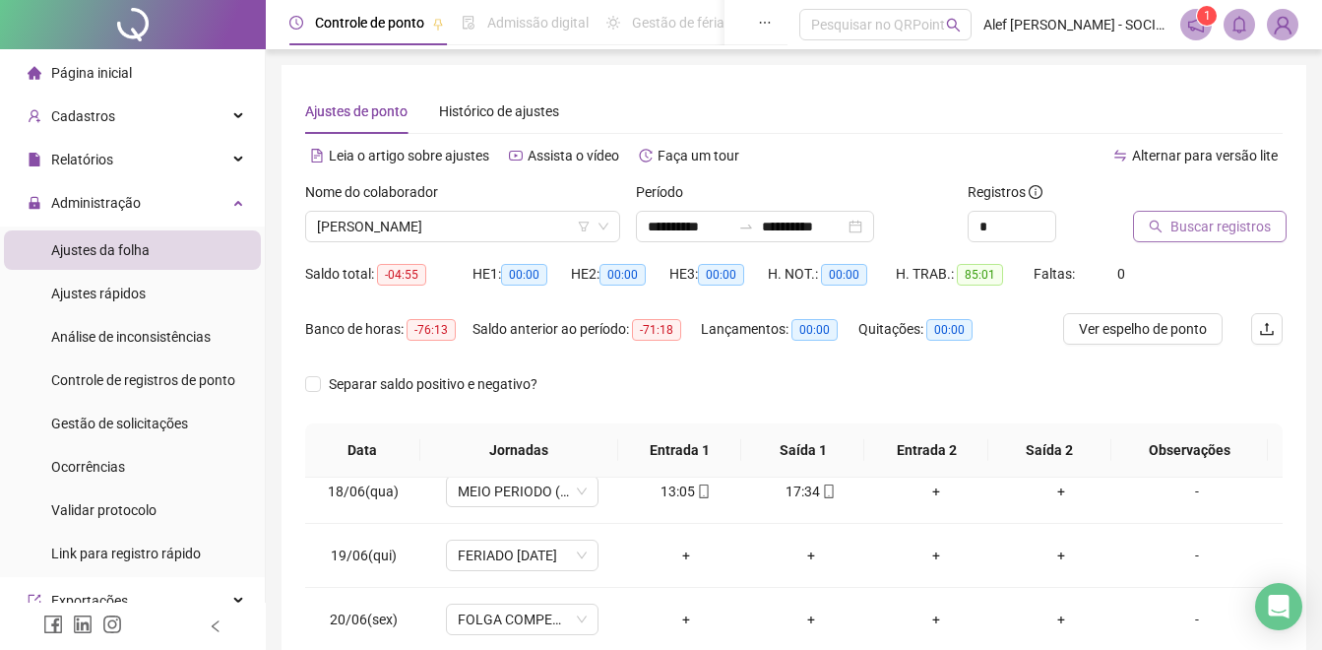
click at [1212, 226] on span "Buscar registros" at bounding box center [1220, 227] width 100 height 22
click at [477, 223] on span "[PERSON_NAME]" at bounding box center [462, 227] width 291 height 30
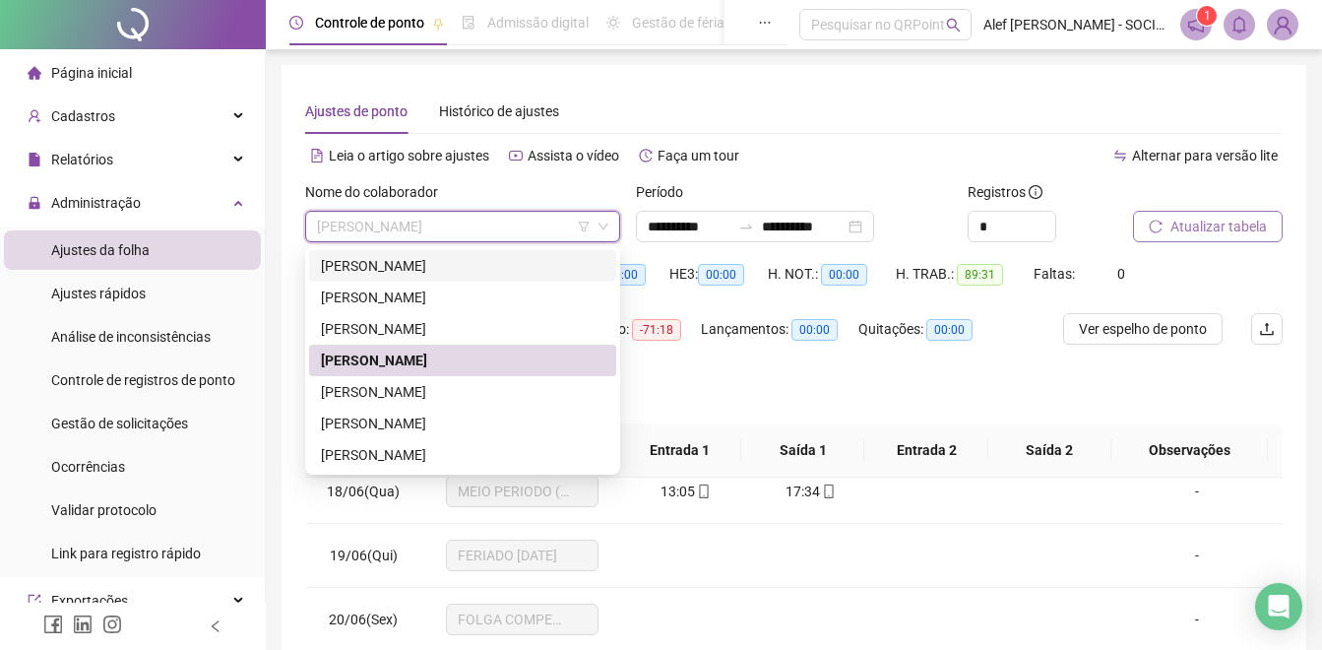
click at [454, 275] on div "[PERSON_NAME]" at bounding box center [462, 266] width 283 height 22
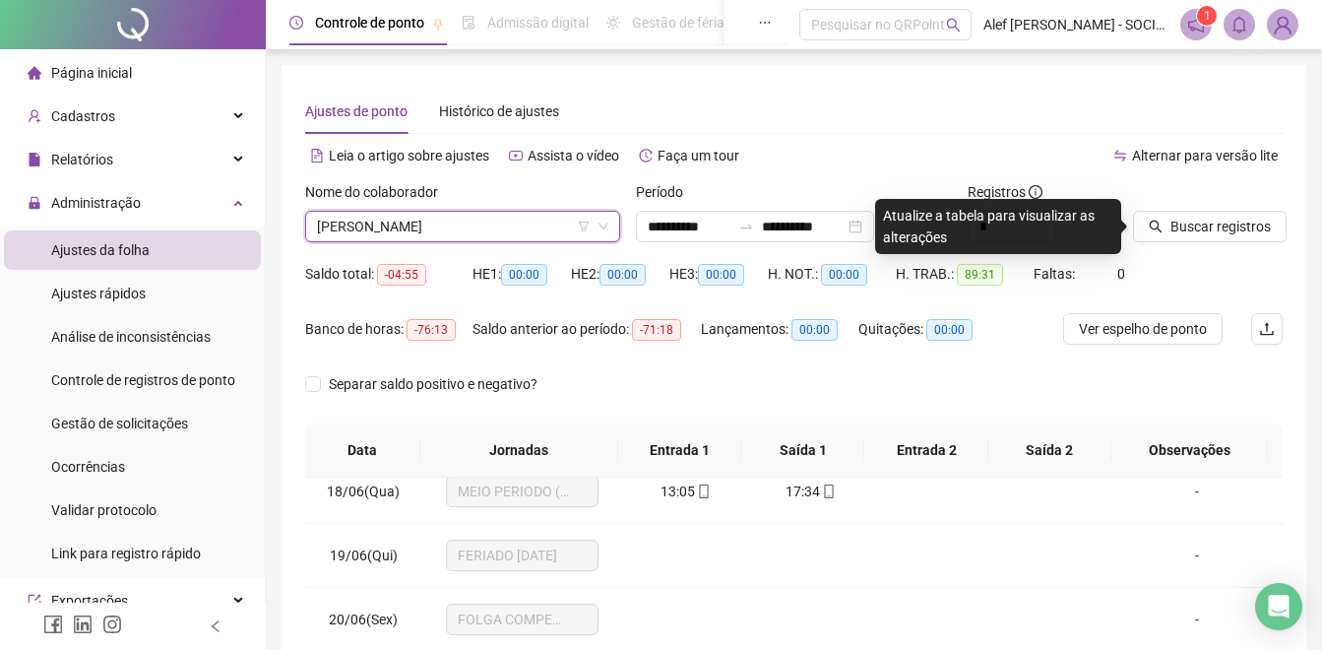
drag, startPoint x: 1208, startPoint y: 231, endPoint x: 1091, endPoint y: 170, distance: 132.1
click at [1207, 231] on span "Buscar registros" at bounding box center [1220, 227] width 100 height 22
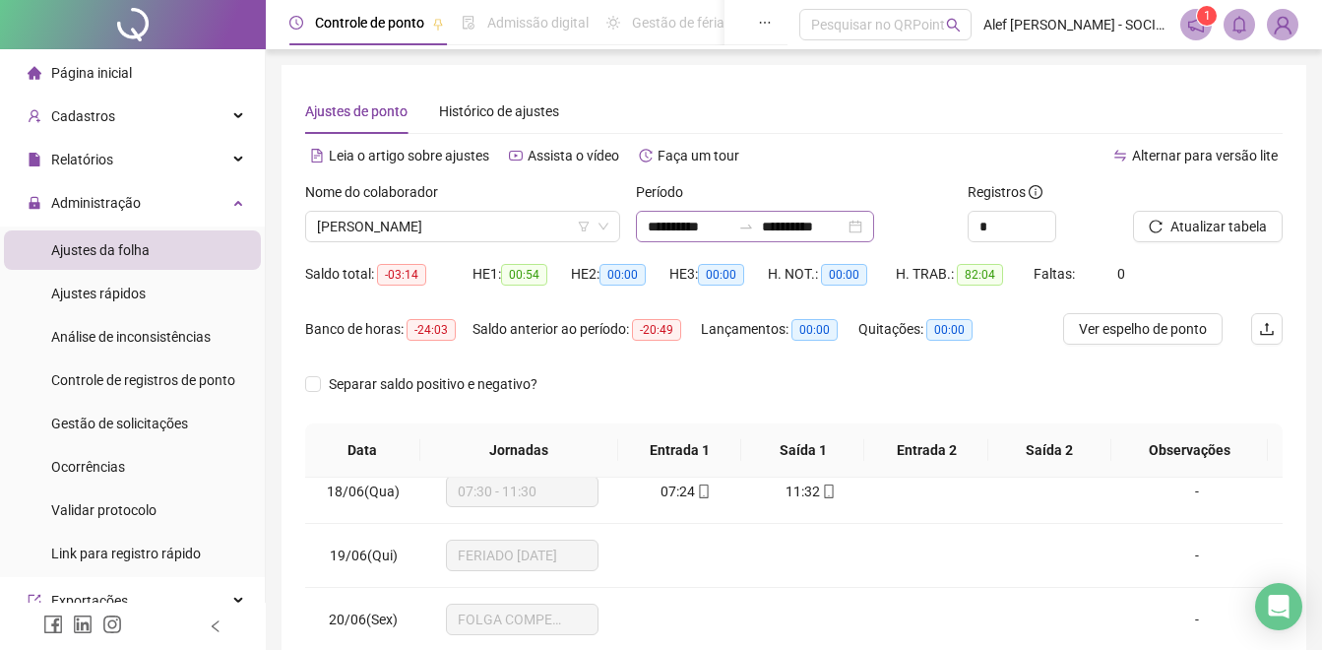
click at [874, 231] on div "**********" at bounding box center [755, 226] width 238 height 31
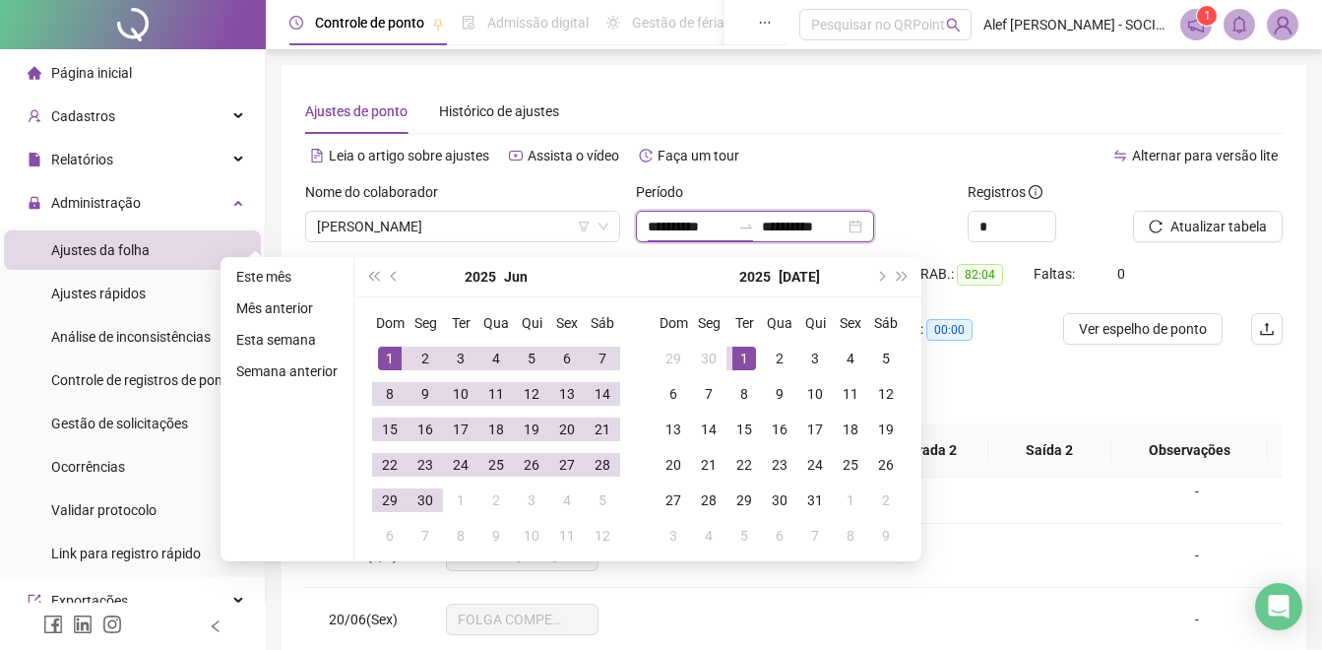
click at [845, 227] on input "**********" at bounding box center [803, 227] width 83 height 22
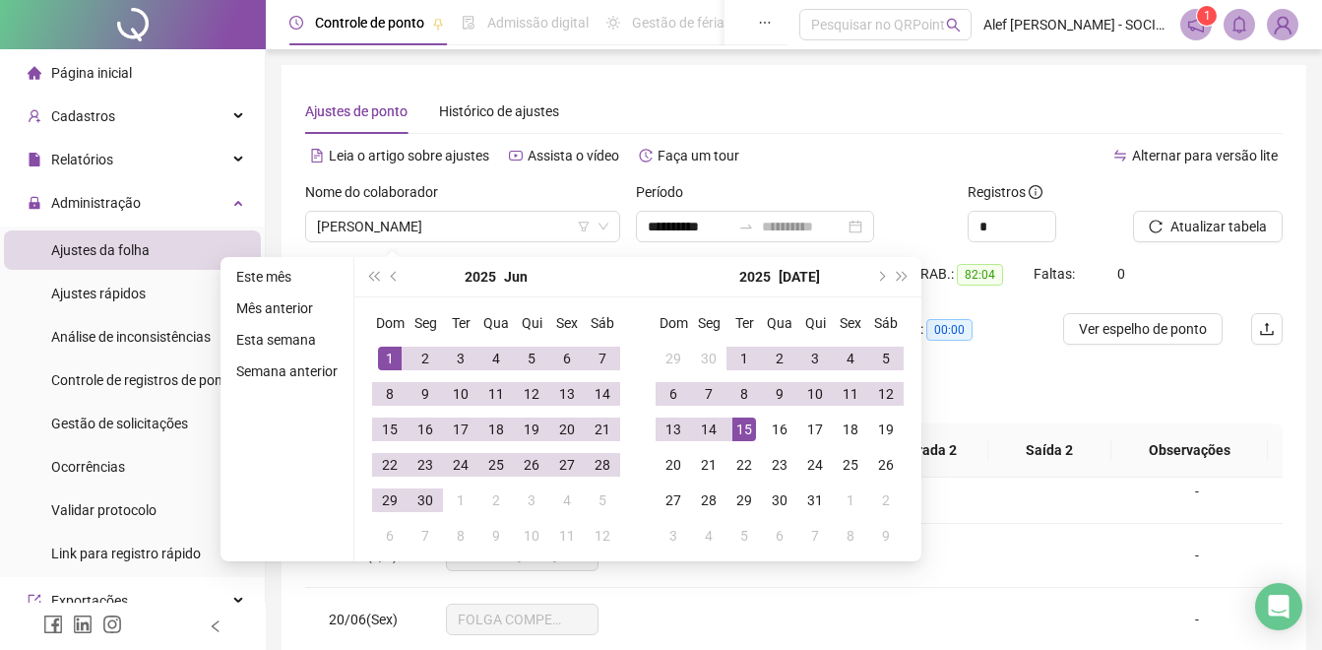
drag, startPoint x: 226, startPoint y: -73, endPoint x: 142, endPoint y: -68, distance: 84.8
click at [142, 0] on html "**********" at bounding box center [661, 325] width 1322 height 650
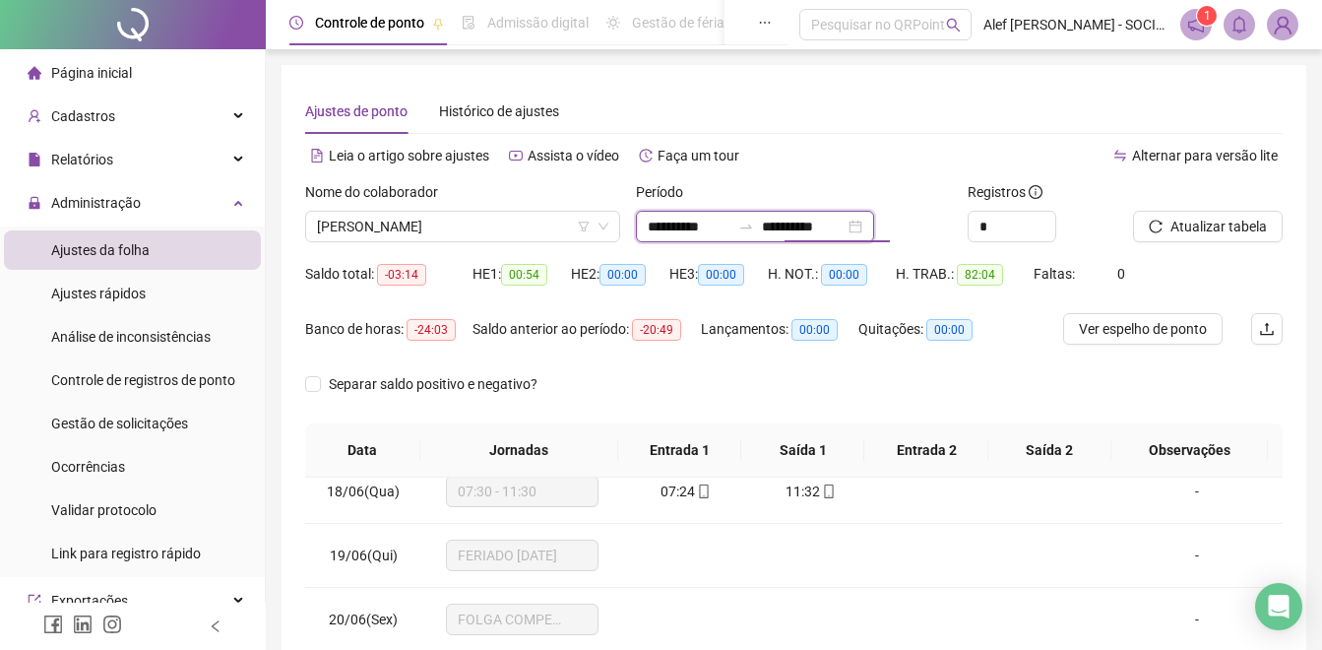
click at [792, 236] on input "**********" at bounding box center [803, 227] width 83 height 22
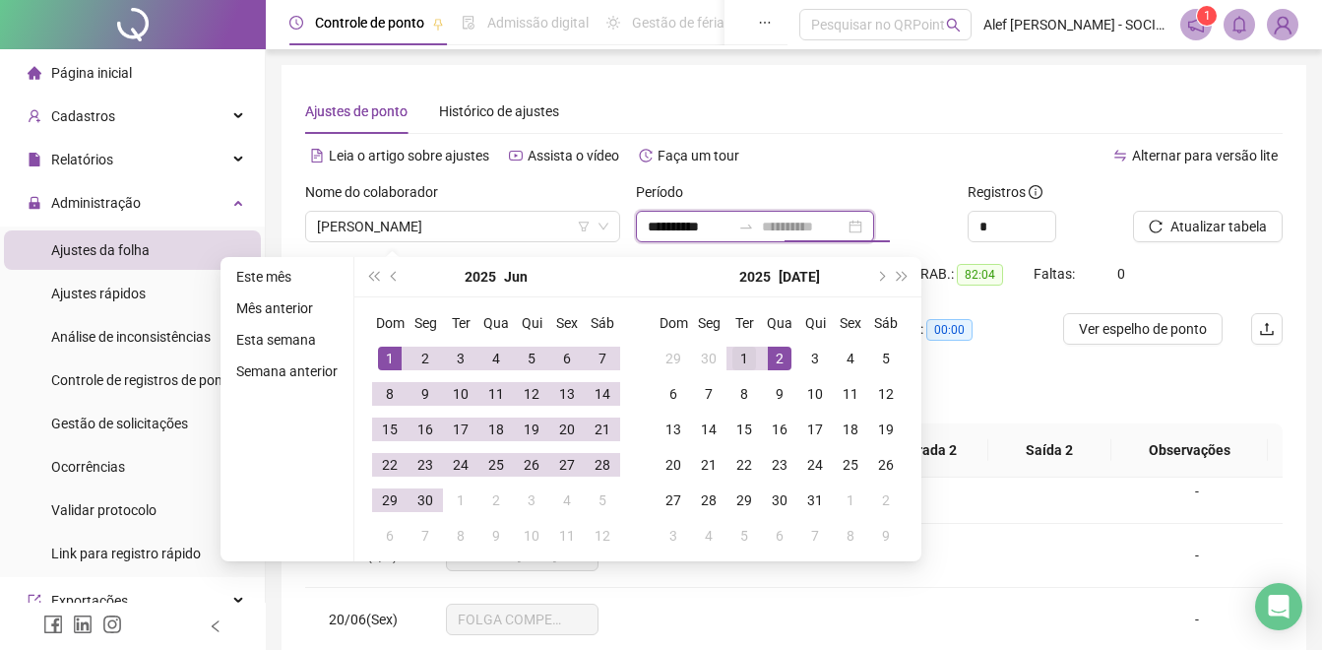
type input "**********"
click at [741, 356] on div "1" at bounding box center [744, 358] width 24 height 24
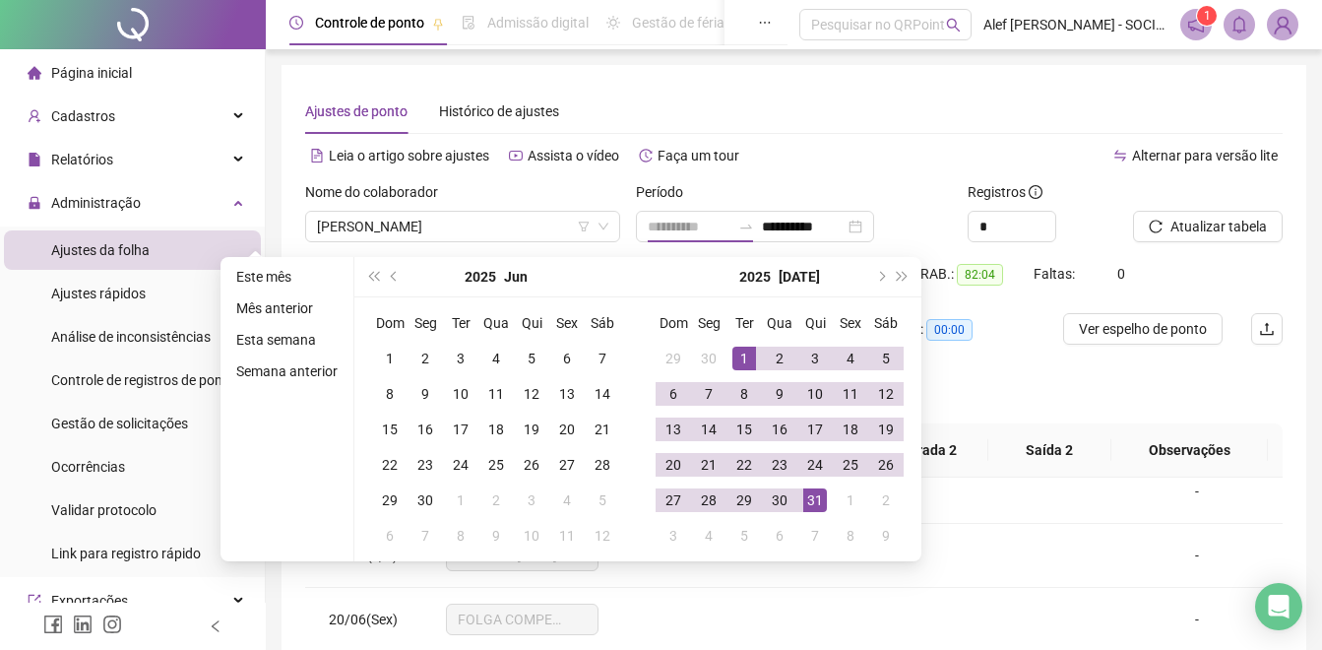
click at [817, 499] on div "31" at bounding box center [815, 500] width 24 height 24
type input "**********"
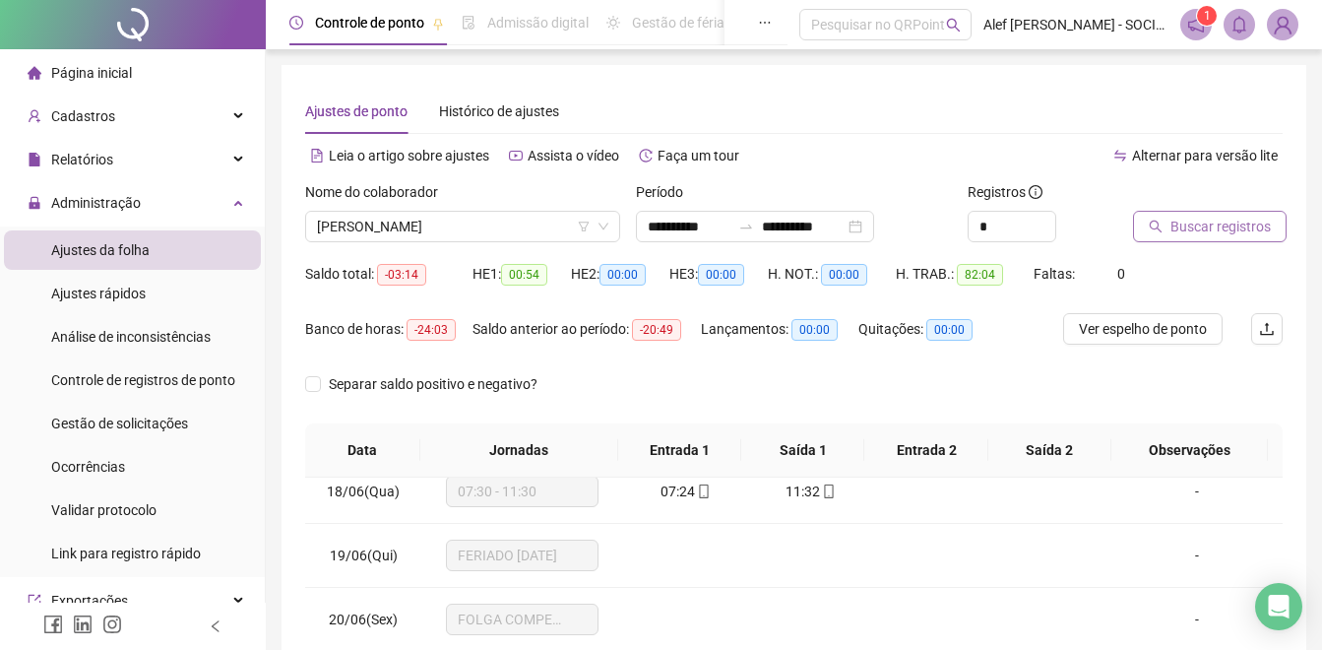
click at [1212, 223] on span "Buscar registros" at bounding box center [1220, 227] width 100 height 22
drag, startPoint x: -4, startPoint y: 261, endPoint x: 0, endPoint y: 286, distance: 25.9
